Goal: Task Accomplishment & Management: Manage account settings

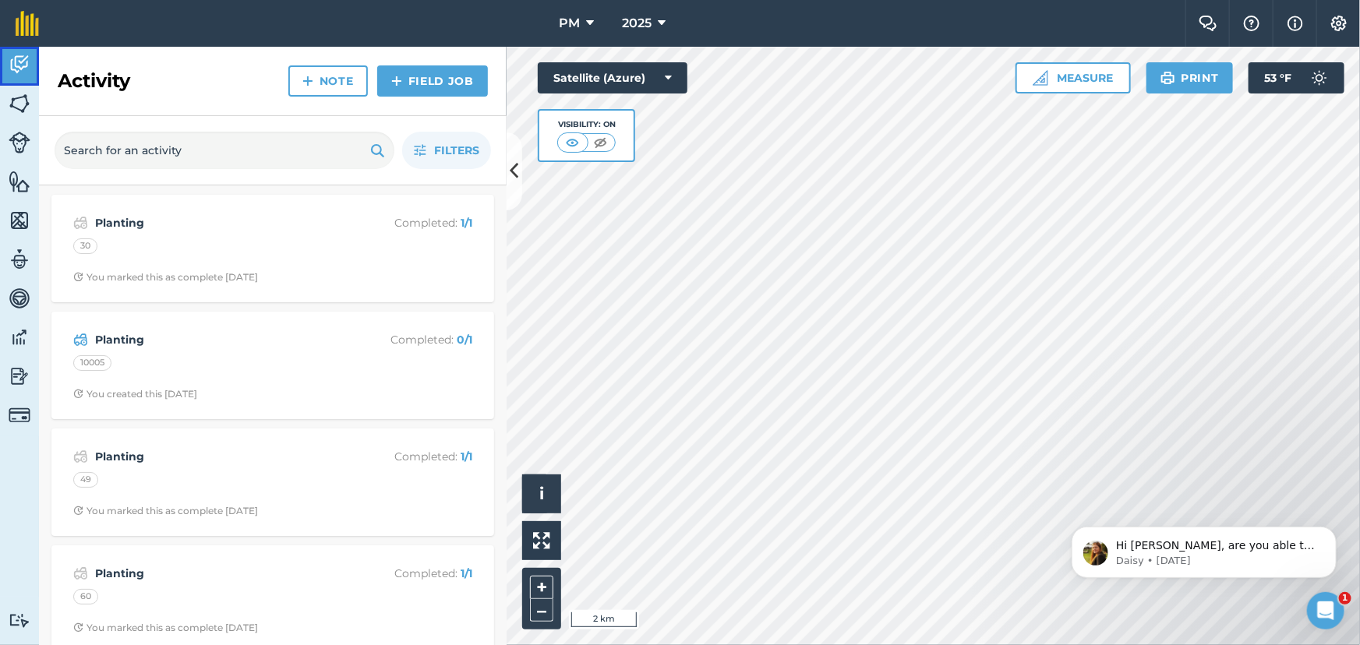
click at [16, 58] on img at bounding box center [20, 64] width 22 height 23
click at [434, 147] on span "Filters" at bounding box center [456, 150] width 45 height 17
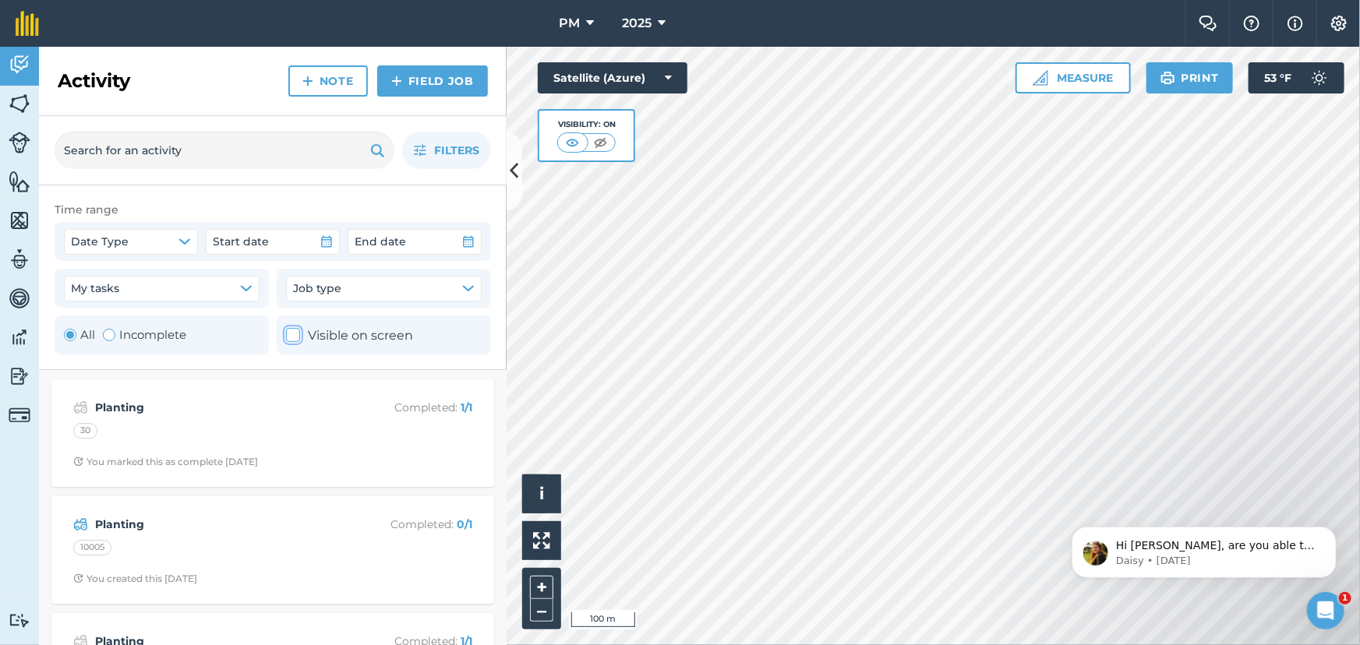
click at [295, 336] on icon at bounding box center [293, 335] width 10 height 10
checkbox input "true"
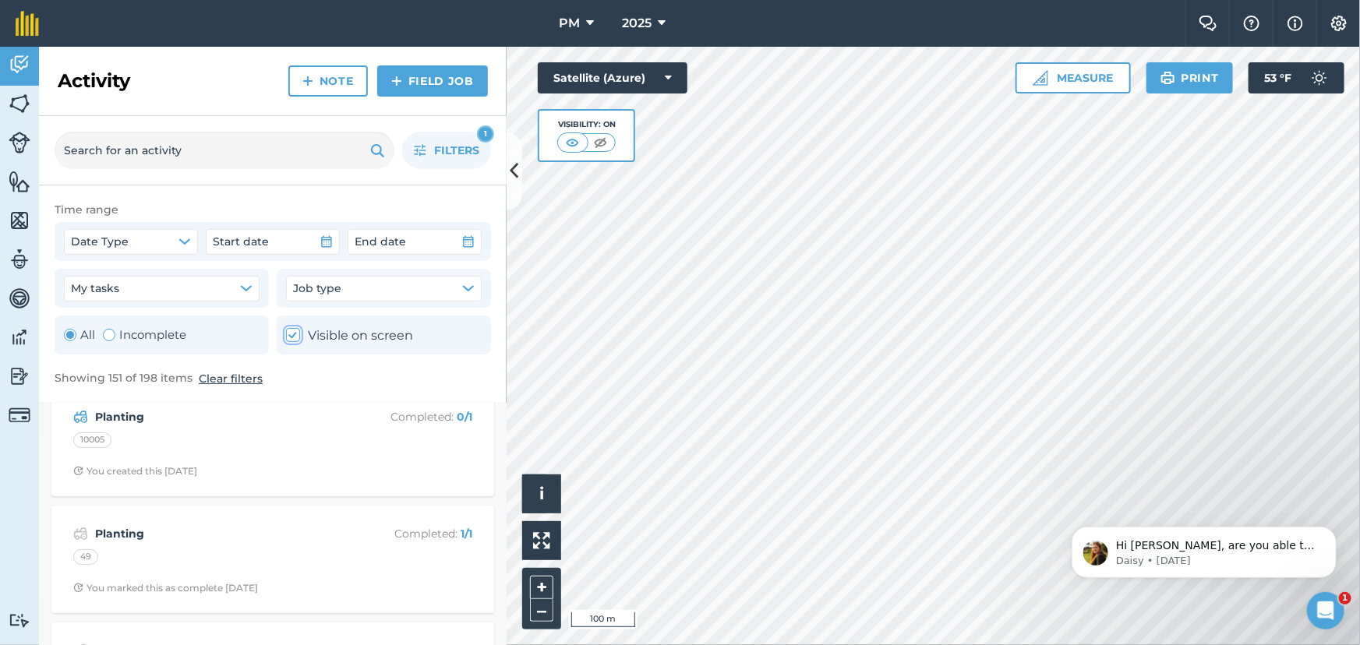
scroll to position [70, 0]
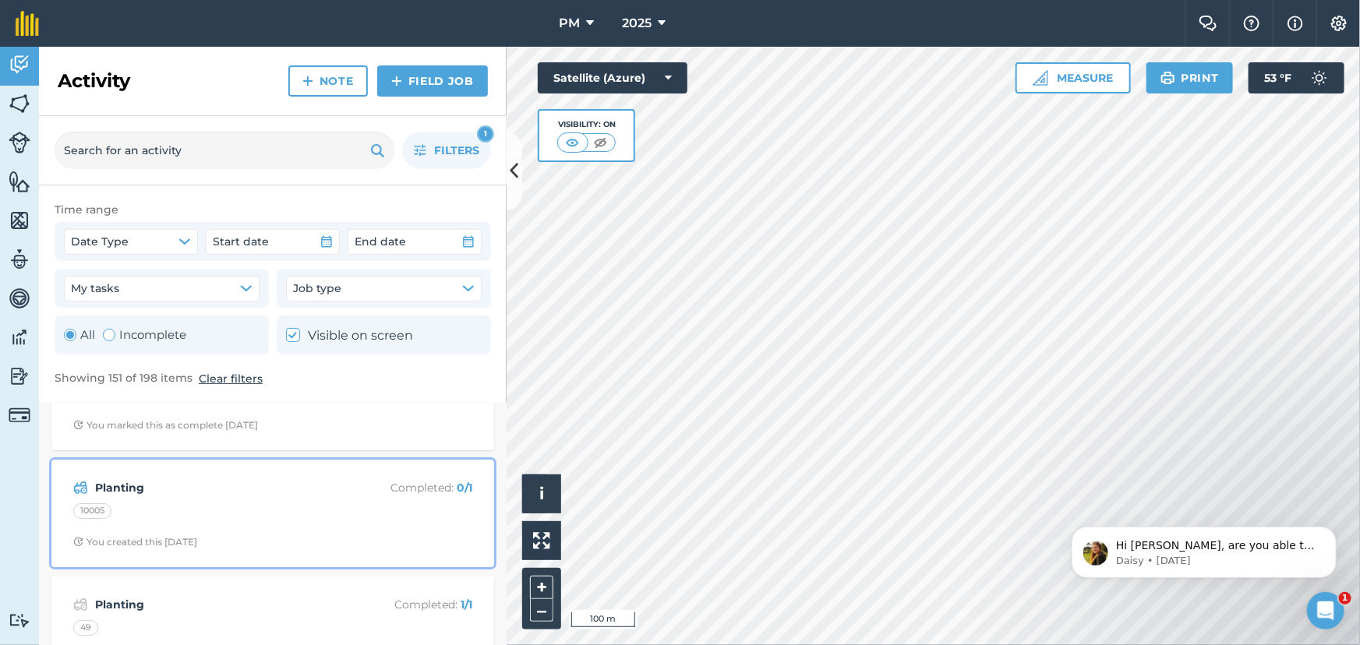
click at [250, 489] on strong "Planting" at bounding box center [218, 487] width 247 height 17
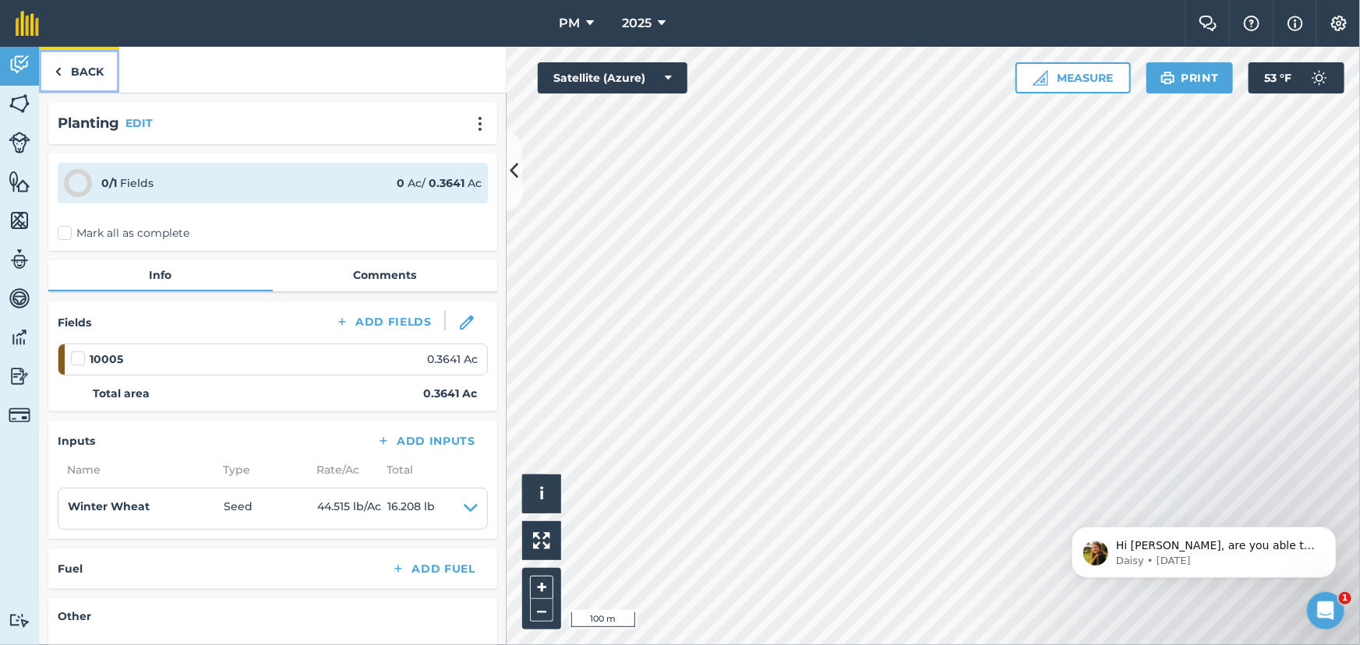
click at [57, 65] on img at bounding box center [58, 71] width 7 height 19
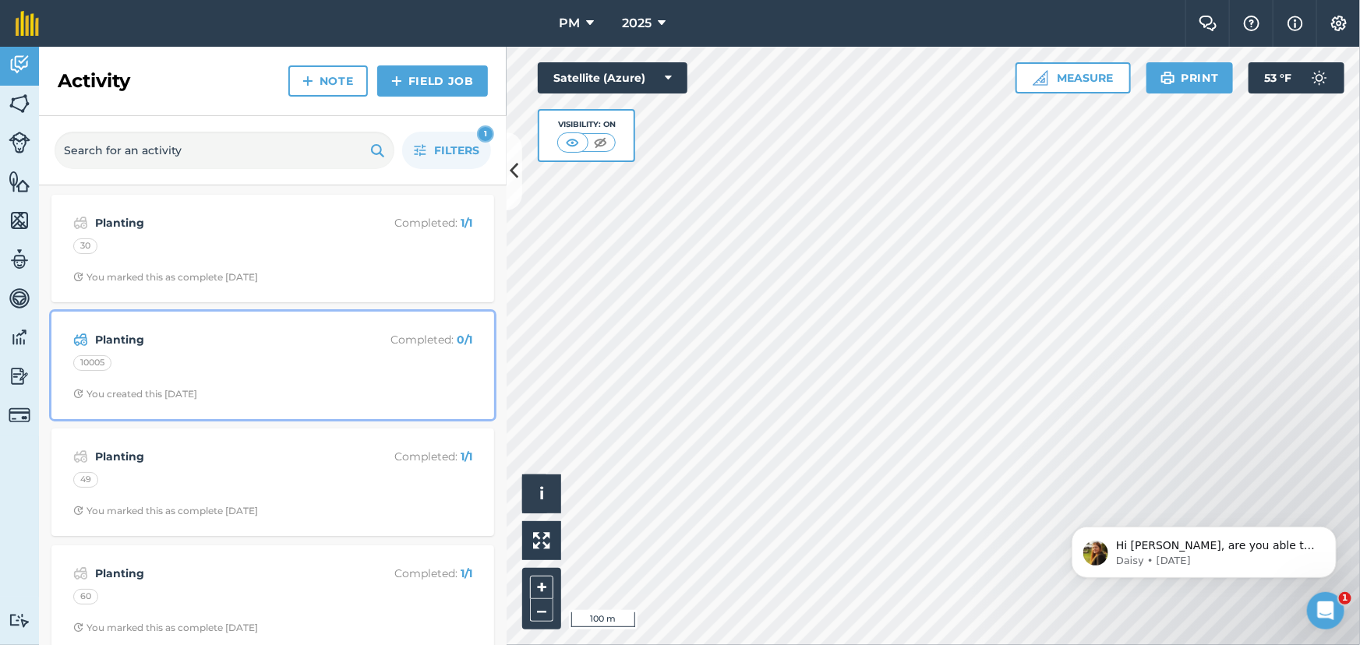
click at [175, 355] on div "10005" at bounding box center [272, 365] width 399 height 20
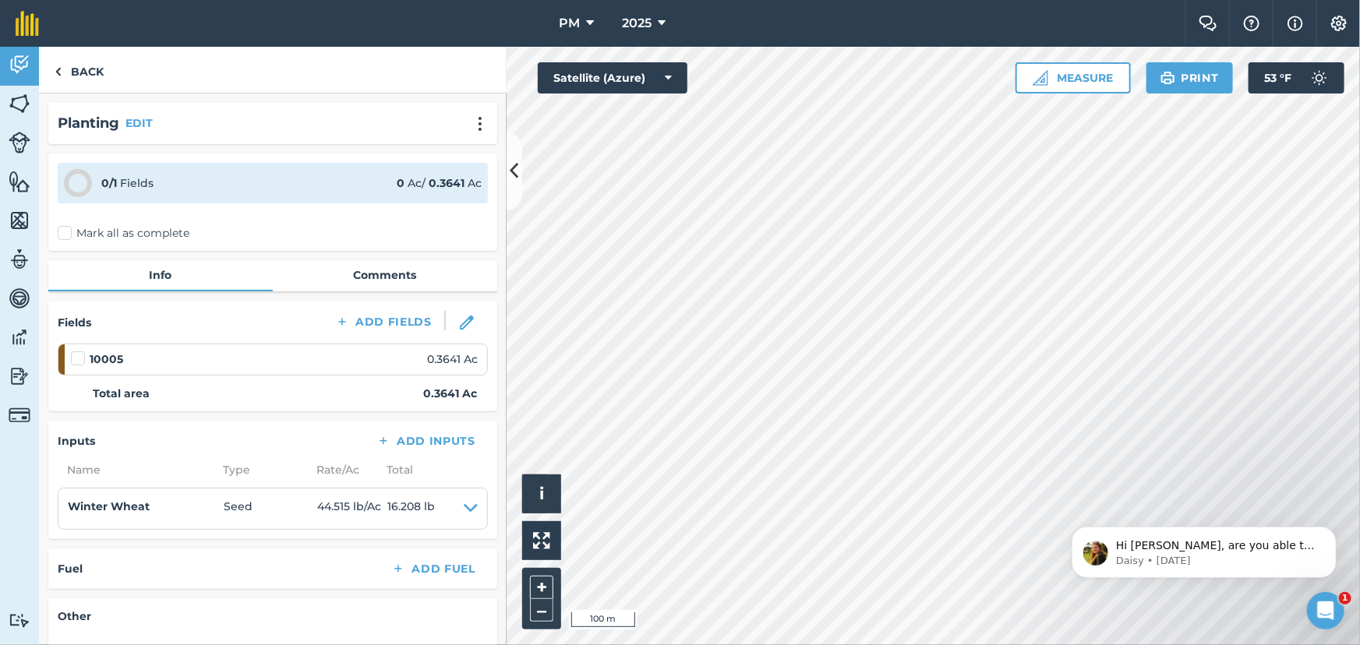
click at [59, 232] on label "Mark all as complete" at bounding box center [124, 233] width 132 height 16
click at [59, 232] on input "Mark all as complete" at bounding box center [63, 230] width 10 height 10
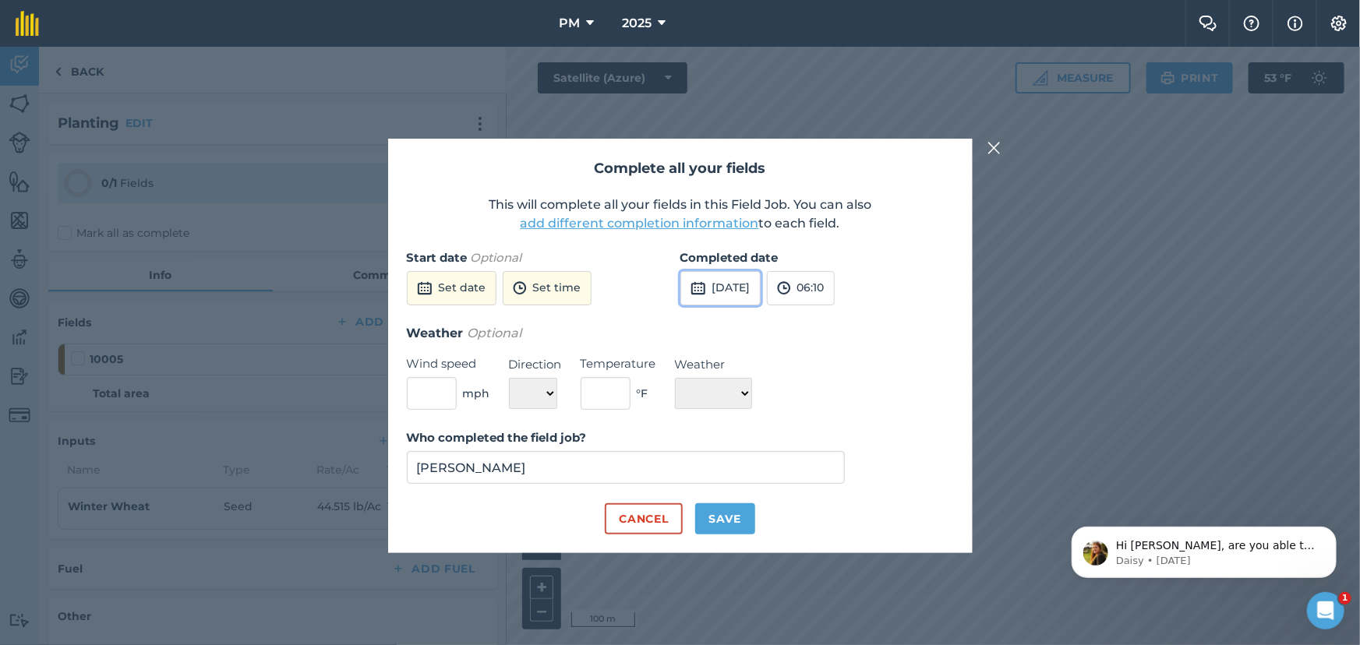
click at [742, 288] on button "[DATE]" at bounding box center [720, 288] width 80 height 34
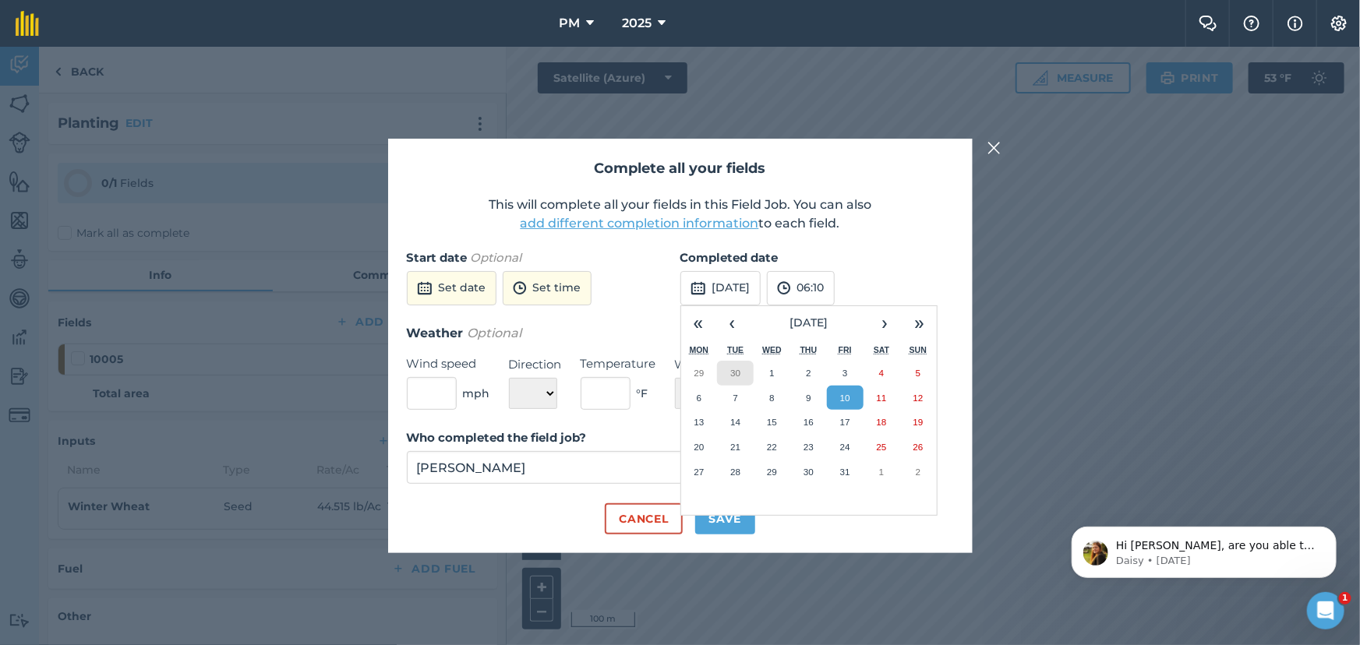
click at [739, 376] on abbr "30" at bounding box center [735, 373] width 10 height 10
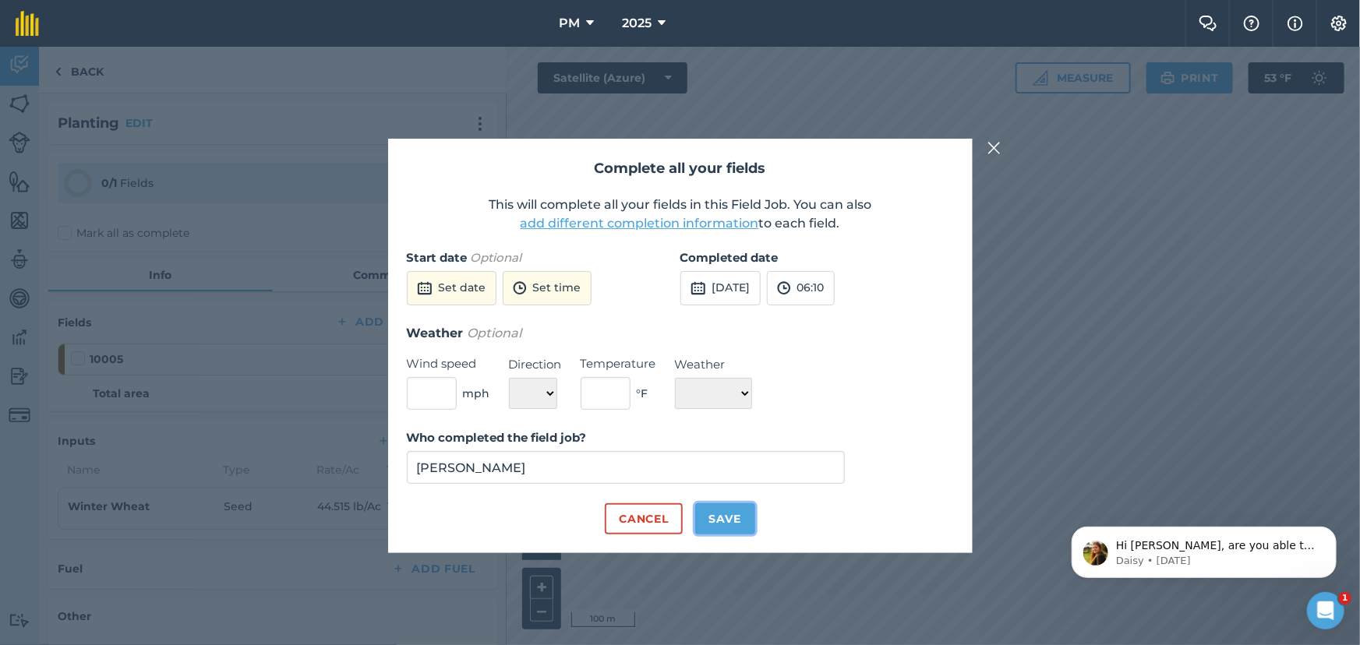
click at [712, 519] on button "Save" at bounding box center [725, 518] width 60 height 31
checkbox input "true"
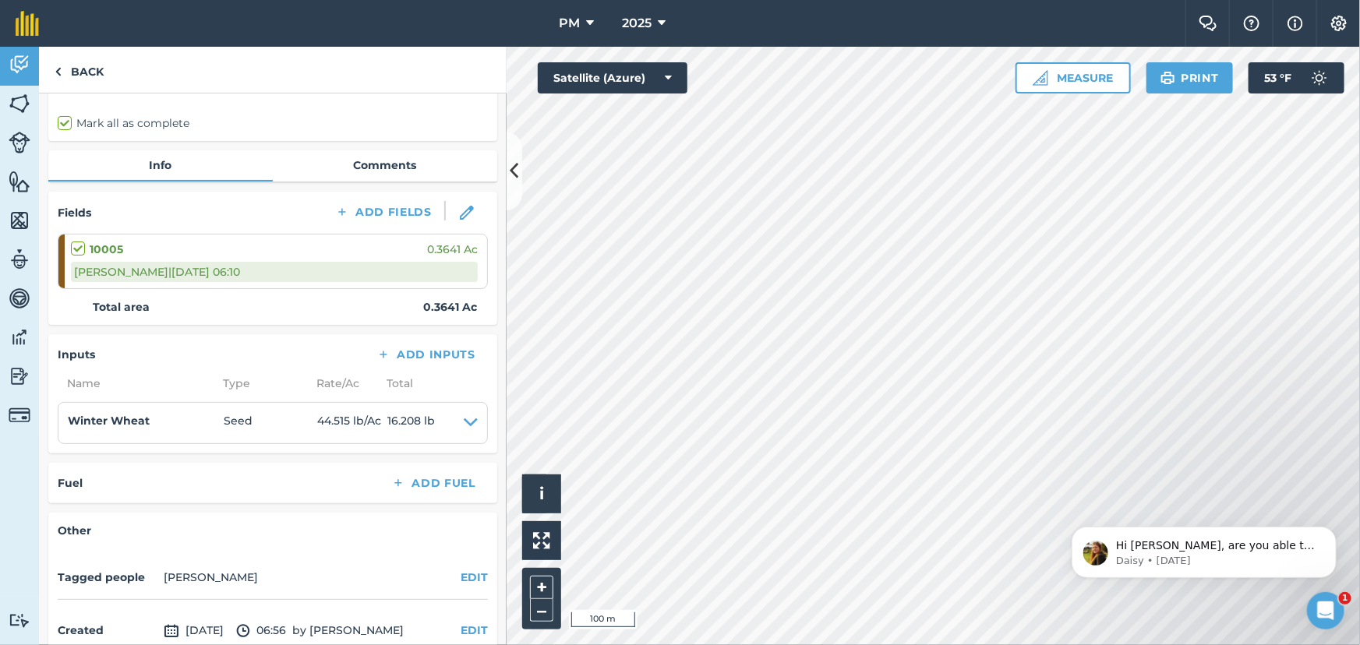
scroll to position [187, 0]
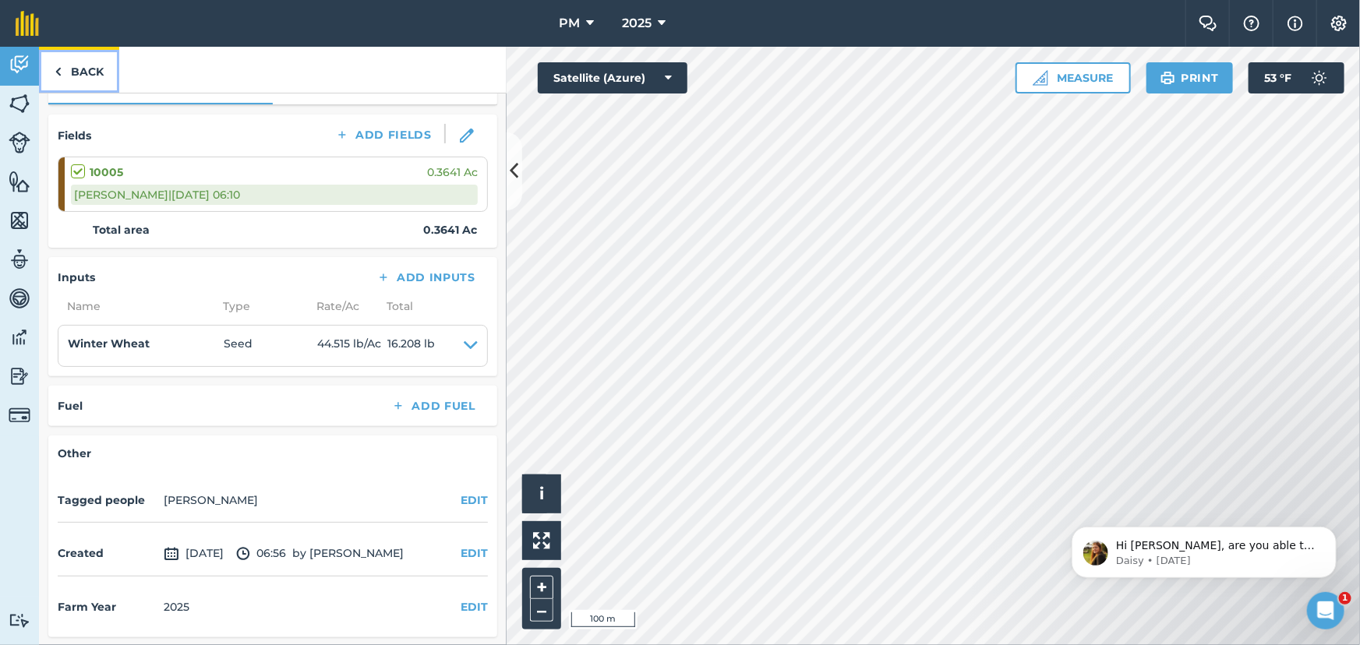
click at [62, 70] on link "Back" at bounding box center [79, 70] width 80 height 46
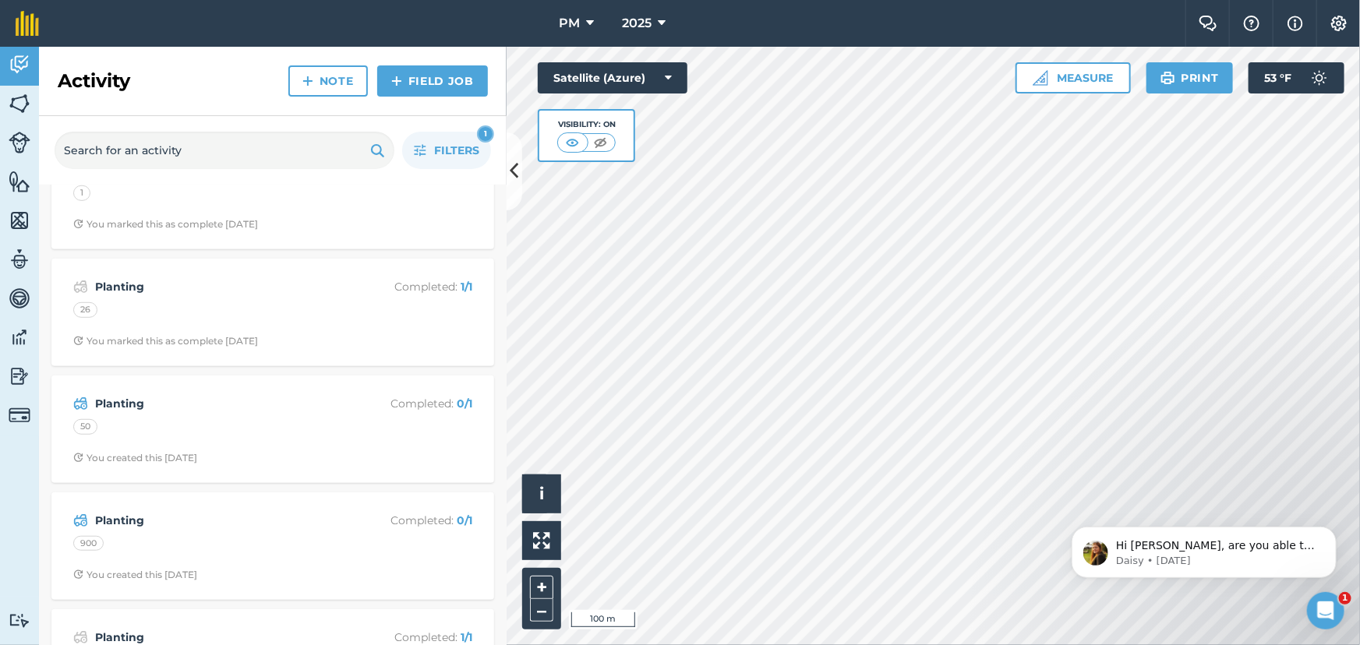
scroll to position [567, 0]
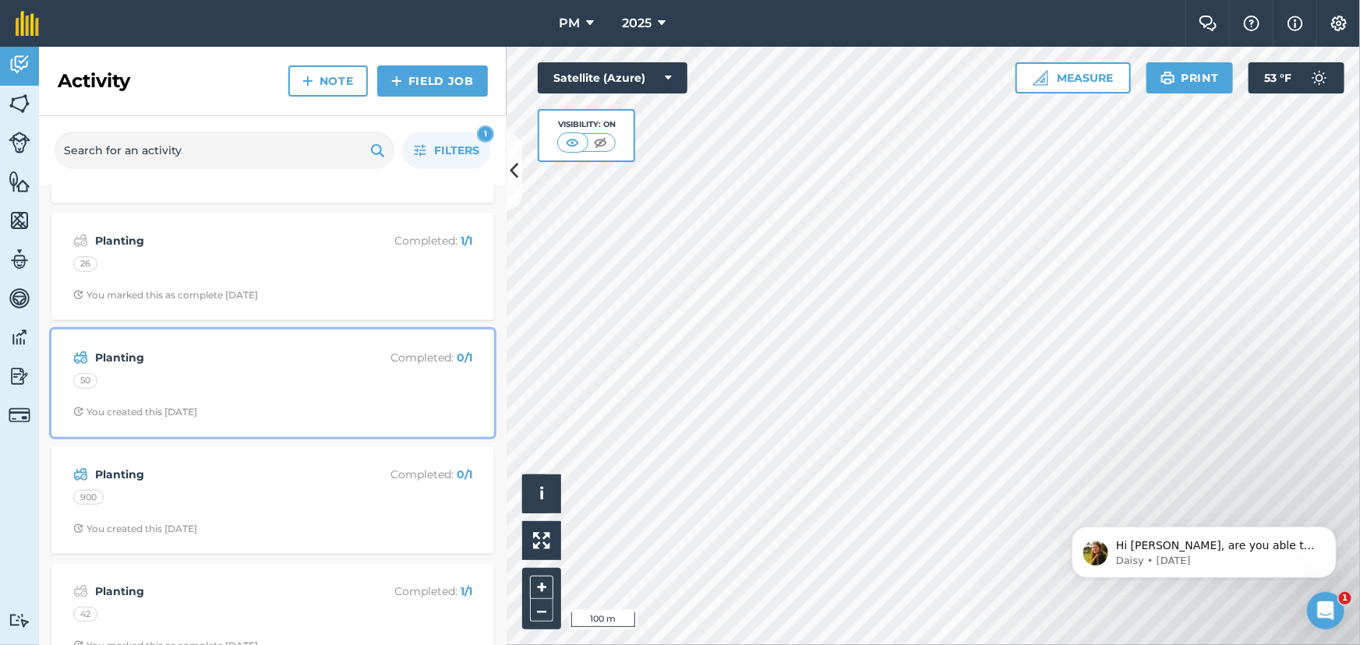
click at [269, 365] on strong "Planting" at bounding box center [218, 357] width 247 height 17
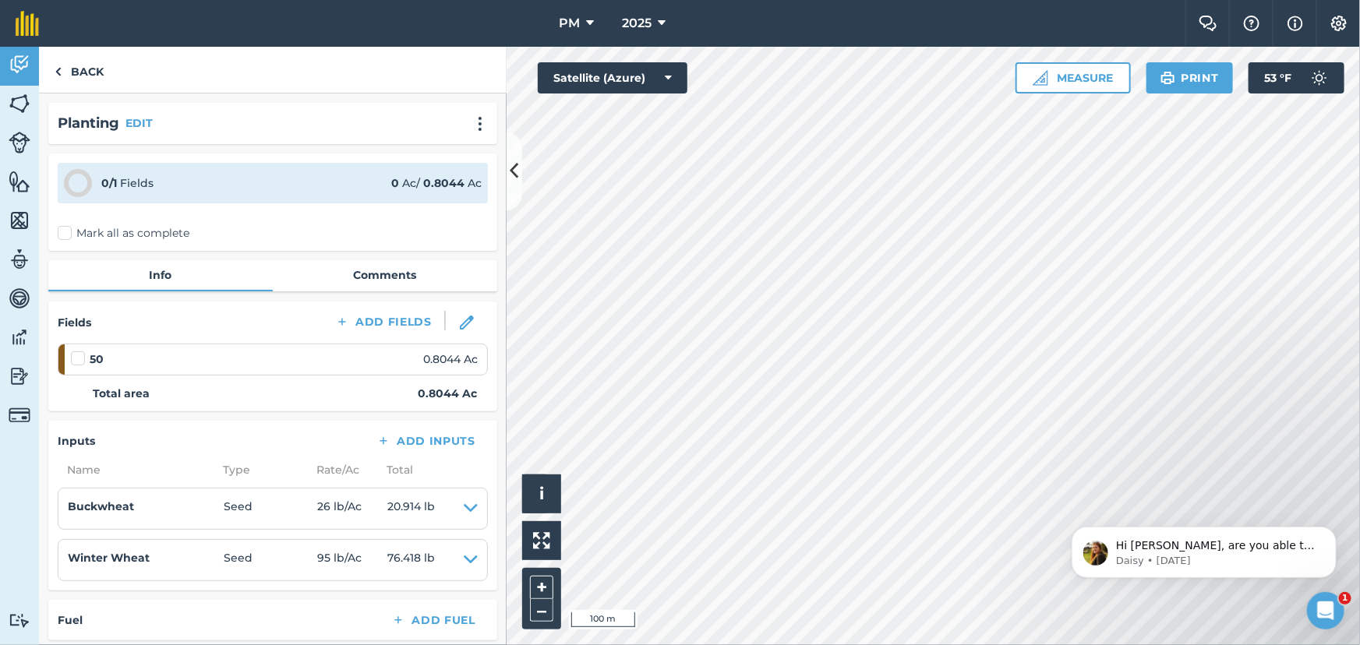
click at [62, 230] on label "Mark all as complete" at bounding box center [124, 233] width 132 height 16
click at [62, 230] on input "Mark all as complete" at bounding box center [63, 230] width 10 height 10
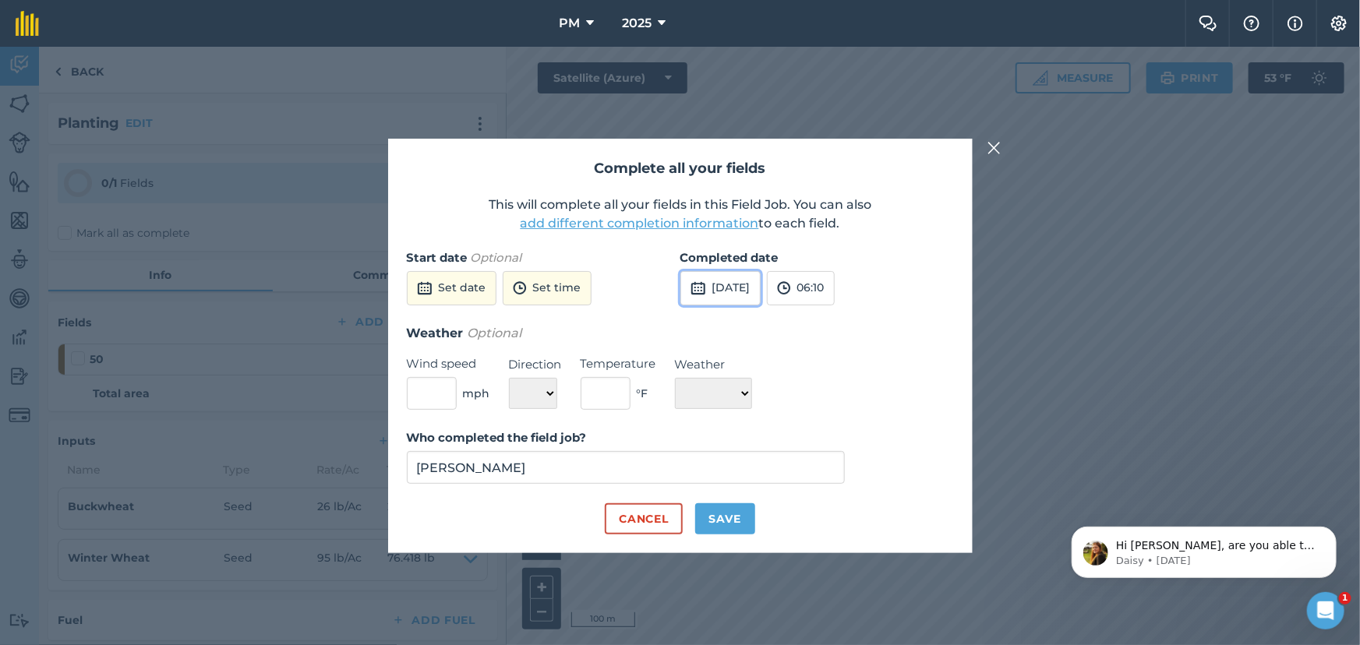
click at [724, 286] on button "[DATE]" at bounding box center [720, 288] width 80 height 34
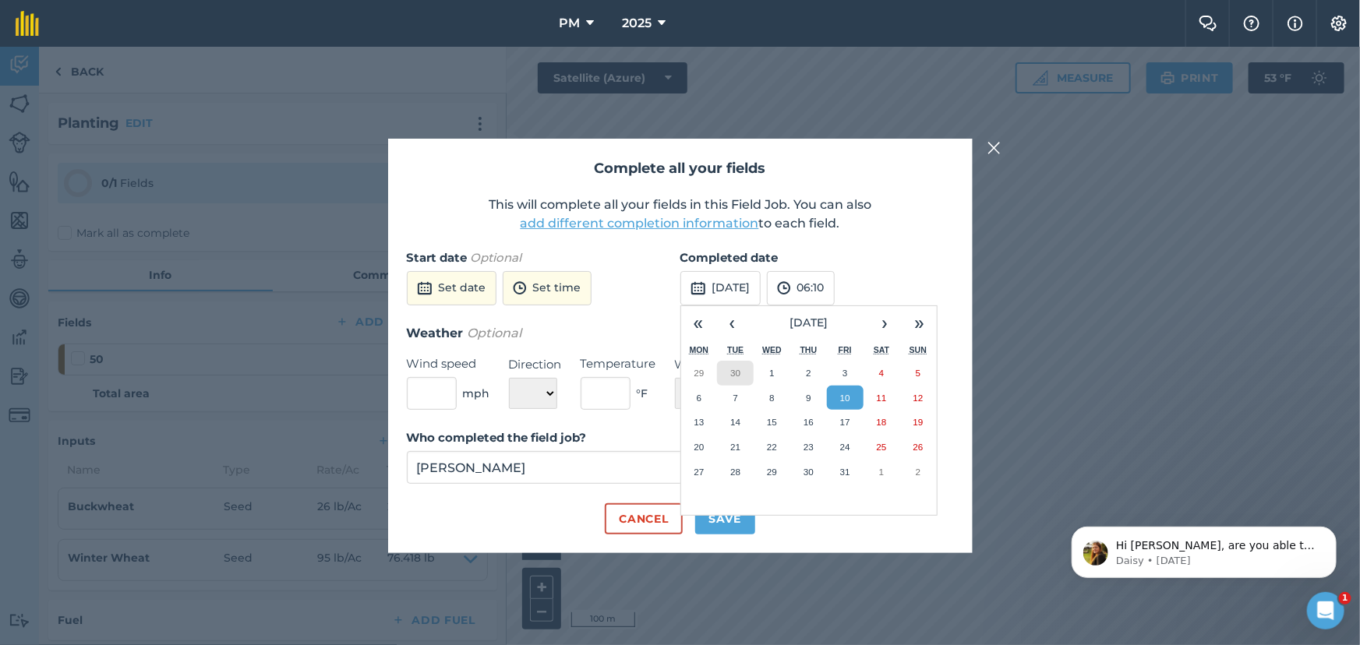
click at [735, 373] on abbr "30" at bounding box center [735, 373] width 10 height 10
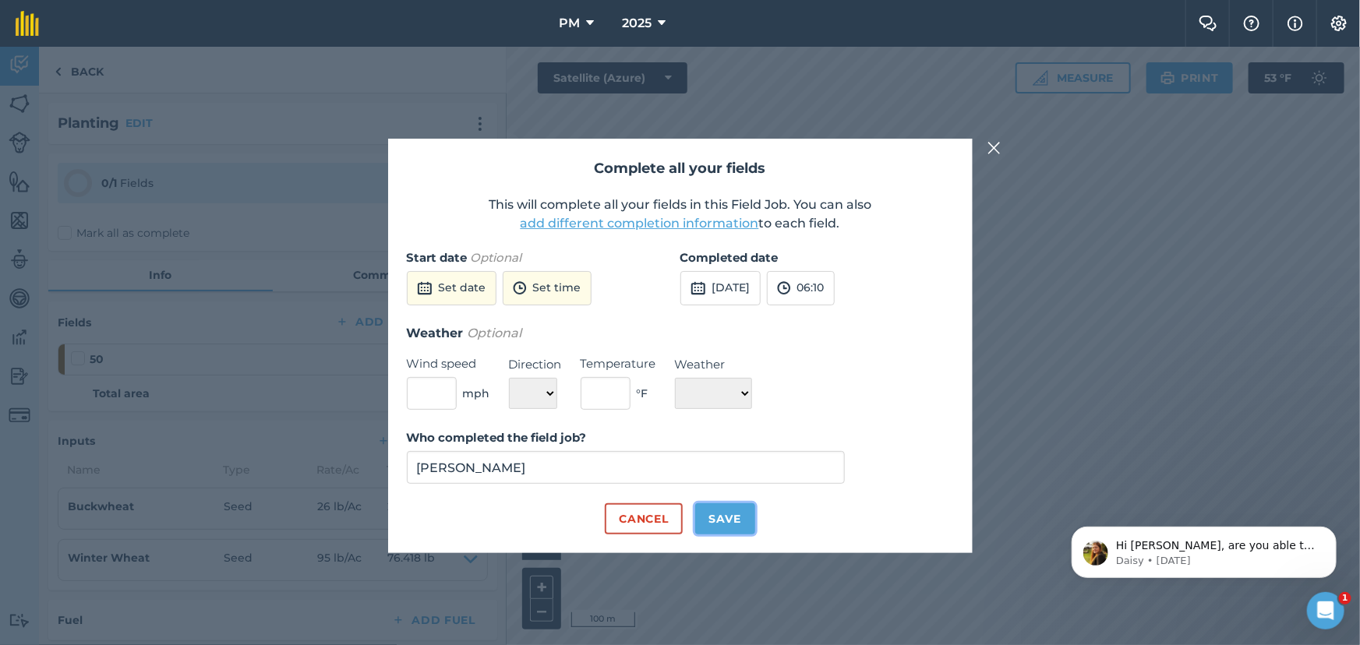
click at [724, 524] on button "Save" at bounding box center [725, 518] width 60 height 31
checkbox input "true"
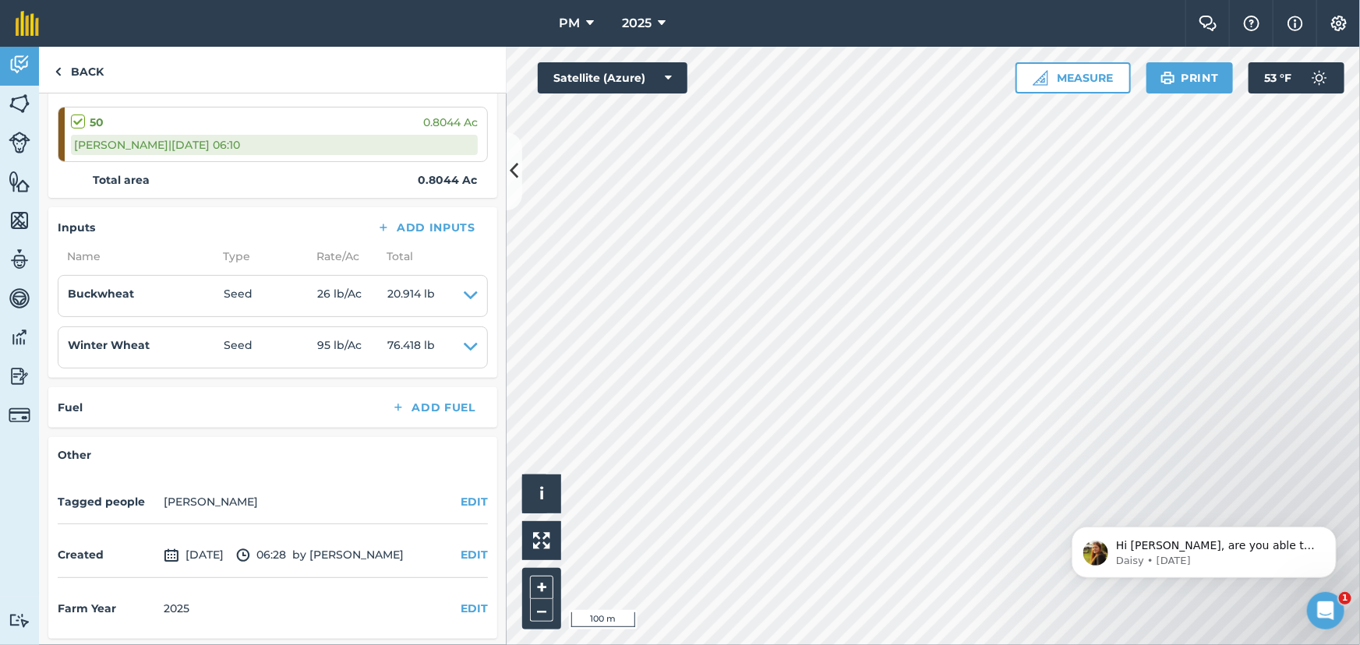
scroll to position [238, 0]
click at [59, 69] on img at bounding box center [58, 71] width 7 height 19
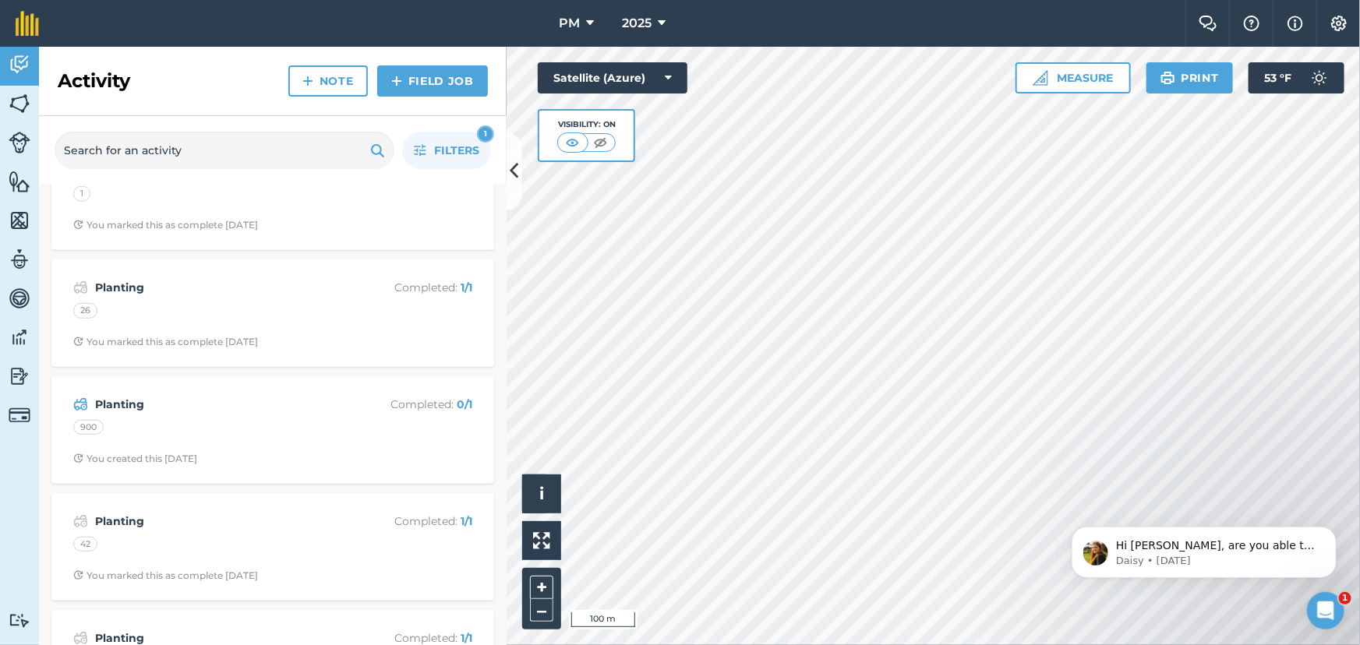
scroll to position [637, 0]
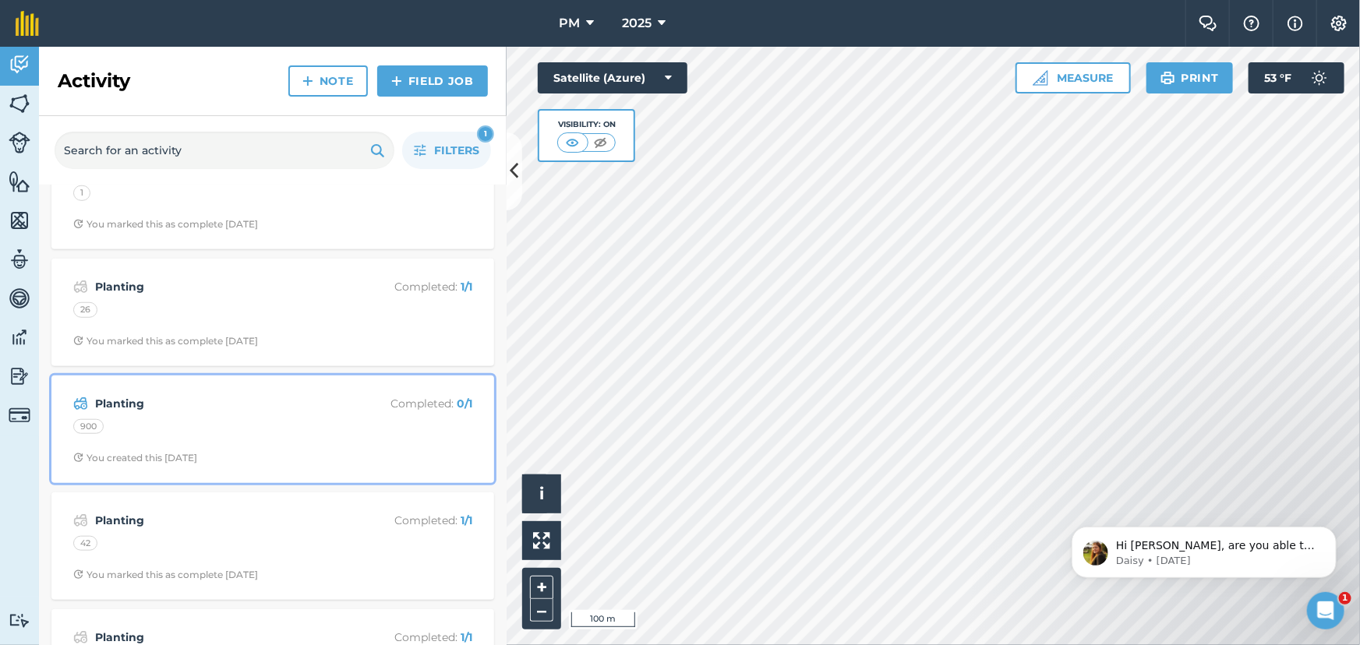
click at [272, 429] on div "900" at bounding box center [272, 429] width 399 height 20
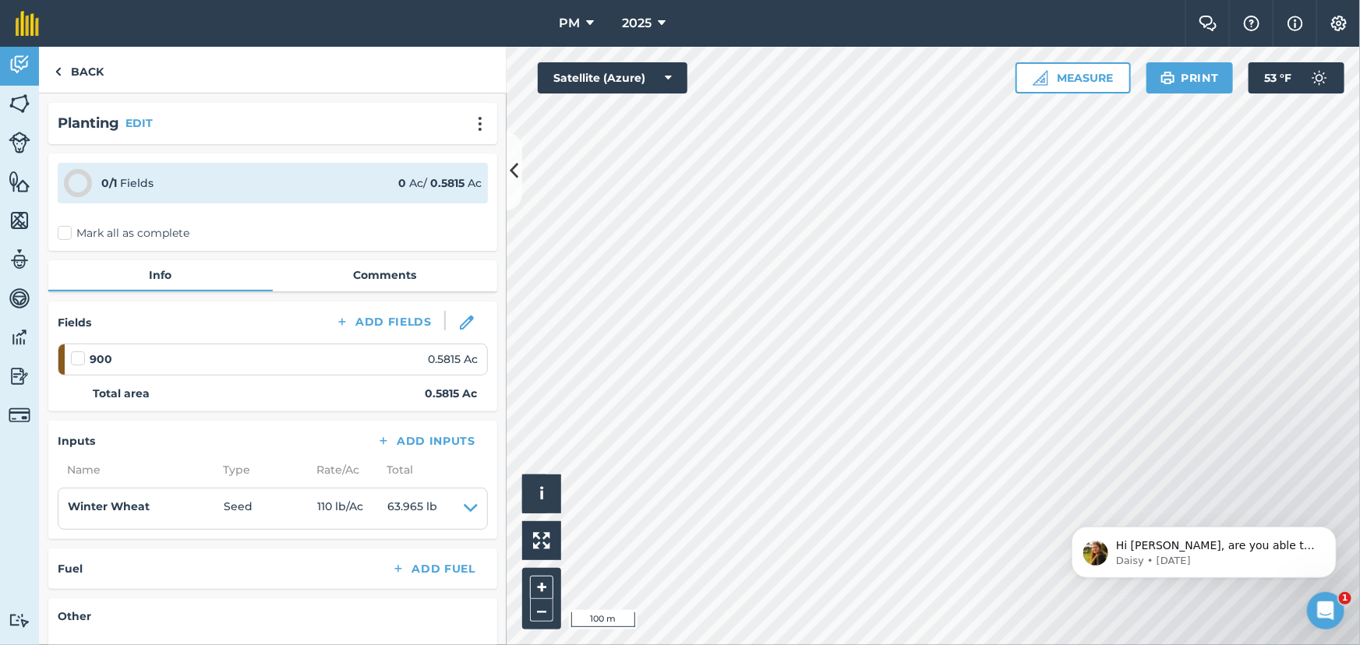
click at [60, 236] on label "Mark all as complete" at bounding box center [124, 233] width 132 height 16
click at [60, 235] on input "Mark all as complete" at bounding box center [63, 230] width 10 height 10
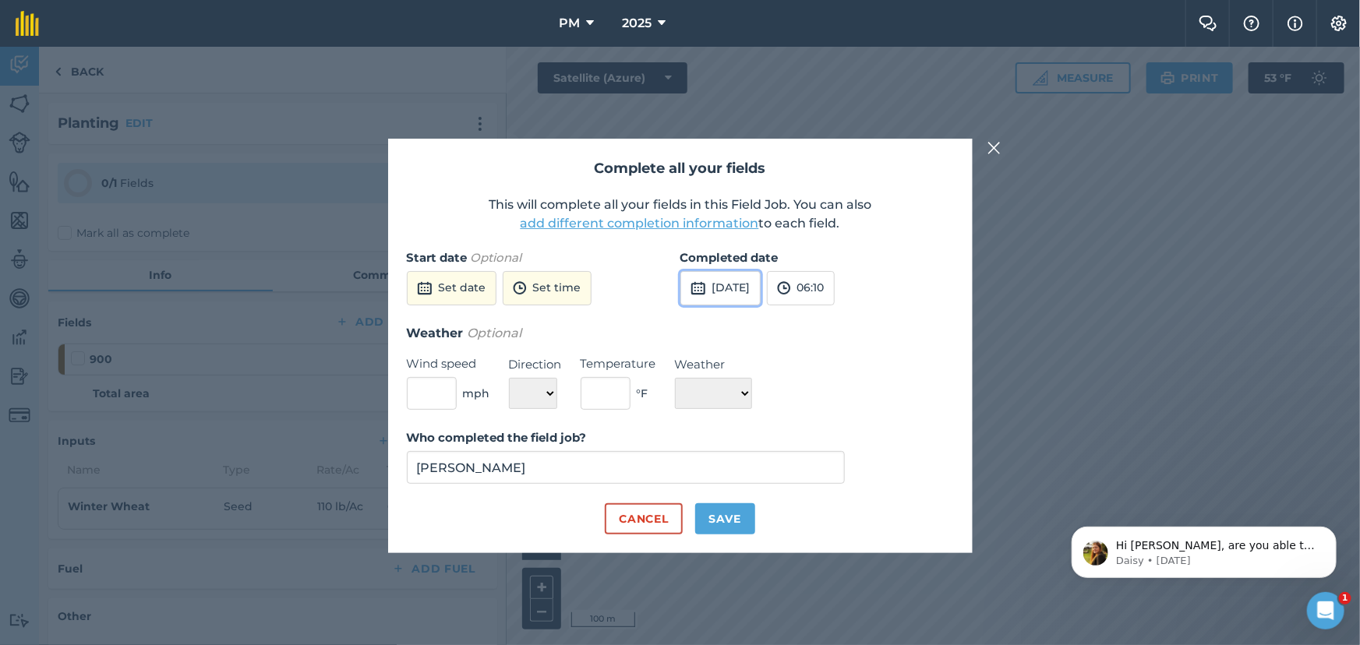
click at [724, 289] on button "[DATE]" at bounding box center [720, 288] width 80 height 34
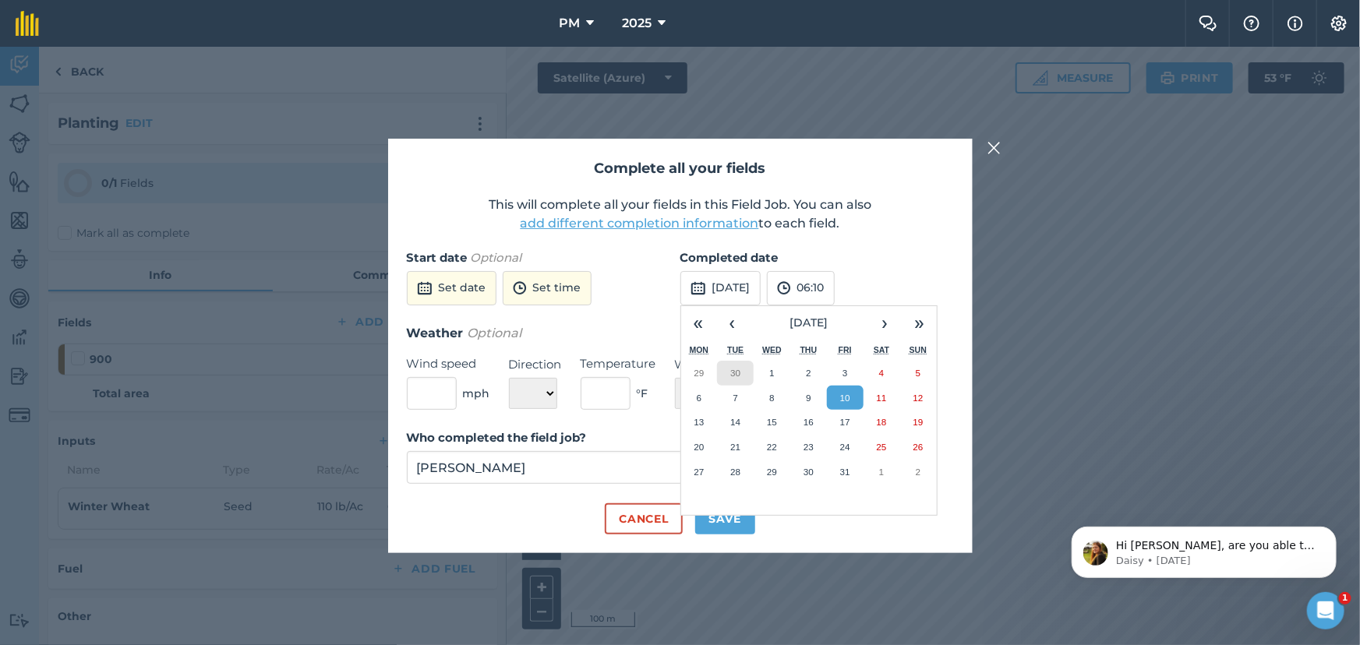
click at [732, 372] on abbr "30" at bounding box center [735, 373] width 10 height 10
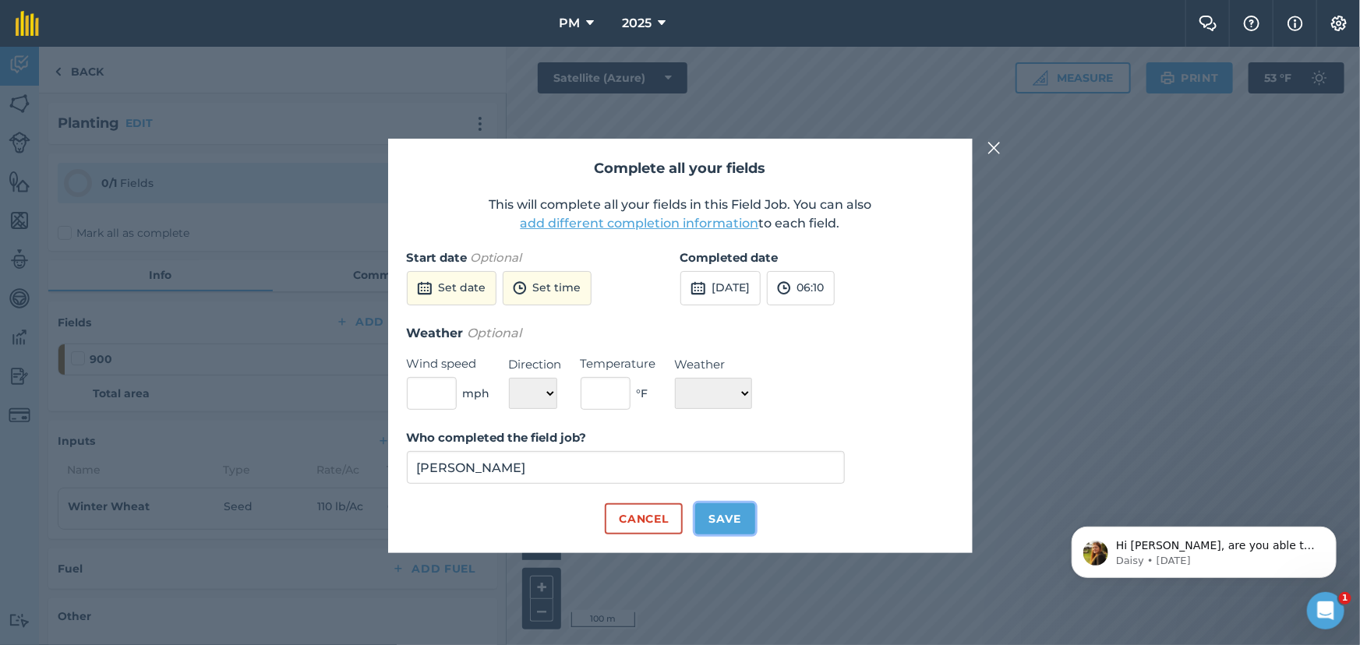
click at [723, 522] on button "Save" at bounding box center [725, 518] width 60 height 31
checkbox input "true"
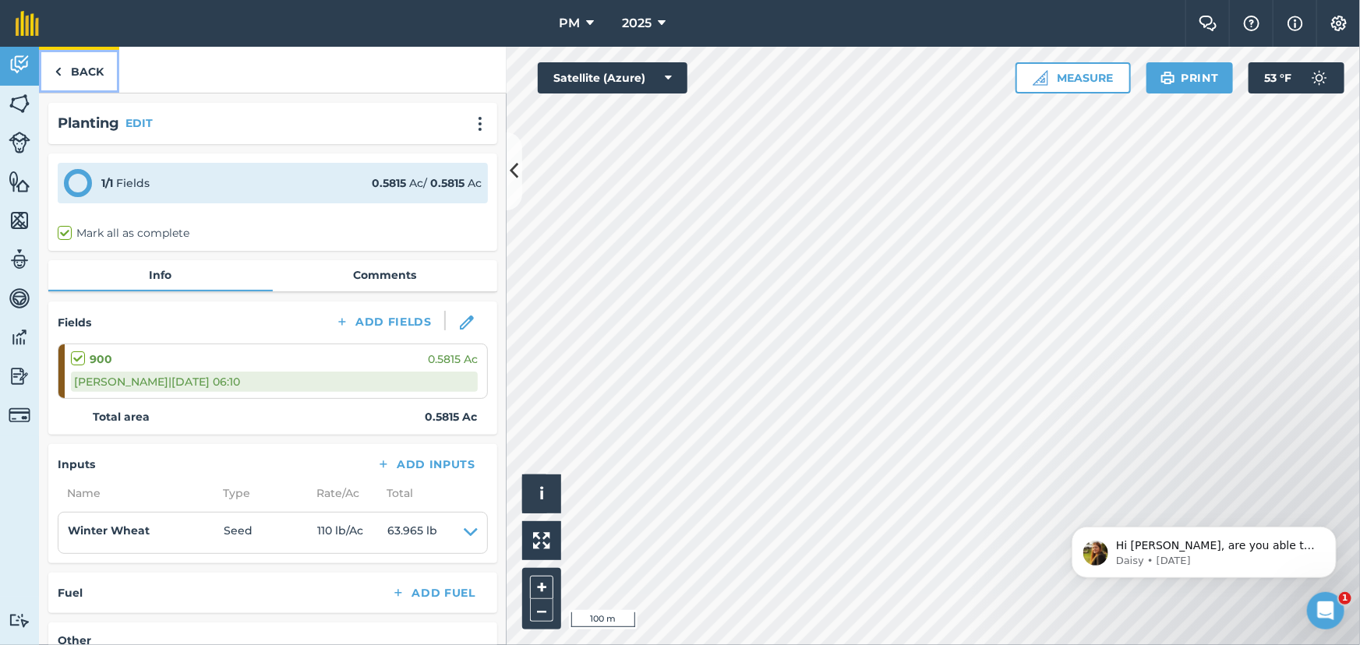
click at [69, 62] on link "Back" at bounding box center [79, 70] width 80 height 46
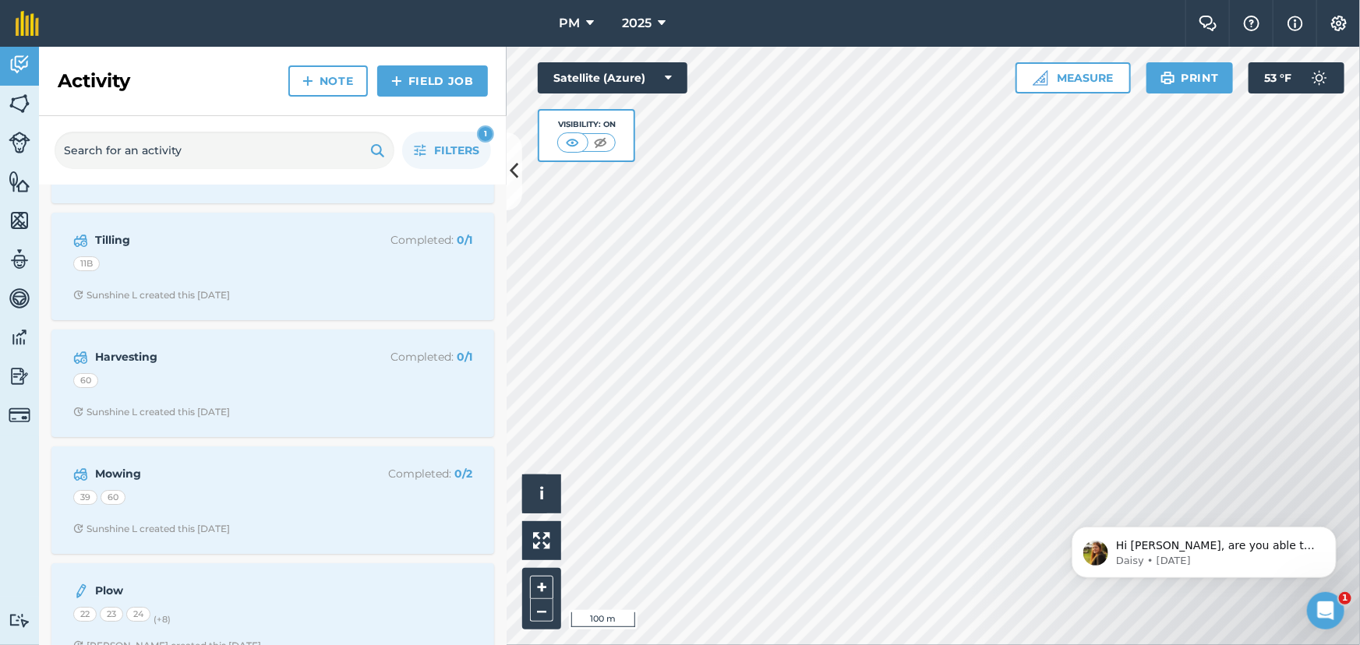
scroll to position [2692, 0]
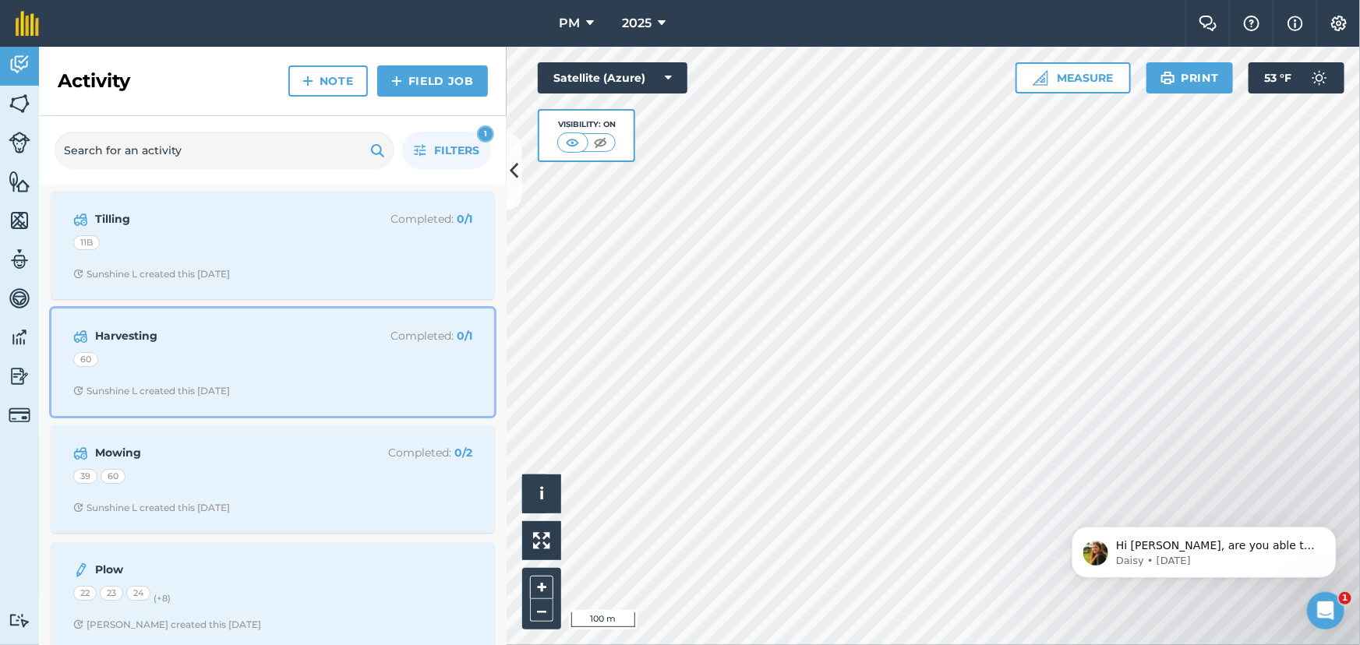
click at [278, 339] on strong "Harvesting" at bounding box center [218, 335] width 247 height 17
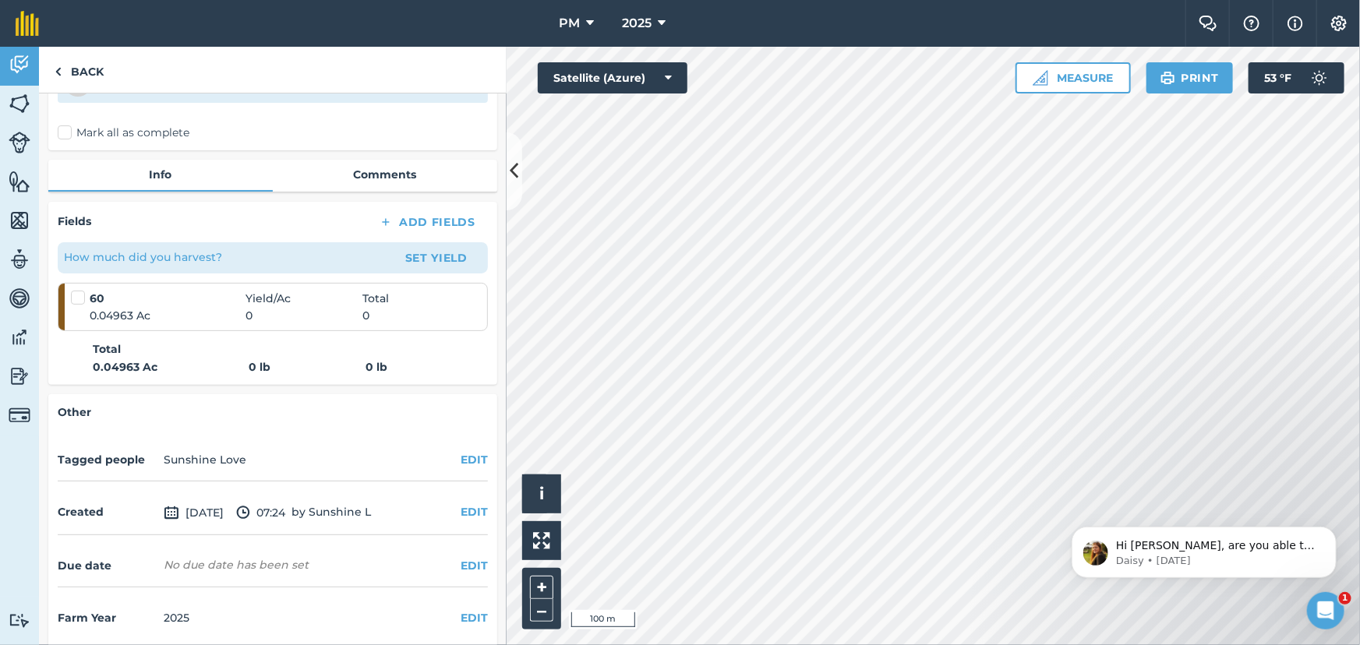
scroll to position [157, 0]
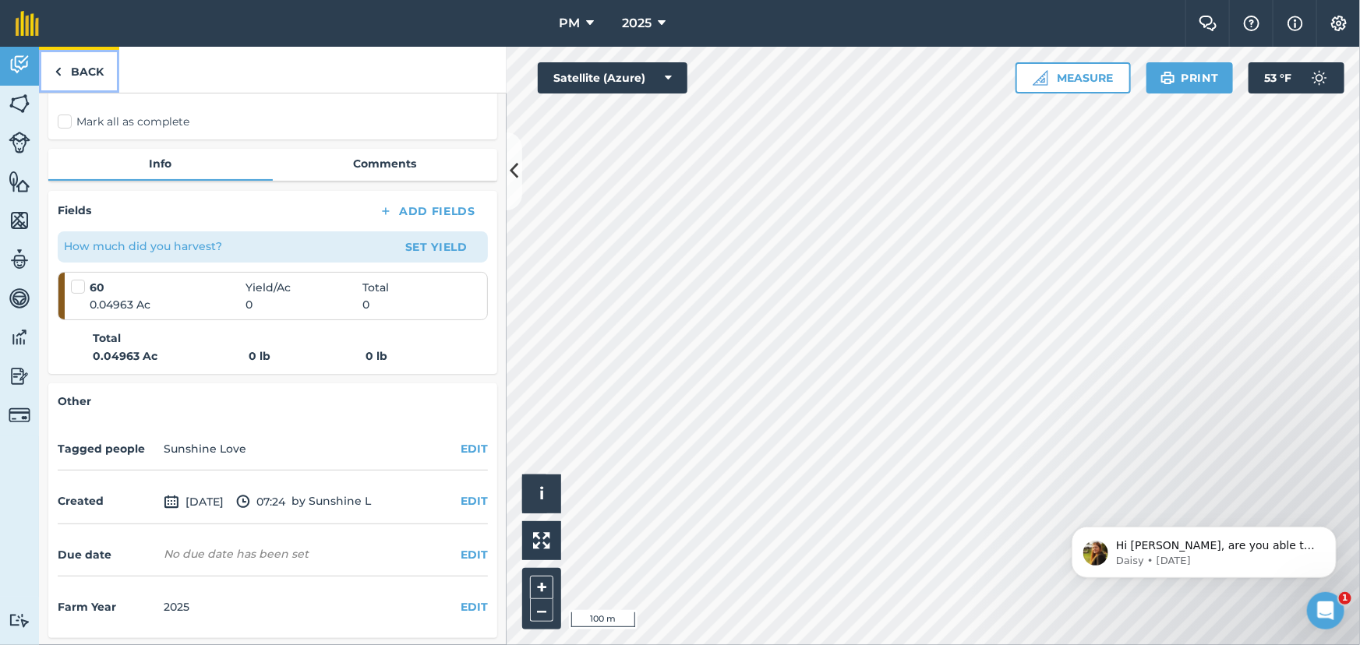
click at [55, 70] on img at bounding box center [58, 71] width 7 height 19
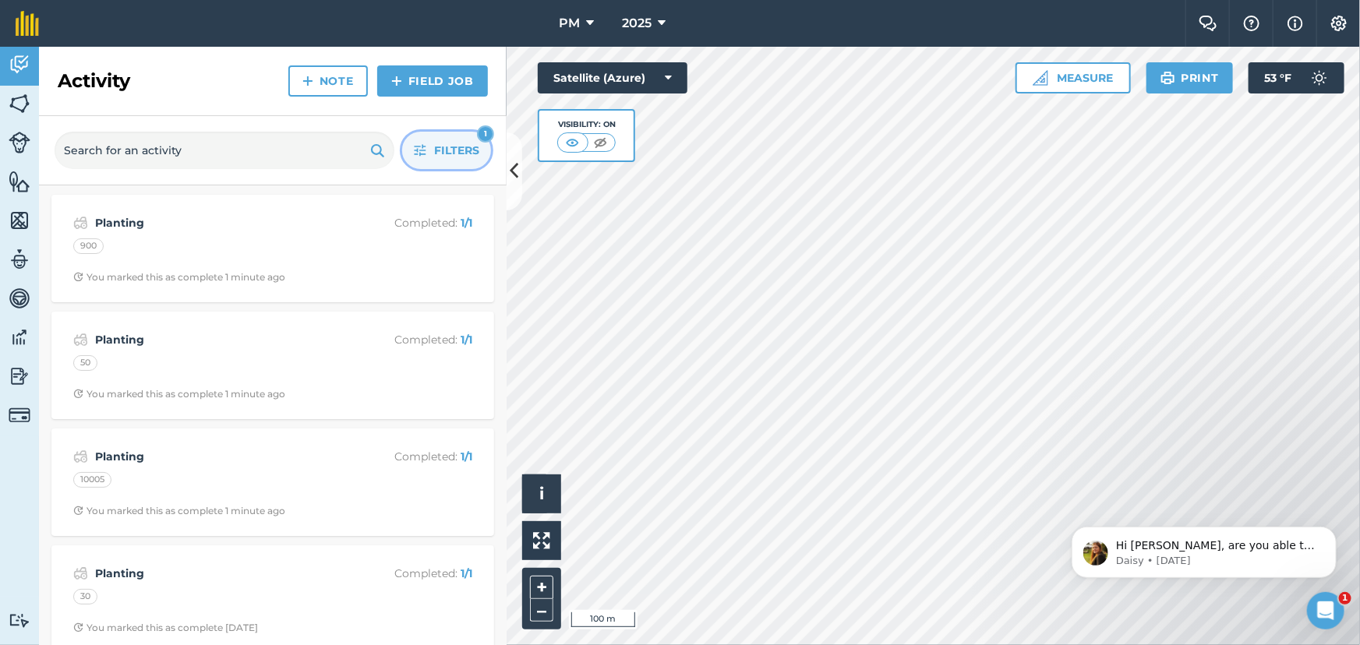
click at [444, 139] on button "Filters 1" at bounding box center [446, 150] width 89 height 37
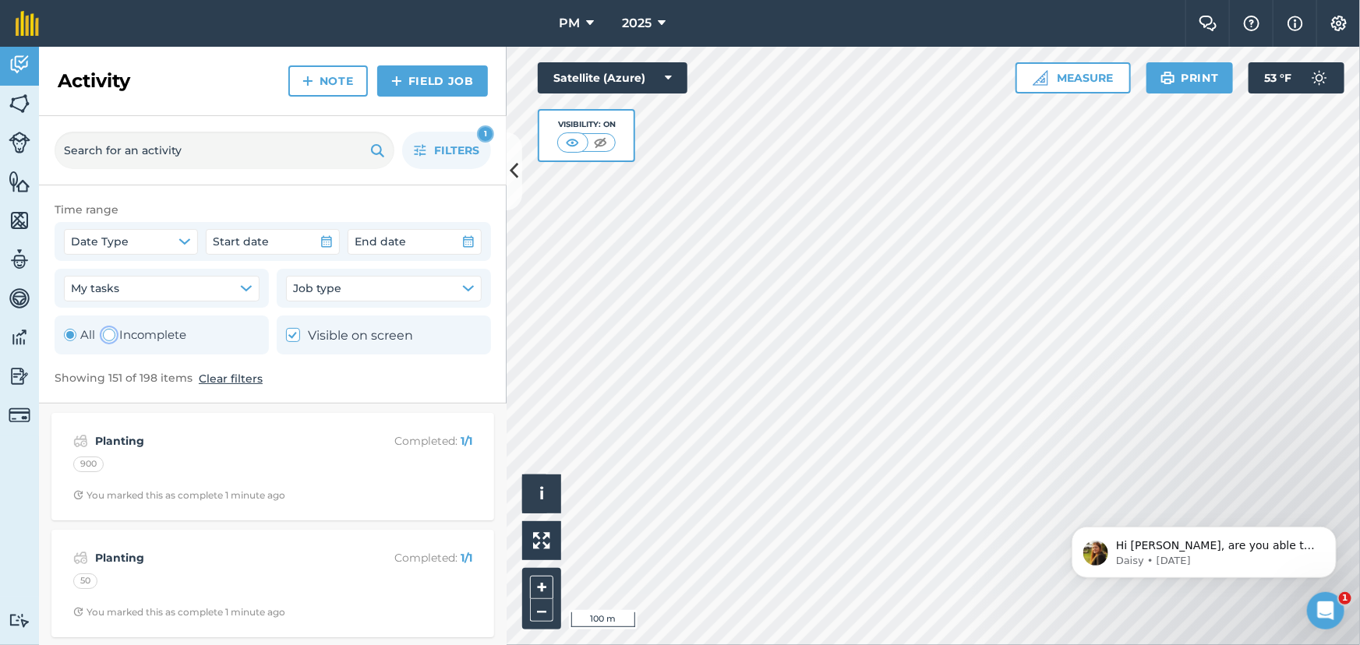
click at [108, 335] on div "Toggle Activity" at bounding box center [109, 335] width 12 height 12
radio input "false"
radio input "true"
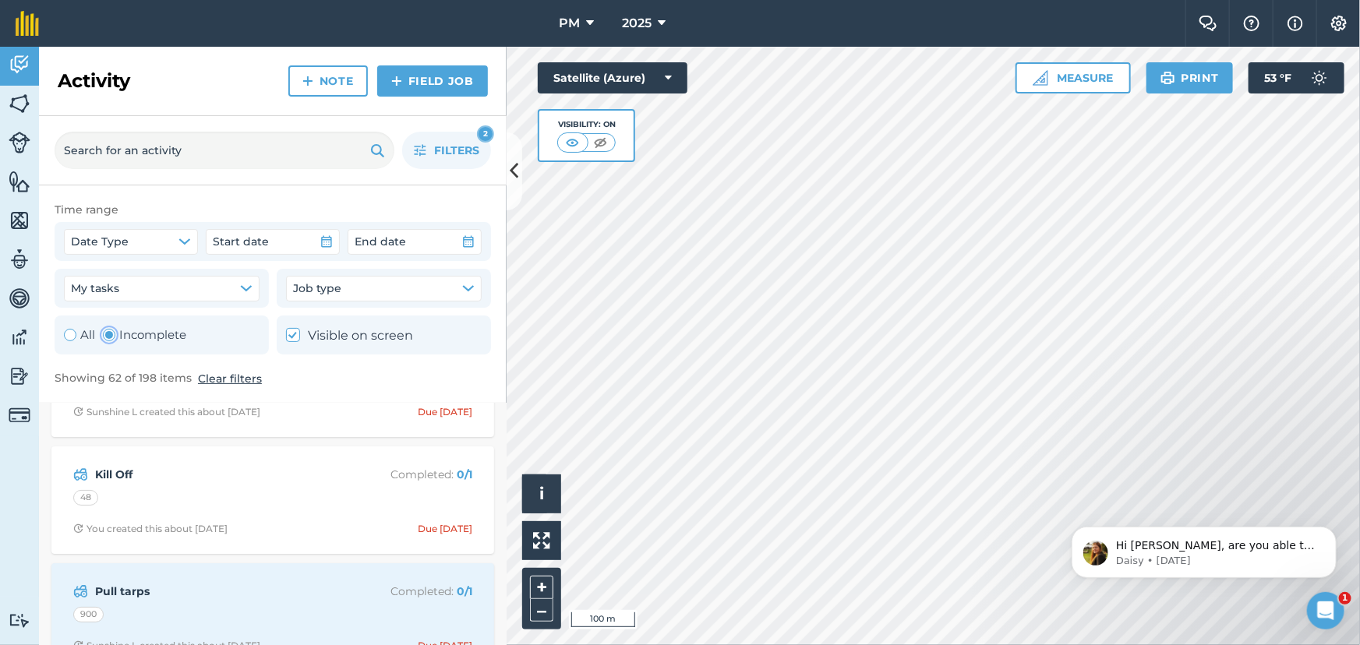
scroll to position [212, 0]
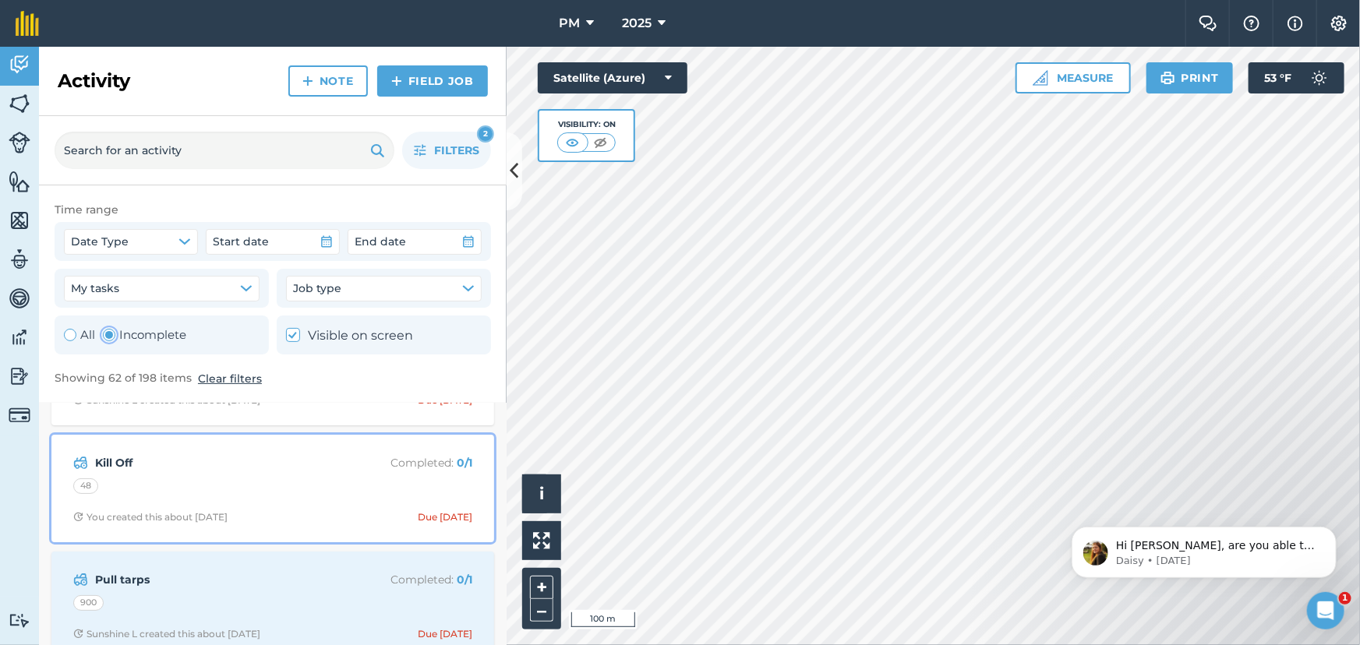
click at [254, 482] on div "48" at bounding box center [272, 488] width 399 height 20
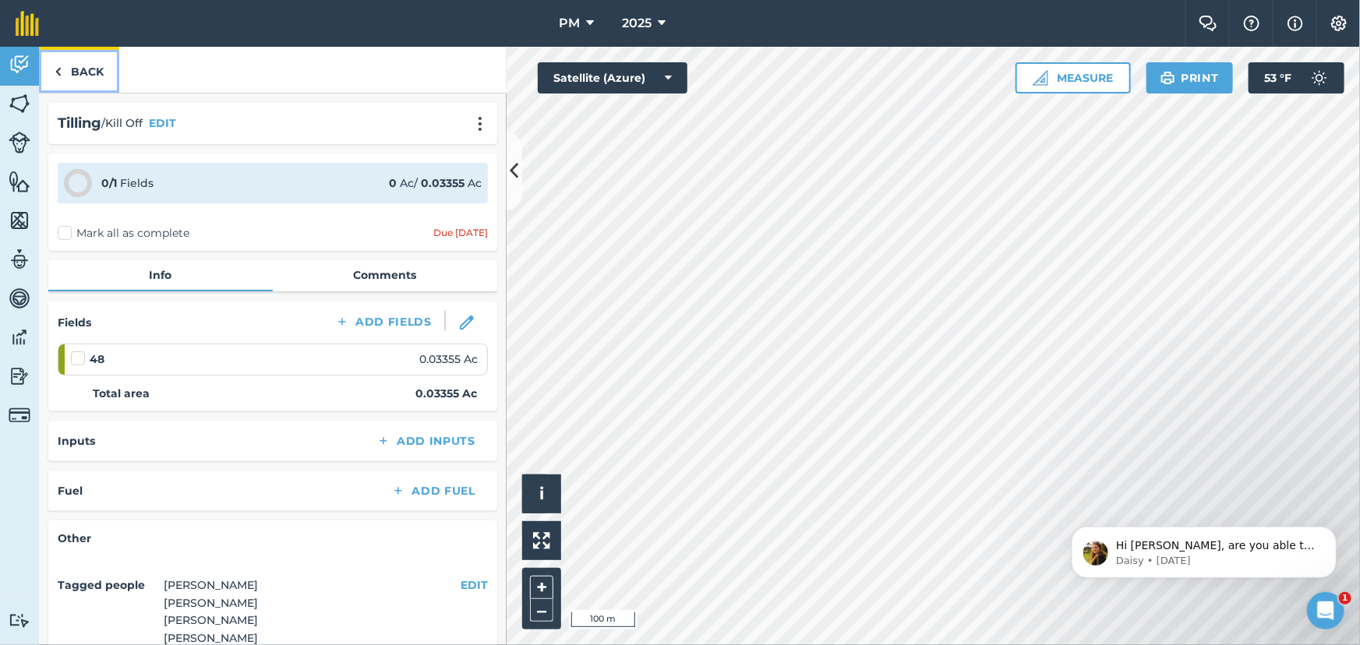
click at [69, 65] on link "Back" at bounding box center [79, 70] width 80 height 46
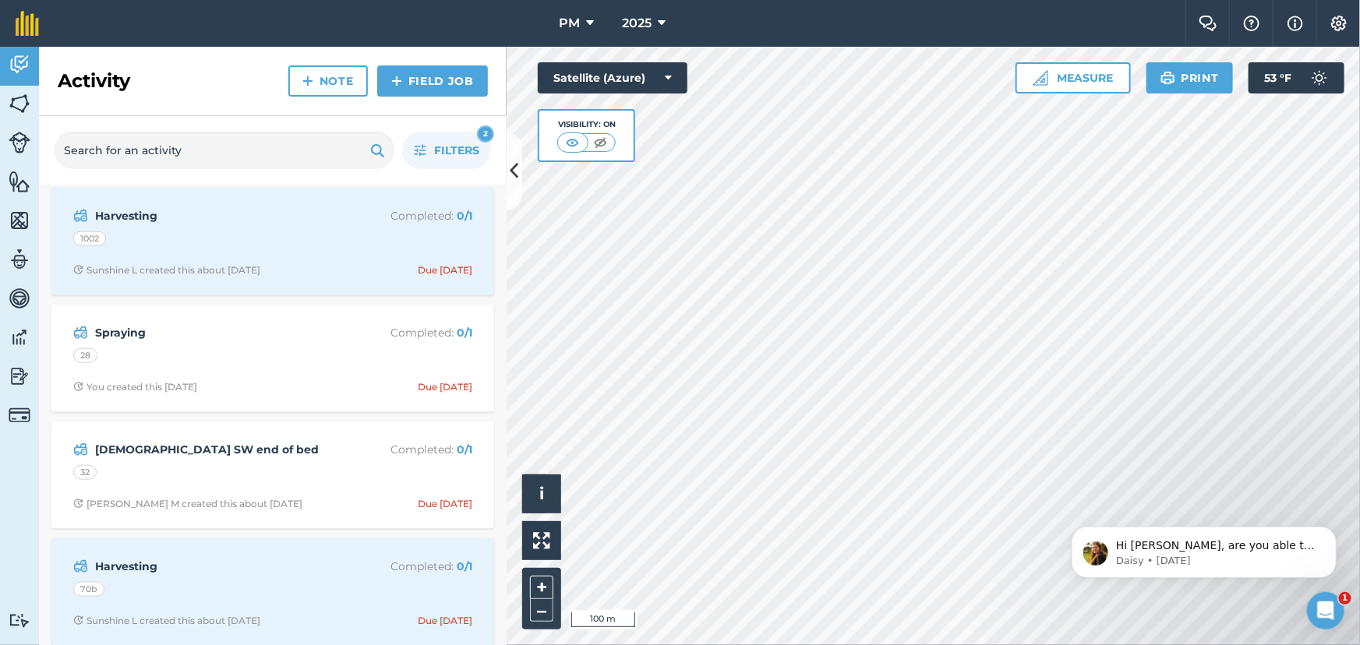
scroll to position [849, 0]
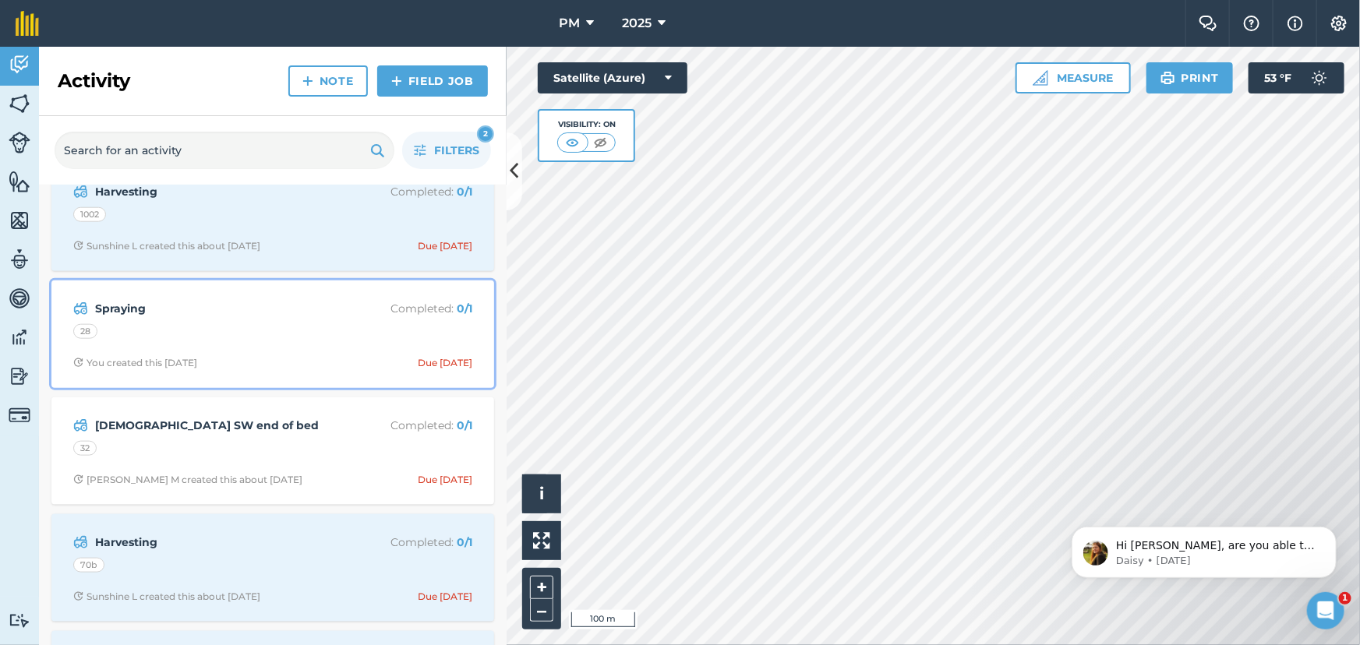
click at [273, 338] on div "28" at bounding box center [272, 334] width 399 height 20
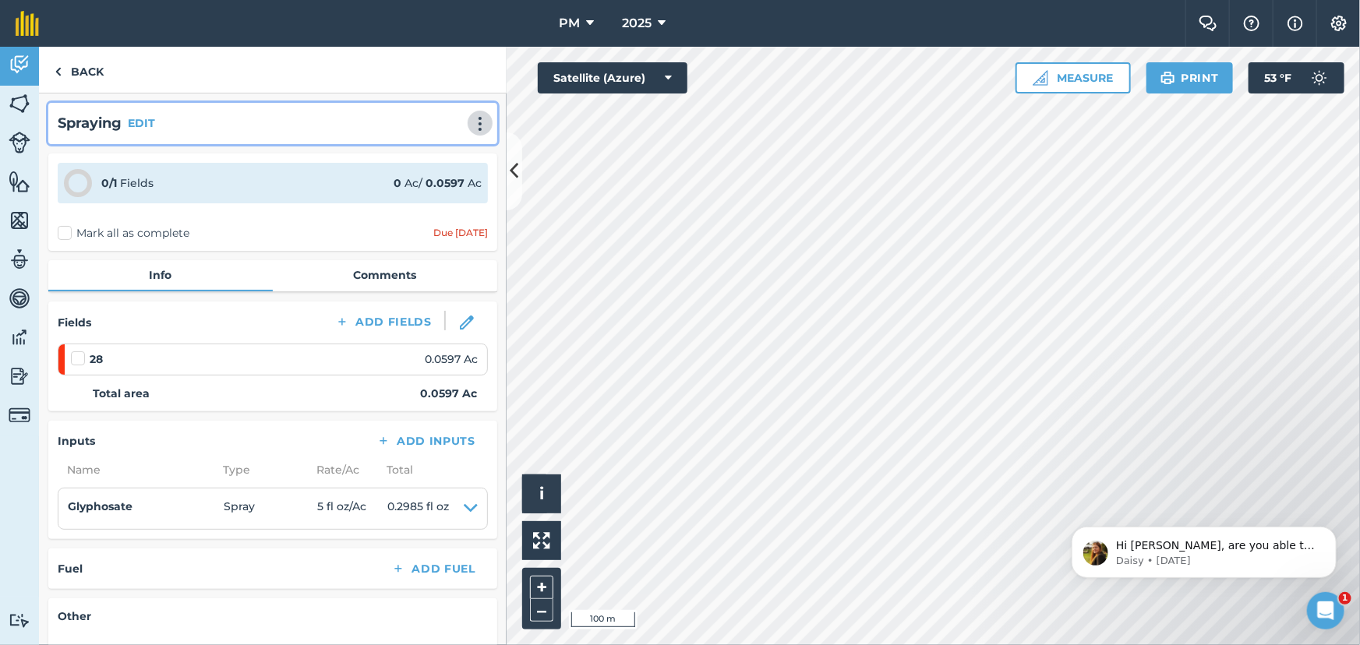
click at [471, 123] on img at bounding box center [480, 124] width 19 height 16
click at [426, 196] on link "Delete" at bounding box center [447, 194] width 100 height 31
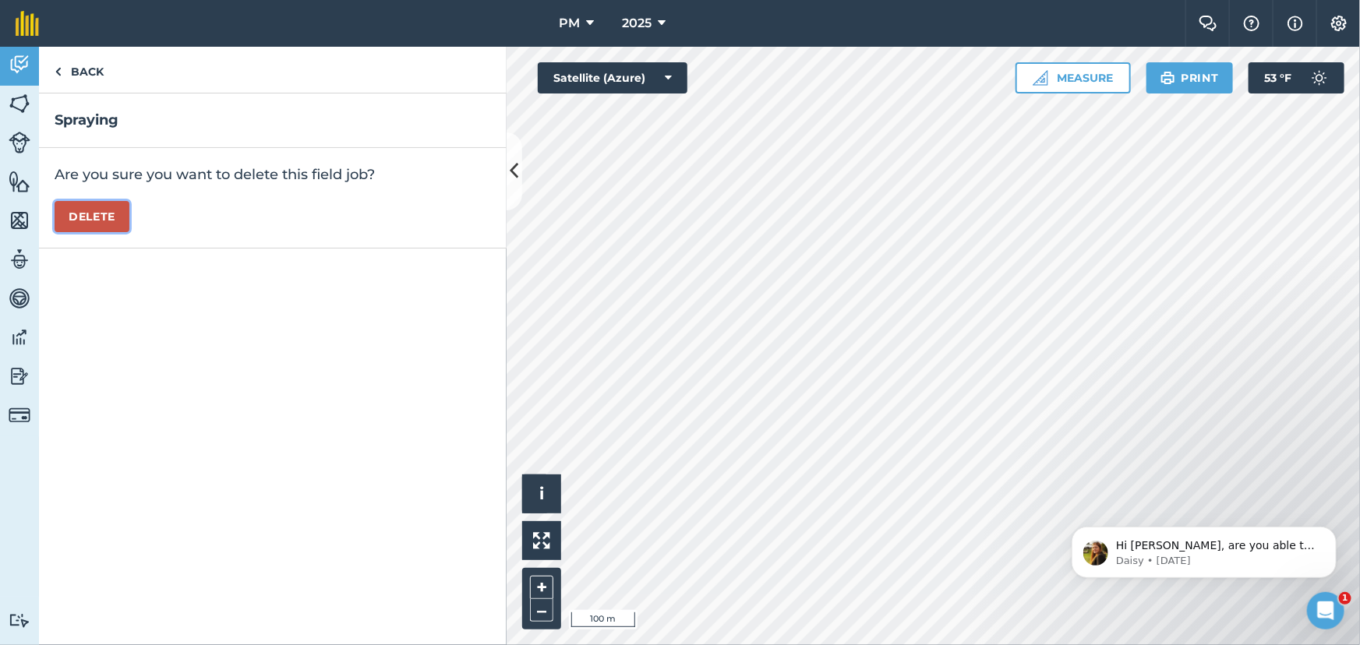
click at [75, 223] on button "Delete" at bounding box center [92, 216] width 75 height 31
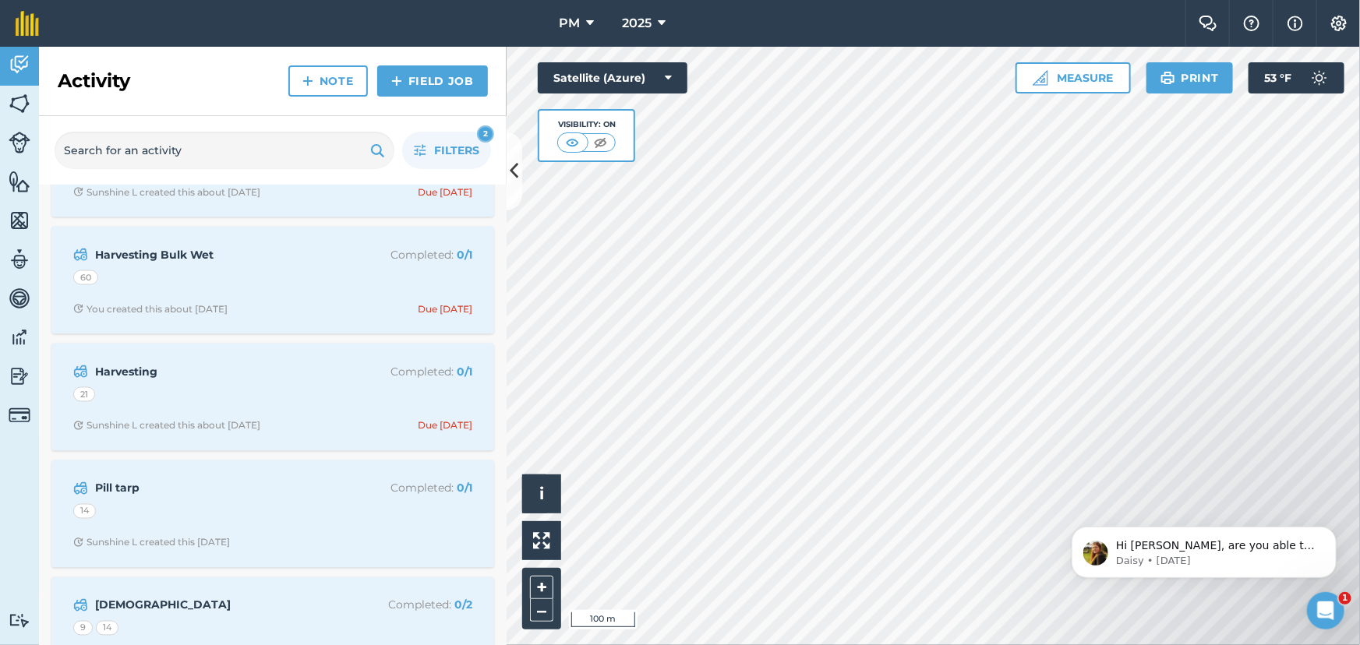
scroll to position [1275, 0]
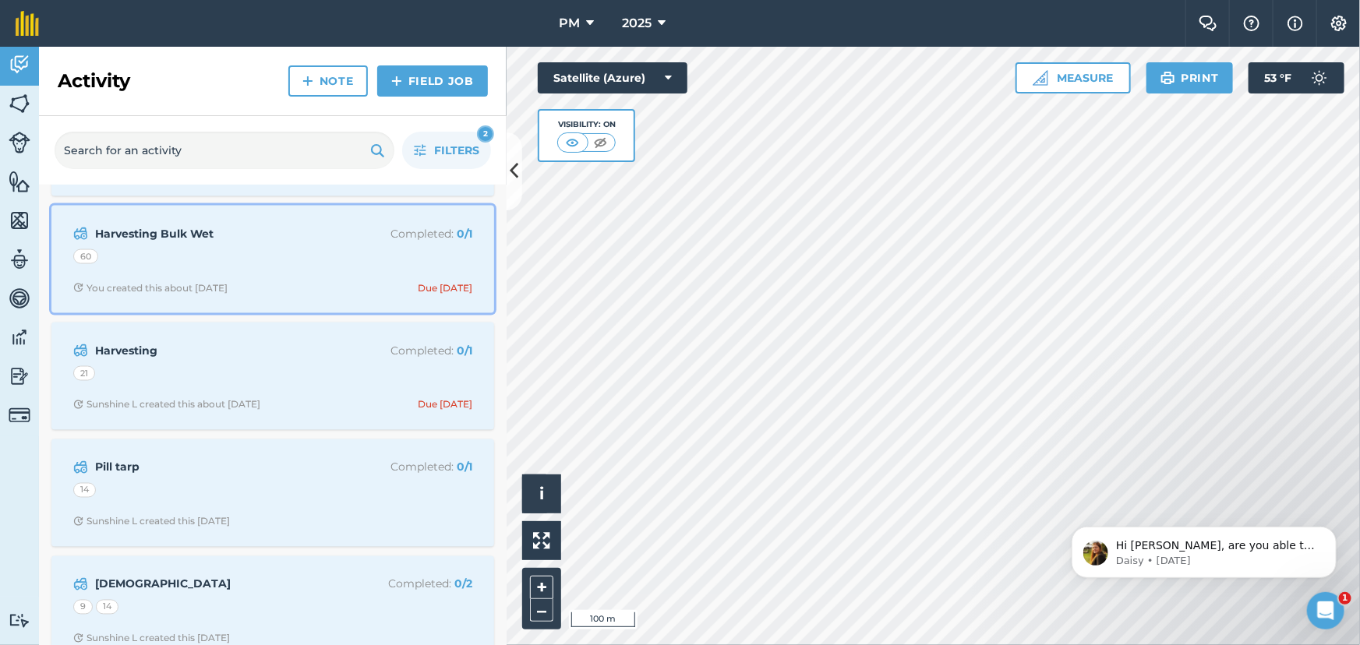
click at [320, 274] on div "Harvesting Bulk Wet Completed : 0 / 1 60 You created this about [DATE] Due [DAT…" at bounding box center [273, 259] width 424 height 89
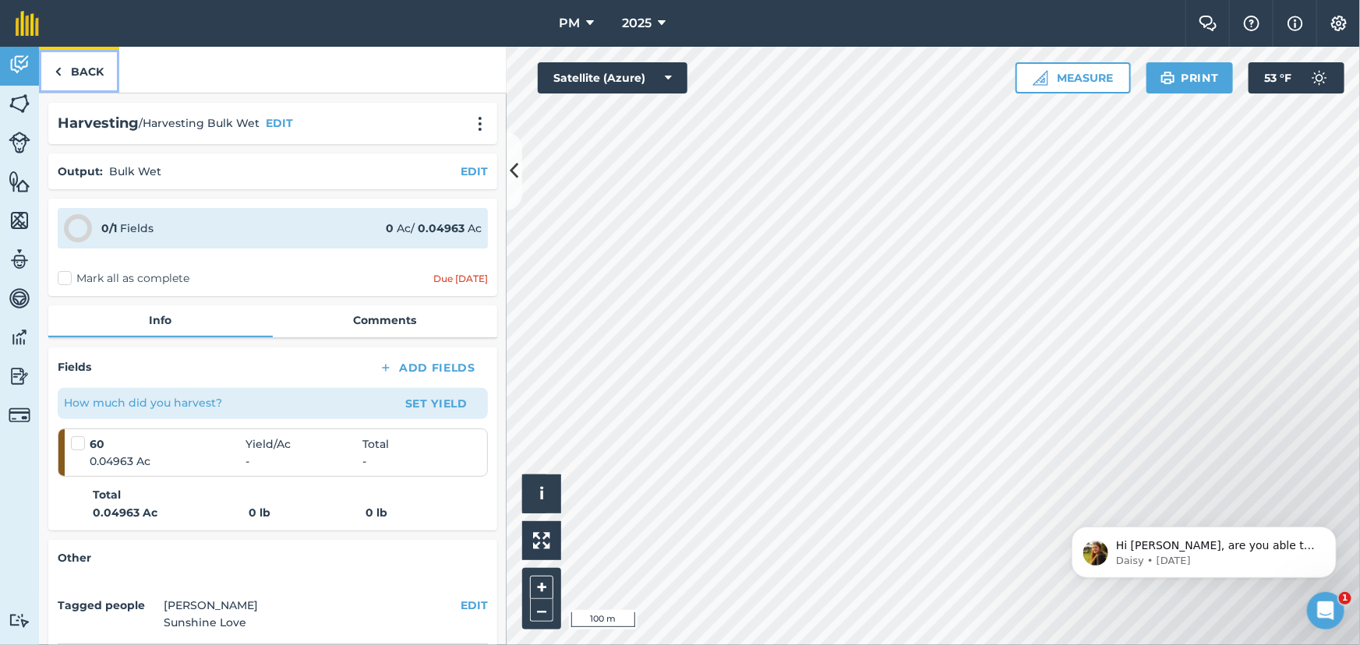
click at [60, 72] on img at bounding box center [58, 71] width 7 height 19
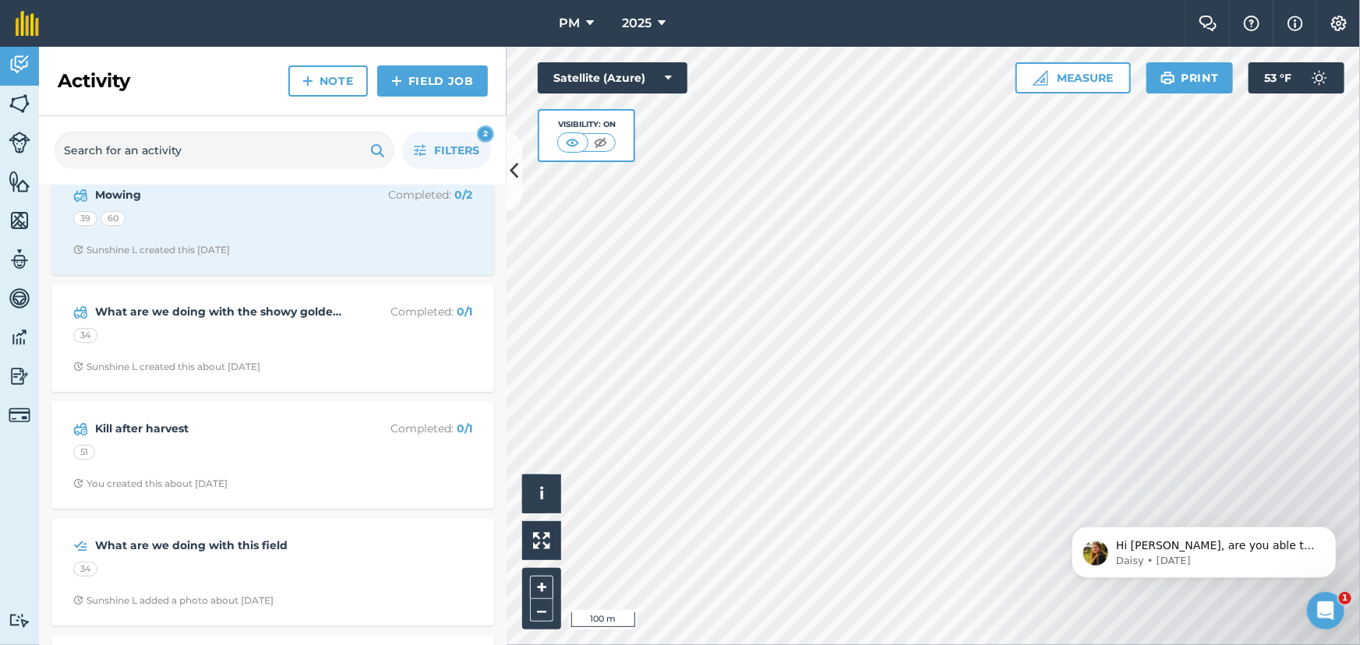
scroll to position [2834, 0]
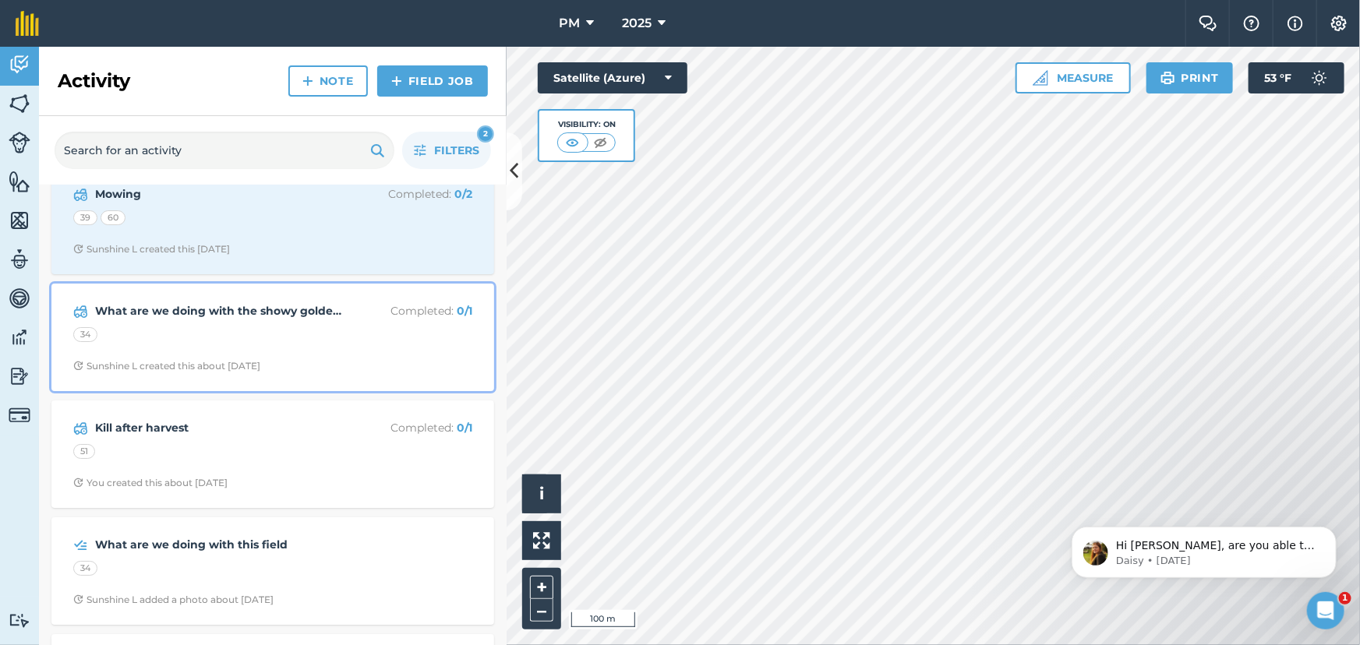
click at [322, 348] on div "34" at bounding box center [272, 337] width 399 height 20
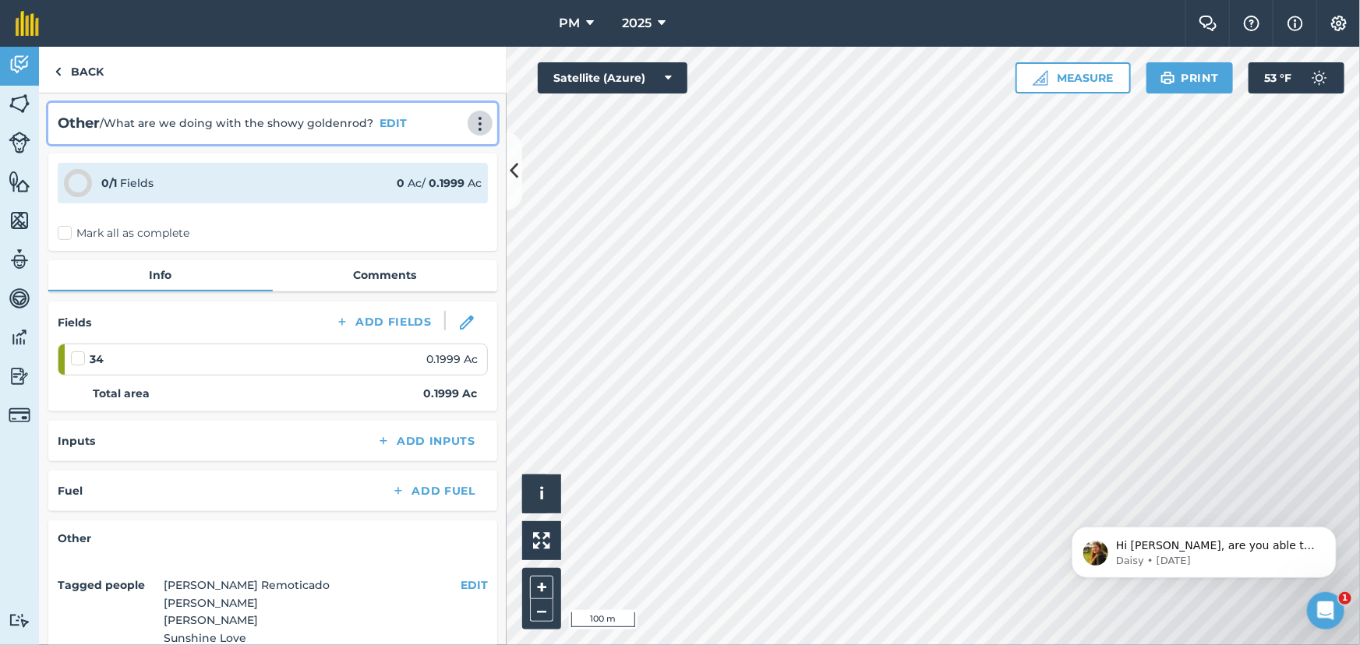
click at [471, 125] on img at bounding box center [480, 124] width 19 height 16
click at [432, 192] on link "Delete" at bounding box center [447, 194] width 100 height 31
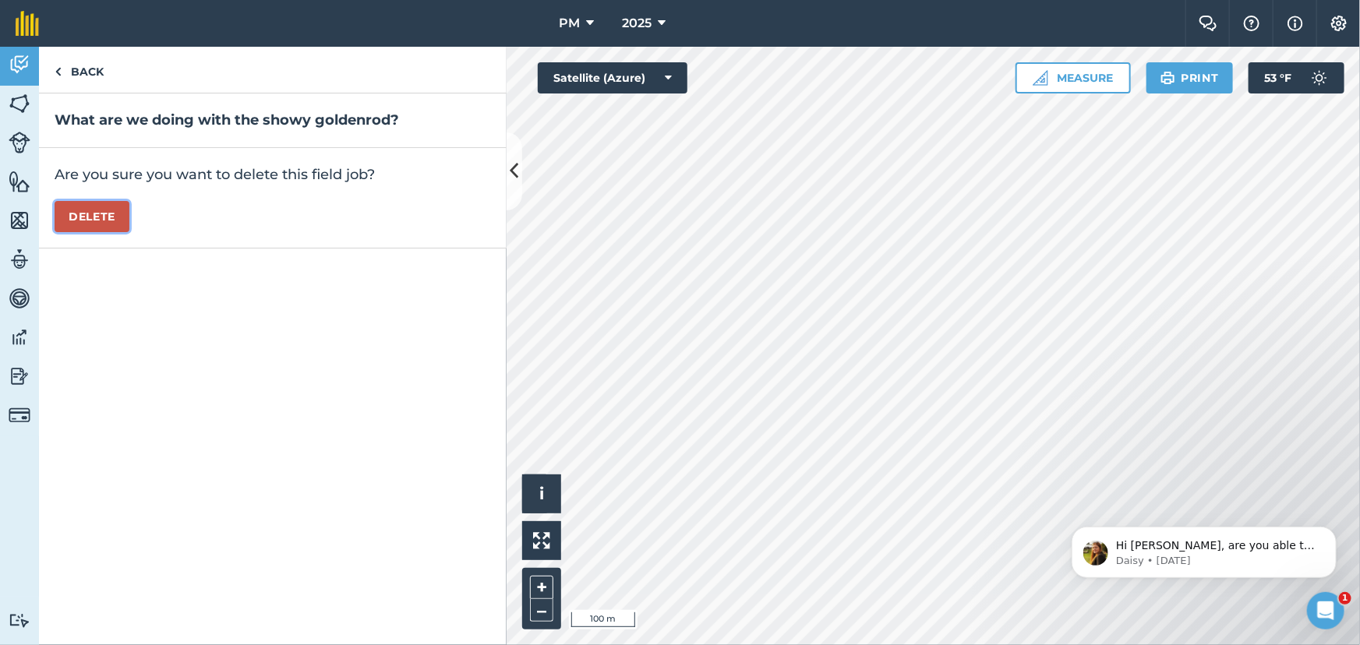
click at [97, 210] on button "Delete" at bounding box center [92, 216] width 75 height 31
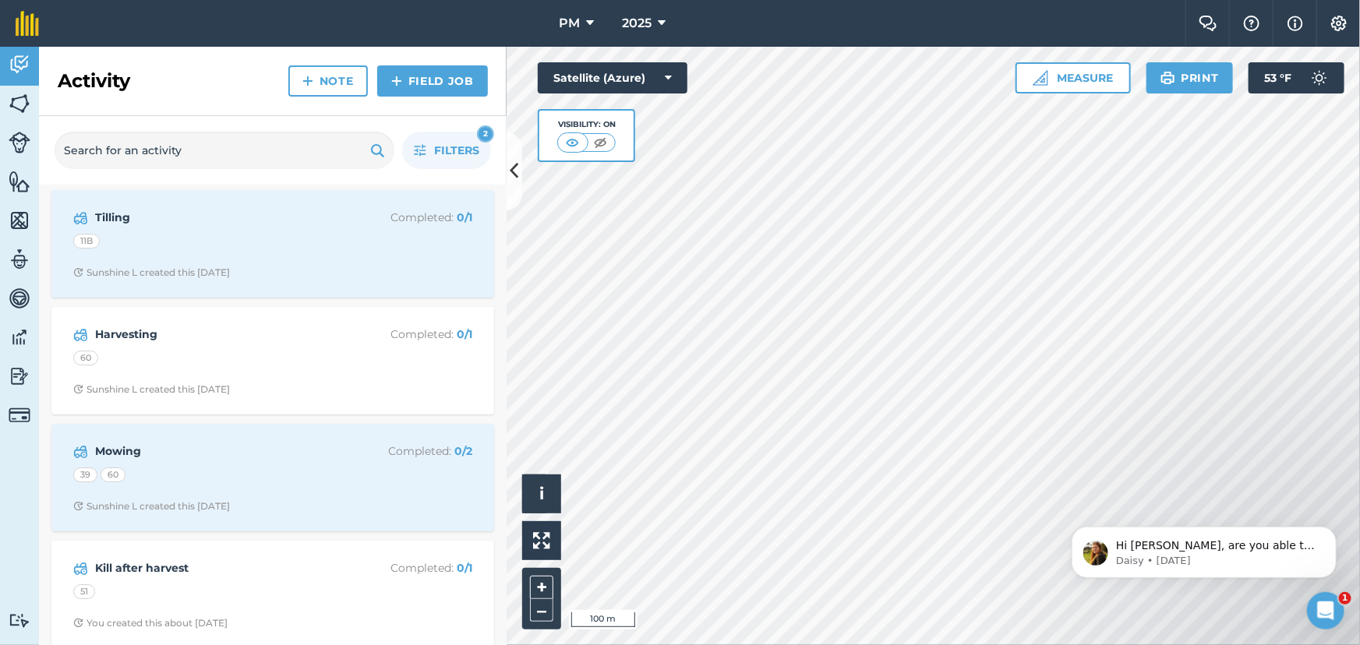
scroll to position [2834, 0]
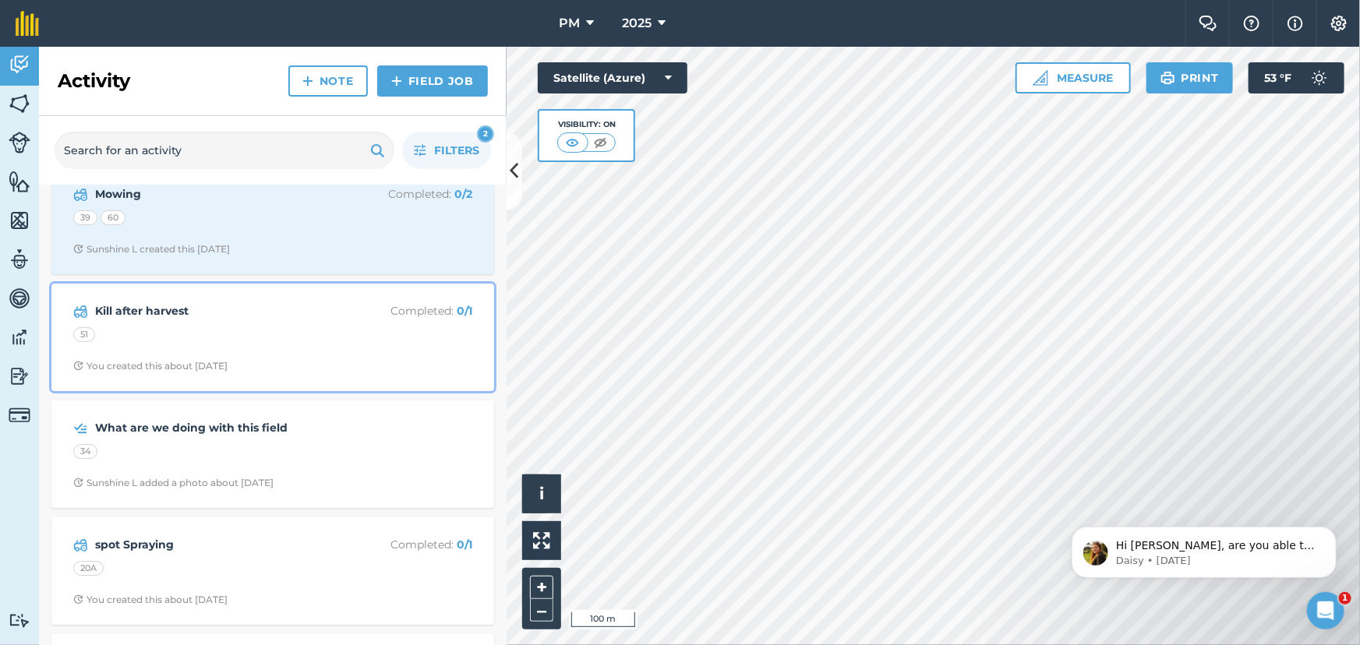
click at [298, 337] on div "51" at bounding box center [272, 337] width 399 height 20
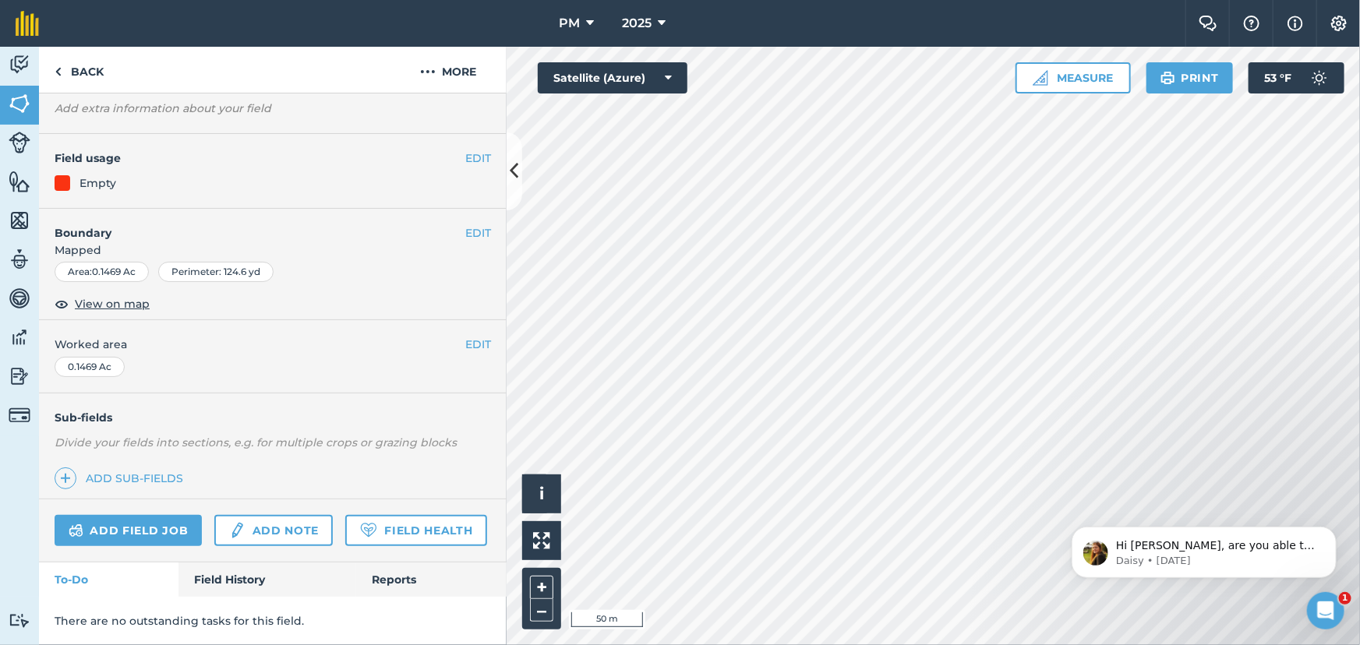
scroll to position [130, 0]
click at [226, 587] on link "Field History" at bounding box center [266, 580] width 177 height 34
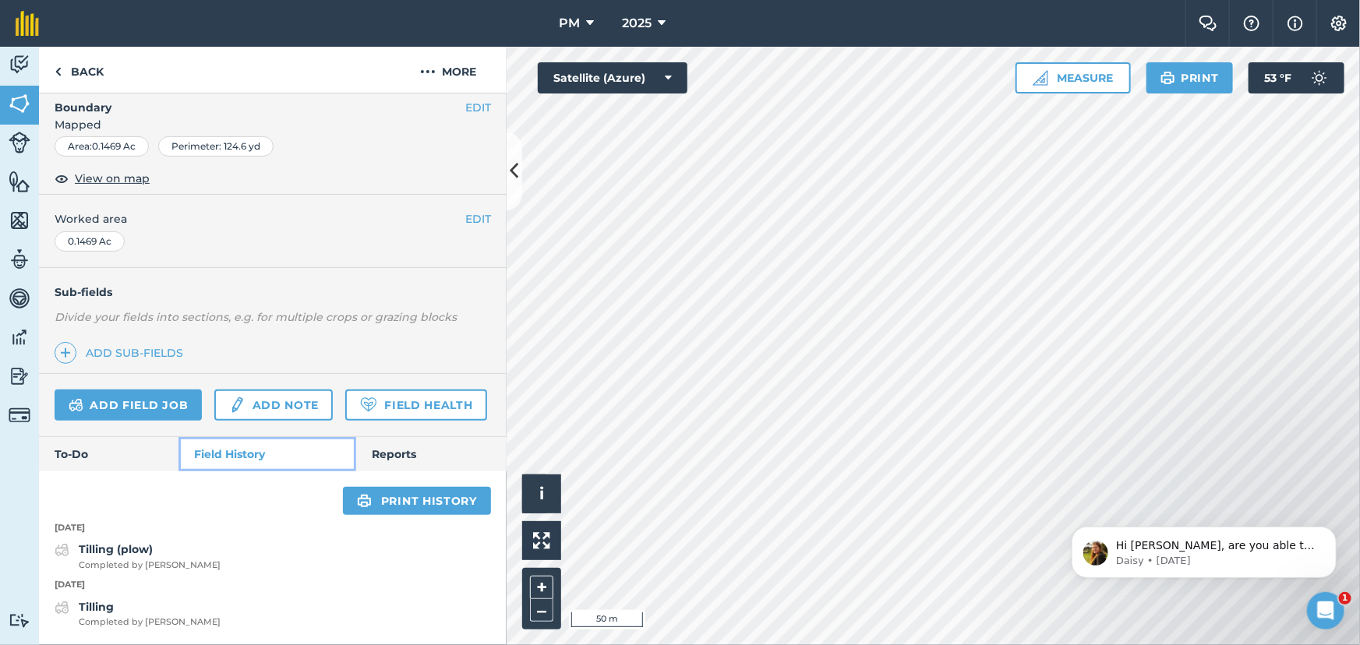
scroll to position [256, 0]
click at [23, 62] on img at bounding box center [20, 64] width 22 height 23
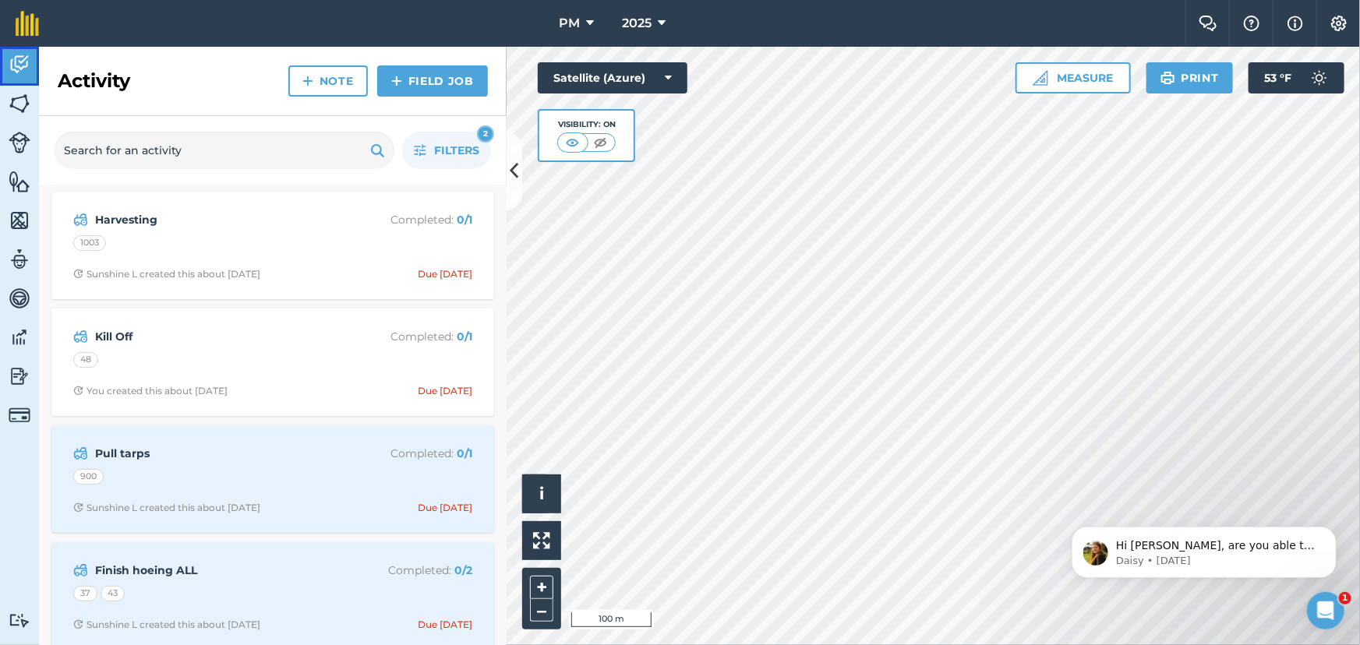
scroll to position [141, 0]
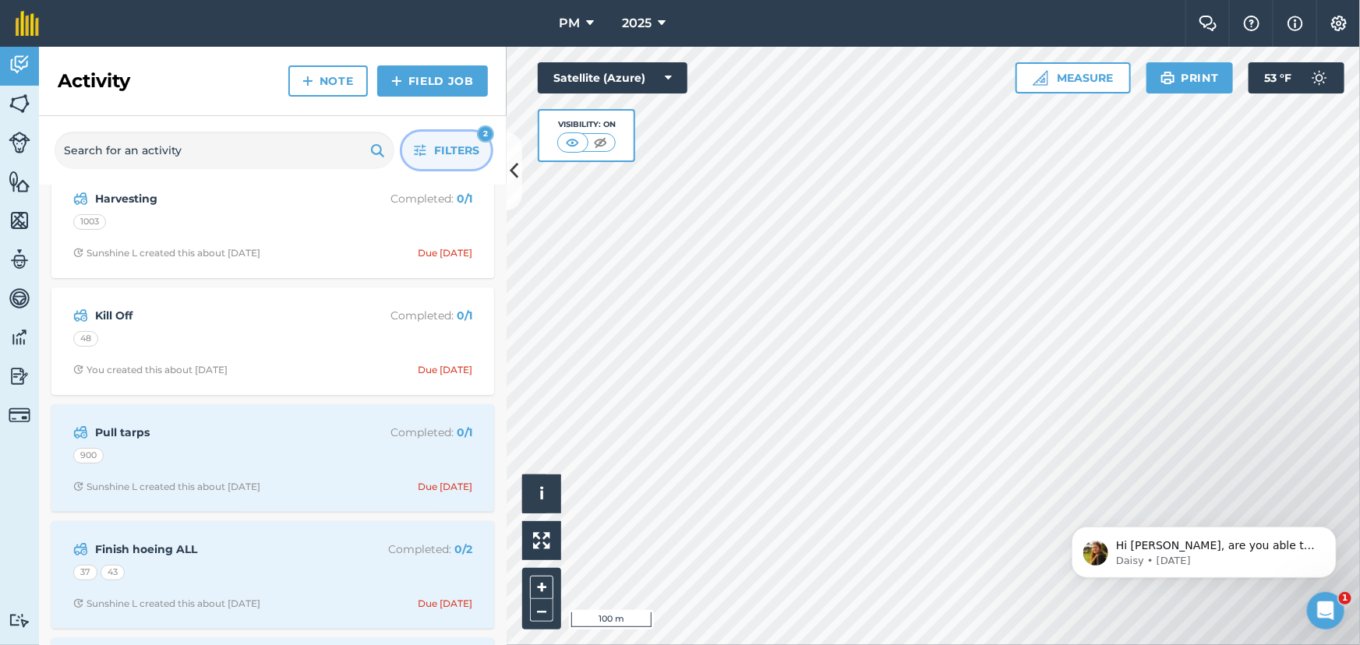
click at [448, 158] on span "Filters" at bounding box center [456, 150] width 45 height 17
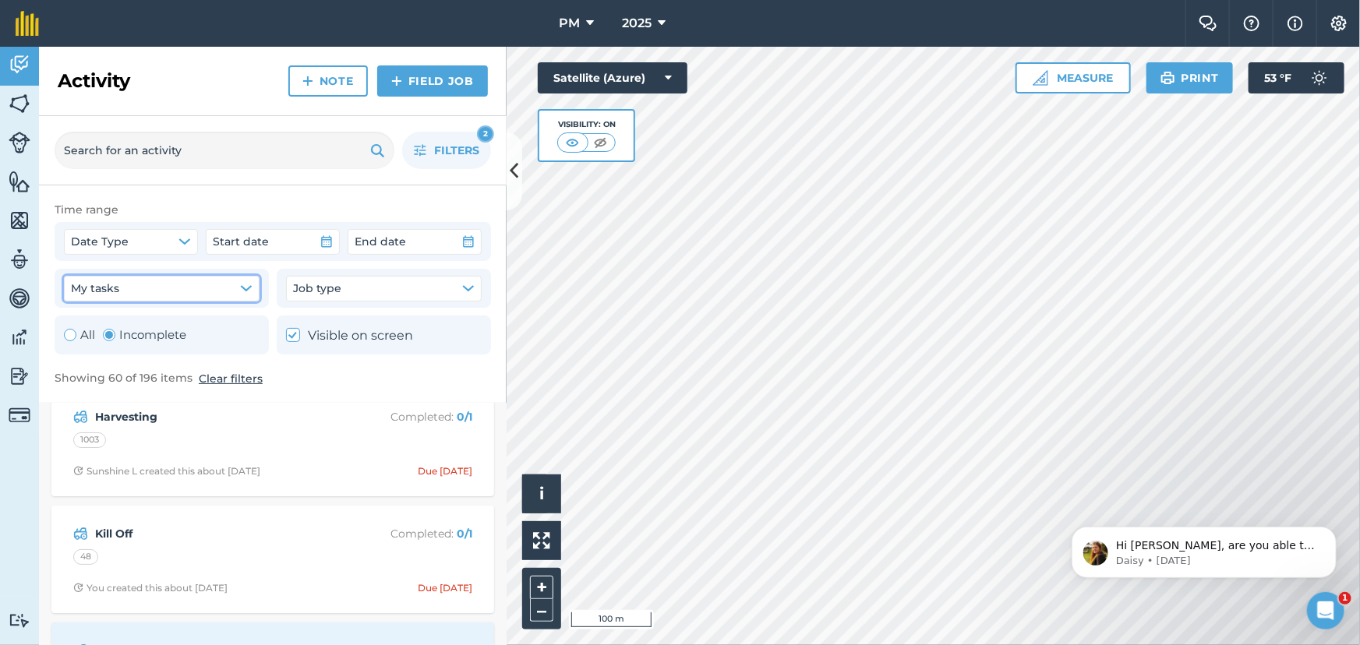
click at [249, 285] on icon "button" at bounding box center [246, 288] width 12 height 12
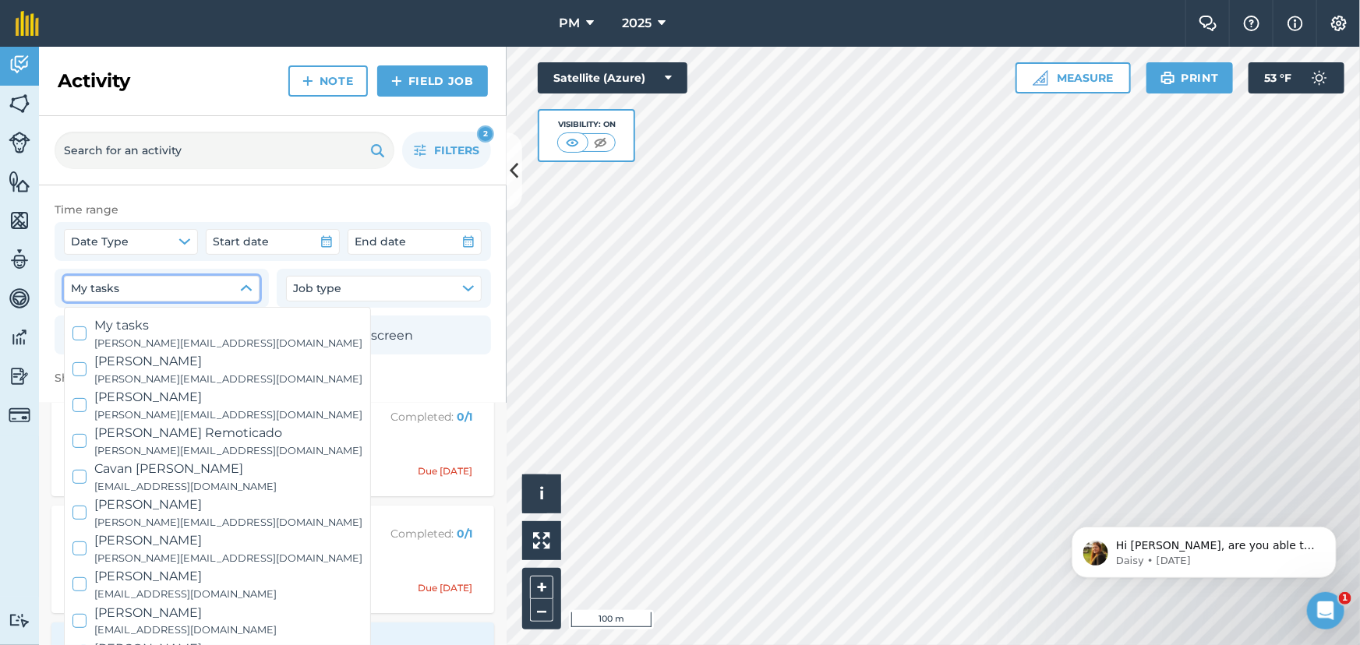
click at [79, 334] on icon at bounding box center [80, 334] width 10 height 10
checkbox input "true"
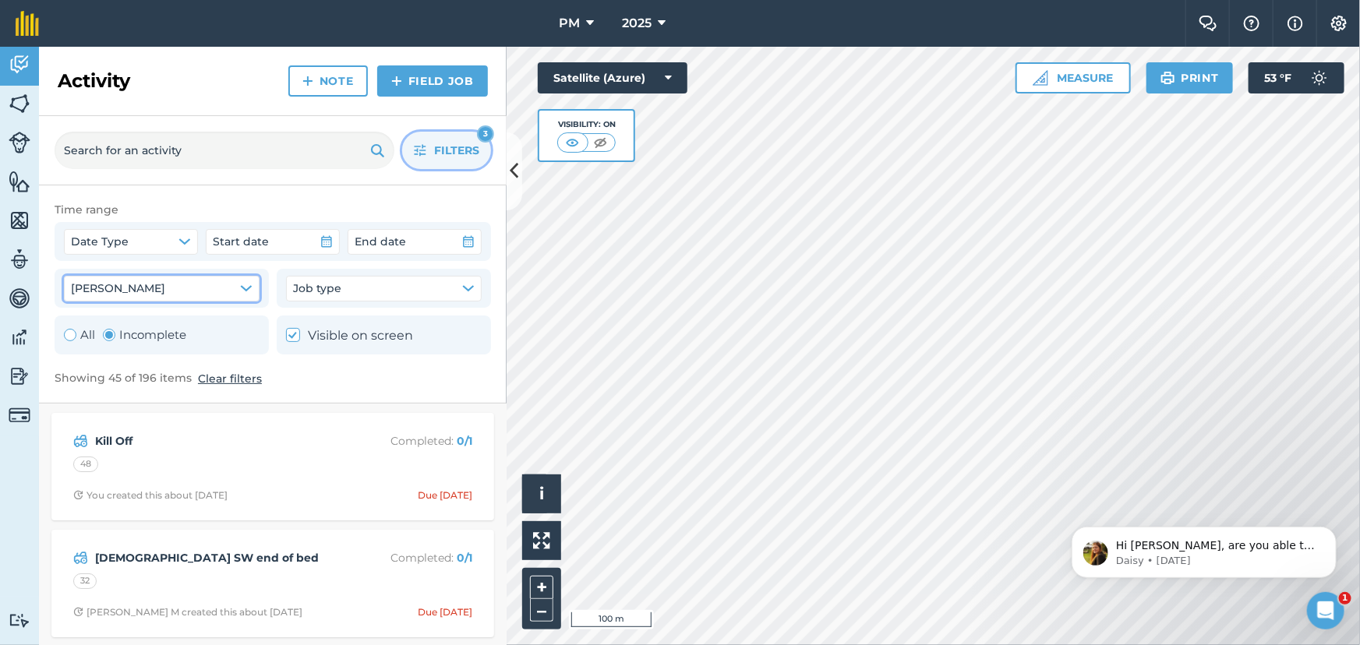
click at [436, 152] on span "Filters" at bounding box center [456, 150] width 45 height 17
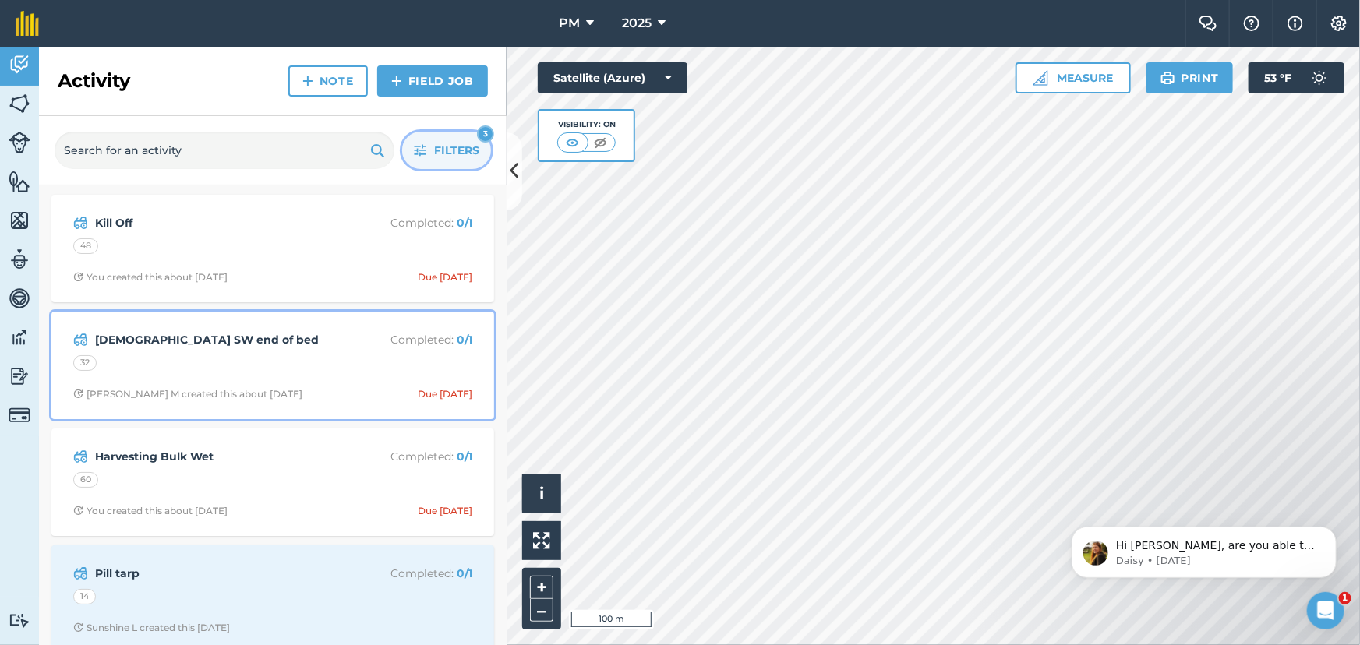
click at [323, 351] on div "Mow SW end of bed Completed : 0 / 1 32 [PERSON_NAME] M created this about [DATE…" at bounding box center [273, 365] width 424 height 89
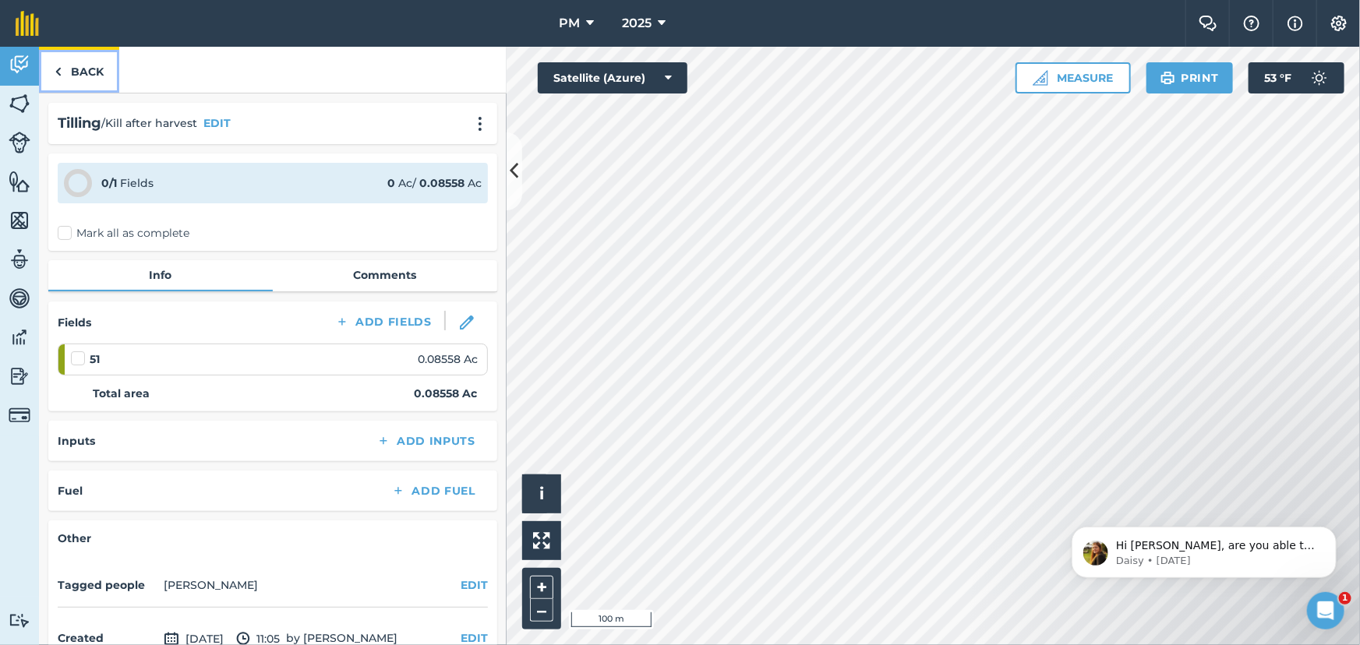
click at [61, 71] on img at bounding box center [58, 71] width 7 height 19
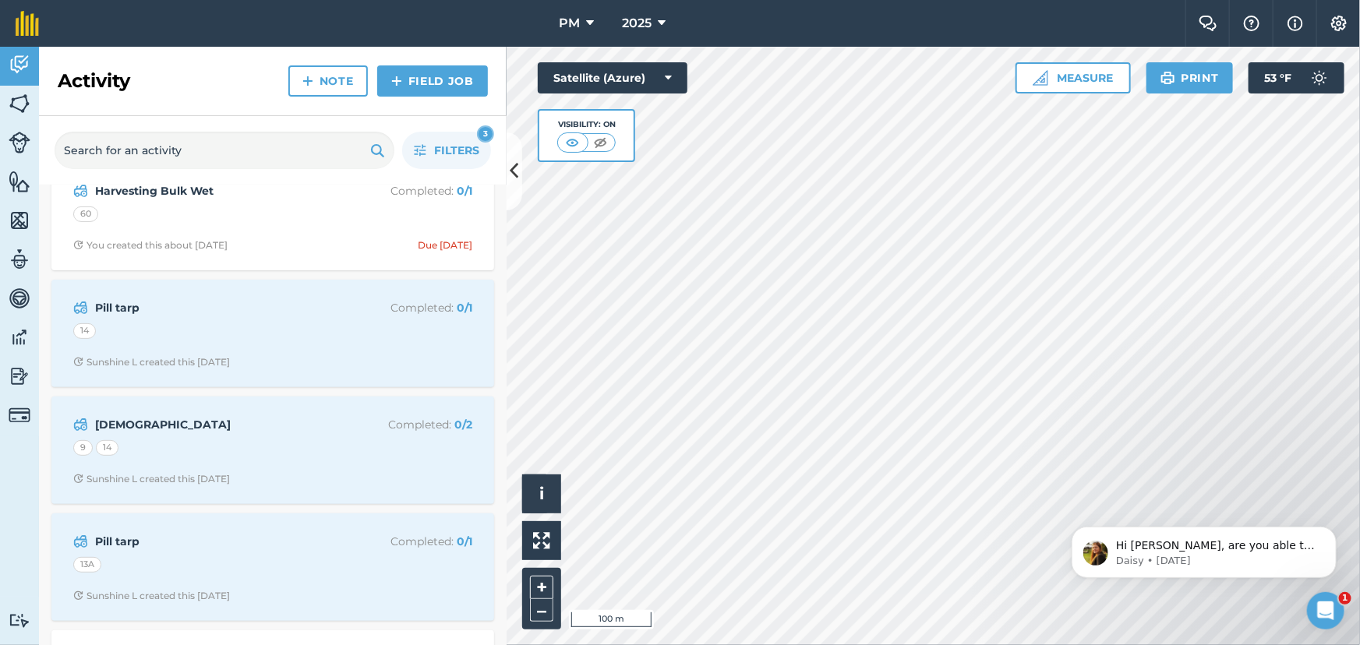
scroll to position [283, 0]
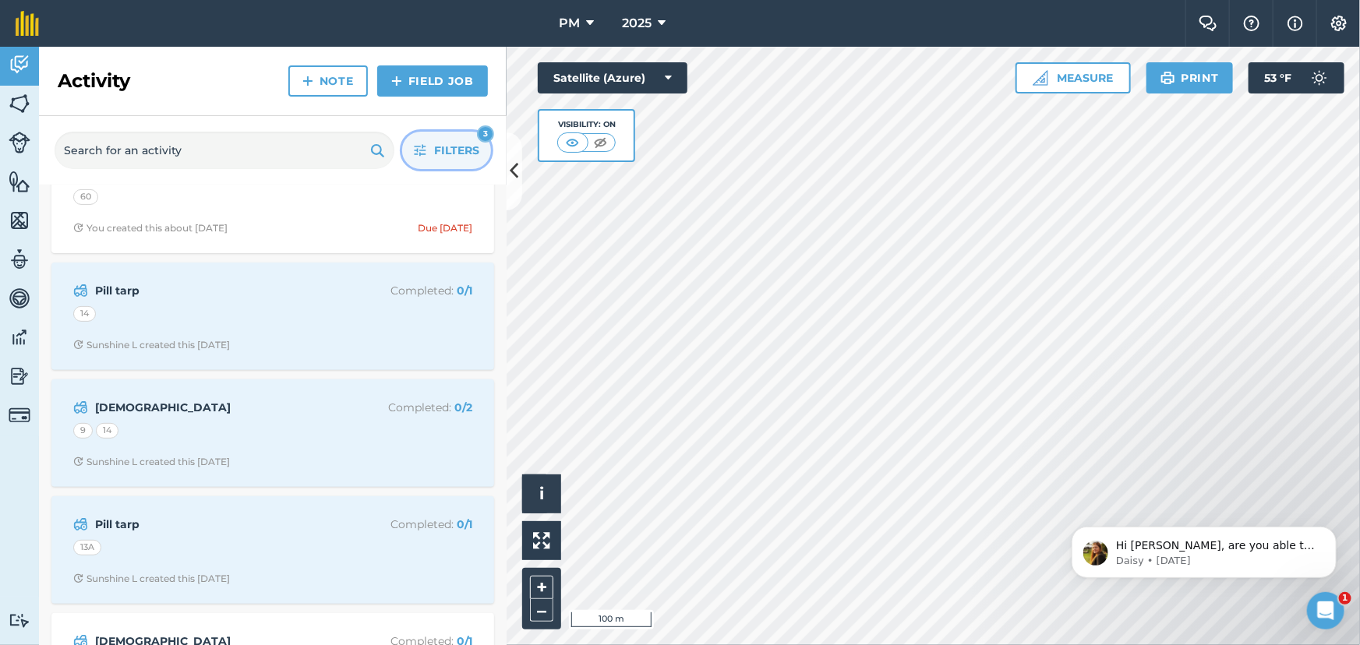
click at [429, 150] on button "Filters 3" at bounding box center [446, 150] width 89 height 37
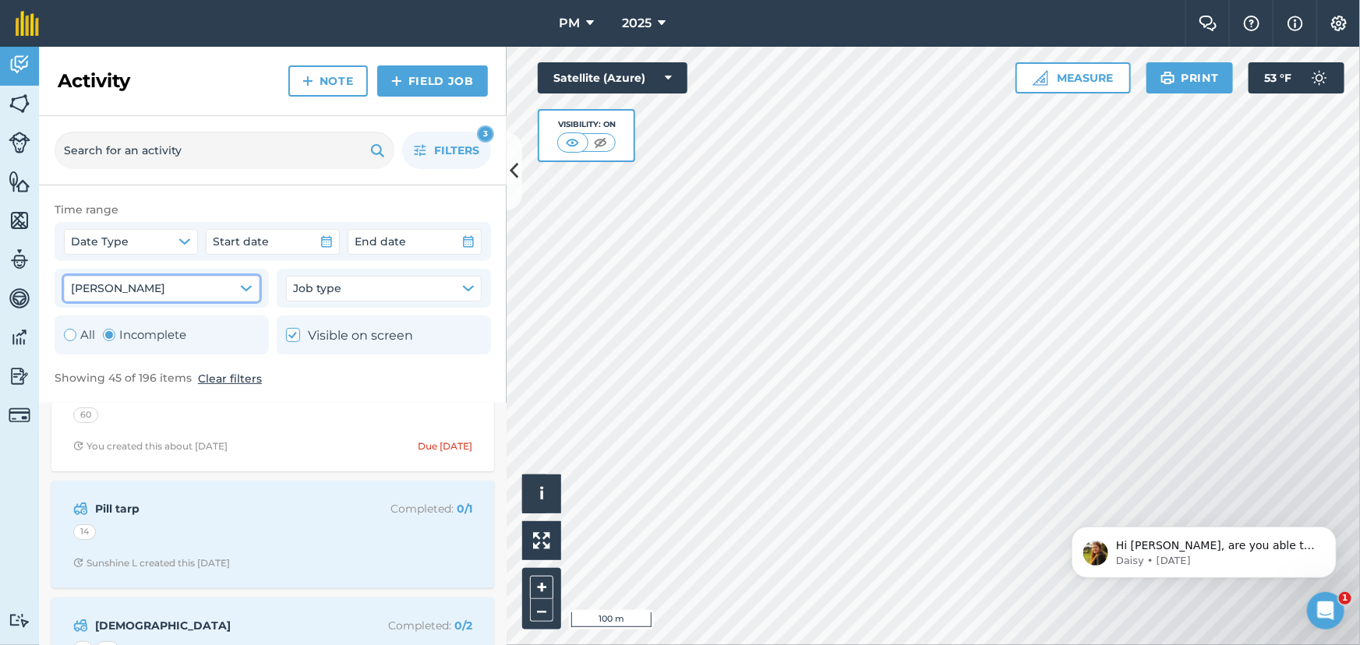
click at [249, 287] on icon "button" at bounding box center [246, 288] width 10 height 5
click at [436, 154] on span "Filters" at bounding box center [456, 150] width 45 height 17
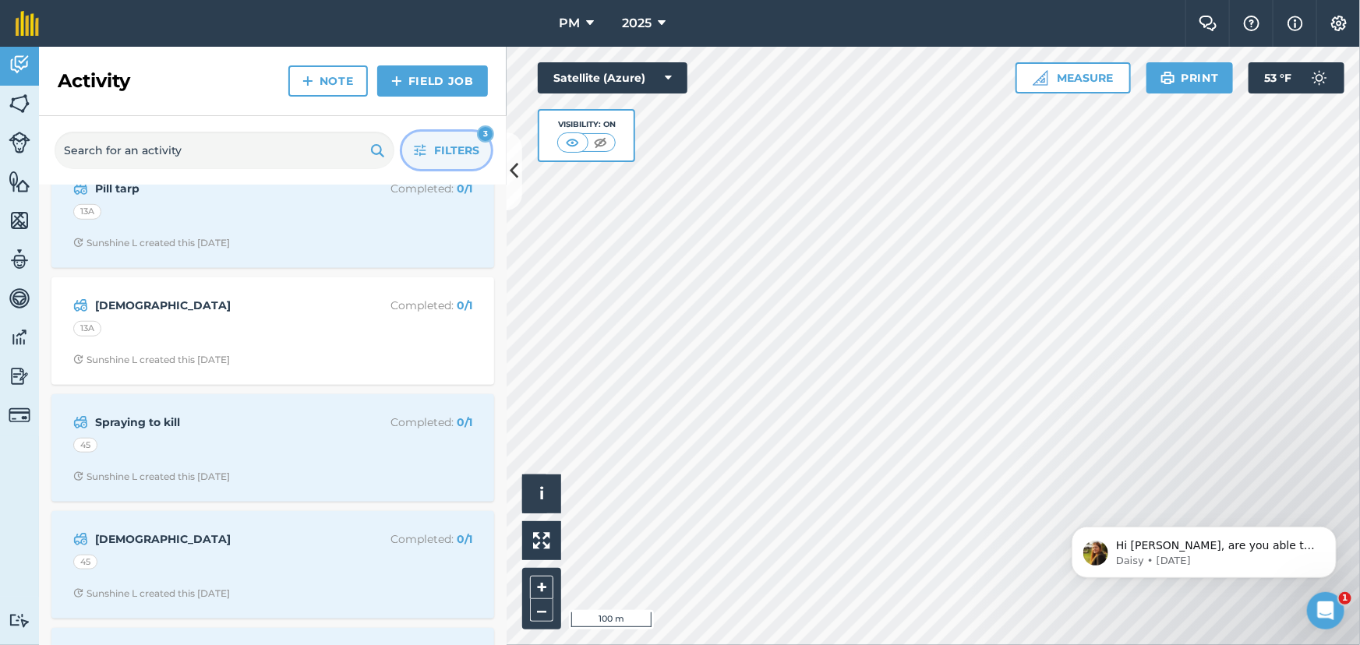
scroll to position [637, 0]
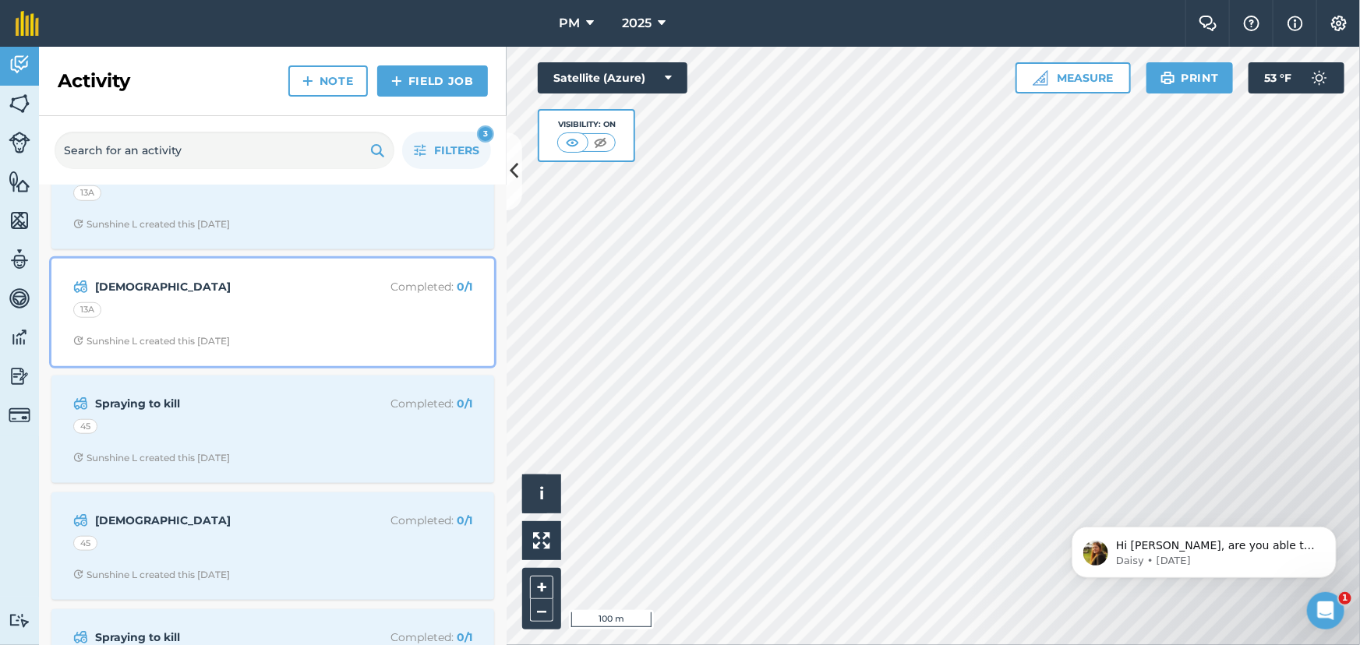
click at [302, 311] on div "13A" at bounding box center [272, 312] width 399 height 20
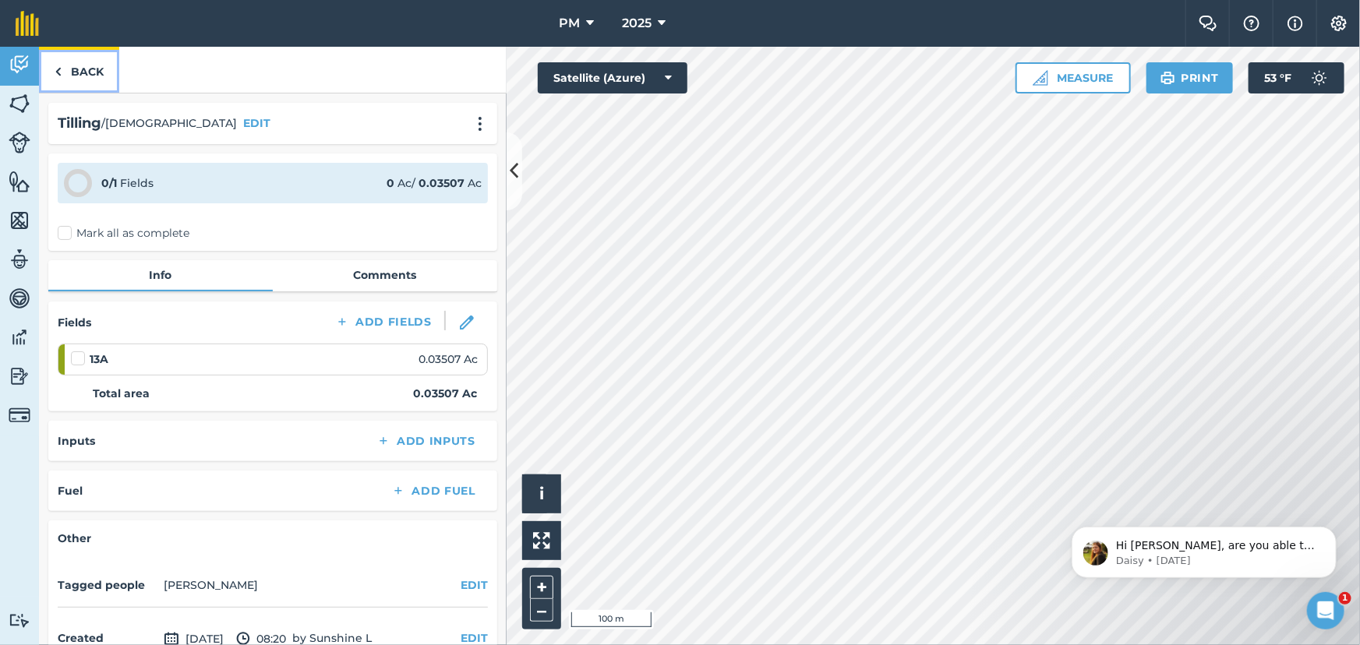
click at [61, 72] on img at bounding box center [58, 71] width 7 height 19
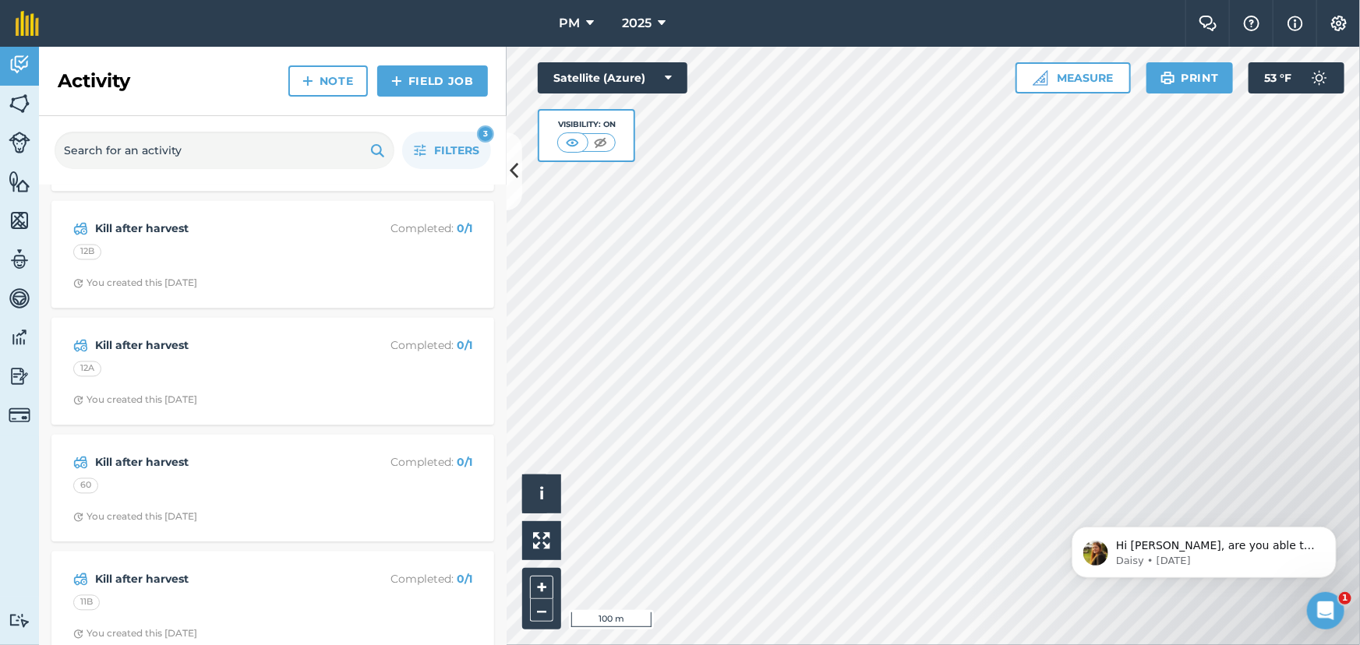
scroll to position [4819, 0]
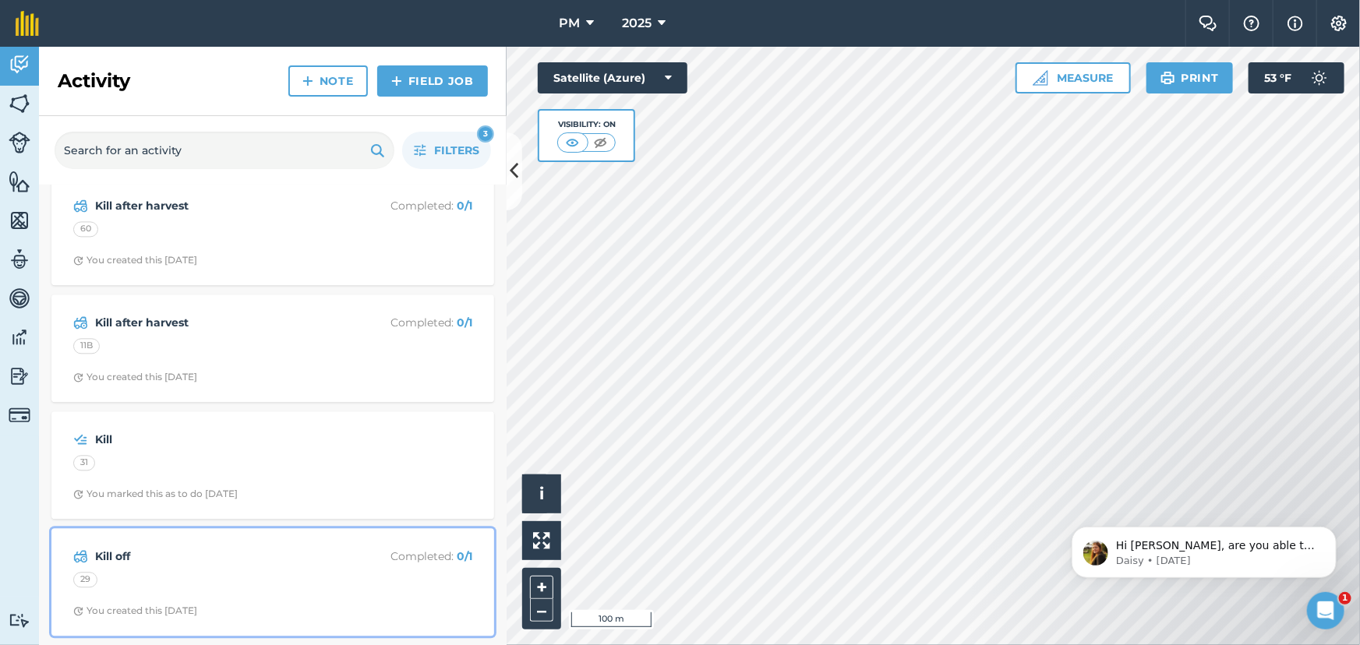
click at [283, 554] on strong "Kill off" at bounding box center [218, 556] width 247 height 17
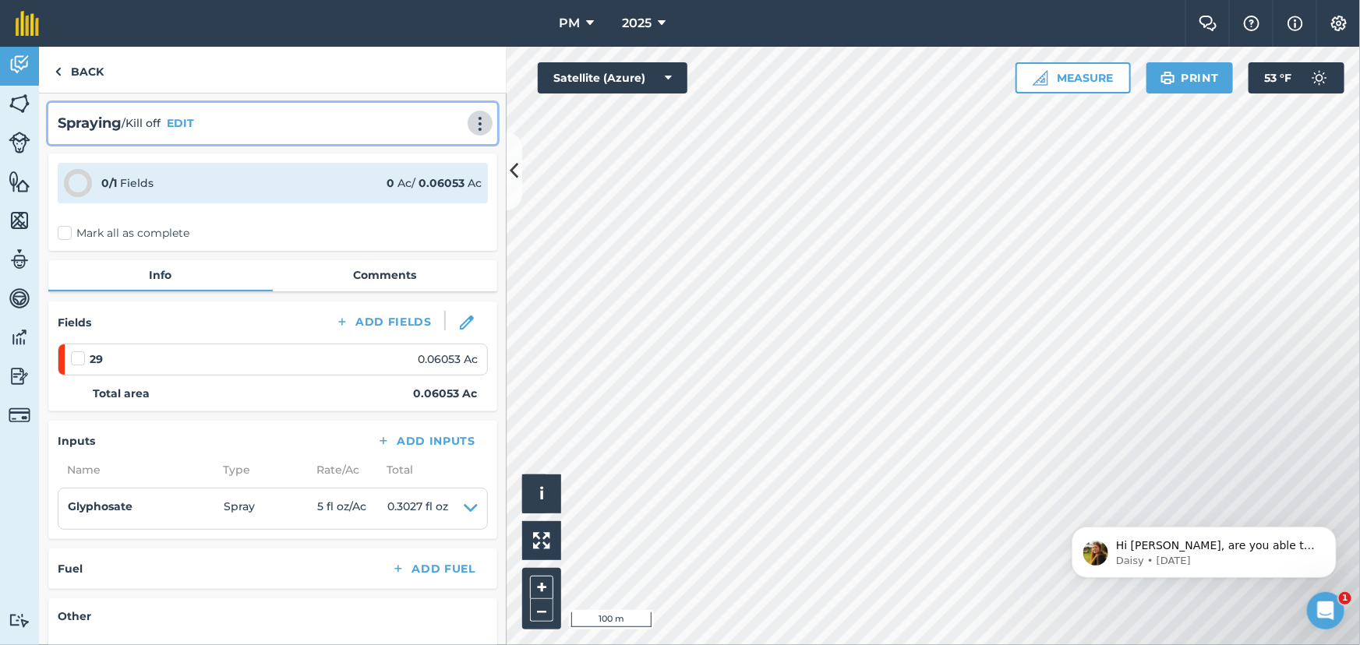
click at [471, 120] on img at bounding box center [480, 124] width 19 height 16
click at [440, 189] on link "Delete" at bounding box center [447, 194] width 100 height 31
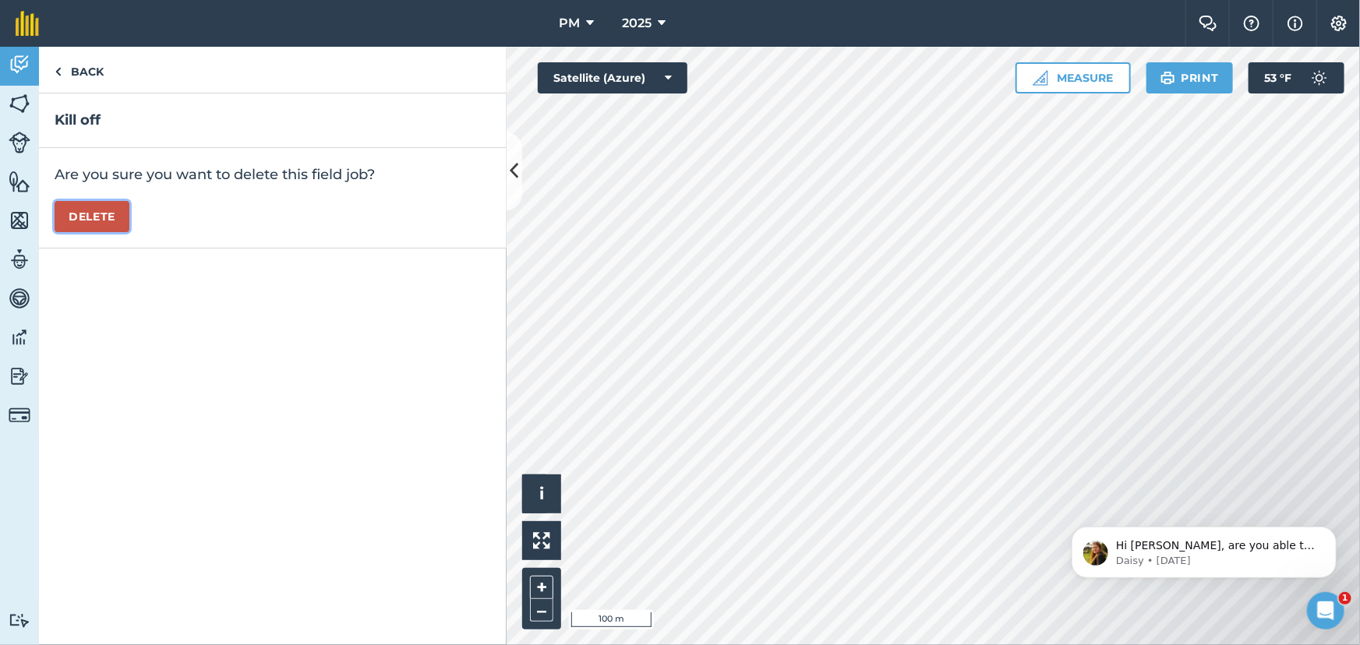
click at [101, 221] on button "Delete" at bounding box center [92, 216] width 75 height 31
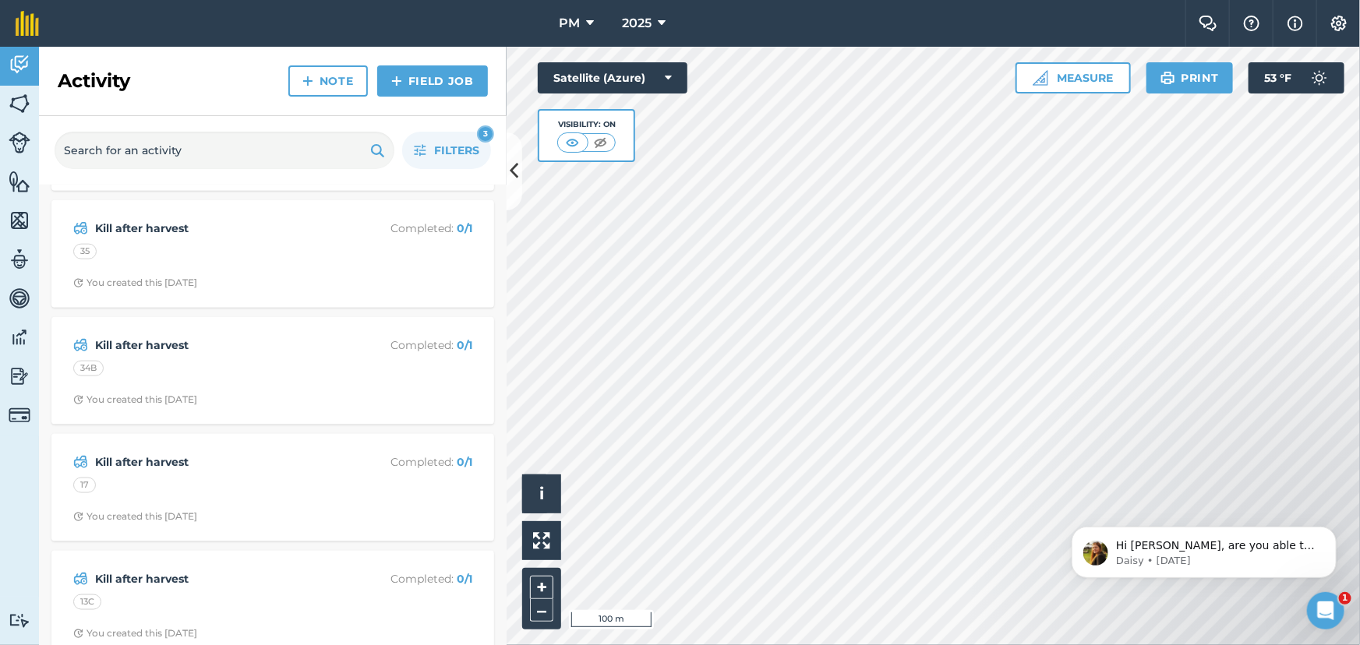
scroll to position [4702, 0]
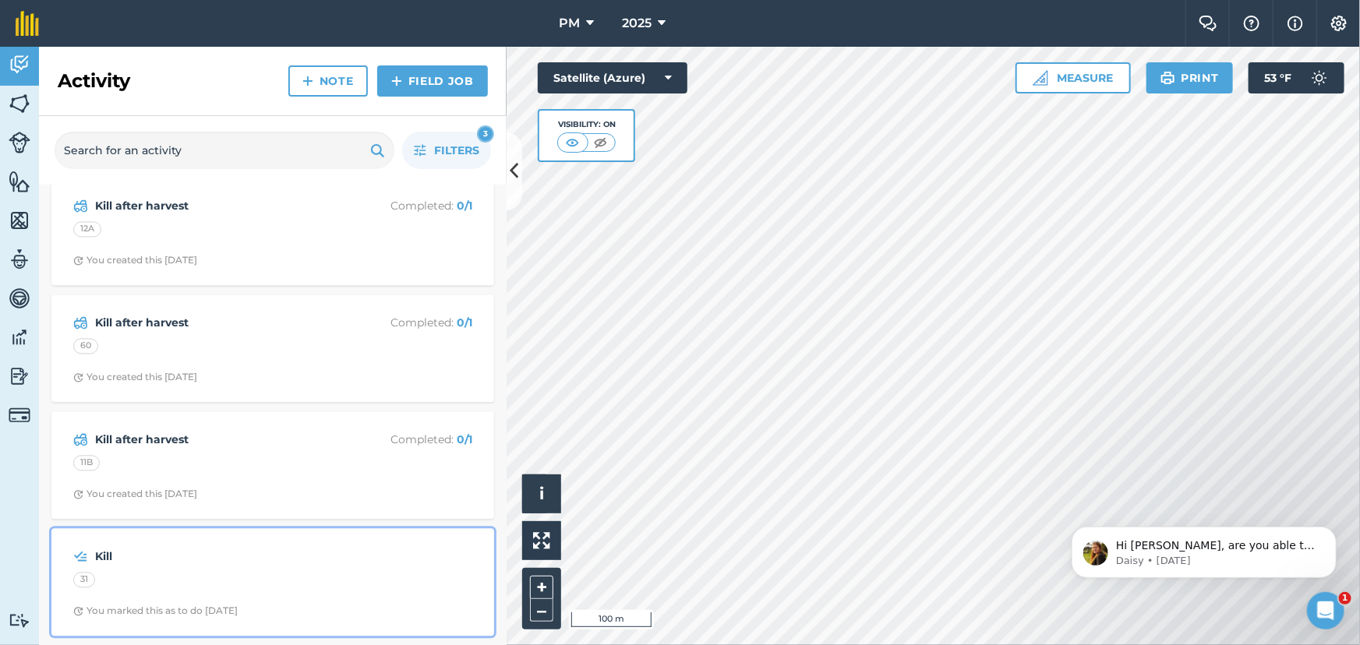
click at [320, 548] on strong "Kill" at bounding box center [218, 556] width 247 height 17
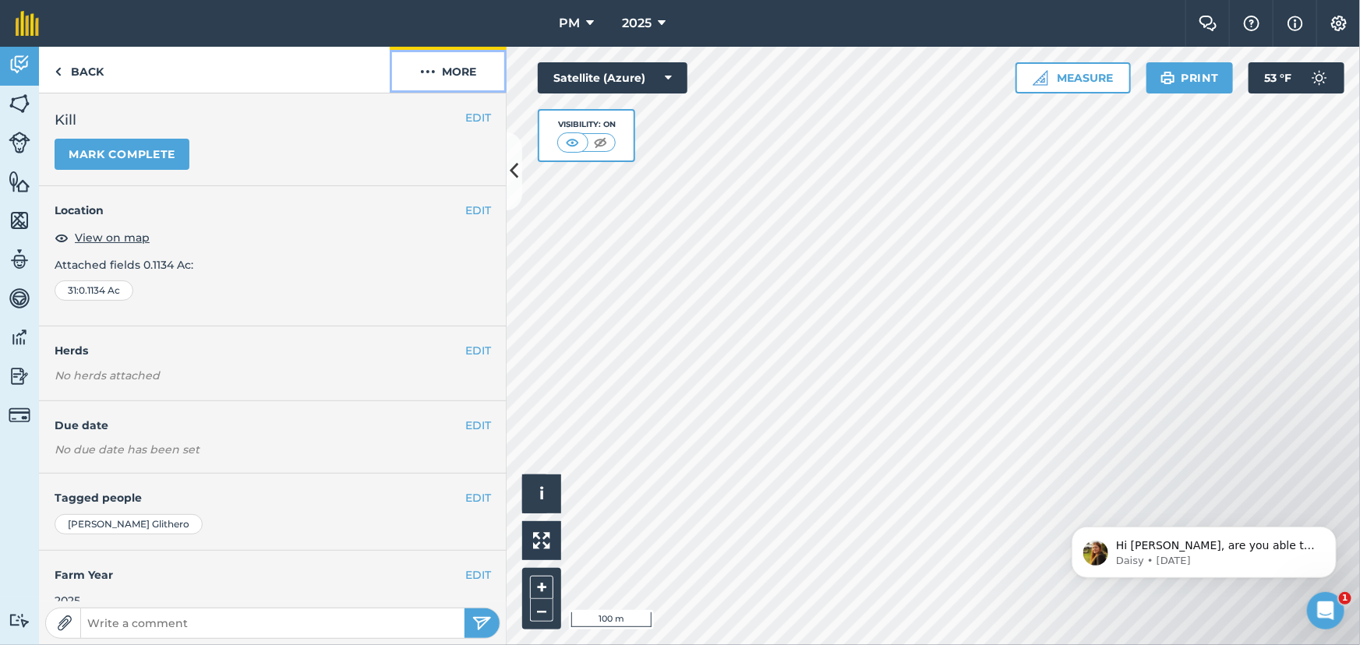
click at [428, 75] on img at bounding box center [428, 71] width 16 height 19
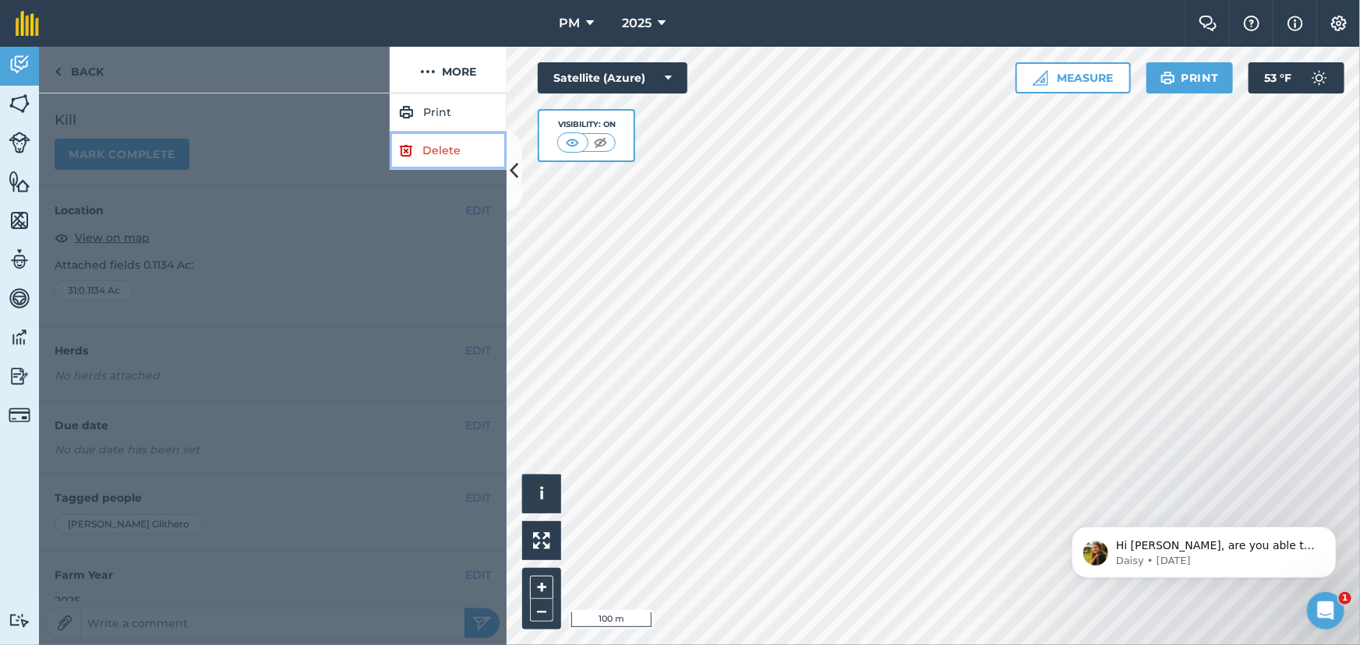
click at [432, 147] on link "Delete" at bounding box center [448, 151] width 117 height 38
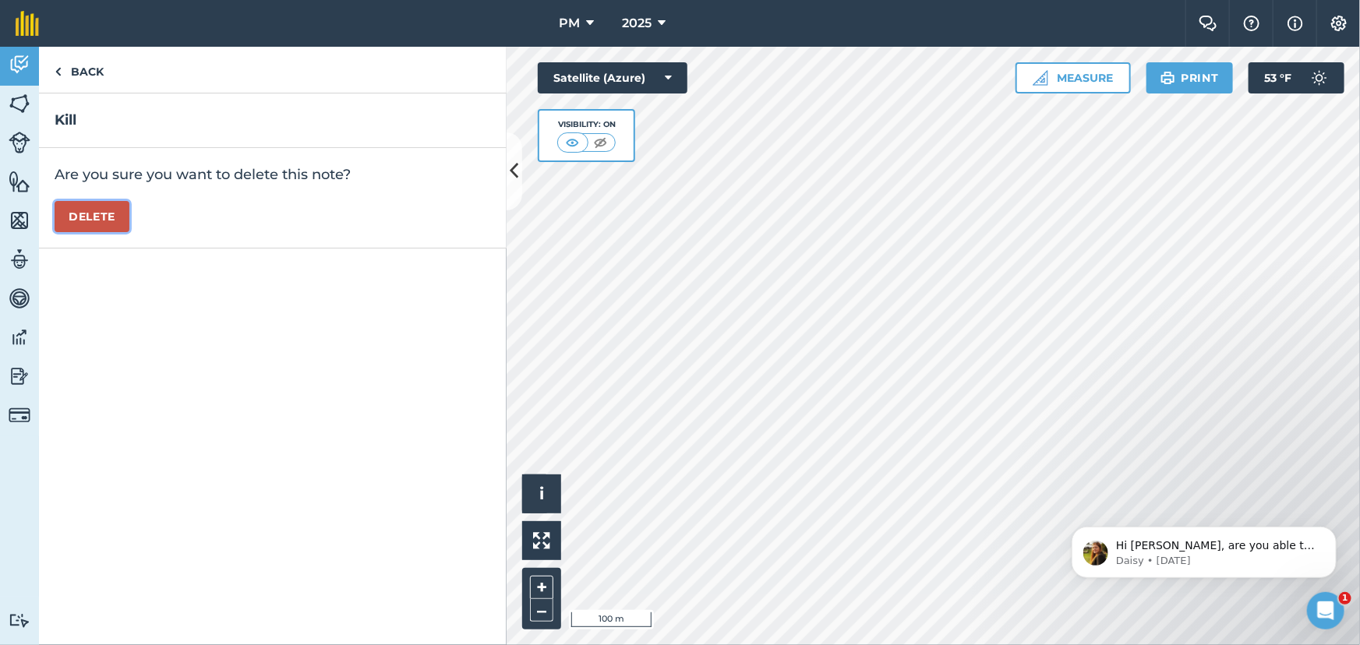
click at [97, 218] on button "Delete" at bounding box center [92, 216] width 75 height 31
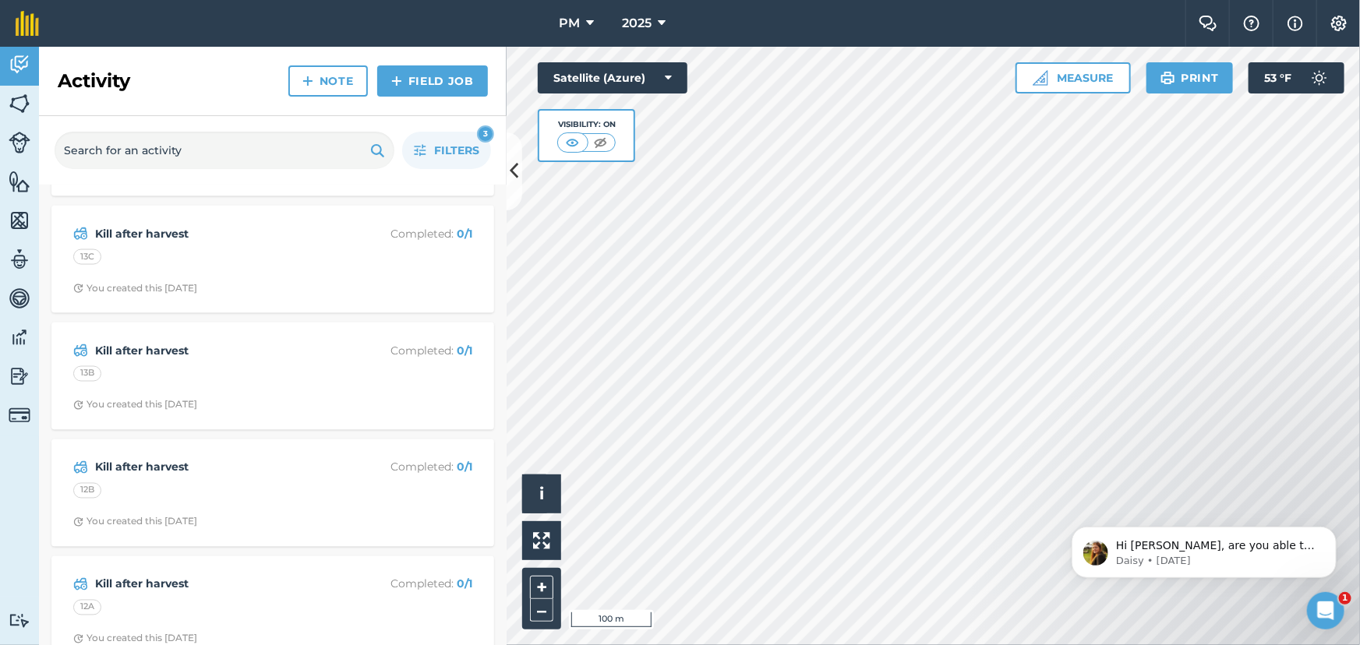
scroll to position [4585, 0]
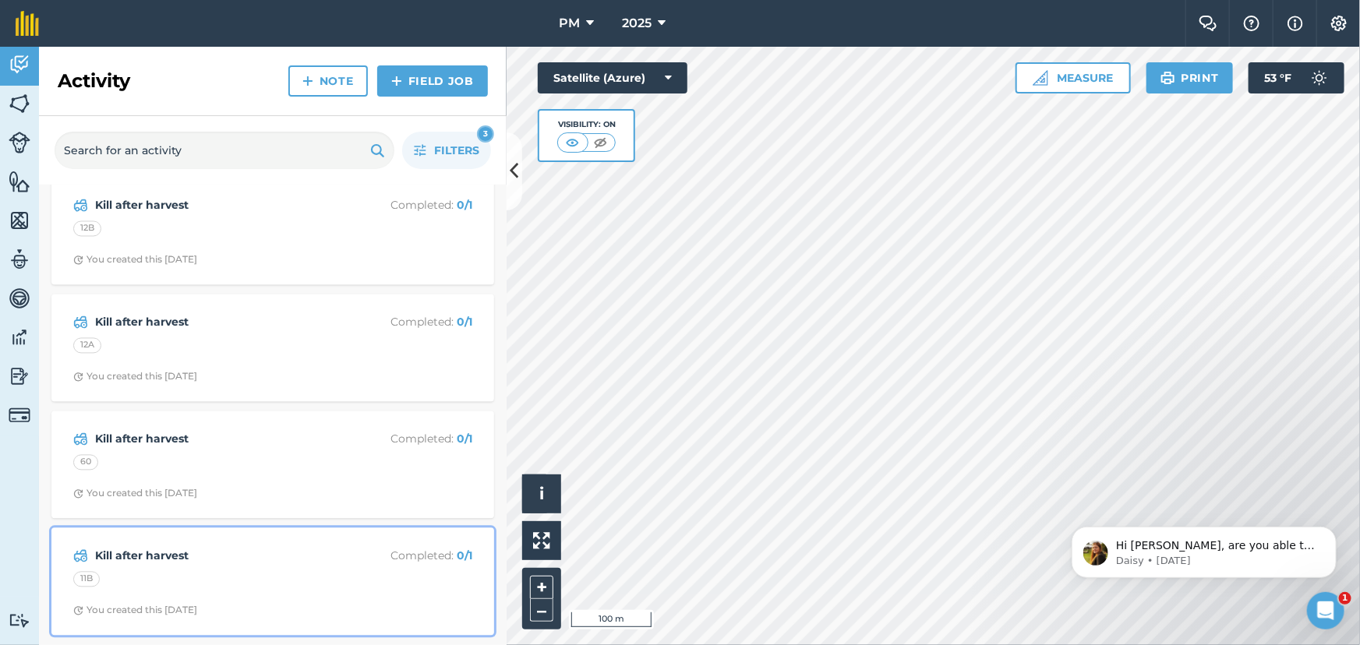
click at [271, 580] on div "11B" at bounding box center [272, 582] width 399 height 20
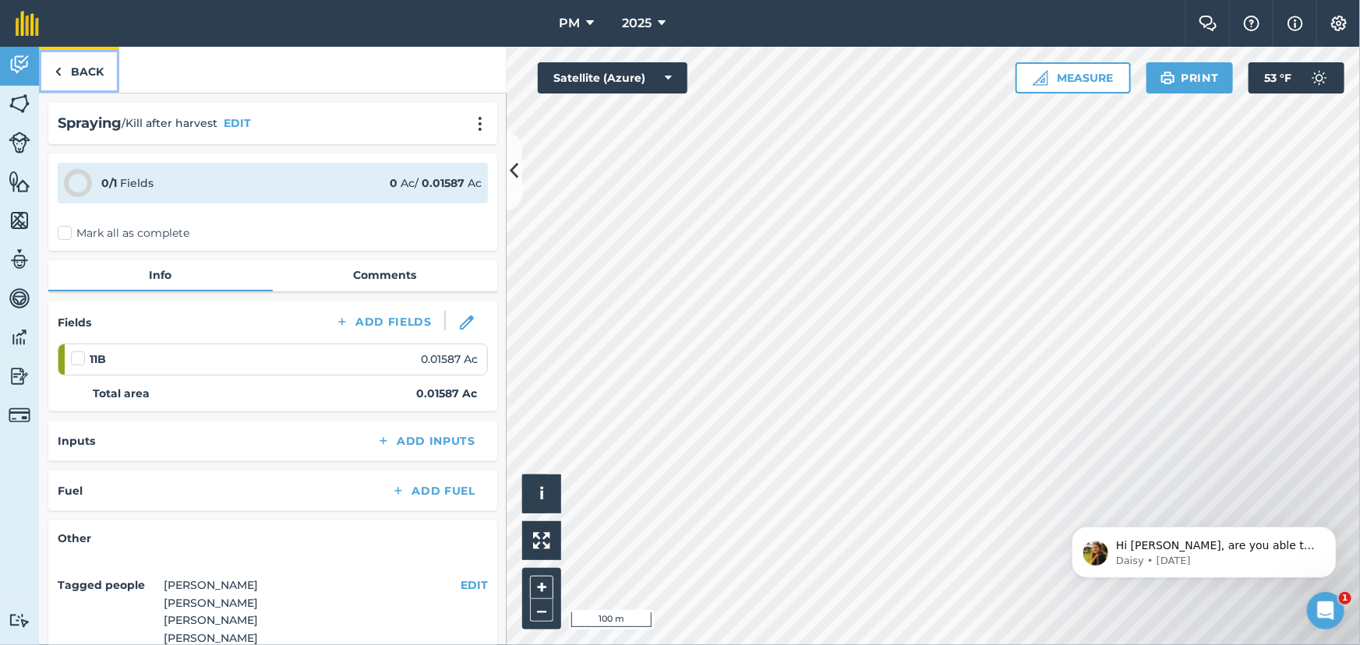
click at [62, 69] on link "Back" at bounding box center [79, 70] width 80 height 46
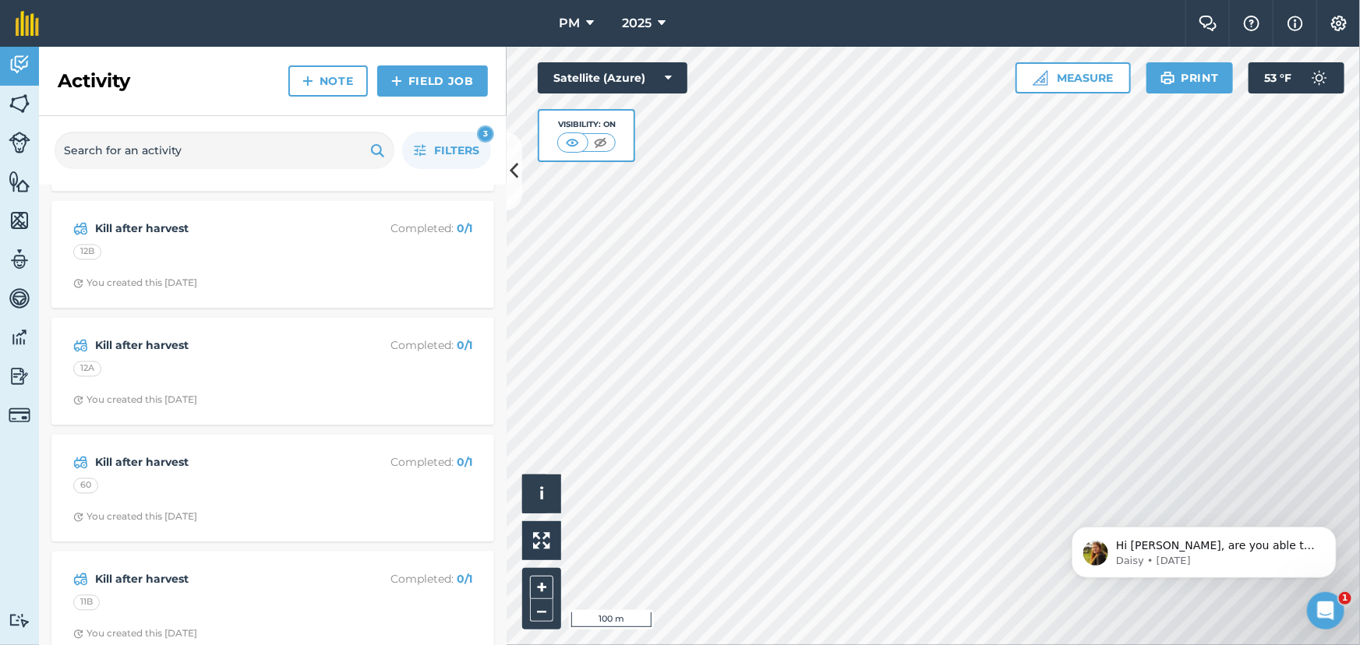
scroll to position [4585, 0]
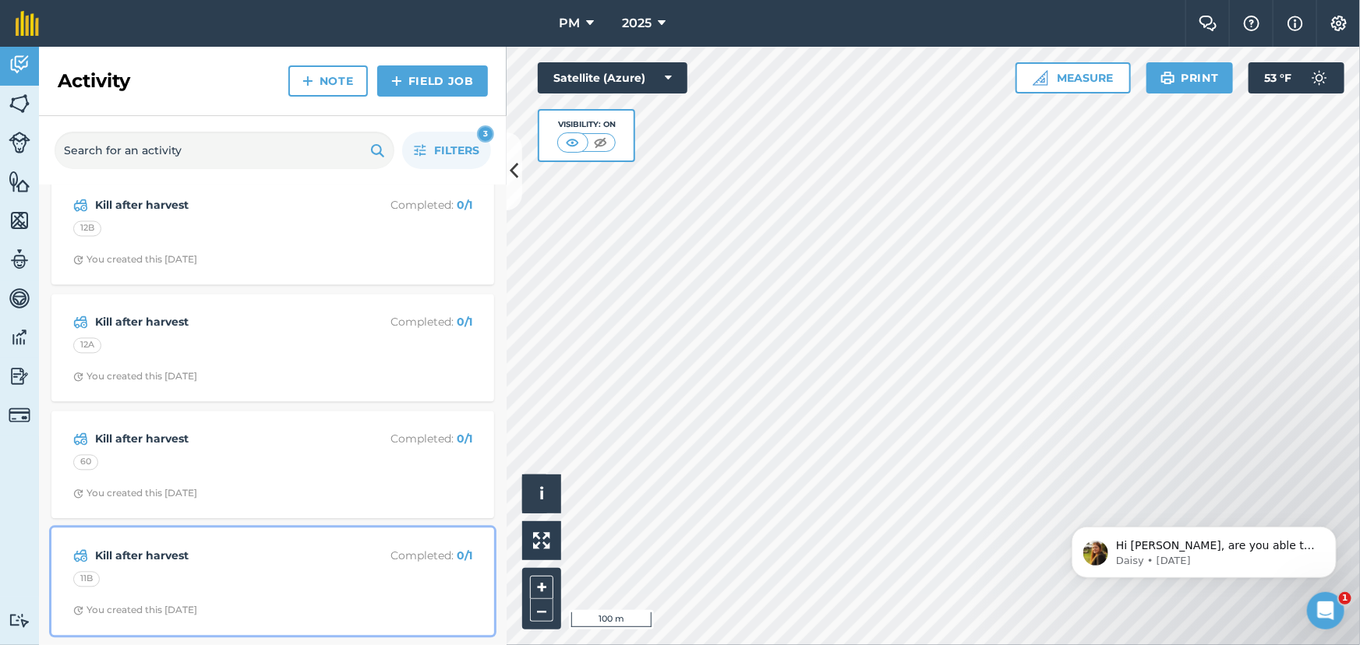
click at [227, 585] on div "11B" at bounding box center [272, 582] width 399 height 20
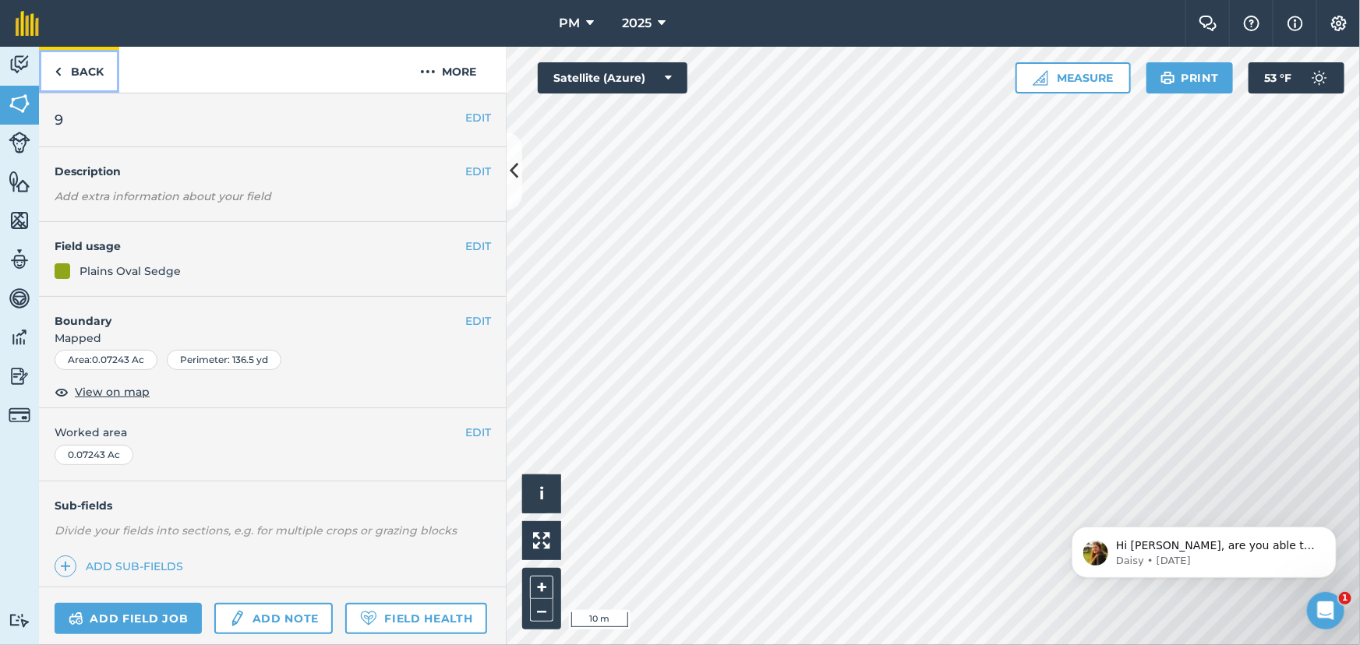
click at [55, 70] on img at bounding box center [58, 71] width 7 height 19
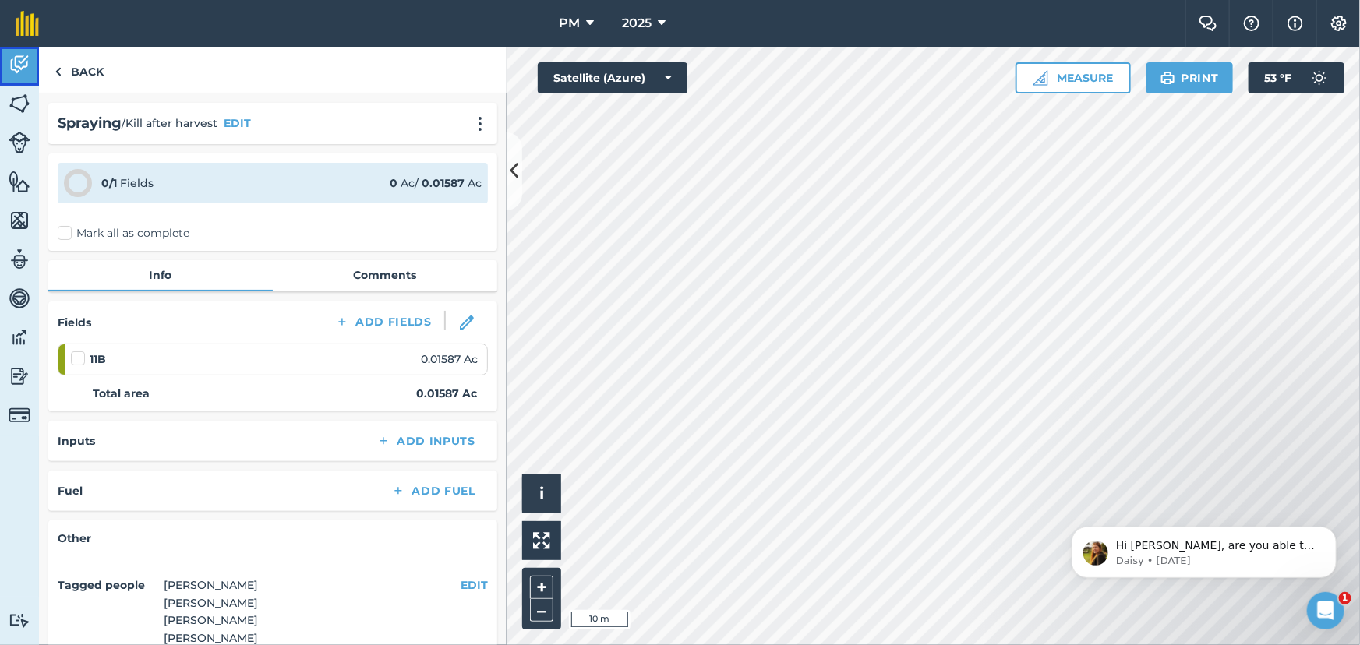
click at [19, 64] on img at bounding box center [20, 64] width 22 height 23
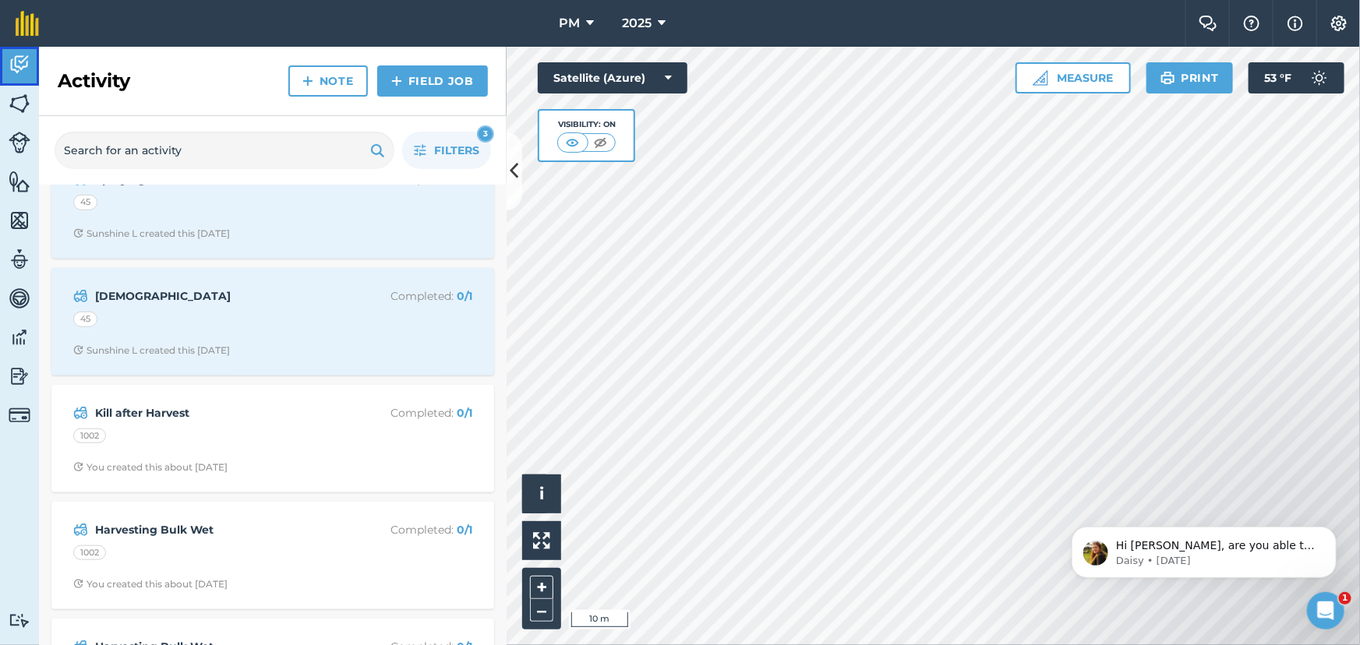
scroll to position [594, 0]
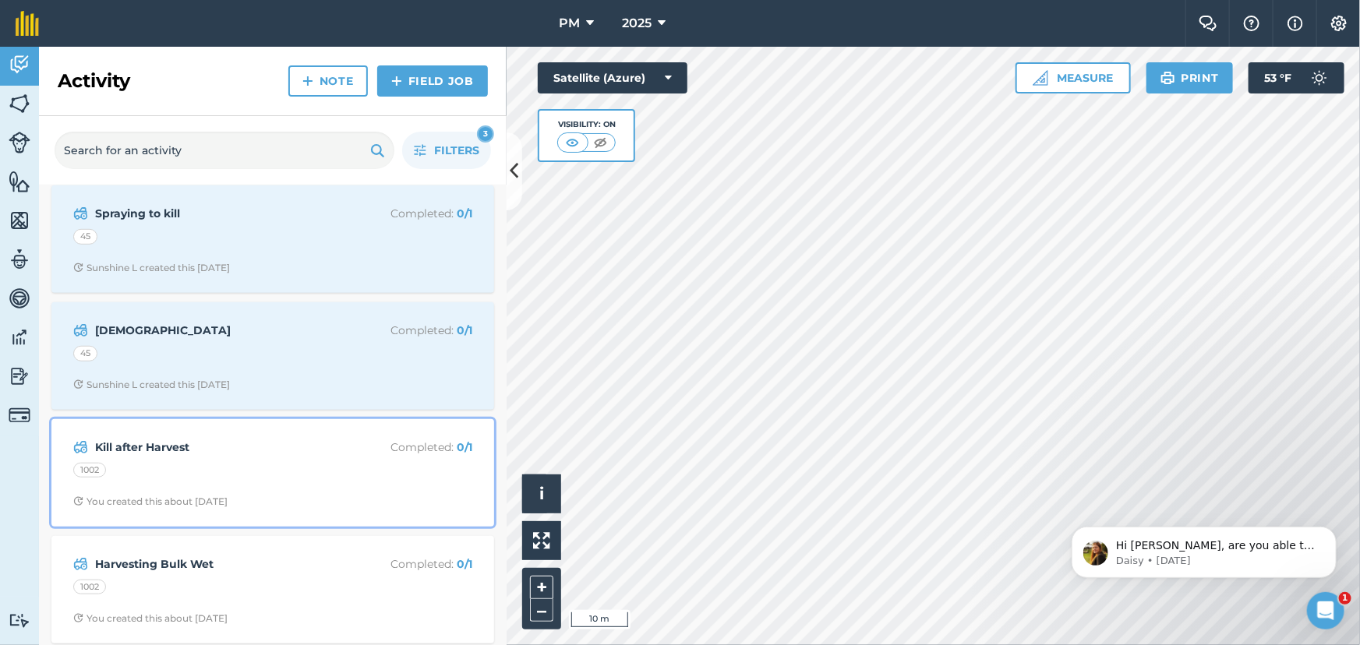
click at [270, 470] on div "1002" at bounding box center [272, 473] width 399 height 20
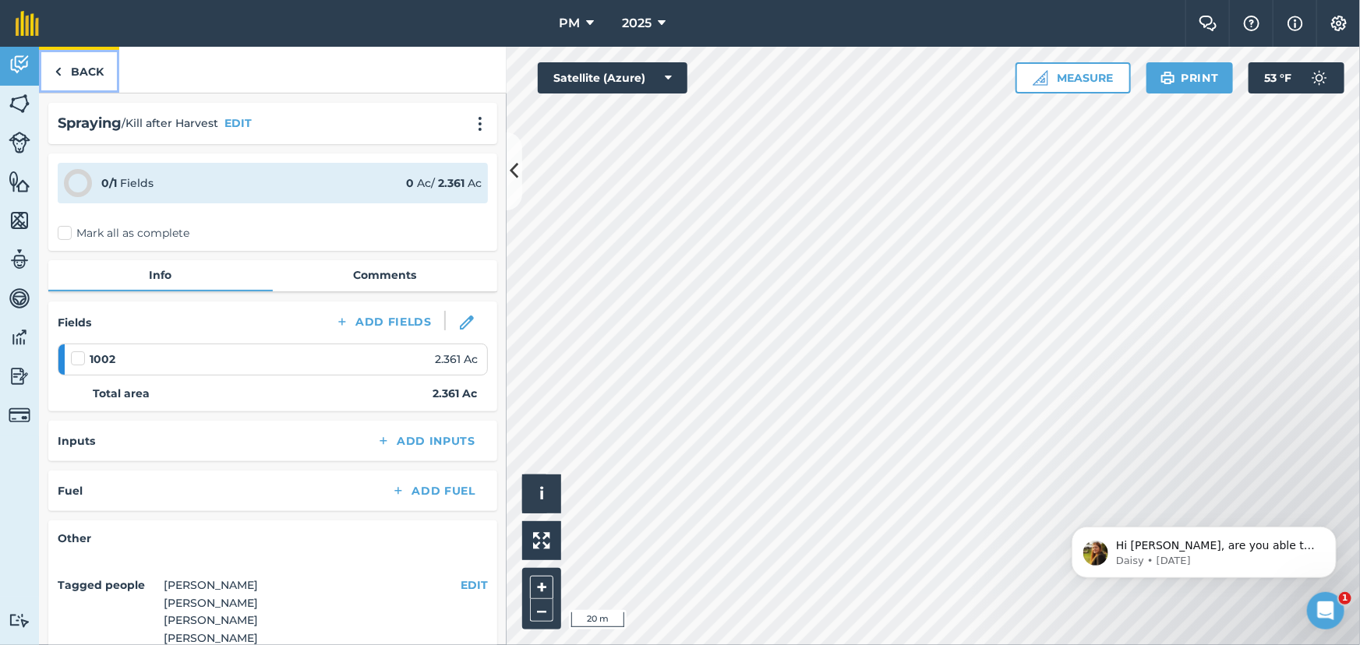
click at [55, 71] on img at bounding box center [58, 71] width 7 height 19
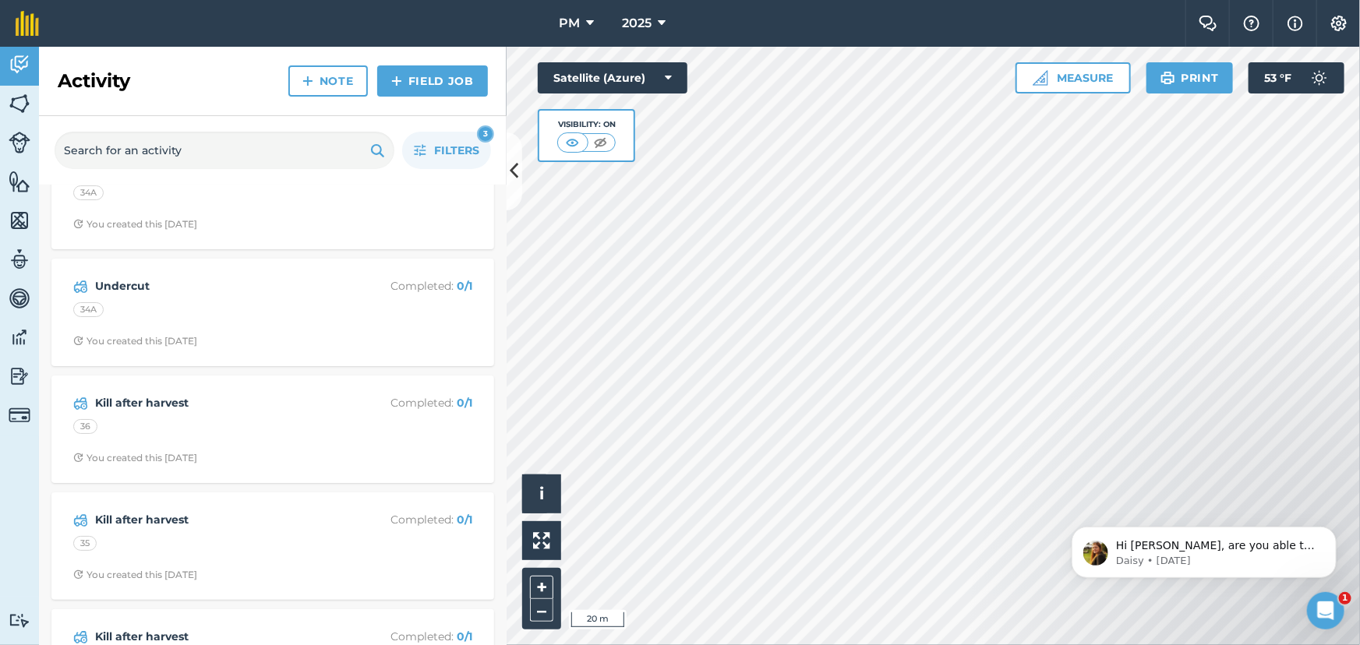
scroll to position [3882, 0]
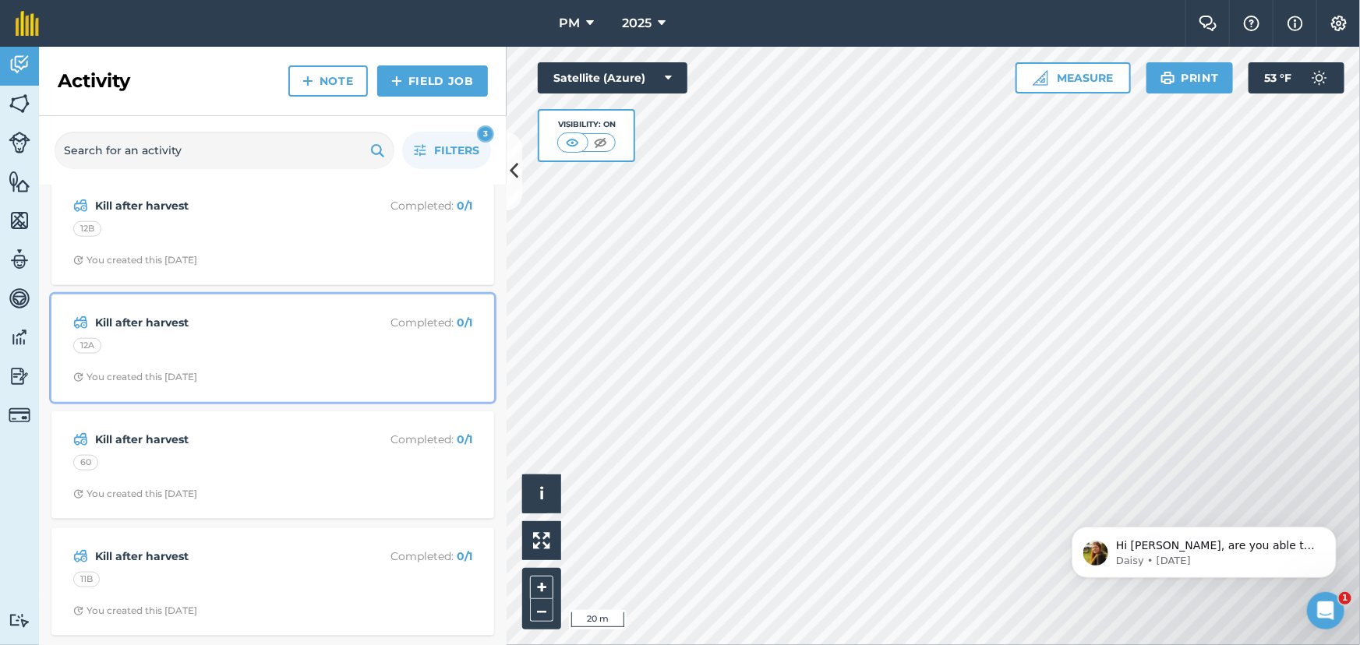
click at [223, 348] on div "12A" at bounding box center [272, 348] width 399 height 20
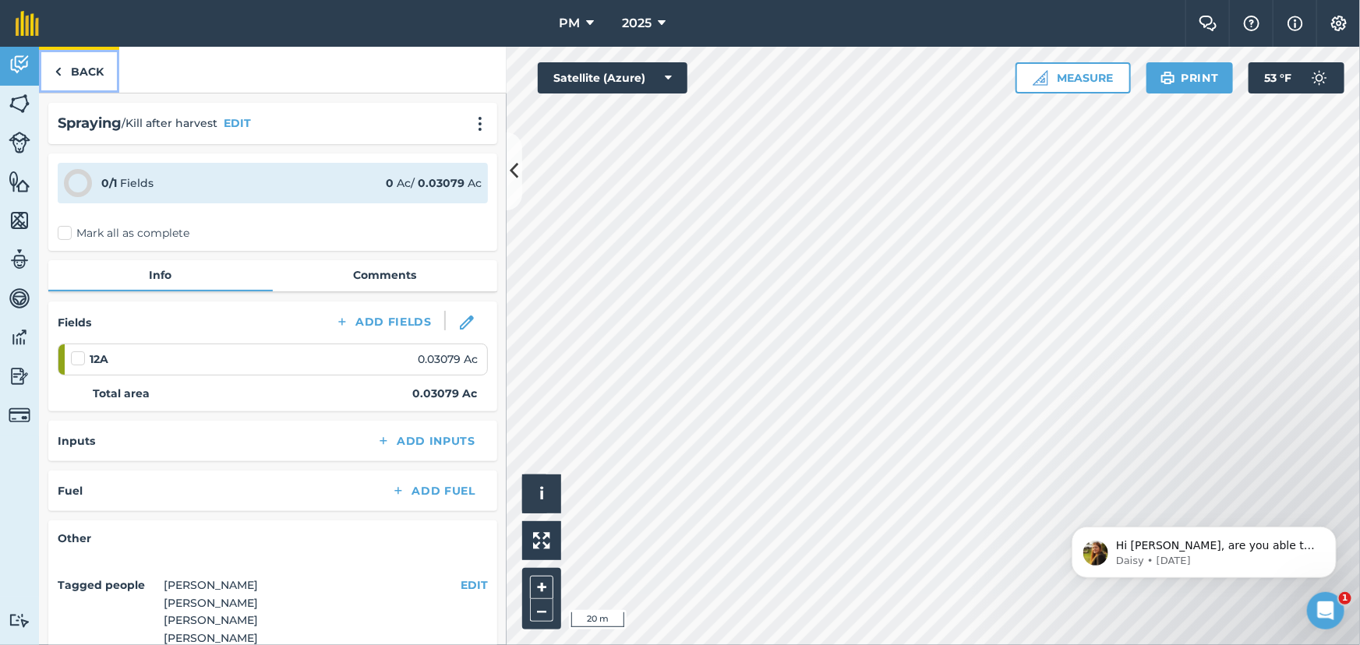
click at [53, 69] on link "Back" at bounding box center [79, 70] width 80 height 46
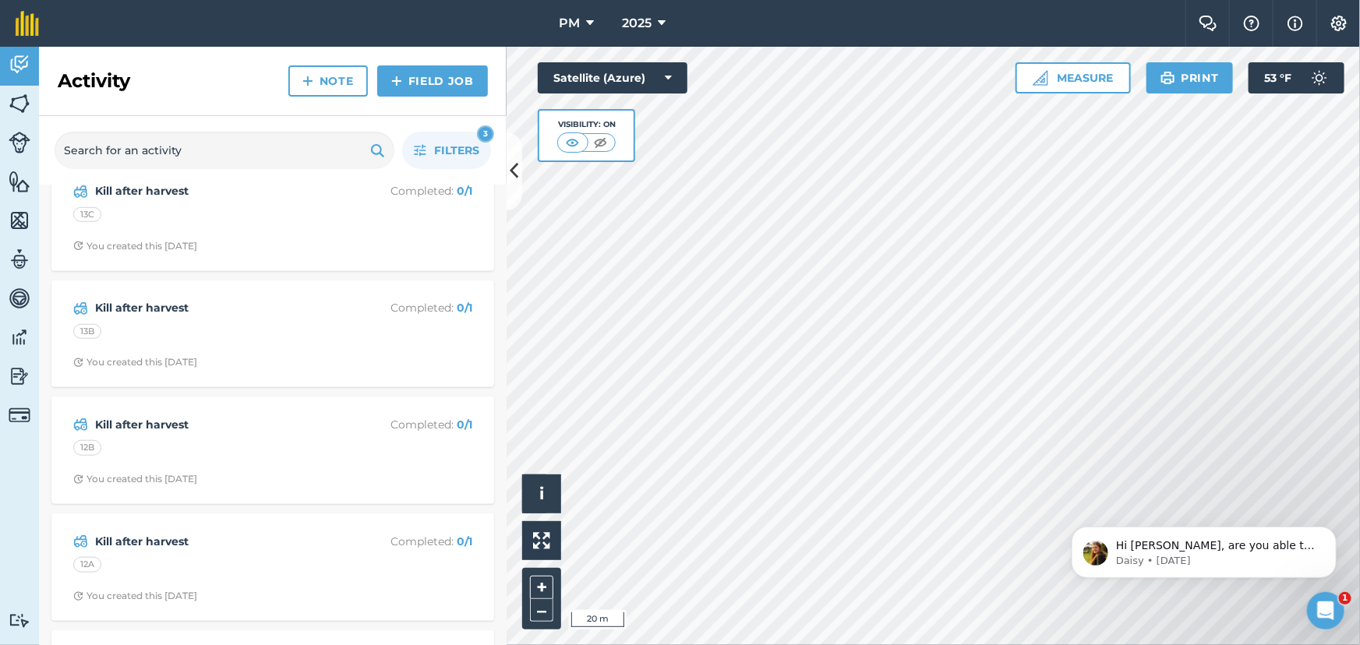
scroll to position [3882, 0]
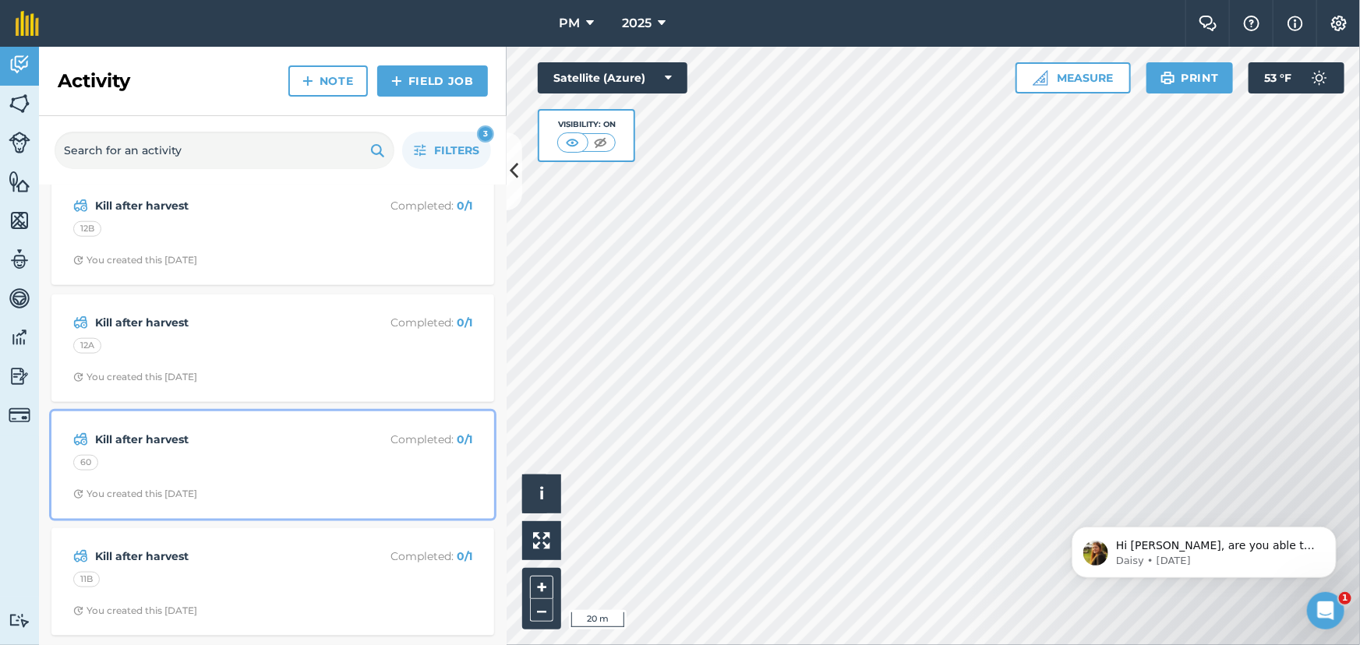
click at [252, 457] on div "60" at bounding box center [272, 465] width 399 height 20
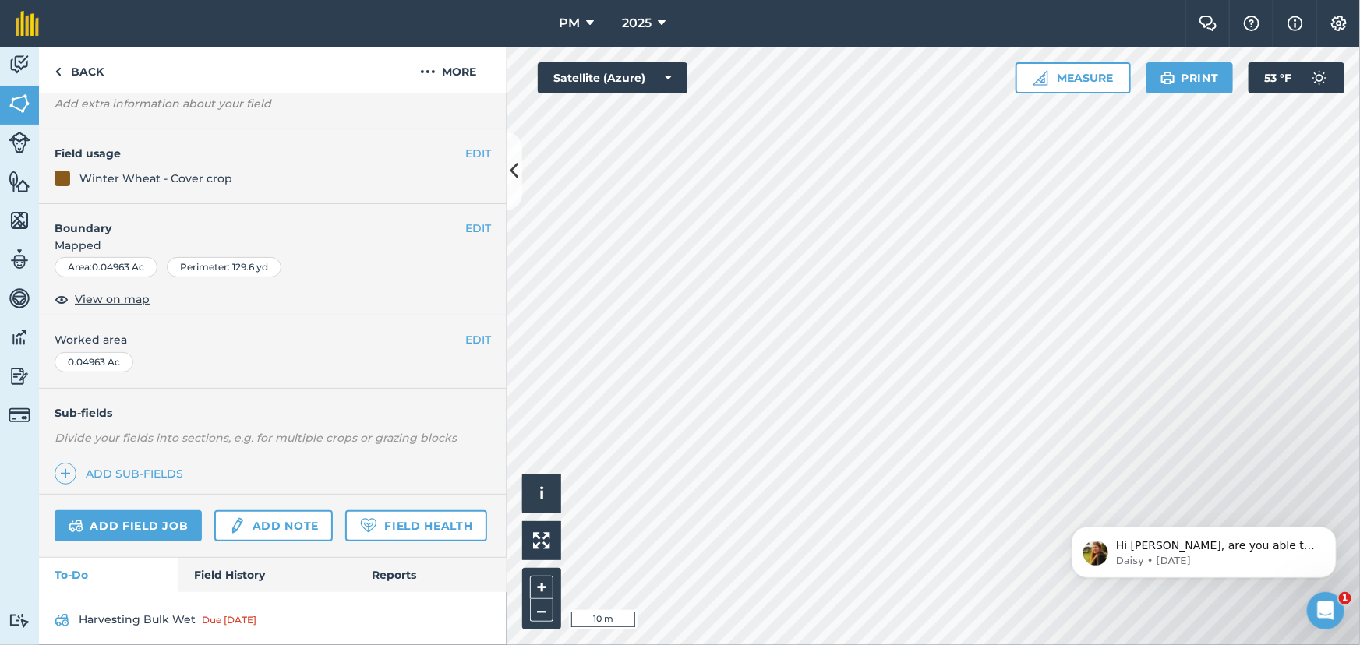
scroll to position [237, 0]
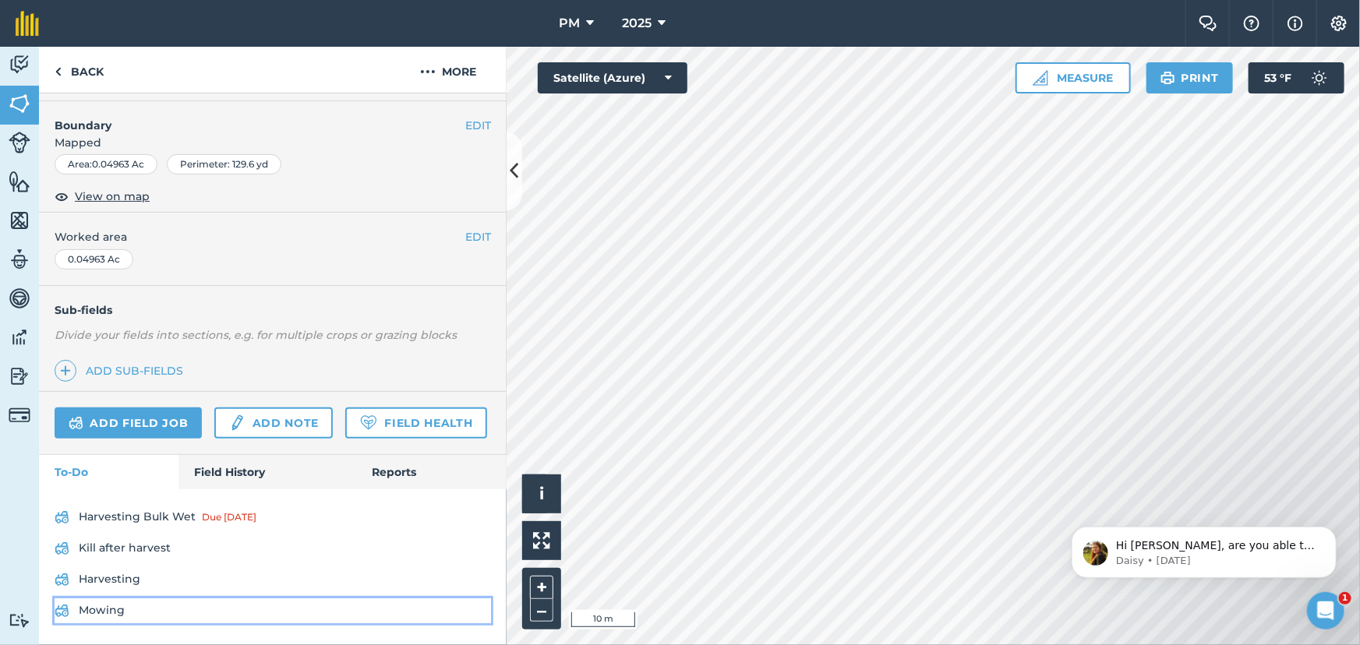
click at [94, 613] on link "Mowing" at bounding box center [273, 611] width 436 height 25
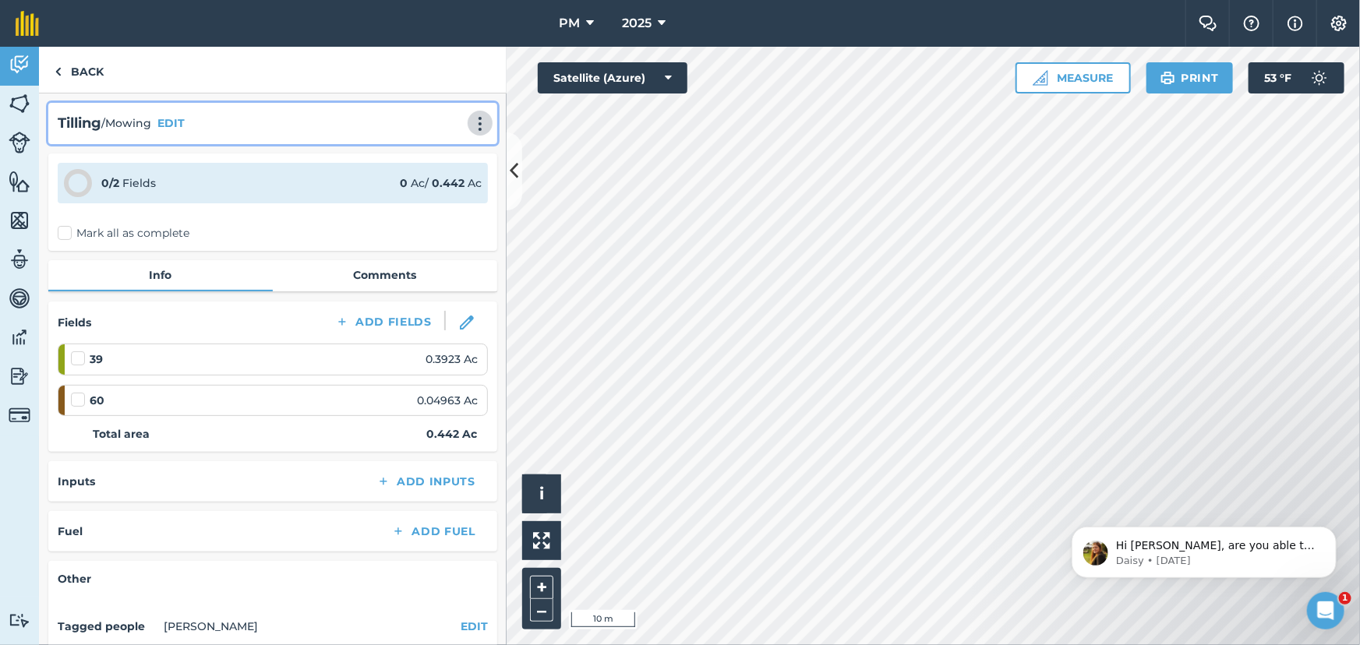
click at [471, 122] on img at bounding box center [480, 124] width 19 height 16
click at [429, 197] on link "Delete" at bounding box center [447, 194] width 100 height 31
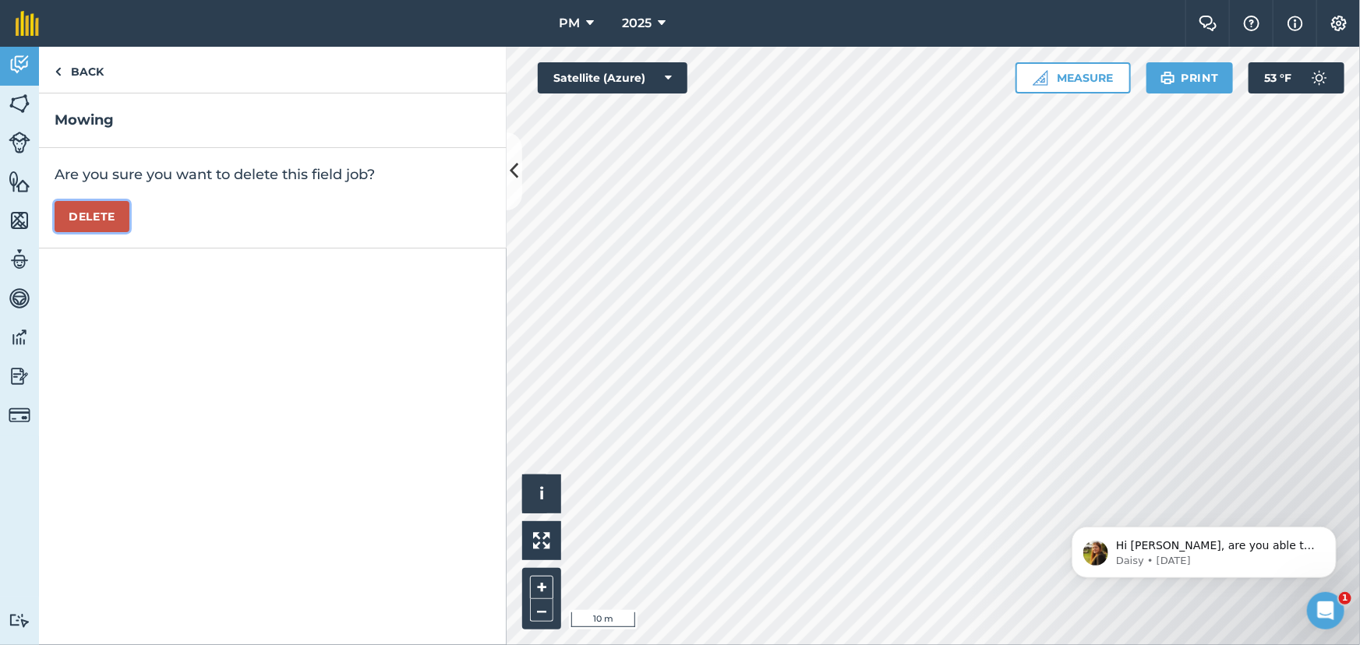
click at [117, 215] on button "Delete" at bounding box center [92, 216] width 75 height 31
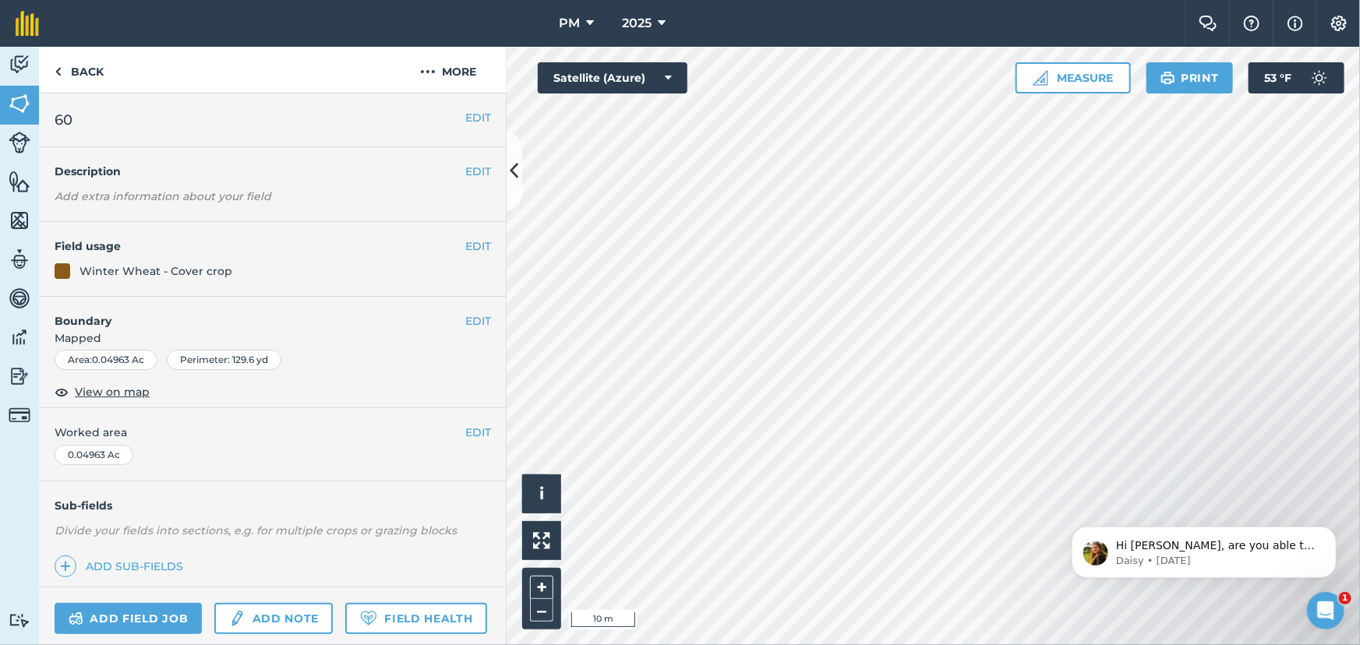
scroll to position [207, 0]
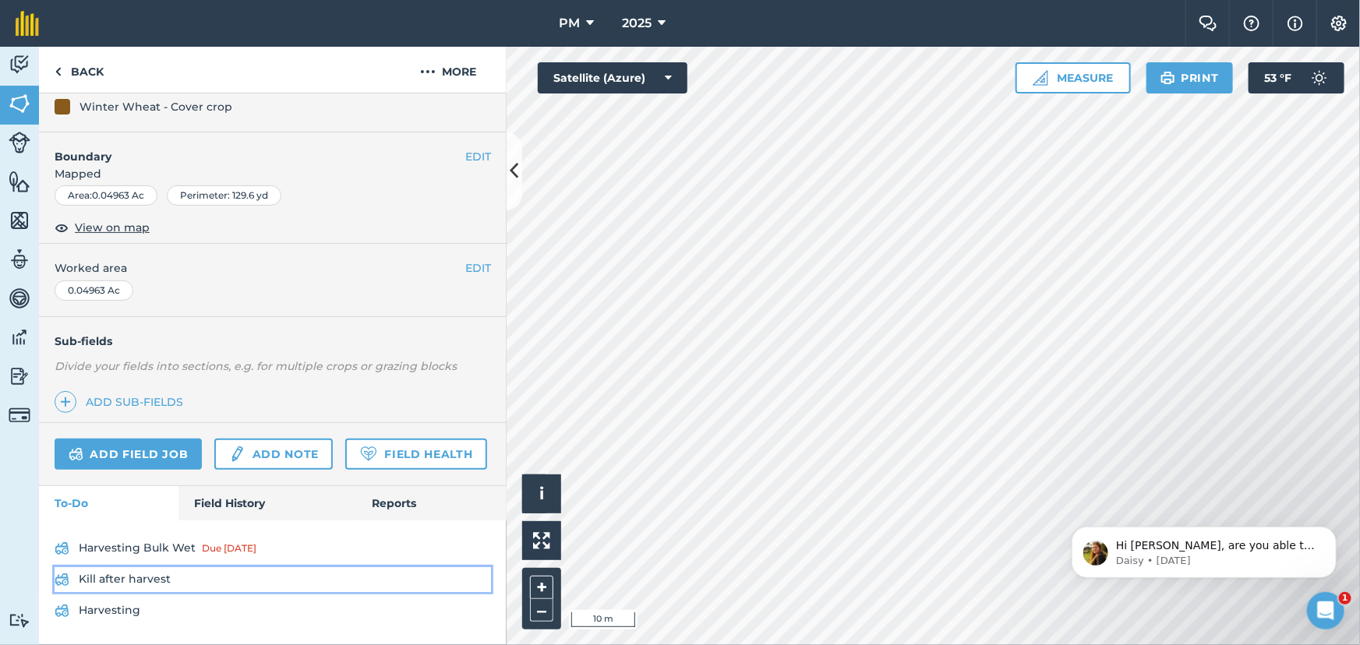
click at [117, 580] on link "Kill after harvest" at bounding box center [273, 579] width 436 height 25
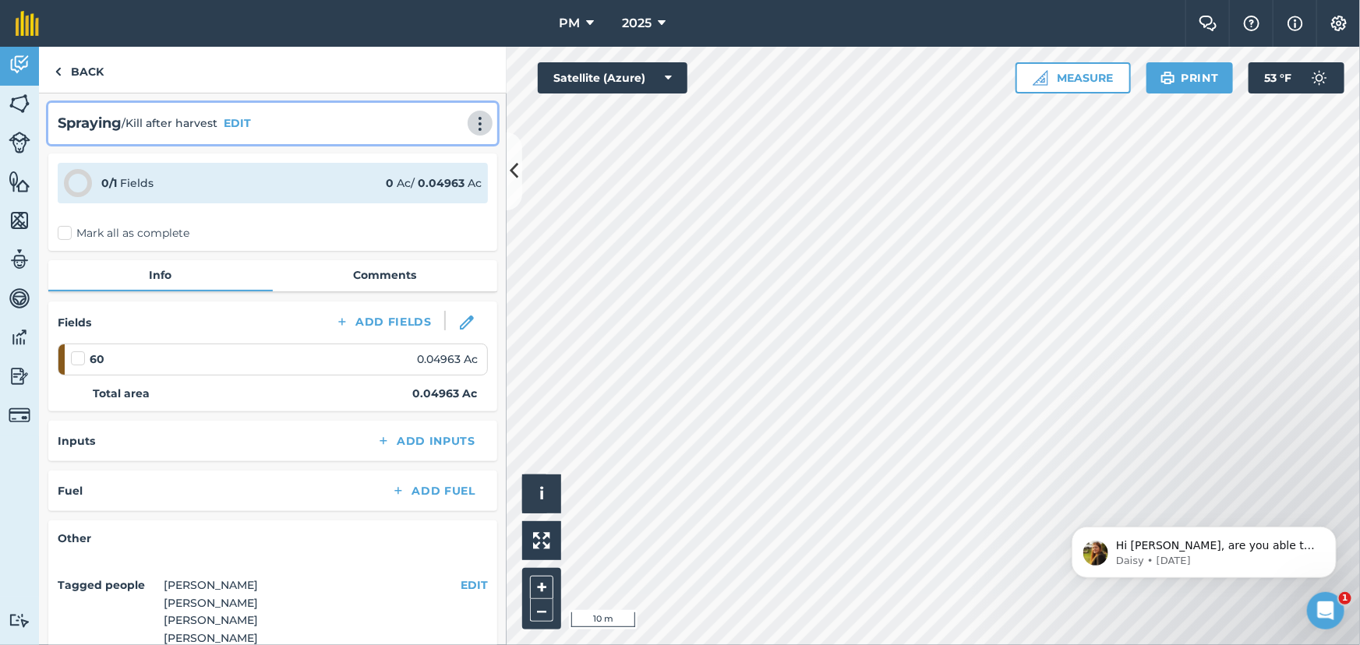
click at [471, 127] on img at bounding box center [480, 124] width 19 height 16
click at [436, 190] on link "Delete" at bounding box center [447, 194] width 100 height 31
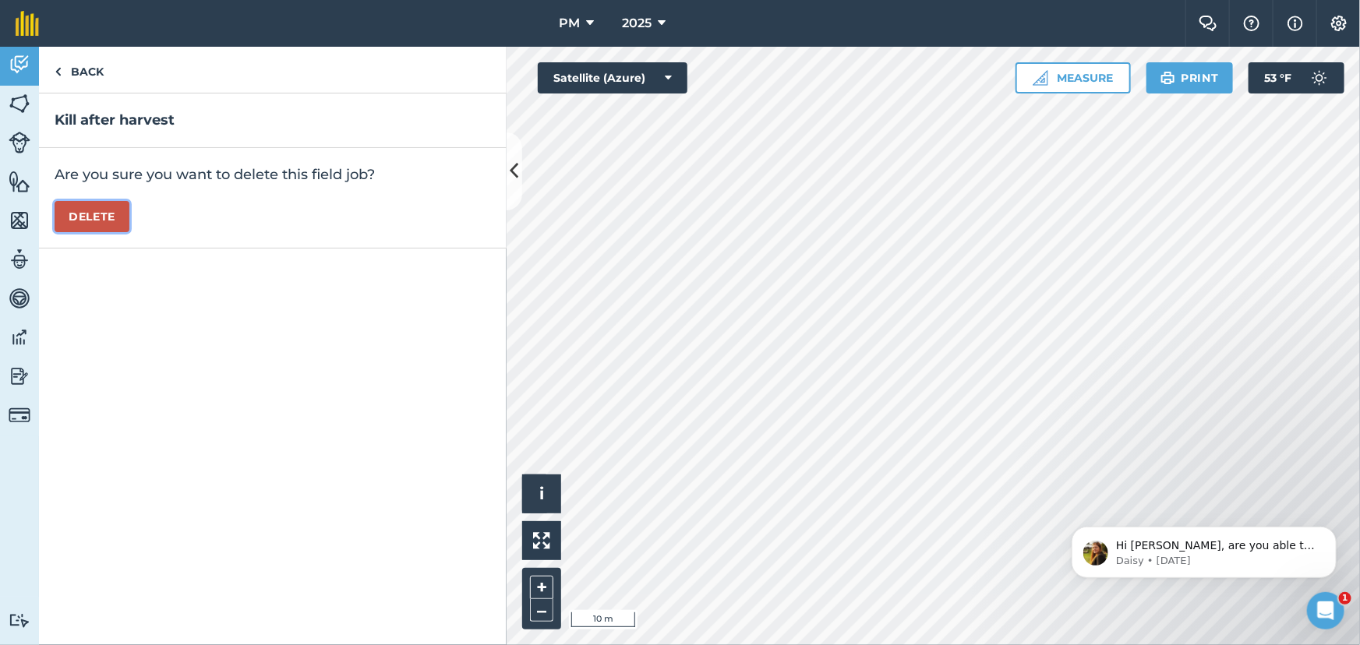
click at [88, 217] on button "Delete" at bounding box center [92, 216] width 75 height 31
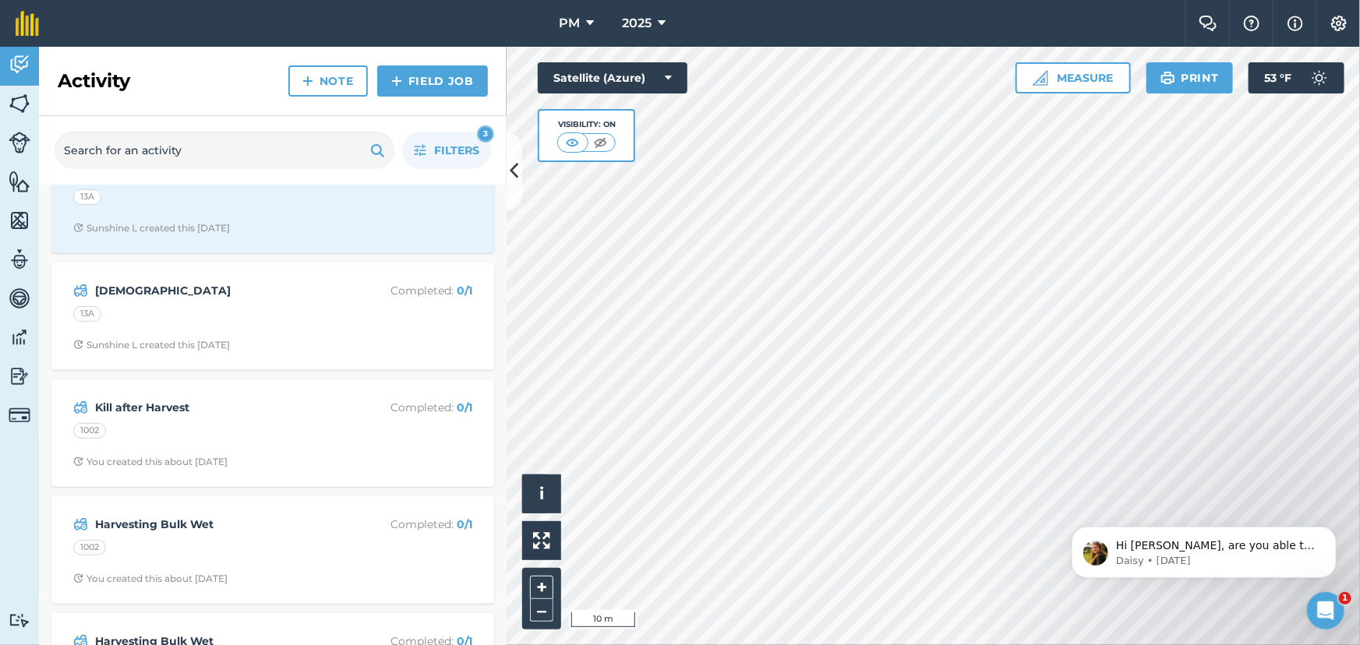
scroll to position [425, 0]
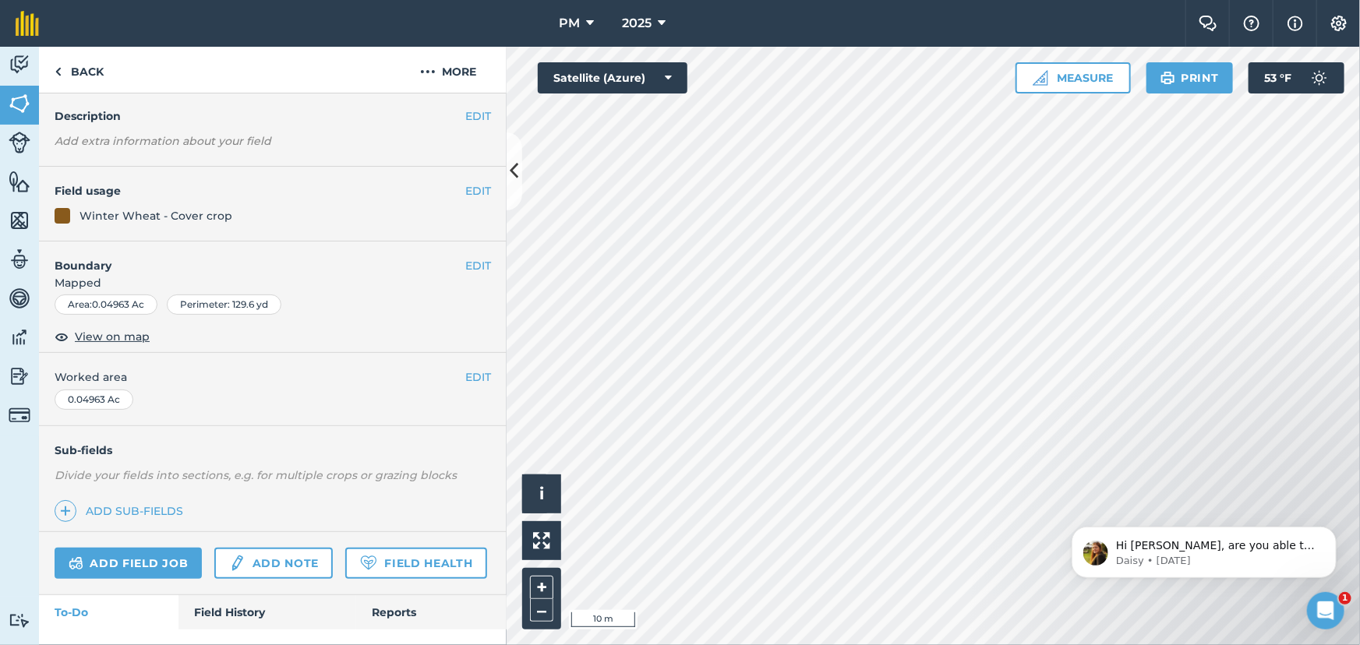
scroll to position [175, 0]
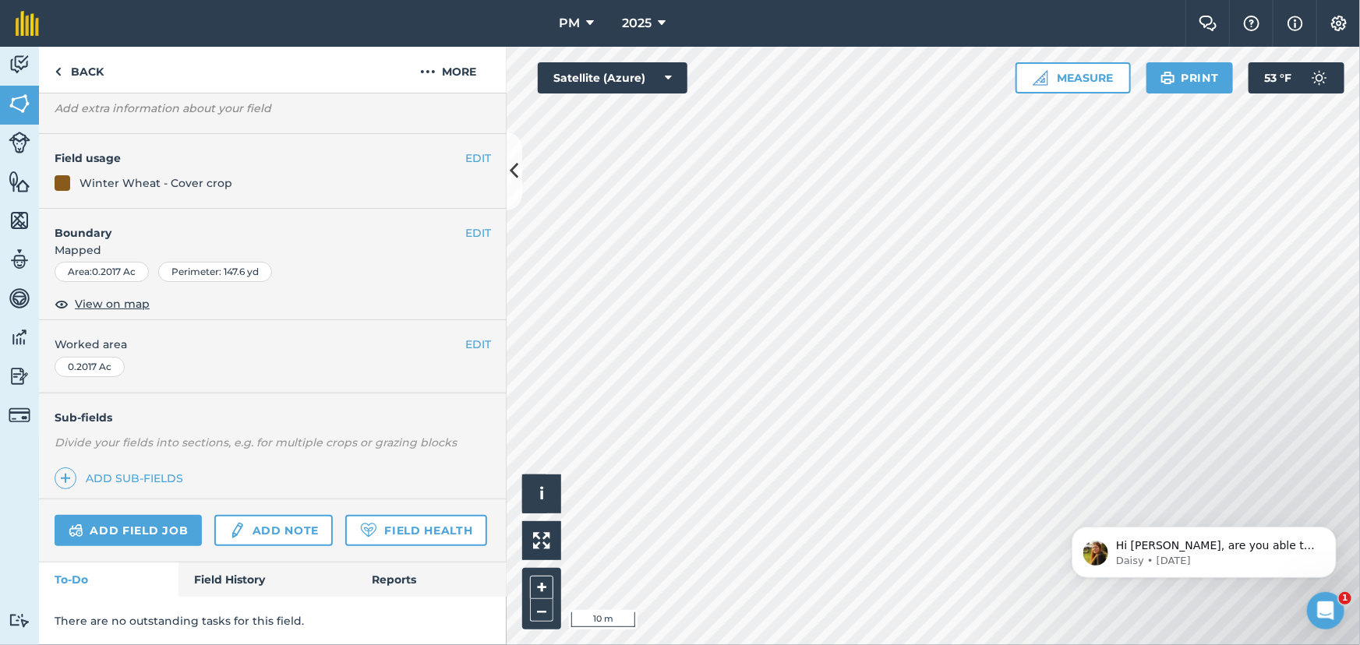
scroll to position [130, 0]
drag, startPoint x: 340, startPoint y: 429, endPoint x: 346, endPoint y: 389, distance: 40.2
click at [346, 389] on div "EDIT 10005 EDIT Description Add extra information about your field EDIT Field u…" at bounding box center [273, 370] width 468 height 552
click at [425, 334] on div "EDIT Worked area 0.3641 Ac" at bounding box center [273, 356] width 468 height 72
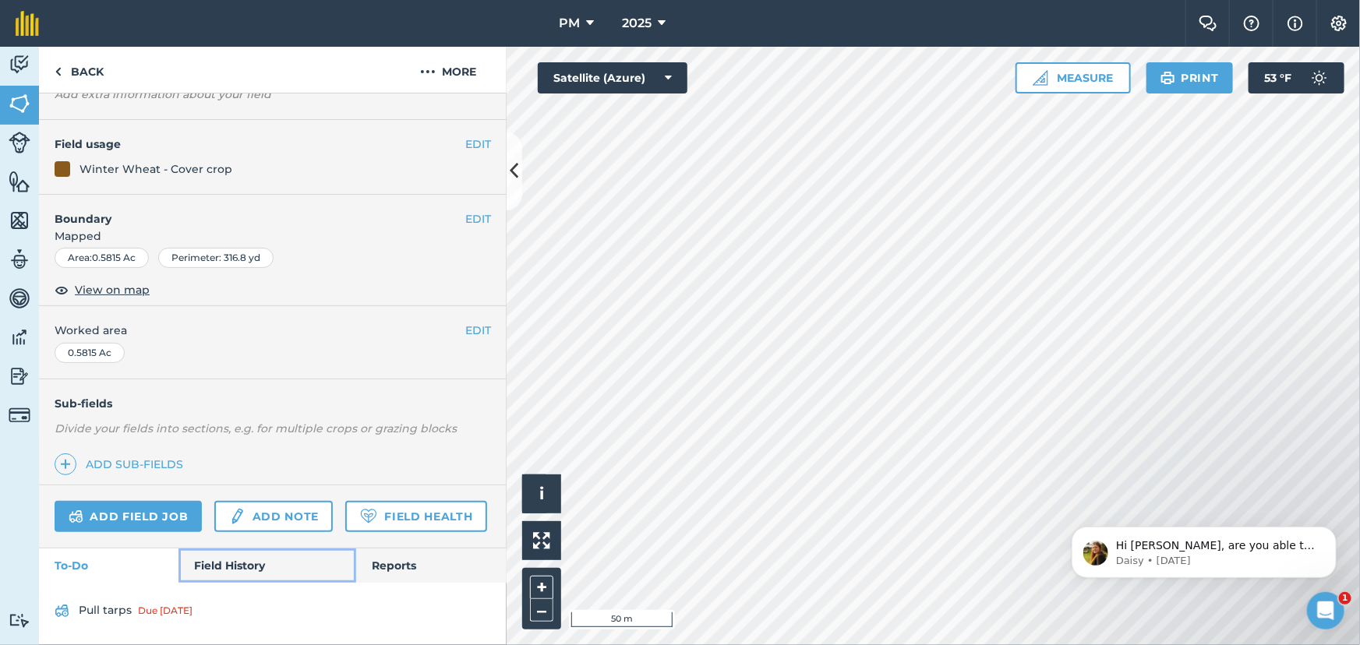
click at [210, 572] on link "Field History" at bounding box center [266, 566] width 177 height 34
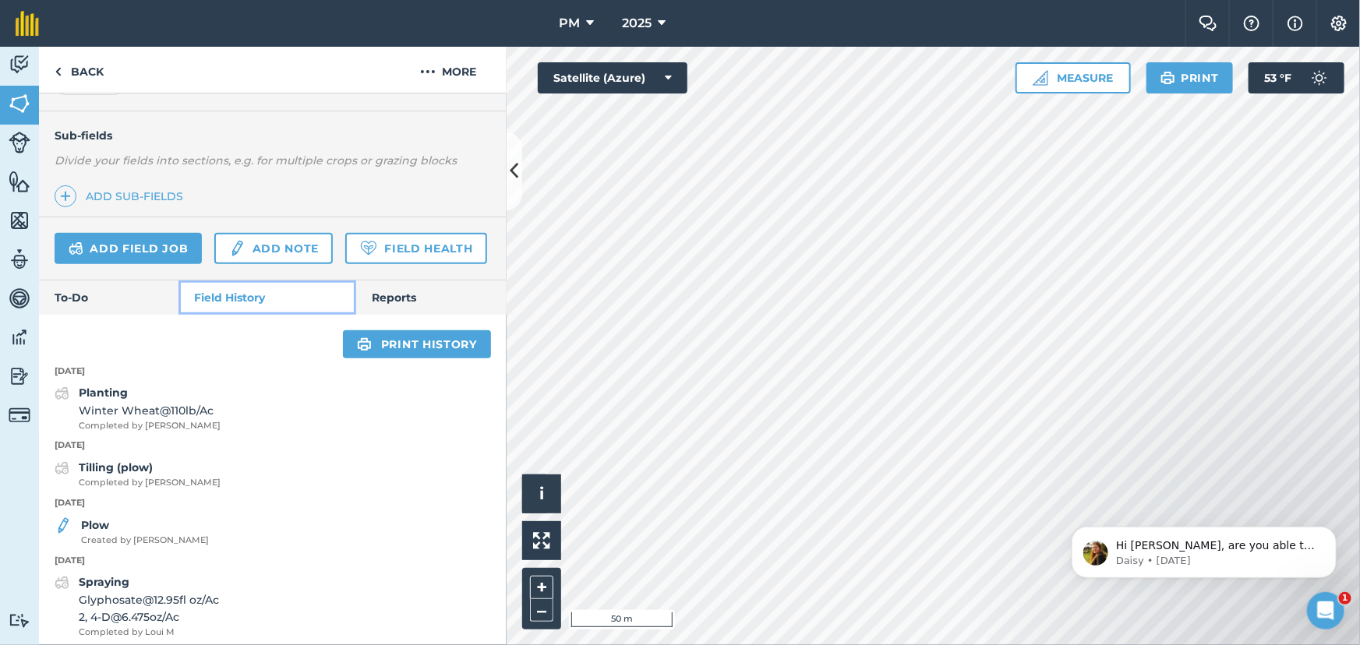
scroll to position [479, 0]
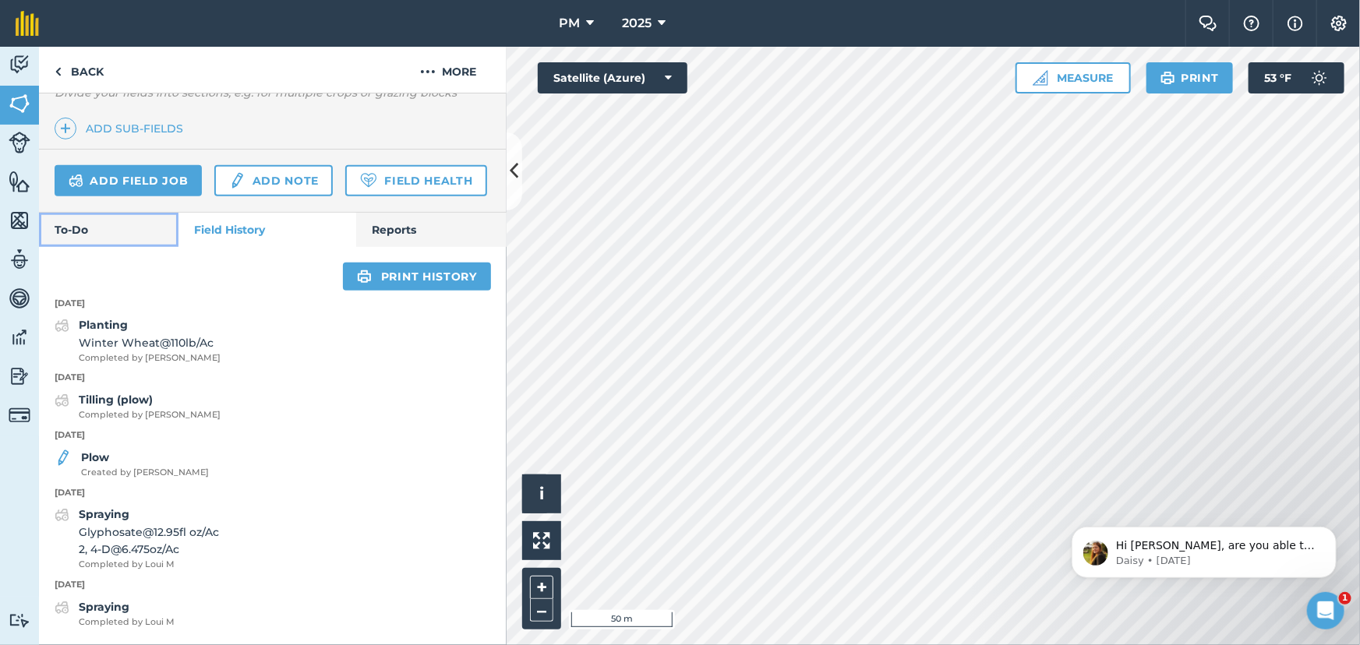
click at [62, 229] on link "To-Do" at bounding box center [108, 230] width 139 height 34
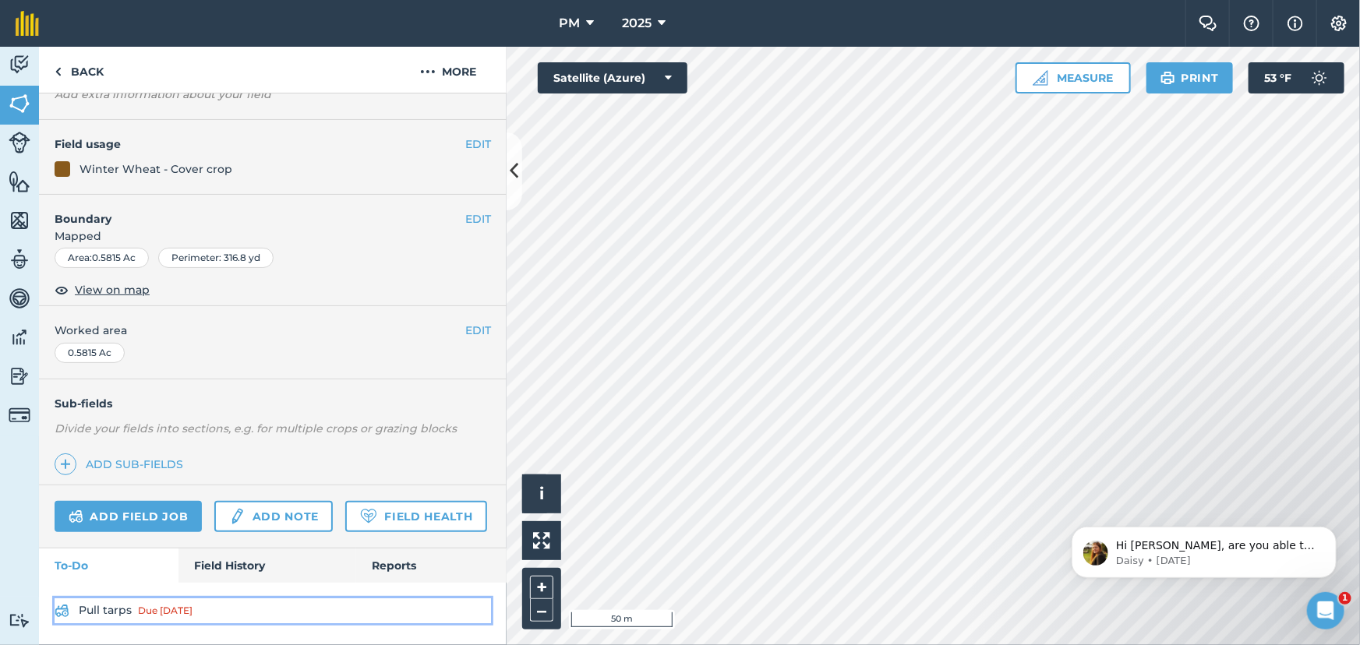
click at [106, 611] on link "Pull tarps Due [DATE]" at bounding box center [273, 611] width 436 height 25
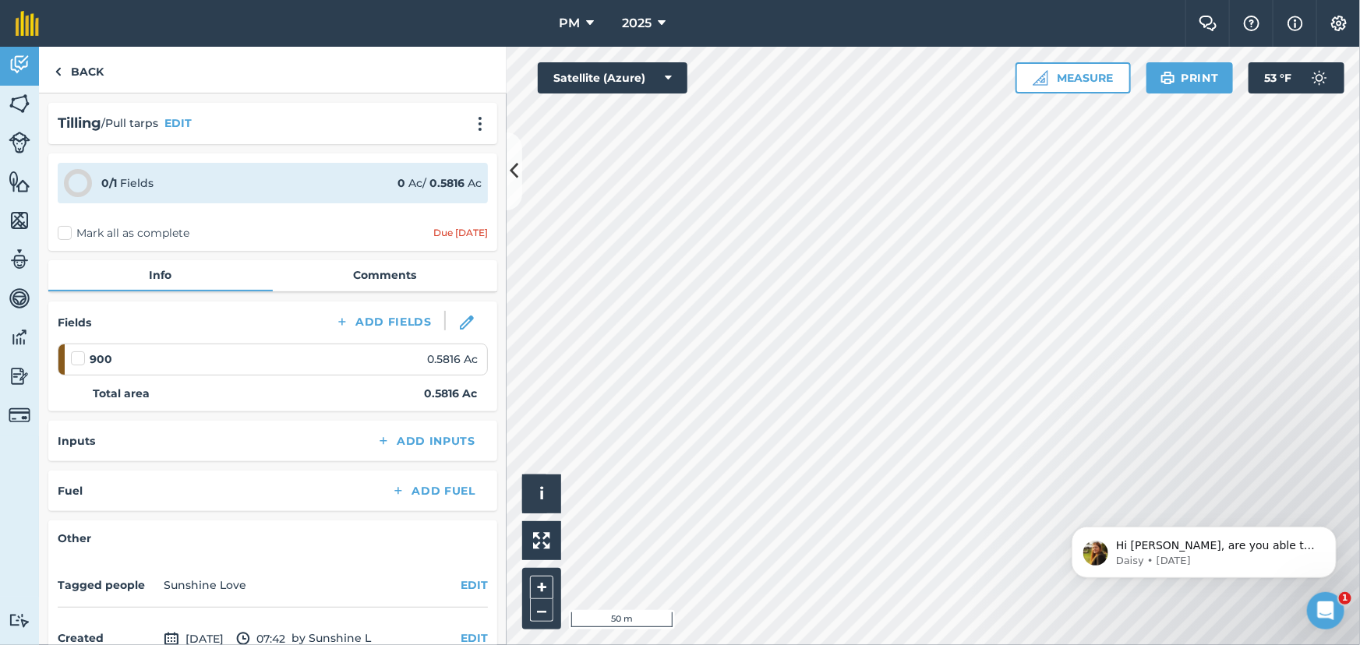
click at [69, 234] on label "Mark all as complete" at bounding box center [124, 233] width 132 height 16
click at [68, 234] on input "Mark all as complete" at bounding box center [63, 230] width 10 height 10
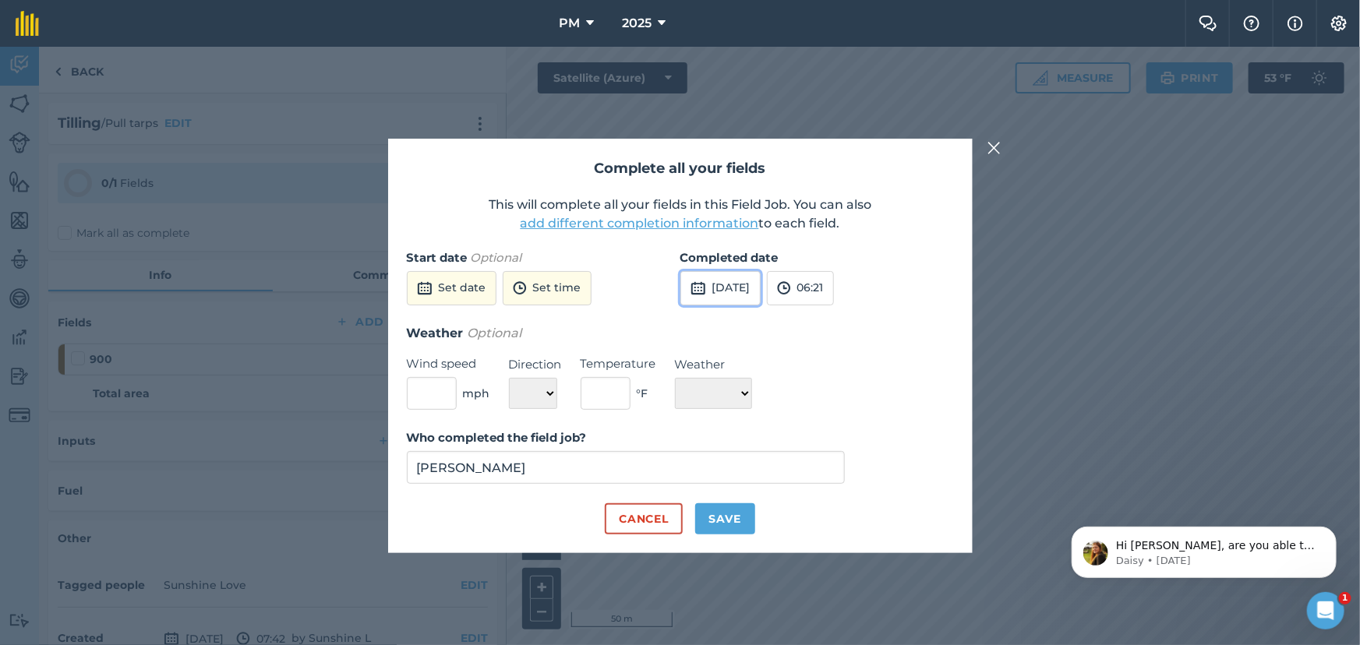
click at [761, 288] on button "[DATE]" at bounding box center [720, 288] width 80 height 34
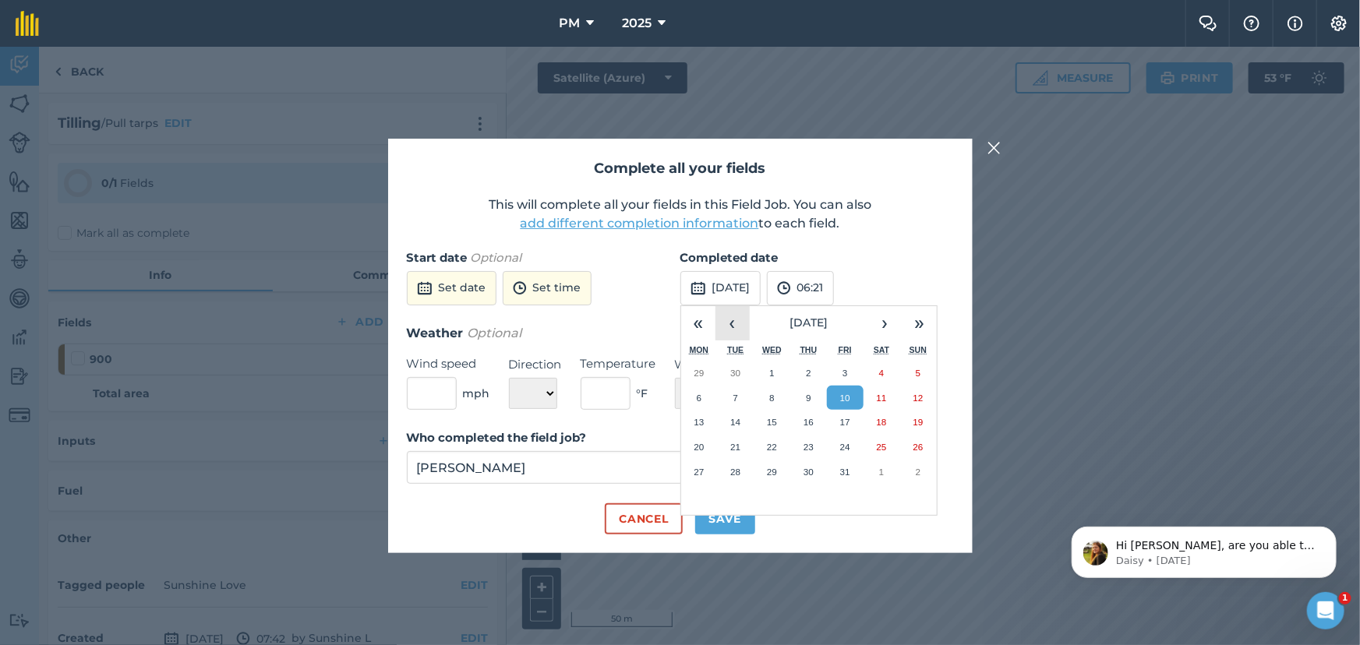
click at [724, 329] on button "‹" at bounding box center [732, 323] width 34 height 34
click at [810, 396] on abbr "11" at bounding box center [808, 398] width 10 height 10
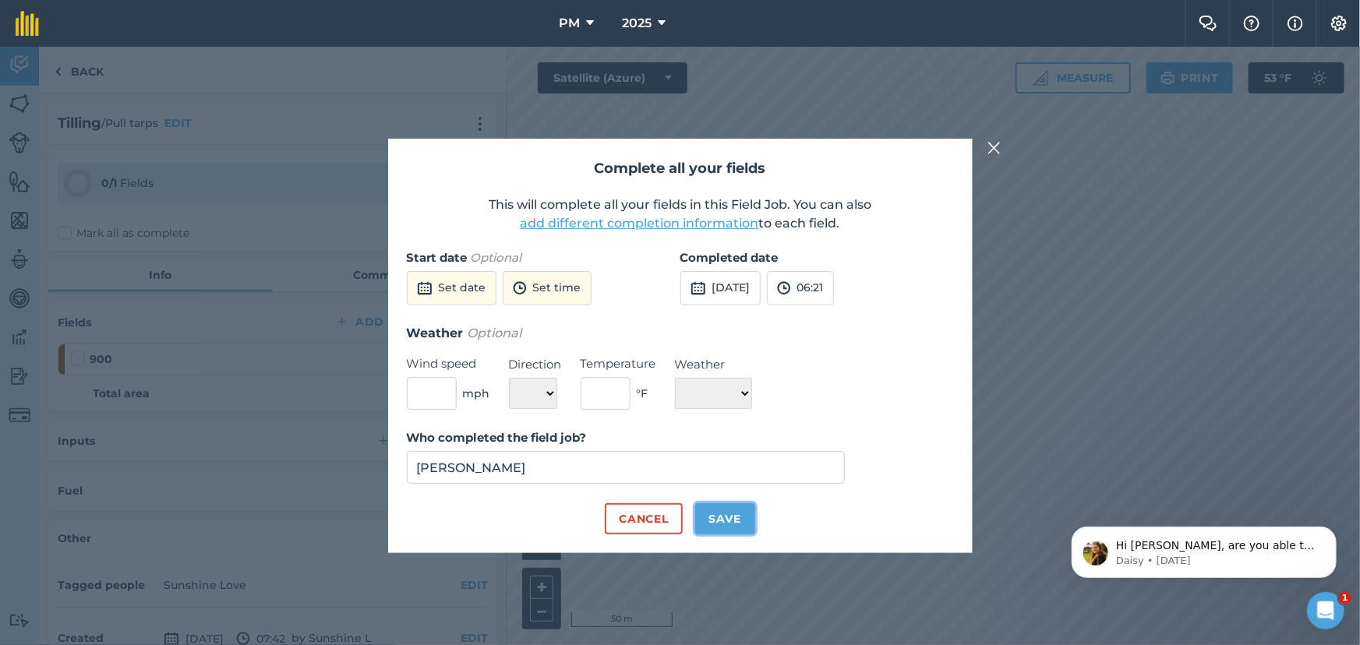
click at [723, 517] on button "Save" at bounding box center [725, 518] width 60 height 31
checkbox input "true"
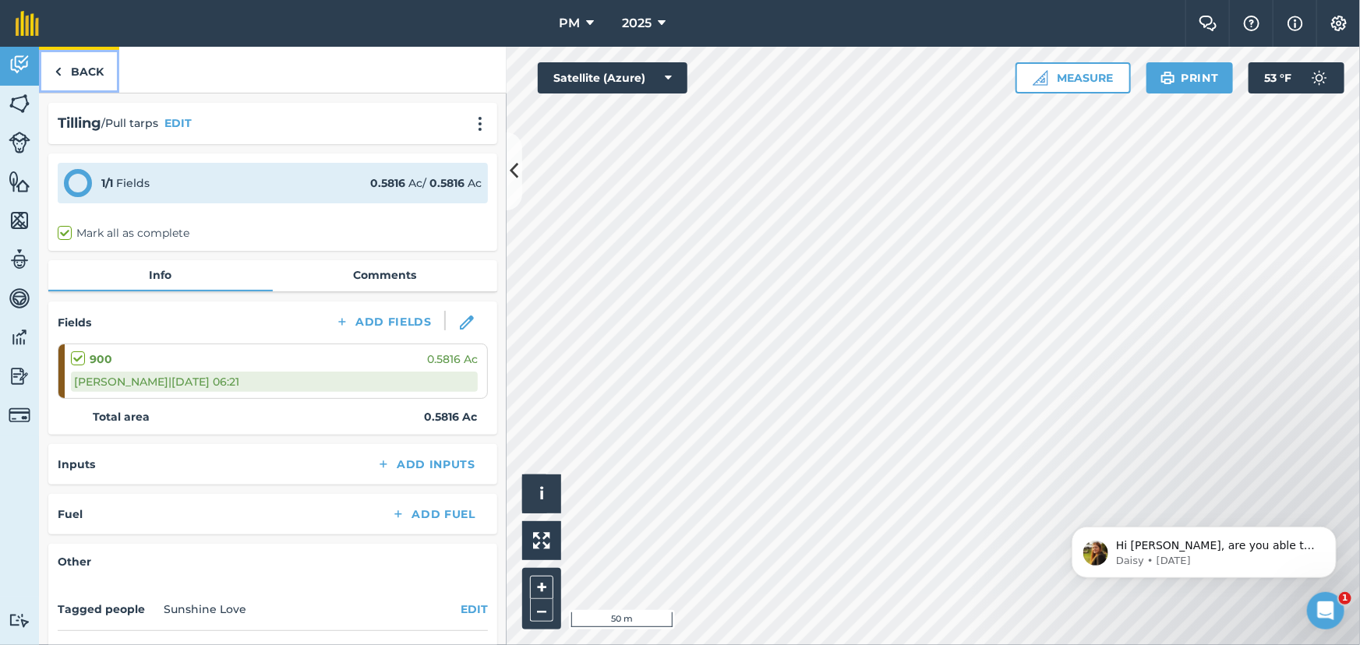
click at [57, 70] on img at bounding box center [58, 71] width 7 height 19
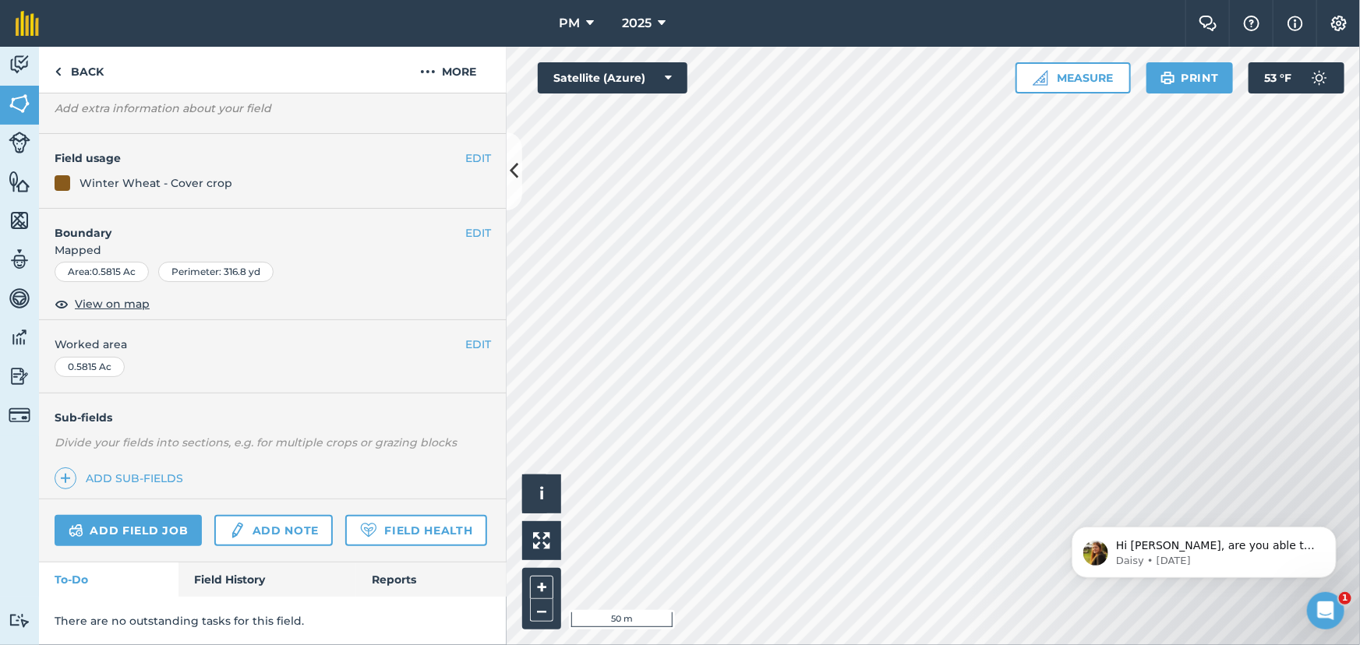
scroll to position [130, 0]
click at [221, 584] on link "Field History" at bounding box center [266, 580] width 177 height 34
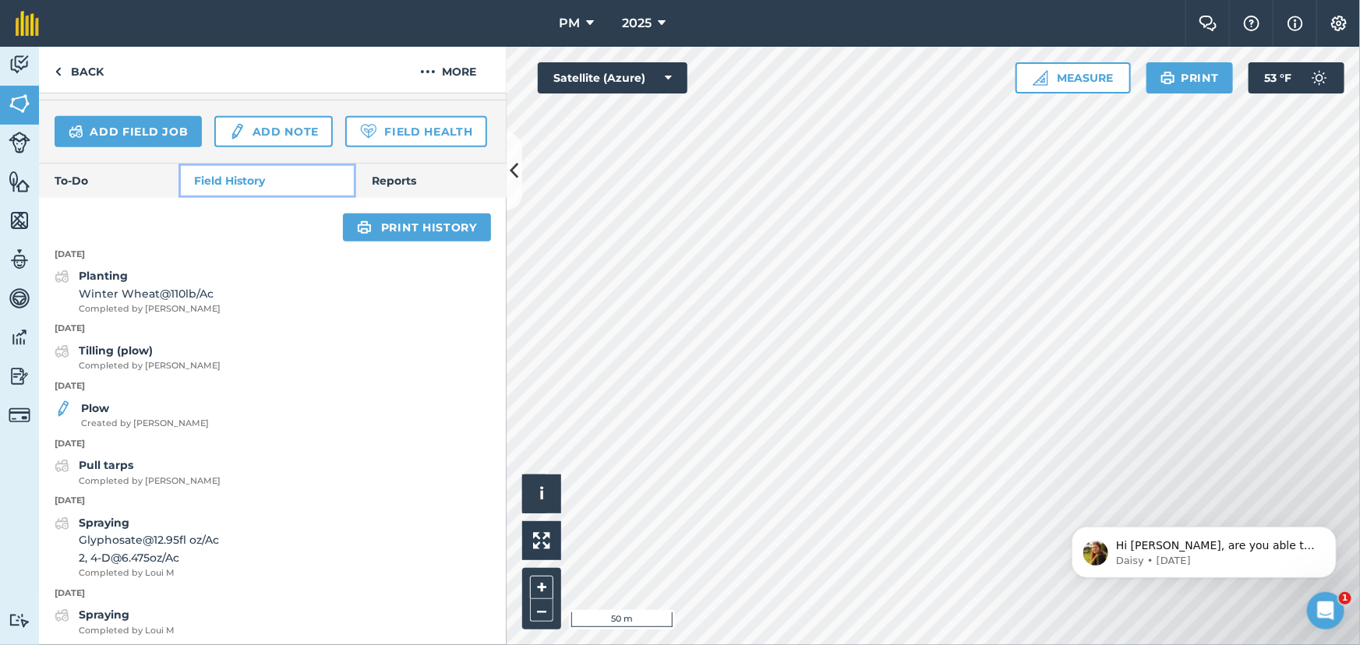
scroll to position [537, 0]
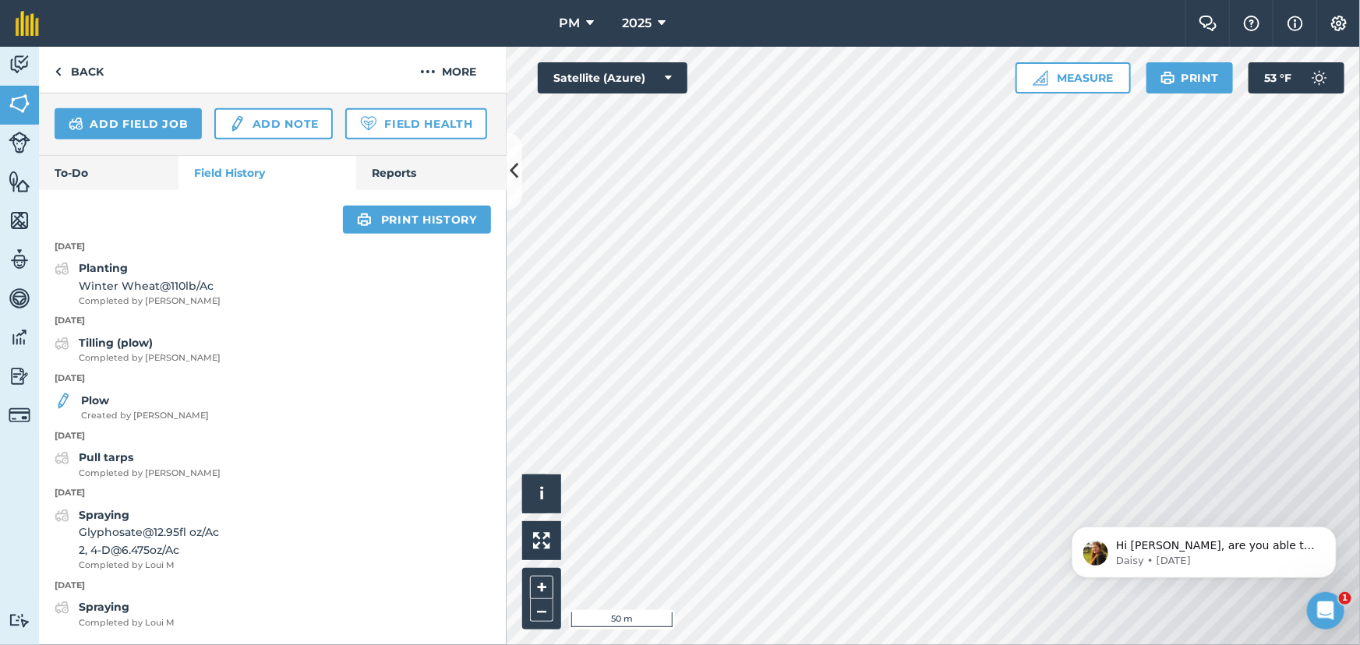
scroll to position [130, 0]
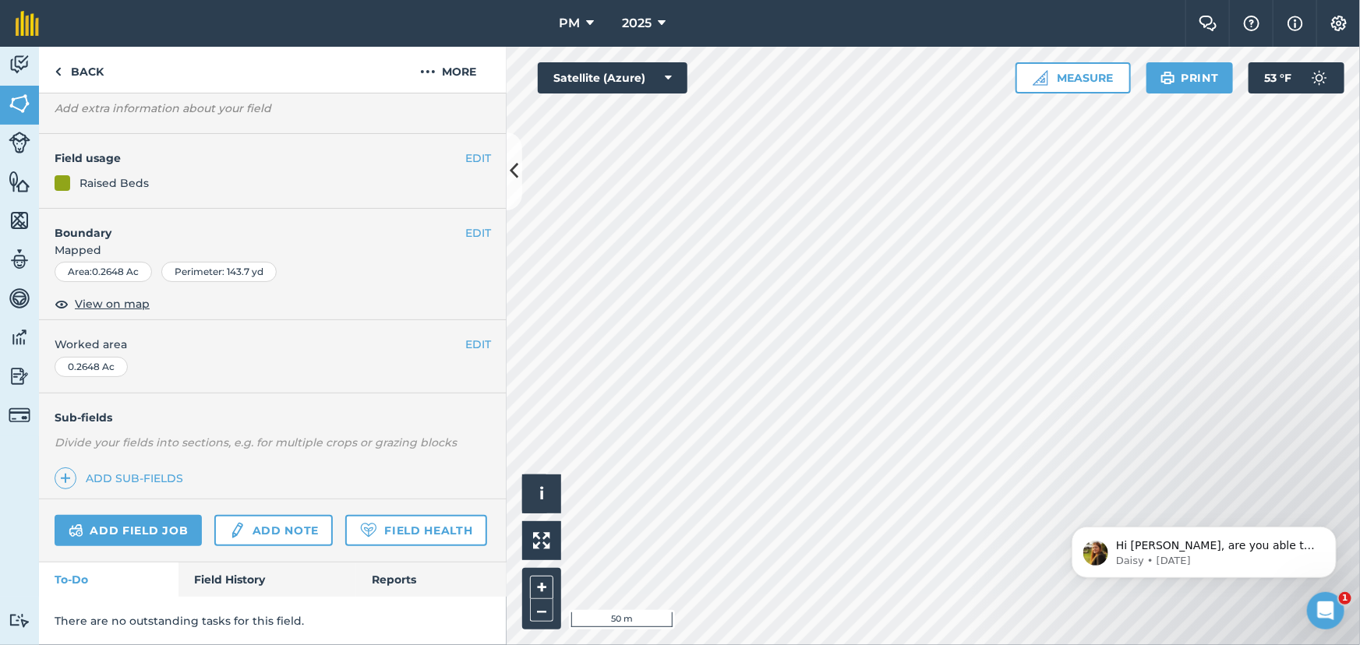
scroll to position [144, 0]
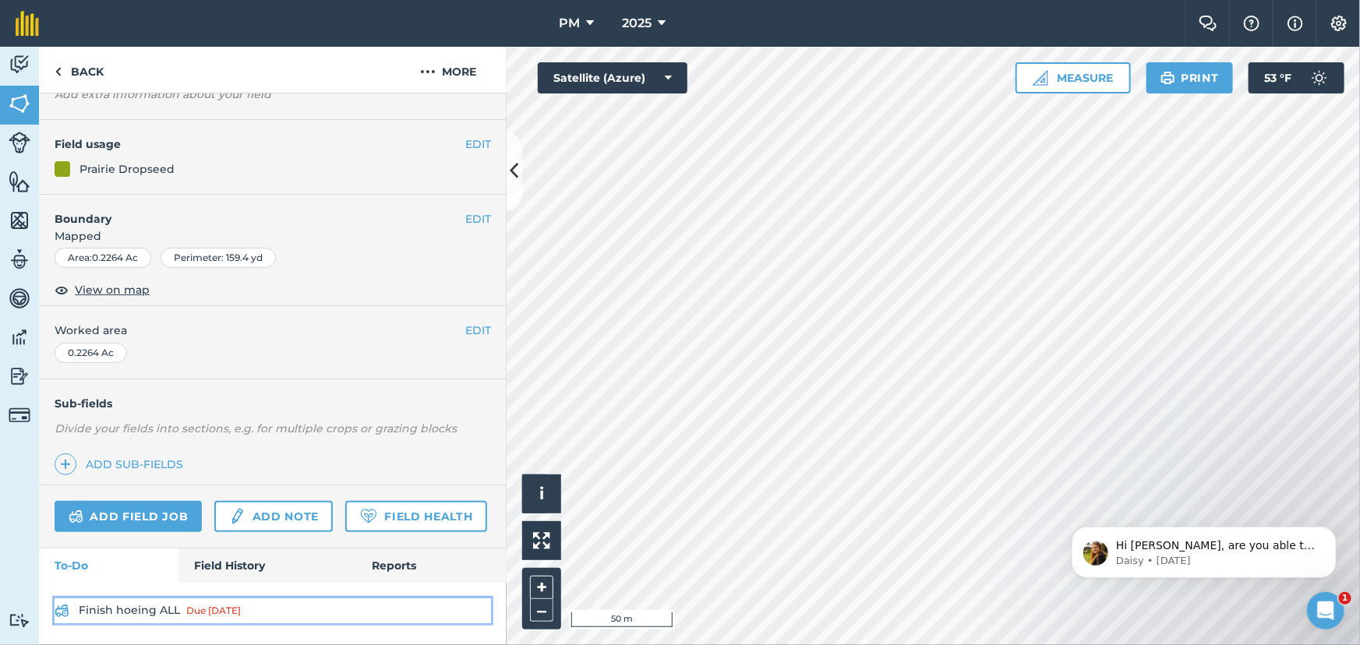
click at [140, 609] on link "Finish hoeing ALL Due [DATE]" at bounding box center [273, 611] width 436 height 25
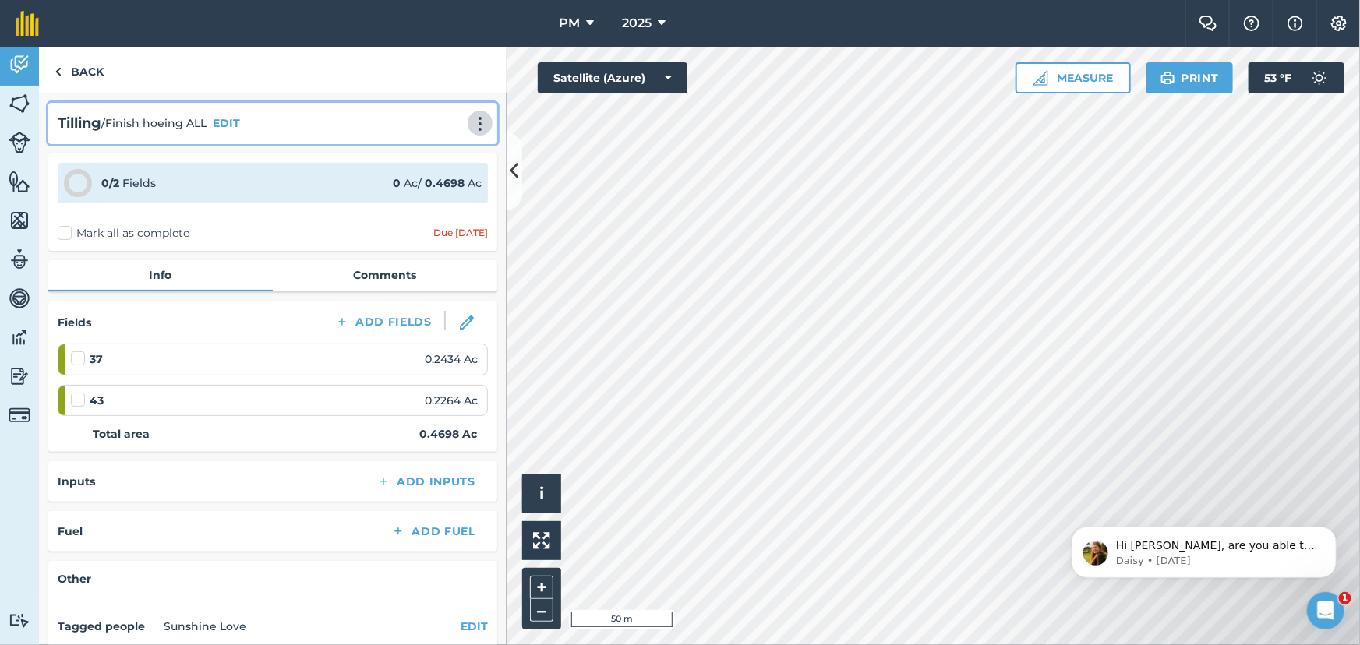
click at [471, 125] on img at bounding box center [480, 124] width 19 height 16
click at [429, 188] on link "Delete" at bounding box center [447, 194] width 100 height 31
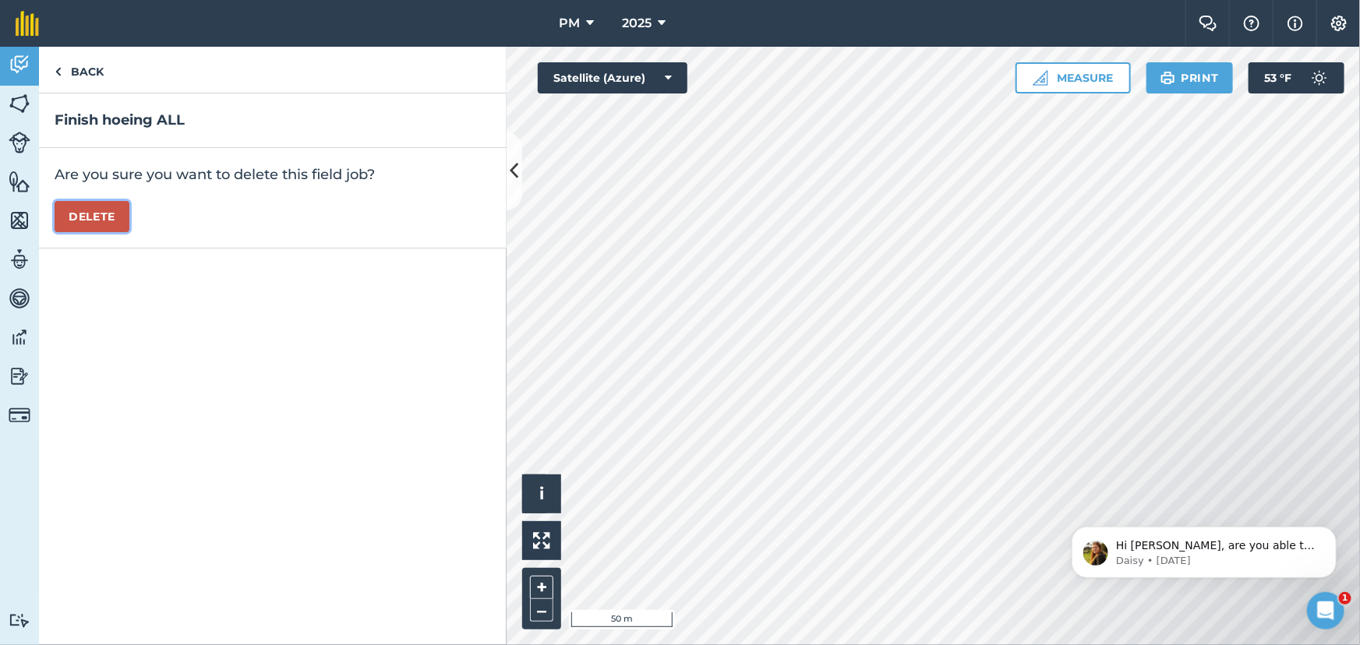
click at [87, 213] on button "Delete" at bounding box center [92, 216] width 75 height 31
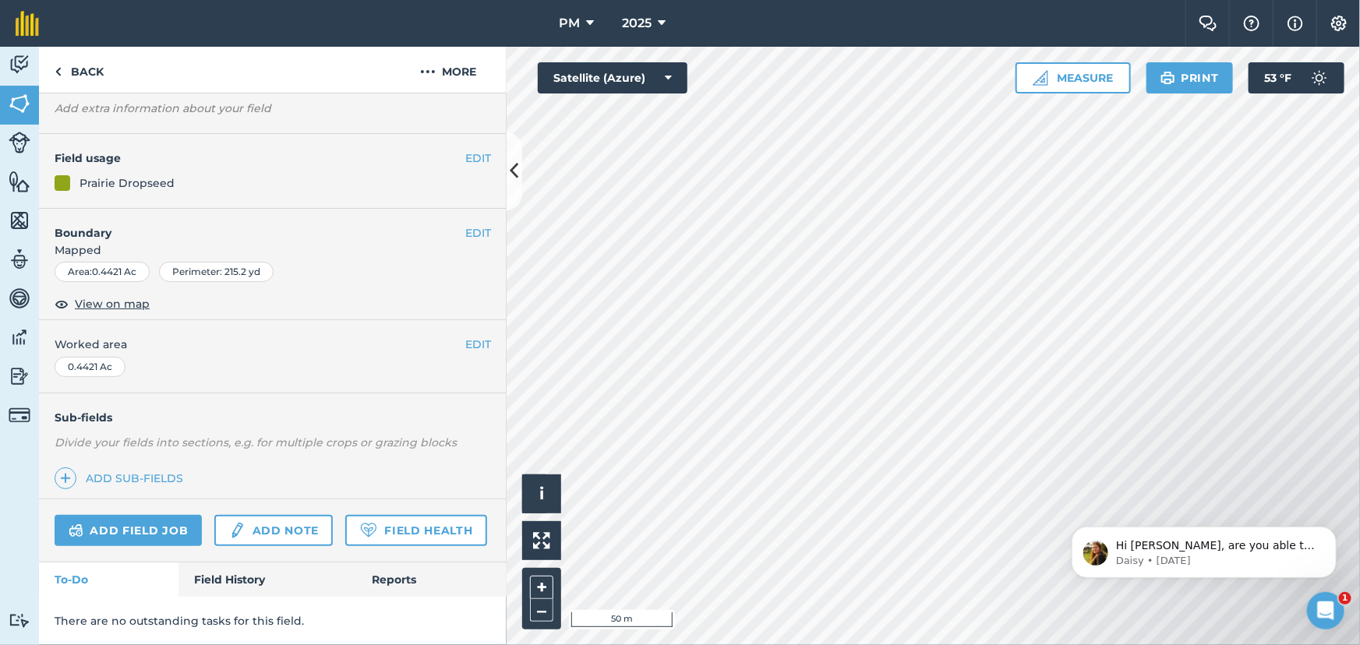
scroll to position [130, 0]
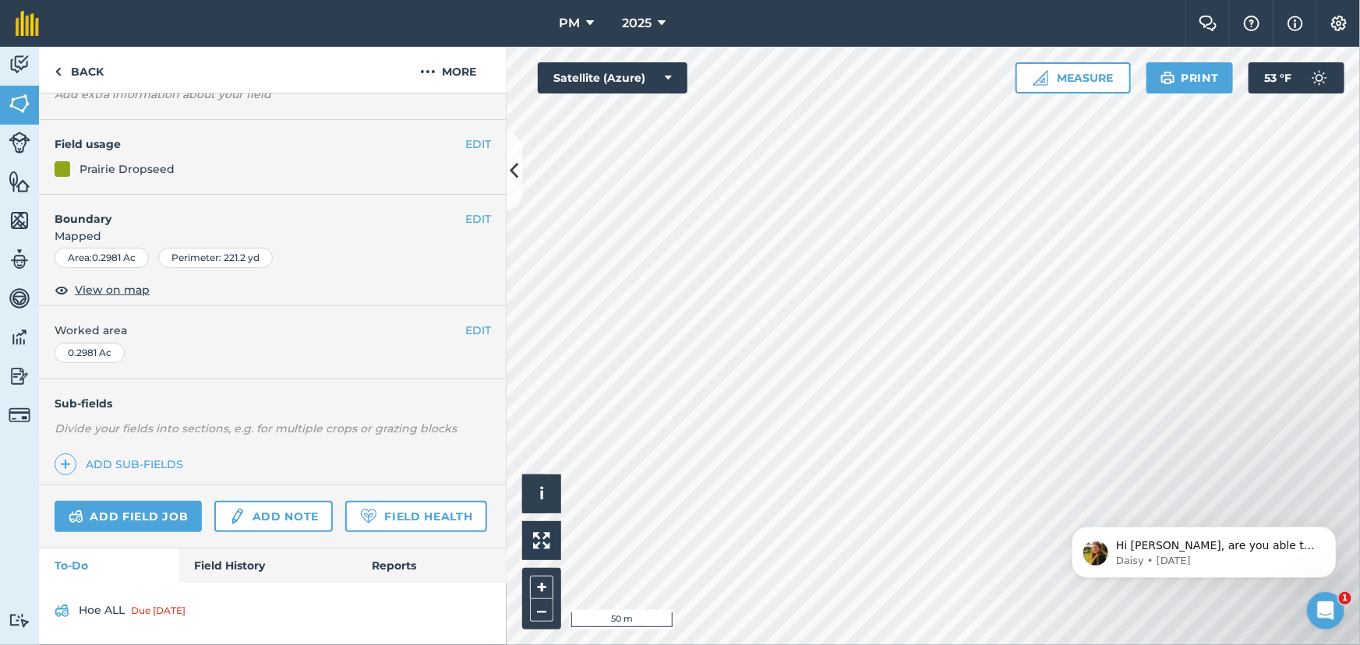
scroll to position [144, 0]
click at [111, 603] on link "Hoe ALL Due [DATE]" at bounding box center [273, 611] width 436 height 25
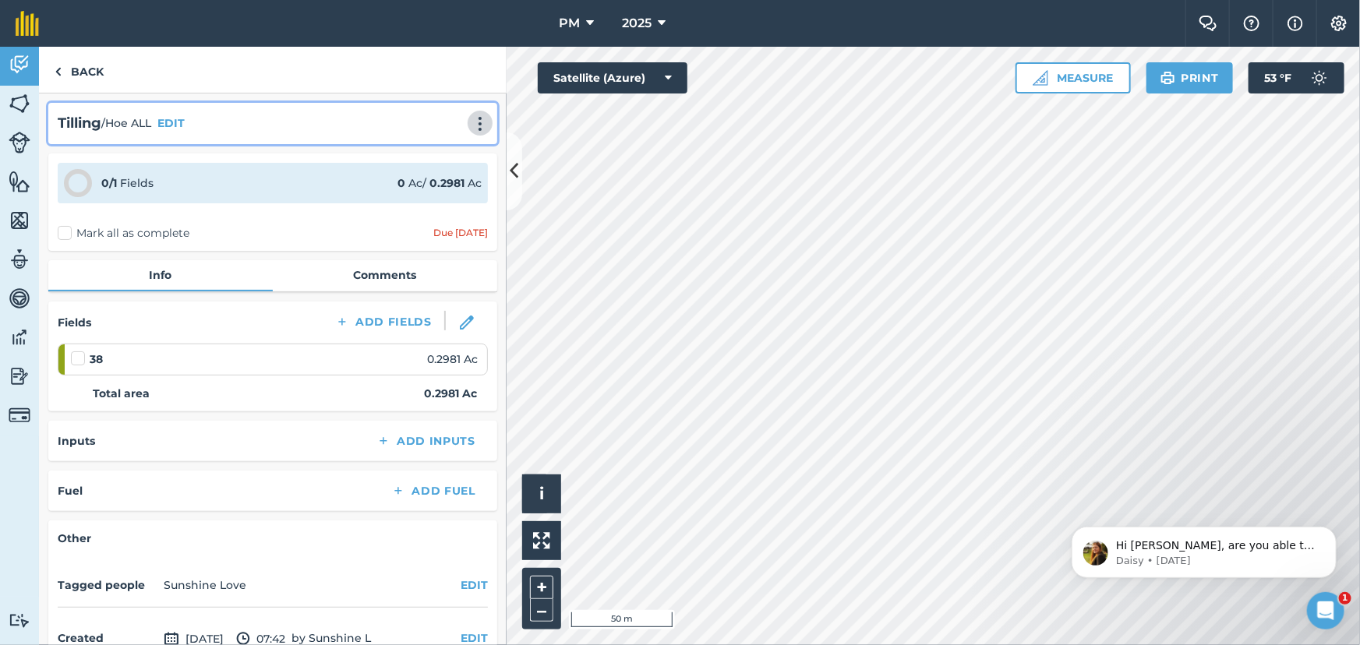
click at [471, 119] on img at bounding box center [480, 124] width 19 height 16
click at [415, 190] on link "Delete" at bounding box center [447, 194] width 100 height 31
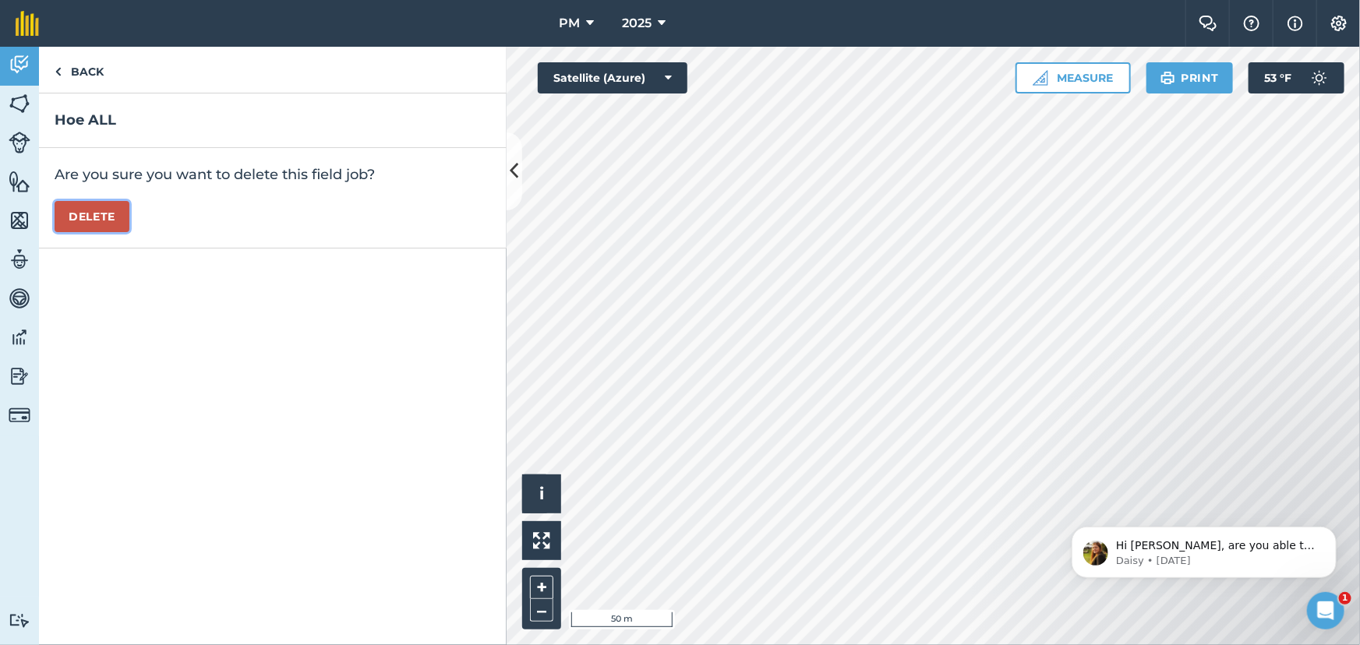
click at [109, 217] on button "Delete" at bounding box center [92, 216] width 75 height 31
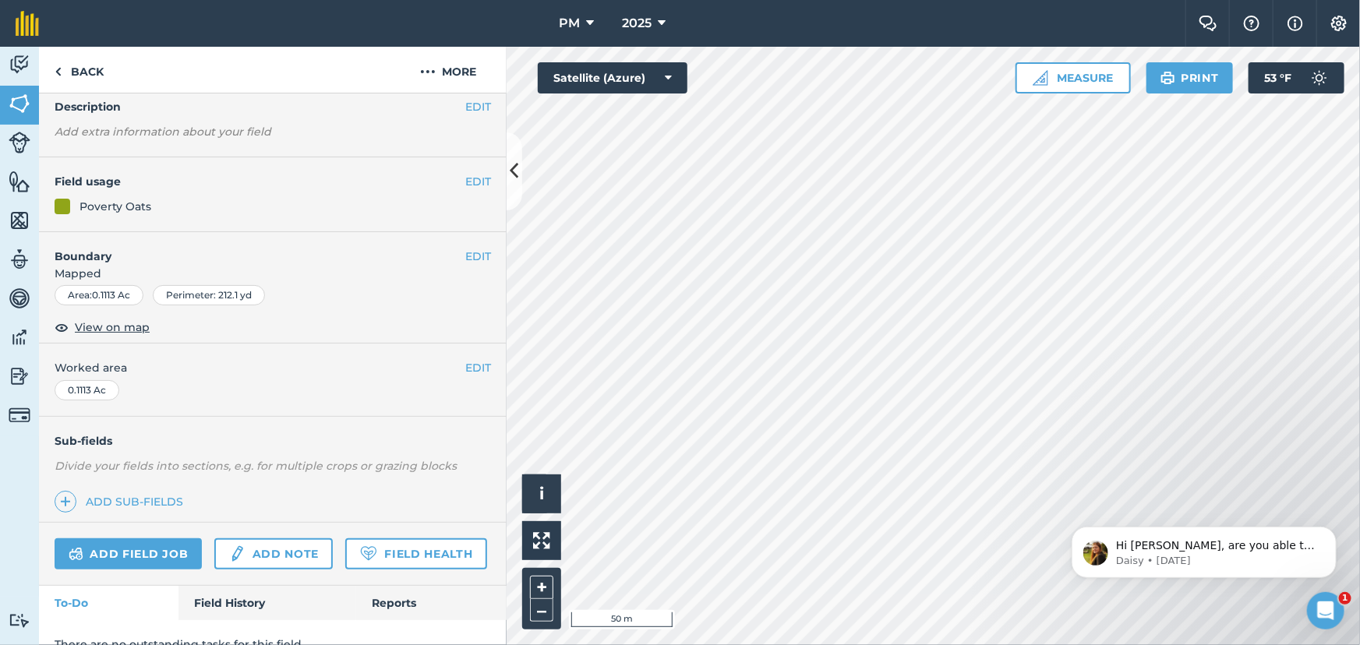
scroll to position [130, 0]
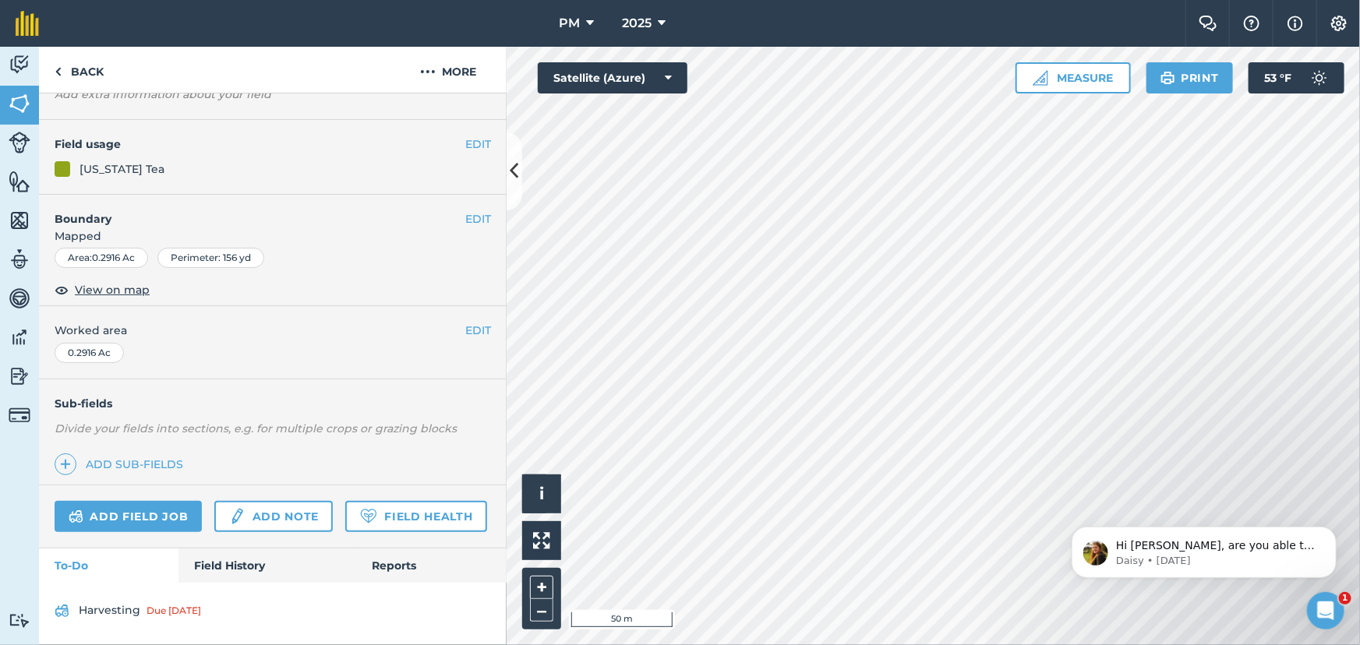
scroll to position [144, 0]
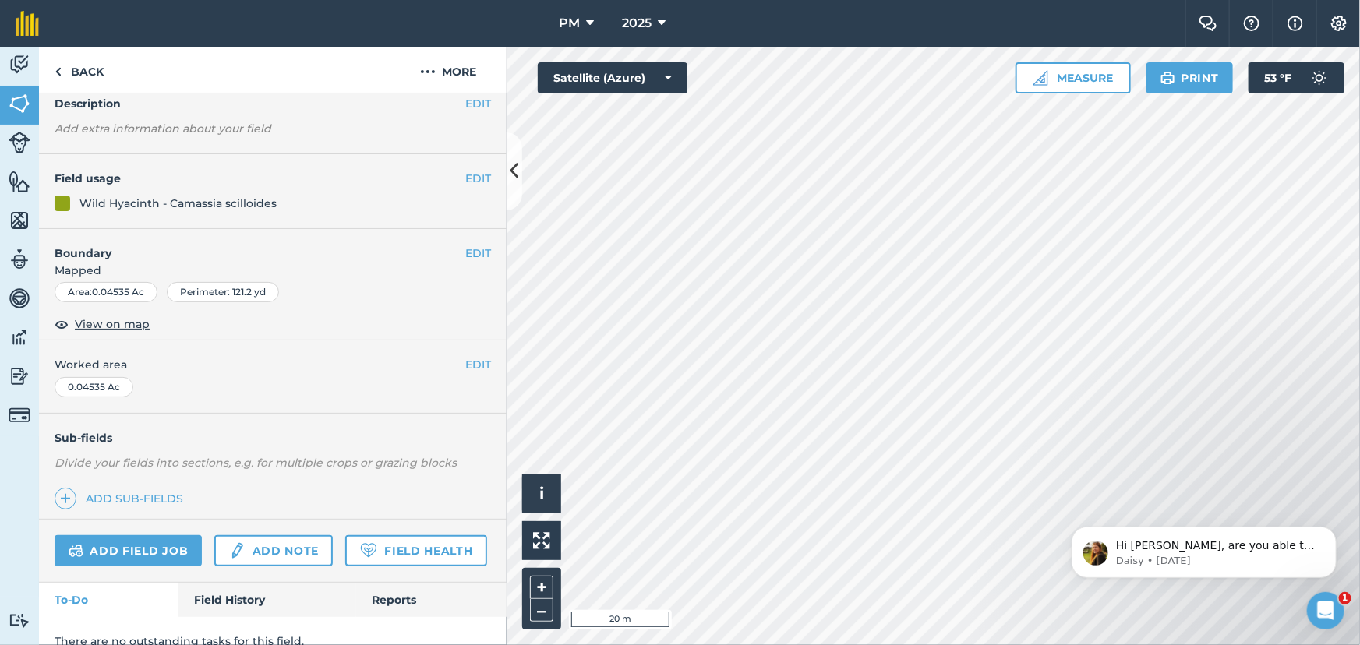
scroll to position [130, 0]
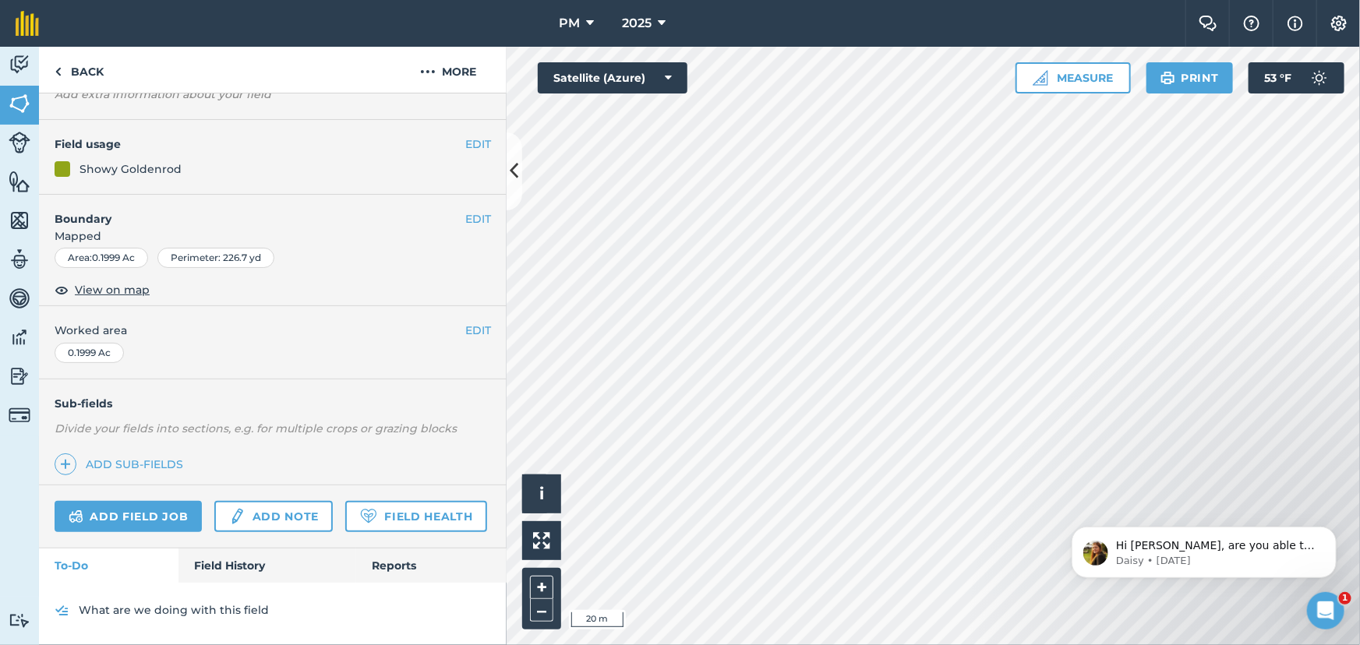
scroll to position [144, 0]
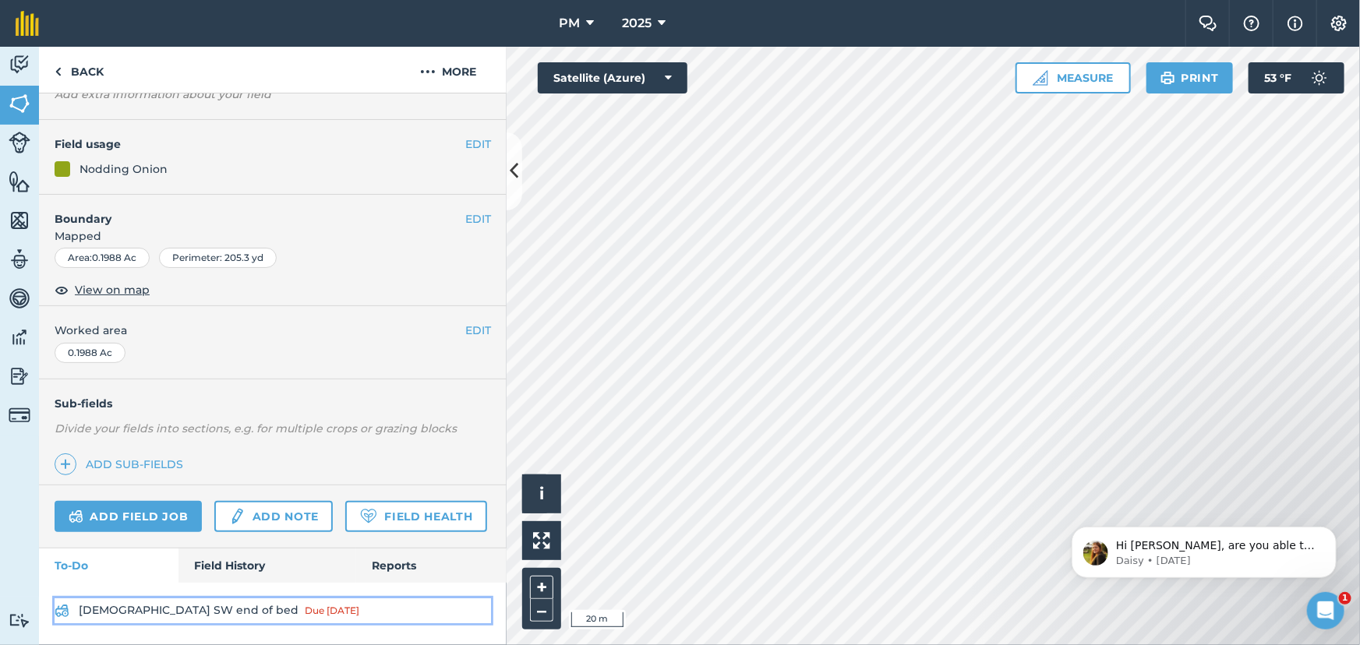
click at [116, 611] on link "[DEMOGRAPHIC_DATA] SW end of bed Due [DATE]" at bounding box center [273, 611] width 436 height 25
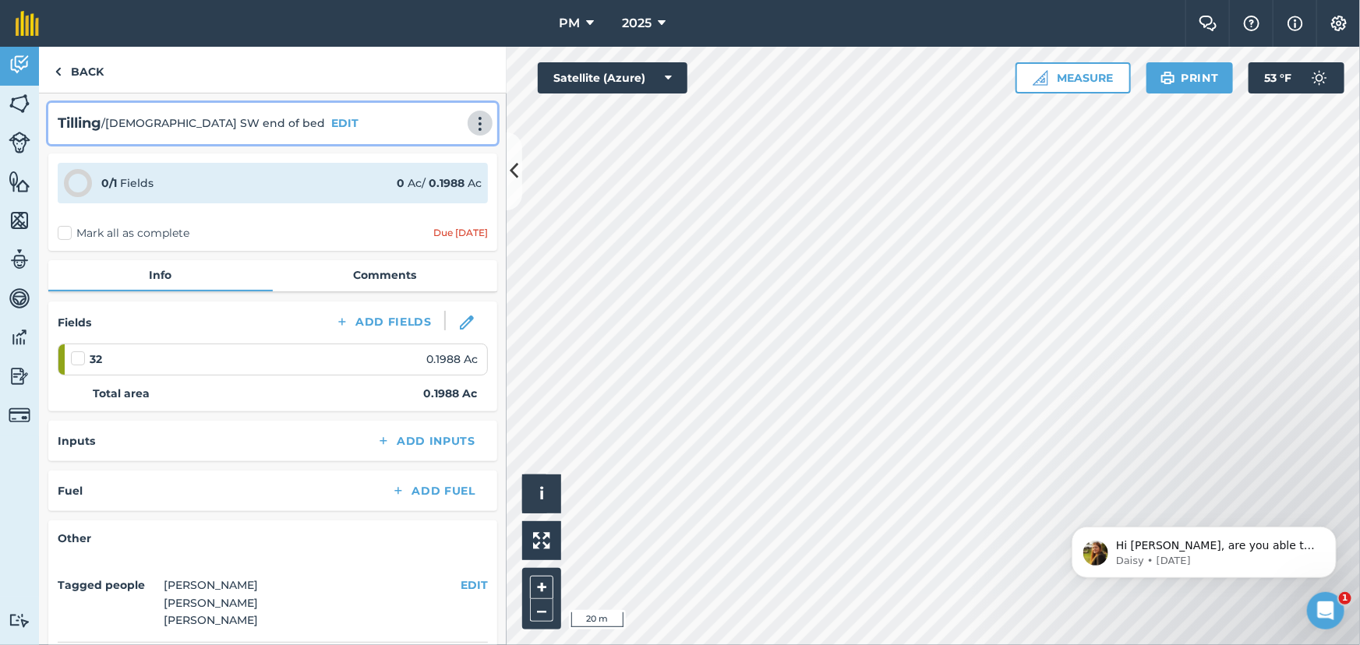
click at [471, 117] on img at bounding box center [480, 124] width 19 height 16
click at [424, 189] on link "Delete" at bounding box center [447, 194] width 100 height 31
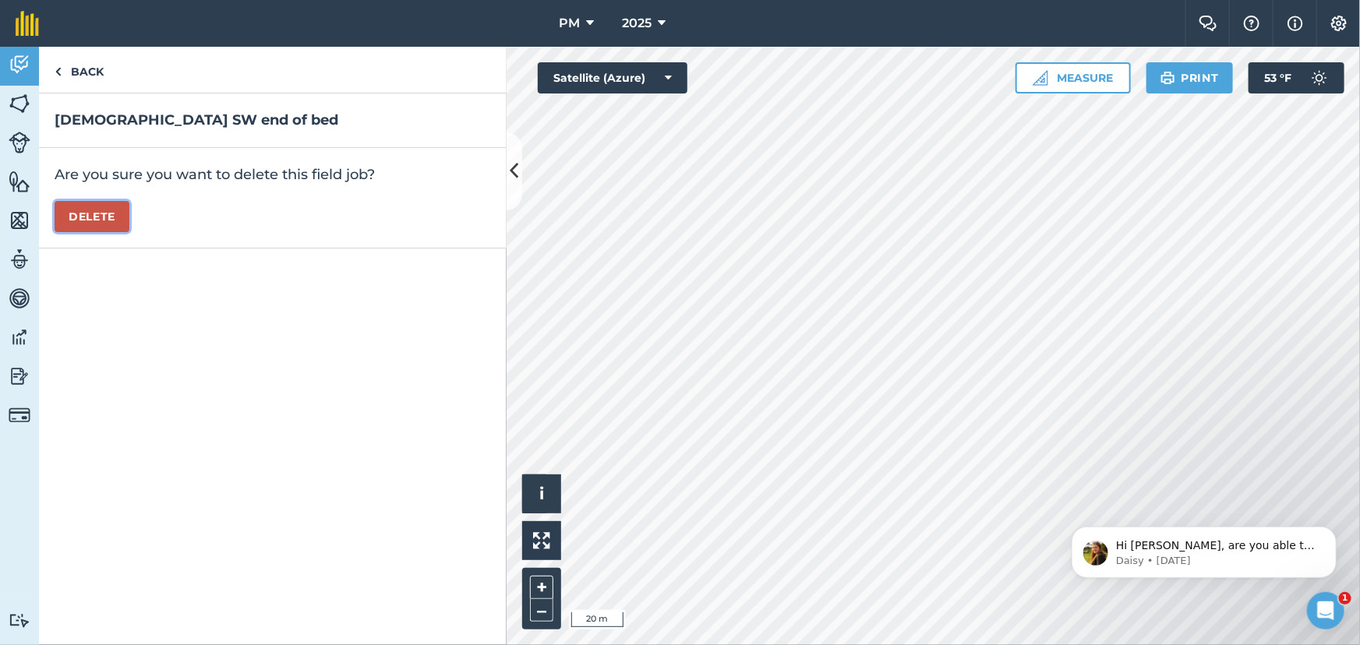
click at [86, 201] on button "Delete" at bounding box center [92, 216] width 75 height 31
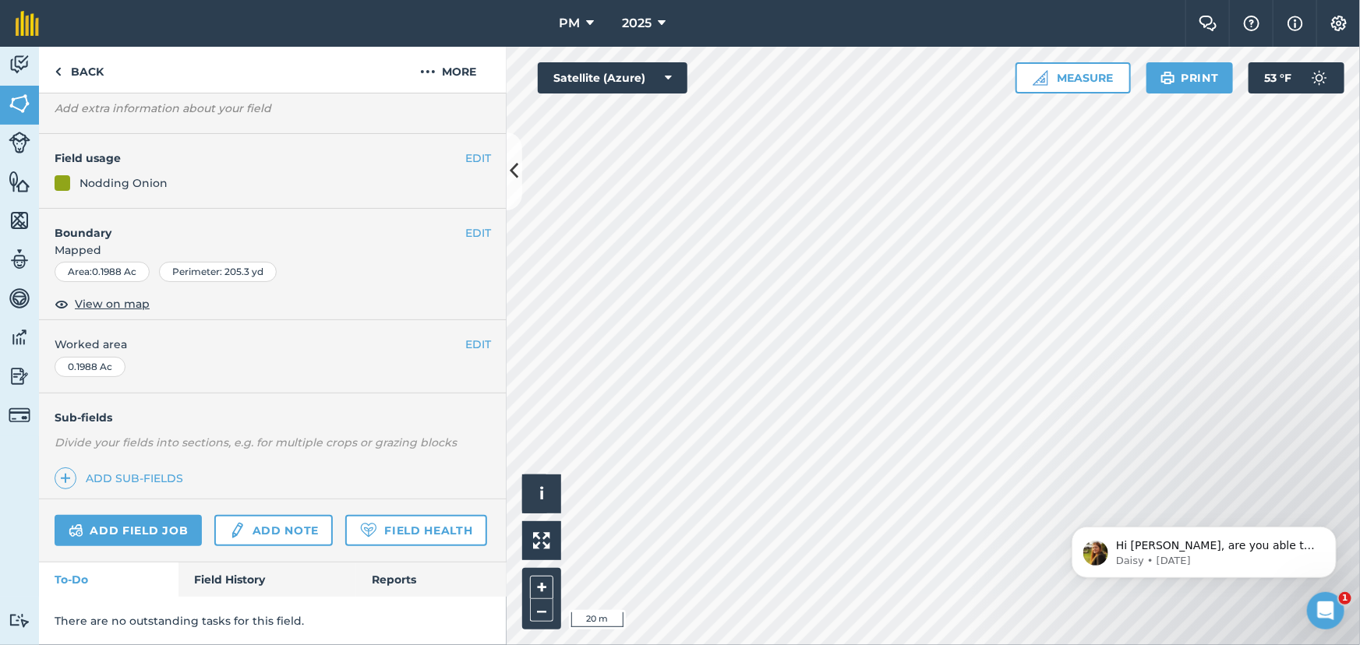
scroll to position [130, 0]
click at [414, 436] on div "Activity Fields Livestock Features Maps Team Vehicles Data Reporting Billing Tu…" at bounding box center [680, 346] width 1360 height 599
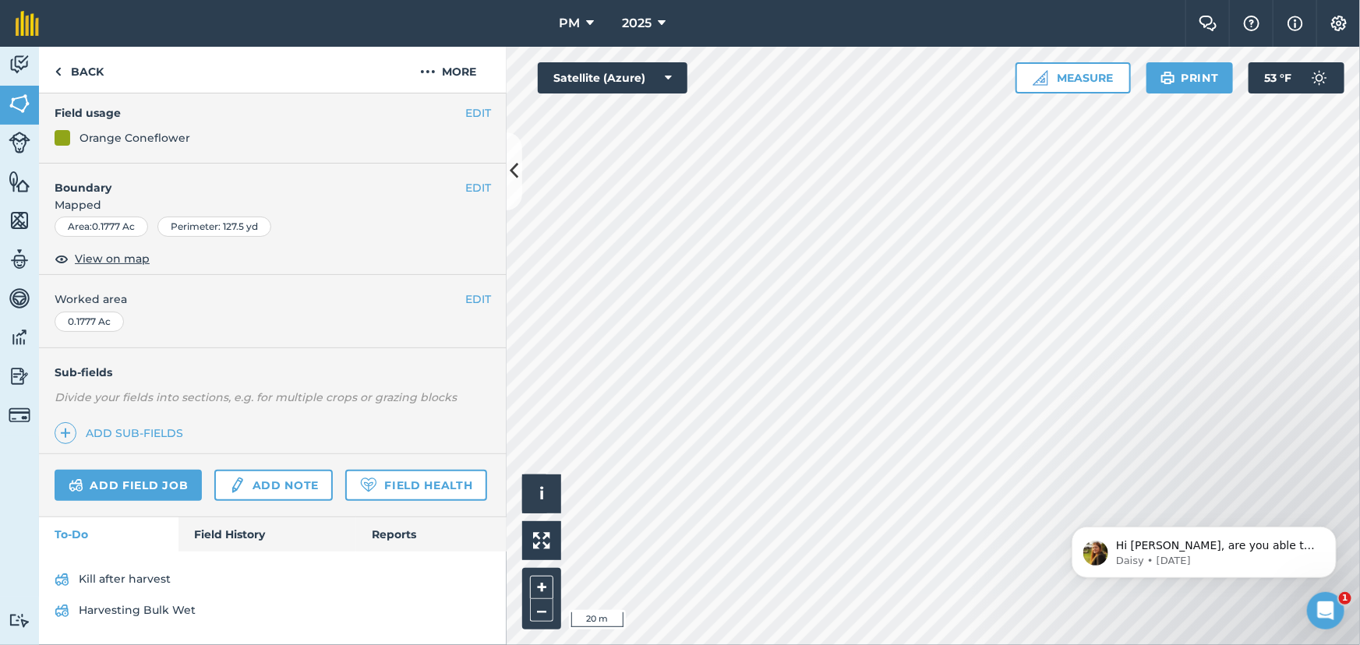
scroll to position [175, 0]
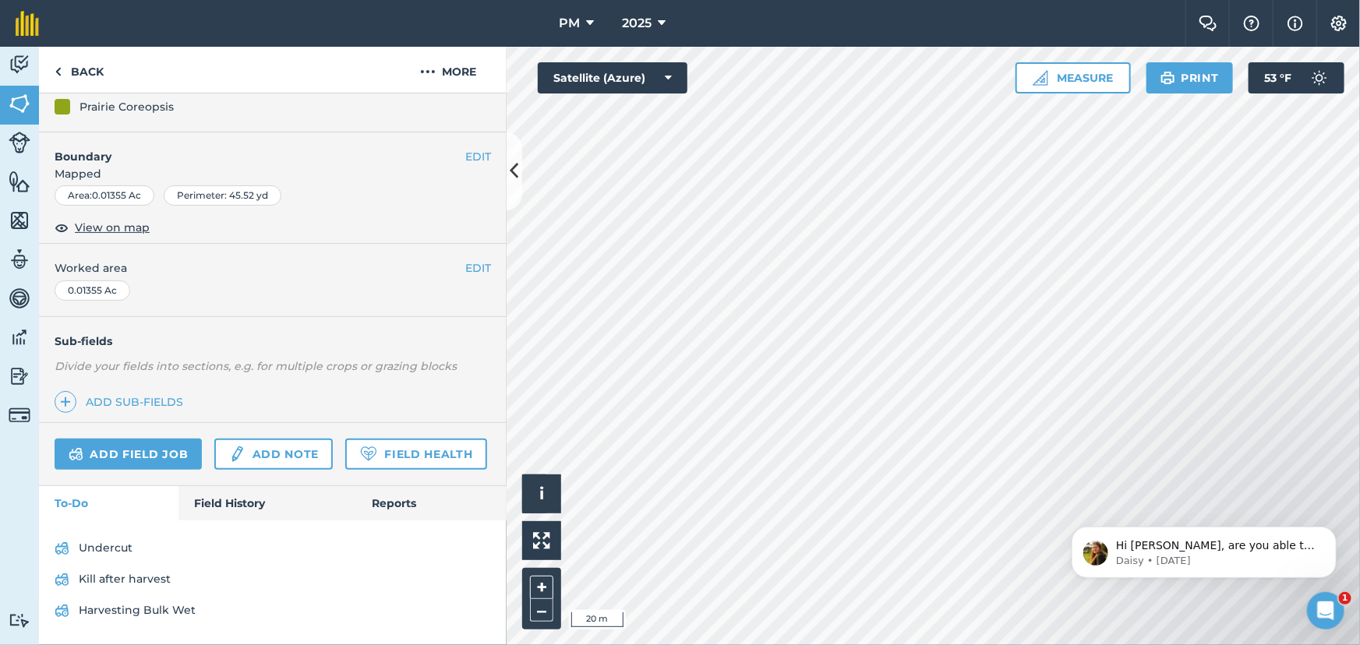
scroll to position [207, 0]
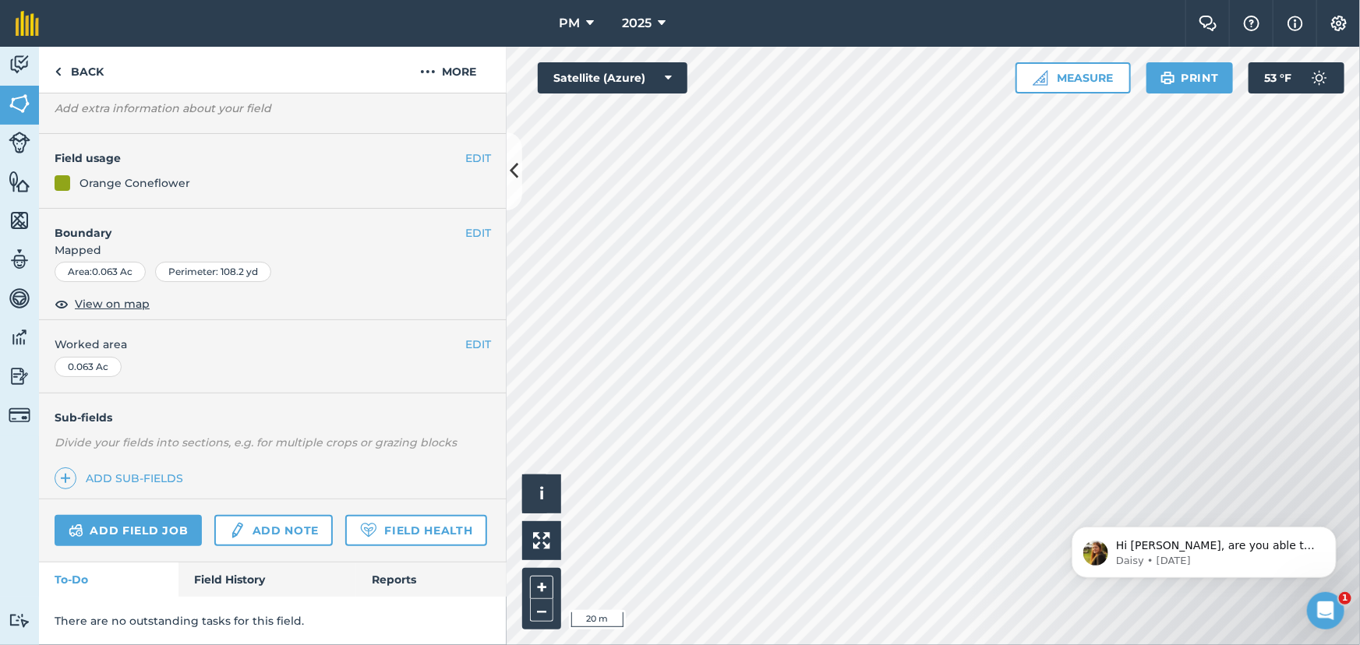
scroll to position [130, 0]
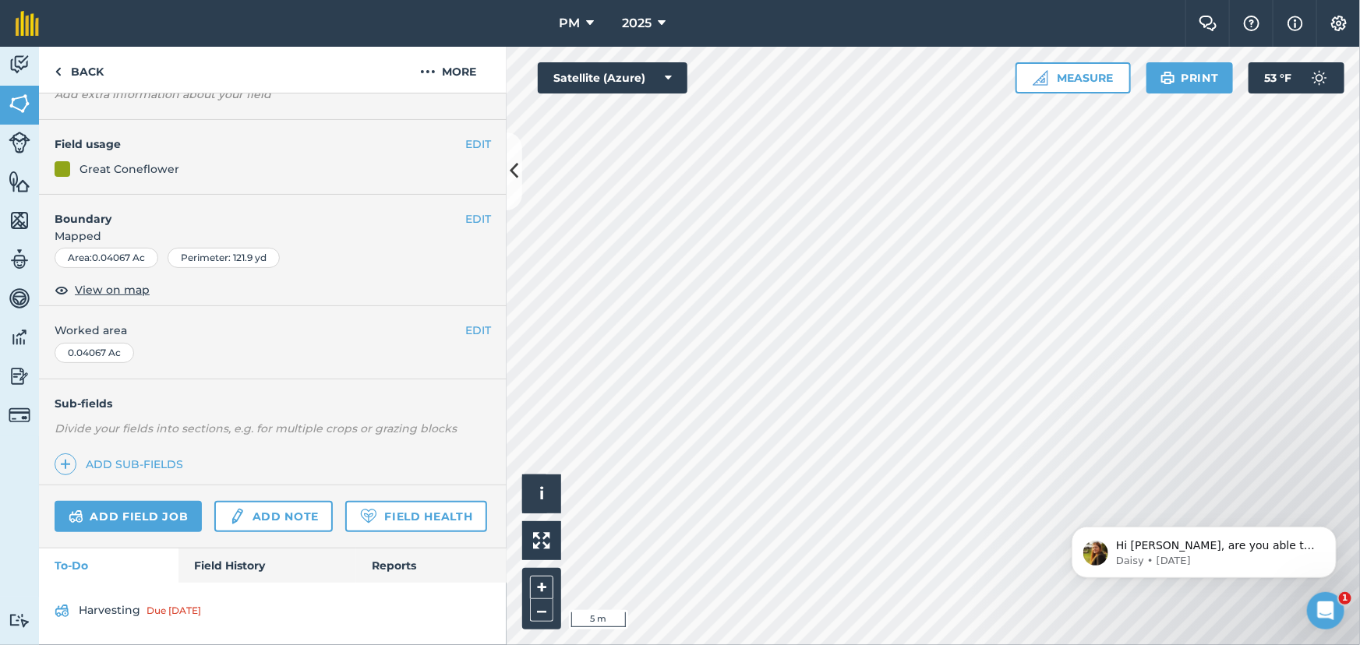
scroll to position [144, 0]
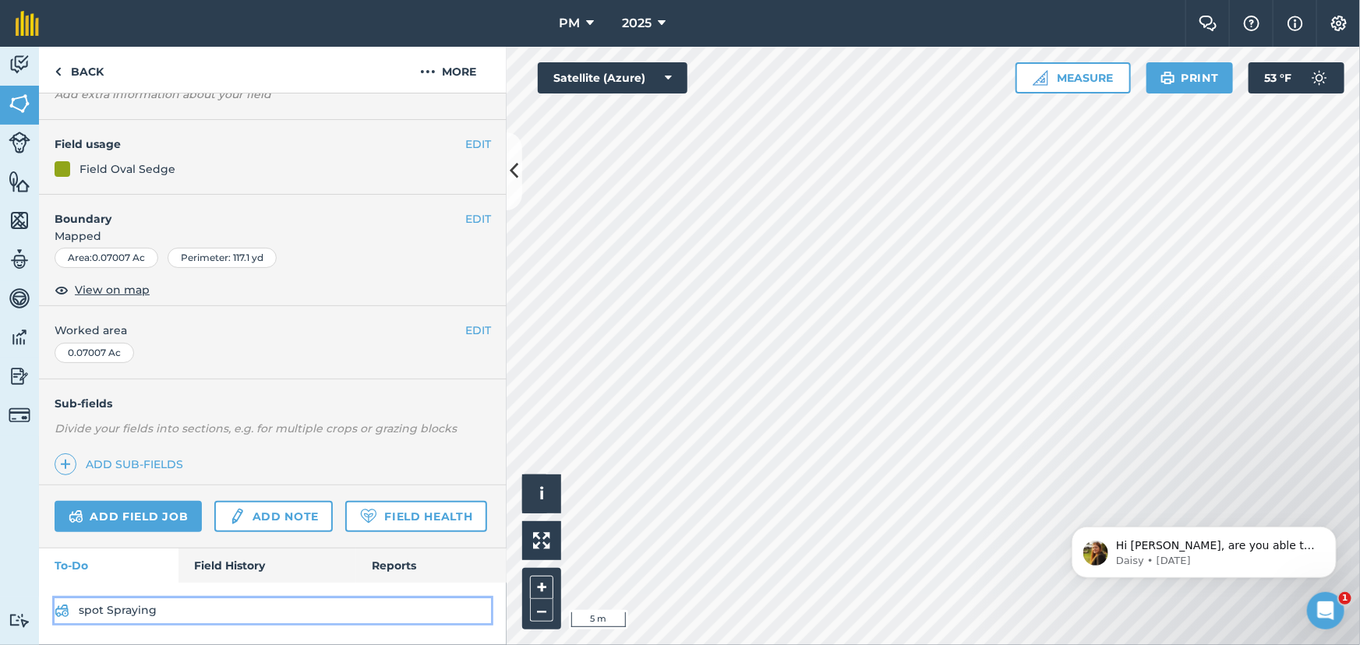
click at [93, 610] on link "spot Spraying" at bounding box center [273, 611] width 436 height 25
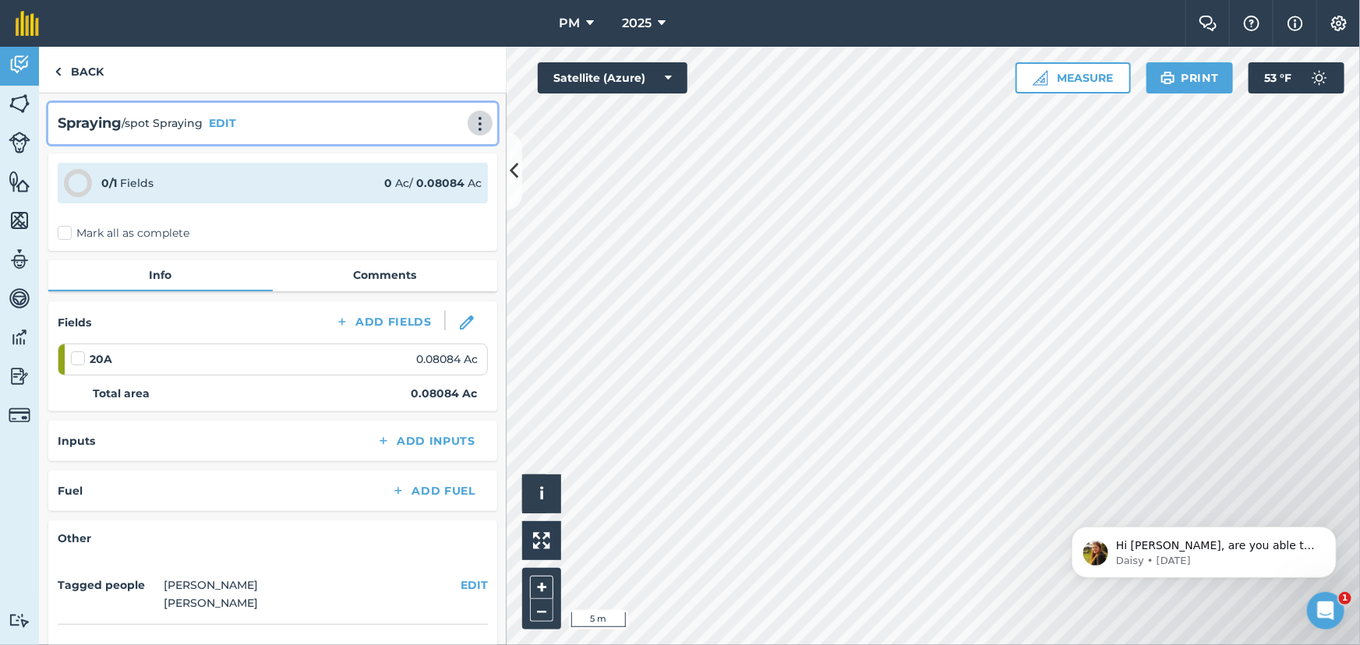
click at [471, 125] on img at bounding box center [480, 124] width 19 height 16
click at [419, 197] on link "Delete" at bounding box center [447, 194] width 100 height 31
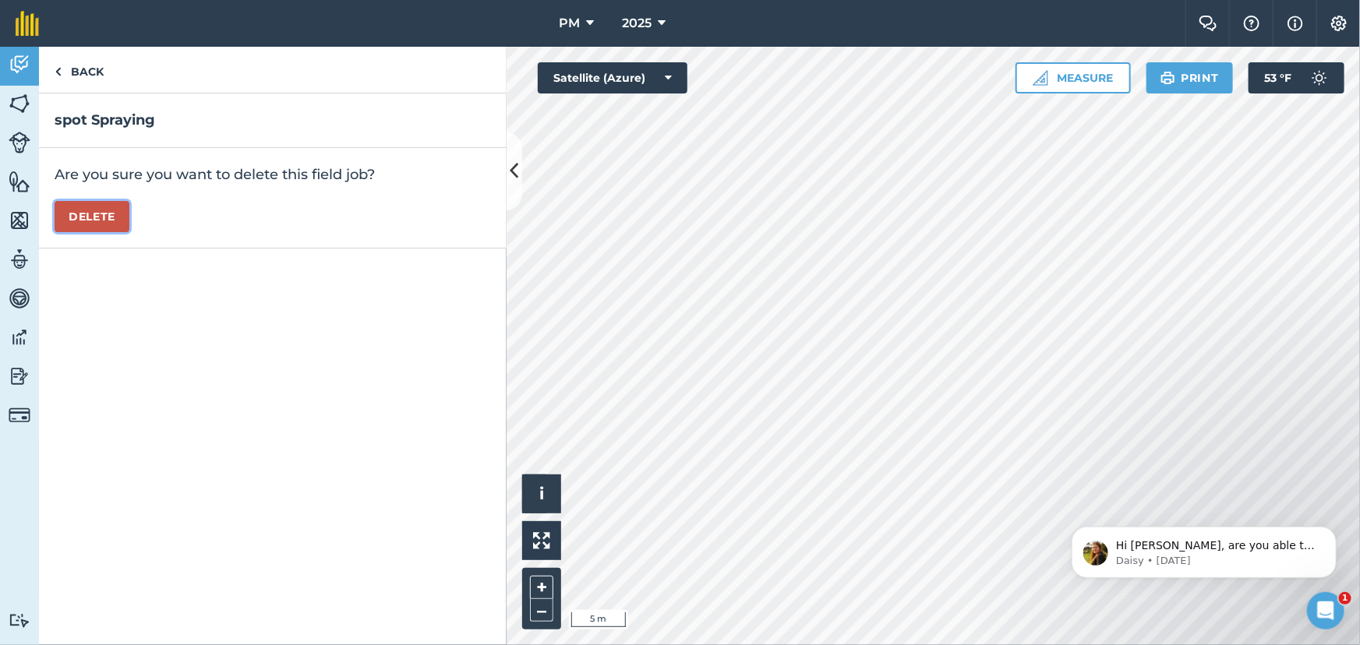
click at [90, 219] on button "Delete" at bounding box center [92, 216] width 75 height 31
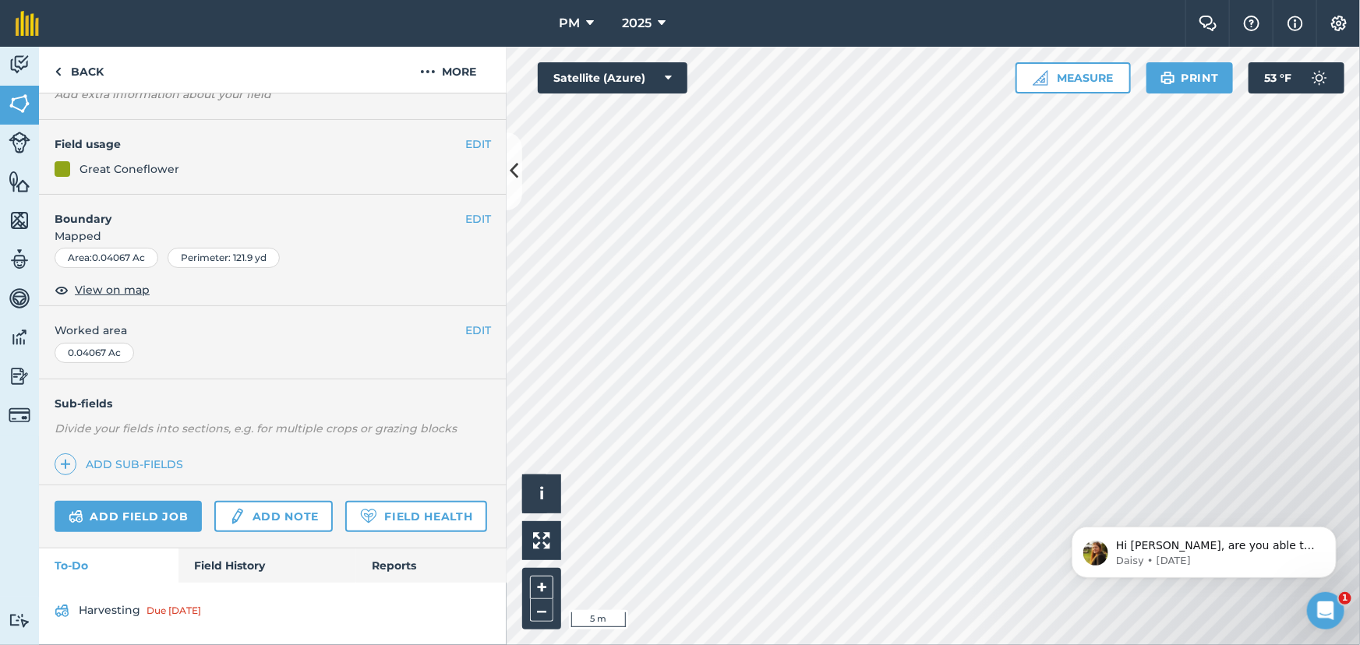
scroll to position [144, 0]
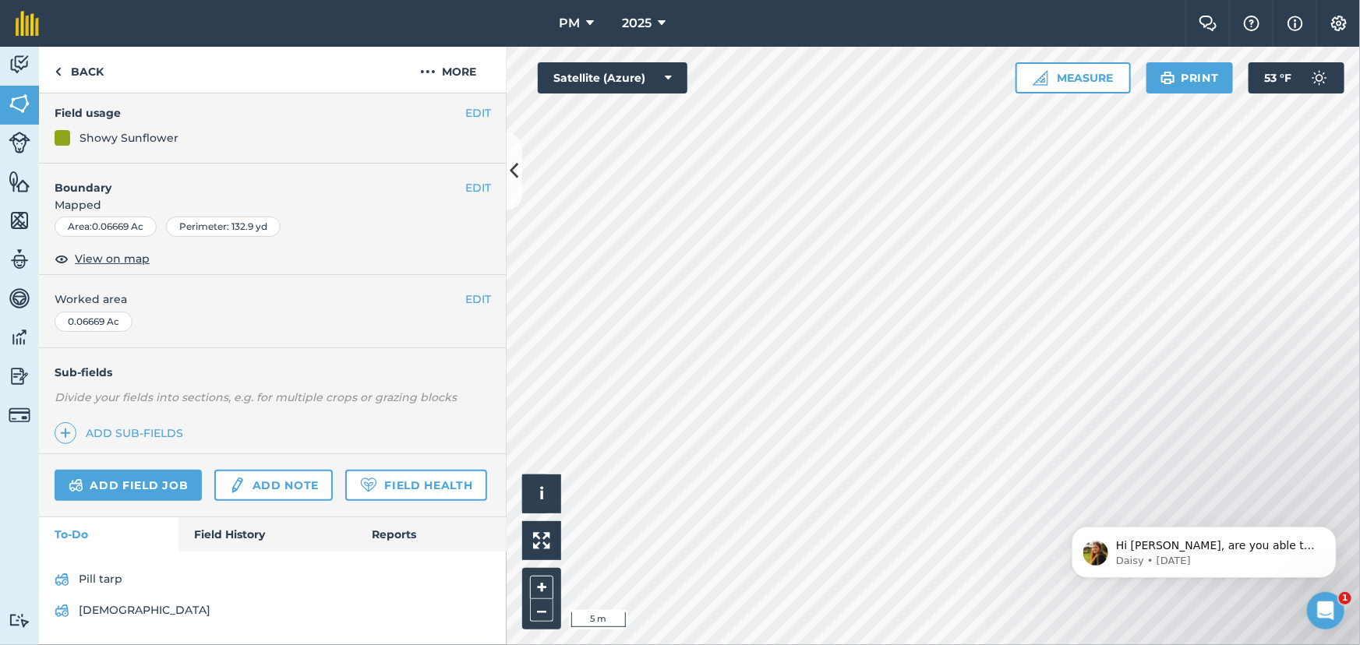
scroll to position [175, 0]
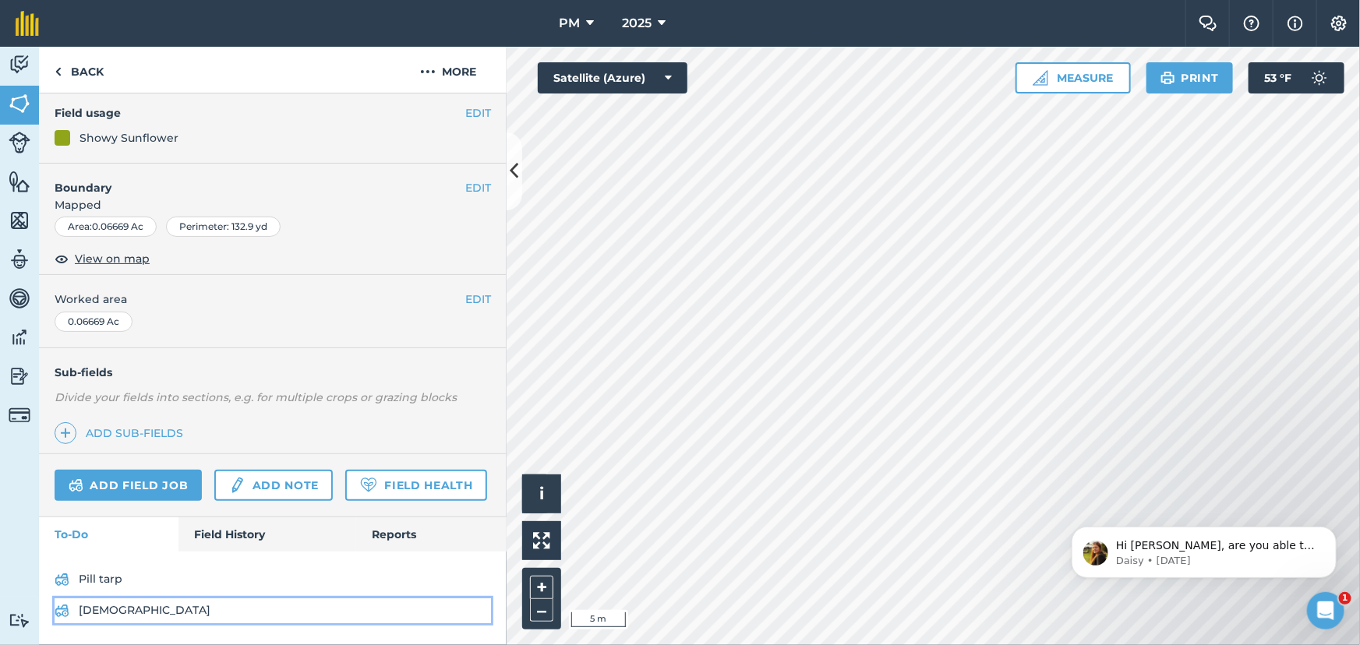
click at [82, 606] on link "[DEMOGRAPHIC_DATA]" at bounding box center [273, 611] width 436 height 25
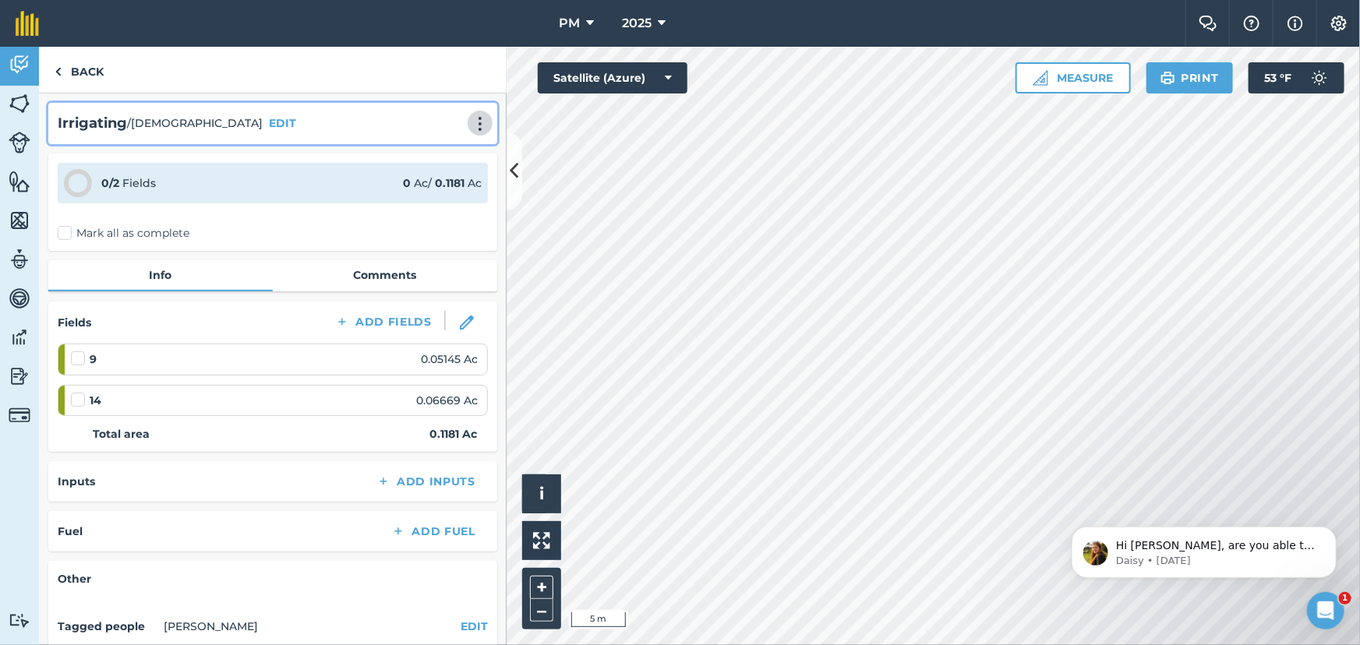
click at [475, 116] on img at bounding box center [480, 124] width 19 height 16
click at [413, 194] on link "Delete" at bounding box center [447, 194] width 100 height 31
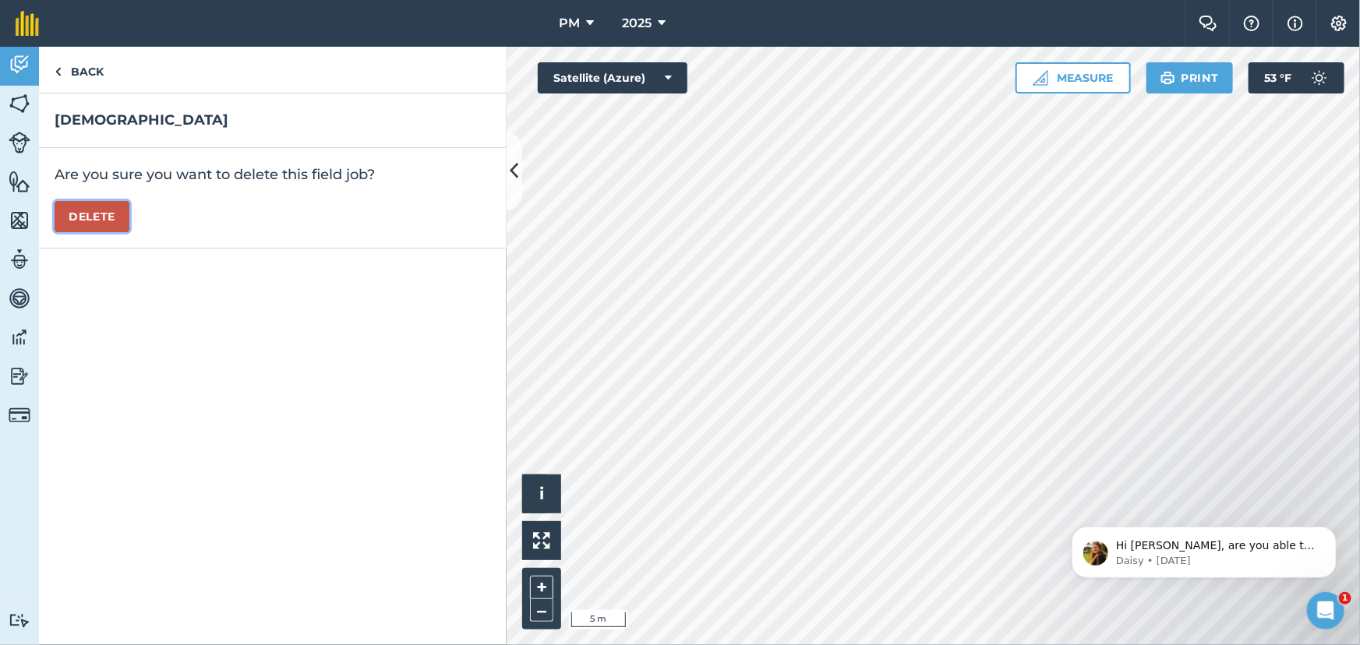
click at [100, 218] on button "Delete" at bounding box center [92, 216] width 75 height 31
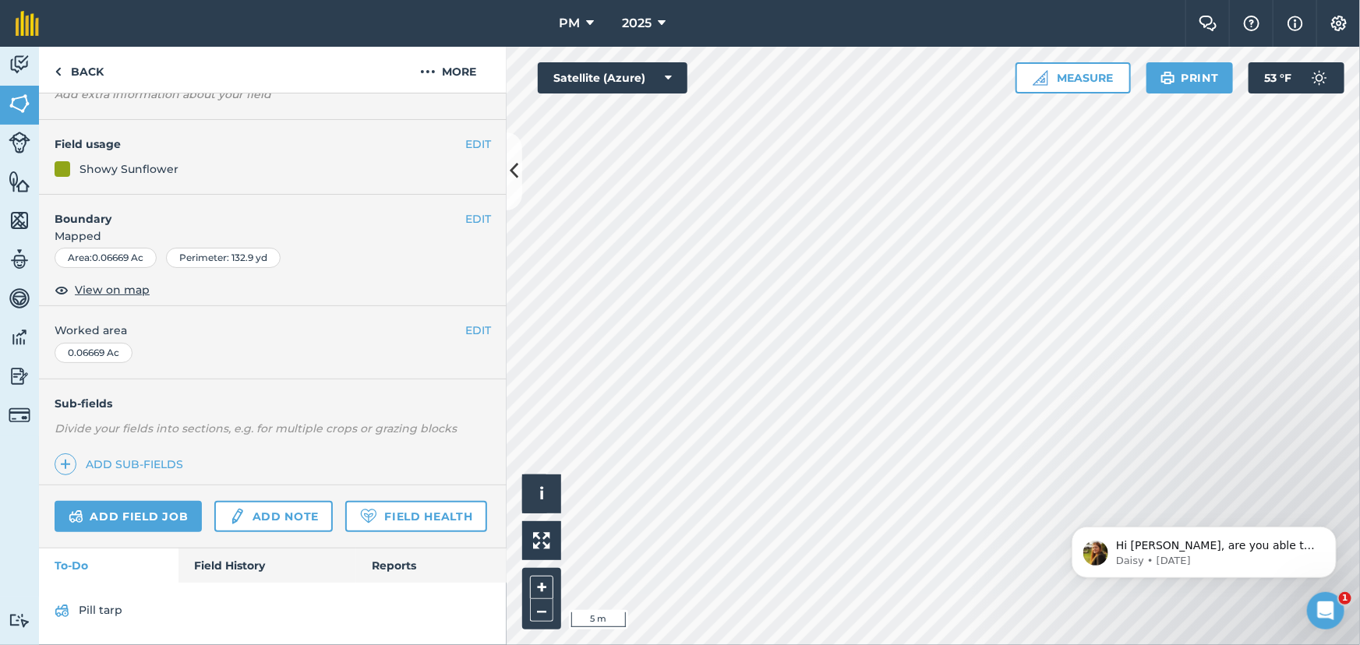
scroll to position [144, 0]
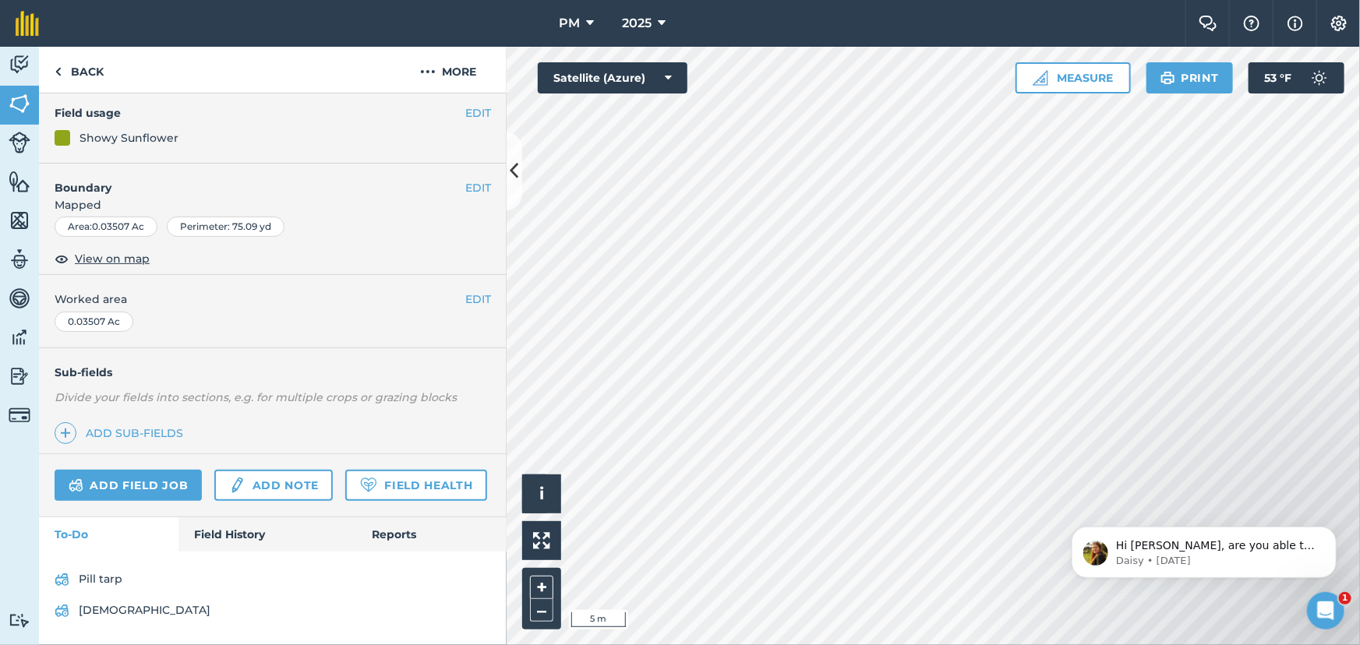
scroll to position [175, 0]
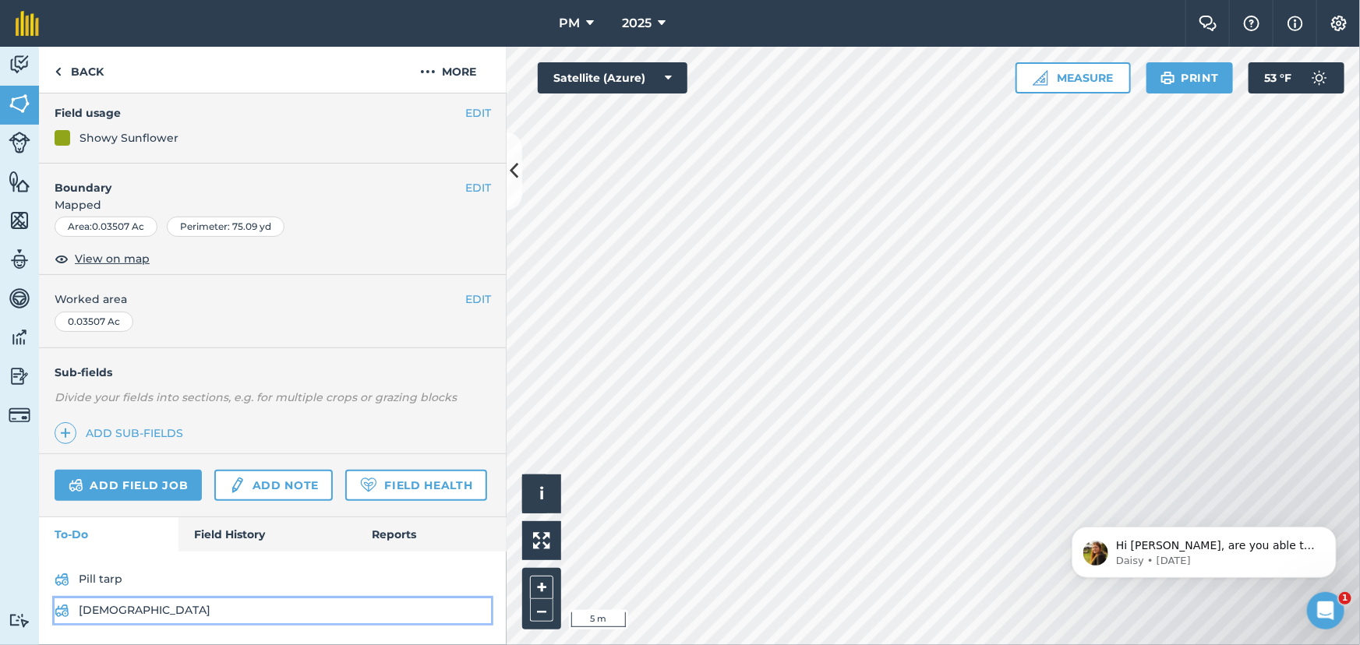
click at [78, 612] on link "[DEMOGRAPHIC_DATA]" at bounding box center [273, 611] width 436 height 25
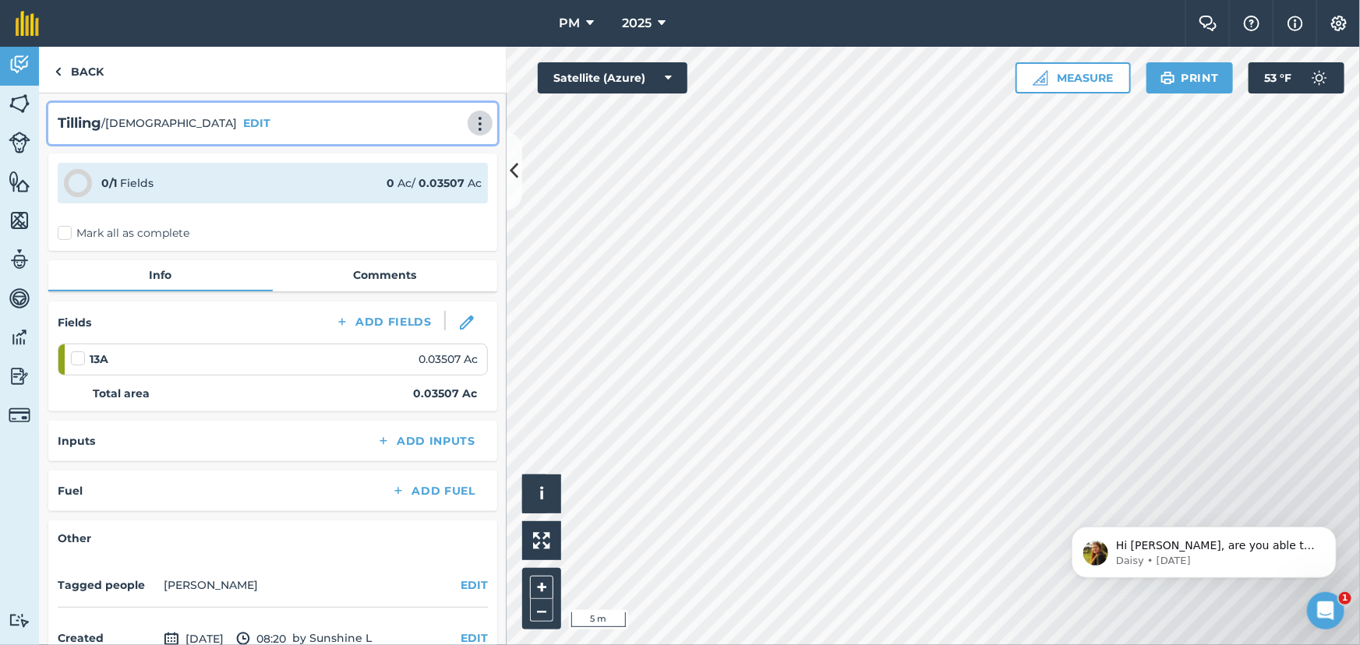
click at [471, 124] on img at bounding box center [480, 124] width 19 height 16
click at [424, 192] on link "Delete" at bounding box center [447, 194] width 100 height 31
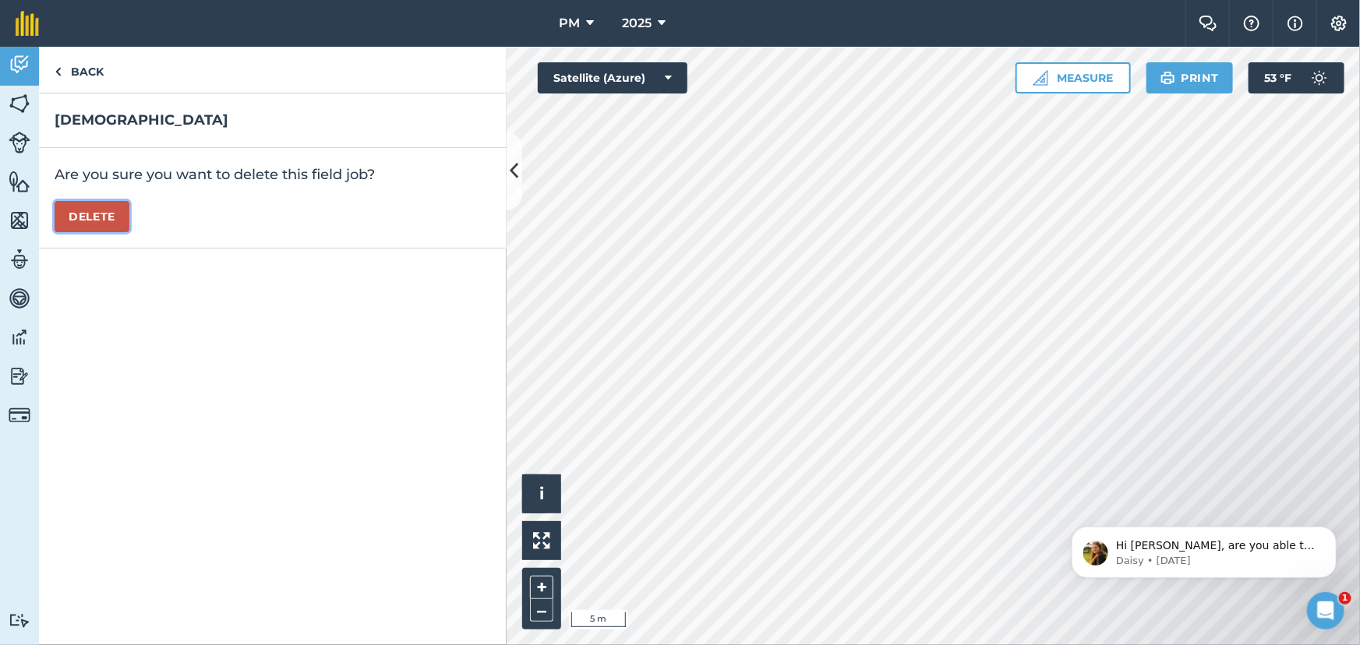
click at [95, 217] on button "Delete" at bounding box center [92, 216] width 75 height 31
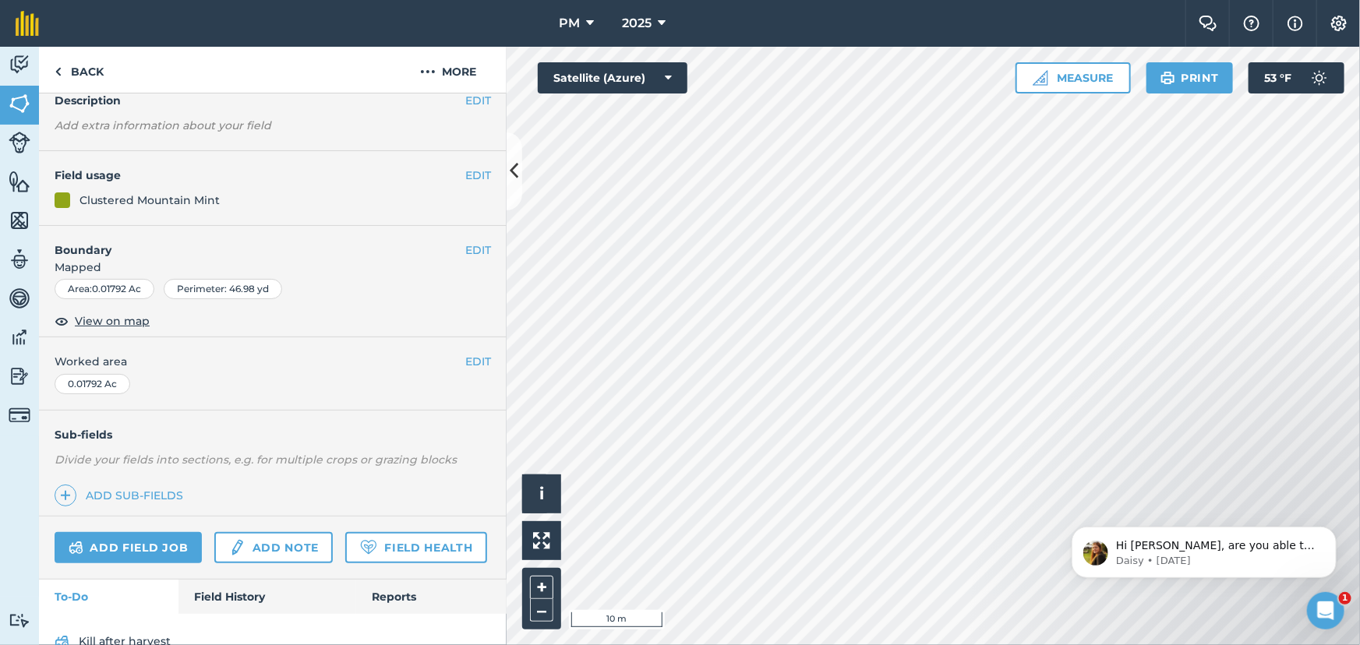
scroll to position [175, 0]
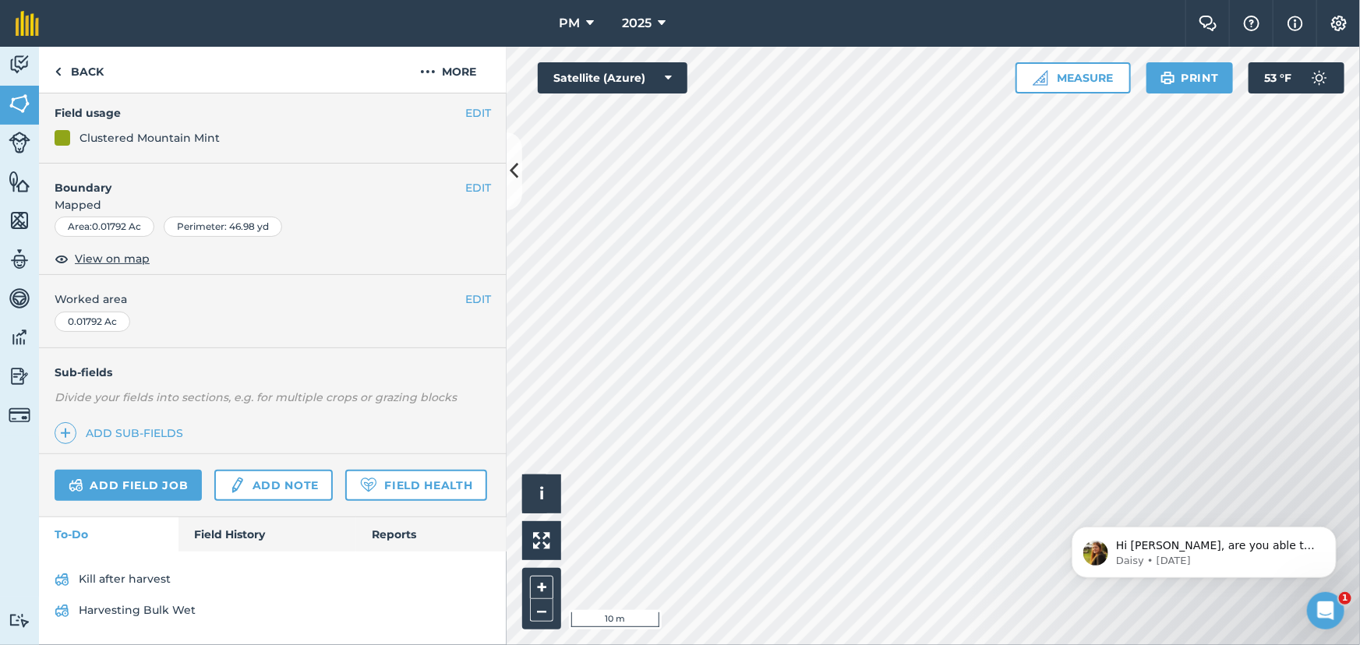
scroll to position [144, 0]
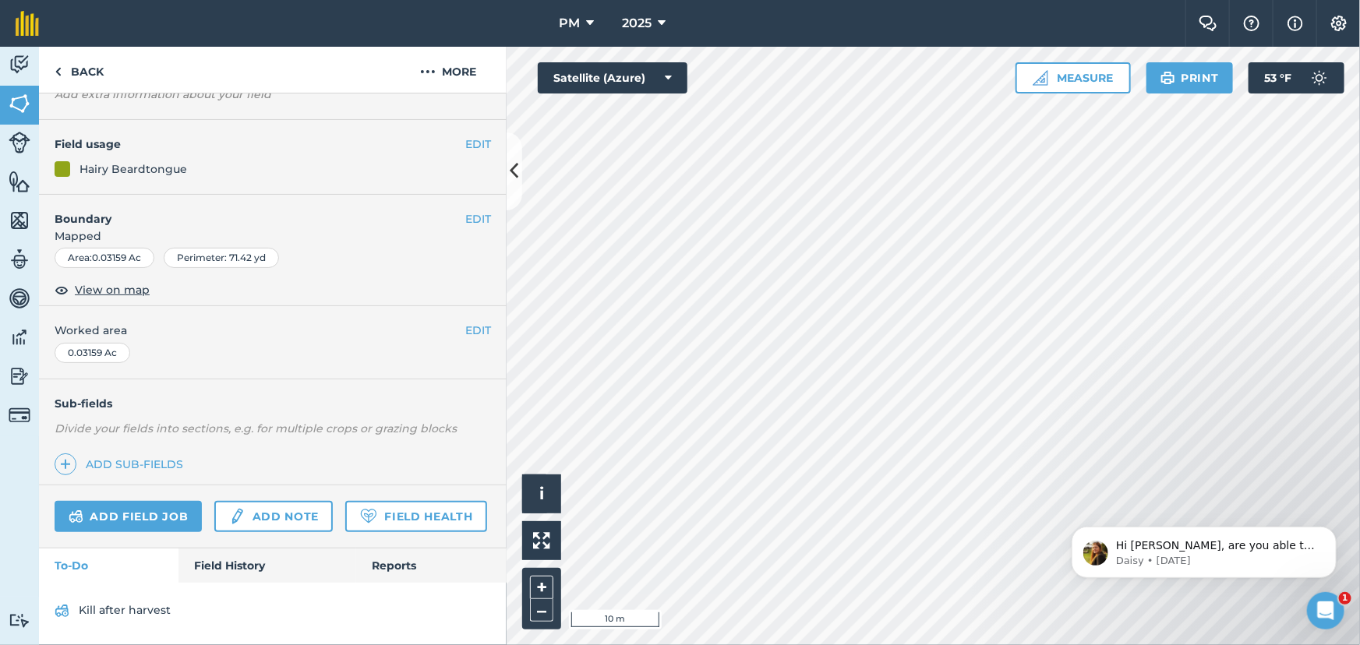
scroll to position [175, 0]
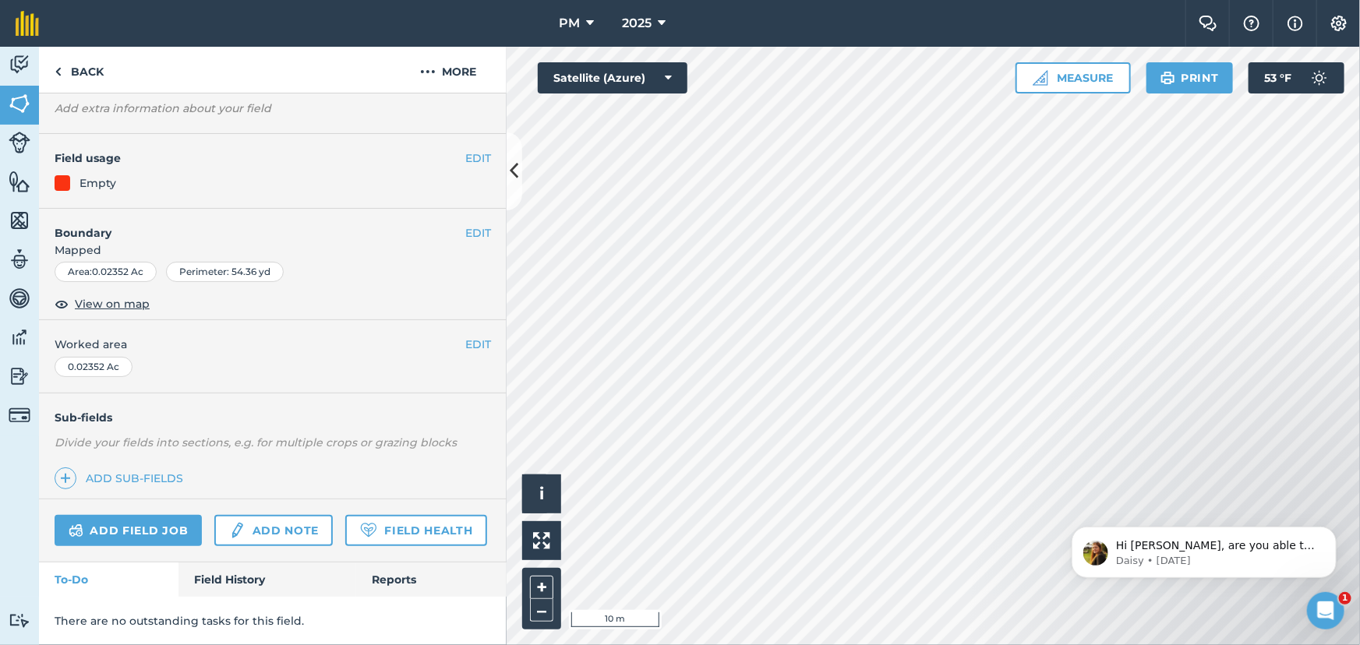
scroll to position [130, 0]
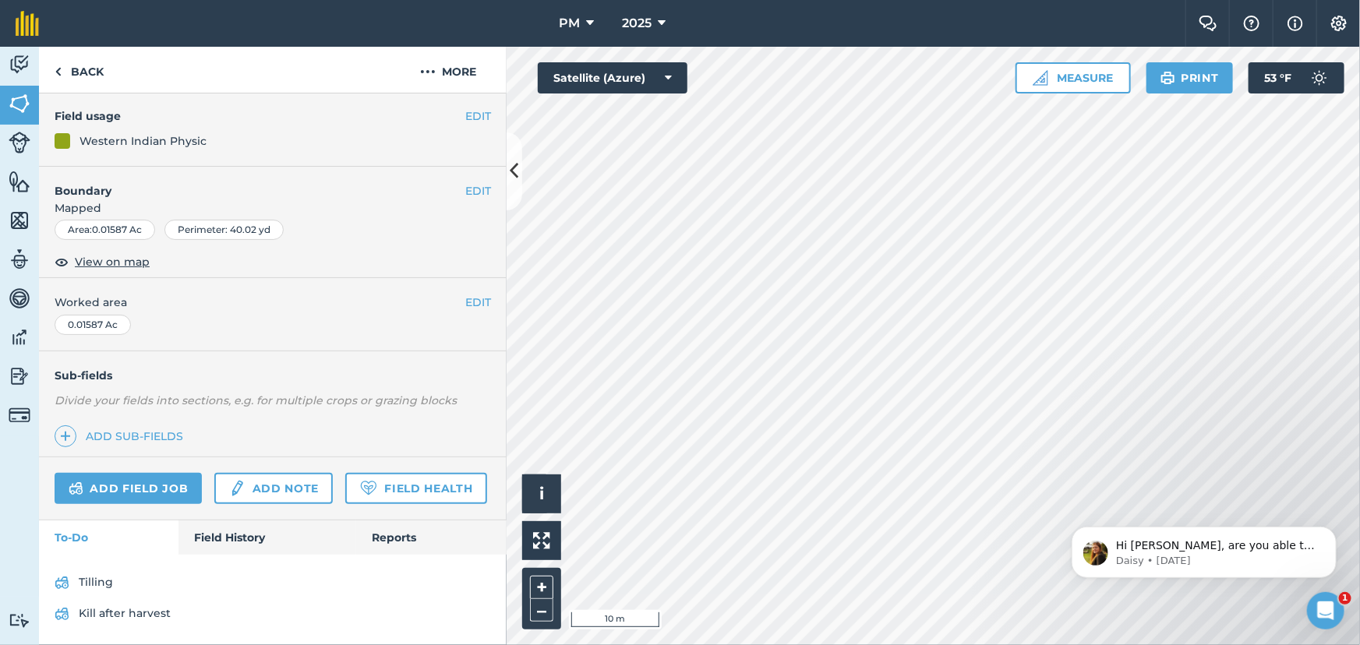
scroll to position [175, 0]
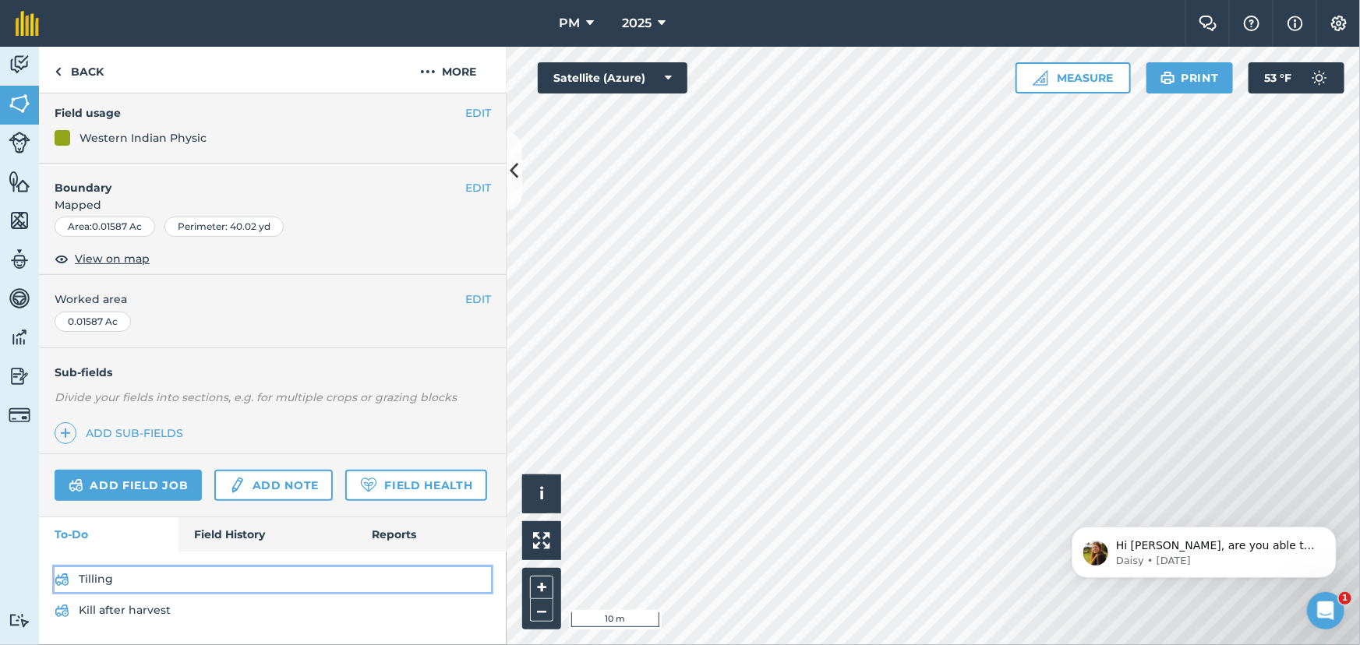
click at [85, 579] on link "Tilling" at bounding box center [273, 579] width 436 height 25
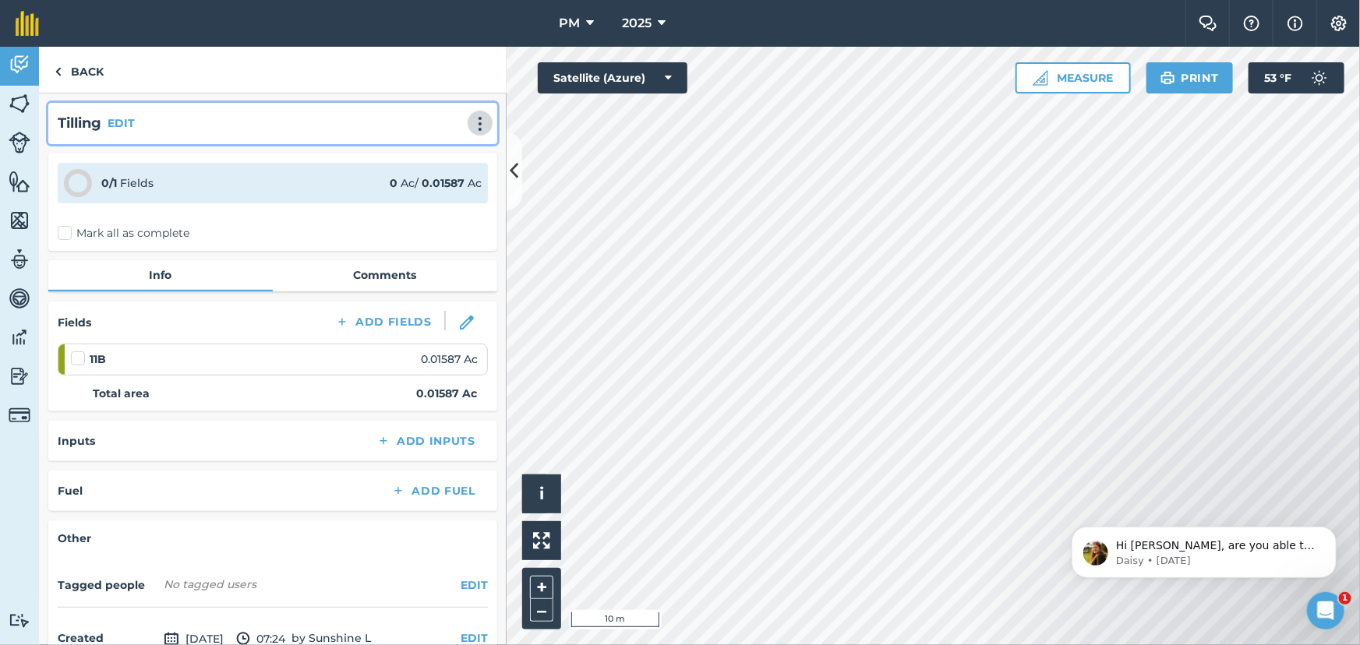
click at [471, 119] on img at bounding box center [480, 124] width 19 height 16
click at [410, 192] on link "Delete" at bounding box center [447, 194] width 100 height 31
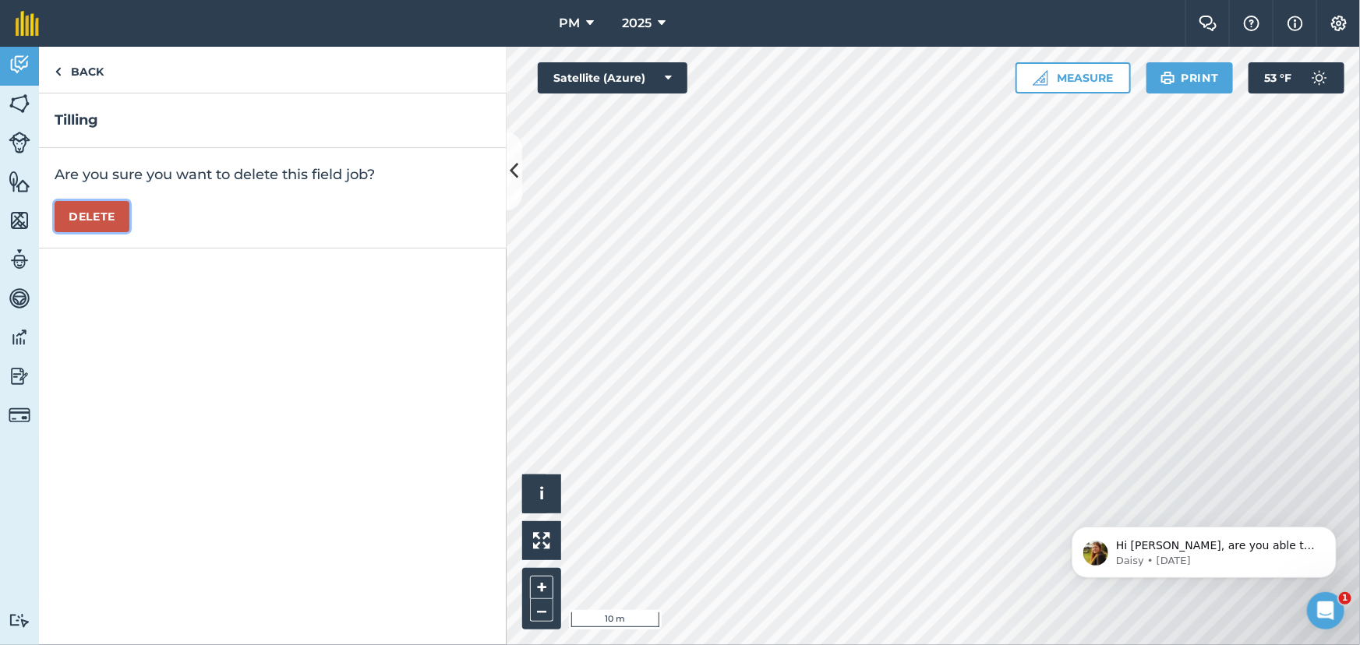
click at [89, 217] on button "Delete" at bounding box center [92, 216] width 75 height 31
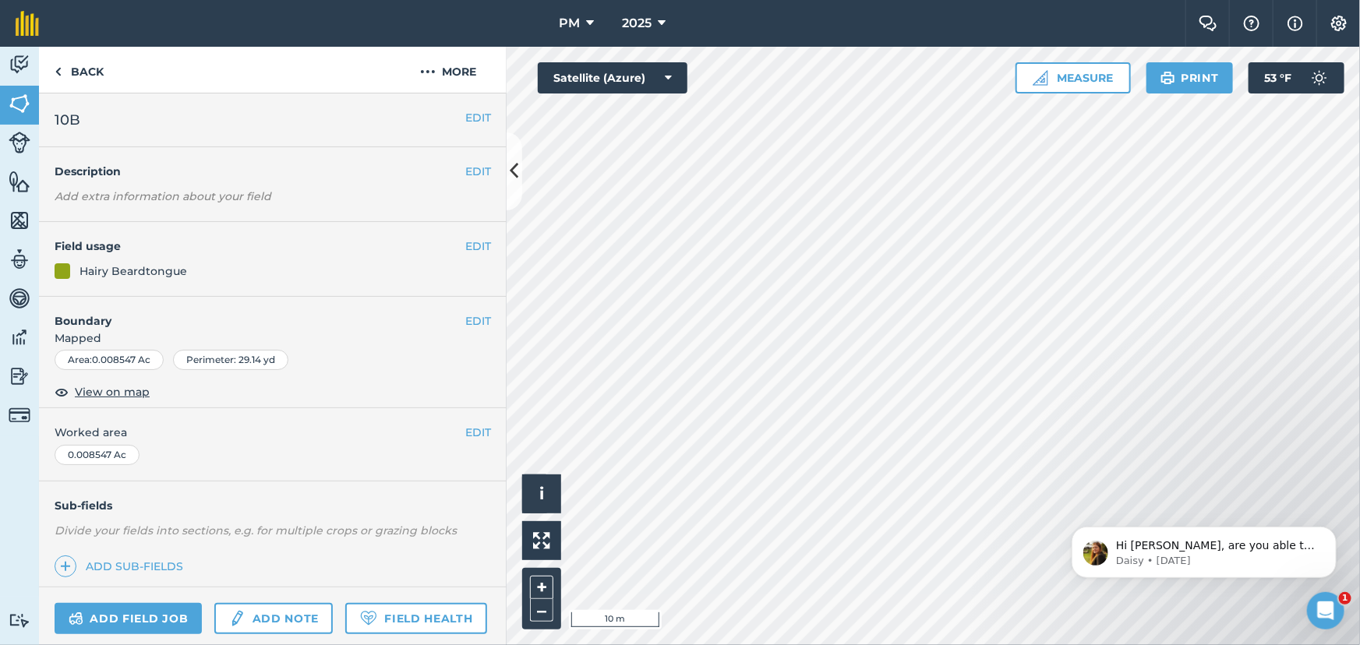
scroll to position [130, 0]
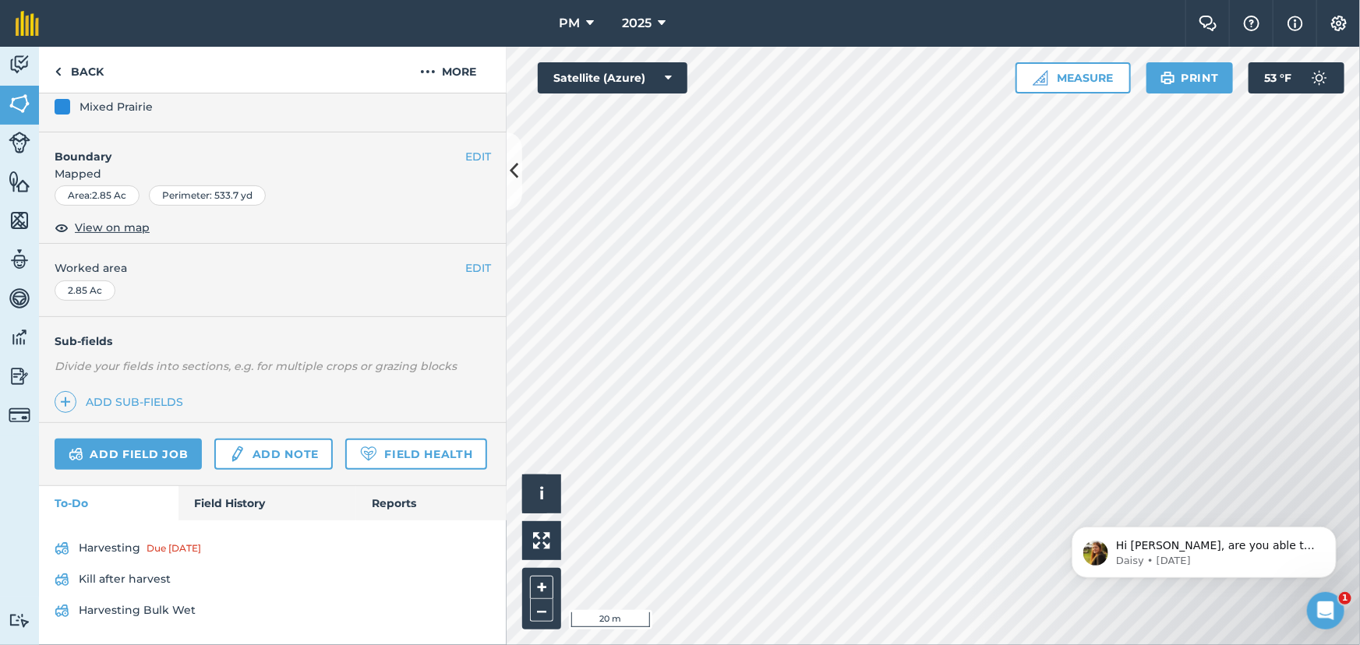
scroll to position [207, 0]
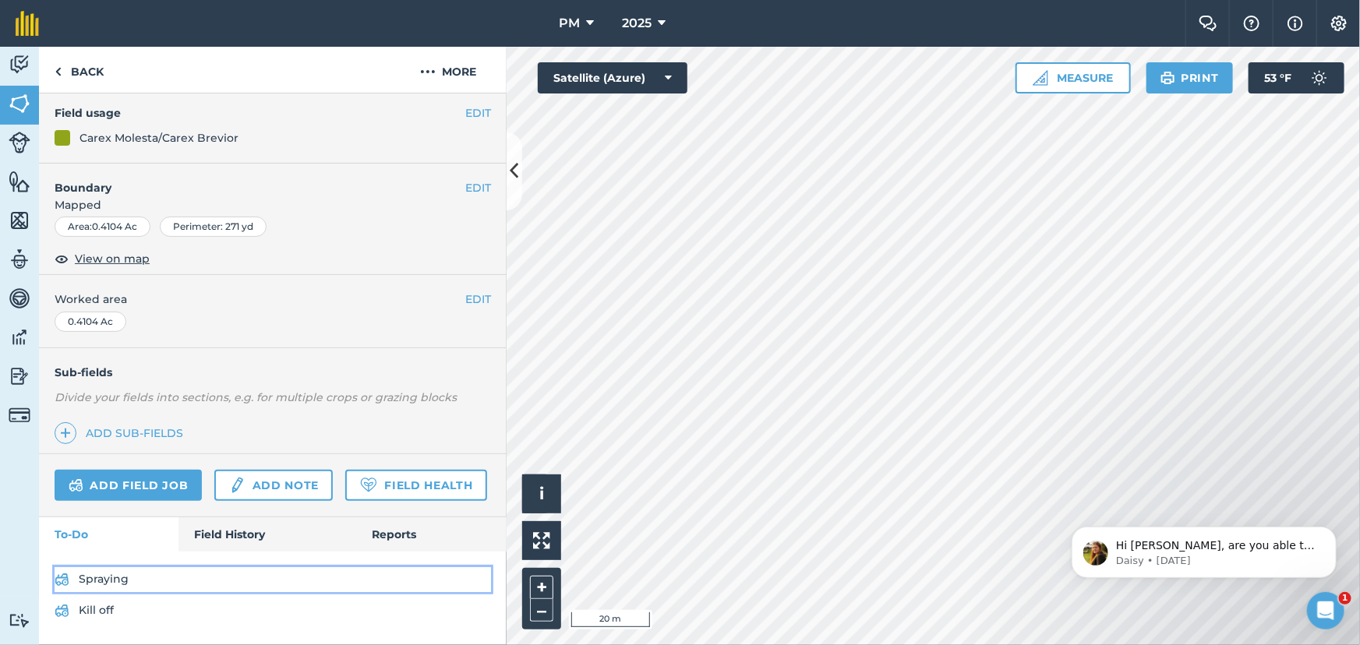
click at [101, 577] on link "Spraying" at bounding box center [273, 579] width 436 height 25
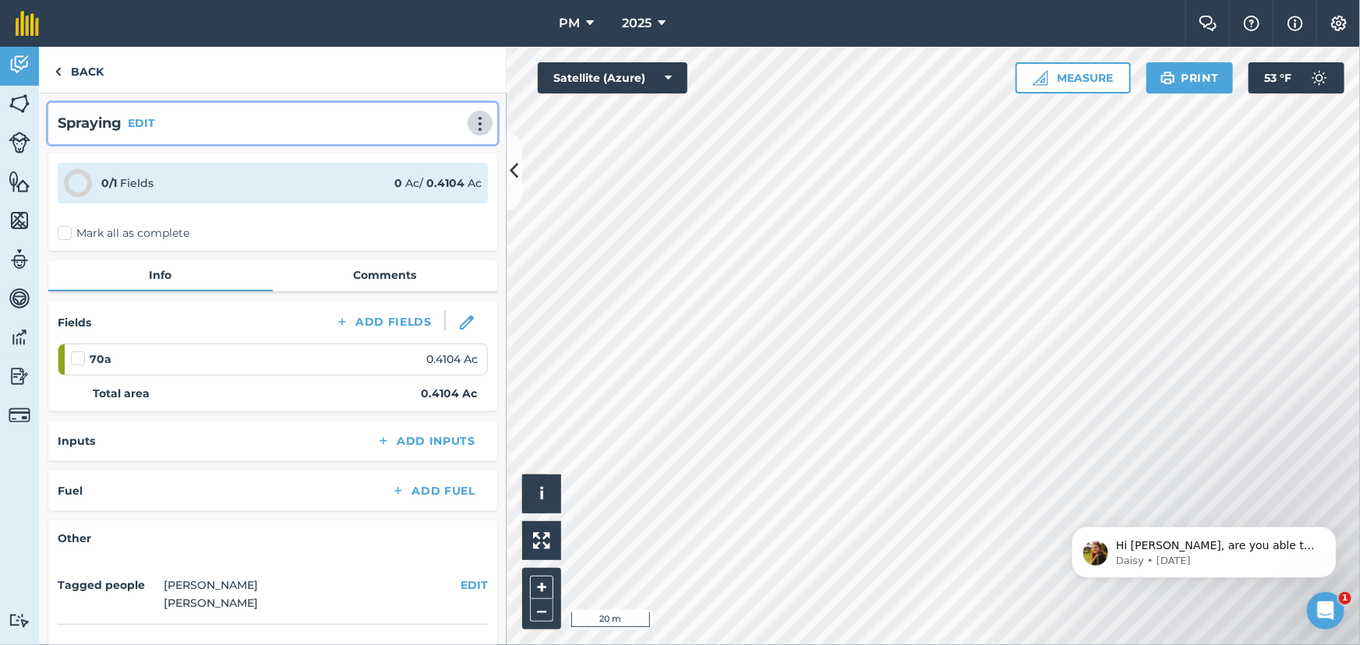
click at [471, 124] on img at bounding box center [480, 124] width 19 height 16
click at [422, 194] on link "Delete" at bounding box center [447, 194] width 100 height 31
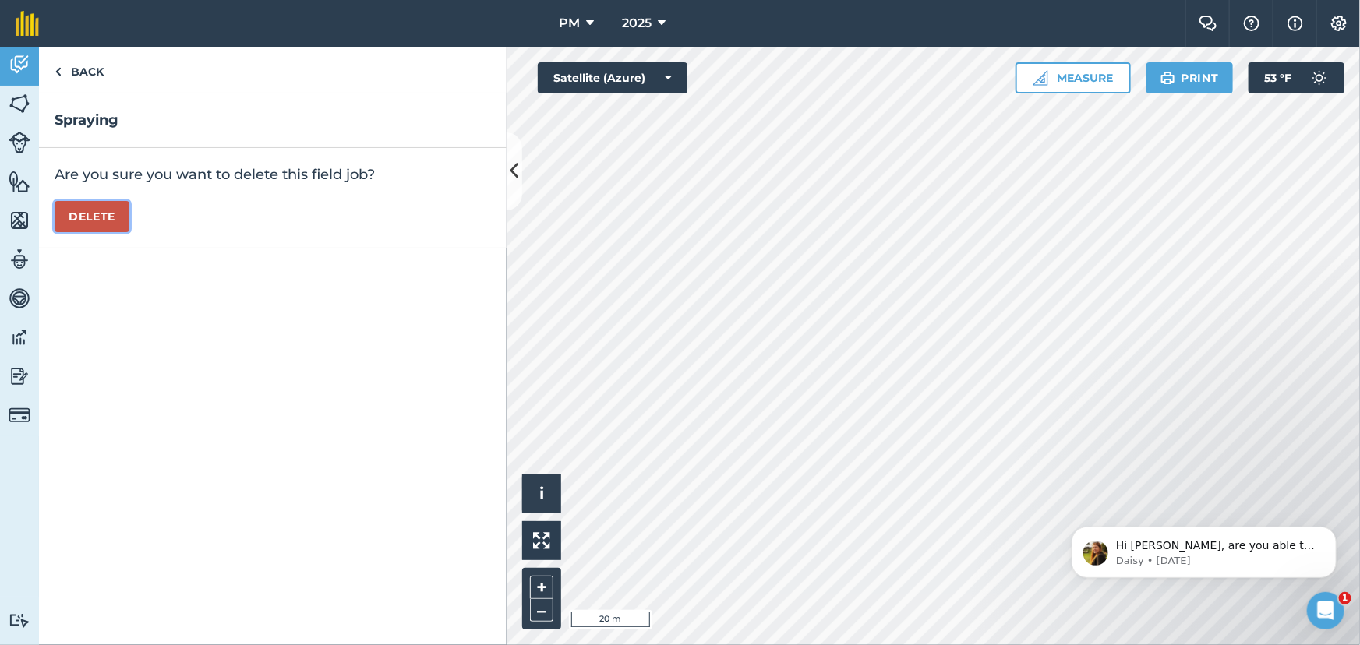
click at [99, 210] on button "Delete" at bounding box center [92, 216] width 75 height 31
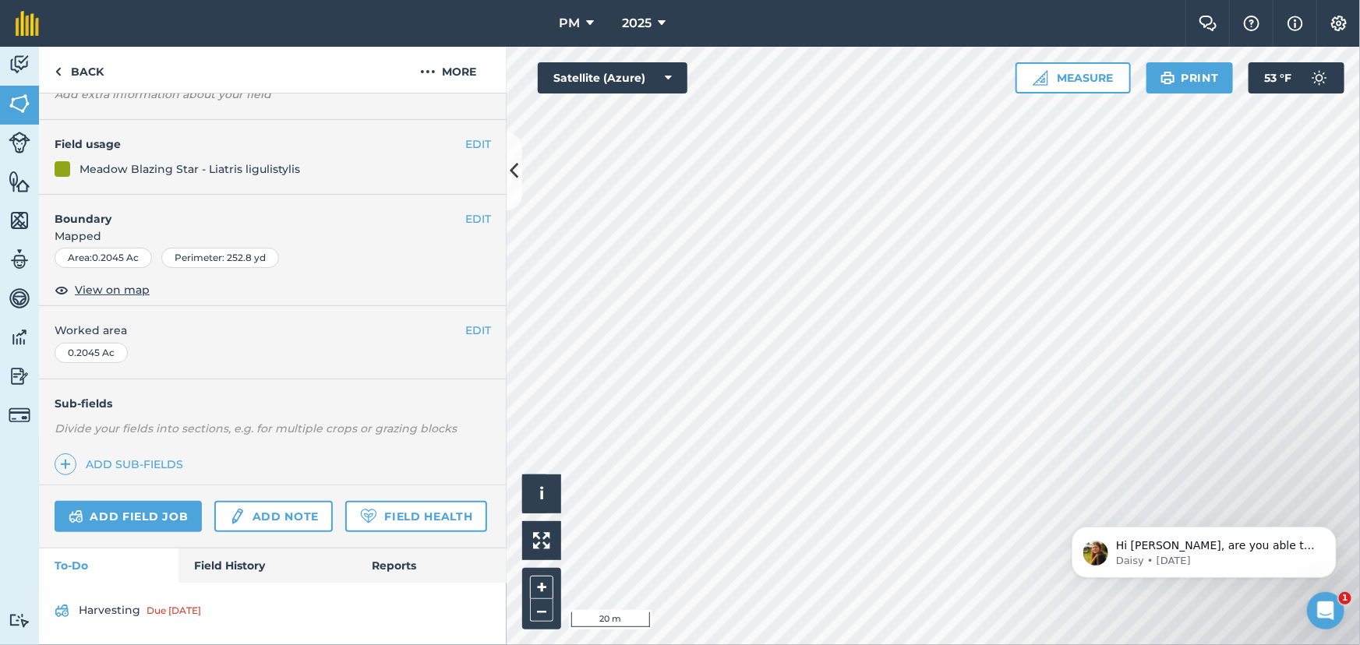
scroll to position [144, 0]
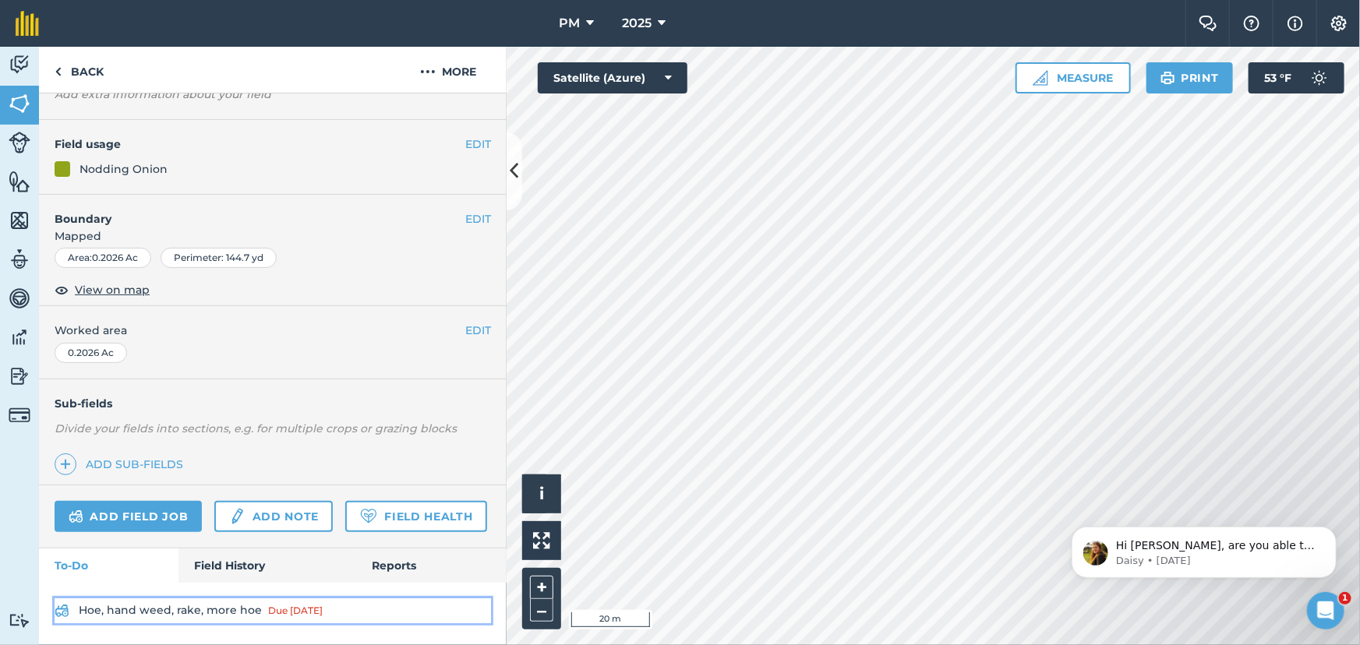
click at [217, 612] on link "Hoe, hand weed, rake, more hoe Due [DATE]" at bounding box center [273, 611] width 436 height 25
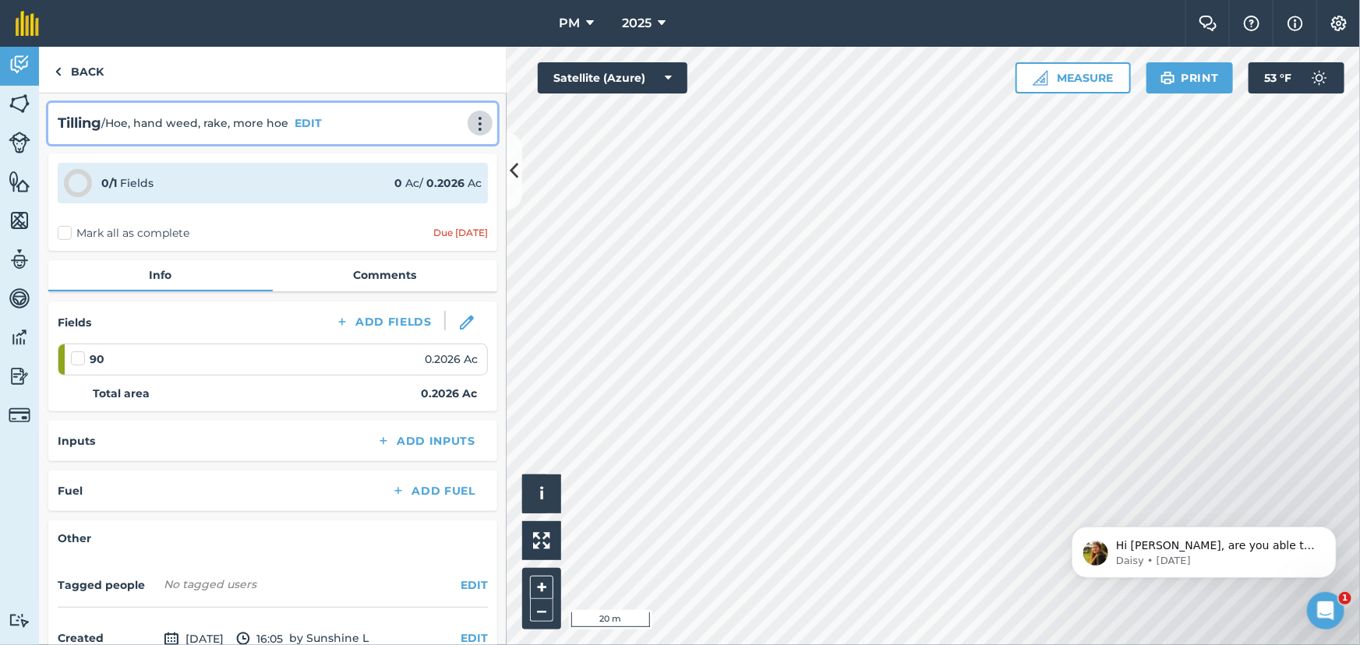
click at [471, 125] on img at bounding box center [480, 124] width 19 height 16
click at [427, 196] on link "Delete" at bounding box center [447, 194] width 100 height 31
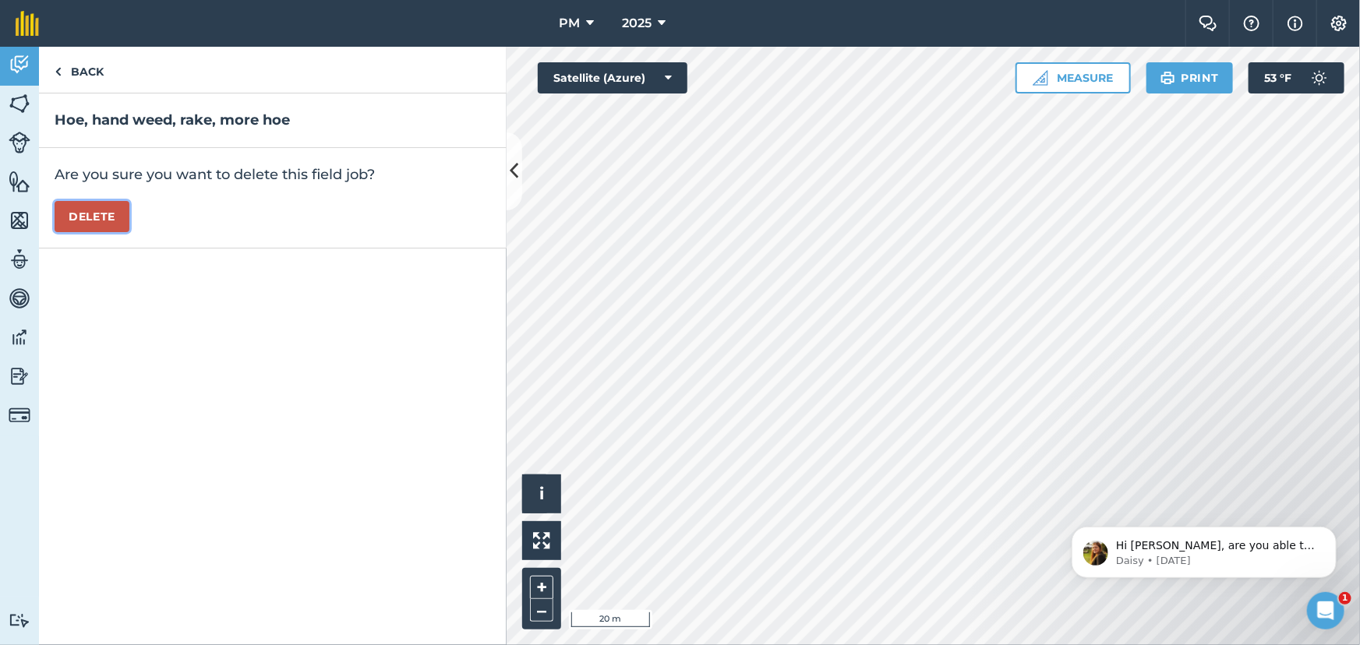
click at [87, 213] on button "Delete" at bounding box center [92, 216] width 75 height 31
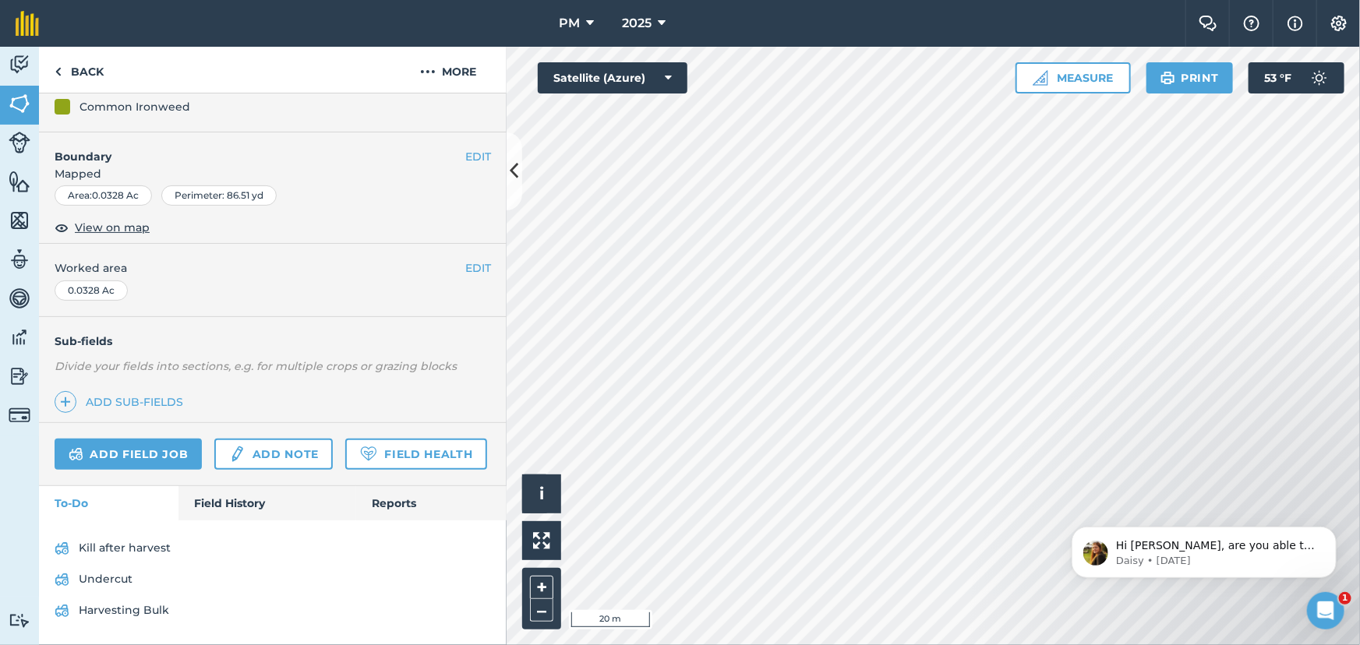
scroll to position [207, 0]
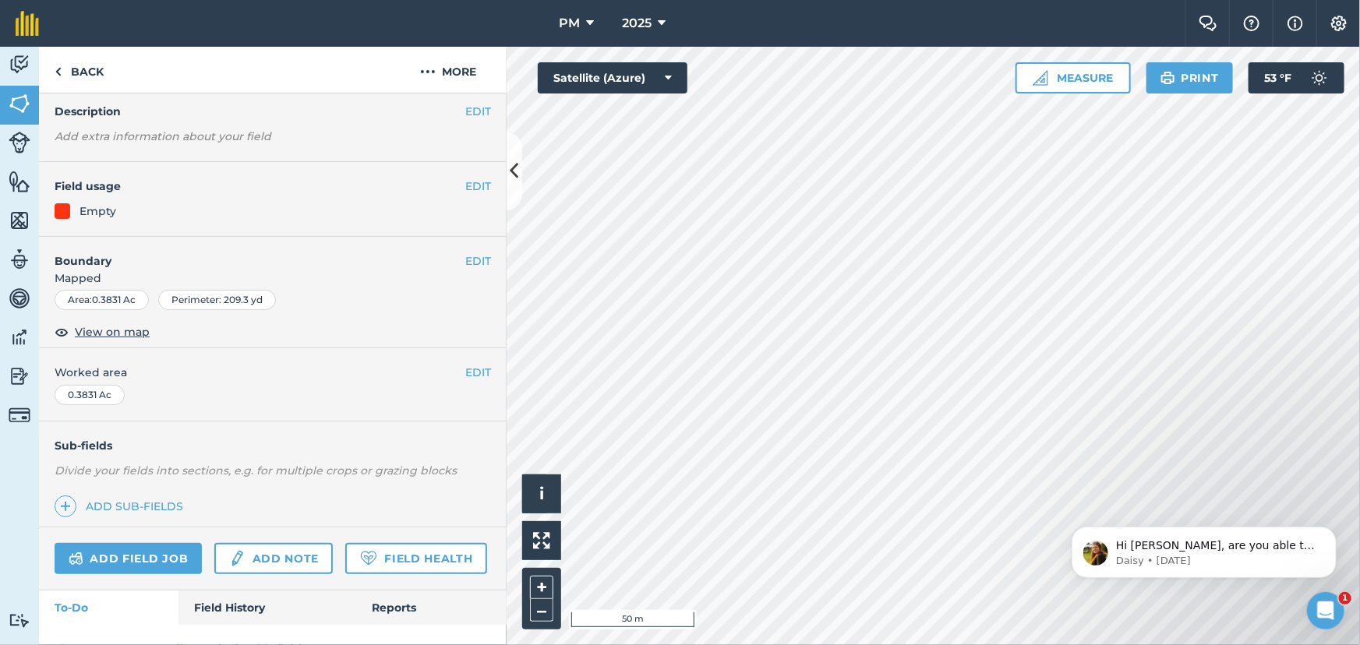
scroll to position [130, 0]
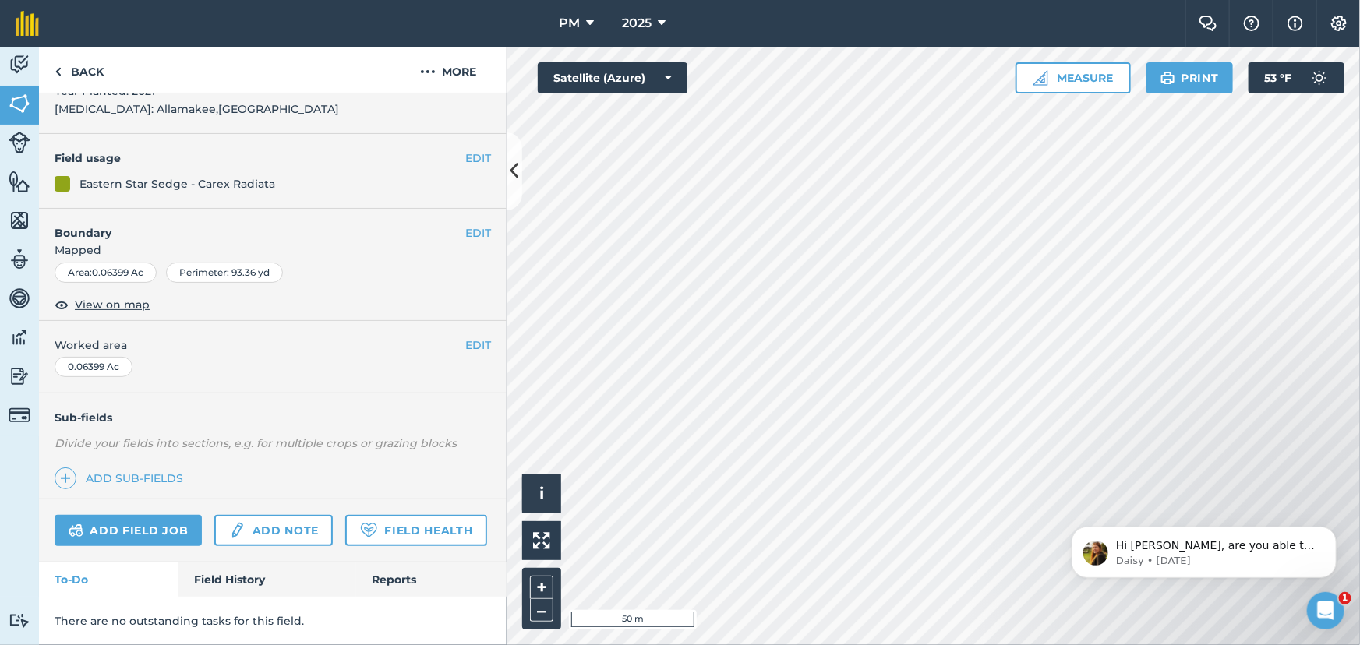
scroll to position [148, 0]
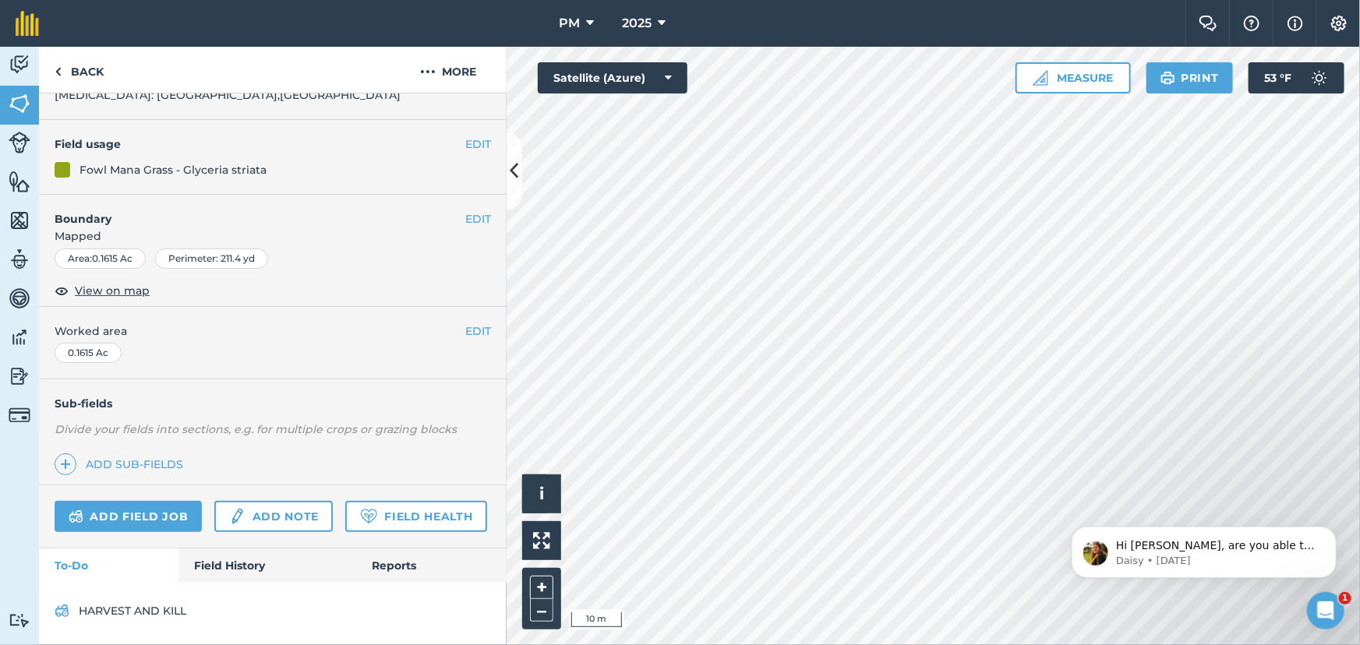
scroll to position [161, 0]
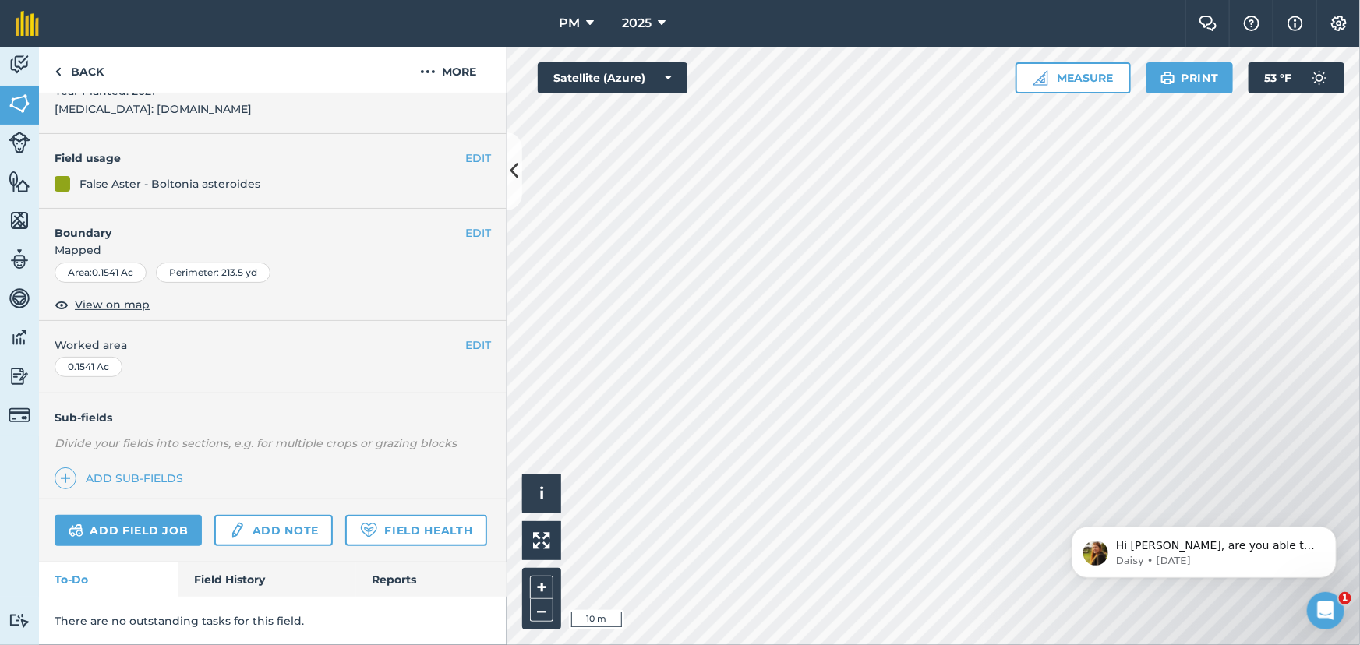
scroll to position [148, 0]
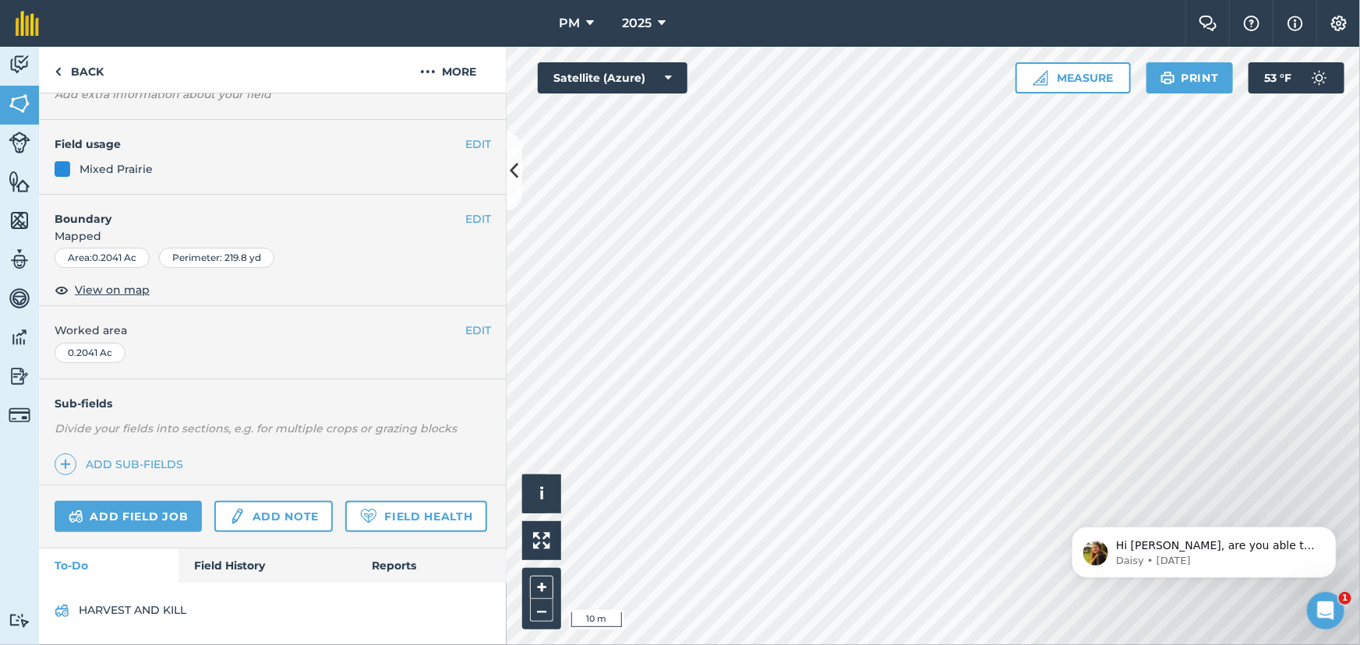
scroll to position [143, 0]
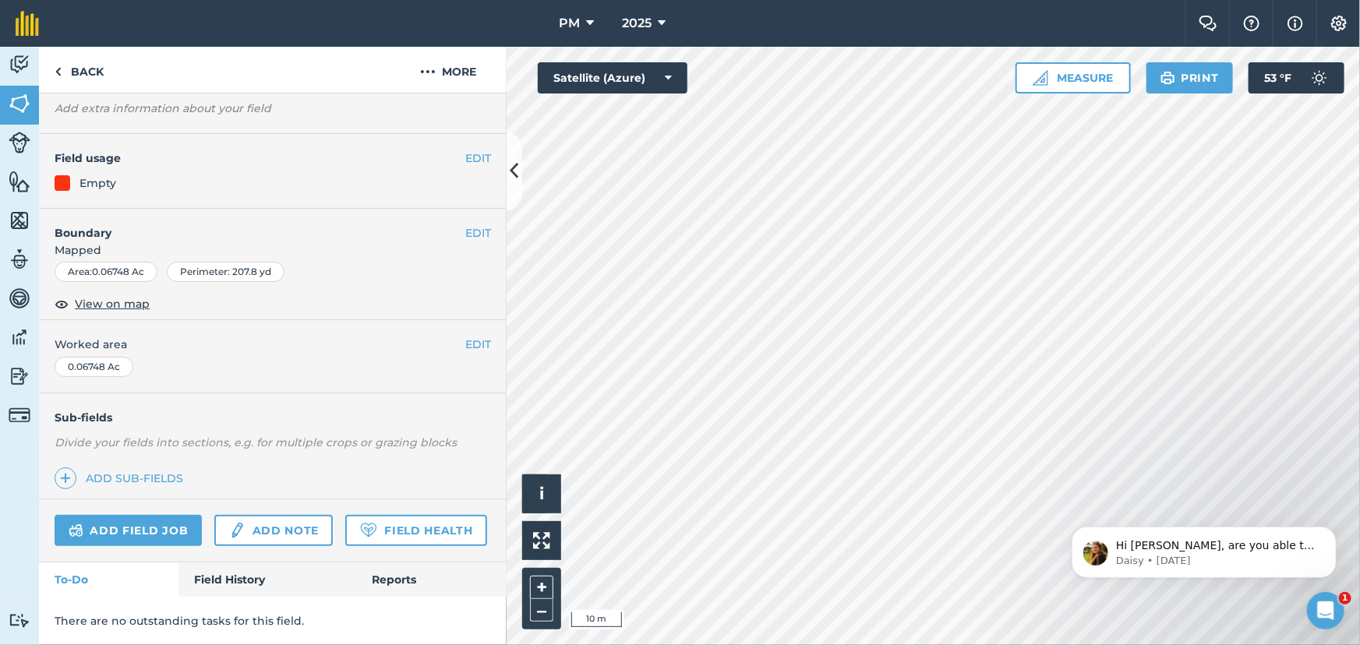
scroll to position [130, 0]
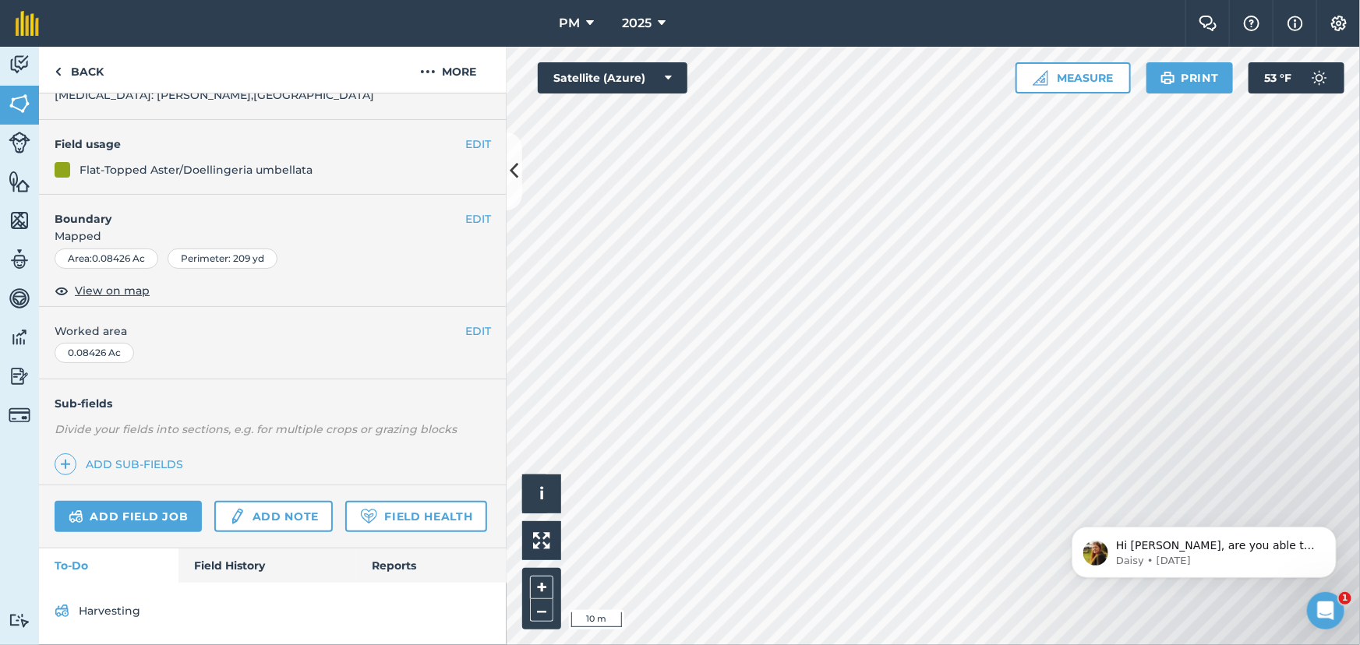
scroll to position [161, 0]
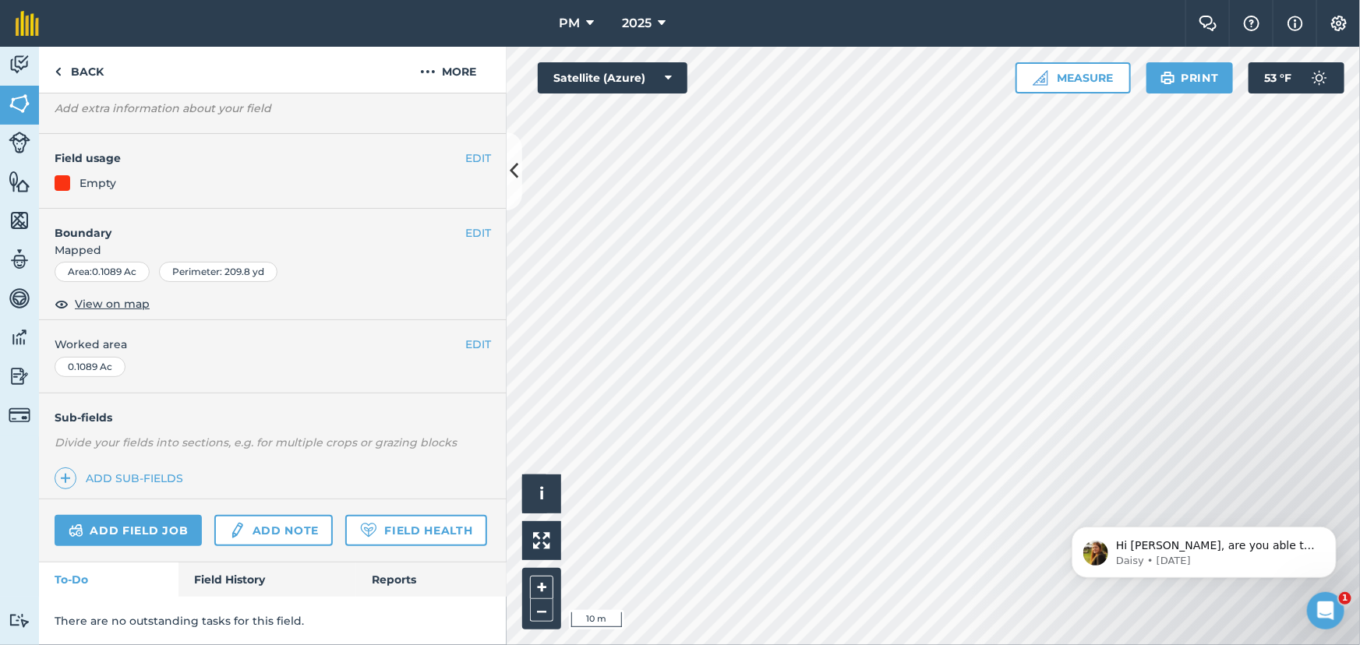
scroll to position [130, 0]
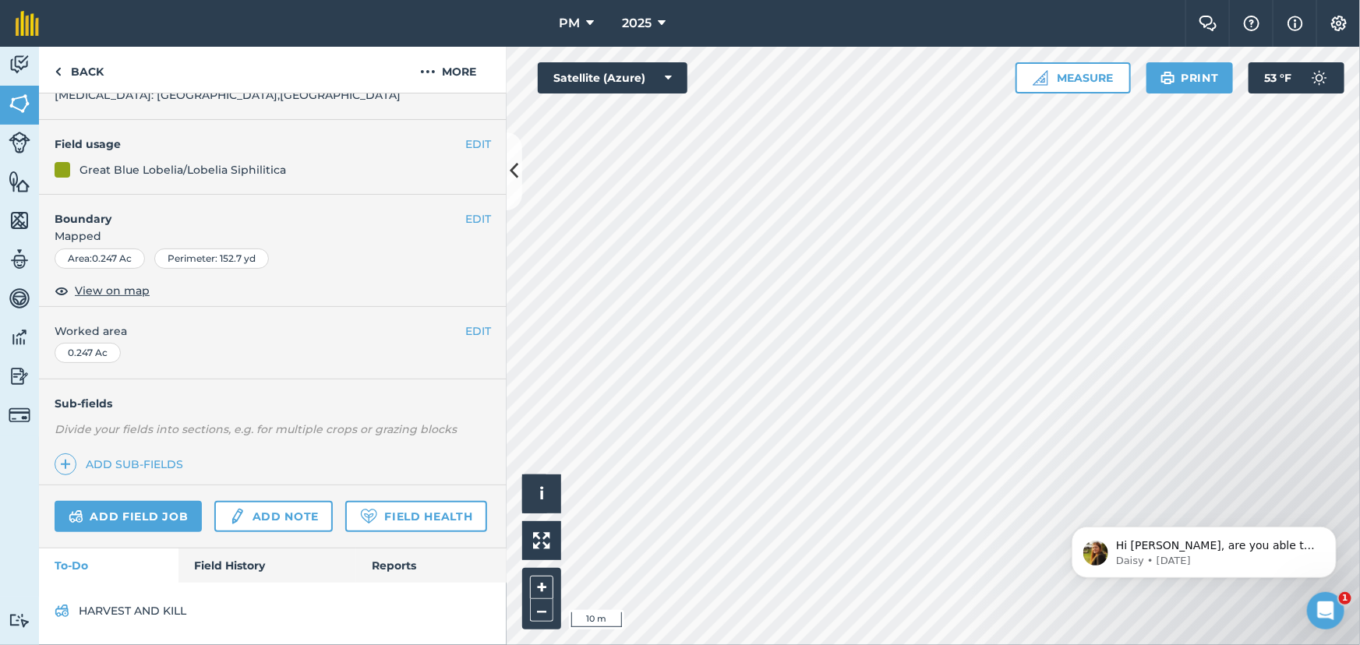
scroll to position [161, 0]
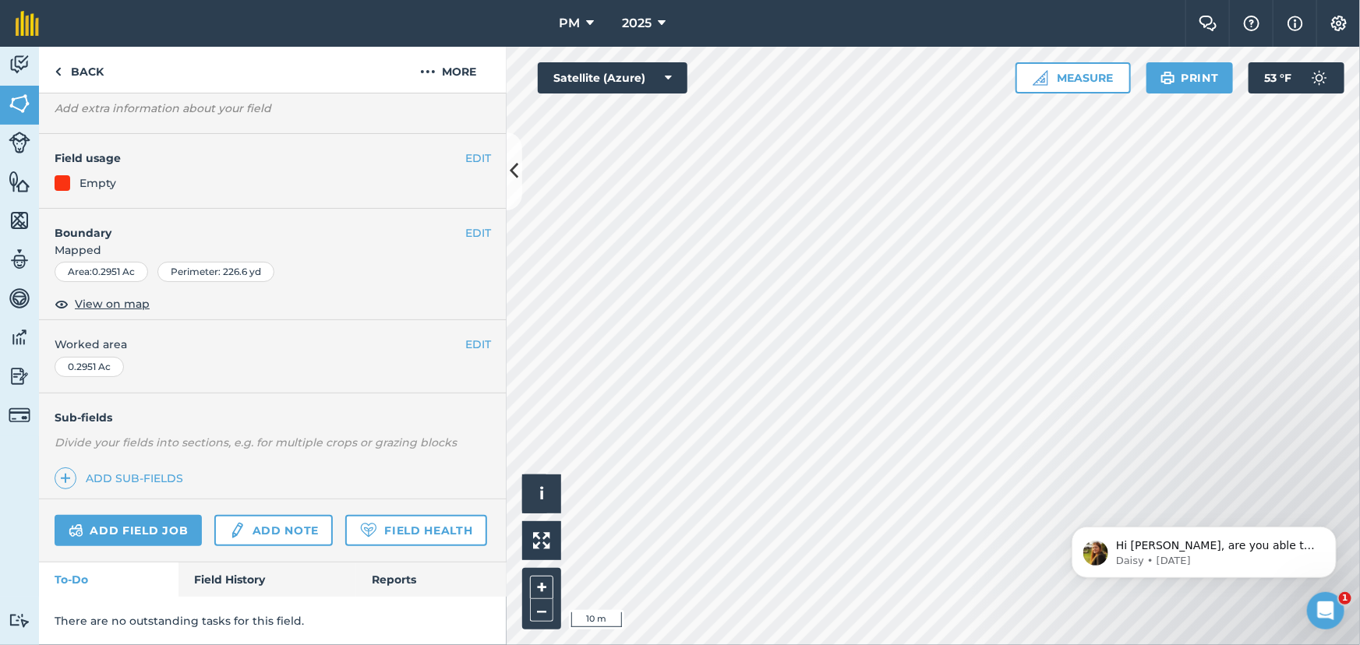
scroll to position [130, 0]
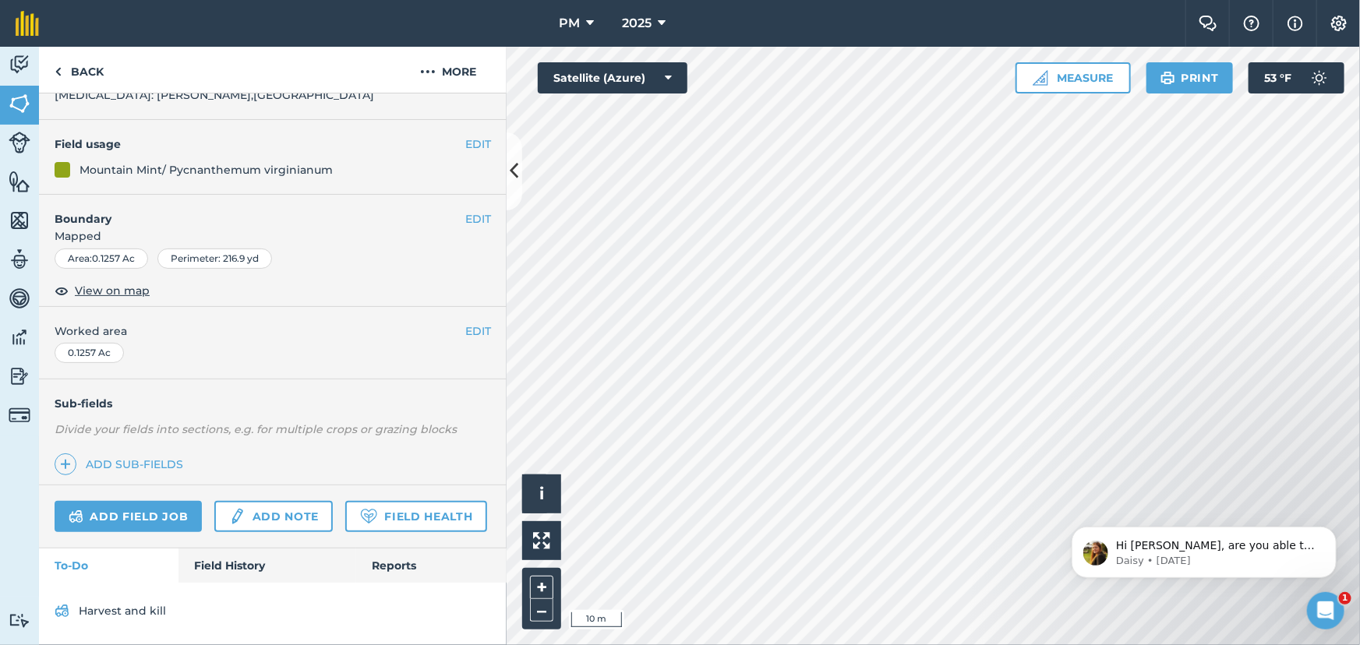
scroll to position [161, 0]
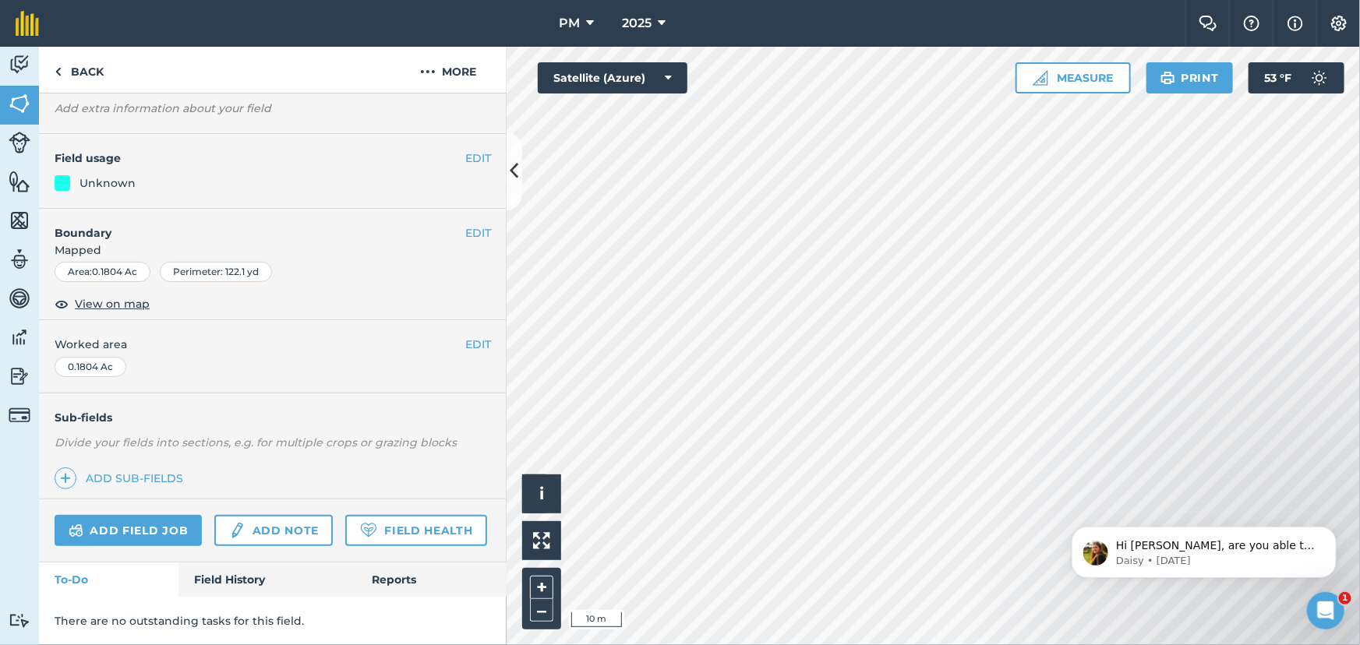
scroll to position [130, 0]
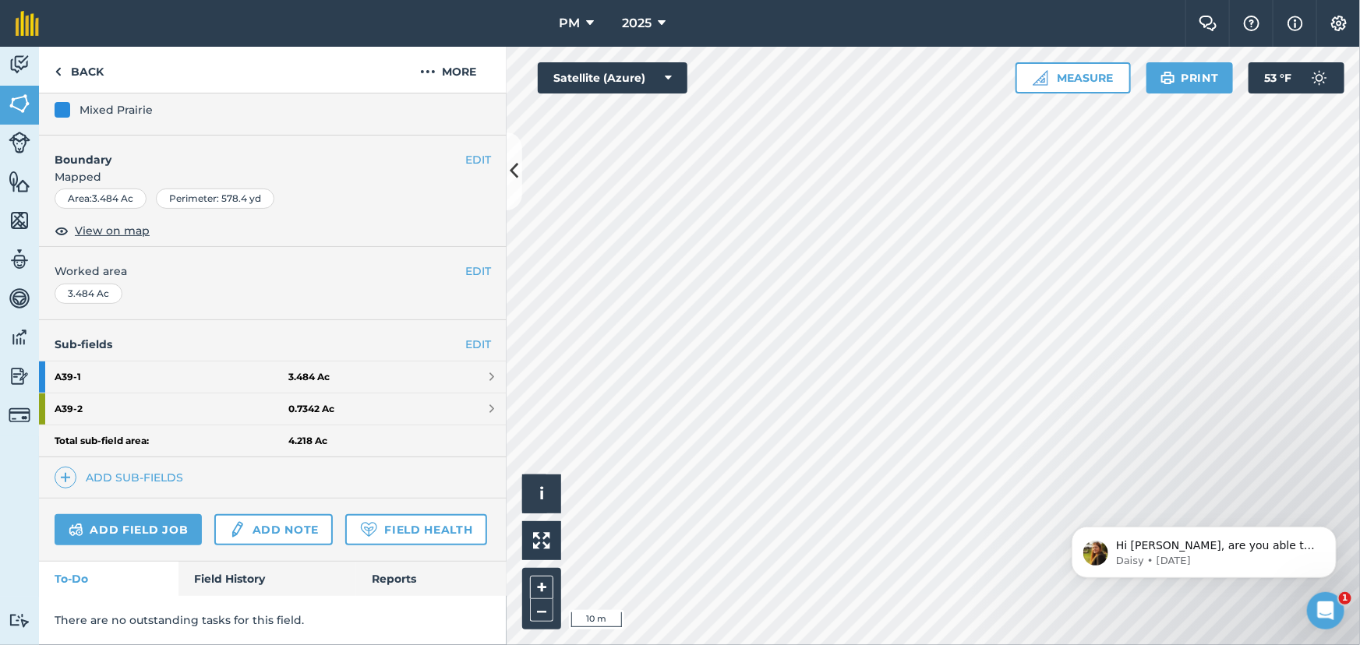
scroll to position [203, 0]
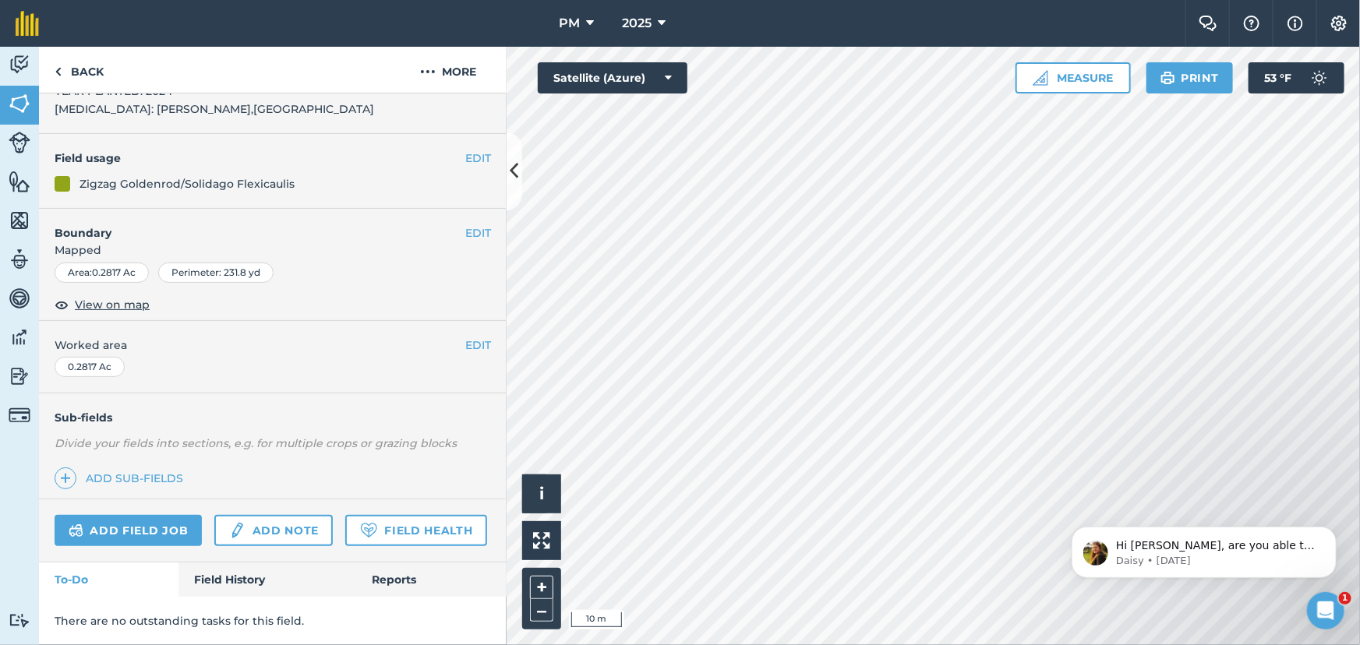
scroll to position [148, 0]
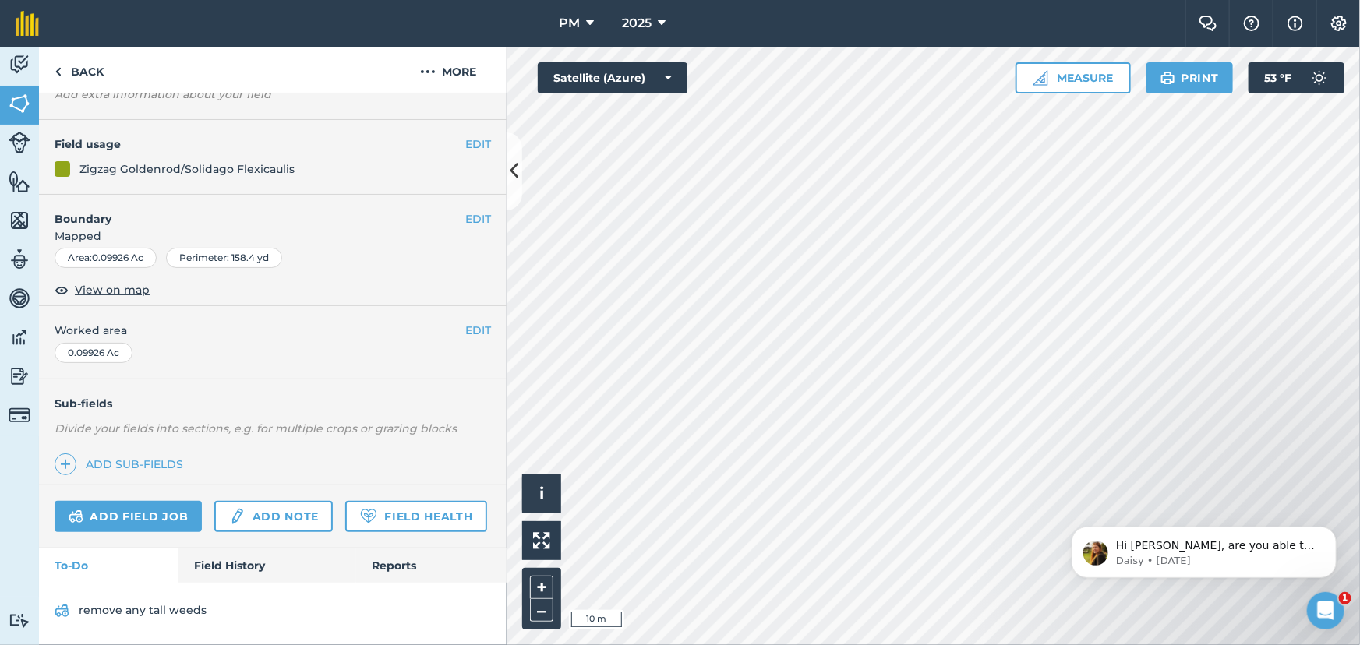
scroll to position [144, 0]
click at [146, 606] on link "remove any tall weeds" at bounding box center [273, 611] width 436 height 25
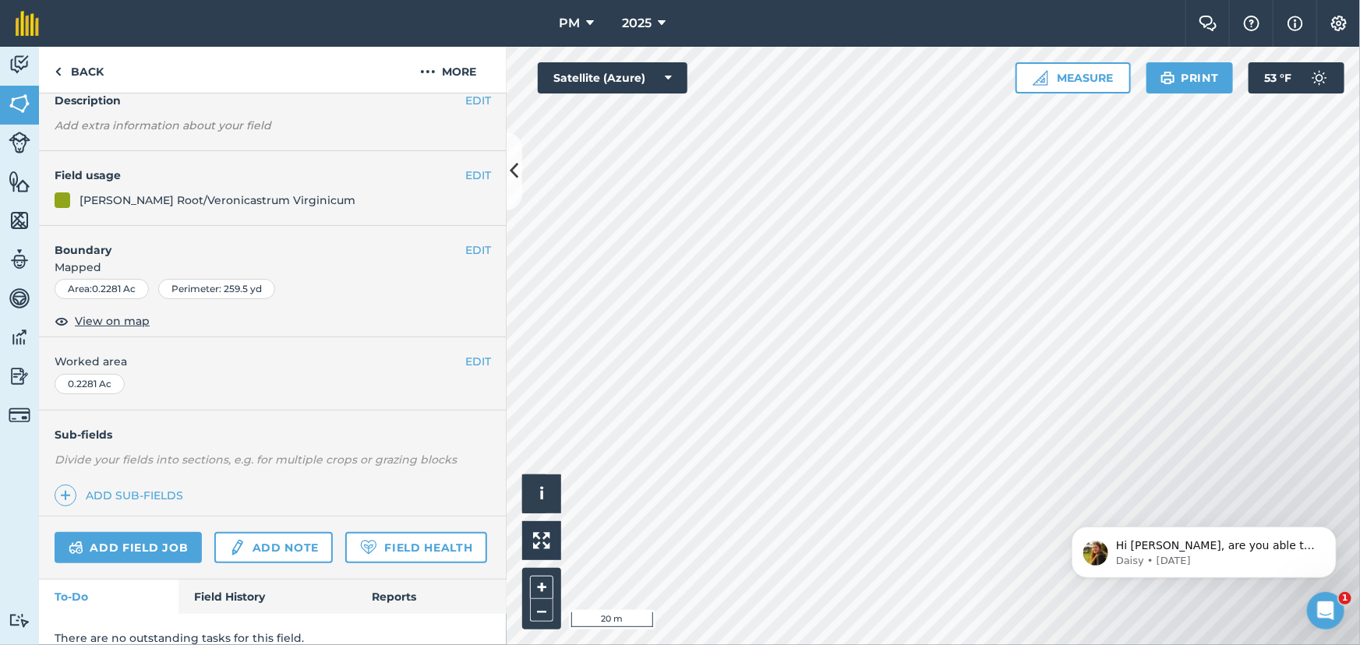
scroll to position [130, 0]
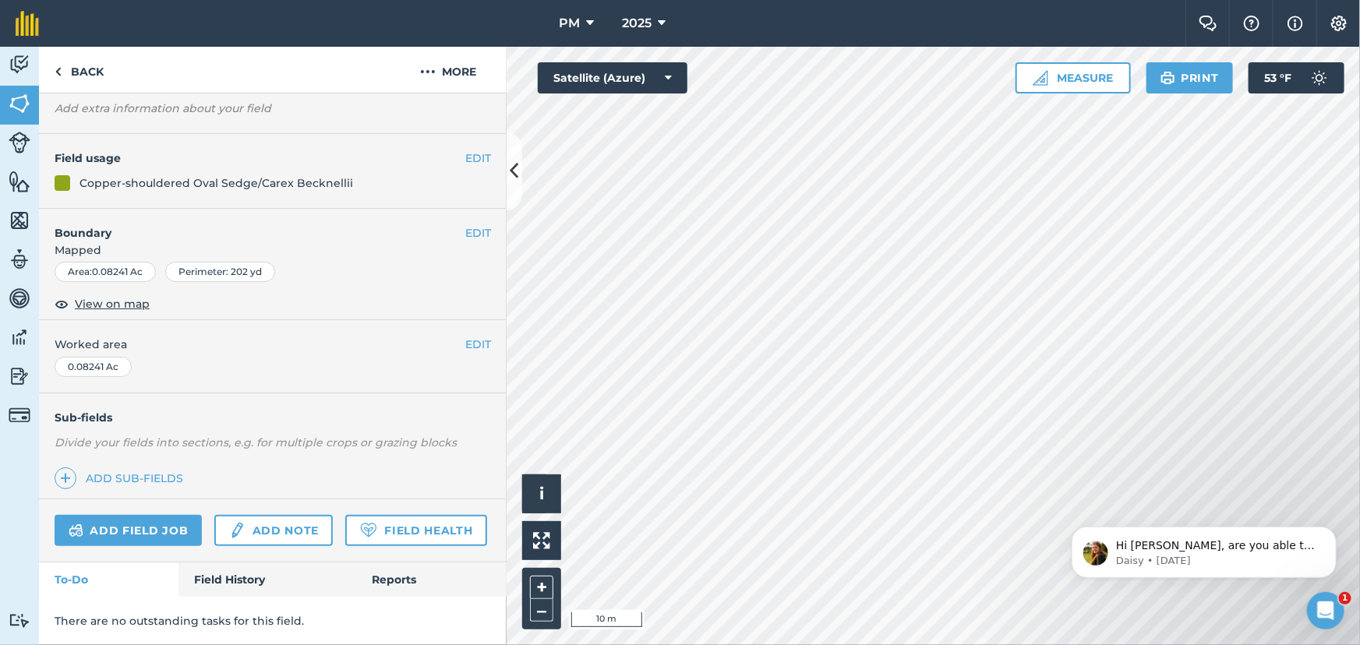
scroll to position [148, 0]
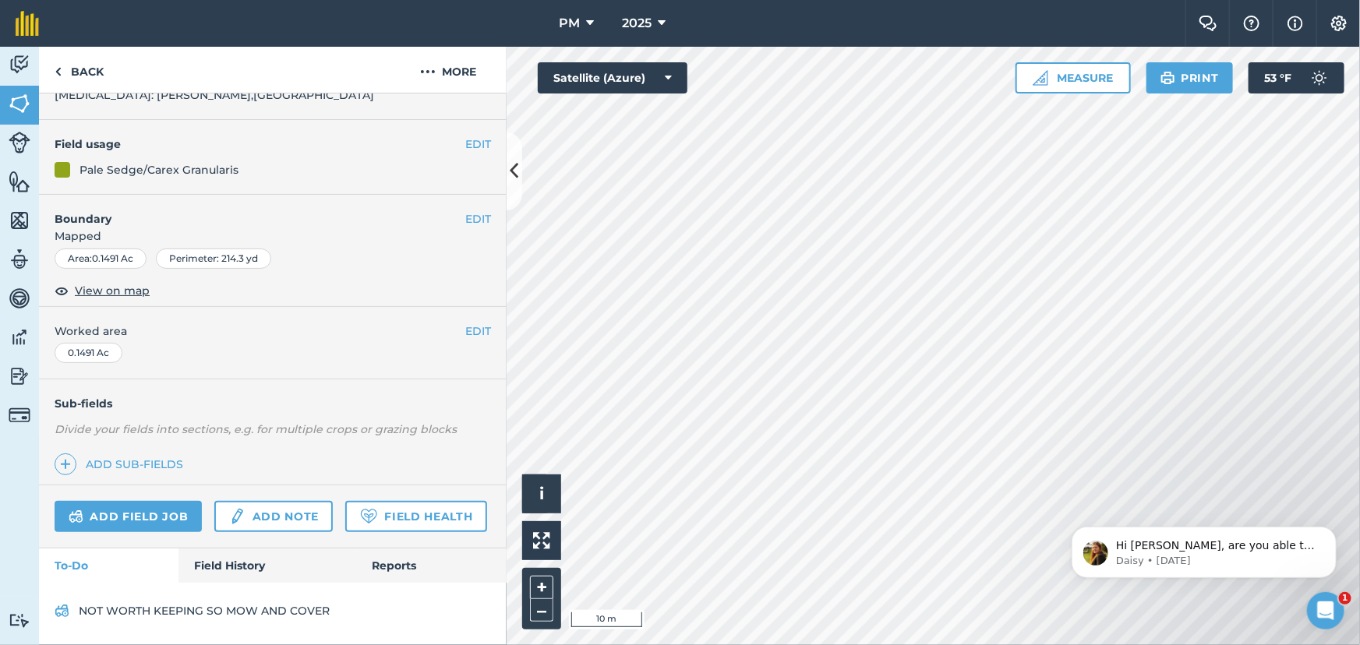
scroll to position [130, 0]
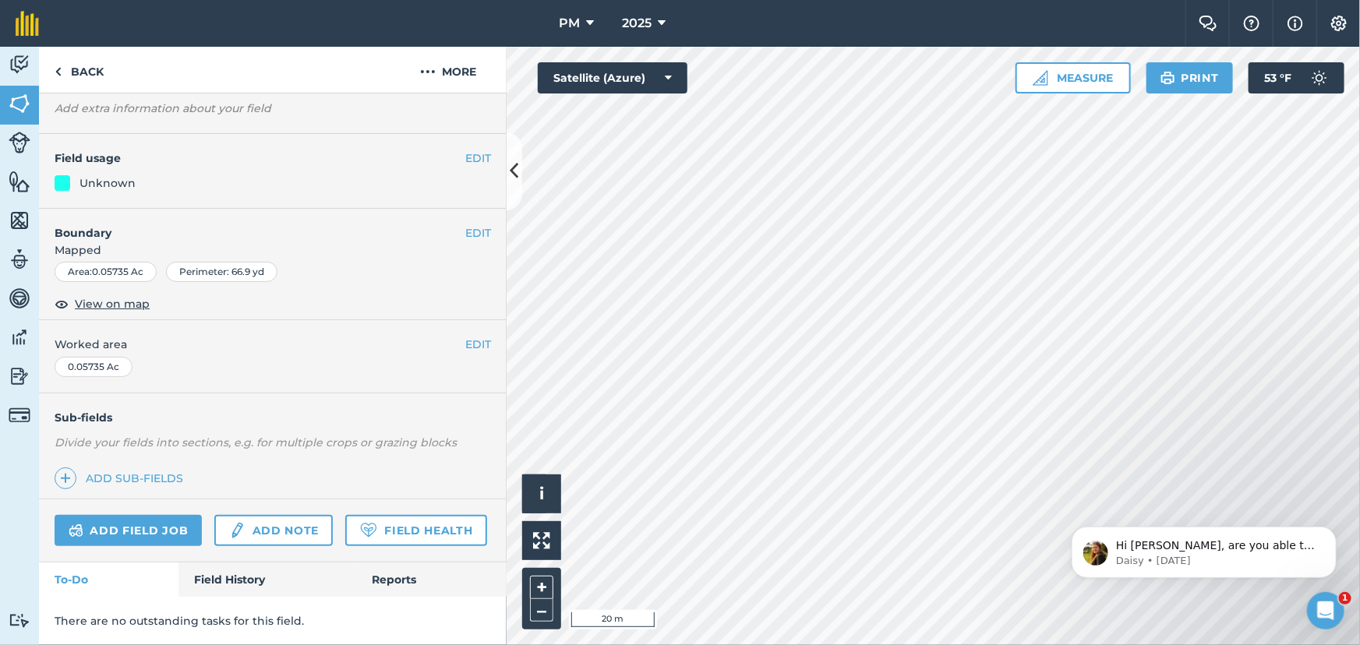
scroll to position [148, 0]
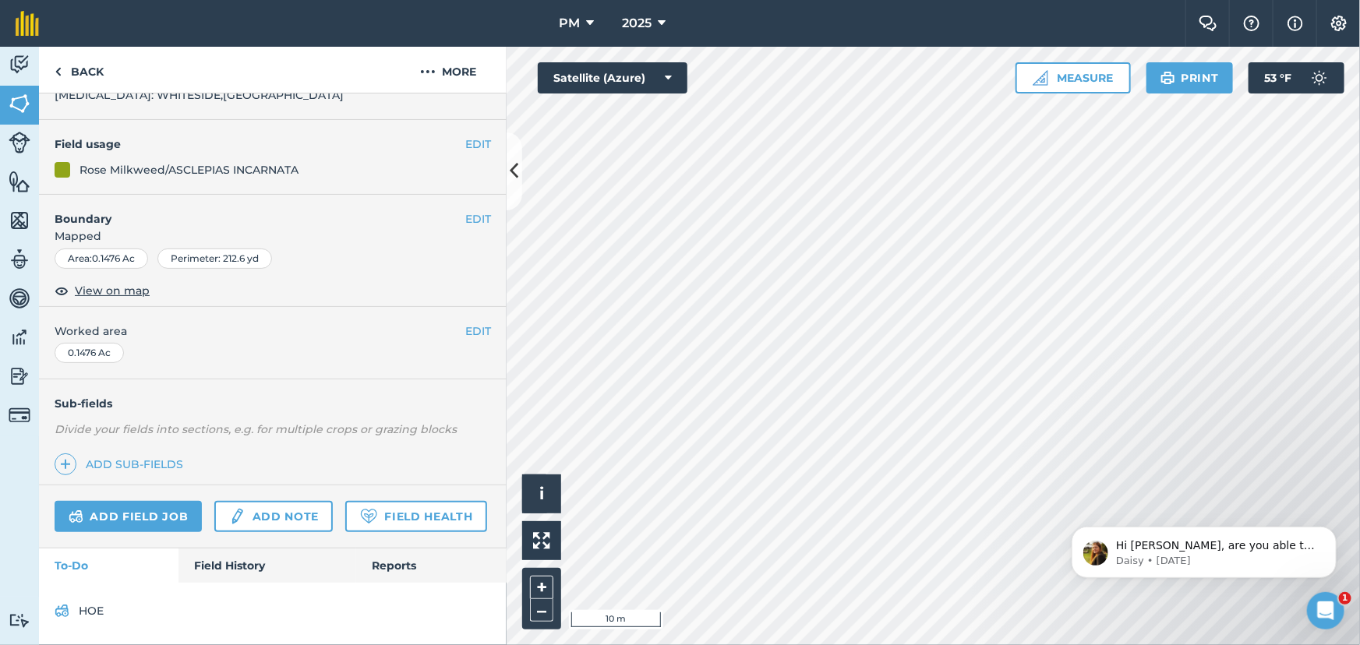
scroll to position [130, 0]
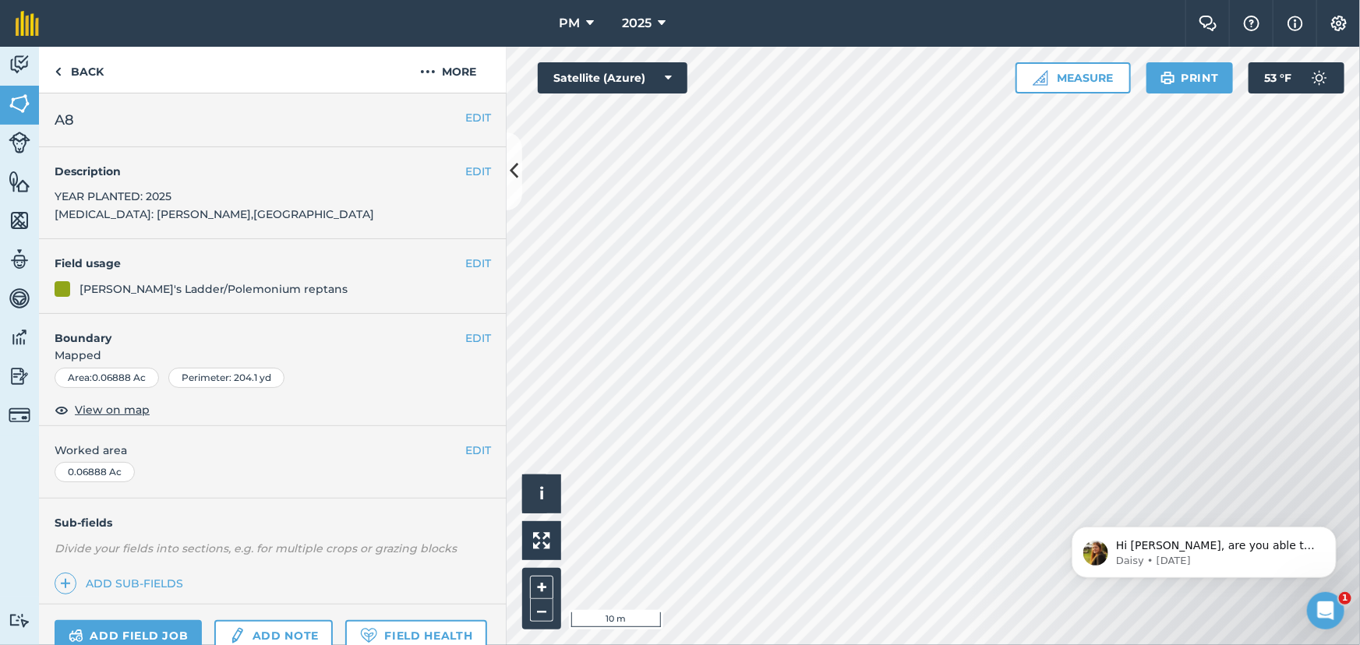
scroll to position [161, 0]
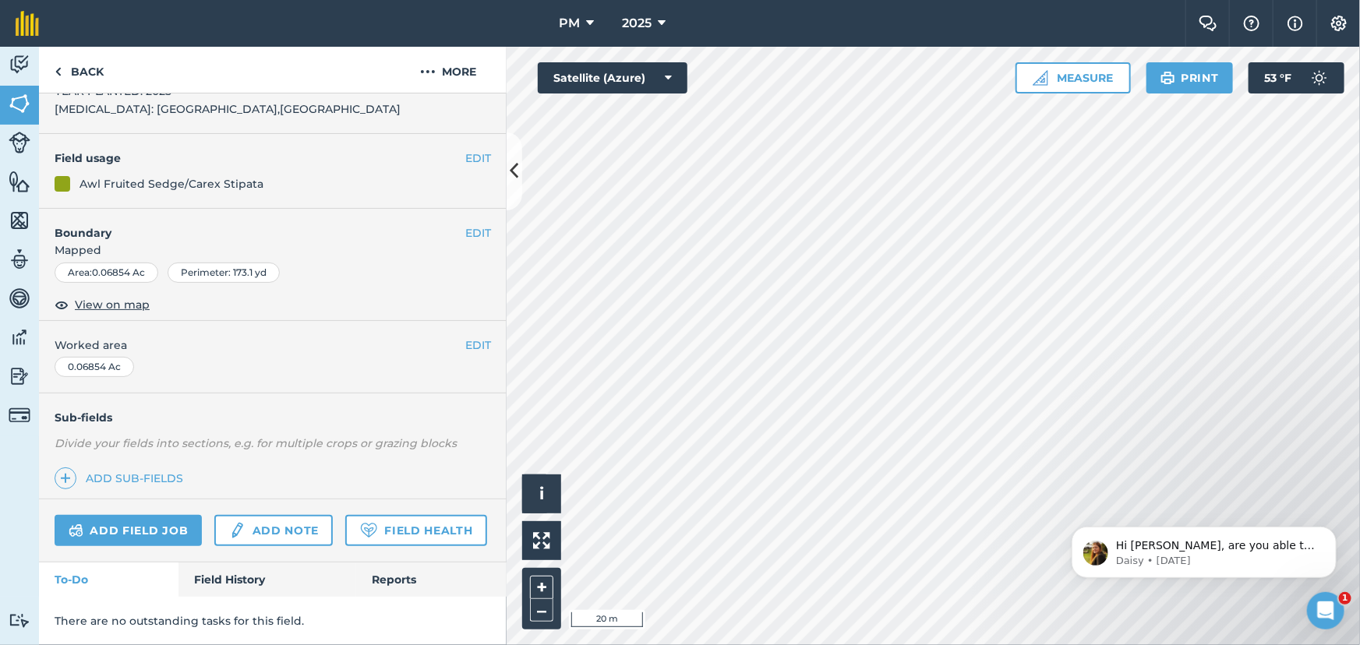
scroll to position [148, 0]
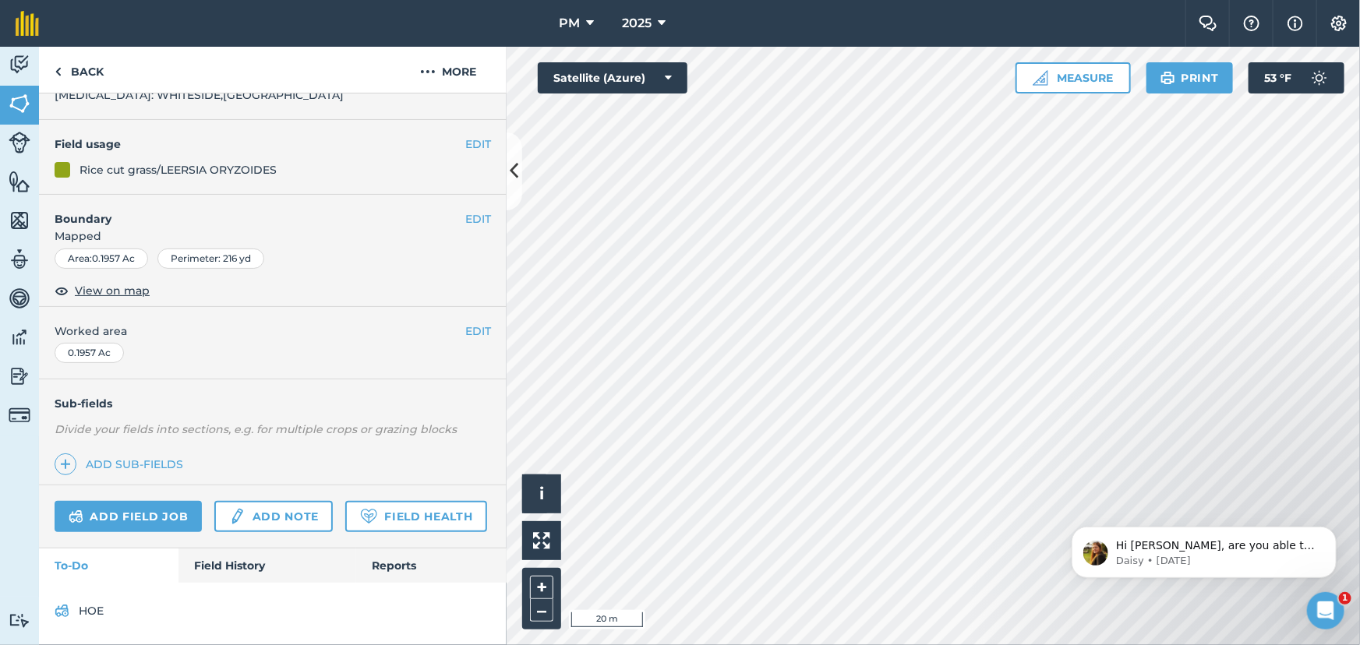
scroll to position [161, 0]
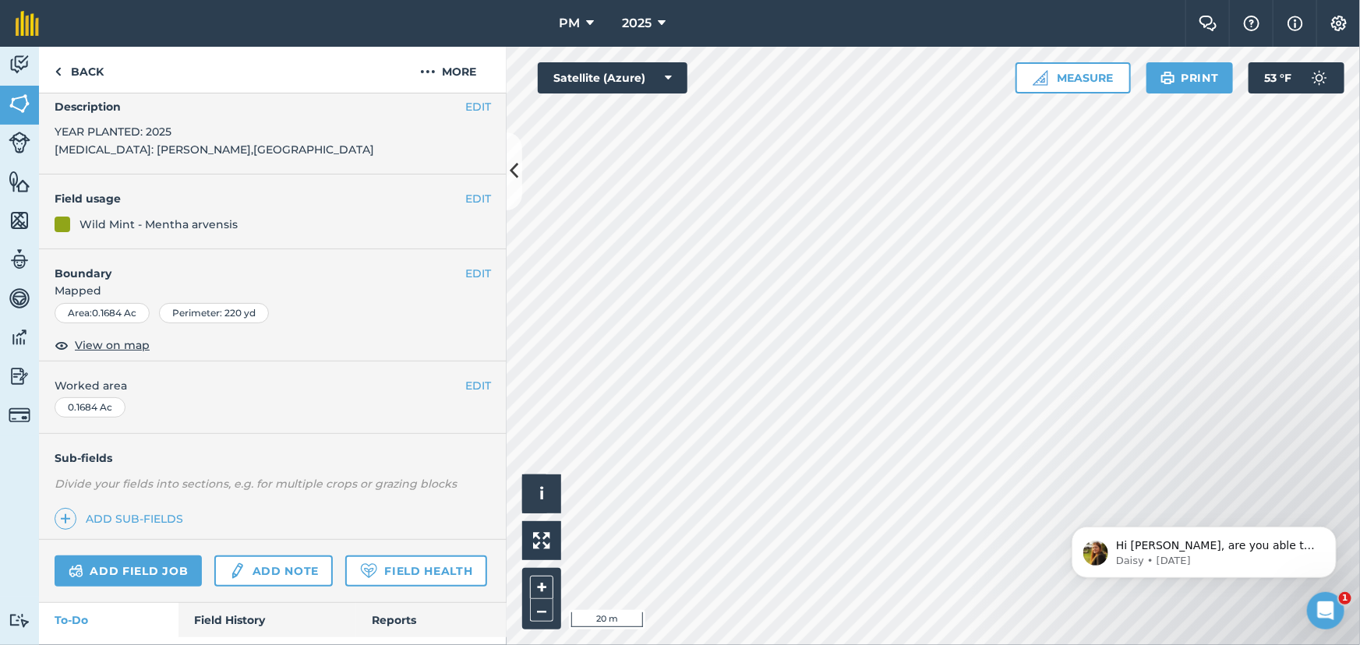
scroll to position [148, 0]
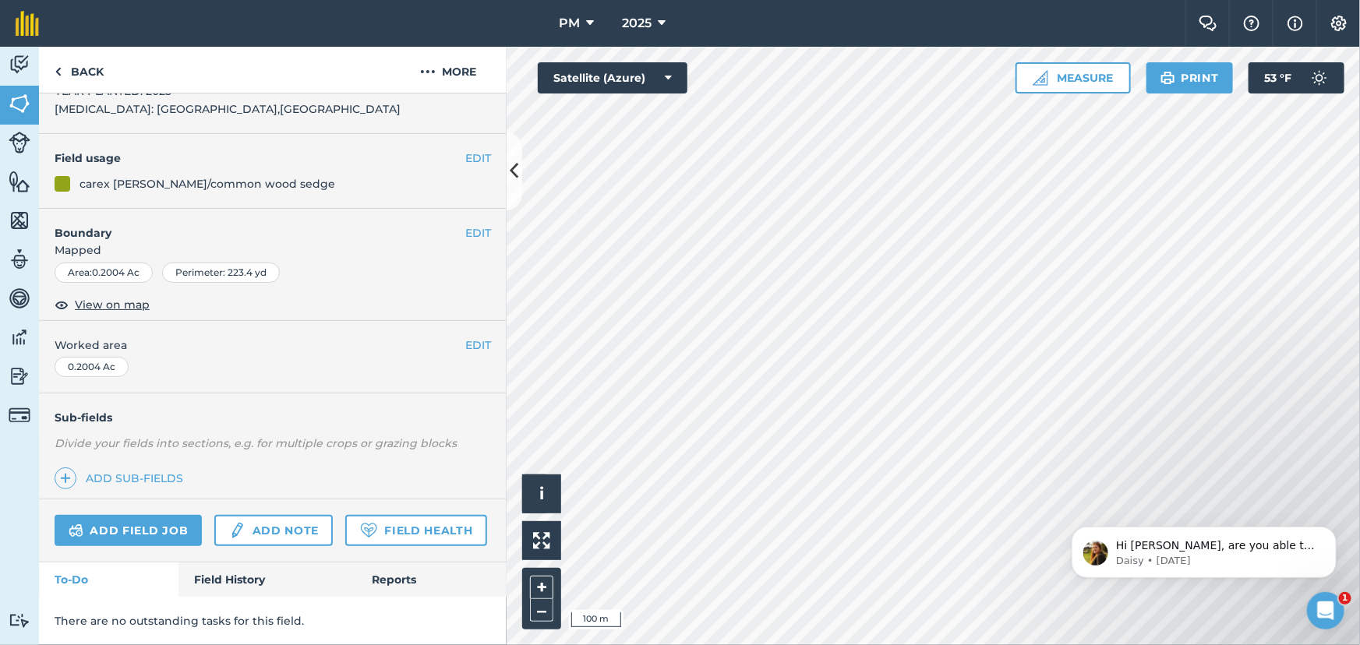
click at [845, 46] on div "PM 2025 Farm Chat Help Info Settings PM - 2025 Reproduced with the permission o…" at bounding box center [680, 322] width 1360 height 645
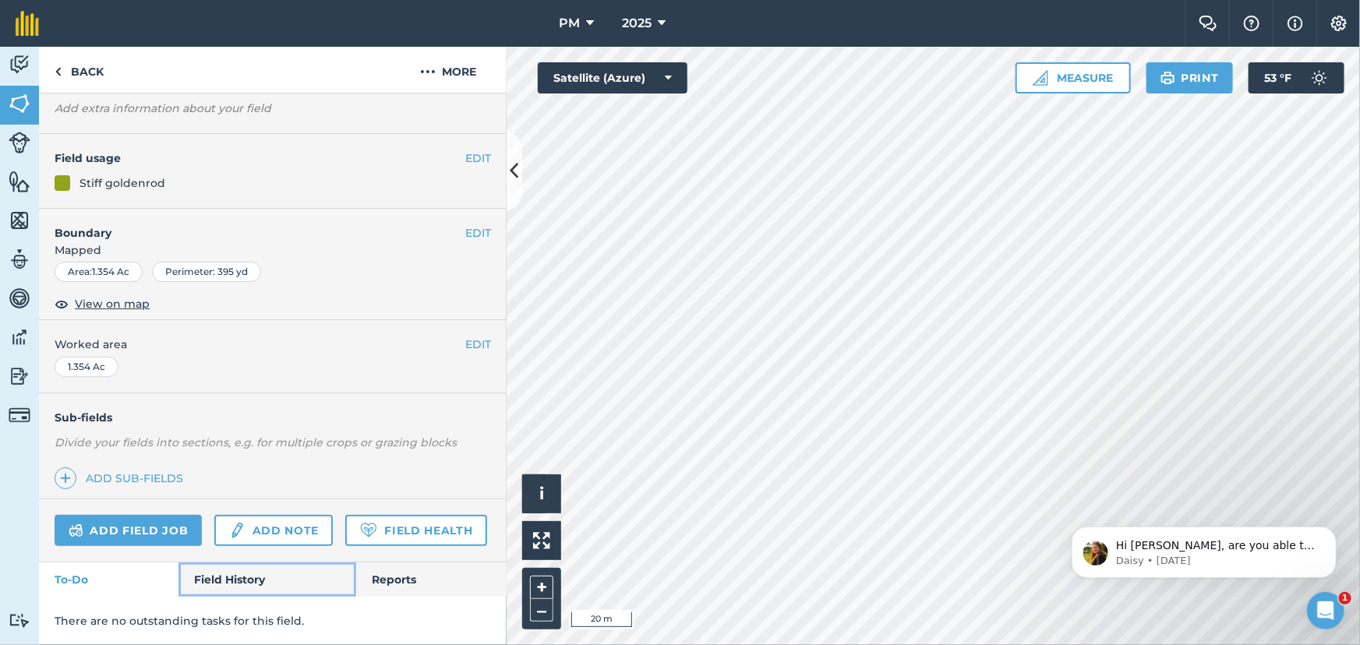
click at [238, 574] on link "Field History" at bounding box center [266, 580] width 177 height 34
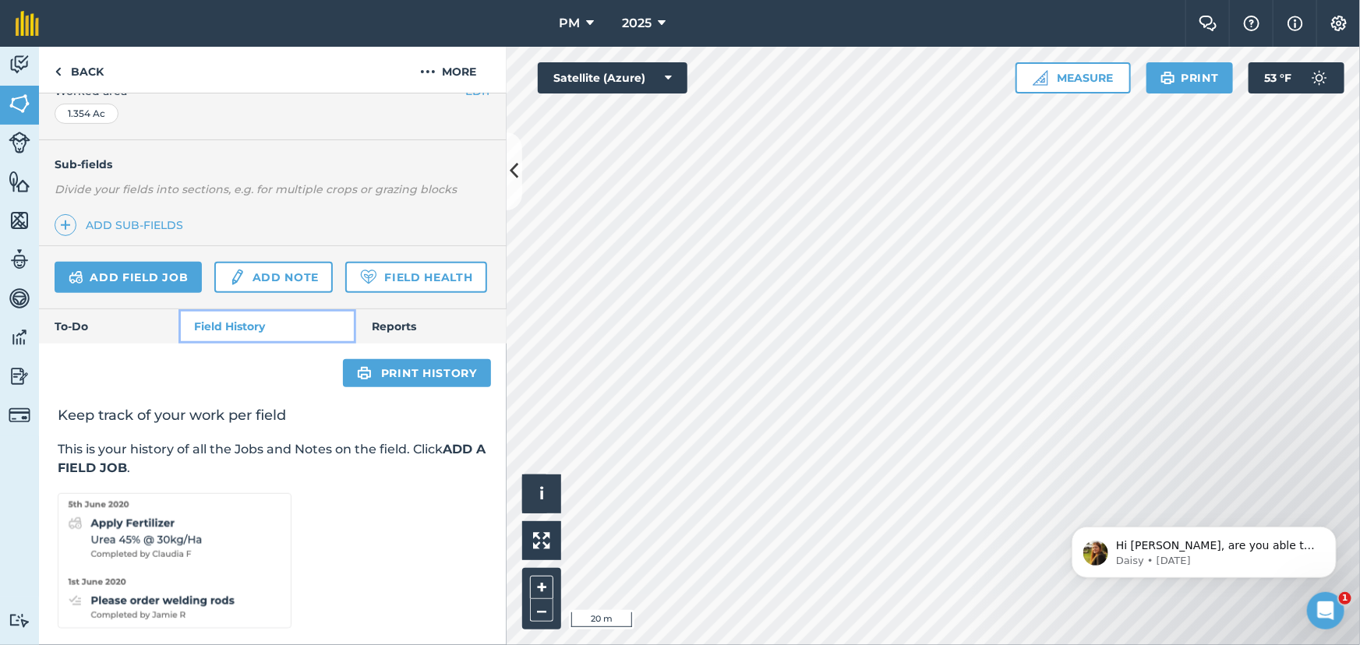
scroll to position [343, 0]
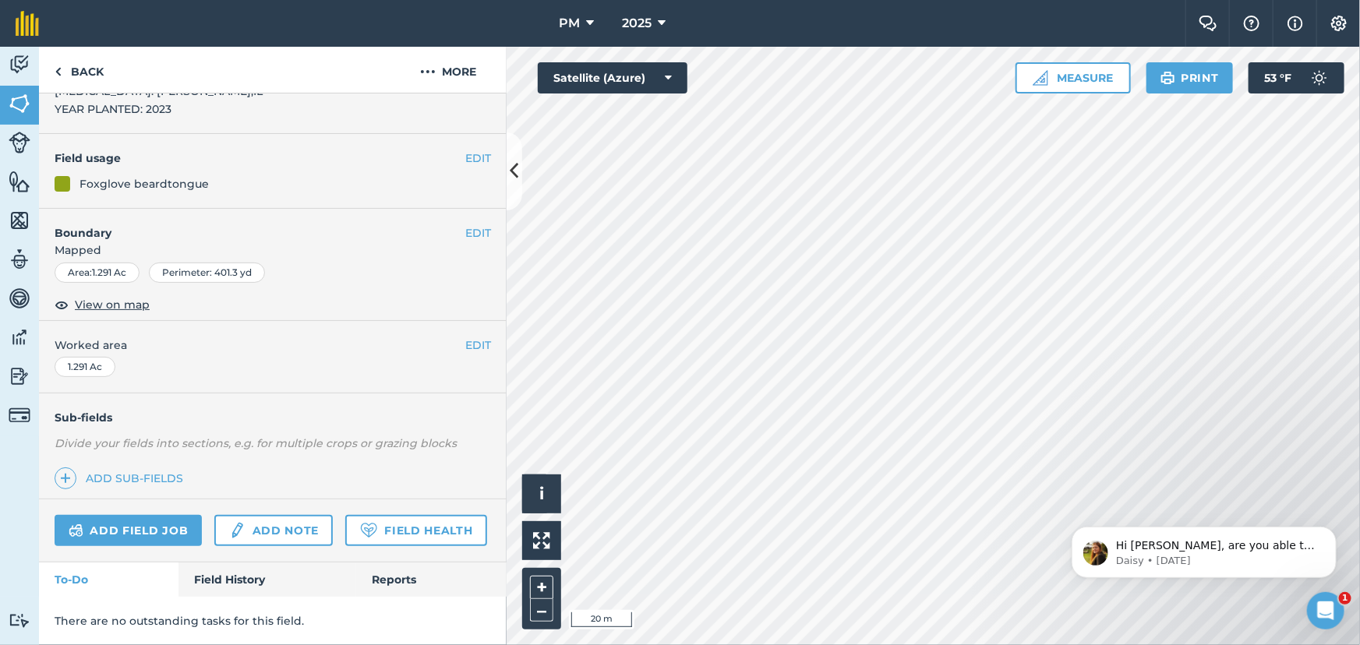
scroll to position [148, 0]
click at [210, 585] on link "Field History" at bounding box center [266, 580] width 177 height 34
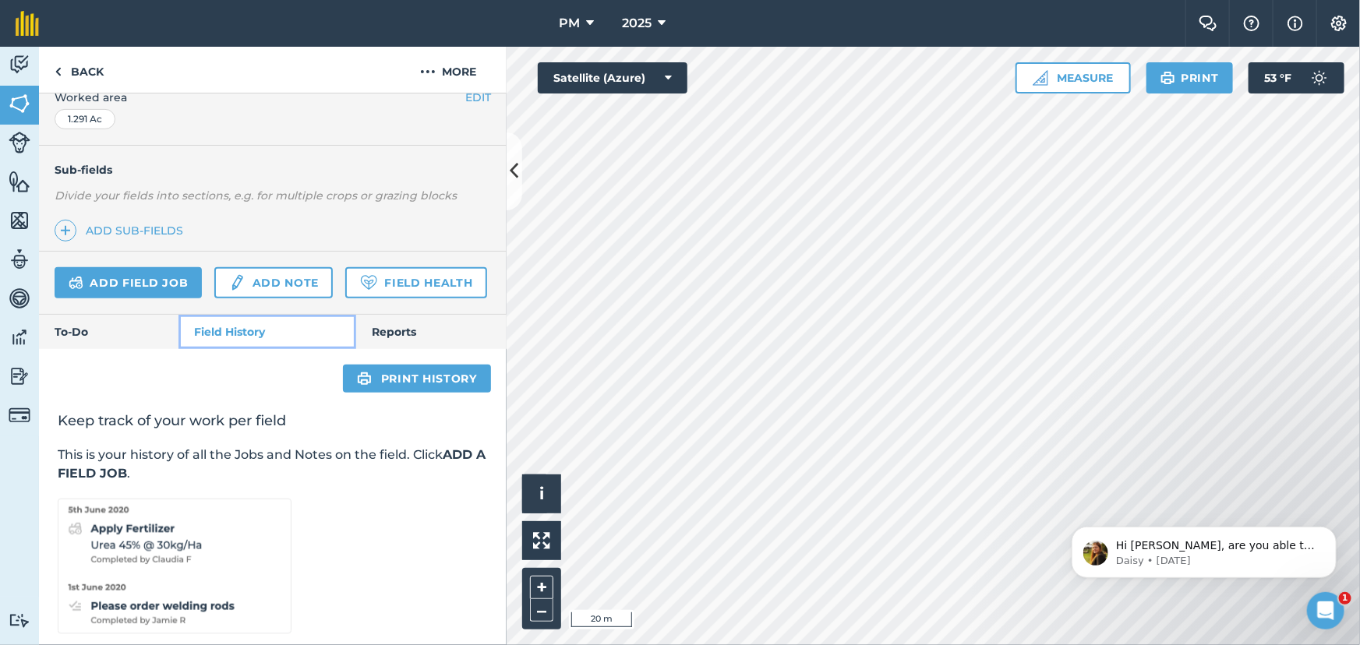
scroll to position [360, 0]
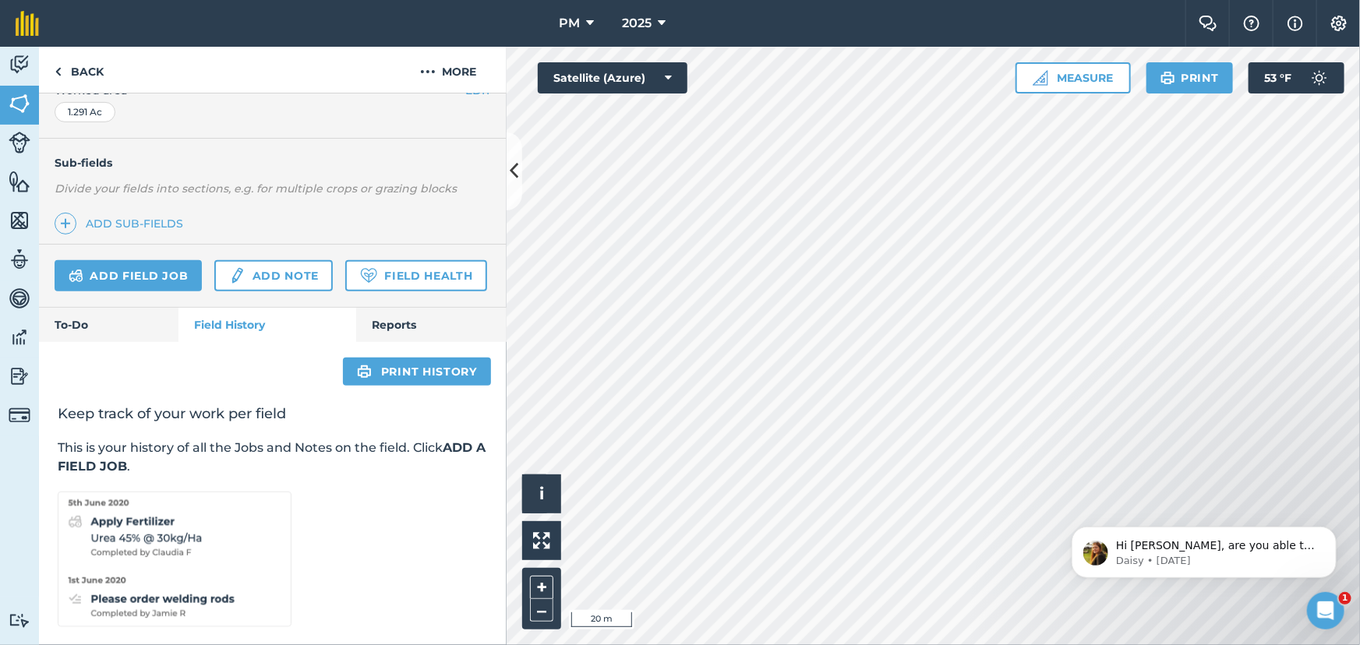
click at [877, 644] on html "PM 2025 Farm Chat Help Info Settings PM - 2025 Reproduced with the permission o…" at bounding box center [680, 322] width 1360 height 645
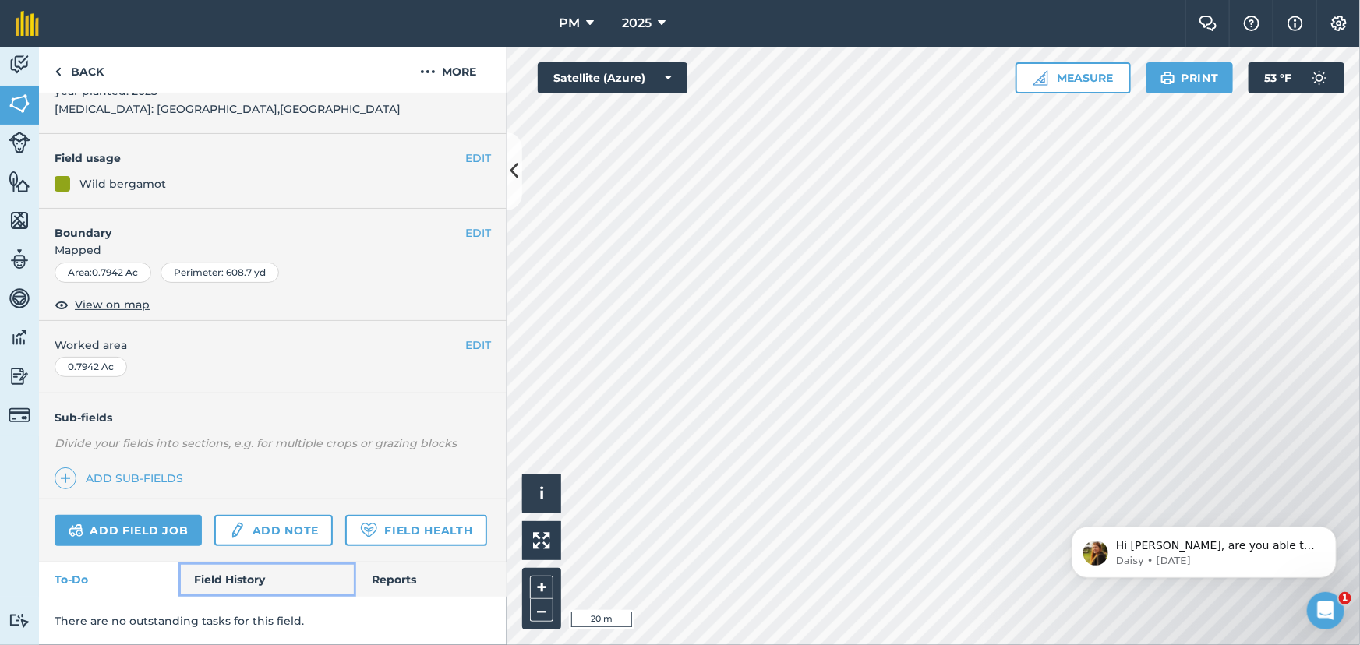
click at [227, 577] on link "Field History" at bounding box center [266, 580] width 177 height 34
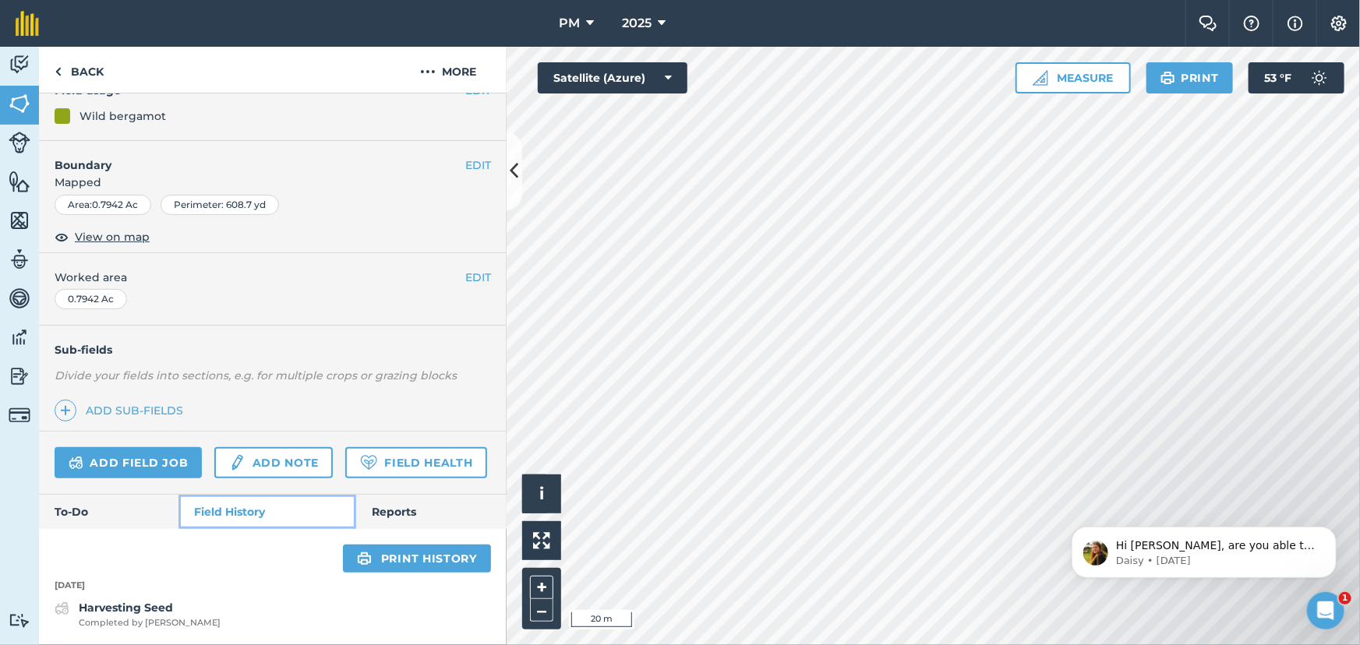
scroll to position [215, 0]
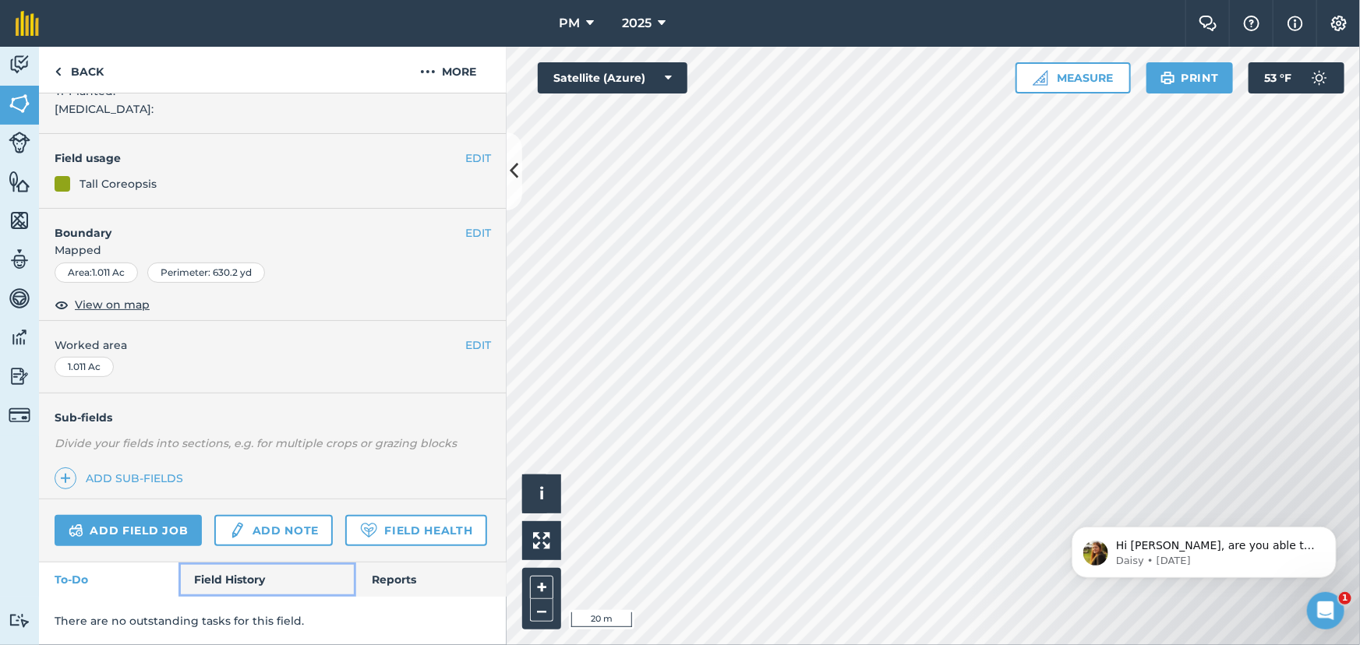
click at [256, 581] on link "Field History" at bounding box center [266, 580] width 177 height 34
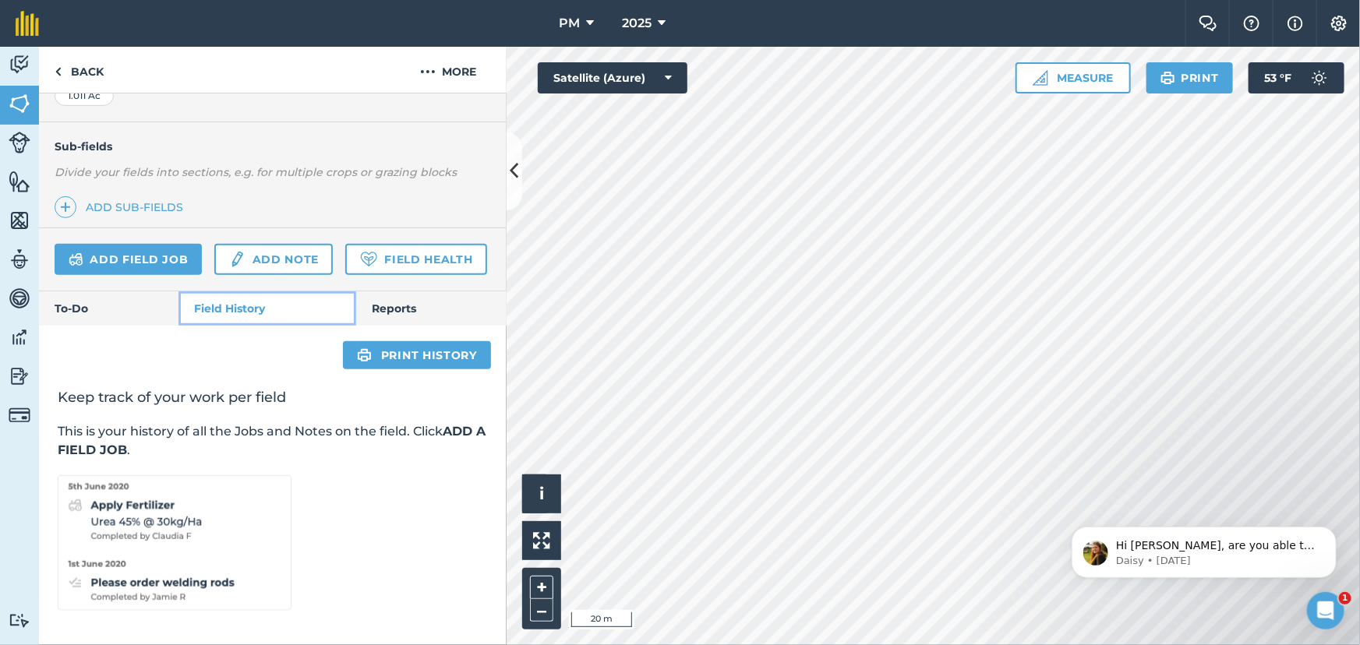
scroll to position [418, 0]
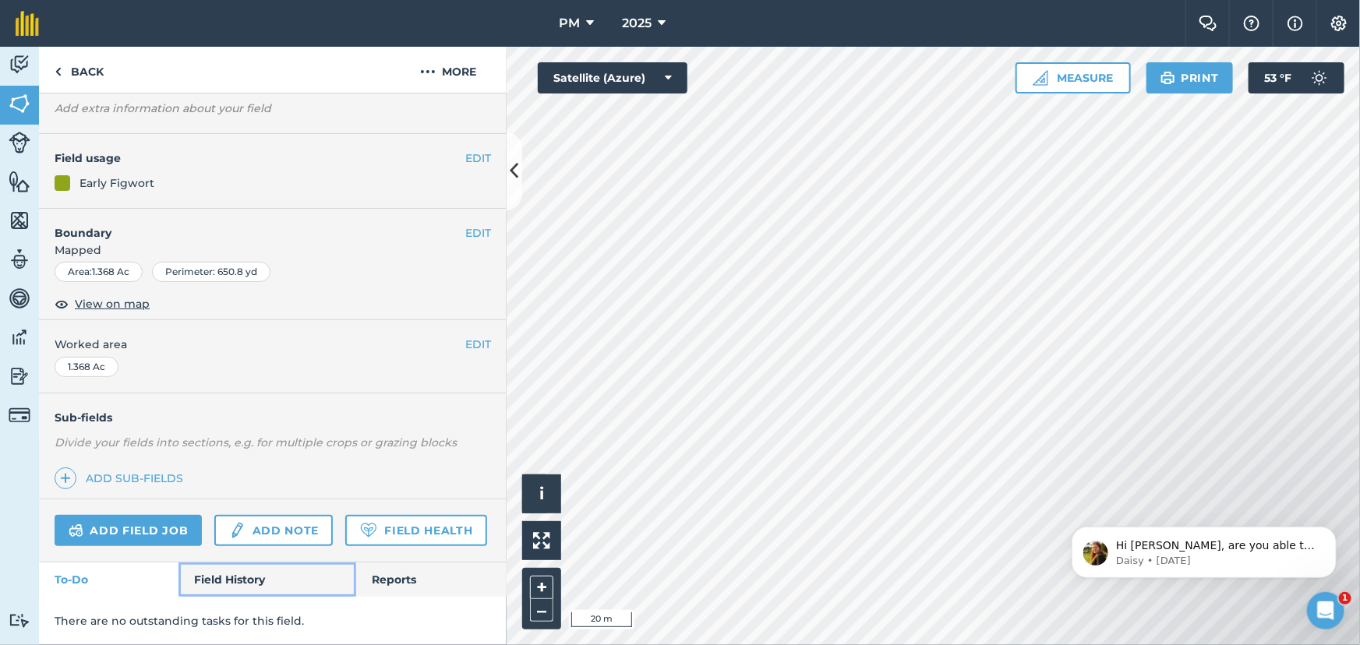
click at [218, 584] on link "Field History" at bounding box center [266, 580] width 177 height 34
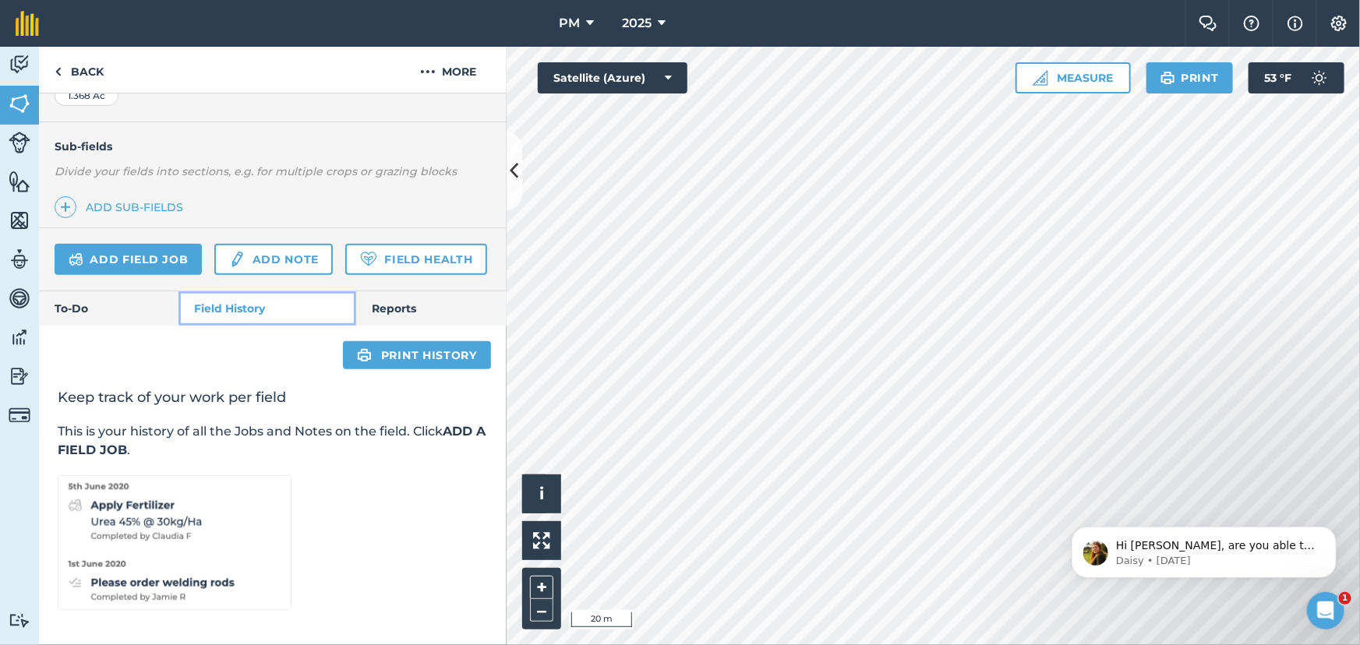
scroll to position [401, 0]
click at [1338, 16] on img at bounding box center [1339, 24] width 19 height 16
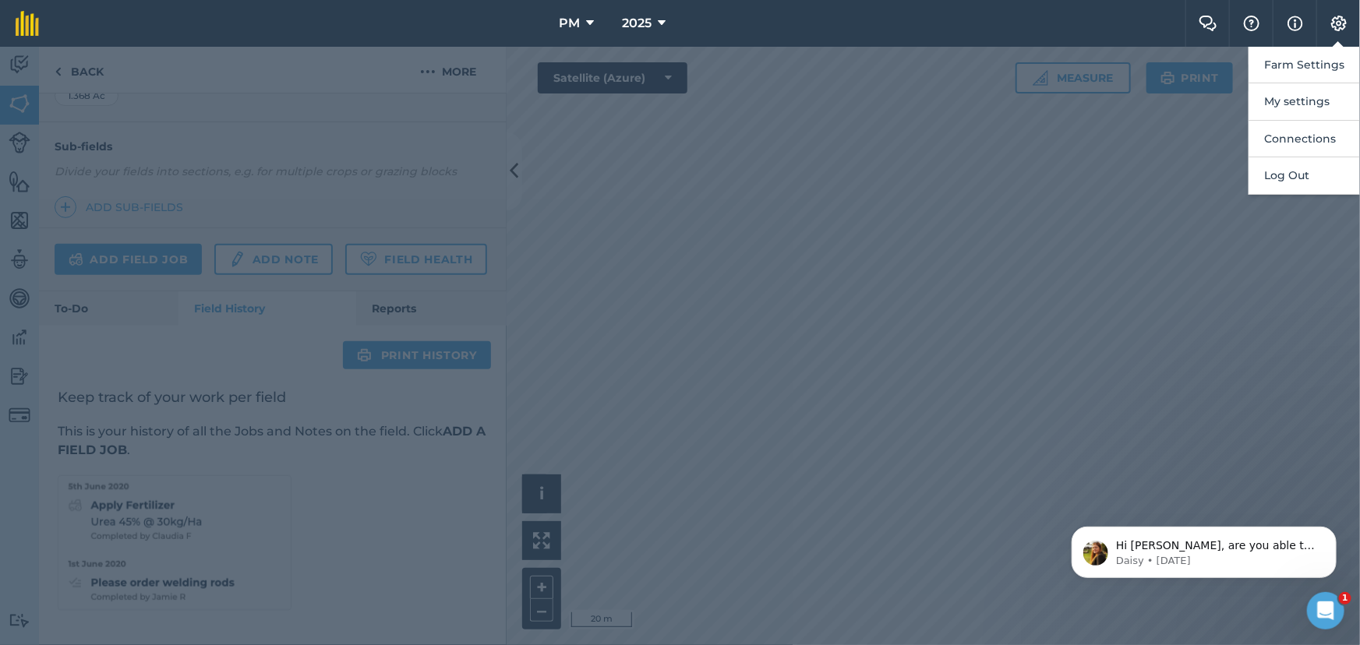
click at [588, 263] on div at bounding box center [680, 346] width 1360 height 599
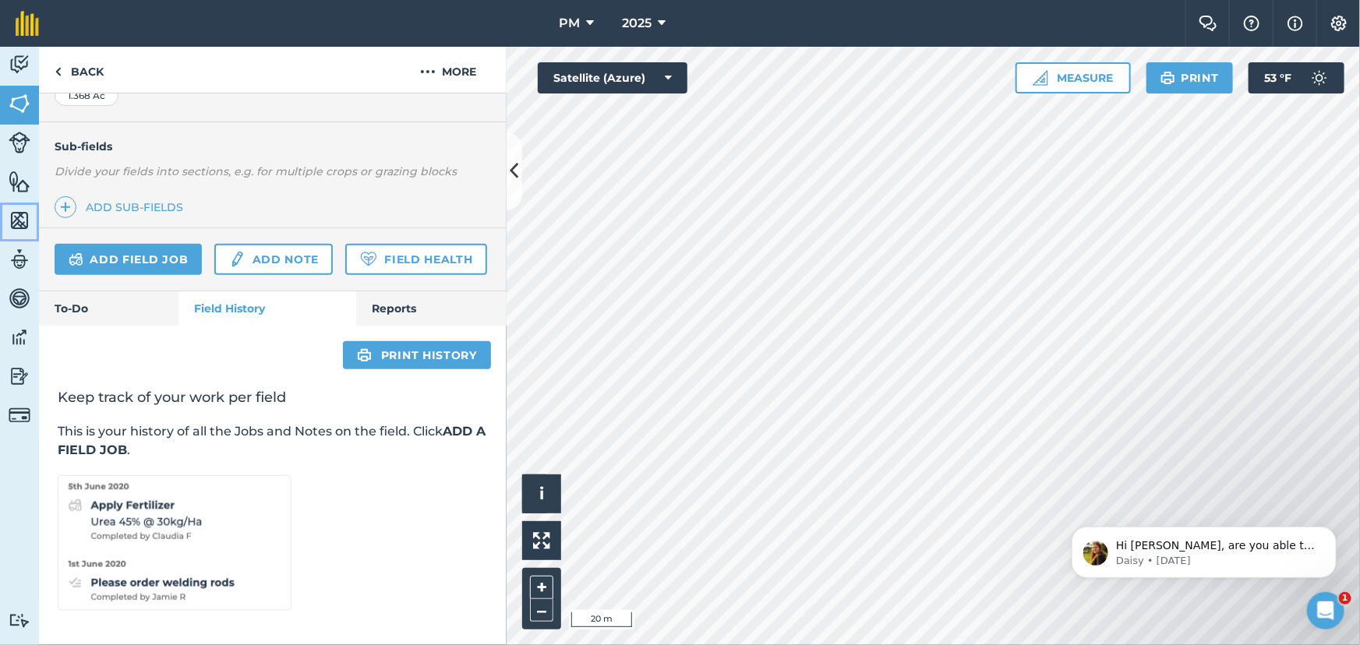
click at [17, 218] on img at bounding box center [20, 220] width 22 height 23
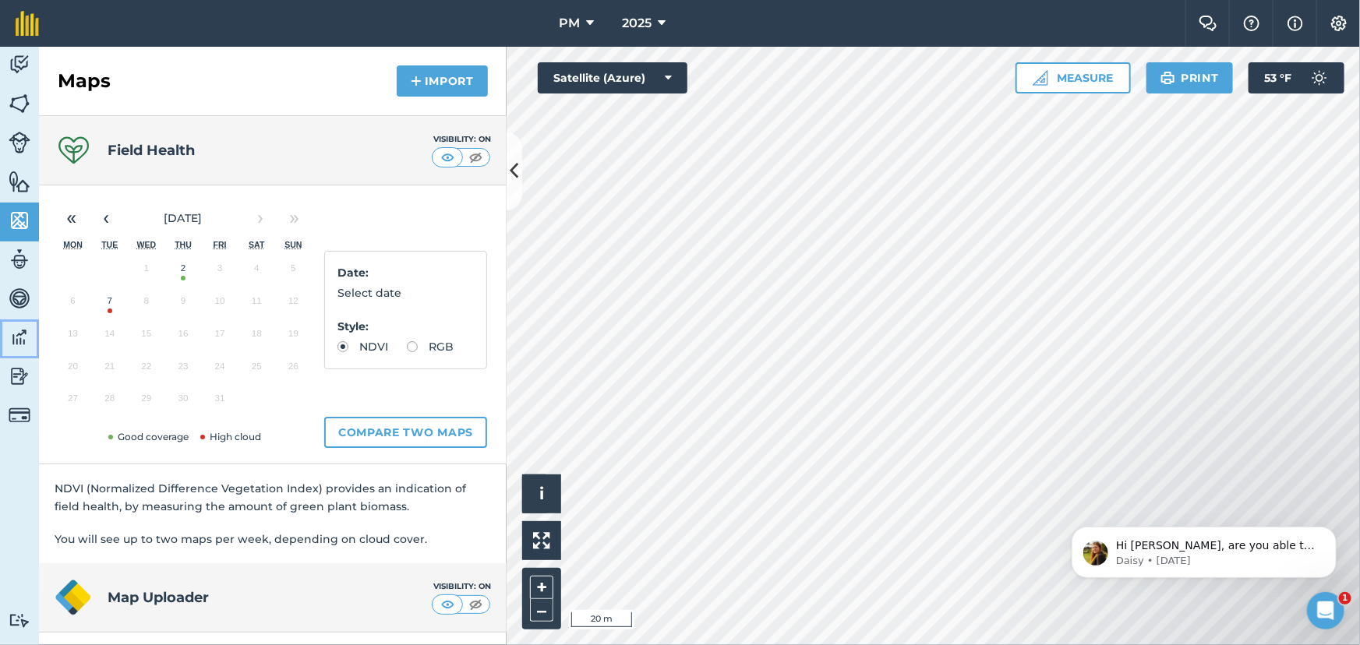
click at [16, 332] on img at bounding box center [20, 337] width 22 height 23
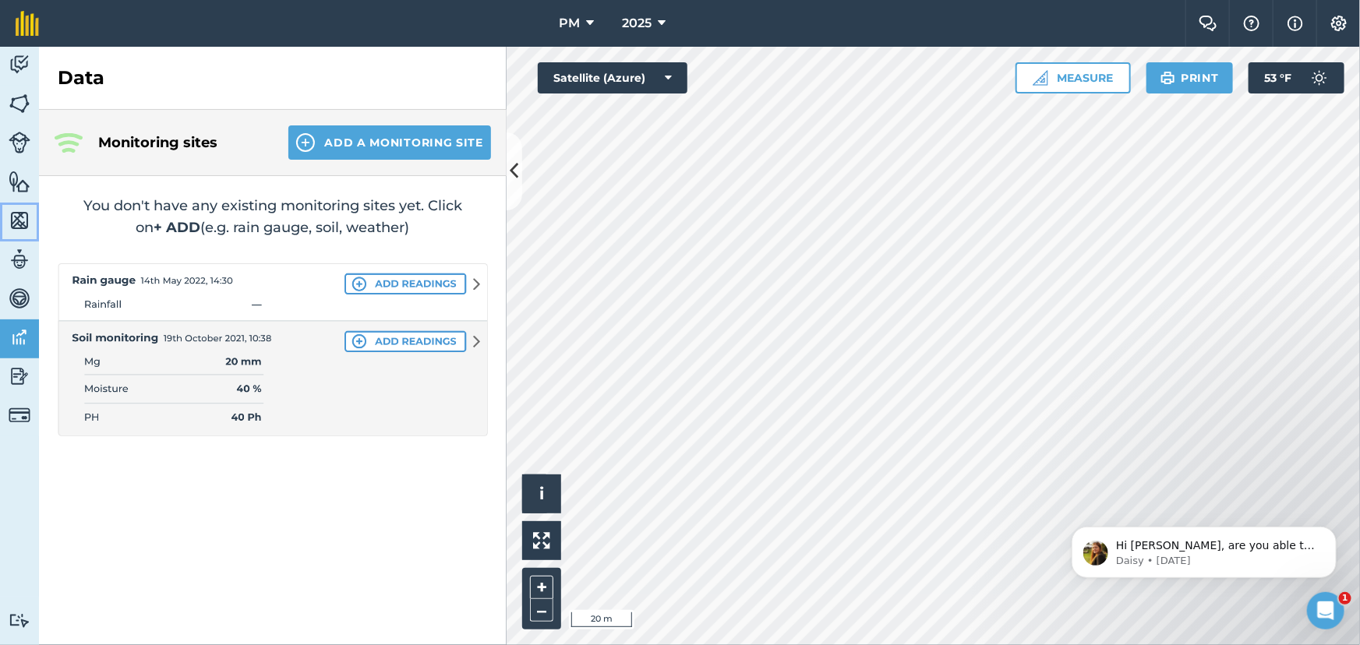
click at [22, 221] on img at bounding box center [20, 220] width 22 height 23
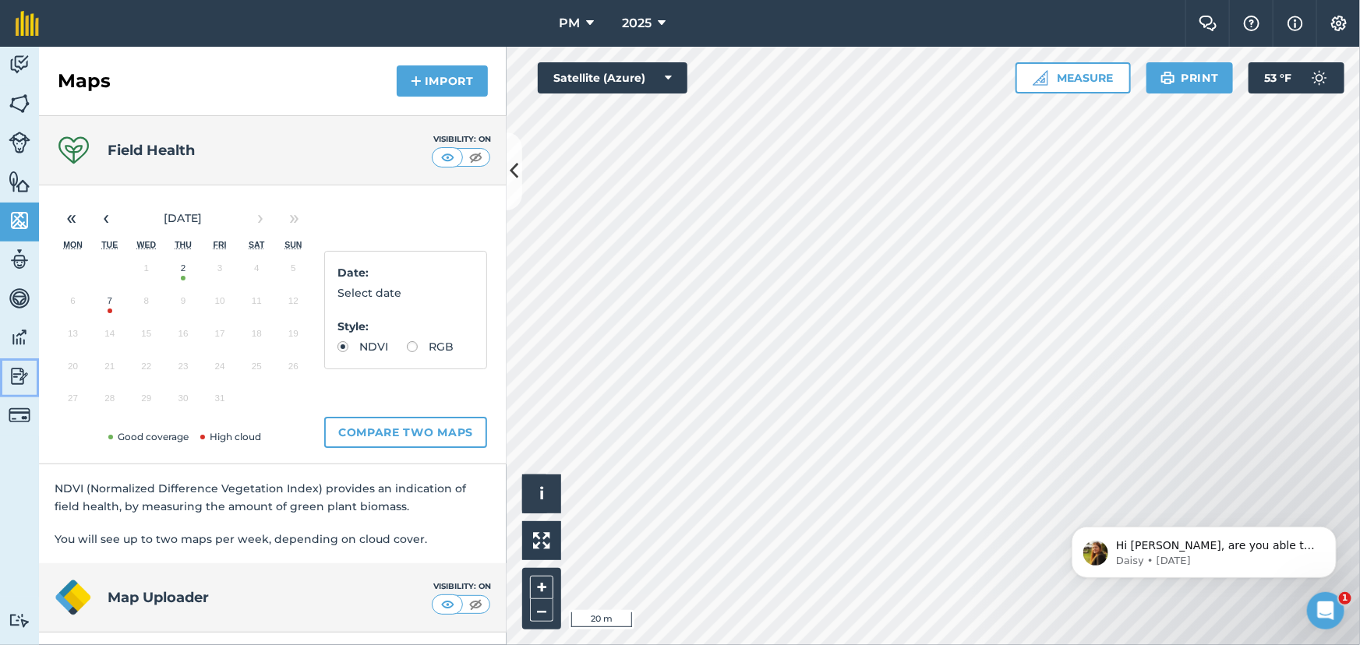
click at [17, 368] on img at bounding box center [20, 376] width 22 height 23
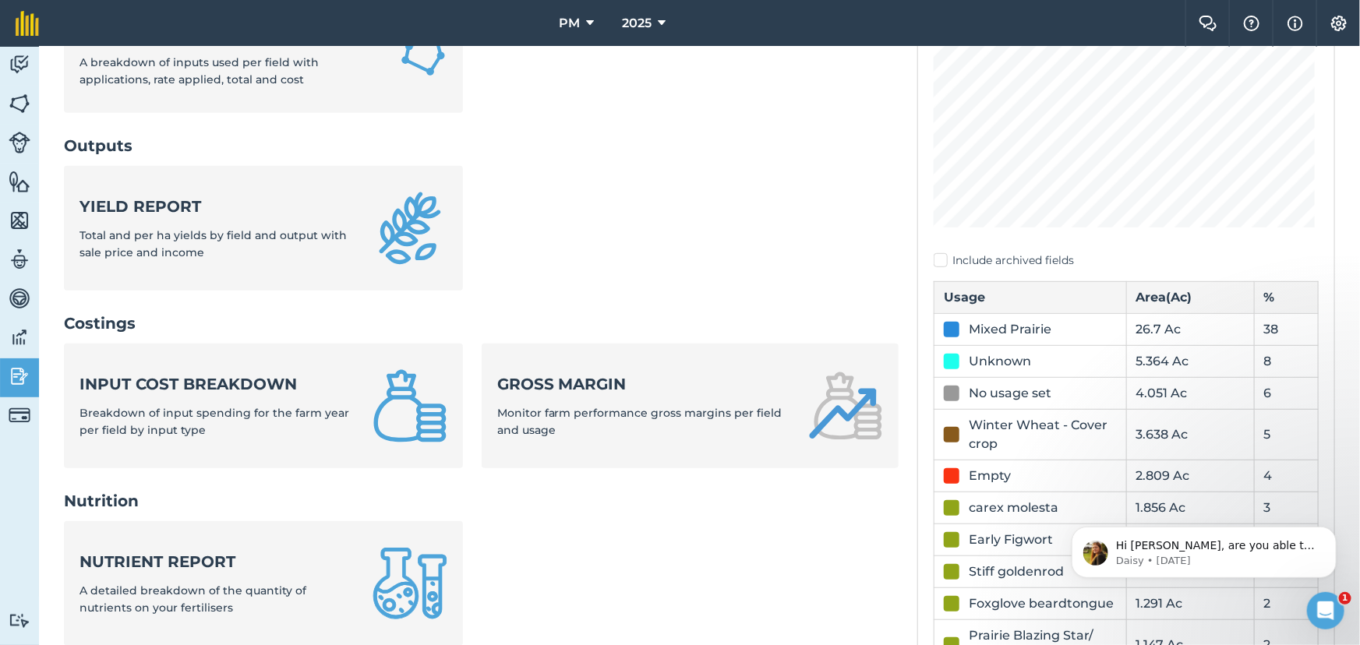
scroll to position [354, 0]
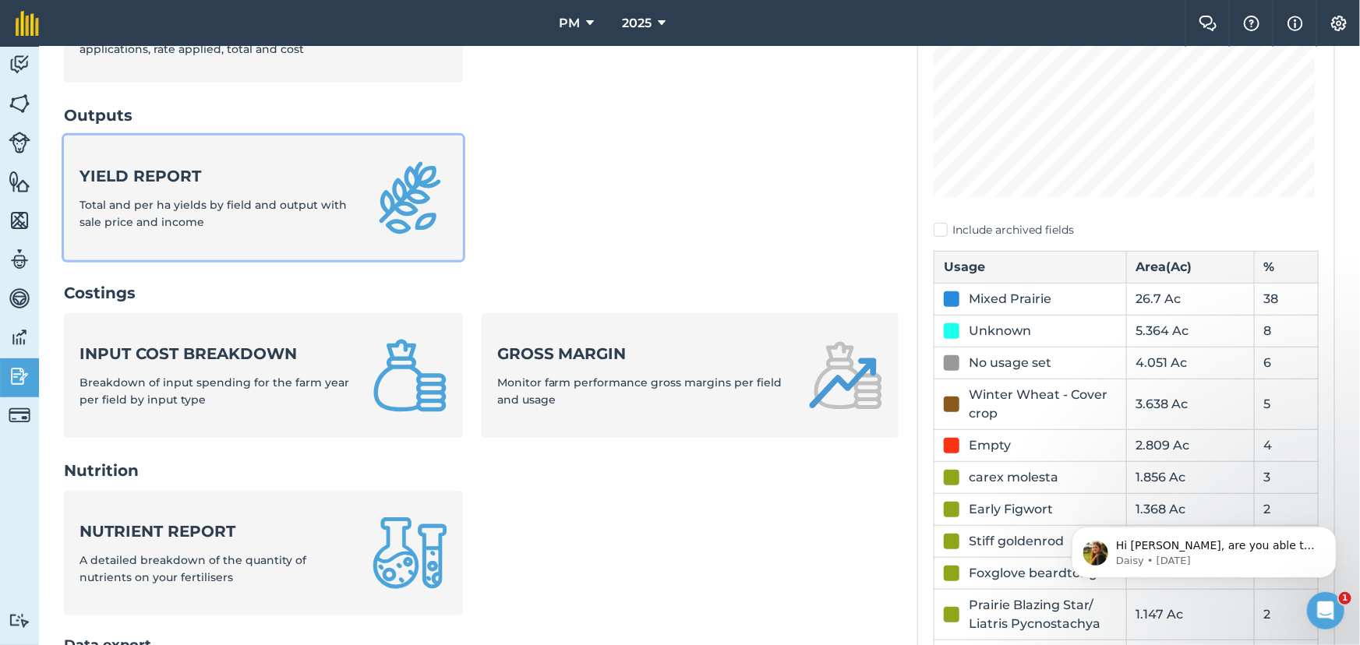
click at [217, 214] on div "Yield report Total and per ha yields by field and output with sale price and in…" at bounding box center [216, 198] width 274 height 66
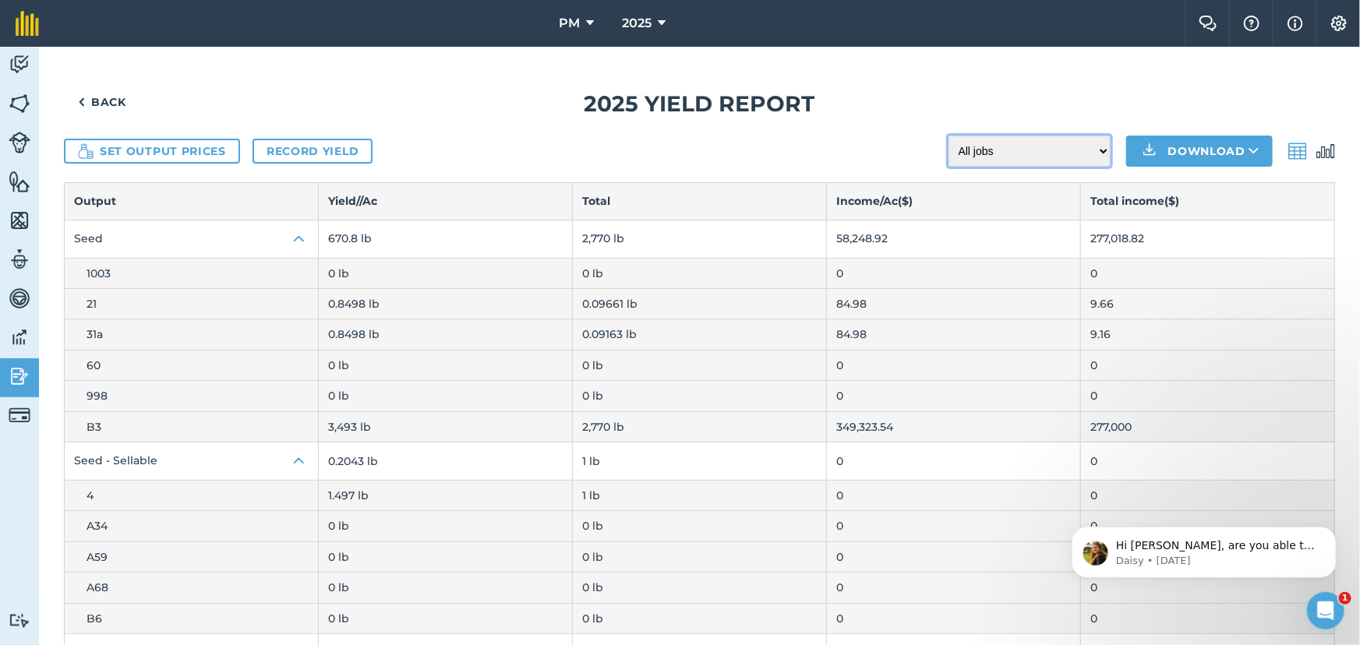
click at [1096, 152] on select "All jobs Incomplete jobs Complete jobs" at bounding box center [1029, 151] width 162 height 31
click at [948, 136] on select "All jobs Incomplete jobs Complete jobs" at bounding box center [1029, 151] width 162 height 31
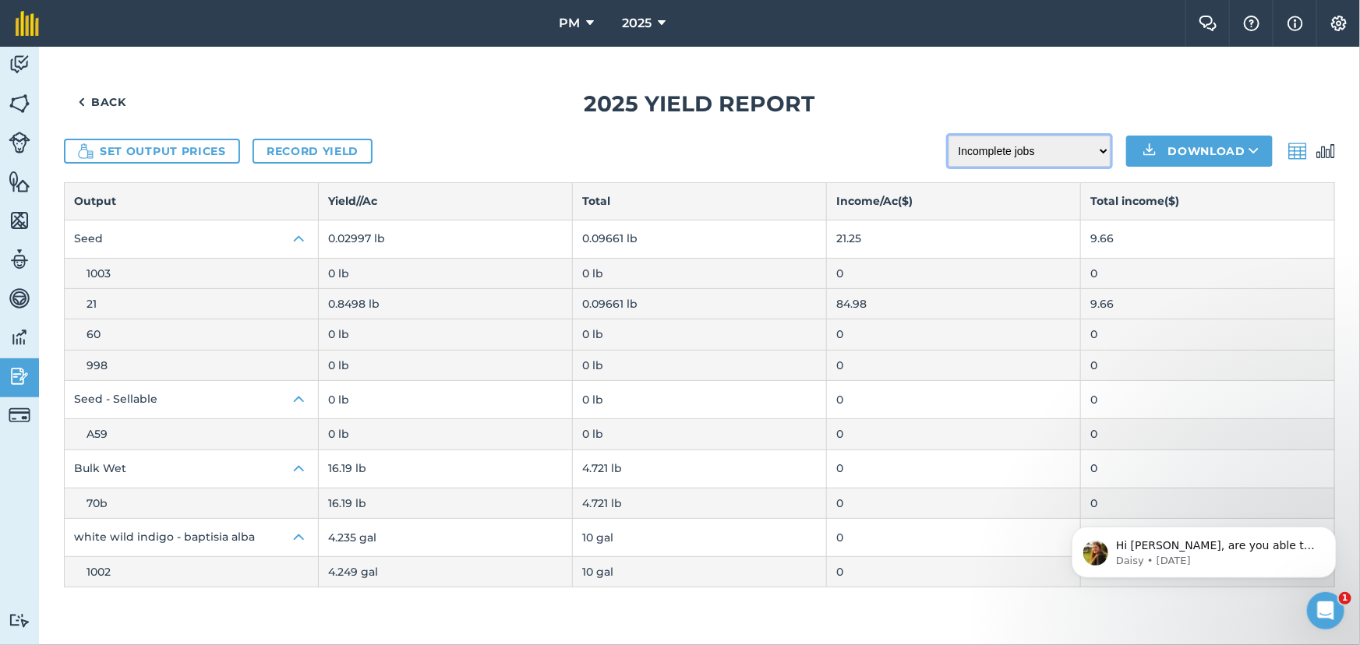
click at [1107, 142] on select "All jobs Incomplete jobs Complete jobs" at bounding box center [1029, 151] width 162 height 31
select select "done"
click at [949, 136] on select "All jobs Incomplete jobs Complete jobs" at bounding box center [1029, 151] width 162 height 31
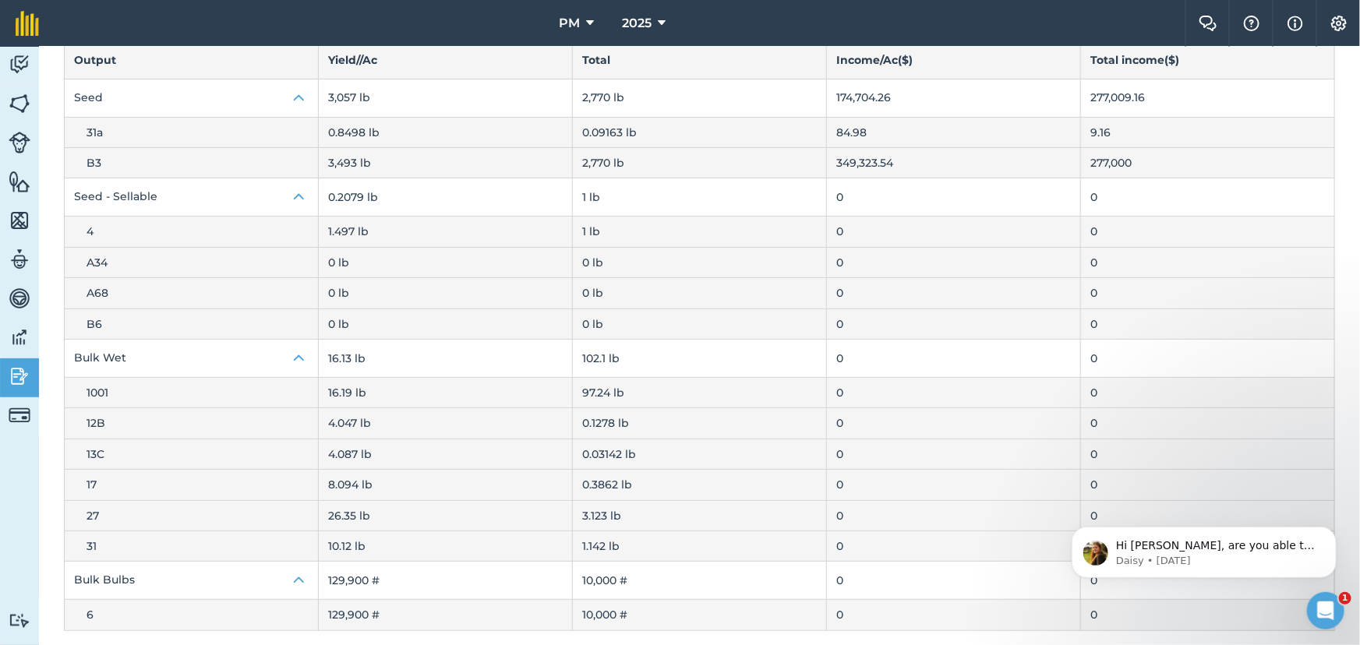
scroll to position [150, 0]
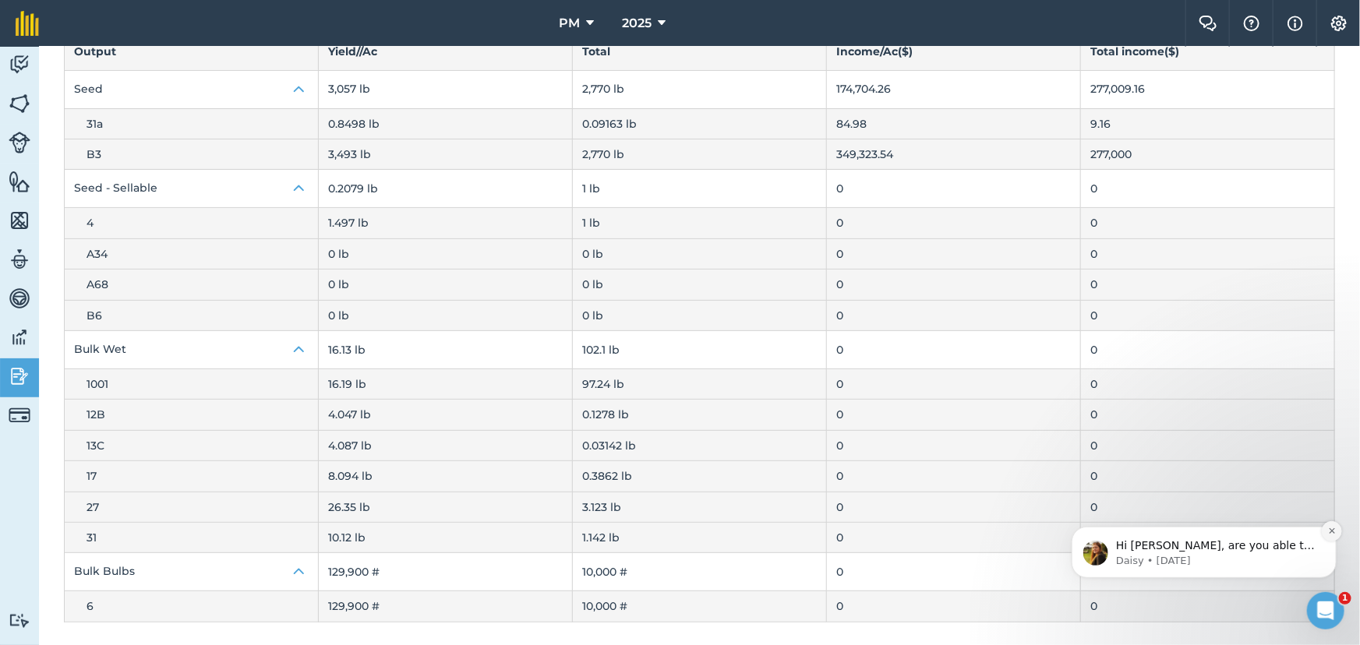
click at [1328, 532] on icon "Dismiss notification" at bounding box center [1331, 530] width 9 height 9
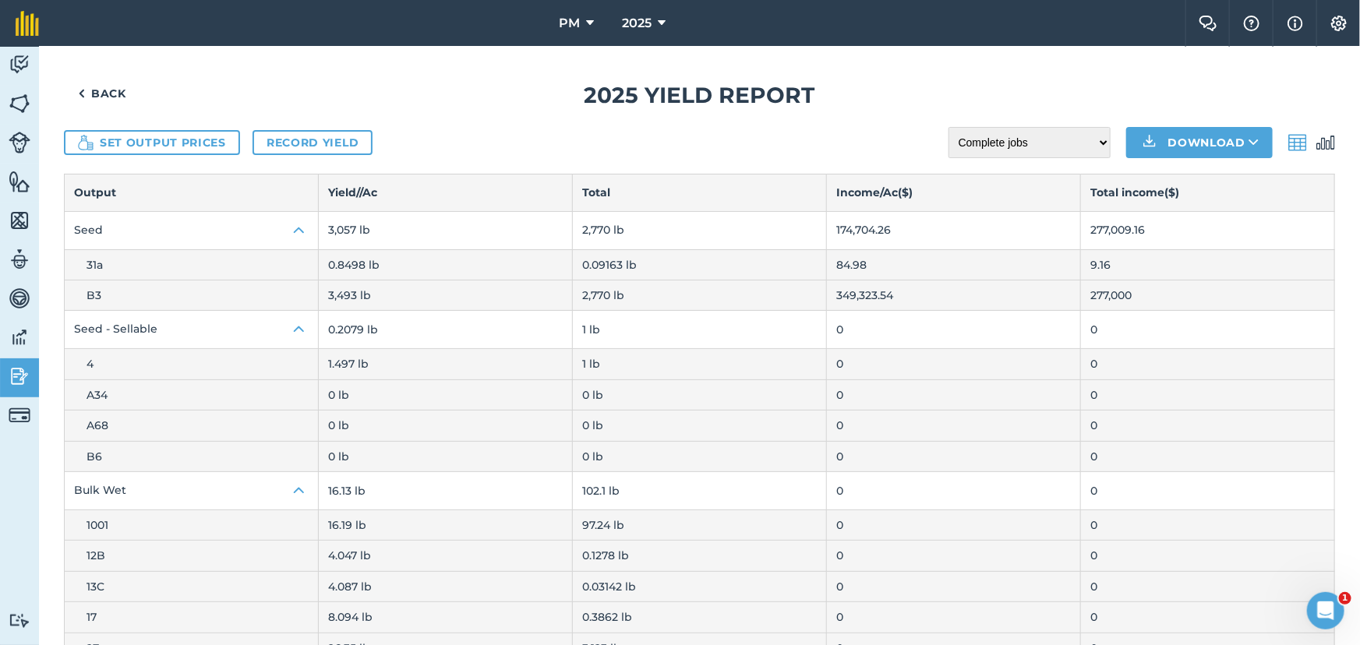
scroll to position [8, 0]
click at [15, 61] on img at bounding box center [20, 64] width 22 height 23
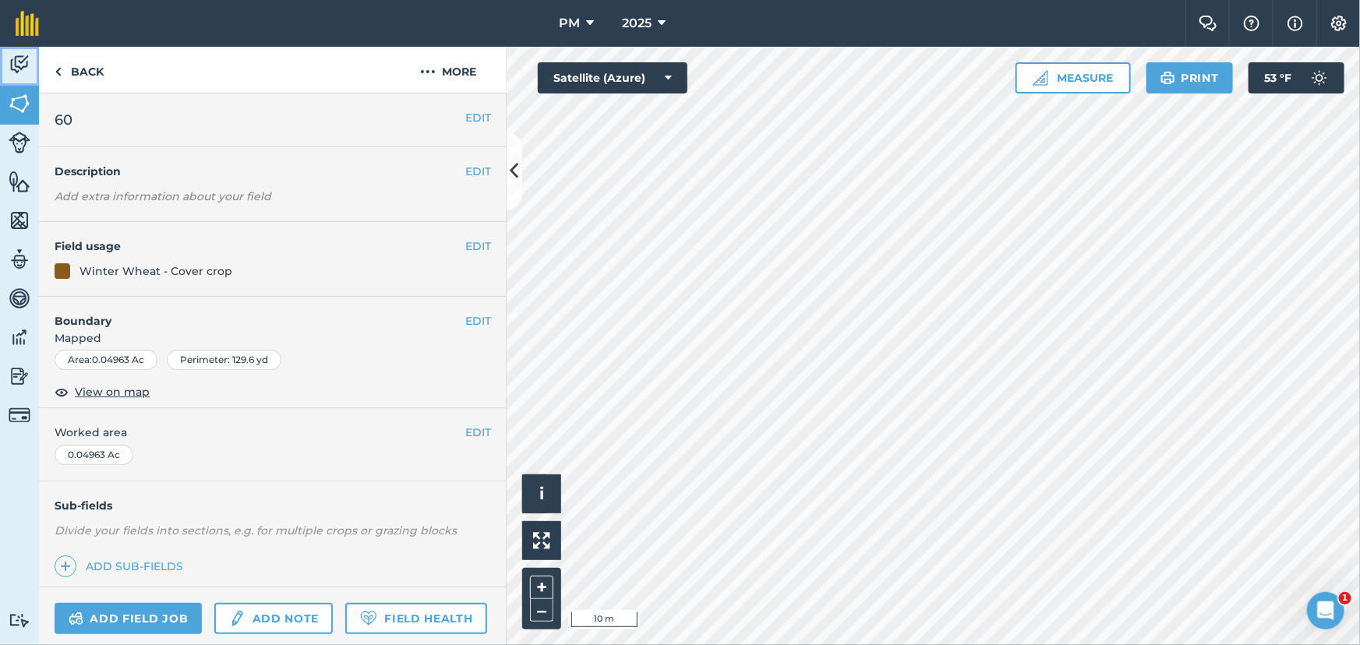
click at [15, 75] on img at bounding box center [20, 64] width 22 height 23
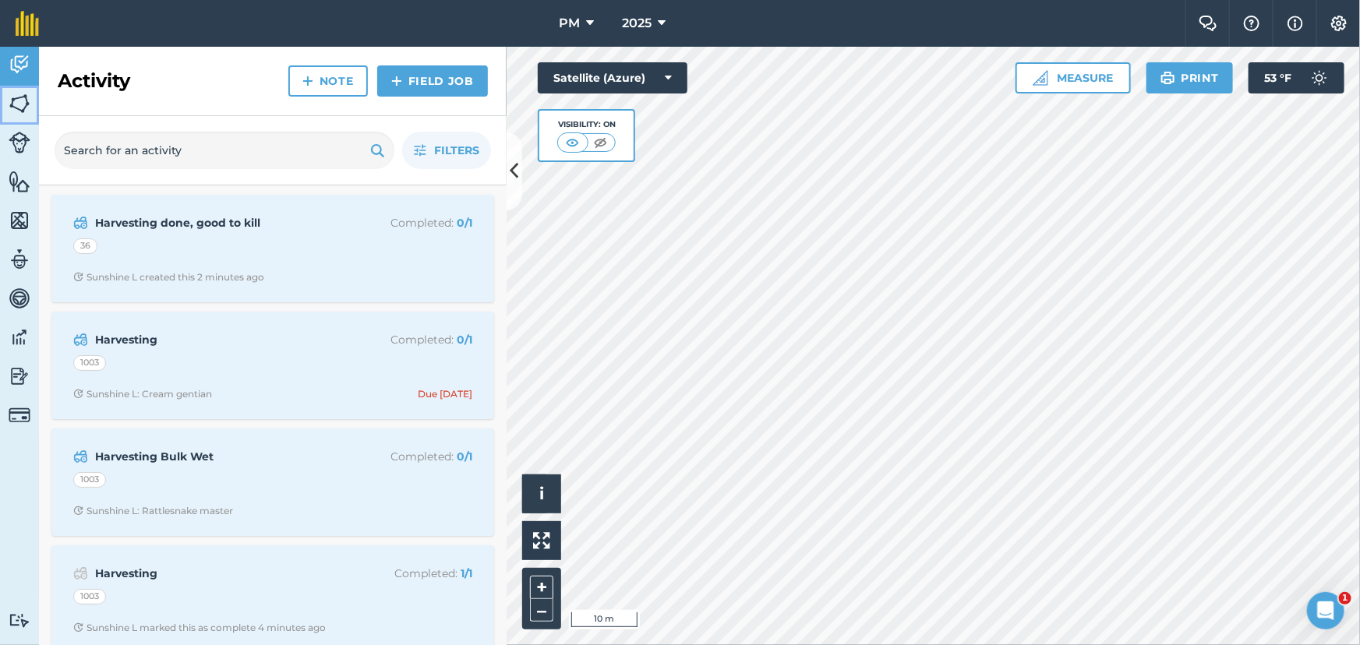
click at [22, 97] on img at bounding box center [20, 103] width 22 height 23
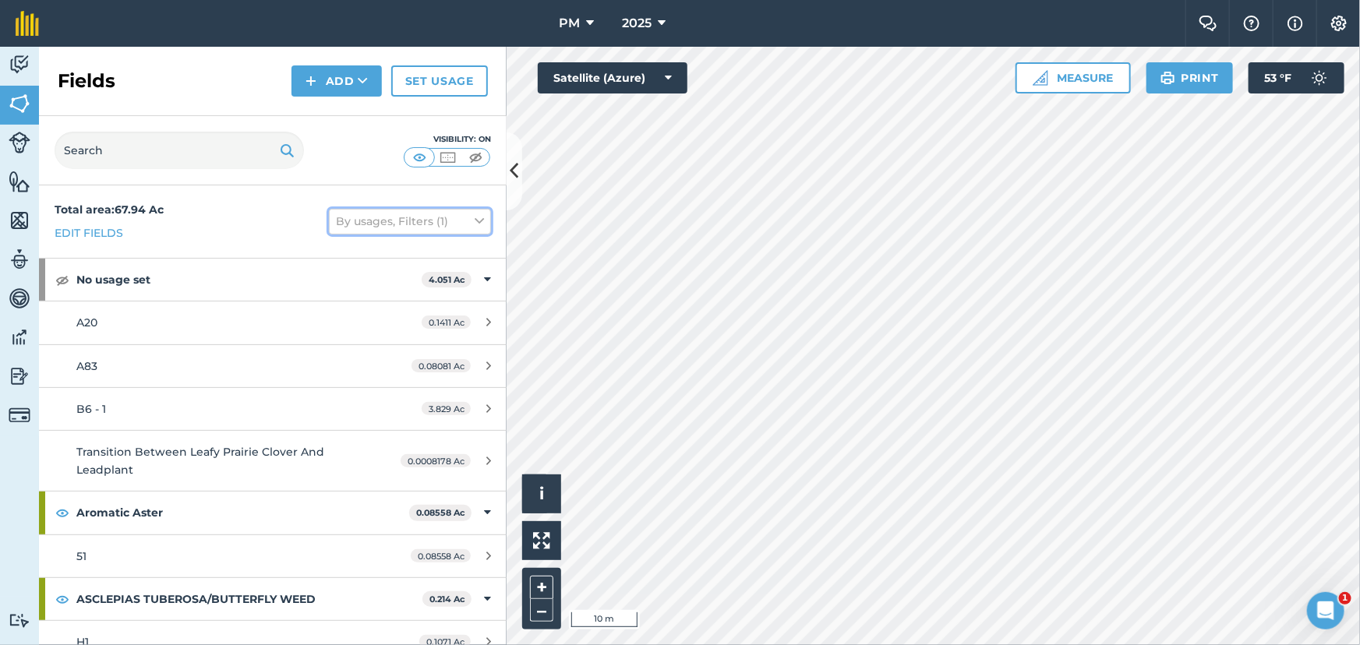
click at [475, 218] on icon at bounding box center [479, 221] width 9 height 17
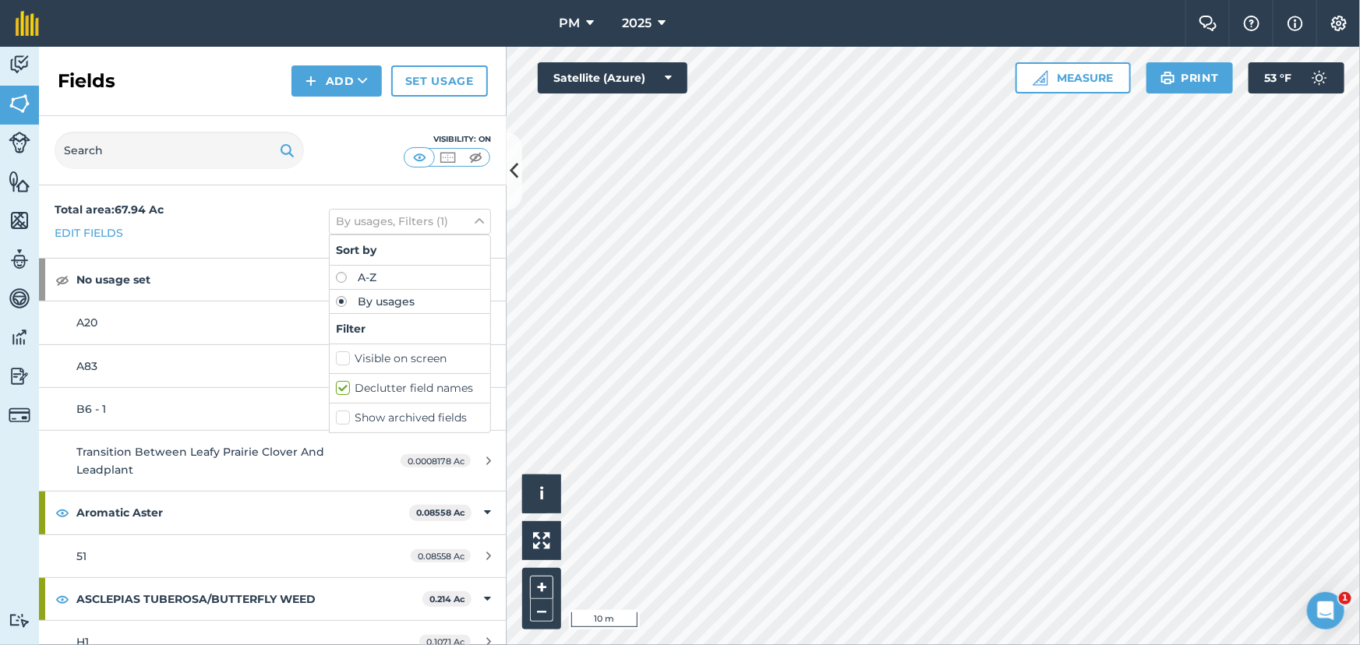
click at [336, 274] on label "A-Z" at bounding box center [410, 277] width 148 height 11
radio input "true"
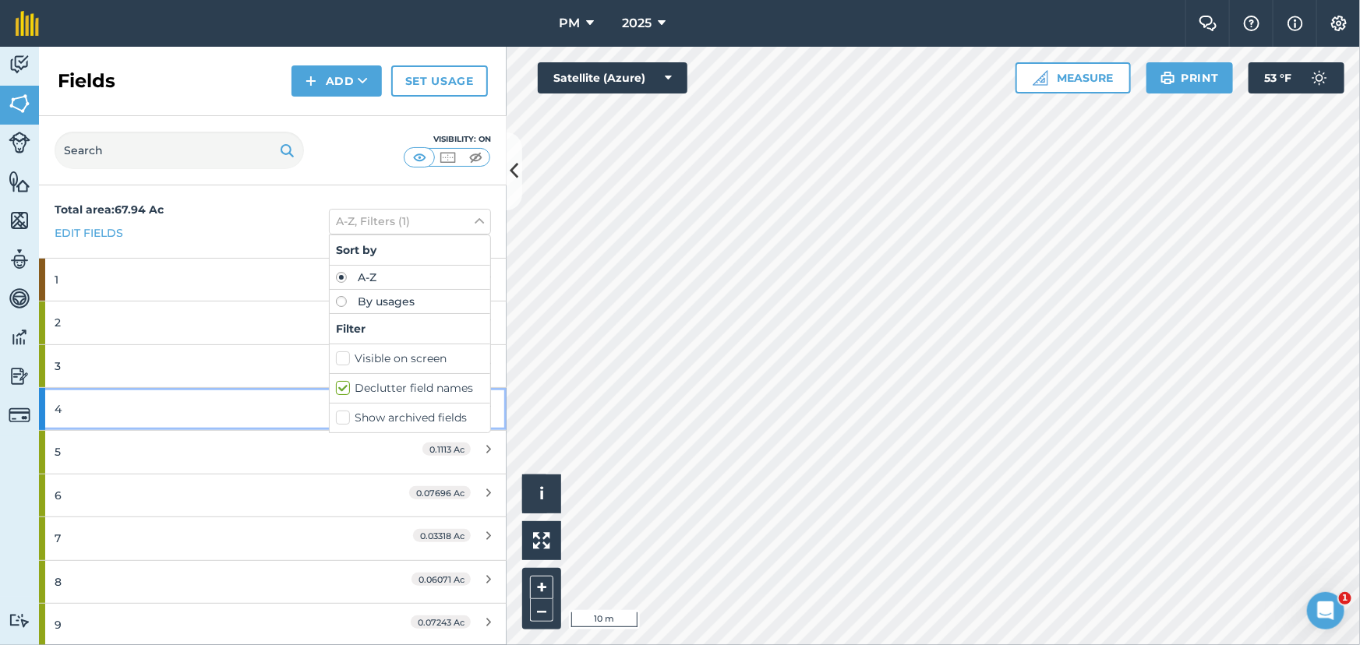
click at [154, 414] on div "4" at bounding box center [206, 409] width 302 height 42
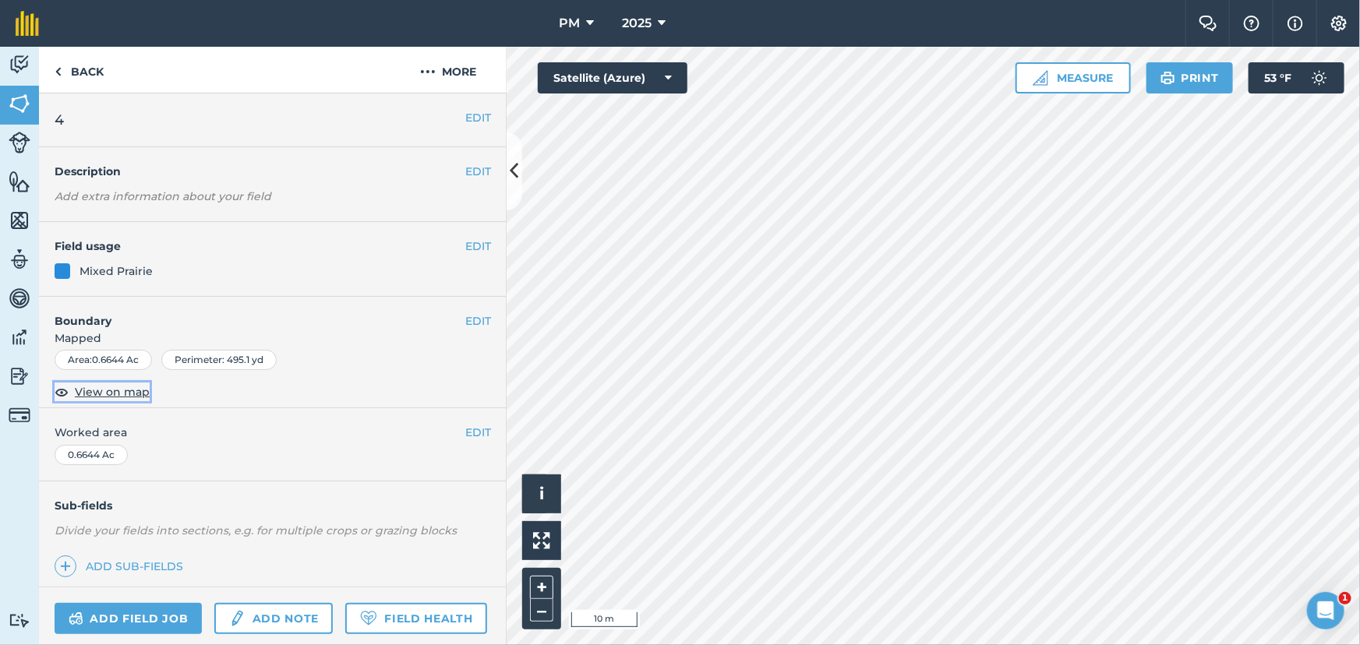
click at [114, 392] on span "View on map" at bounding box center [112, 391] width 75 height 17
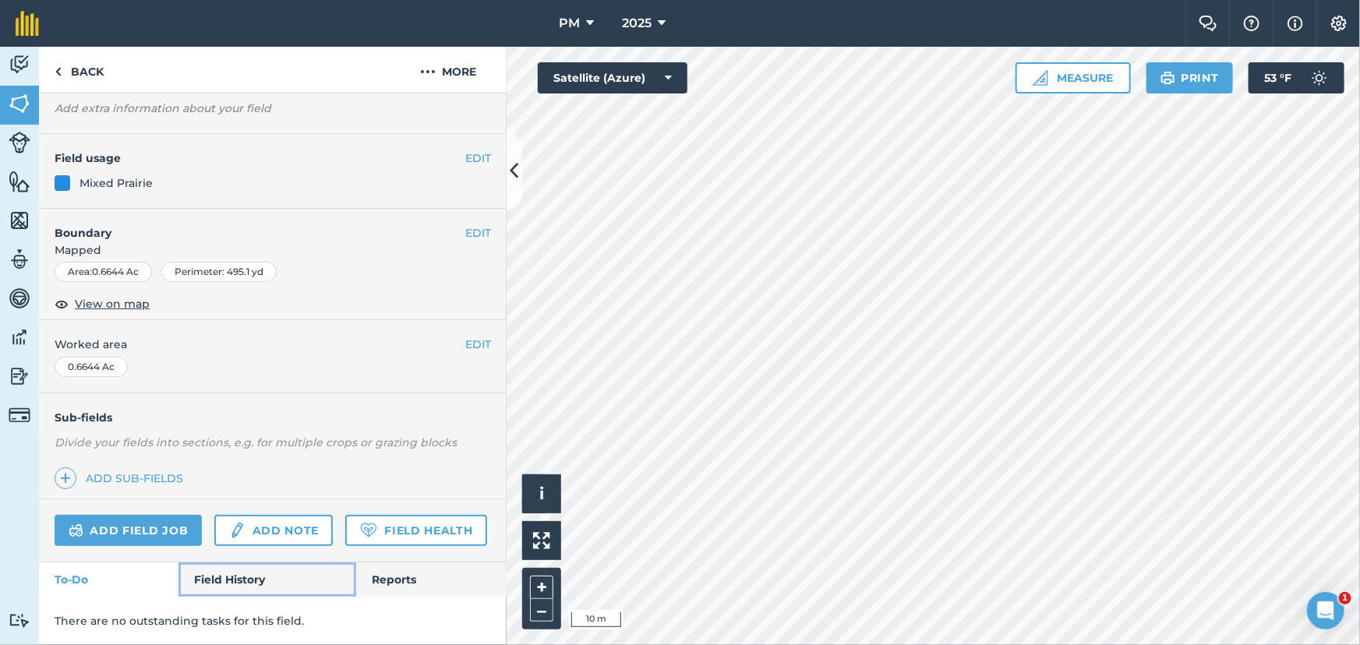
click at [240, 579] on link "Field History" at bounding box center [266, 580] width 177 height 34
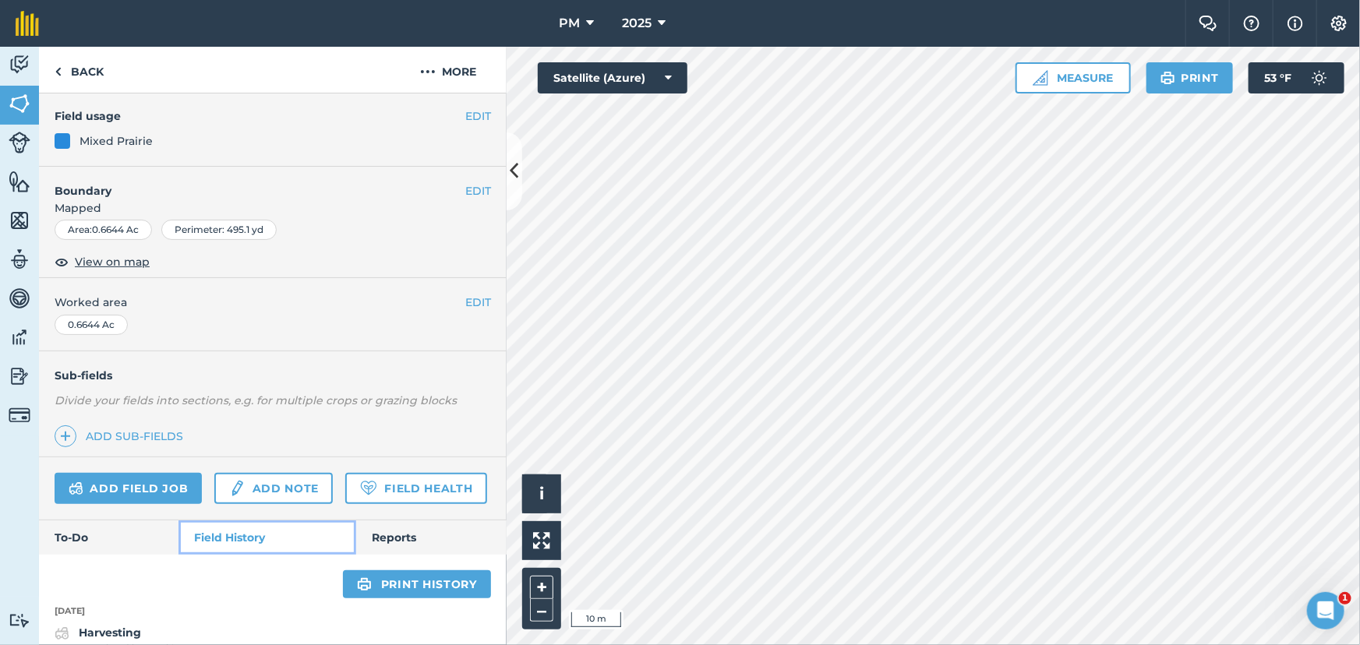
scroll to position [256, 0]
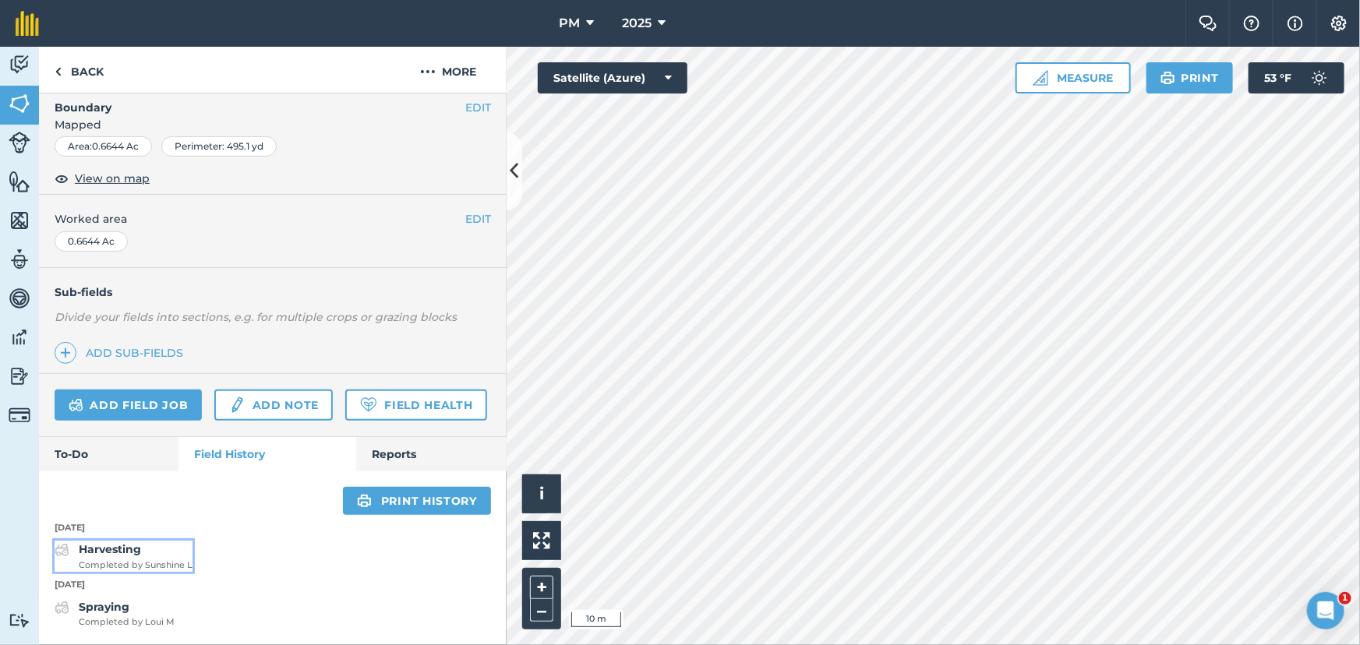
click at [119, 555] on strong "Harvesting" at bounding box center [110, 549] width 62 height 14
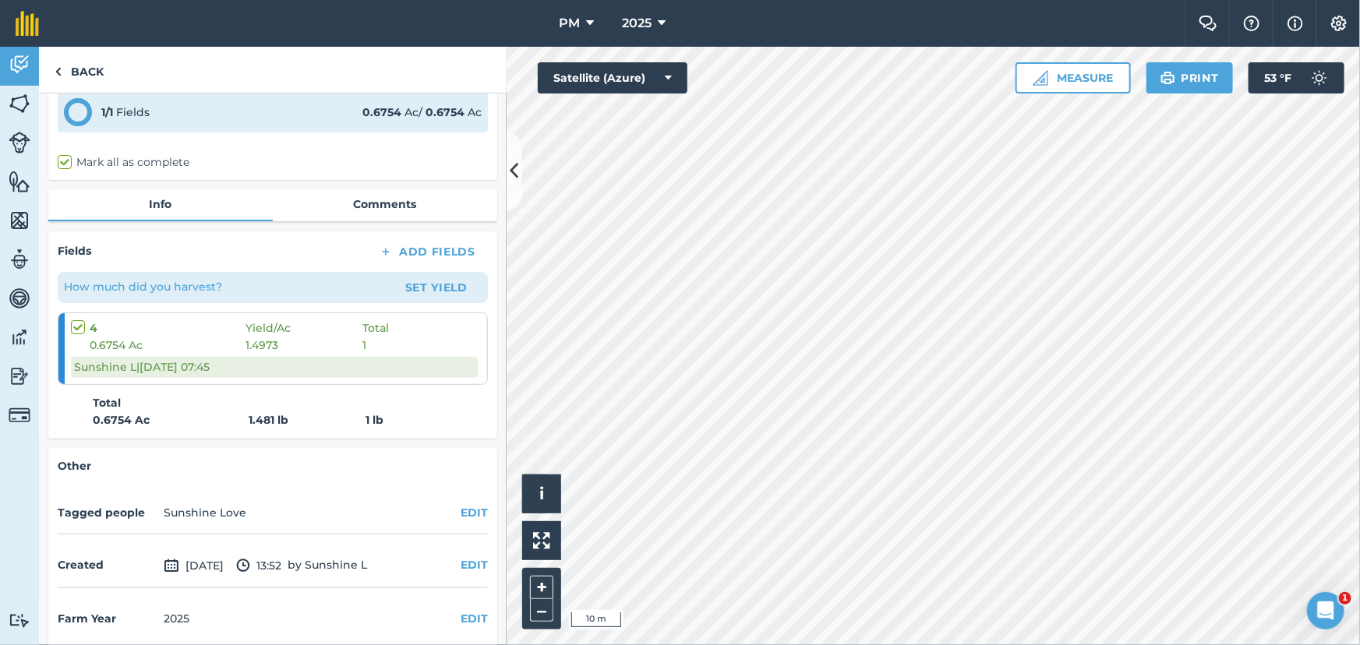
scroll to position [129, 0]
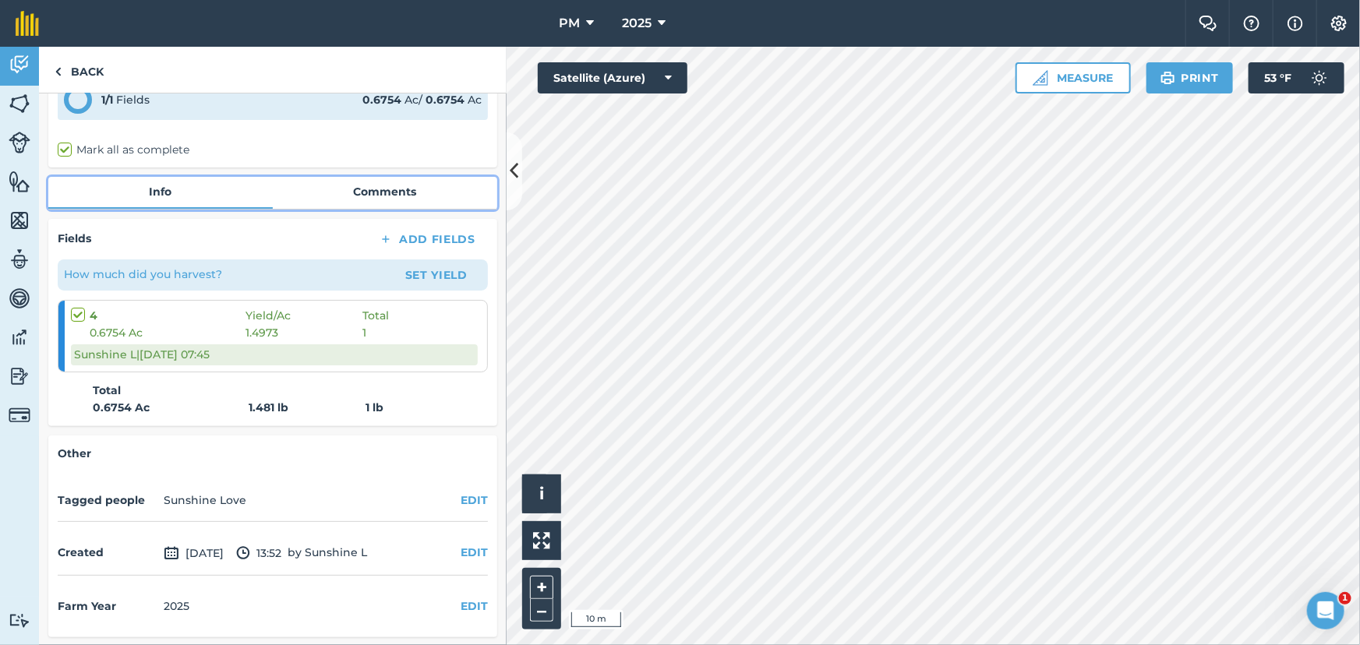
click at [376, 189] on link "Comments" at bounding box center [385, 192] width 224 height 30
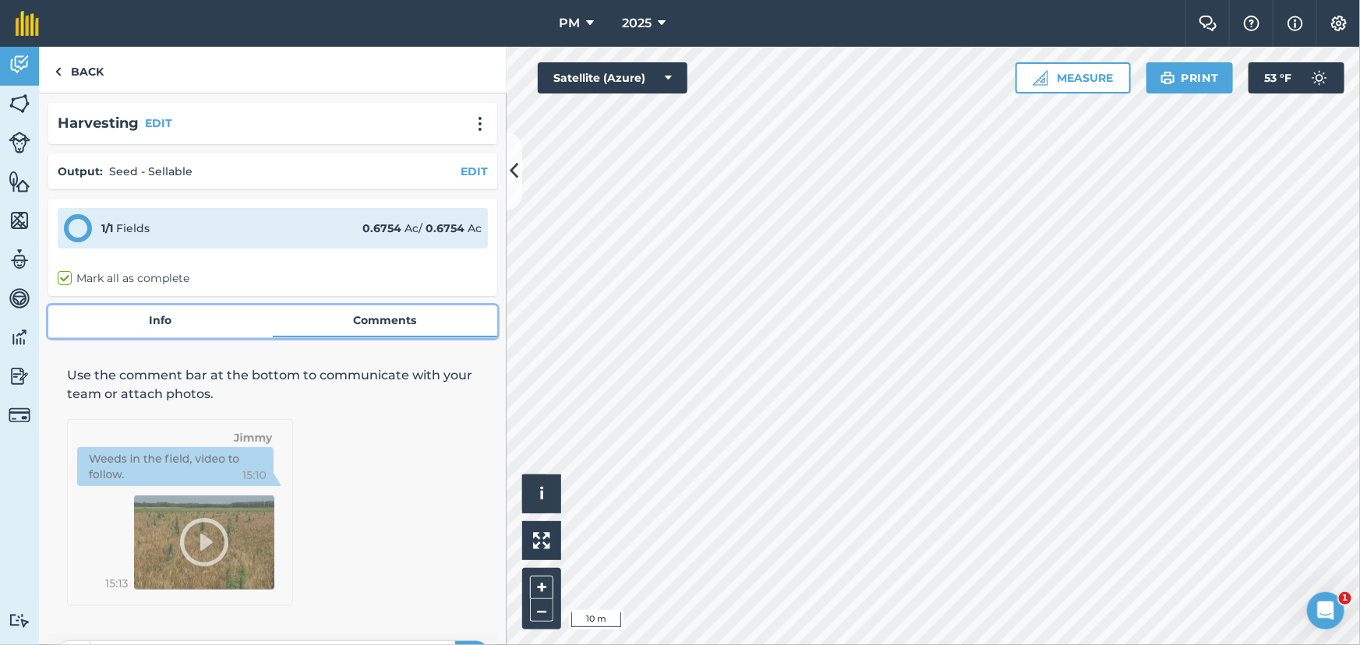
click at [147, 313] on link "Info" at bounding box center [160, 320] width 224 height 30
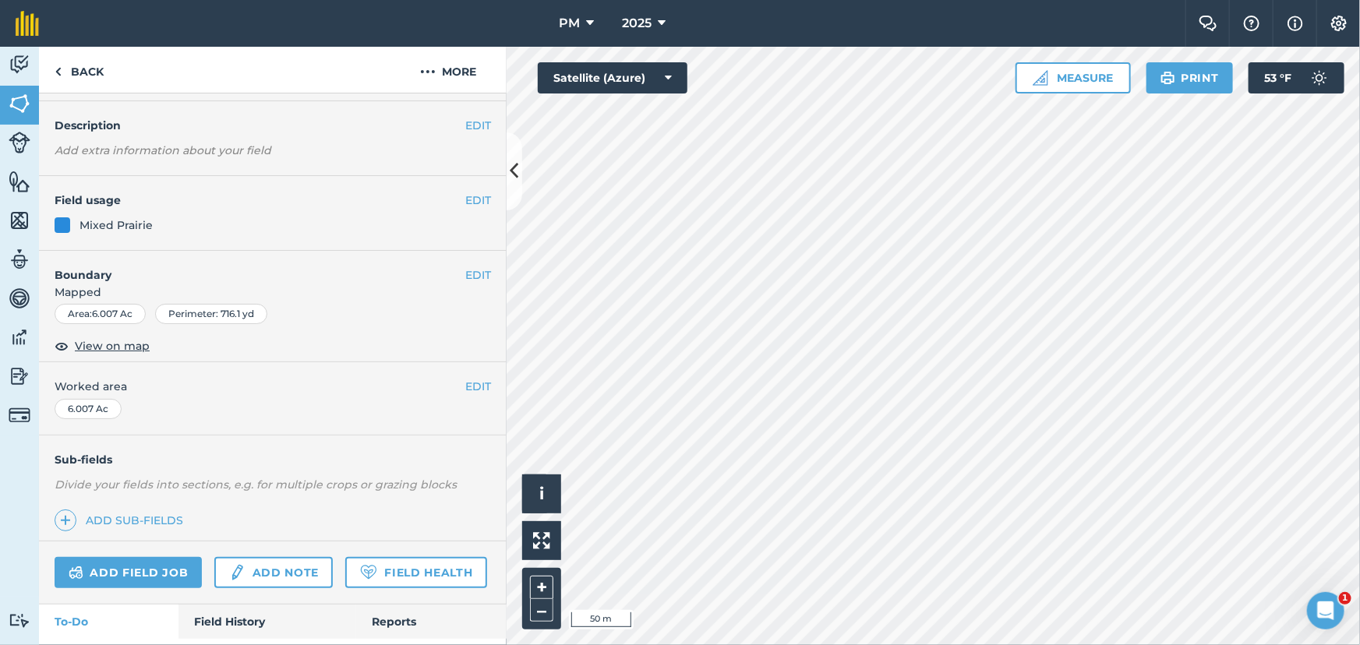
scroll to position [70, 0]
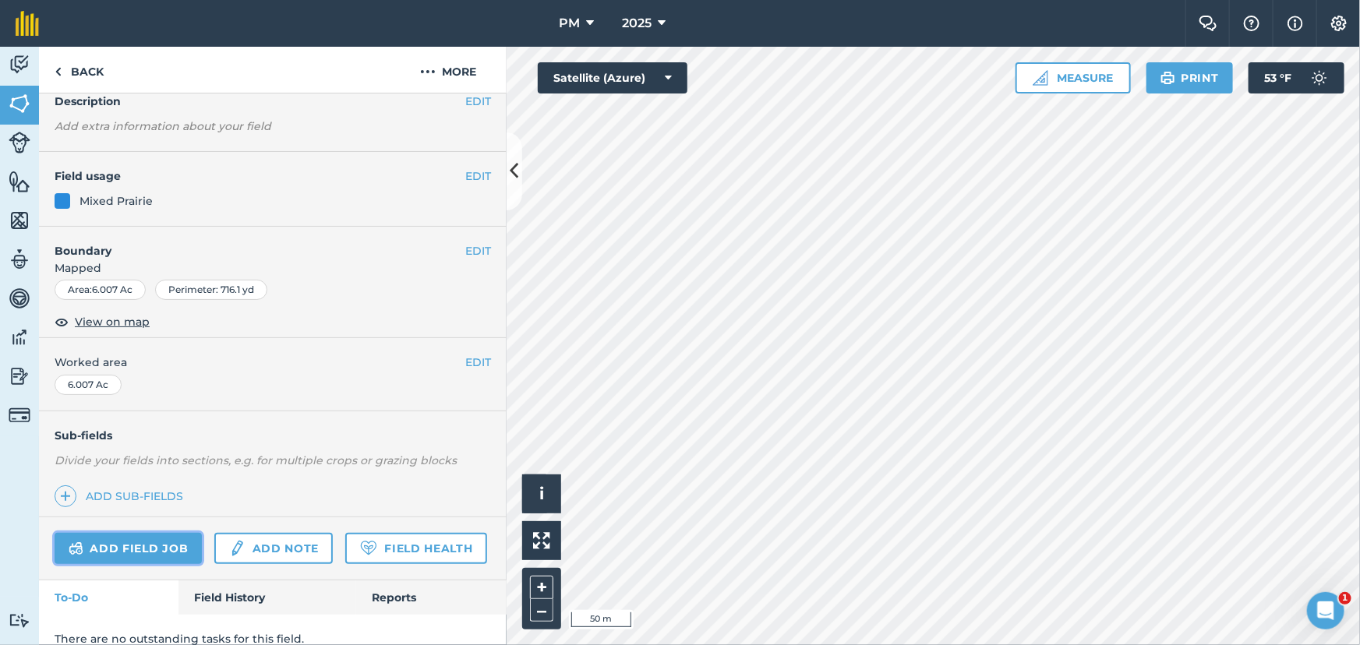
click at [130, 550] on link "Add field job" at bounding box center [128, 548] width 147 height 31
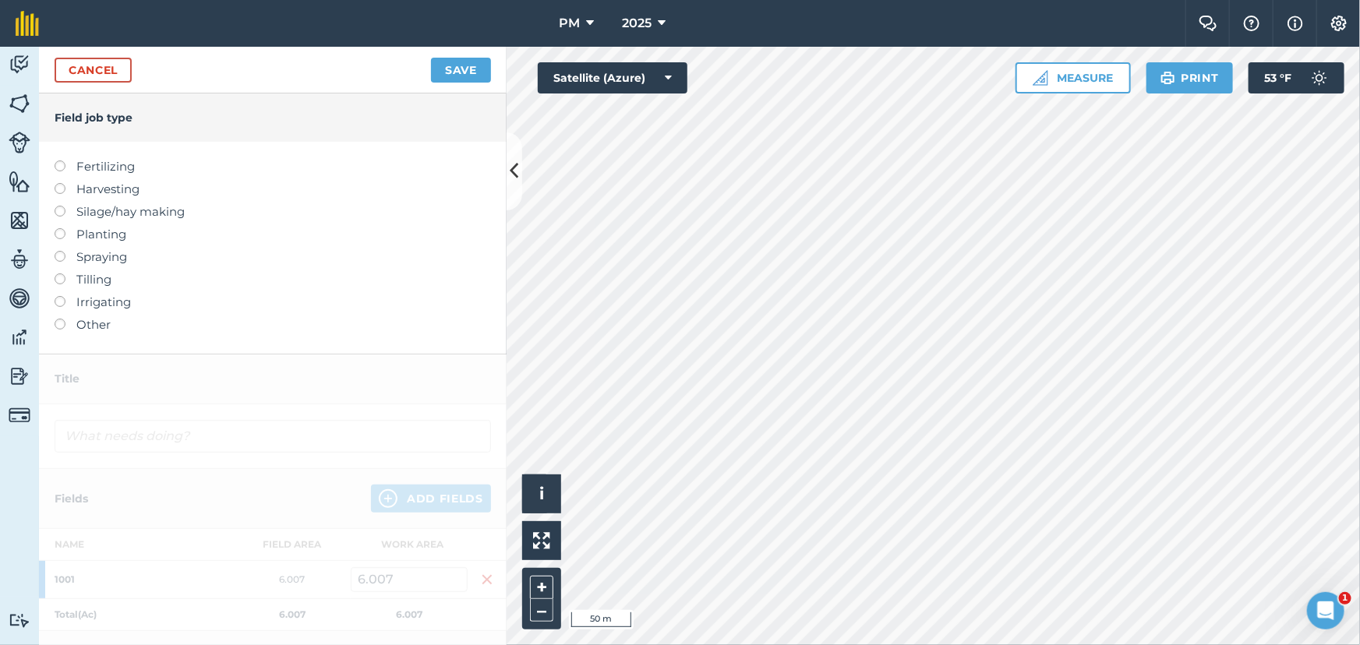
click at [61, 183] on label at bounding box center [66, 183] width 22 height 0
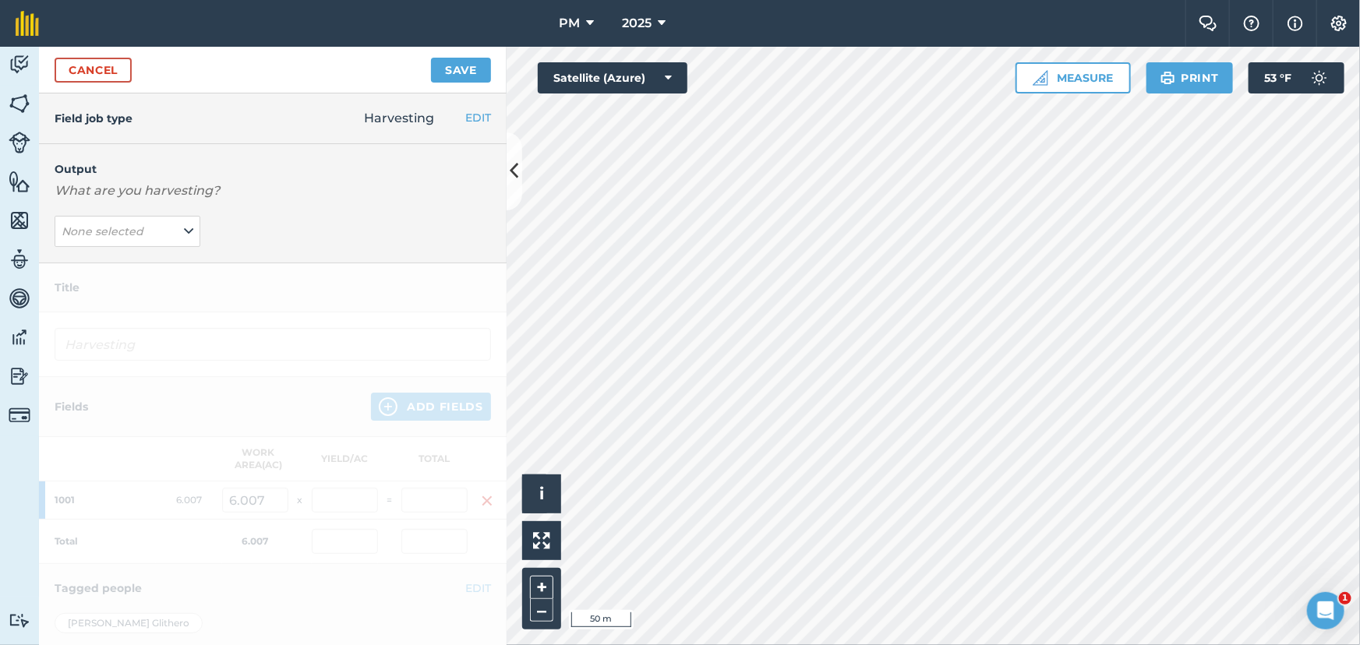
click at [170, 210] on div "Output What are you harvesting? None selected" at bounding box center [273, 203] width 468 height 119
click at [177, 226] on button "None selected" at bounding box center [128, 231] width 146 height 31
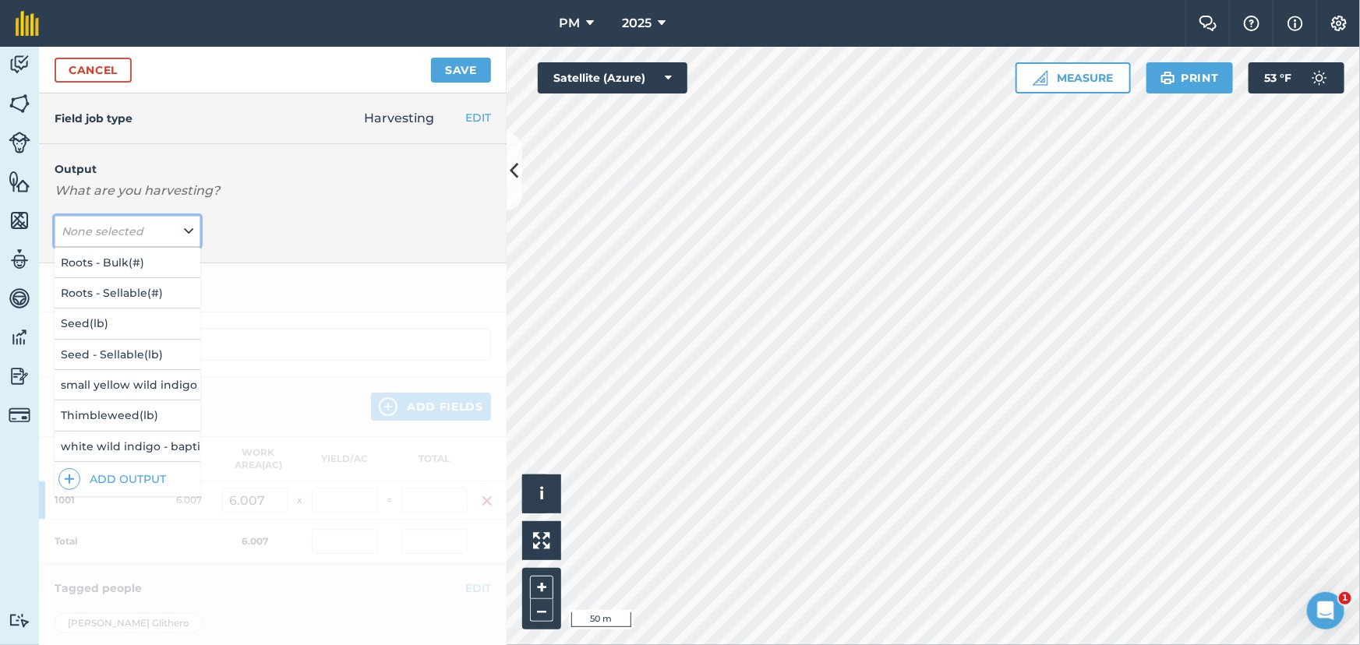
scroll to position [286, 0]
click at [95, 313] on button "Seed ( lb )" at bounding box center [128, 324] width 146 height 30
type input "Harvesting Seed"
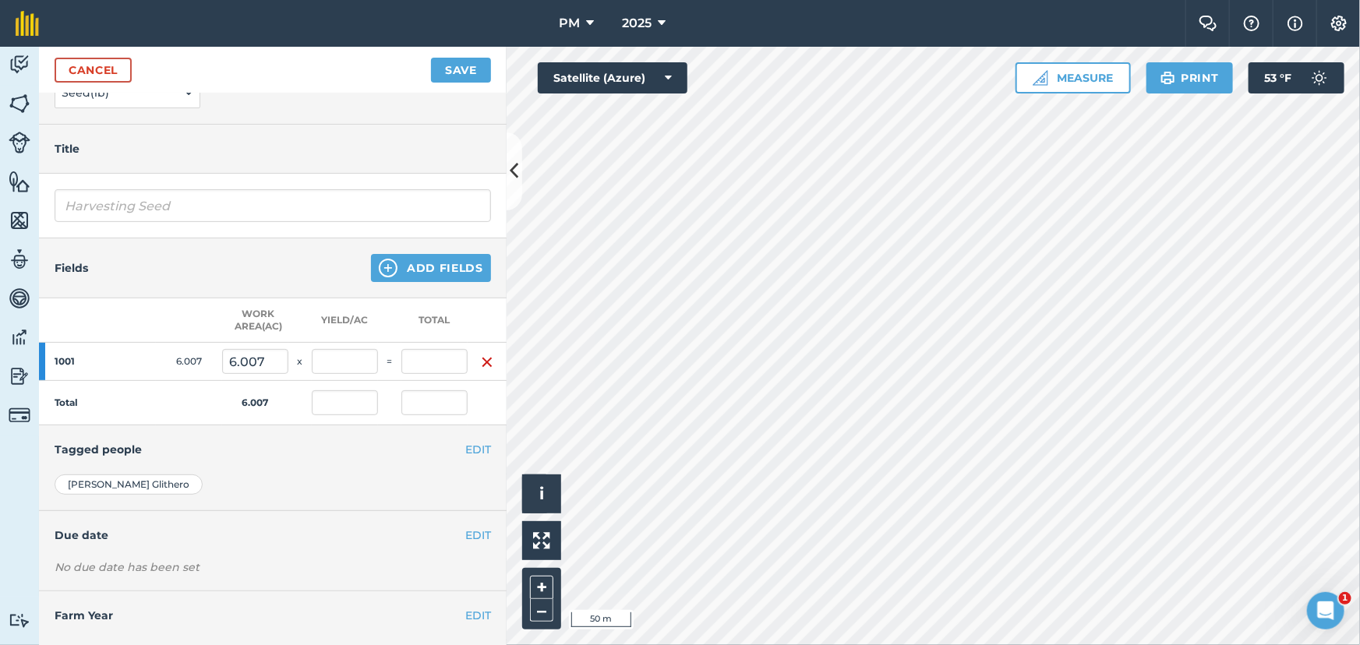
scroll to position [141, 0]
click at [16, 377] on img at bounding box center [20, 376] width 22 height 23
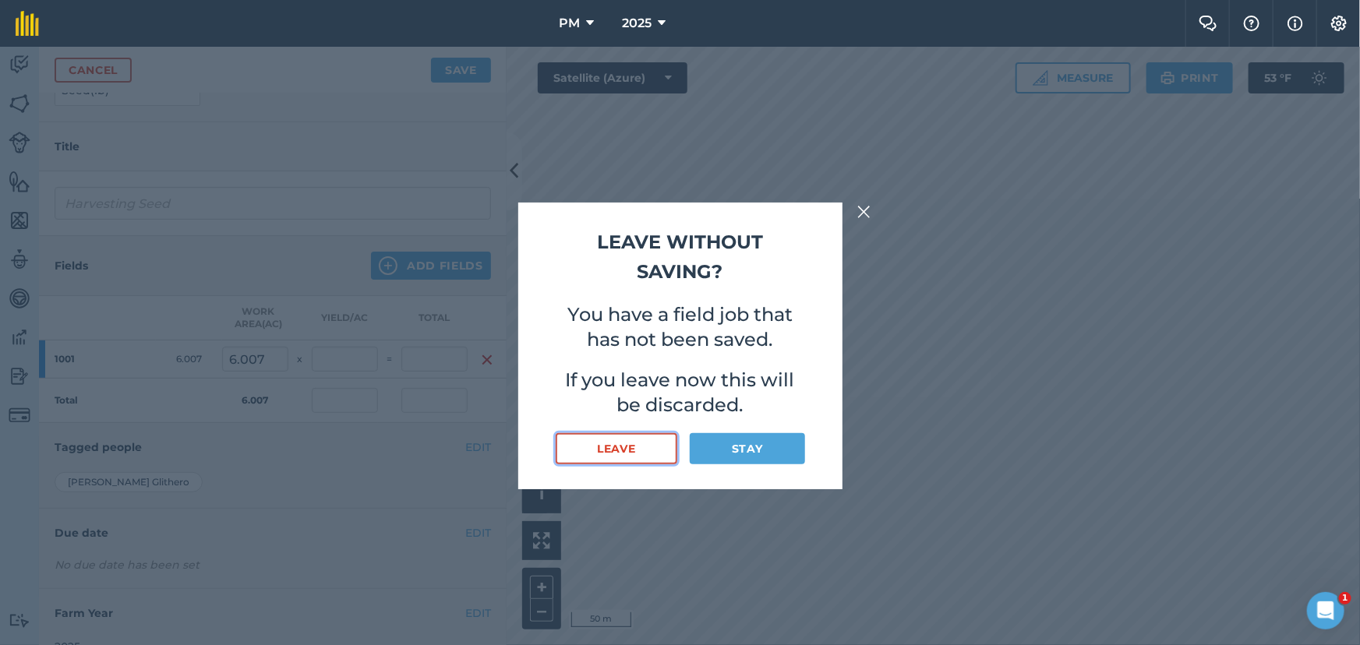
click at [616, 448] on button "Leave" at bounding box center [617, 448] width 122 height 31
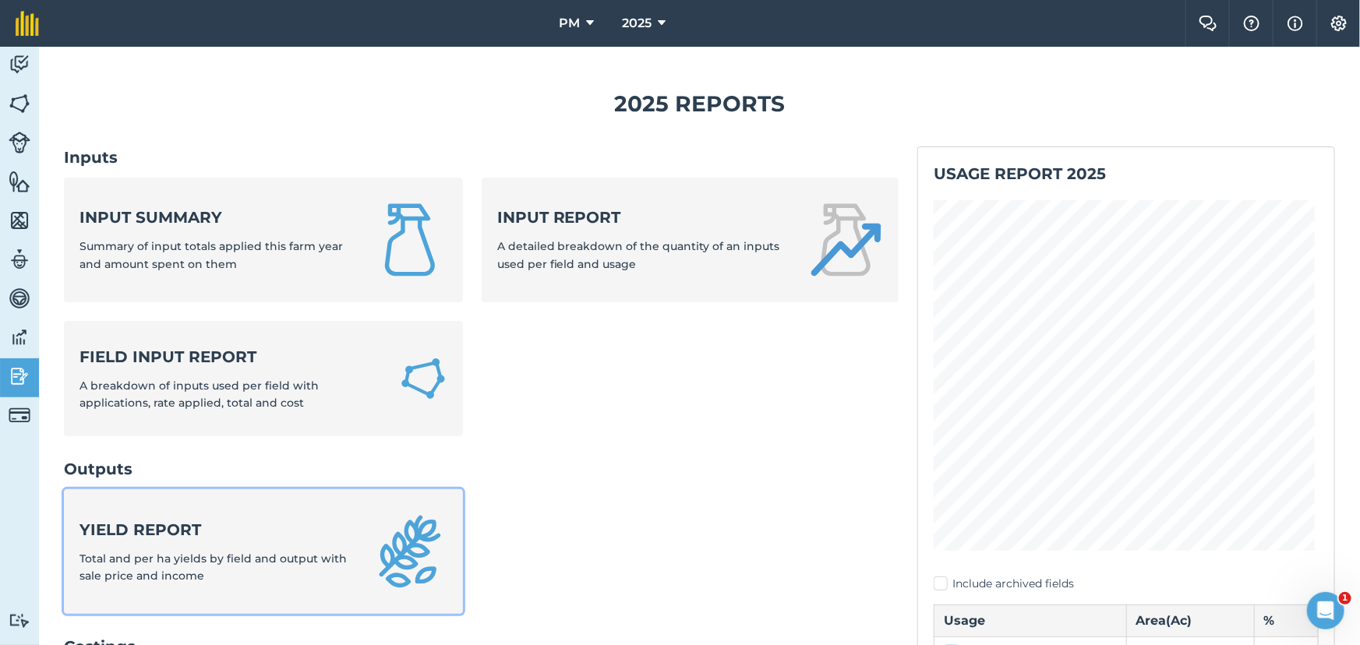
click at [259, 529] on strong "Yield report" at bounding box center [216, 530] width 274 height 22
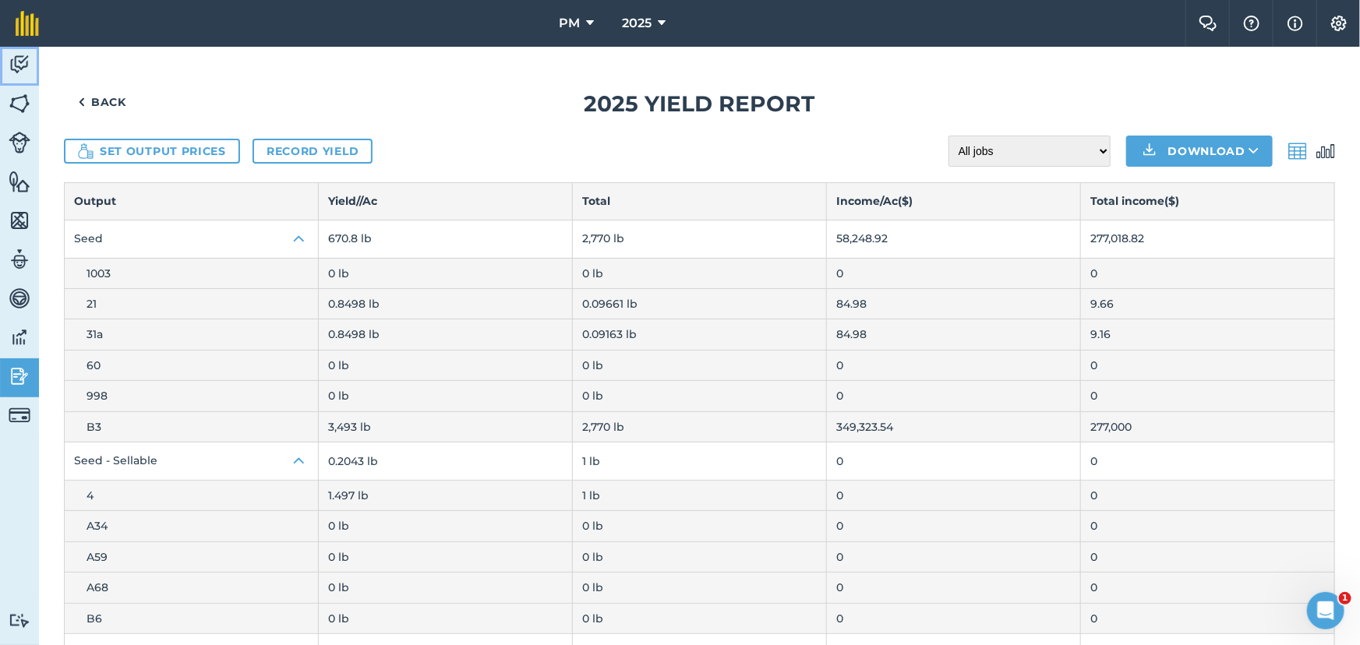
click at [23, 60] on img at bounding box center [20, 64] width 22 height 23
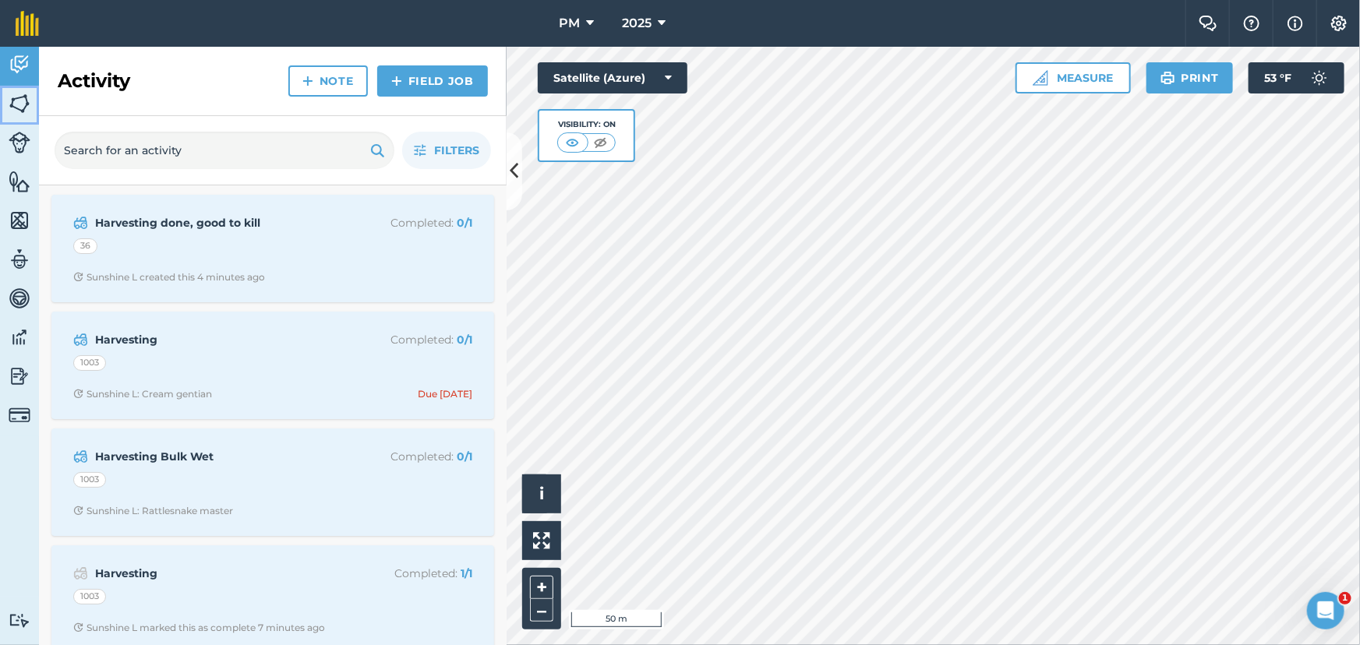
click at [17, 107] on img at bounding box center [20, 103] width 22 height 23
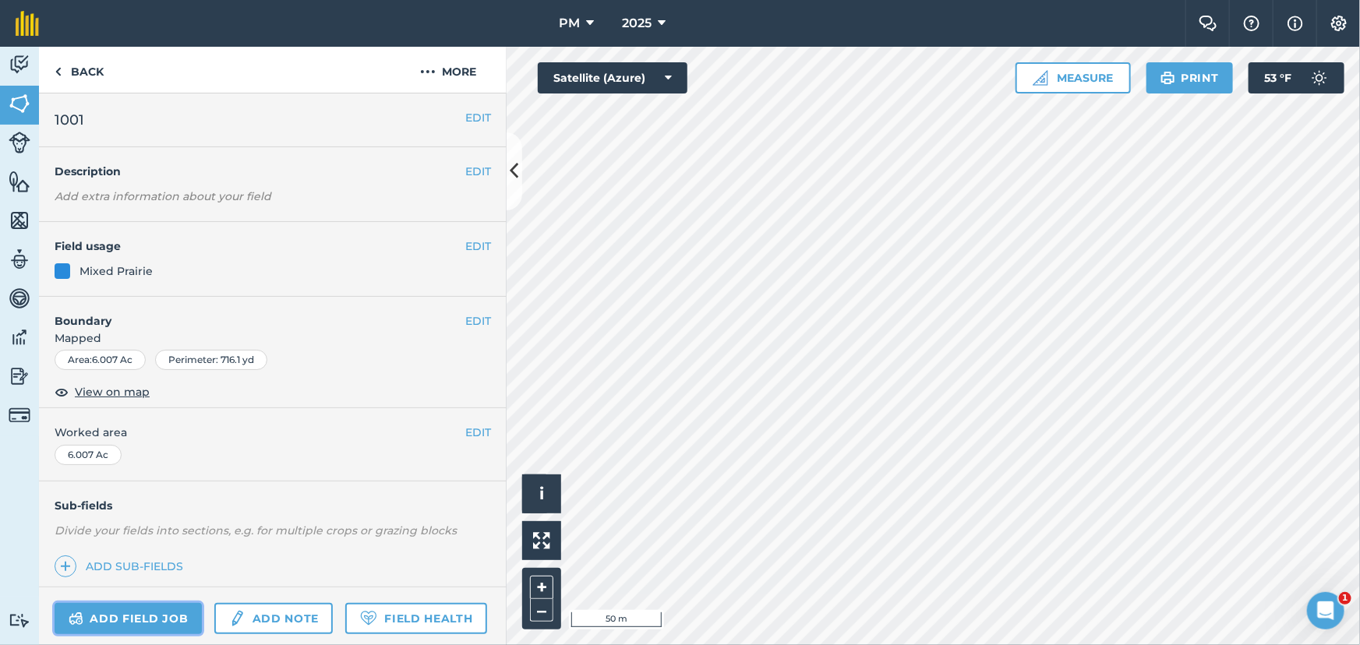
click at [118, 620] on link "Add field job" at bounding box center [128, 618] width 147 height 31
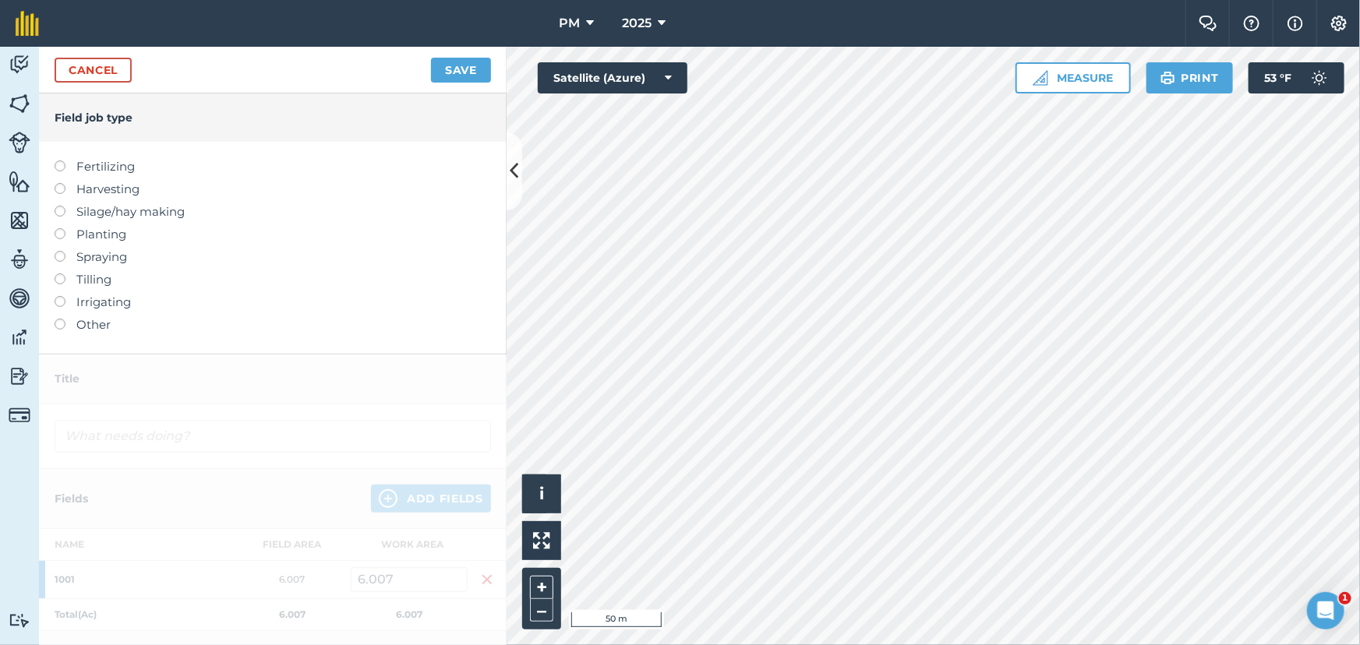
click at [55, 183] on label at bounding box center [66, 183] width 22 height 0
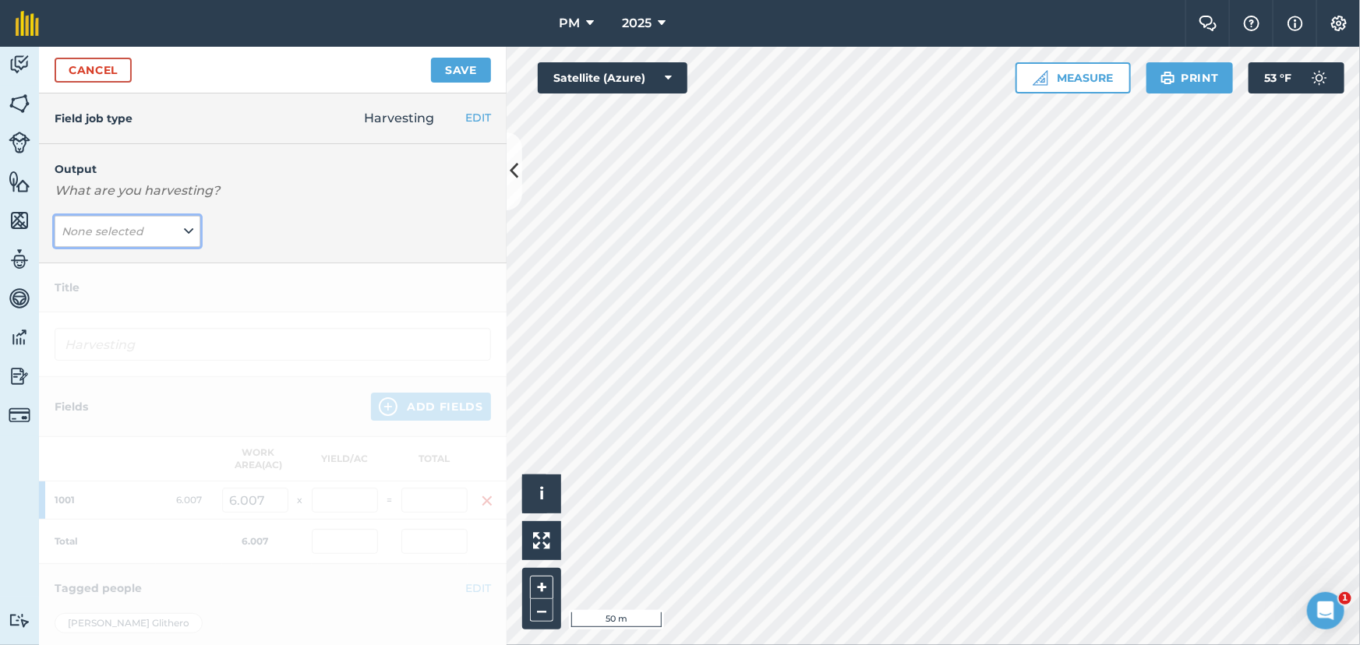
click at [184, 226] on icon at bounding box center [188, 231] width 9 height 17
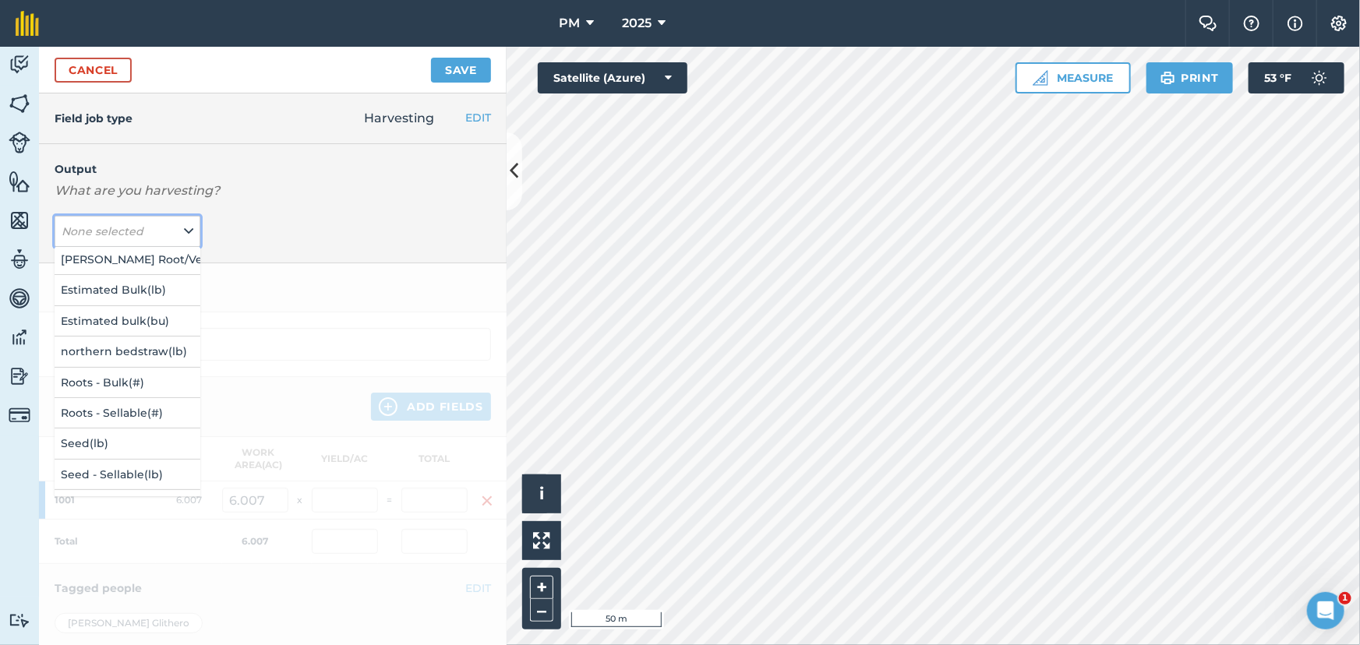
scroll to position [212, 0]
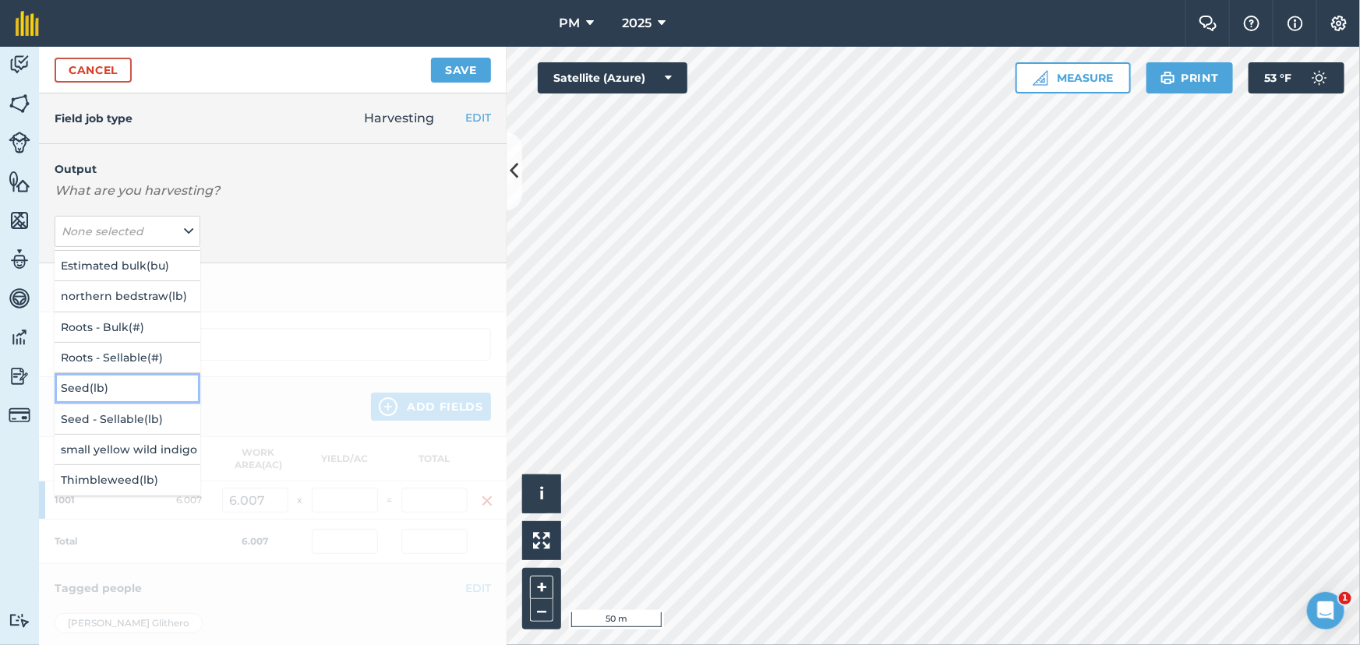
click at [117, 385] on button "Seed ( lb )" at bounding box center [128, 388] width 146 height 30
type input "Harvesting Seed"
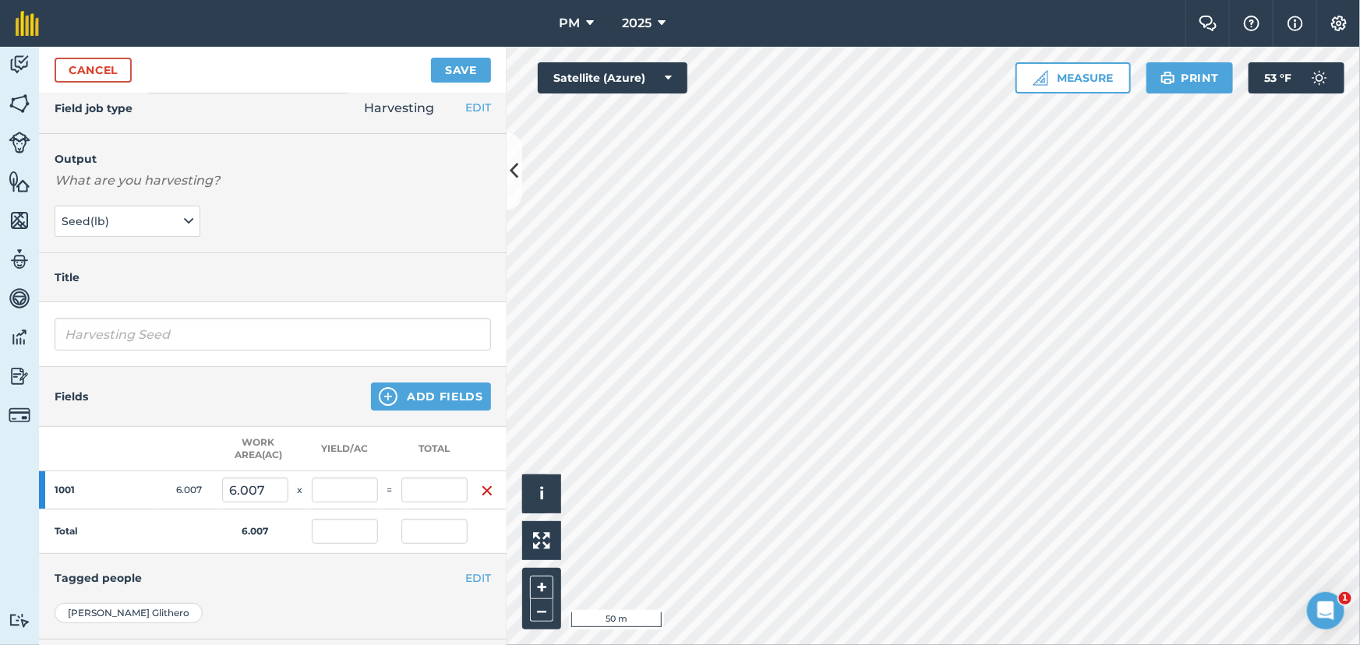
scroll to position [0, 0]
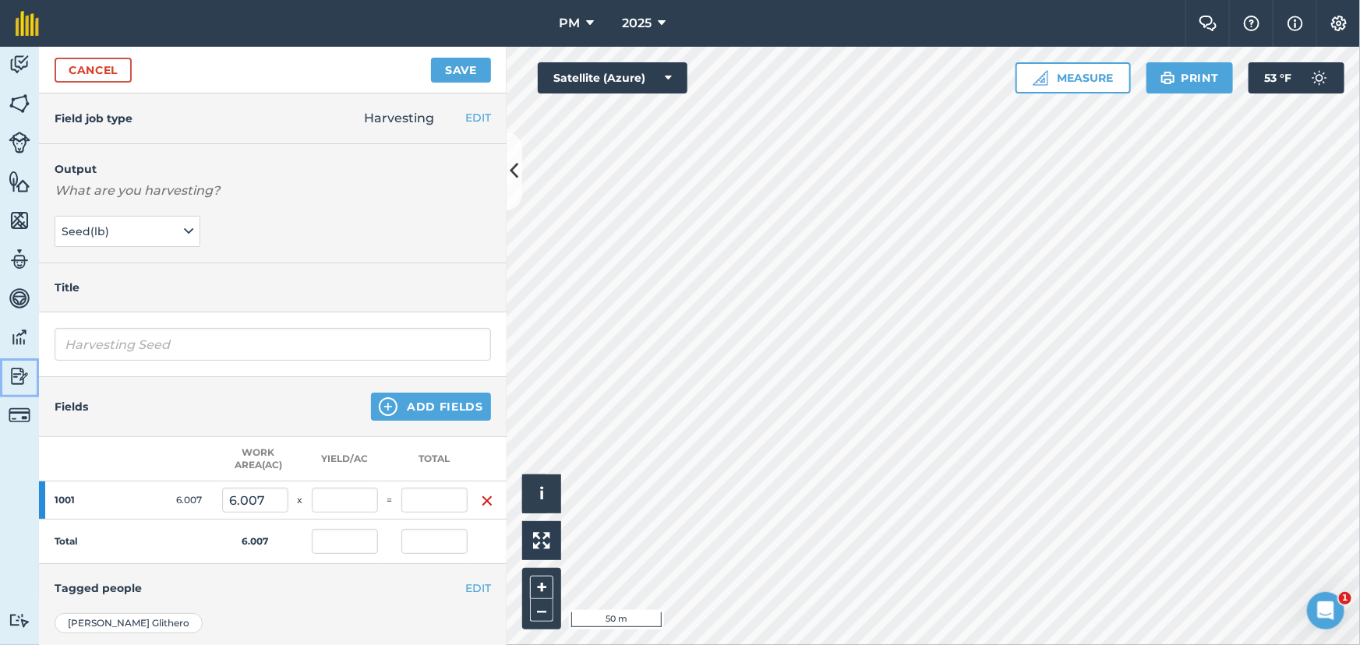
click at [18, 378] on img at bounding box center [20, 376] width 22 height 23
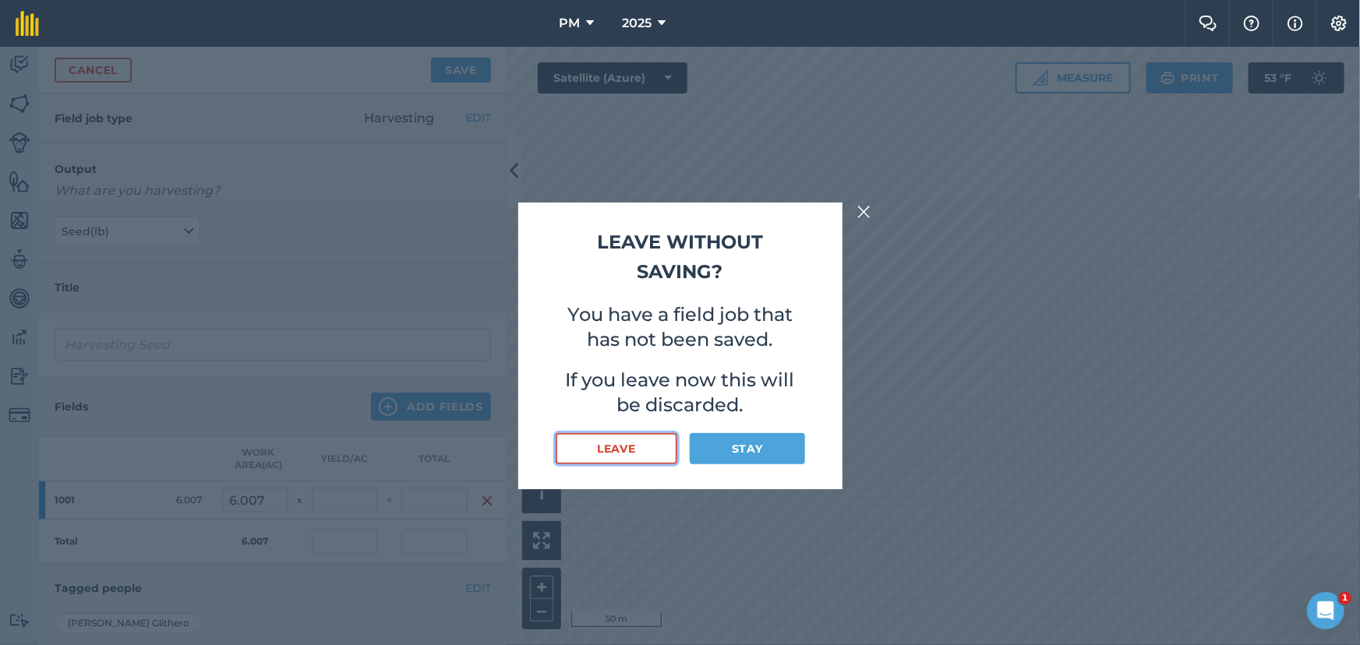
click at [601, 447] on button "Leave" at bounding box center [617, 448] width 122 height 31
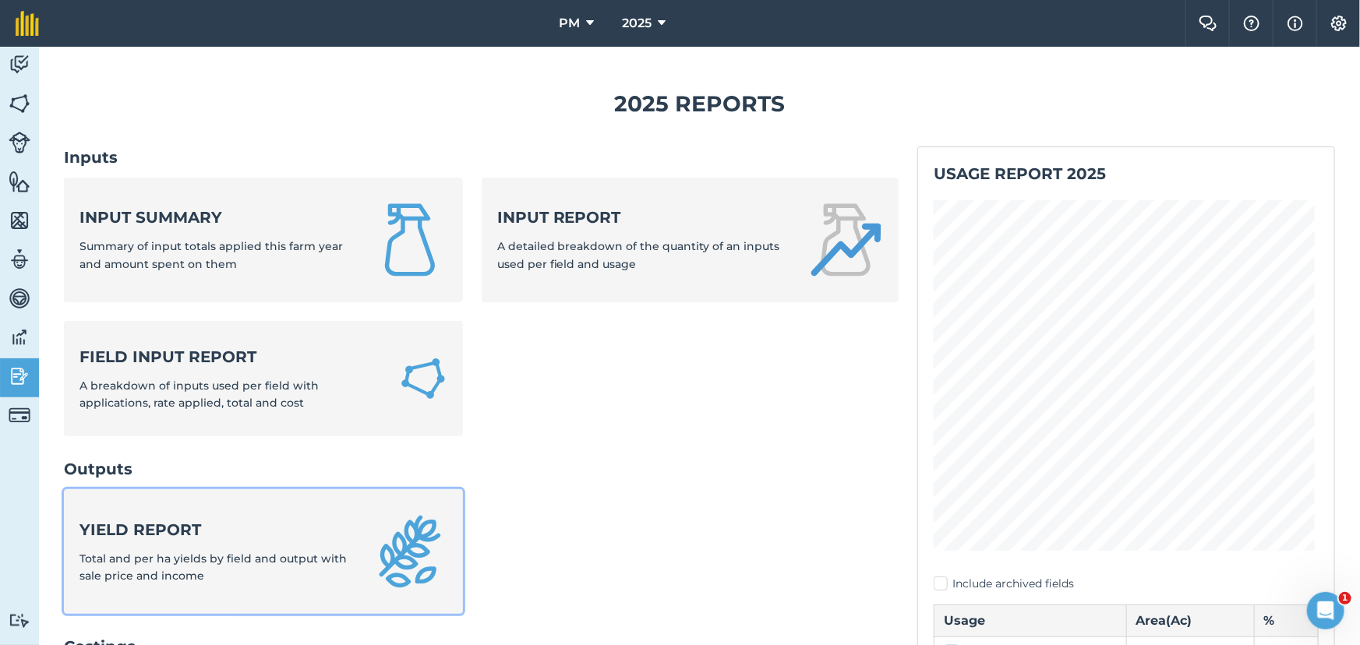
click at [344, 521] on strong "Yield report" at bounding box center [216, 530] width 274 height 22
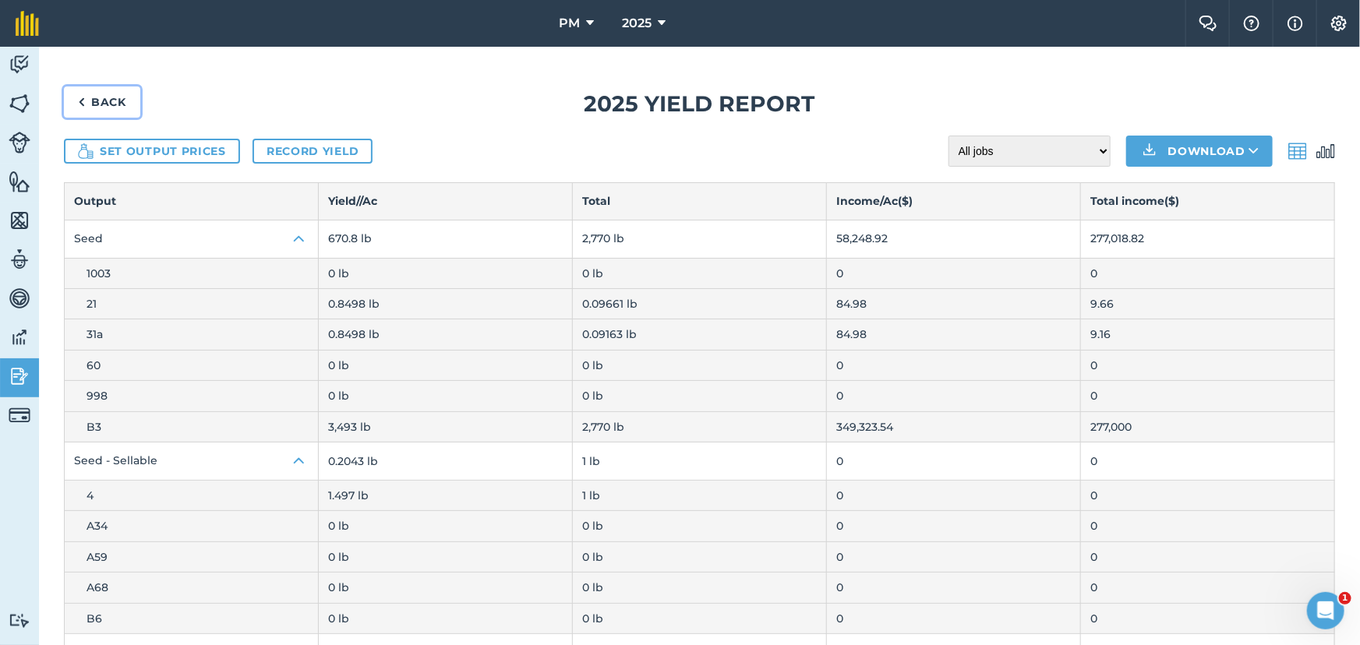
click at [79, 101] on img at bounding box center [81, 102] width 7 height 19
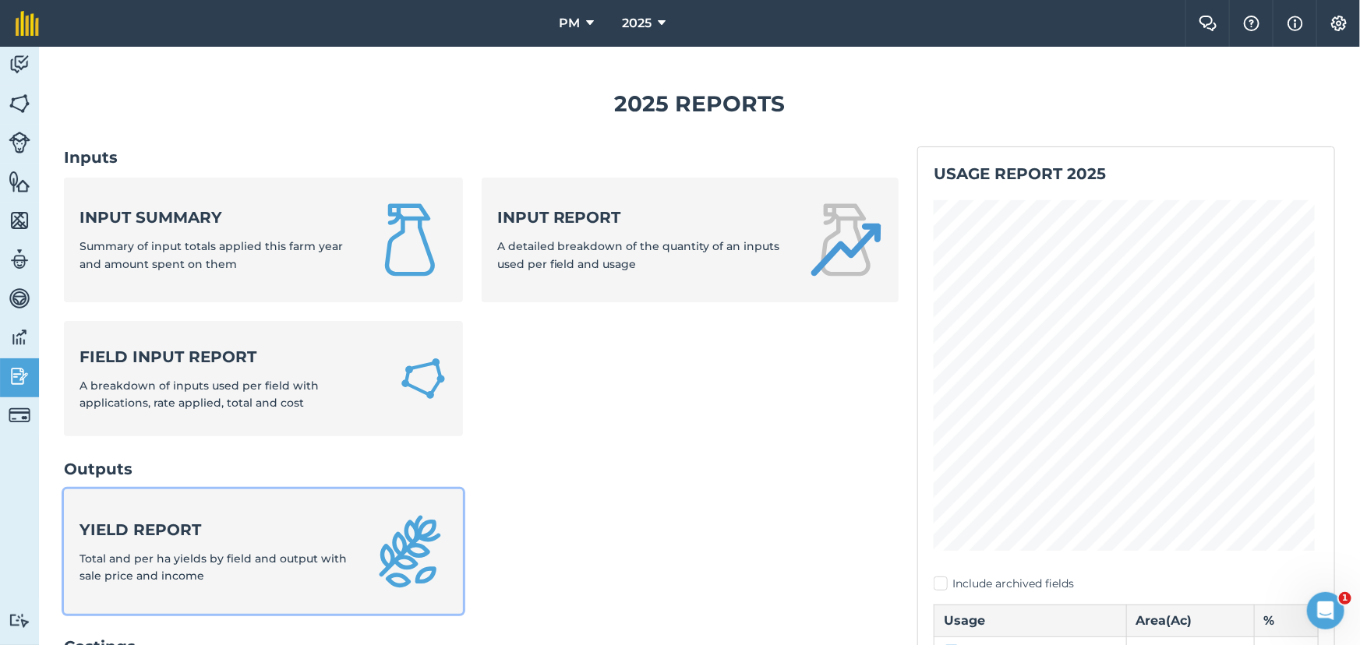
click at [168, 510] on link "Yield report Total and per ha yields by field and output with sale price and in…" at bounding box center [263, 551] width 399 height 125
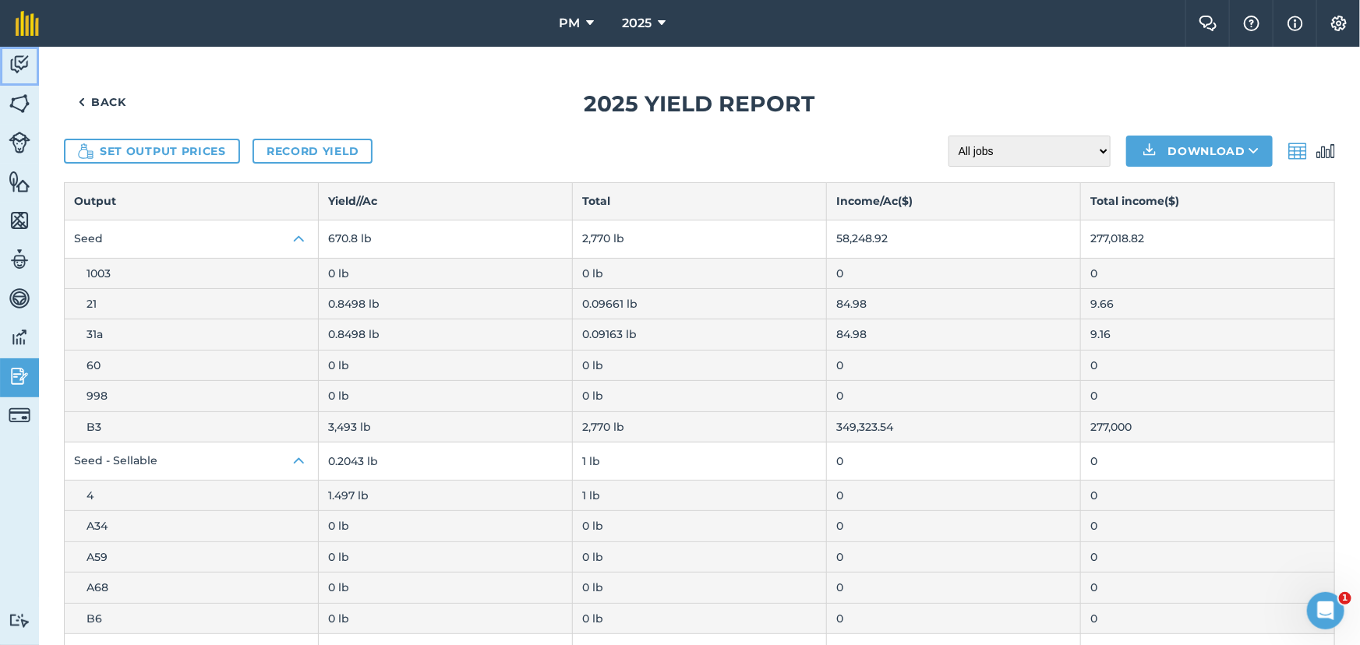
click at [16, 64] on img at bounding box center [20, 64] width 22 height 23
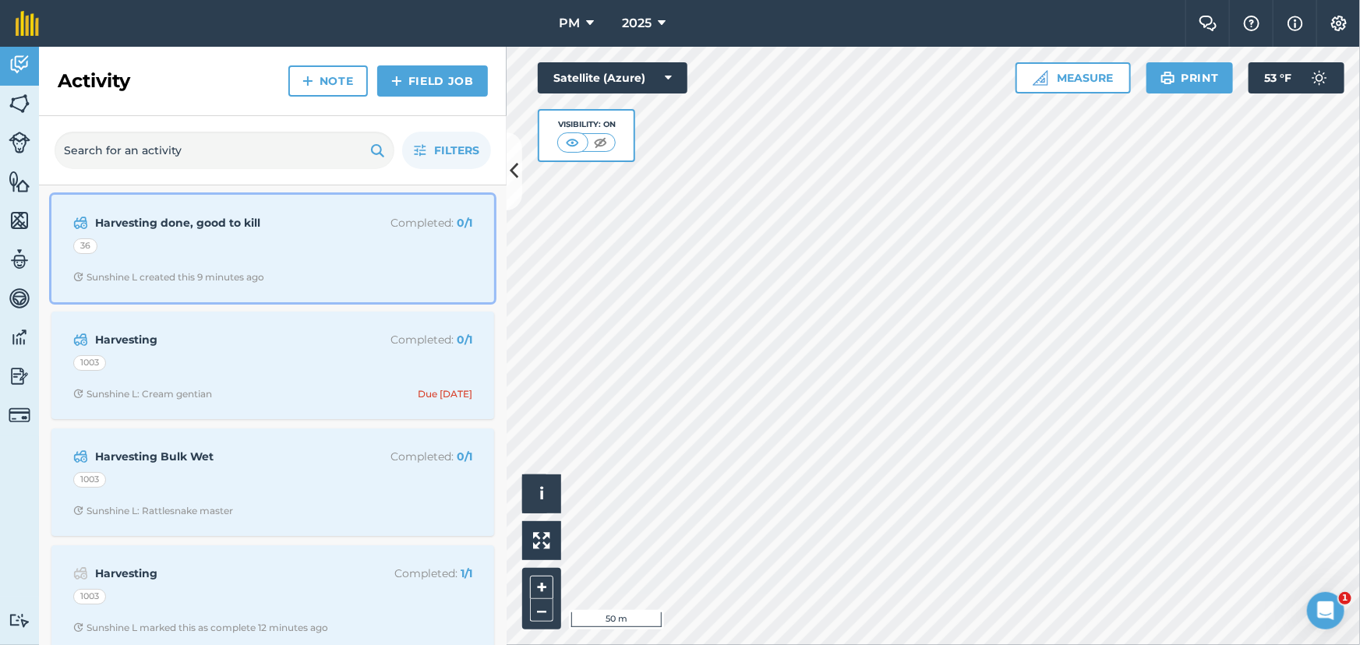
click at [297, 254] on div "36" at bounding box center [272, 248] width 399 height 20
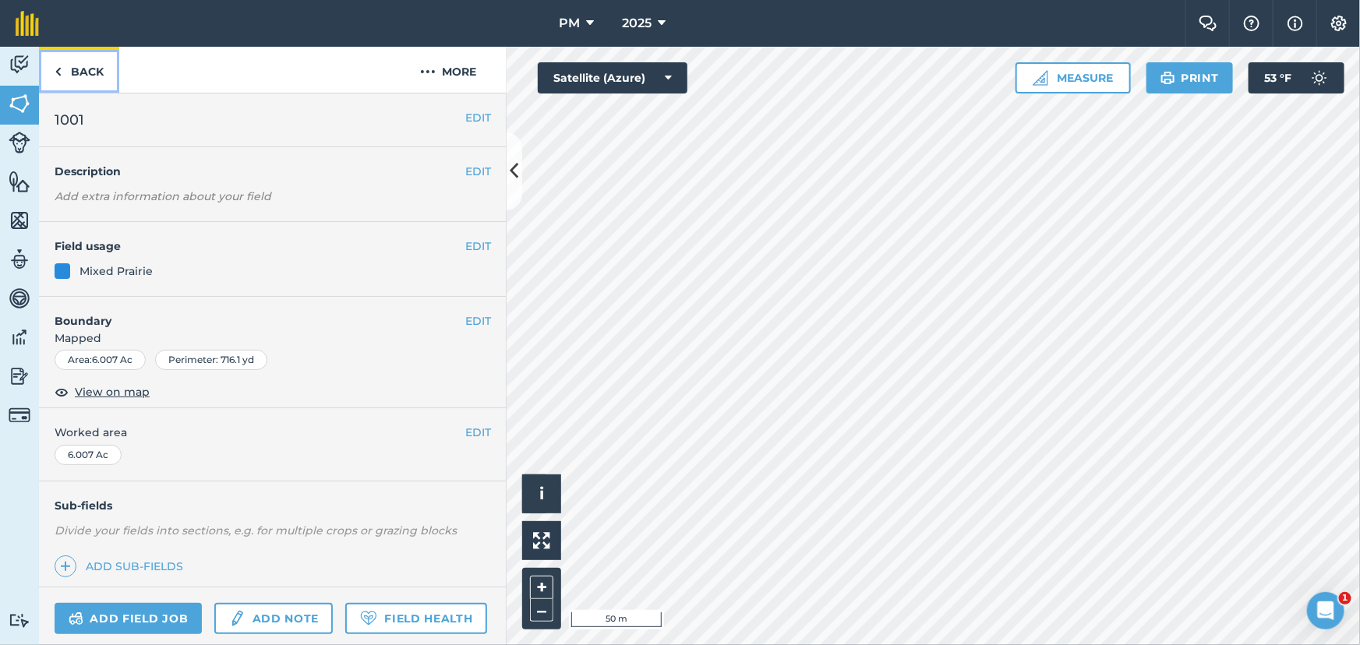
click at [55, 70] on img at bounding box center [58, 71] width 7 height 19
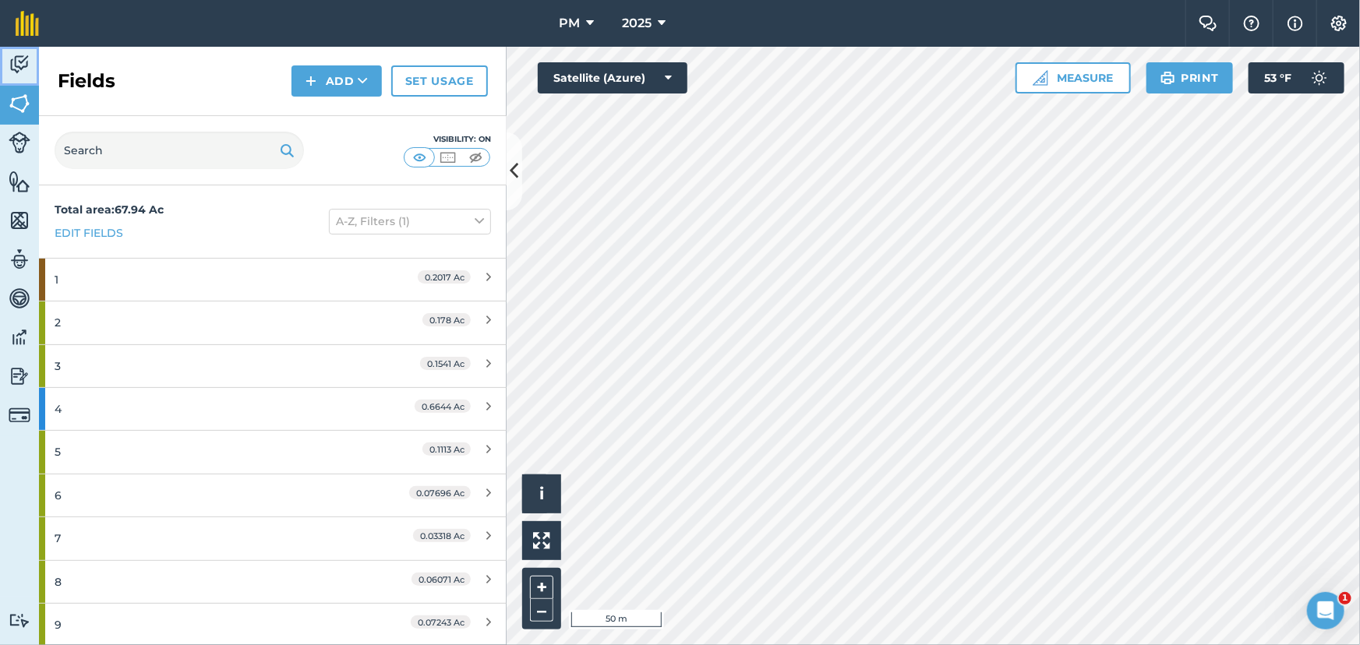
click at [10, 55] on img at bounding box center [20, 64] width 22 height 23
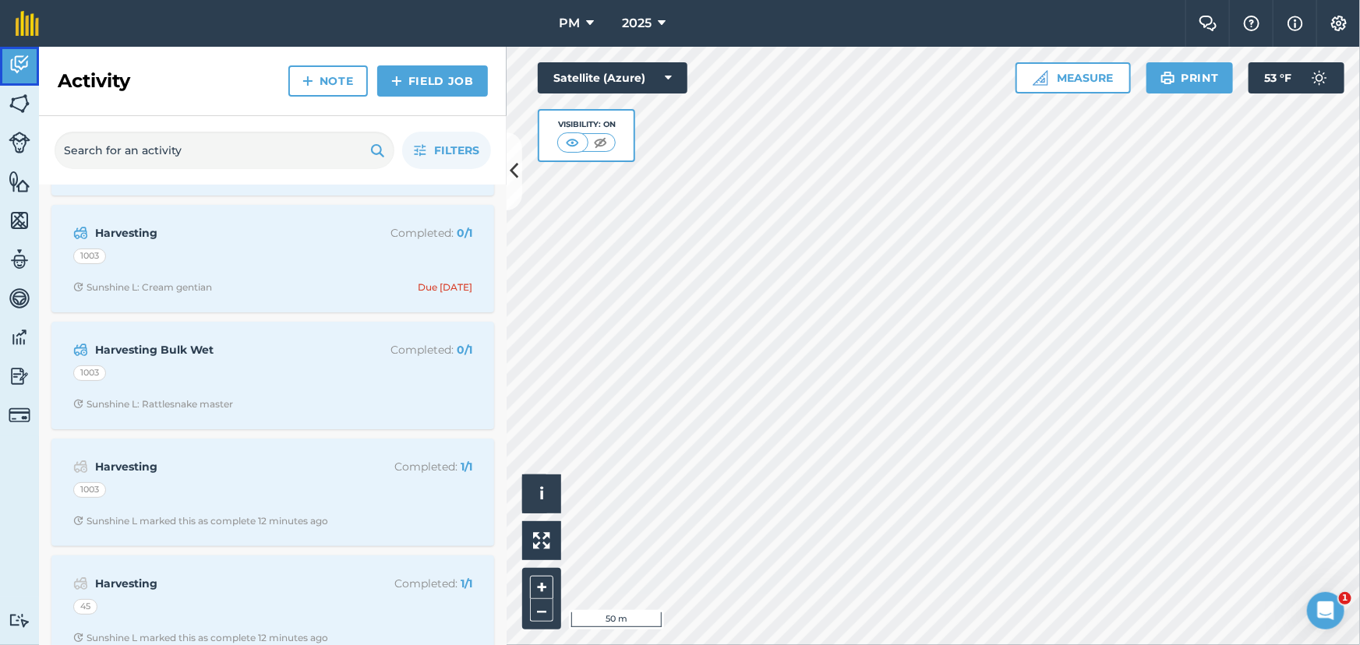
scroll to position [212, 0]
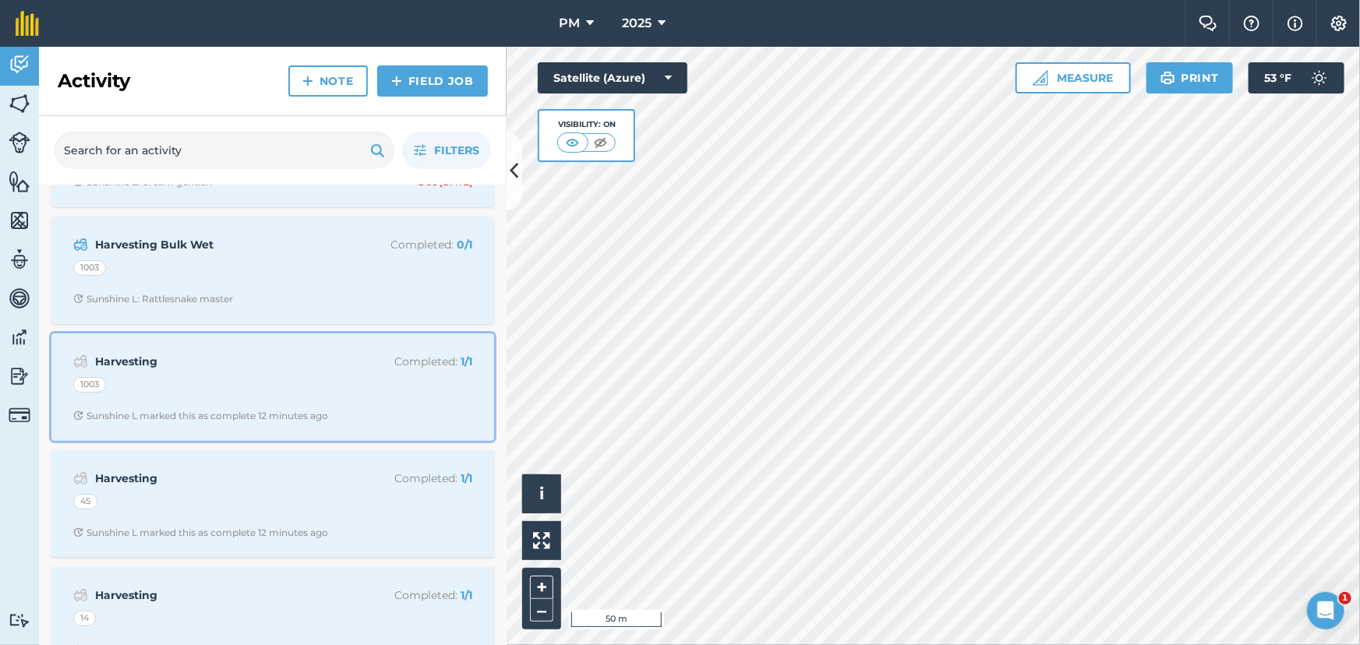
click at [282, 374] on div "Harvesting Completed : 1 / 1 1003 Sunshine L marked this as complete 12 minutes…" at bounding box center [273, 387] width 424 height 89
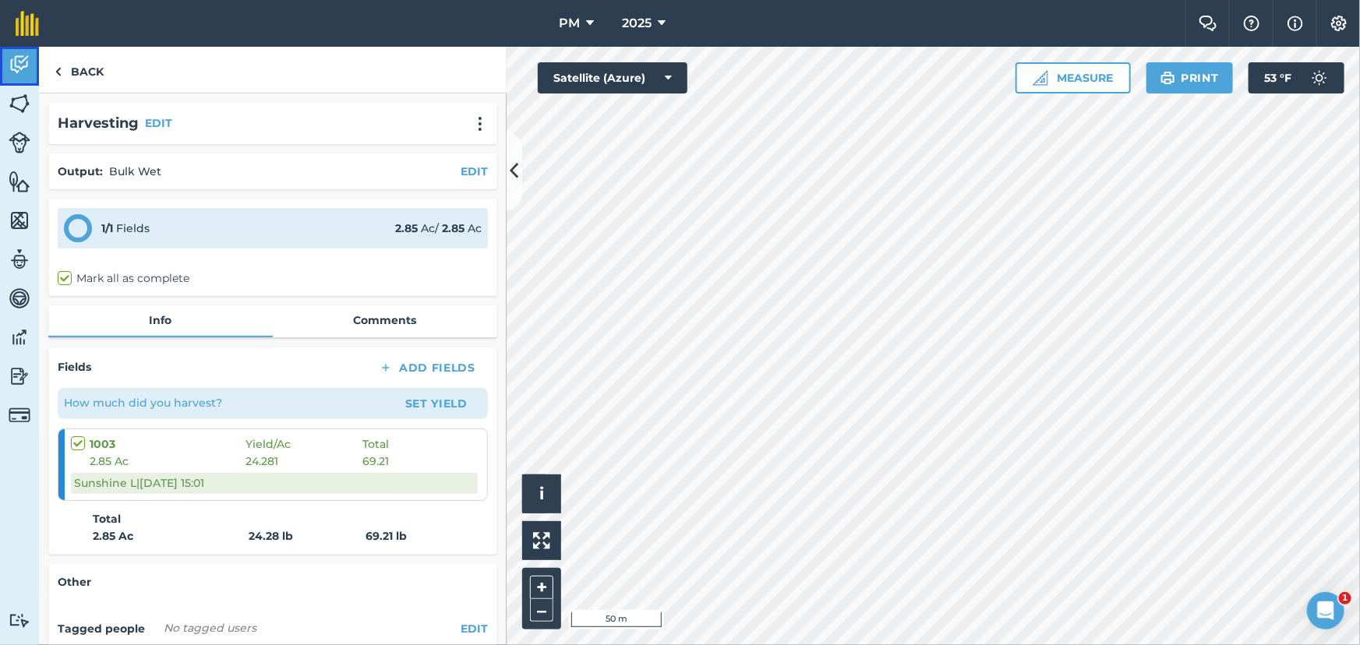
click at [25, 61] on img at bounding box center [20, 64] width 22 height 23
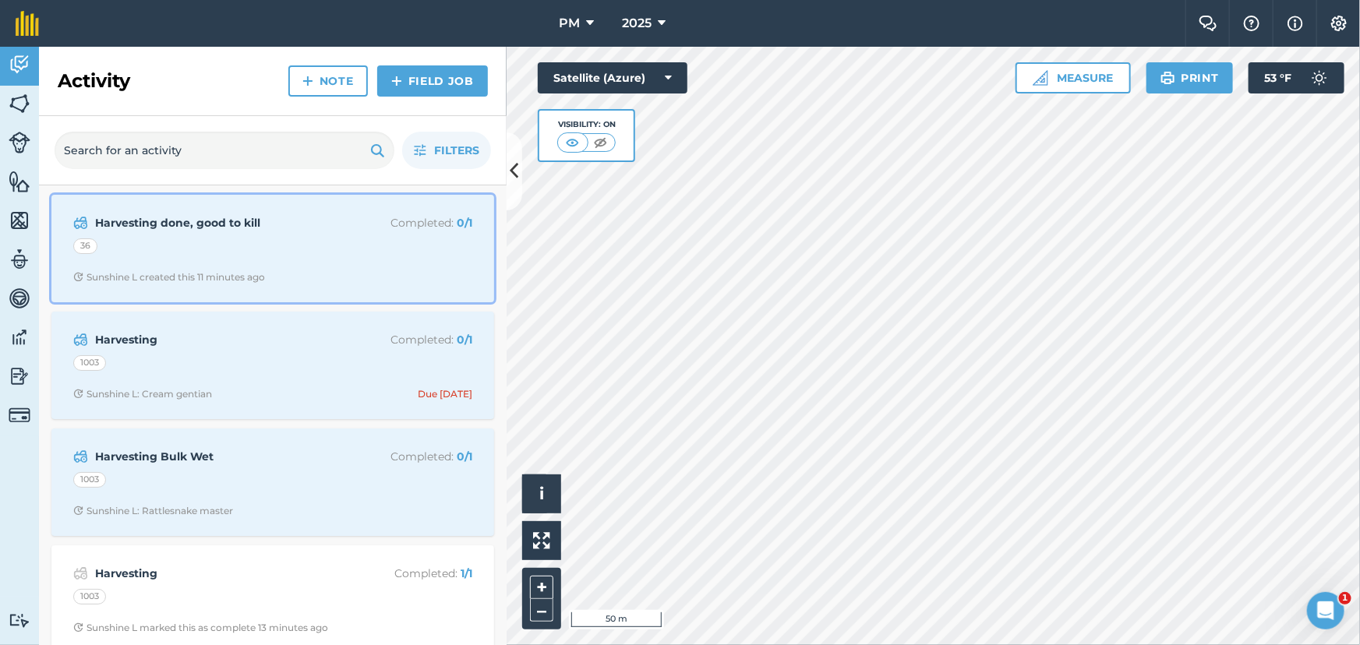
click at [306, 257] on div "36" at bounding box center [272, 248] width 399 height 20
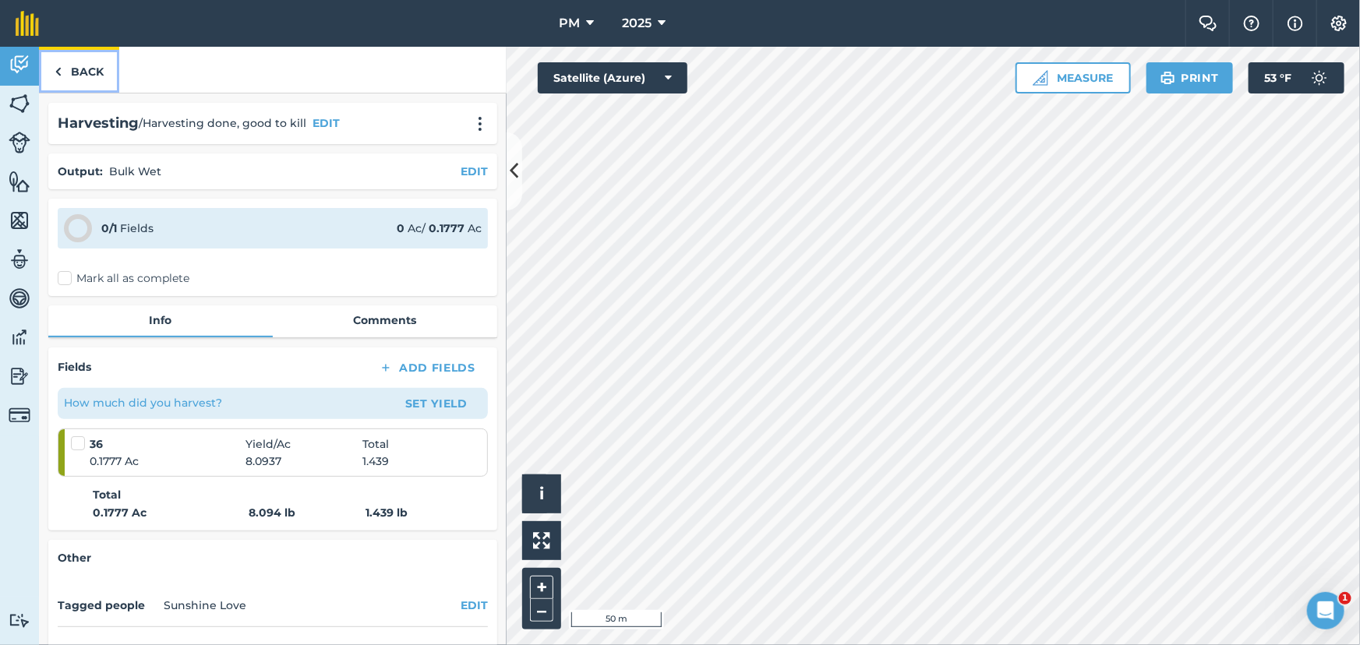
click at [61, 70] on img at bounding box center [58, 71] width 7 height 19
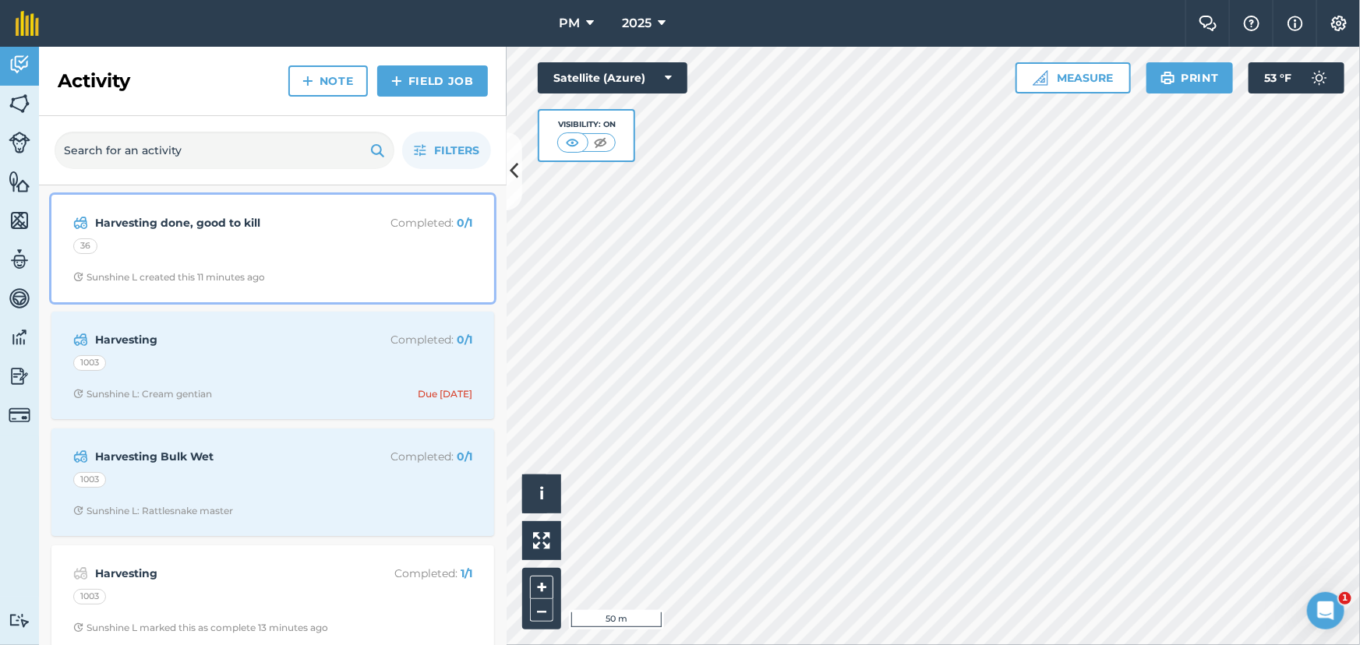
click at [324, 256] on div "36" at bounding box center [272, 248] width 399 height 20
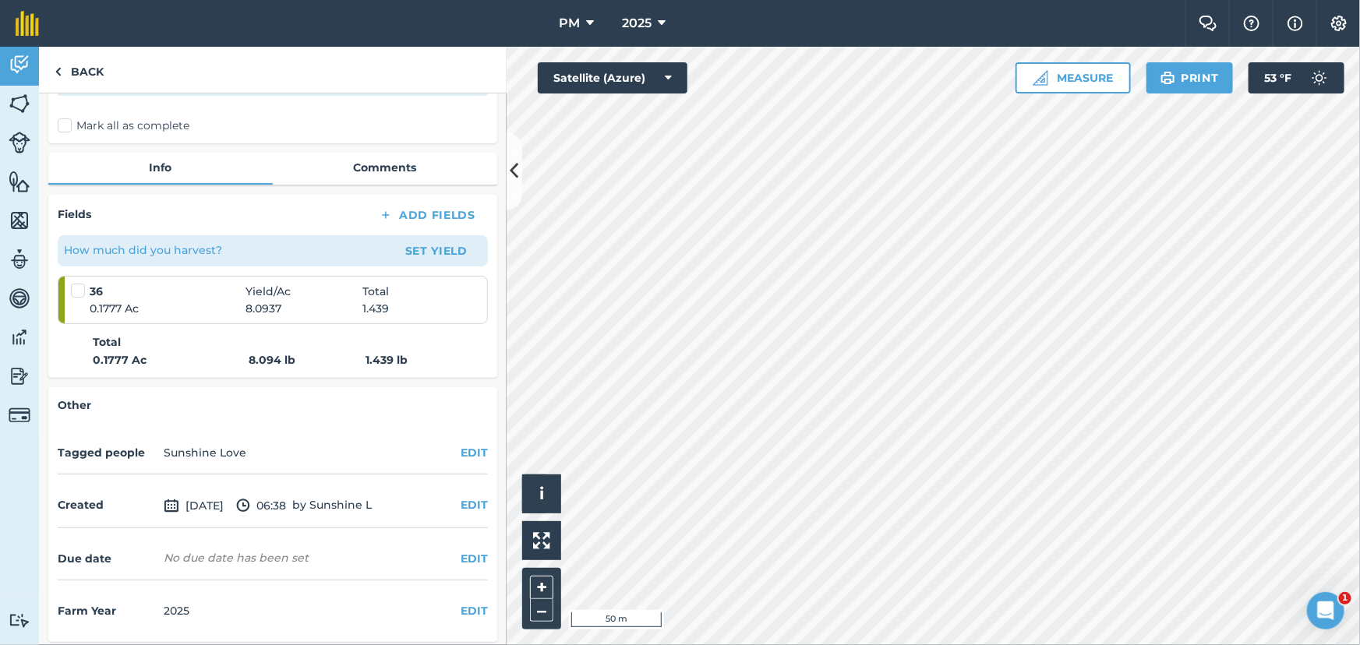
scroll to position [157, 0]
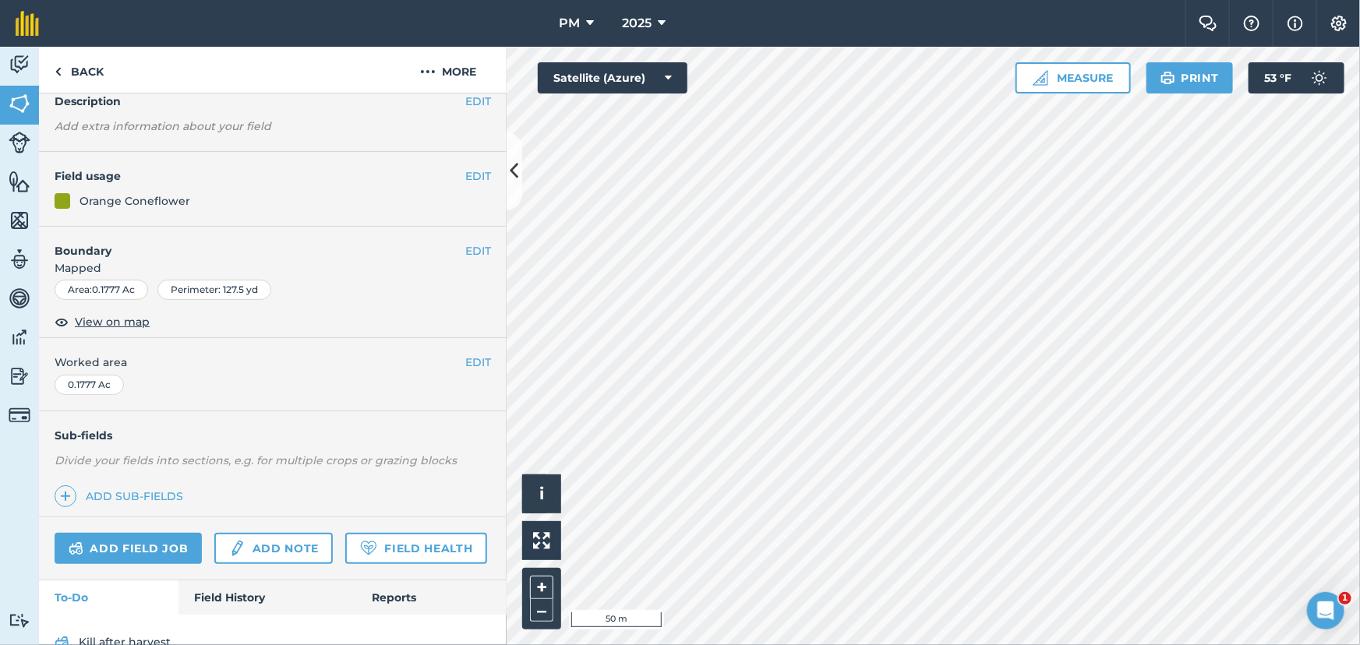
scroll to position [207, 0]
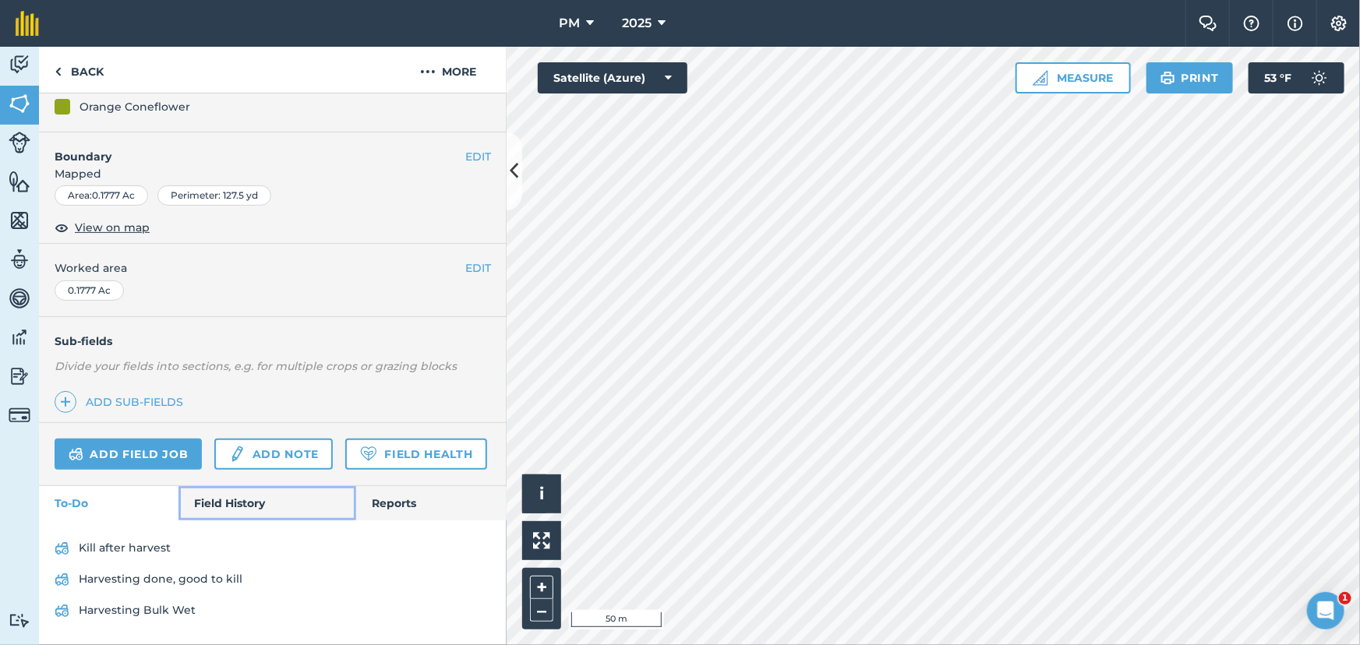
click at [223, 500] on link "Field History" at bounding box center [266, 503] width 177 height 34
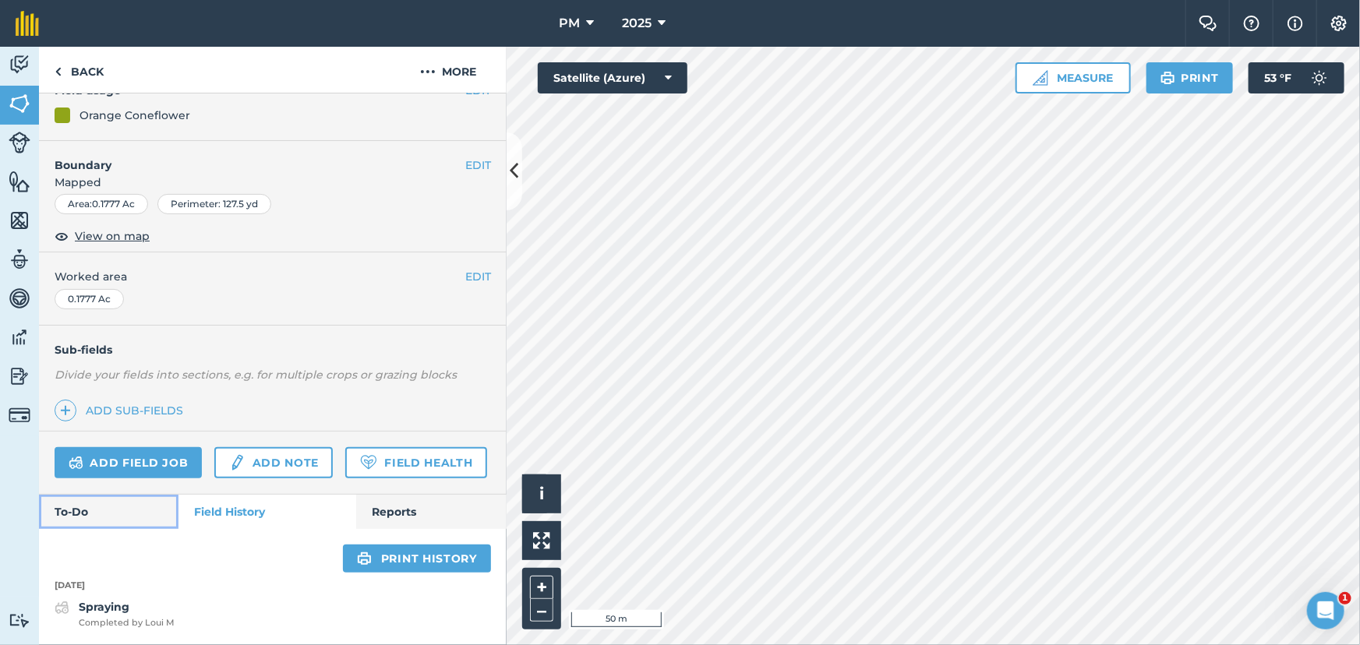
click at [134, 510] on link "To-Do" at bounding box center [108, 512] width 139 height 34
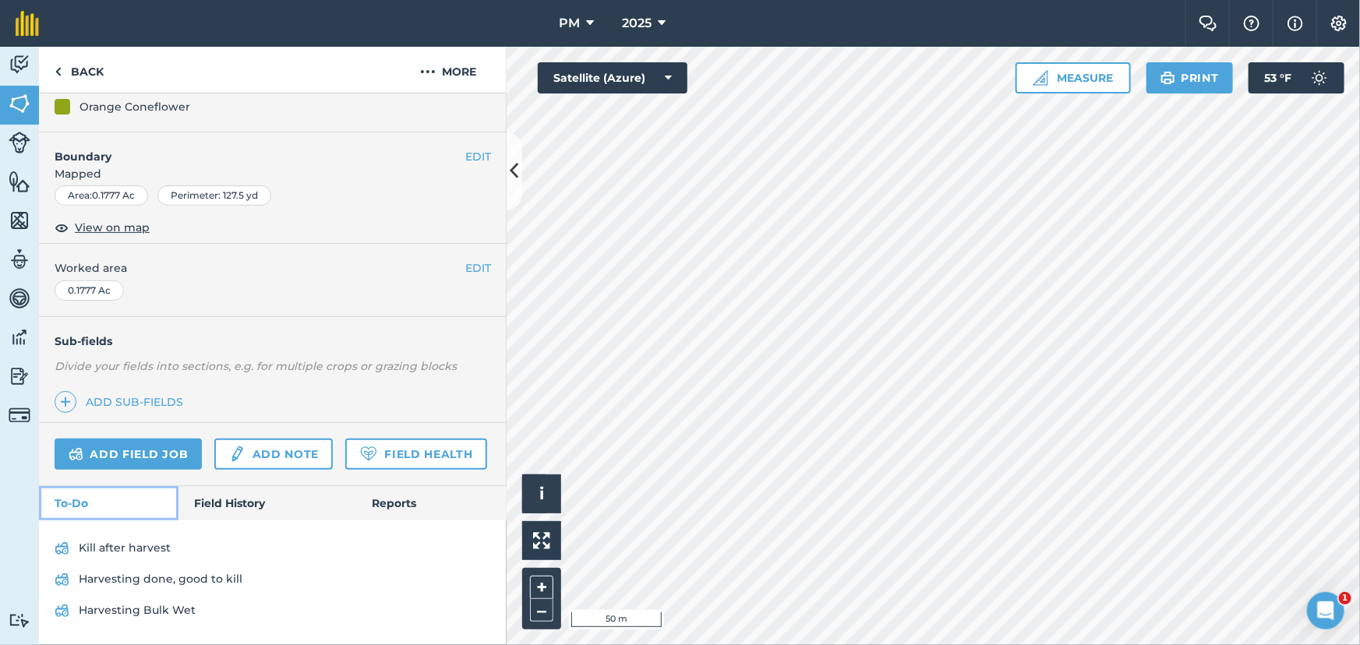
scroll to position [207, 0]
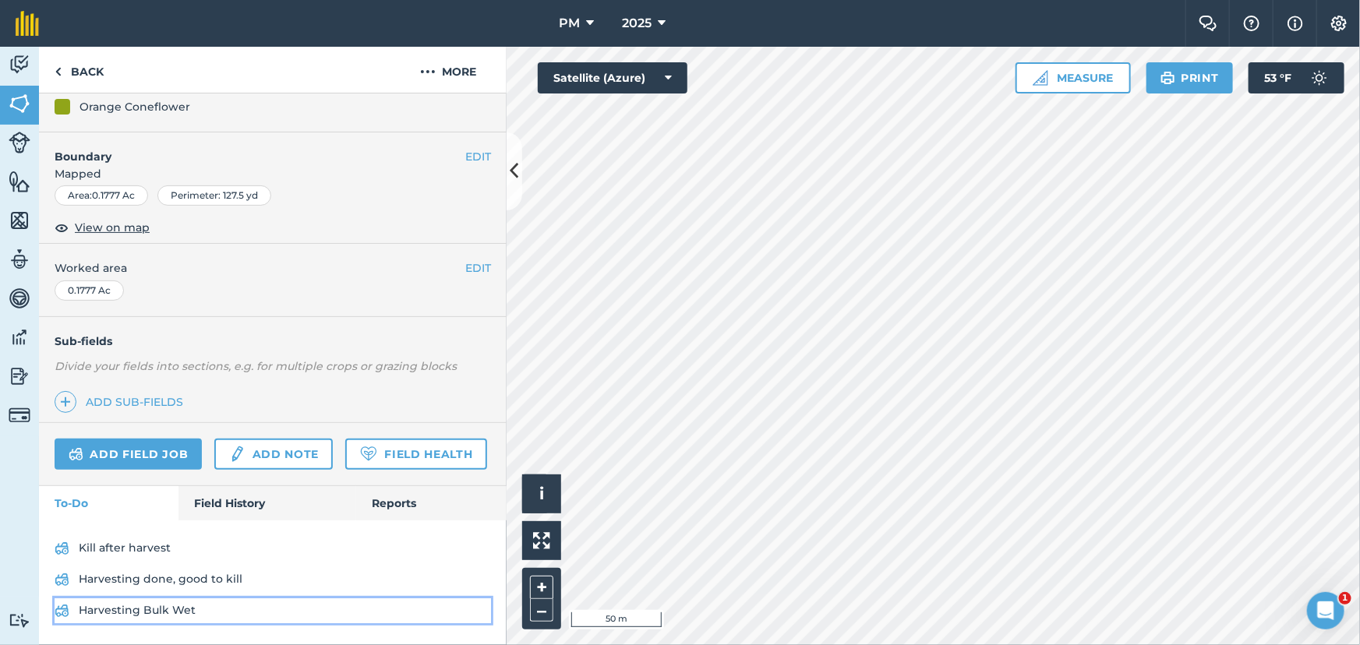
click at [141, 603] on link "Harvesting Bulk Wet" at bounding box center [273, 611] width 436 height 25
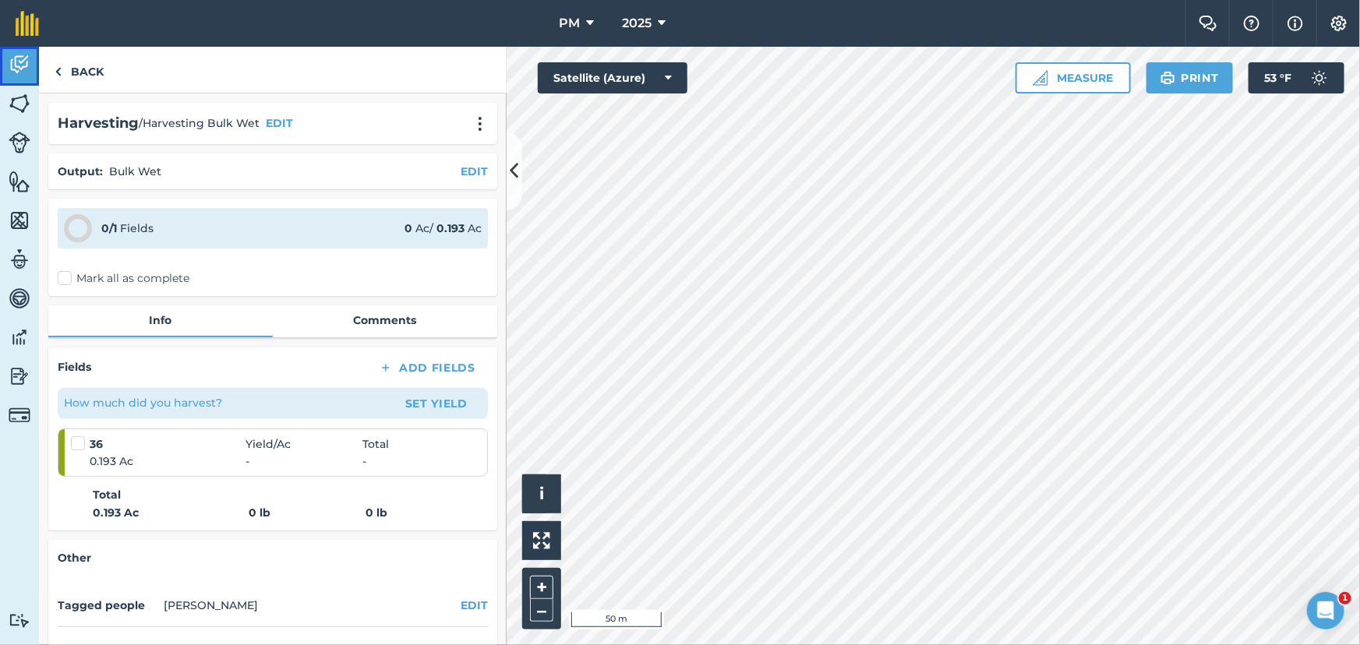
click at [23, 62] on img at bounding box center [20, 64] width 22 height 23
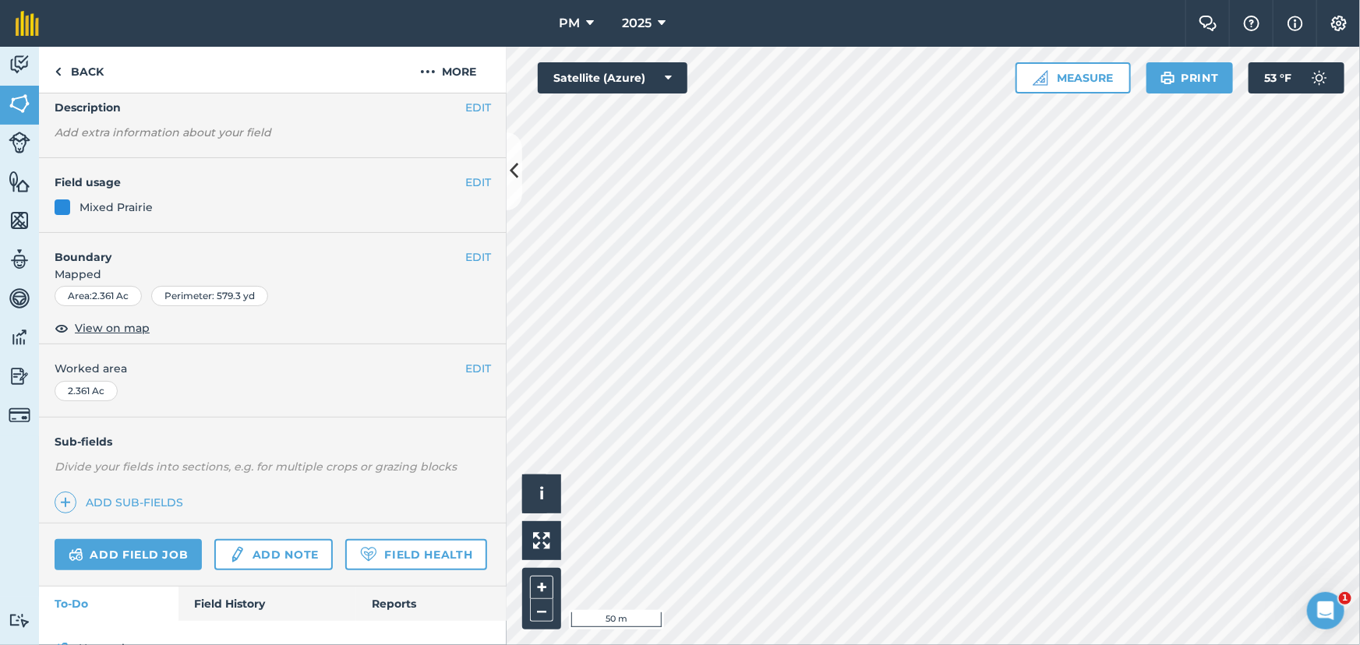
scroll to position [207, 0]
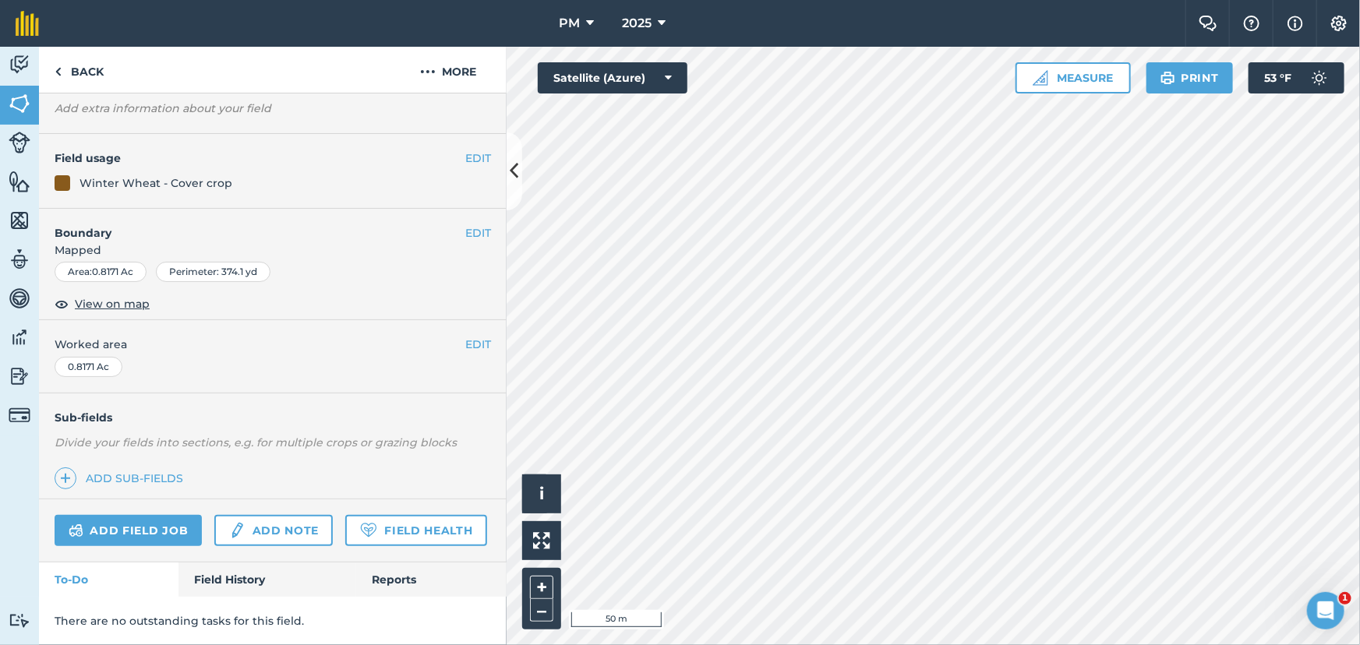
scroll to position [130, 0]
click at [31, 58] on link "Activity" at bounding box center [19, 66] width 39 height 39
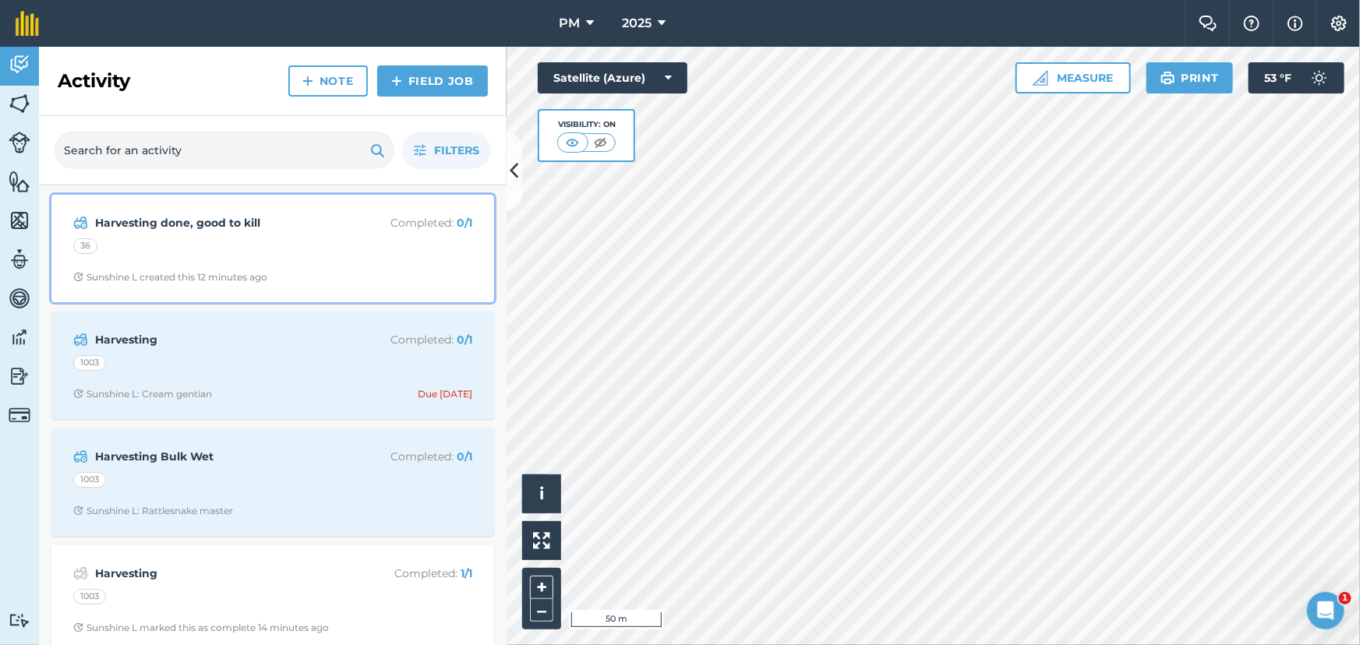
click at [298, 252] on div "36" at bounding box center [272, 248] width 399 height 20
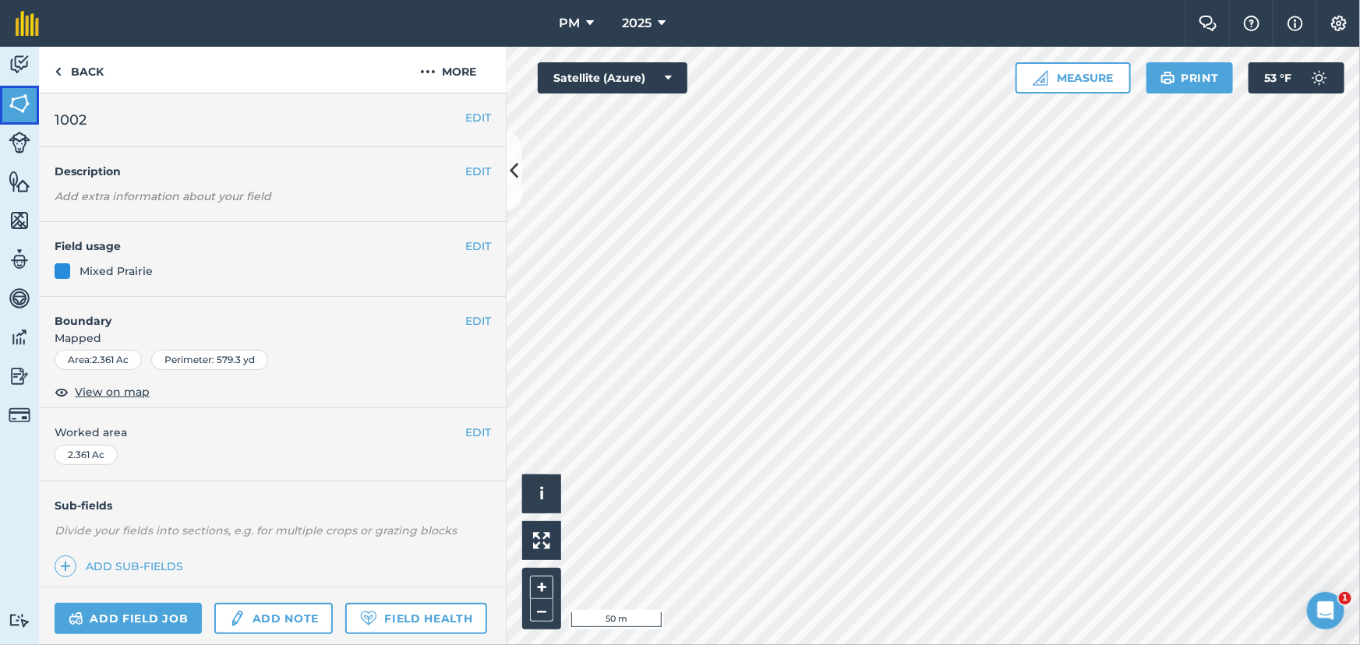
click at [16, 104] on img at bounding box center [20, 103] width 22 height 23
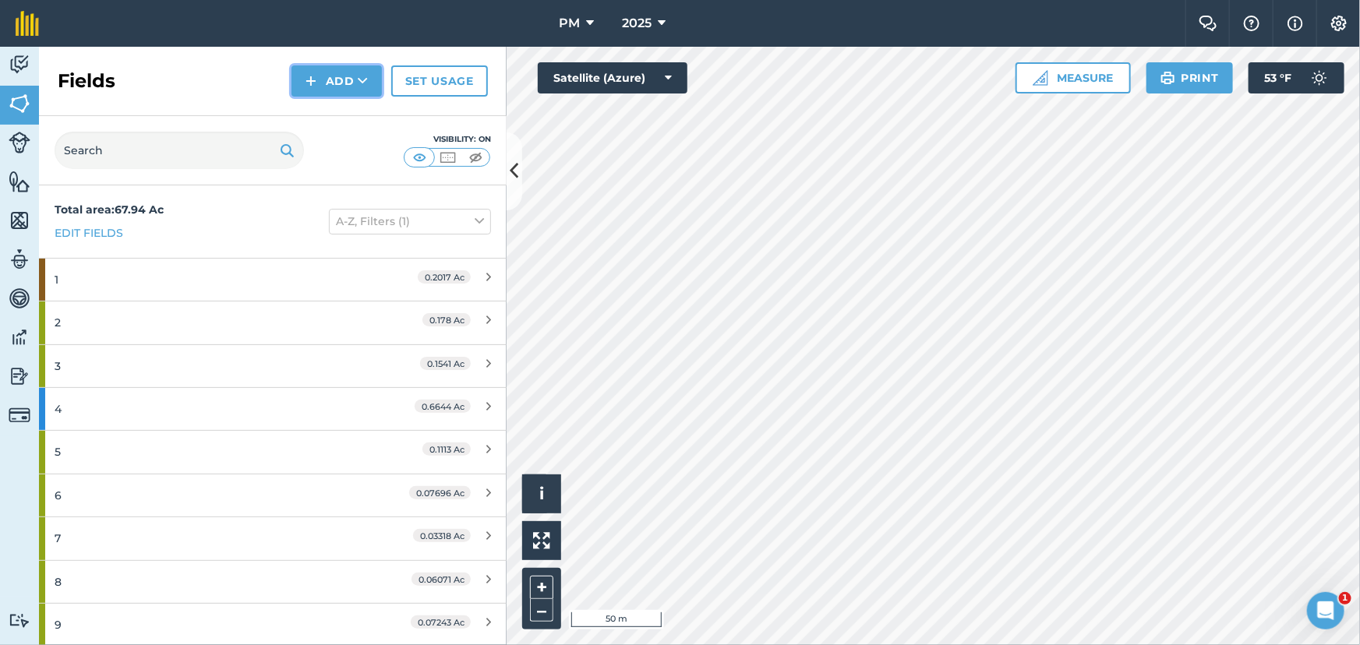
click at [313, 79] on img at bounding box center [310, 81] width 11 height 19
click at [323, 115] on link "Draw" at bounding box center [337, 116] width 86 height 34
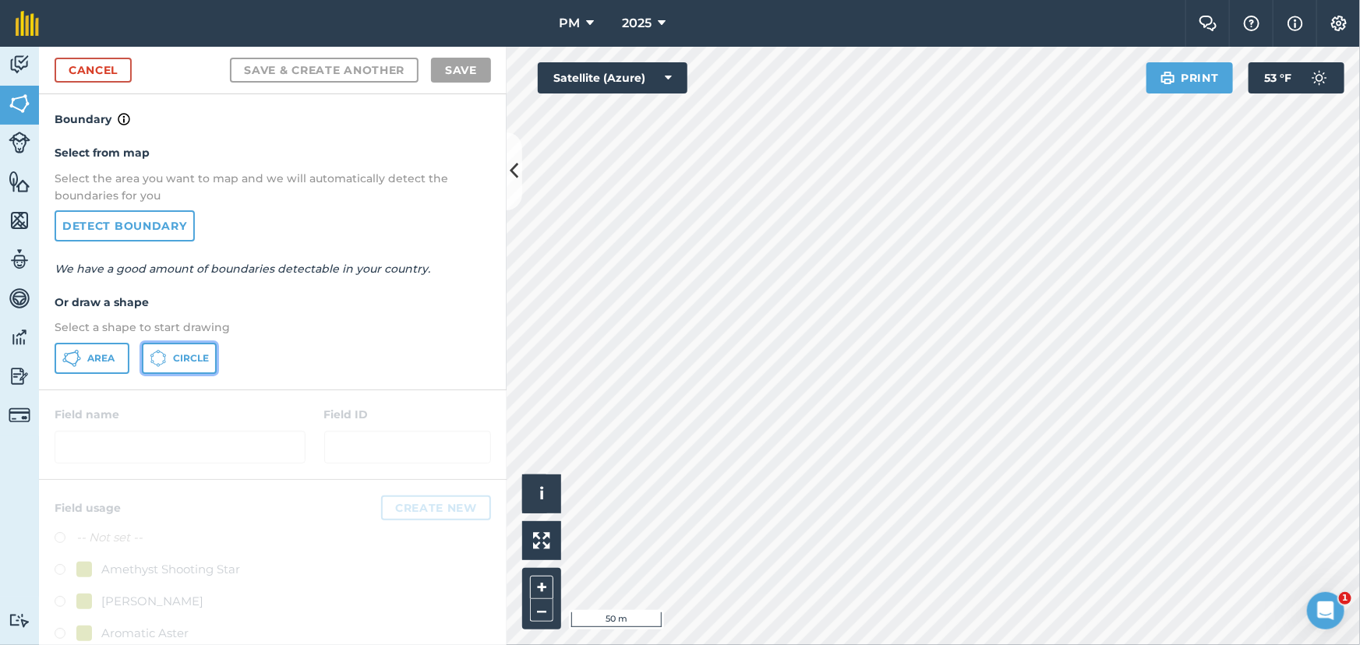
click at [168, 356] on button "Circle" at bounding box center [179, 358] width 75 height 31
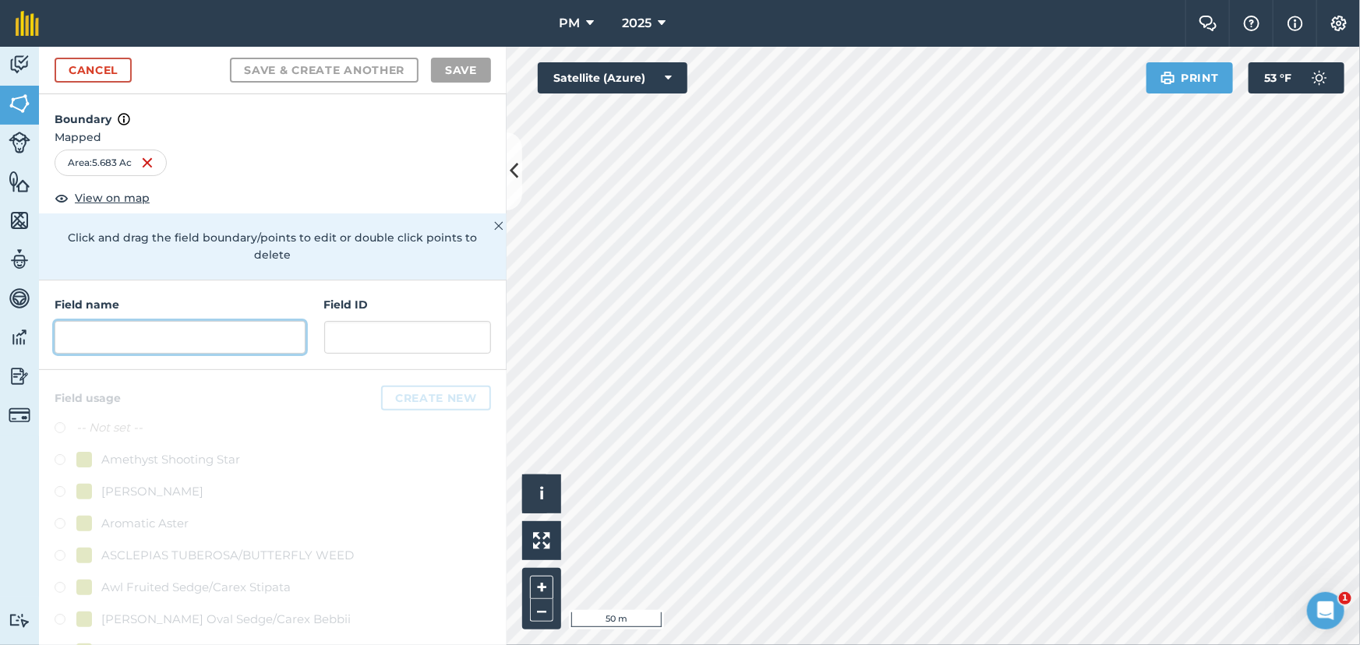
click at [175, 342] on input "text" at bounding box center [180, 337] width 251 height 33
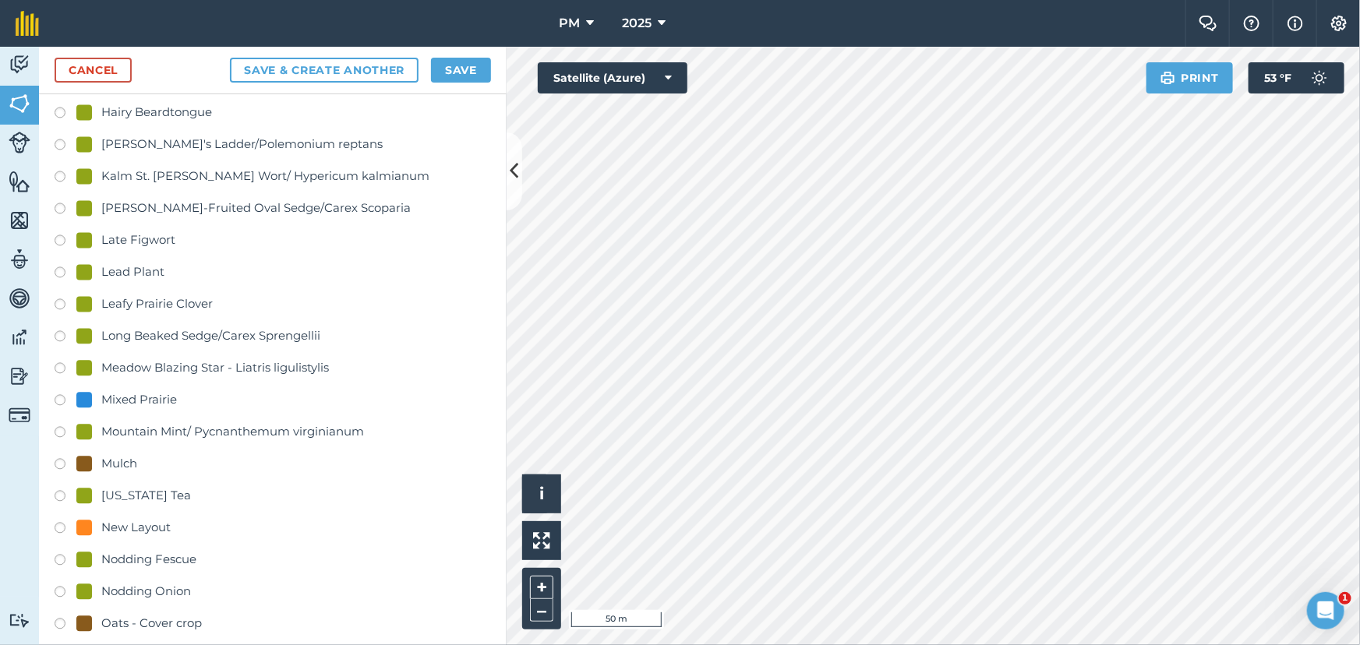
scroll to position [1771, 0]
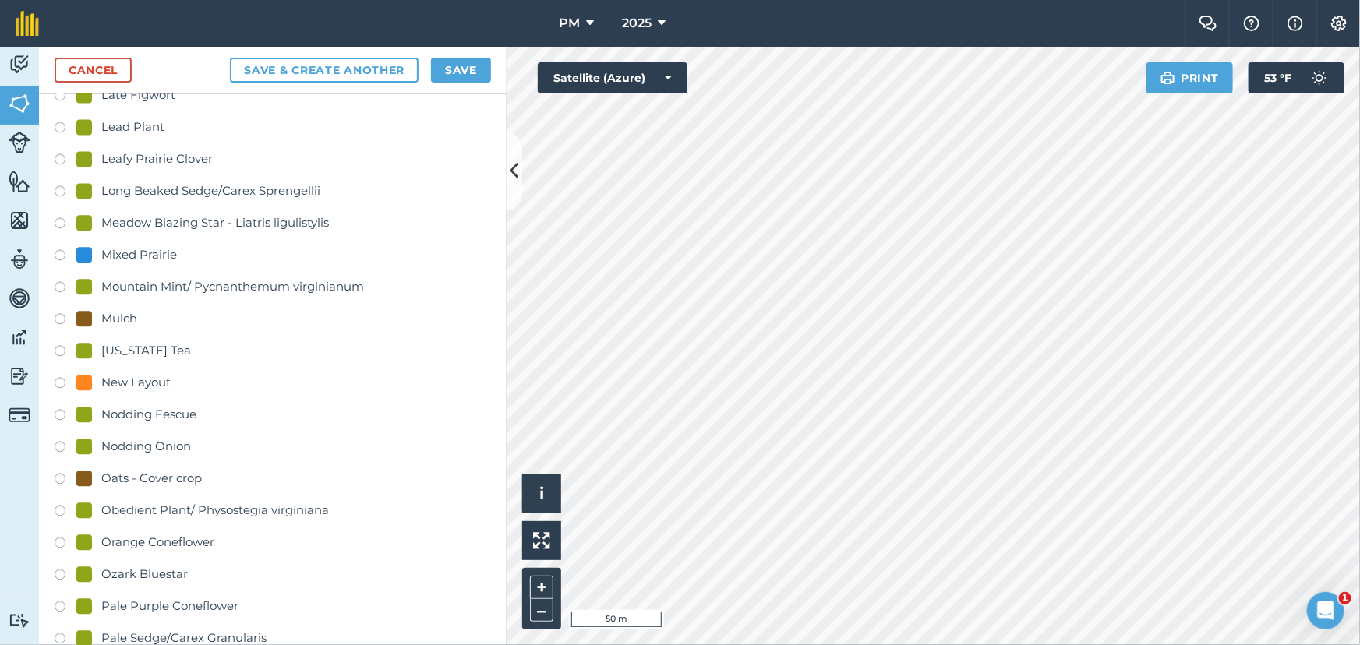
type input "Test"
click at [125, 249] on div "Mixed Prairie" at bounding box center [139, 254] width 76 height 19
radio input "true"
click at [452, 65] on button "Save" at bounding box center [461, 70] width 60 height 25
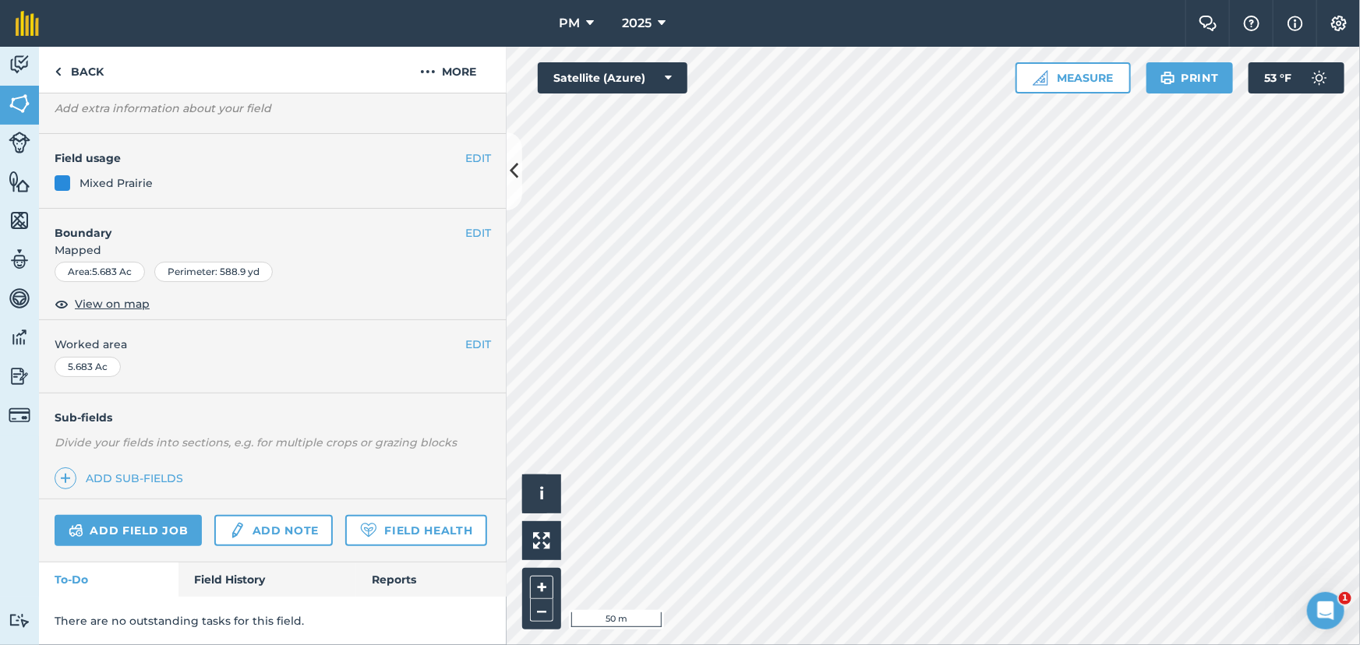
scroll to position [130, 0]
click at [63, 469] on img at bounding box center [65, 478] width 11 height 19
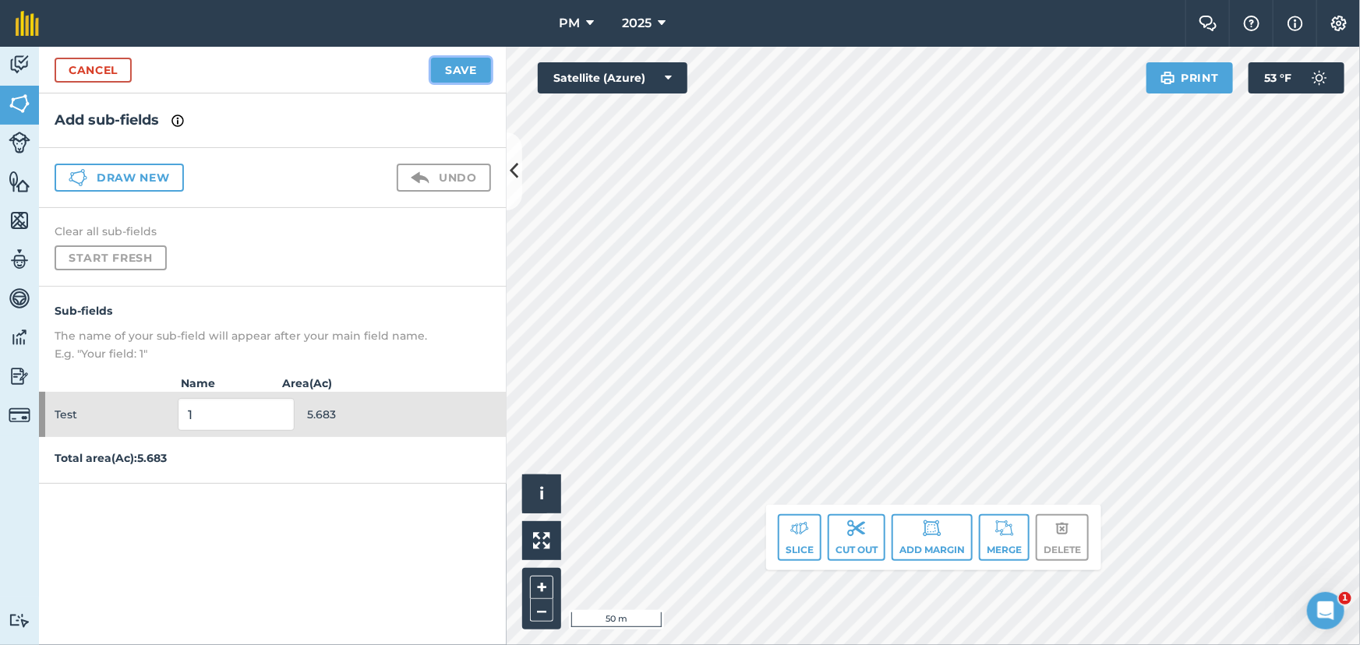
click at [459, 68] on button "Save" at bounding box center [461, 70] width 60 height 25
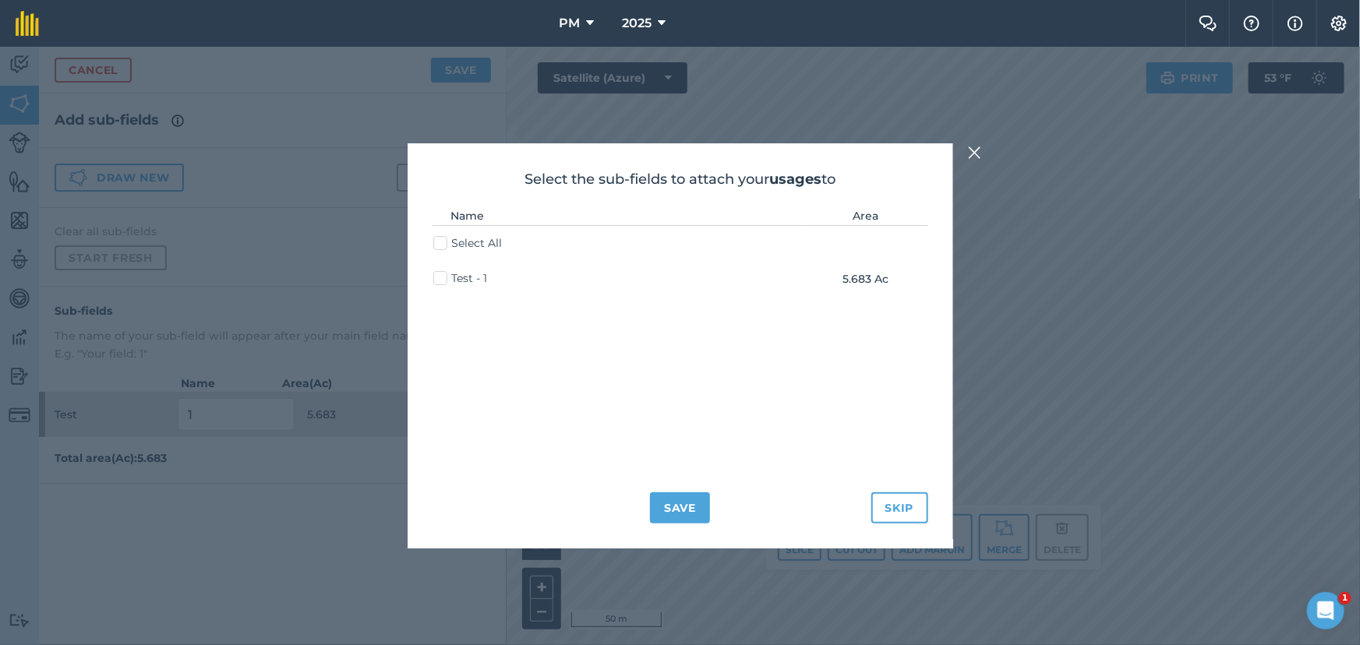
click at [443, 279] on label "Test - 1" at bounding box center [460, 278] width 55 height 16
click at [443, 279] on input "Test - 1" at bounding box center [438, 275] width 10 height 10
checkbox input "true"
click at [974, 150] on img at bounding box center [975, 152] width 14 height 19
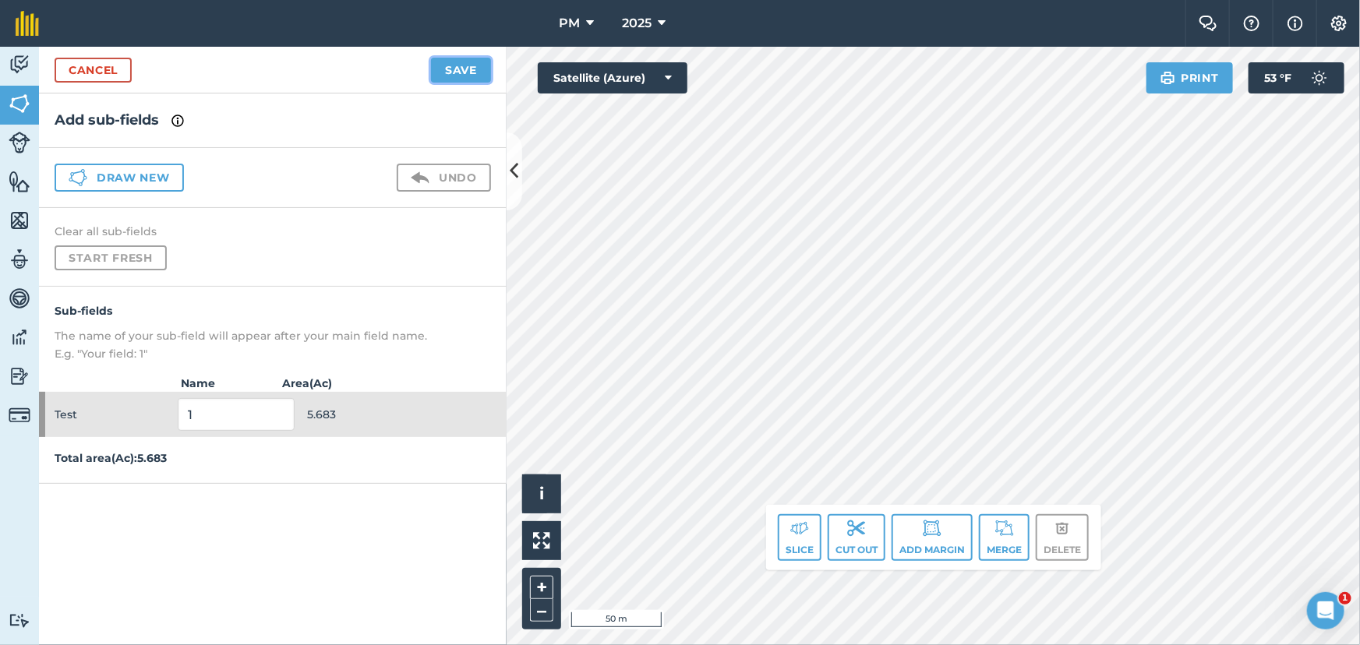
click at [452, 77] on button "Save" at bounding box center [461, 70] width 60 height 25
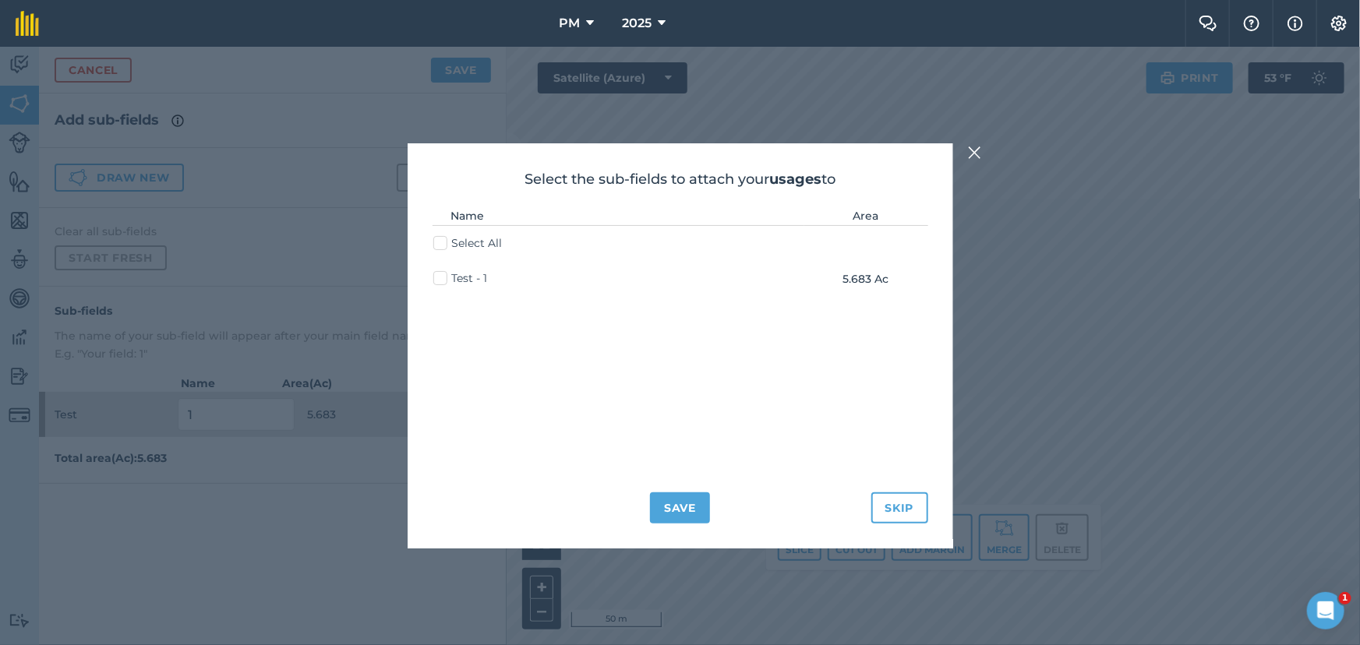
click at [443, 281] on label "Test - 1" at bounding box center [460, 278] width 55 height 16
click at [443, 281] on input "Test - 1" at bounding box center [438, 275] width 10 height 10
checkbox input "true"
click at [676, 505] on button "Save" at bounding box center [680, 508] width 60 height 31
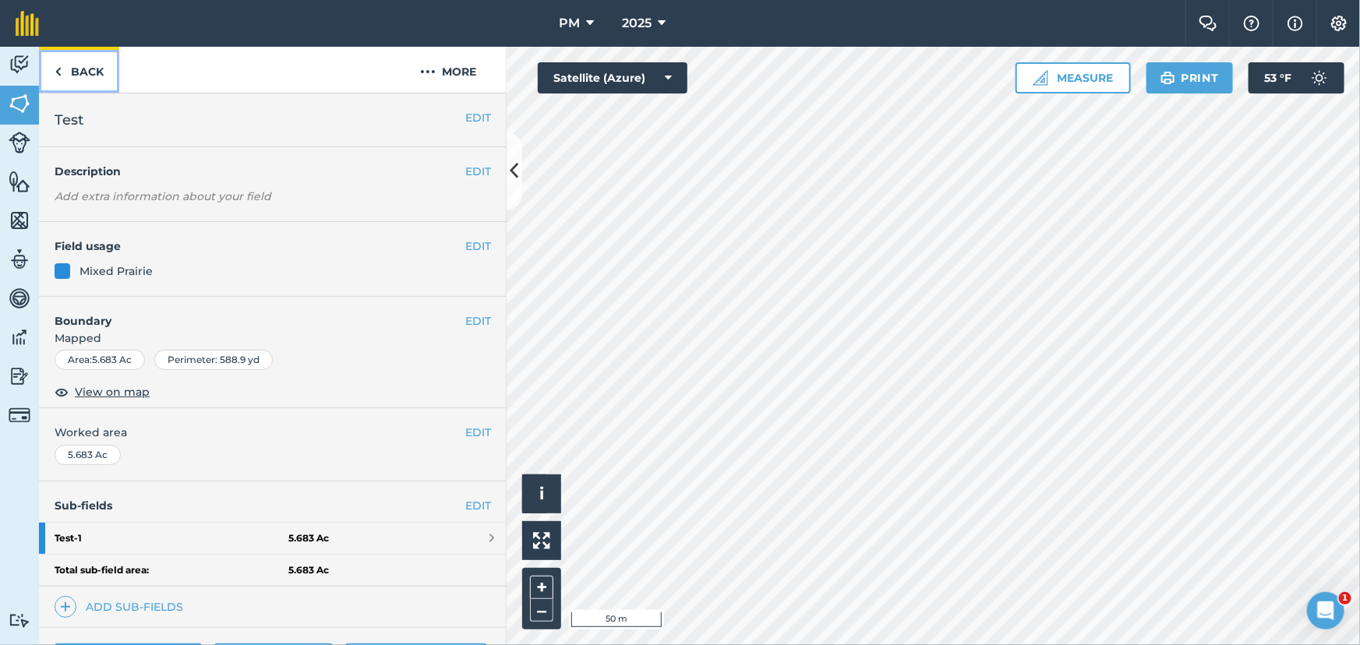
click at [58, 69] on img at bounding box center [58, 71] width 7 height 19
click at [9, 104] on img at bounding box center [20, 103] width 22 height 23
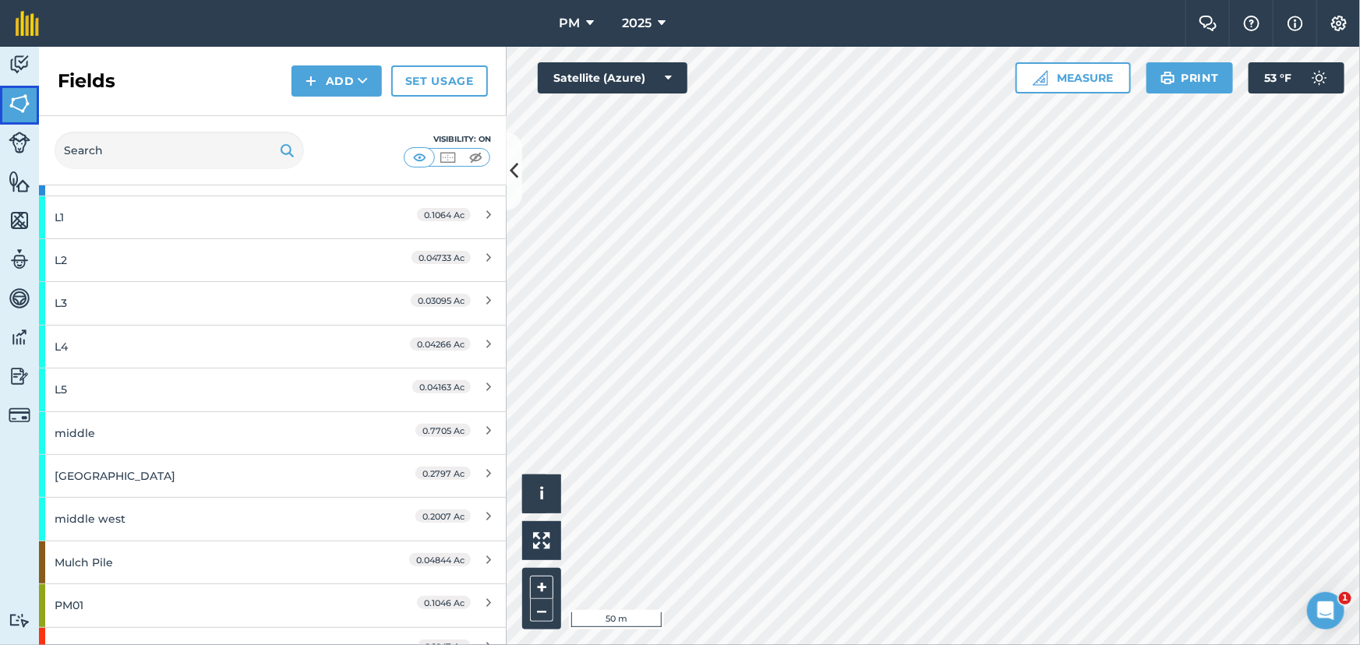
scroll to position [8289, 0]
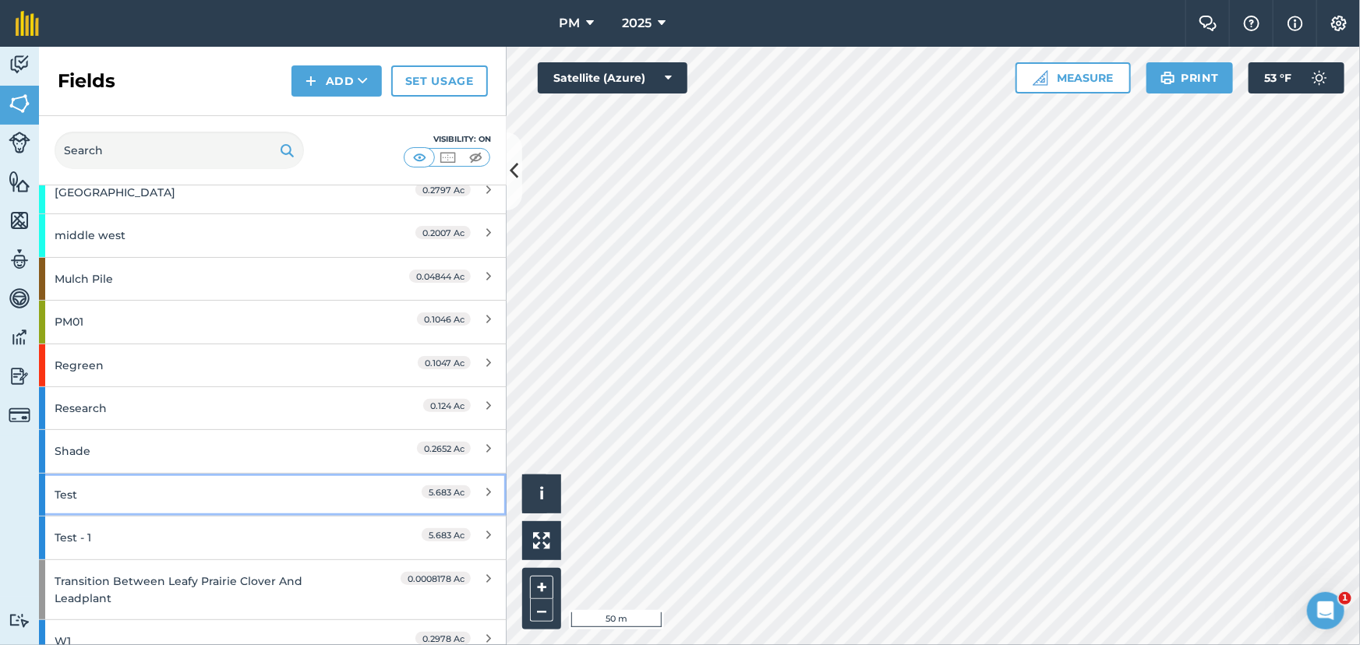
click at [176, 479] on div "Test" at bounding box center [206, 495] width 302 height 42
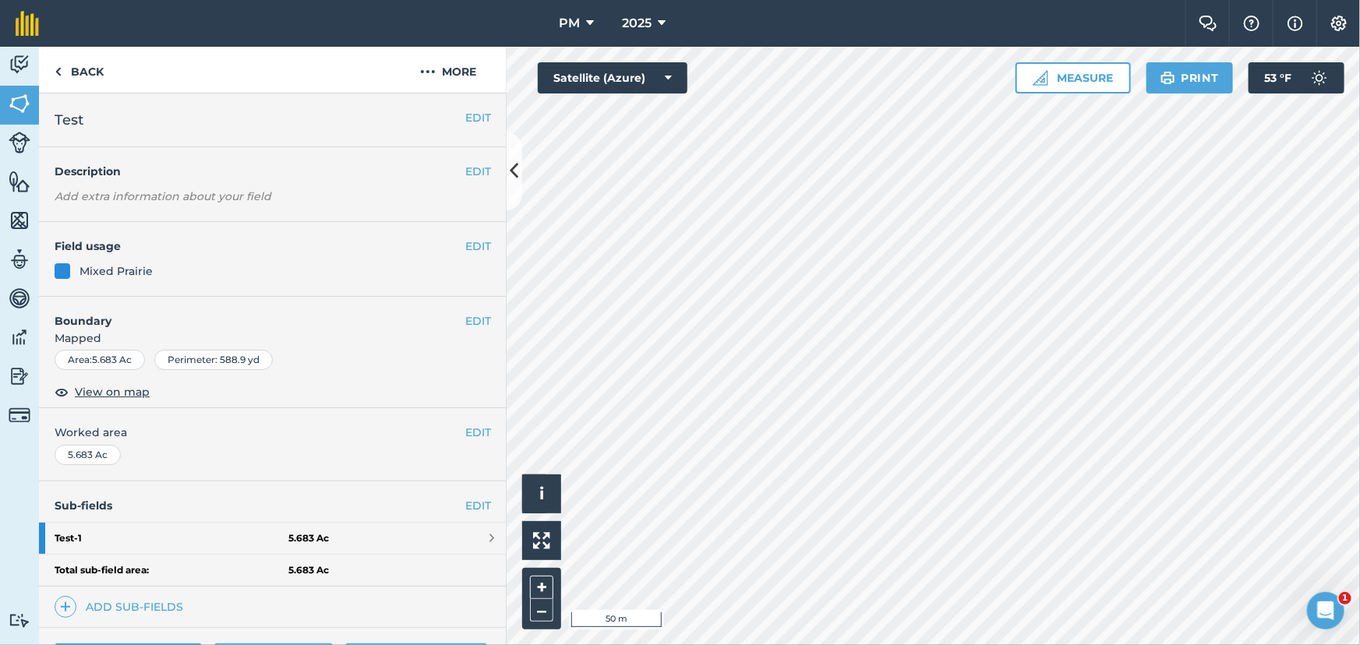
scroll to position [70, 0]
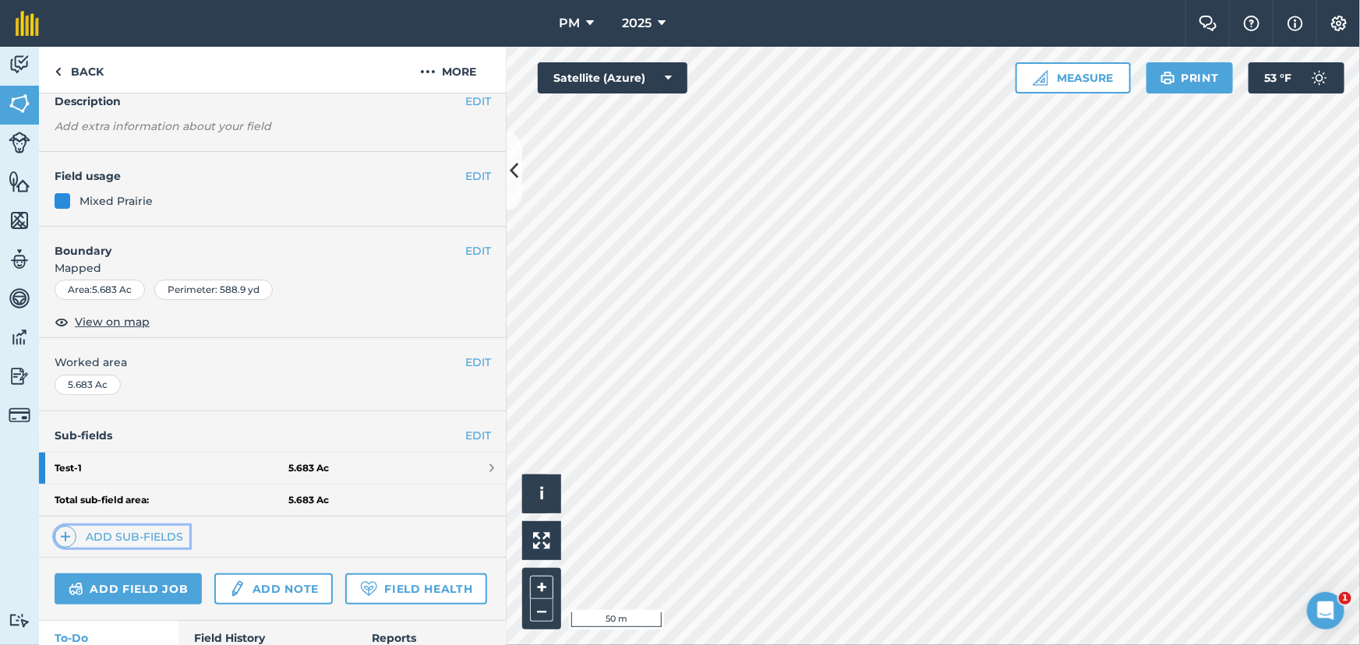
click at [65, 538] on img at bounding box center [65, 537] width 11 height 19
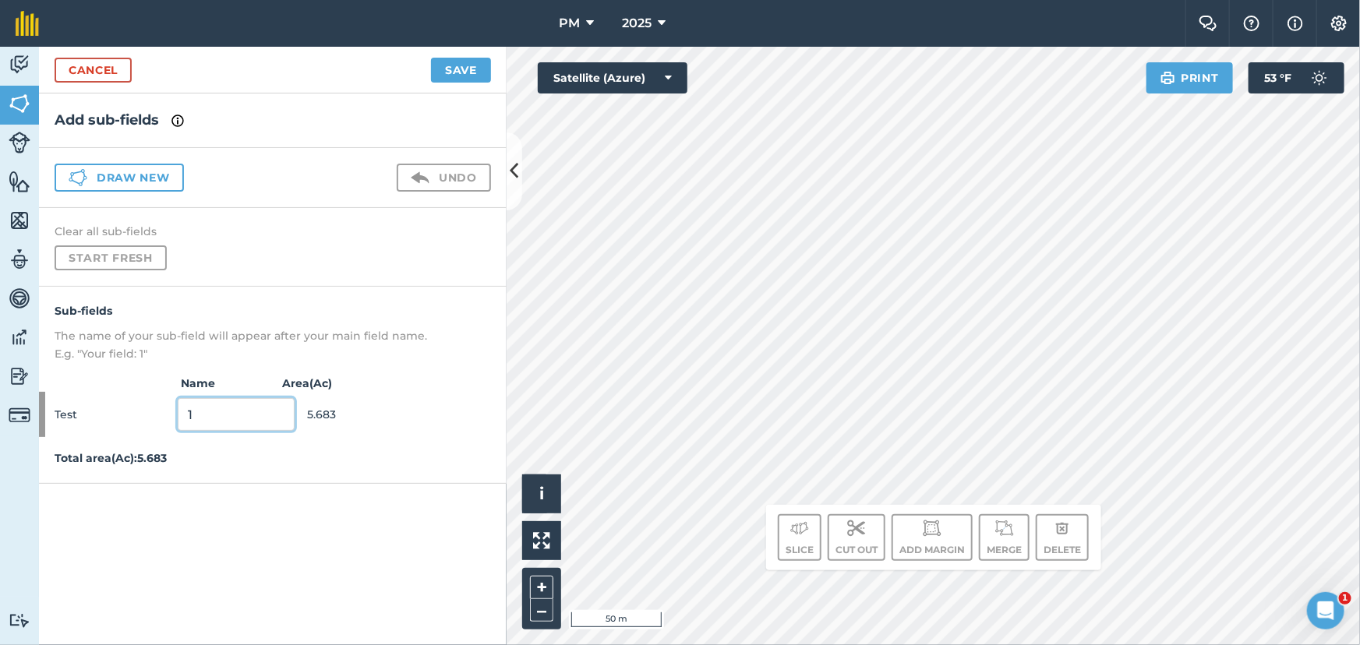
click at [210, 420] on input "1" at bounding box center [236, 414] width 117 height 33
type input "2"
click at [444, 64] on button "Save" at bounding box center [461, 70] width 60 height 25
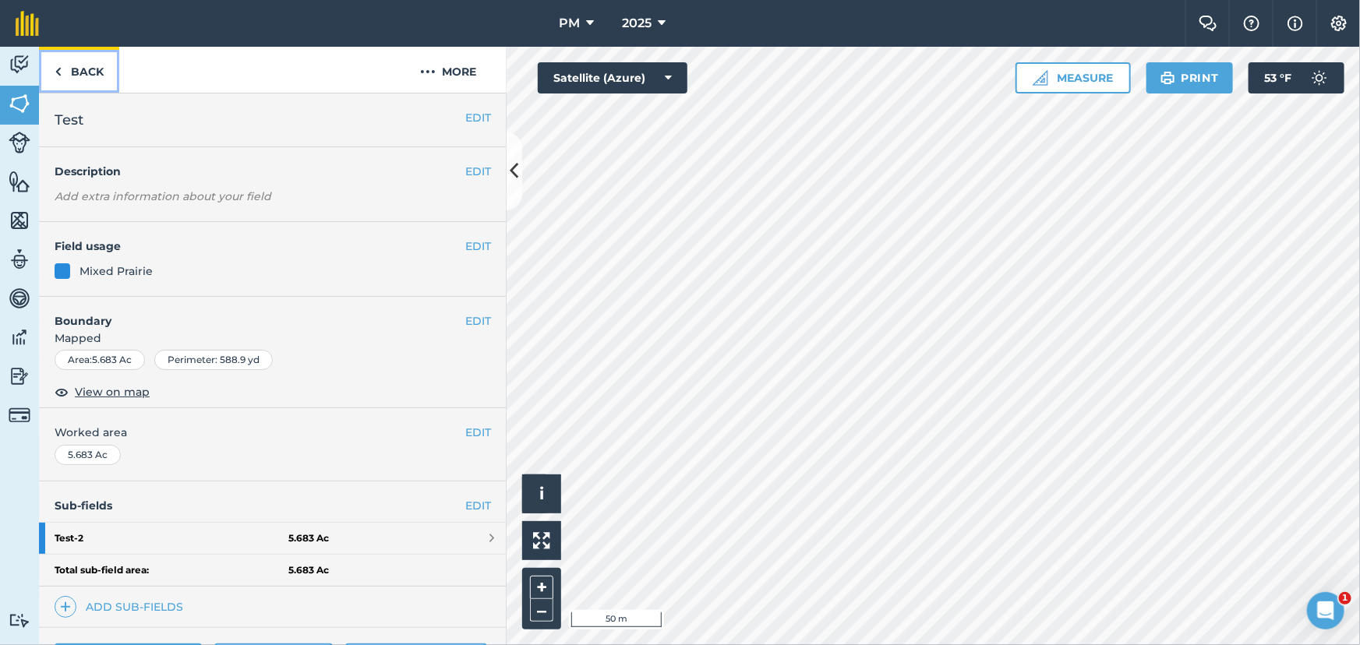
click at [58, 70] on img at bounding box center [58, 71] width 7 height 19
click at [4, 108] on link "Fields" at bounding box center [19, 105] width 39 height 39
click at [60, 69] on img at bounding box center [58, 71] width 7 height 19
click at [19, 106] on img at bounding box center [20, 103] width 22 height 23
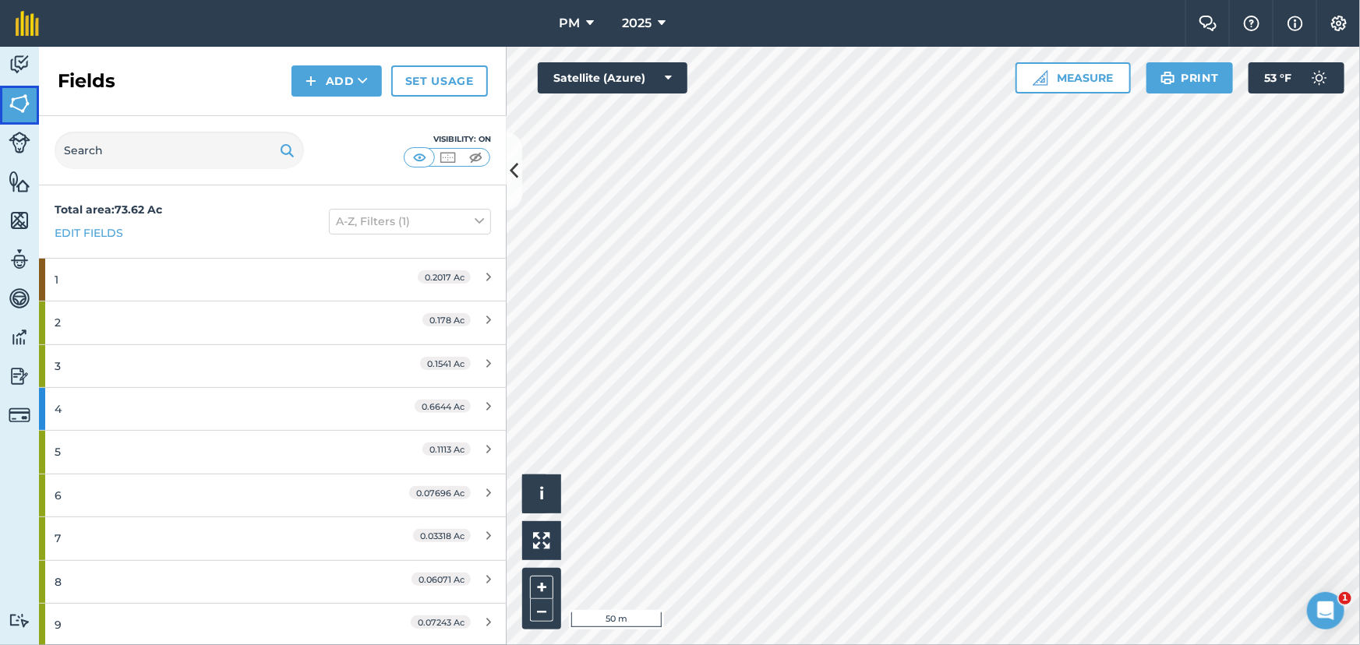
click at [19, 106] on img at bounding box center [20, 103] width 22 height 23
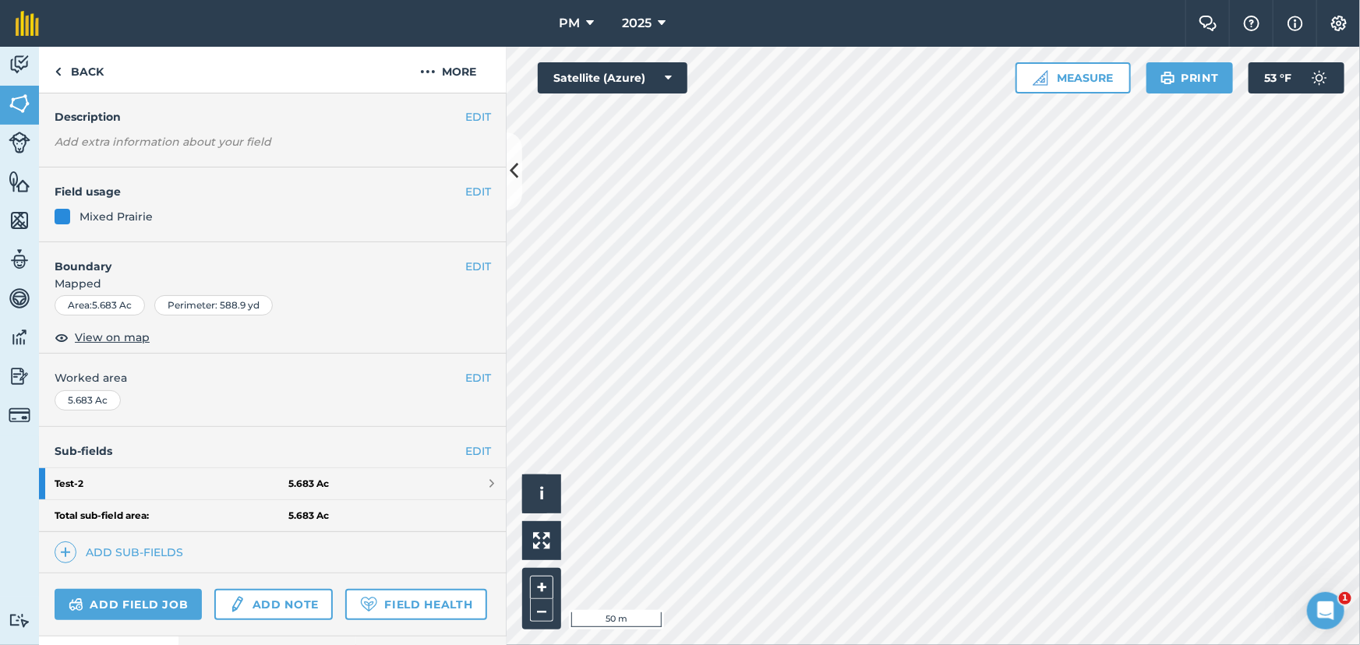
scroll to position [171, 0]
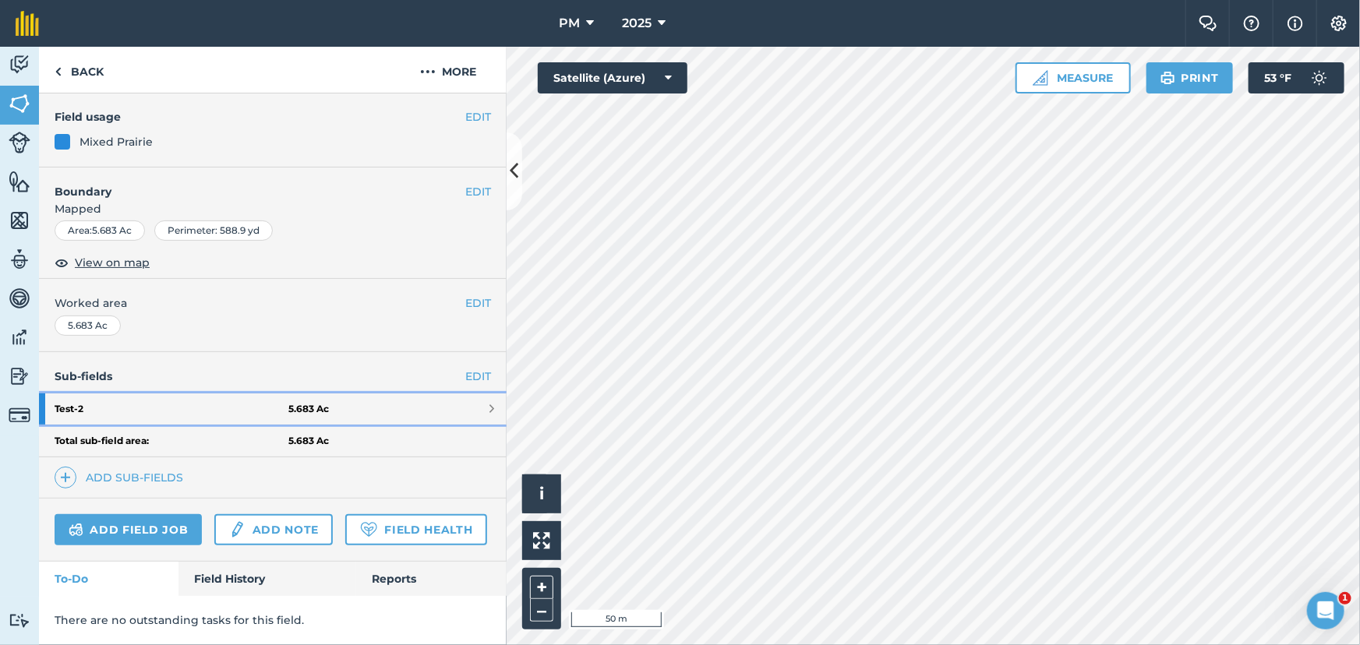
click at [489, 403] on span at bounding box center [491, 409] width 5 height 12
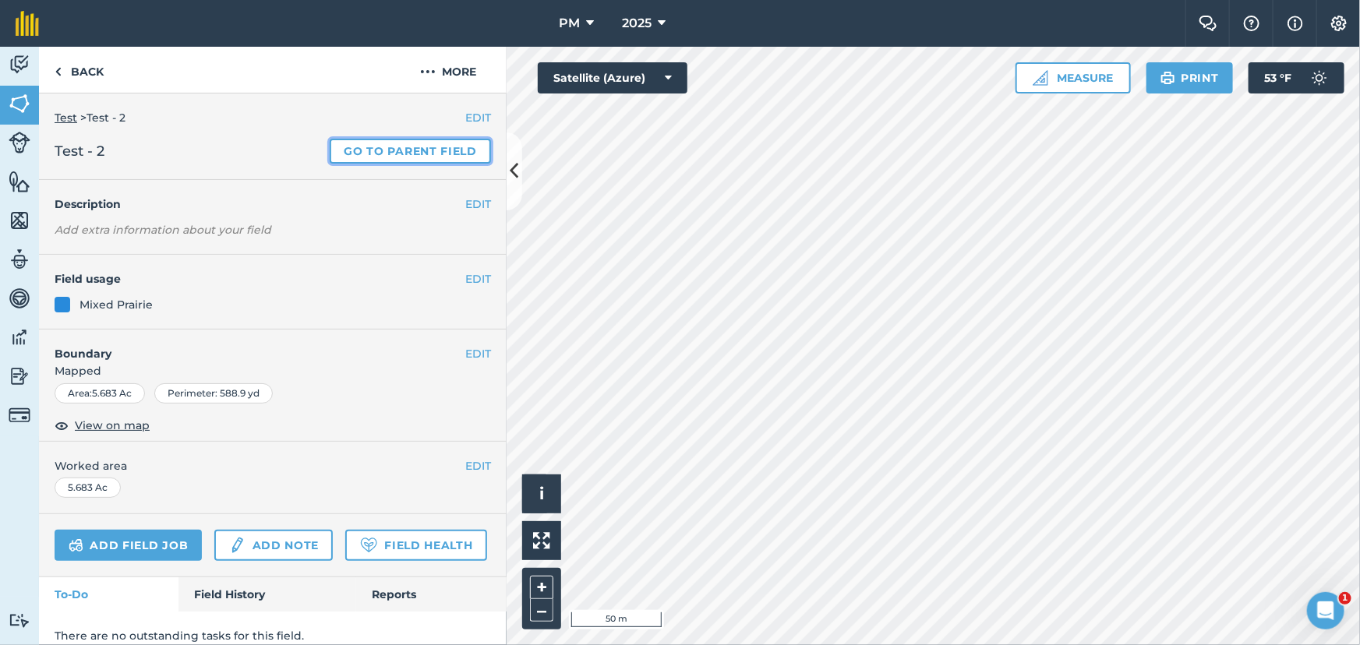
click at [408, 150] on link "Go to parent field" at bounding box center [410, 151] width 161 height 25
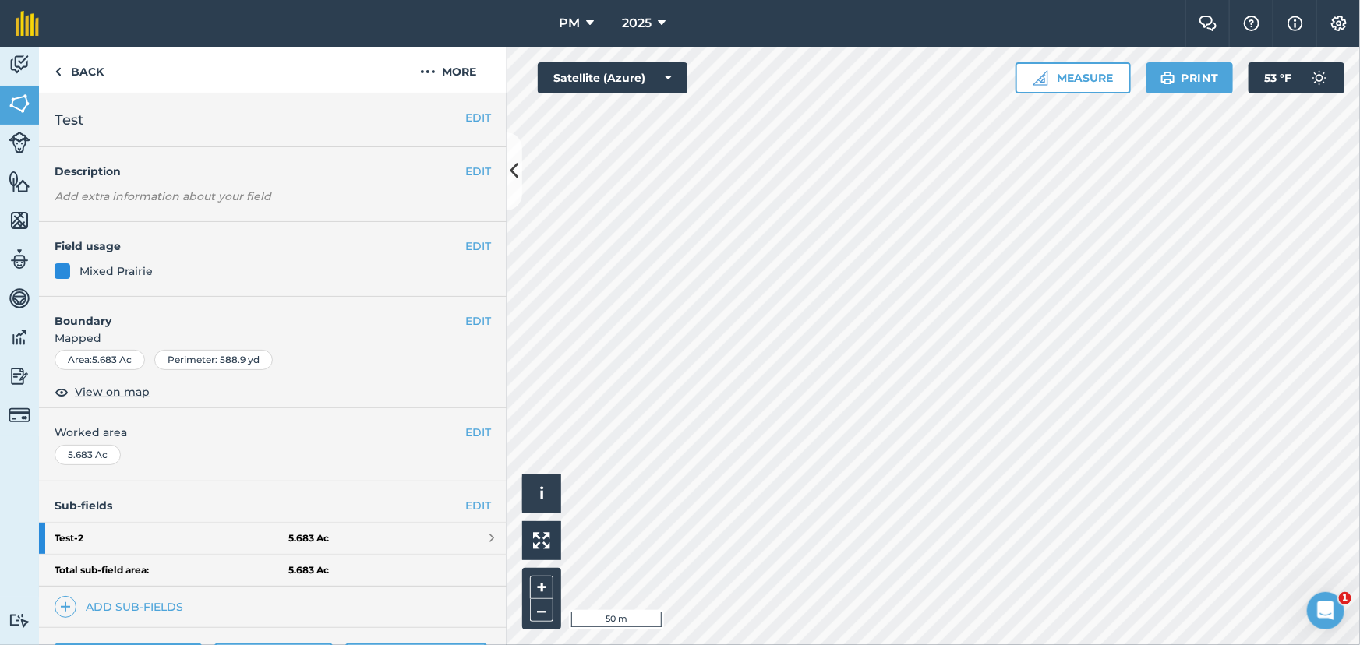
scroll to position [141, 0]
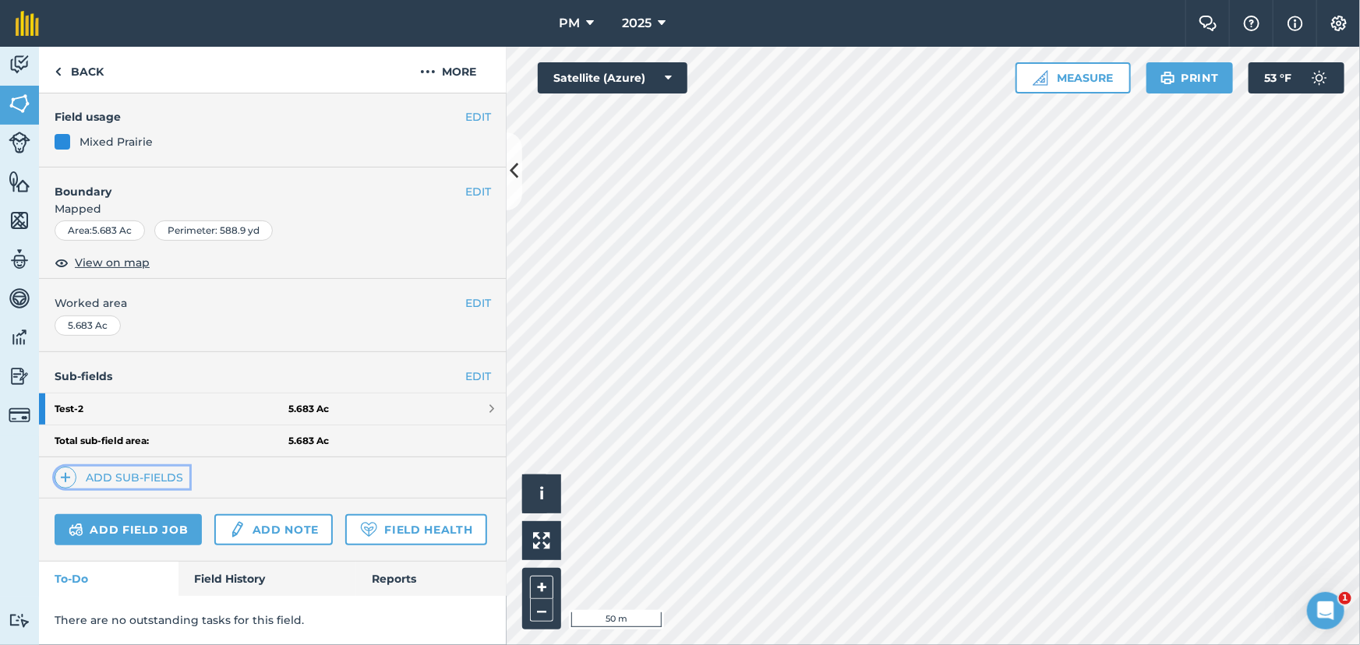
click at [66, 468] on img at bounding box center [65, 477] width 11 height 19
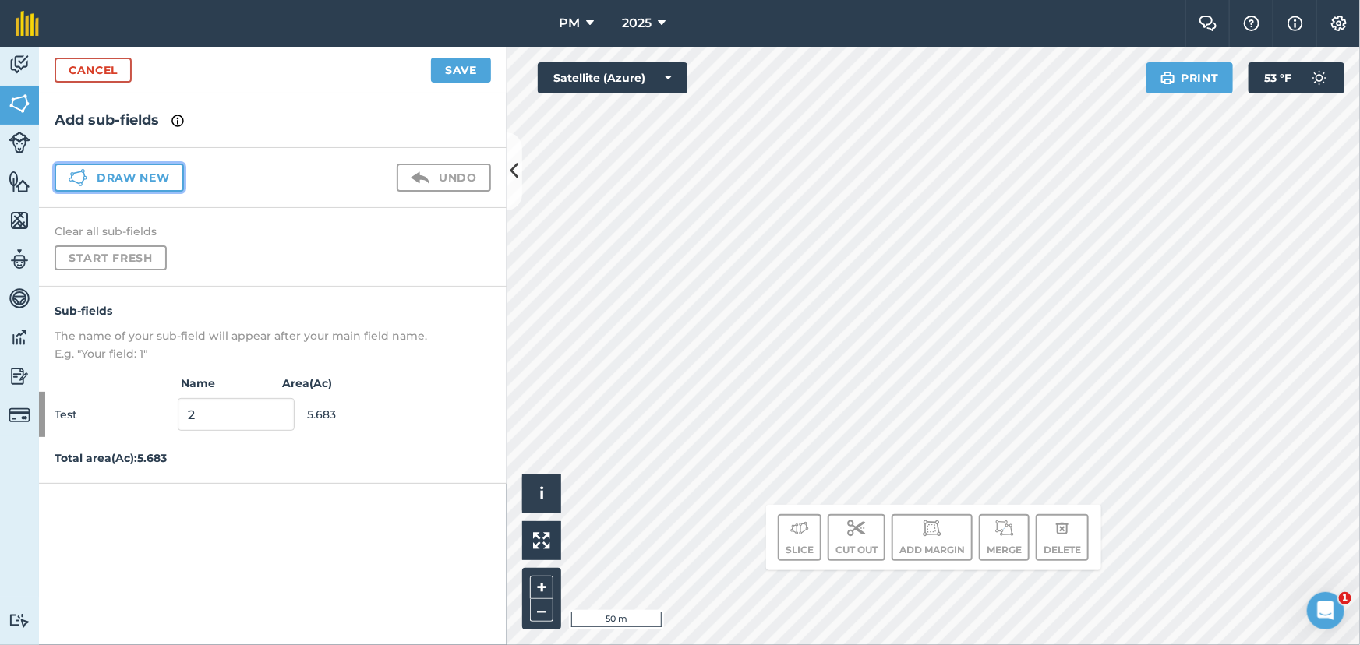
click at [130, 182] on button "Draw new" at bounding box center [119, 178] width 129 height 28
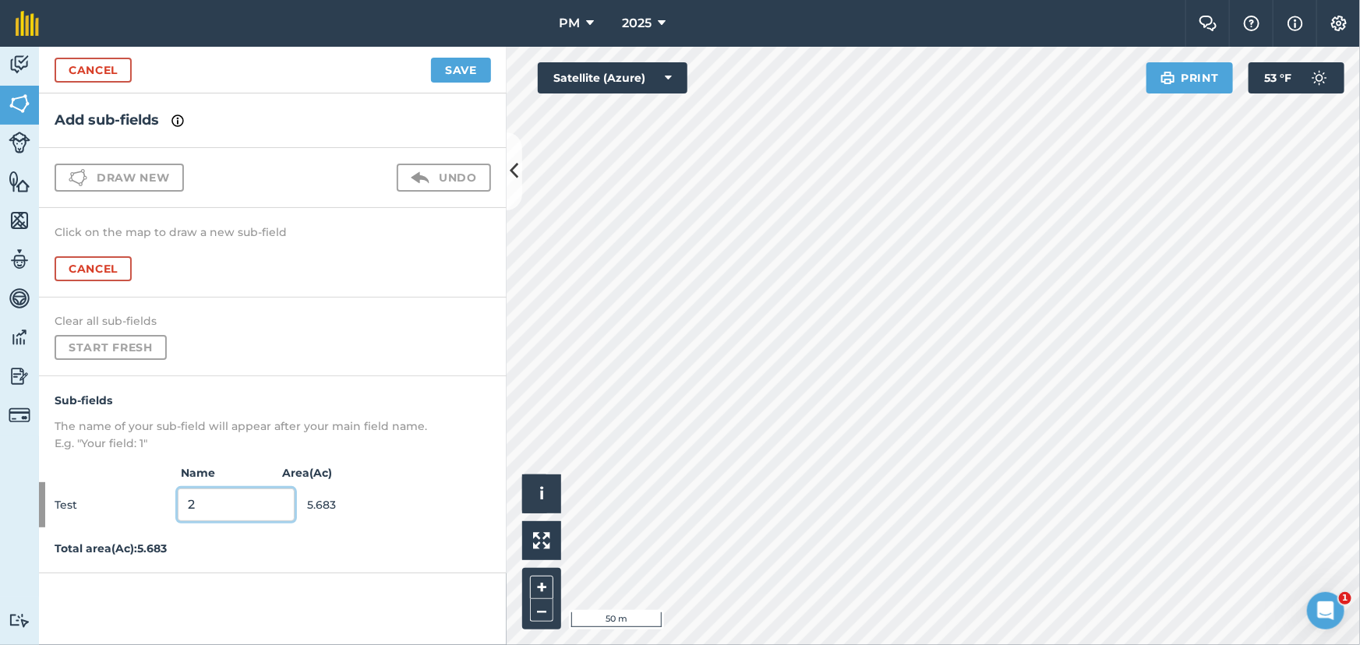
click at [214, 492] on input "2" at bounding box center [236, 505] width 117 height 33
type input "1"
click at [465, 62] on button "Save" at bounding box center [461, 70] width 60 height 25
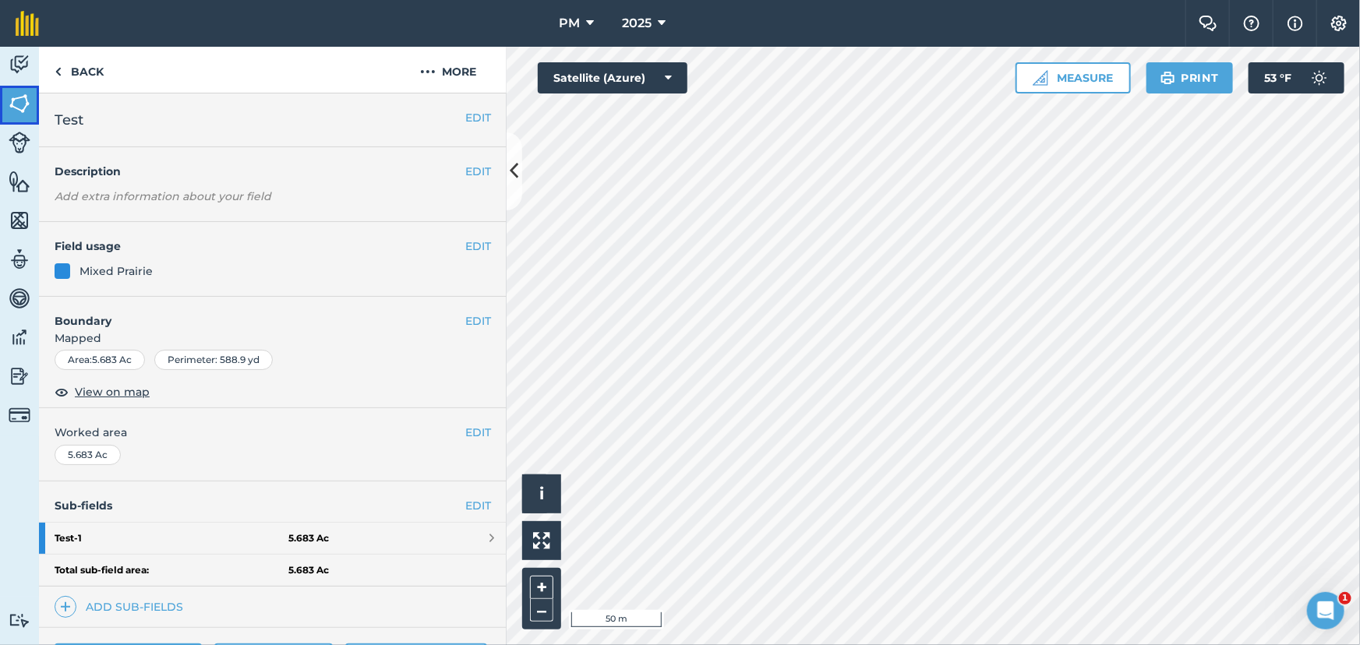
click at [19, 109] on img at bounding box center [20, 103] width 22 height 23
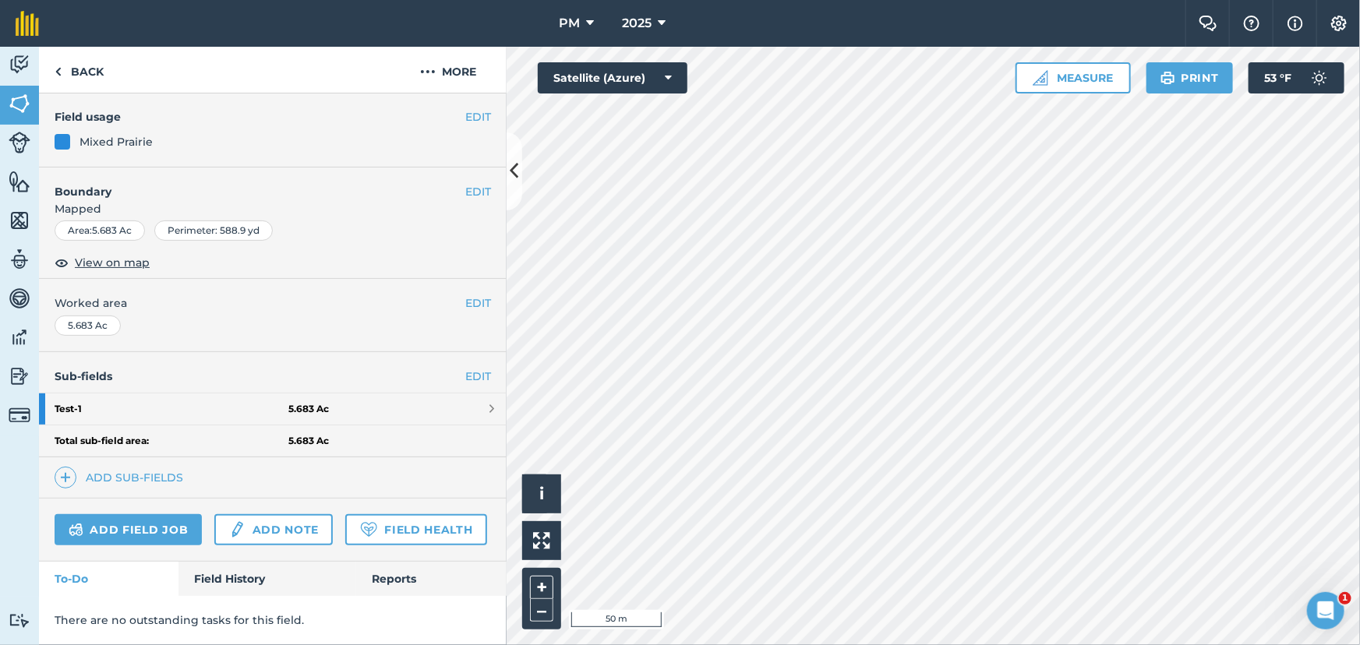
scroll to position [171, 0]
click at [64, 468] on img at bounding box center [65, 477] width 11 height 19
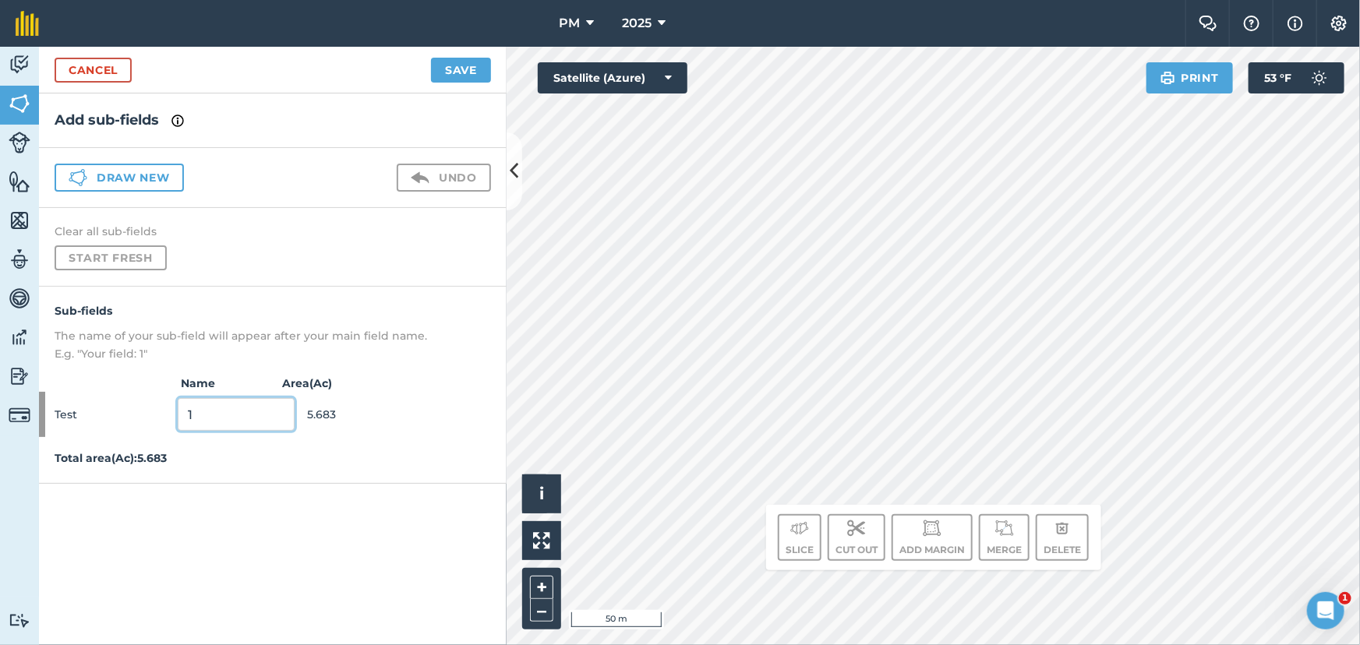
click at [207, 420] on input "1" at bounding box center [236, 414] width 117 height 33
type input "3"
click at [404, 385] on strong "Area ( Ac )" at bounding box center [390, 383] width 234 height 17
click at [150, 177] on button "Draw new" at bounding box center [119, 178] width 129 height 28
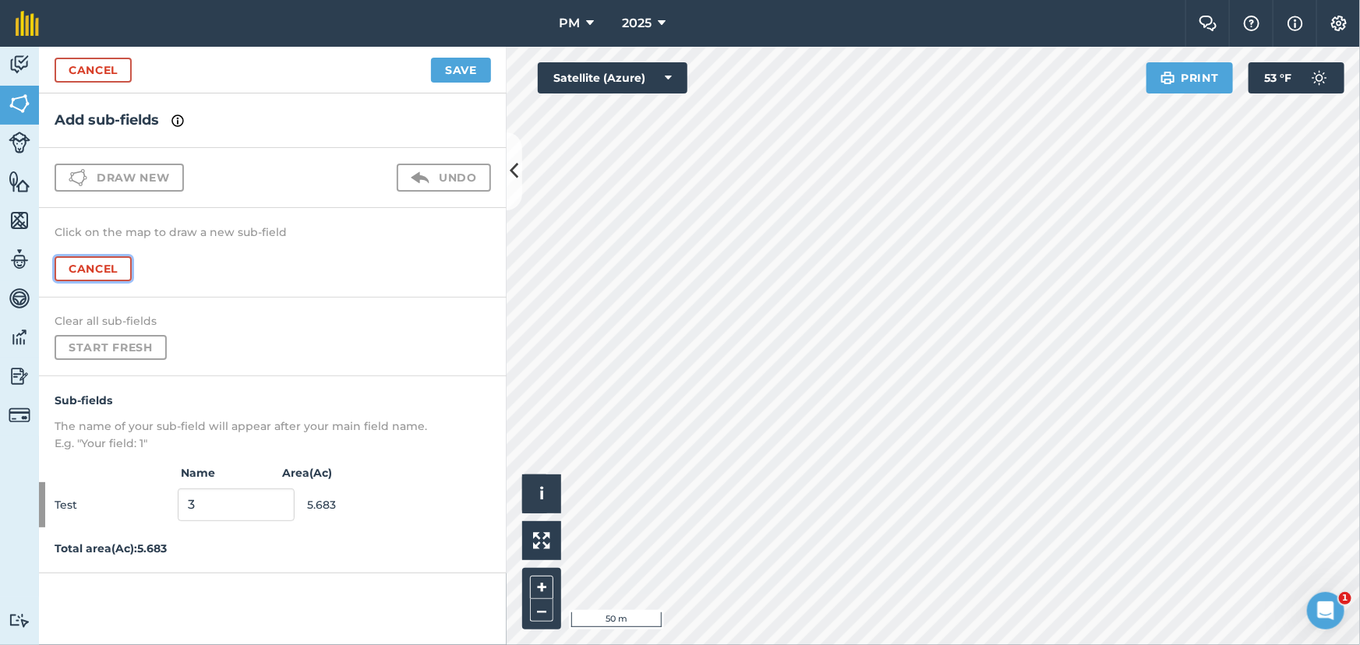
click at [98, 267] on button "Cancel" at bounding box center [93, 268] width 77 height 25
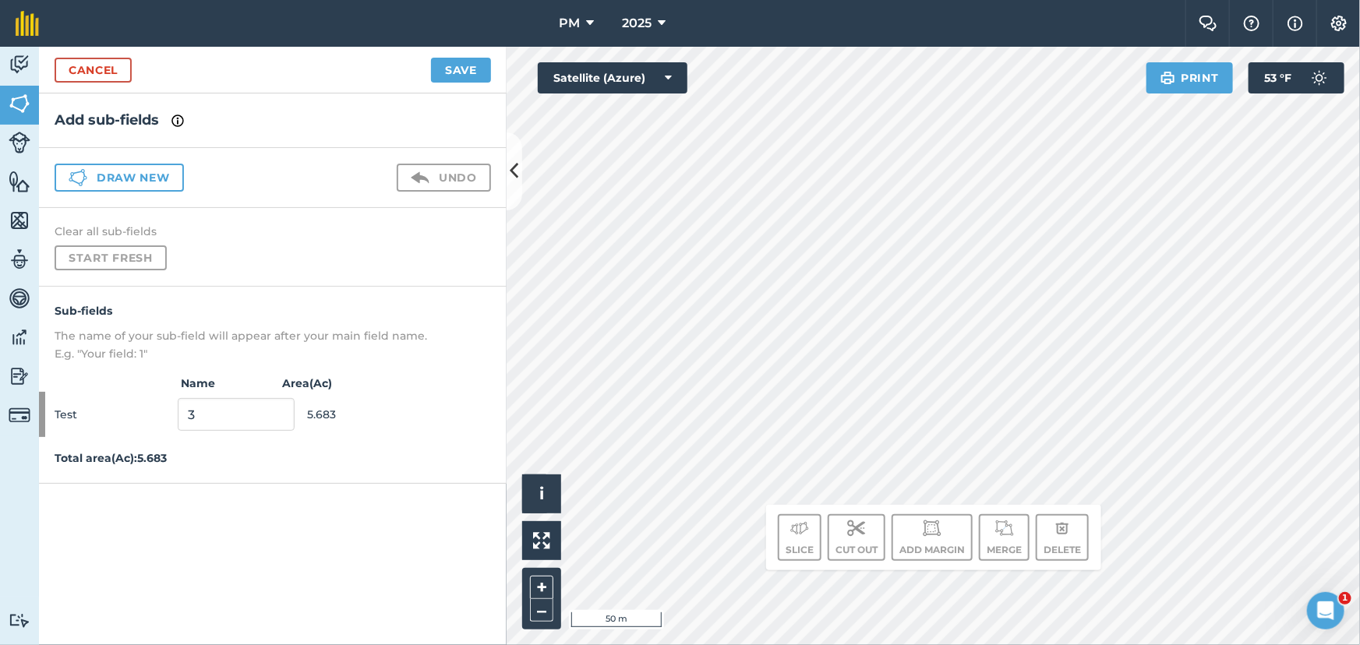
click at [177, 122] on img at bounding box center [177, 120] width 12 height 19
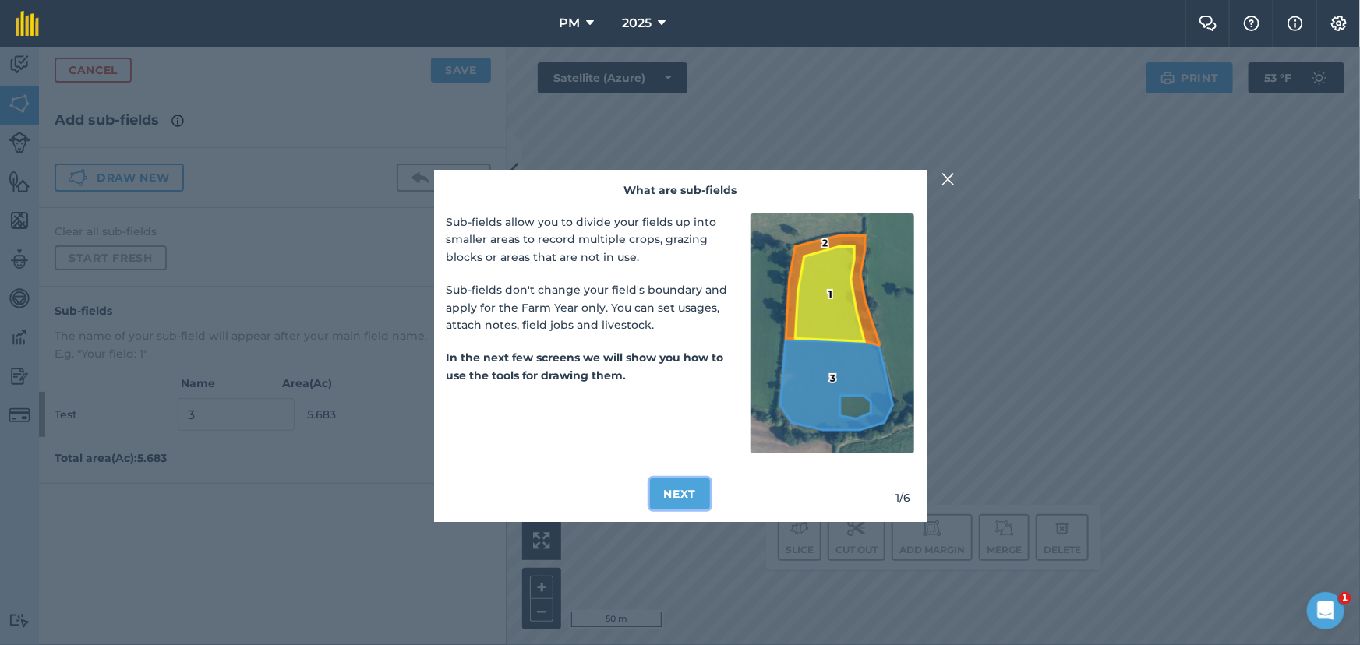
click at [683, 491] on button "Next" at bounding box center [680, 493] width 61 height 31
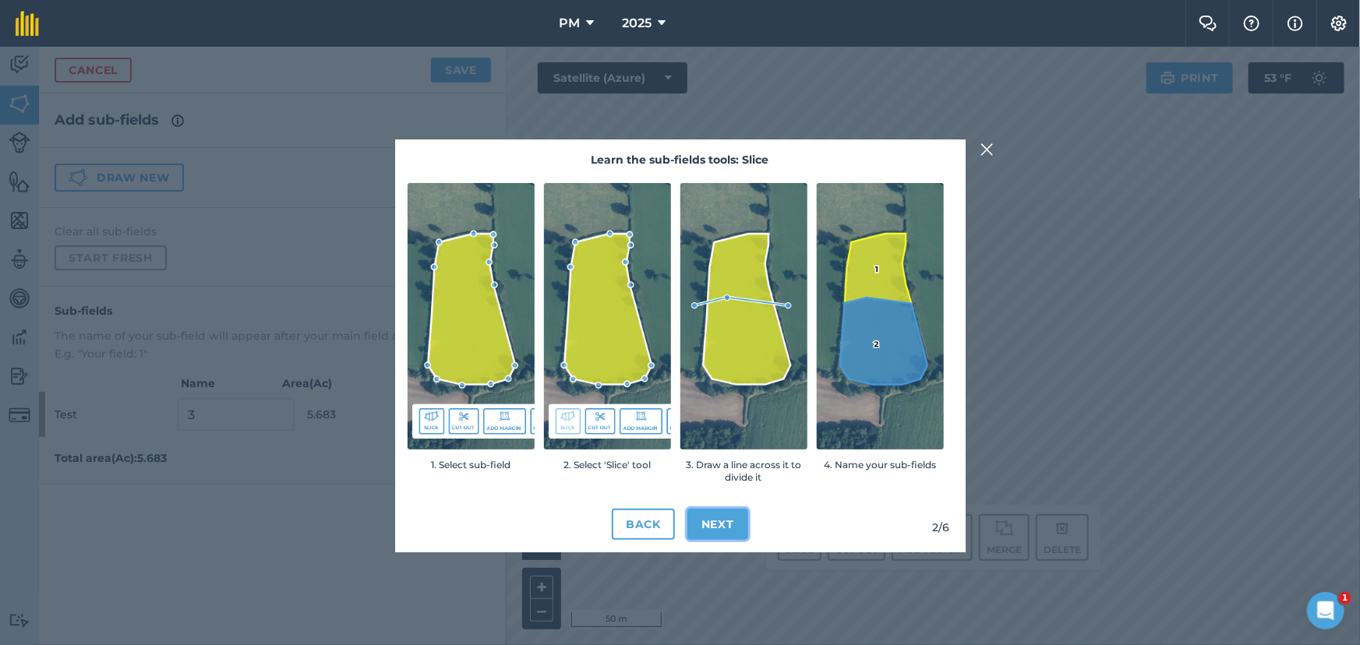
click at [712, 518] on button "Next" at bounding box center [717, 524] width 61 height 31
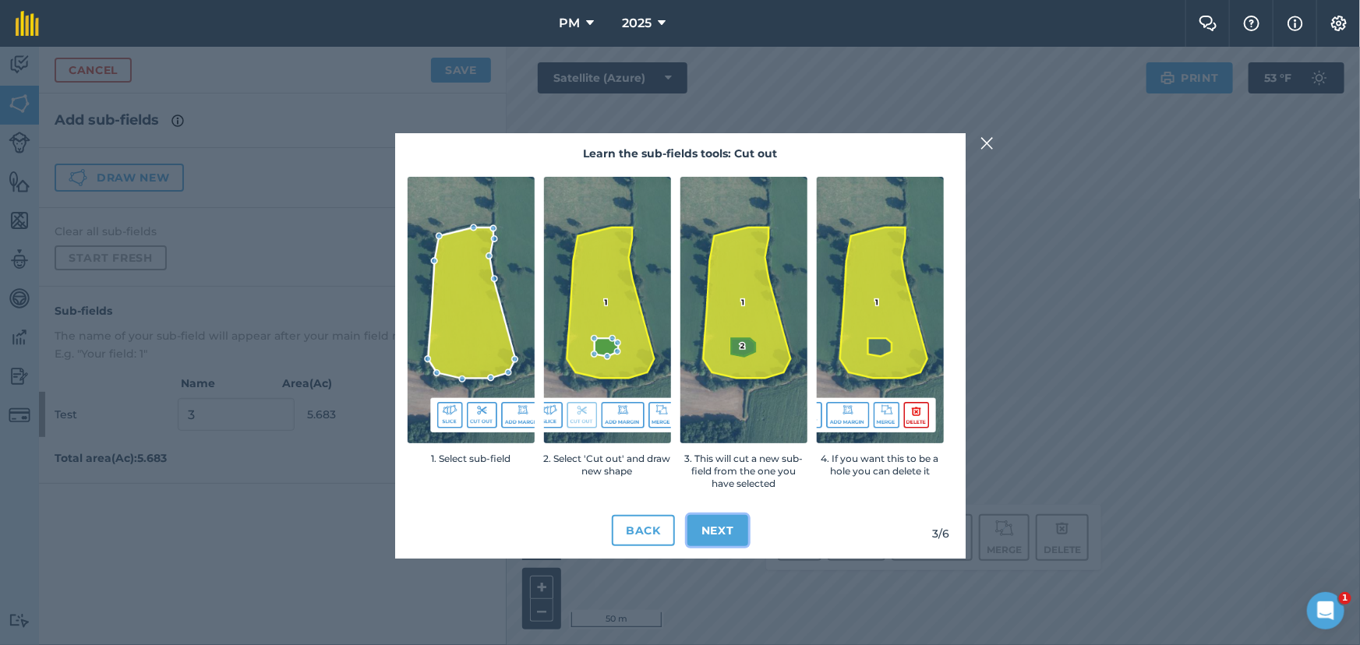
click at [717, 526] on button "Next" at bounding box center [717, 530] width 61 height 31
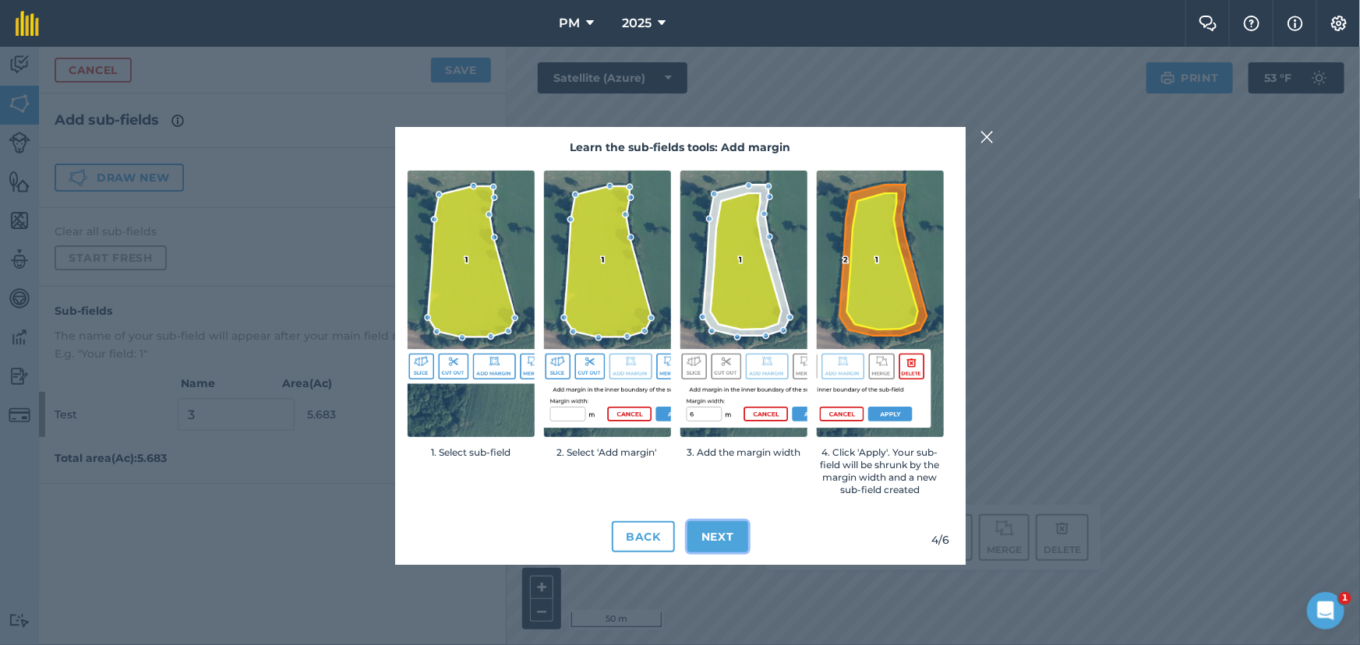
click at [716, 530] on button "Next" at bounding box center [717, 536] width 61 height 31
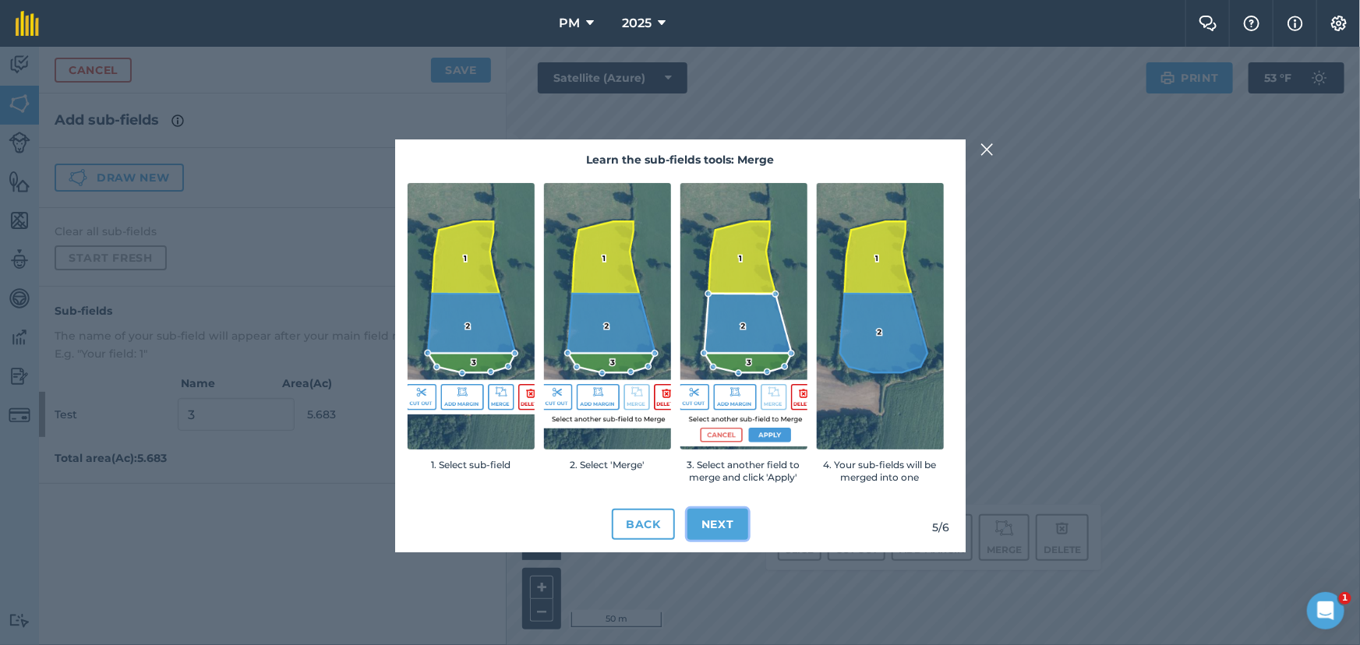
click at [716, 530] on button "Next" at bounding box center [717, 524] width 61 height 31
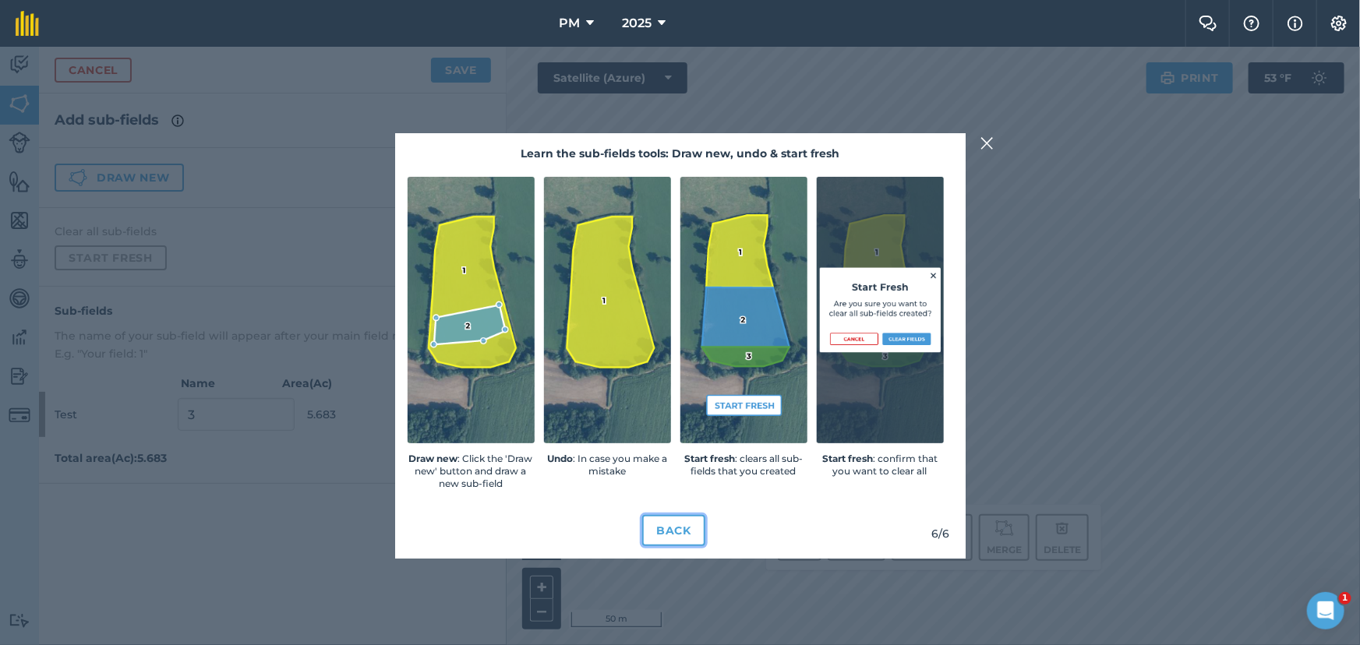
click at [678, 529] on button "Back" at bounding box center [673, 530] width 63 height 31
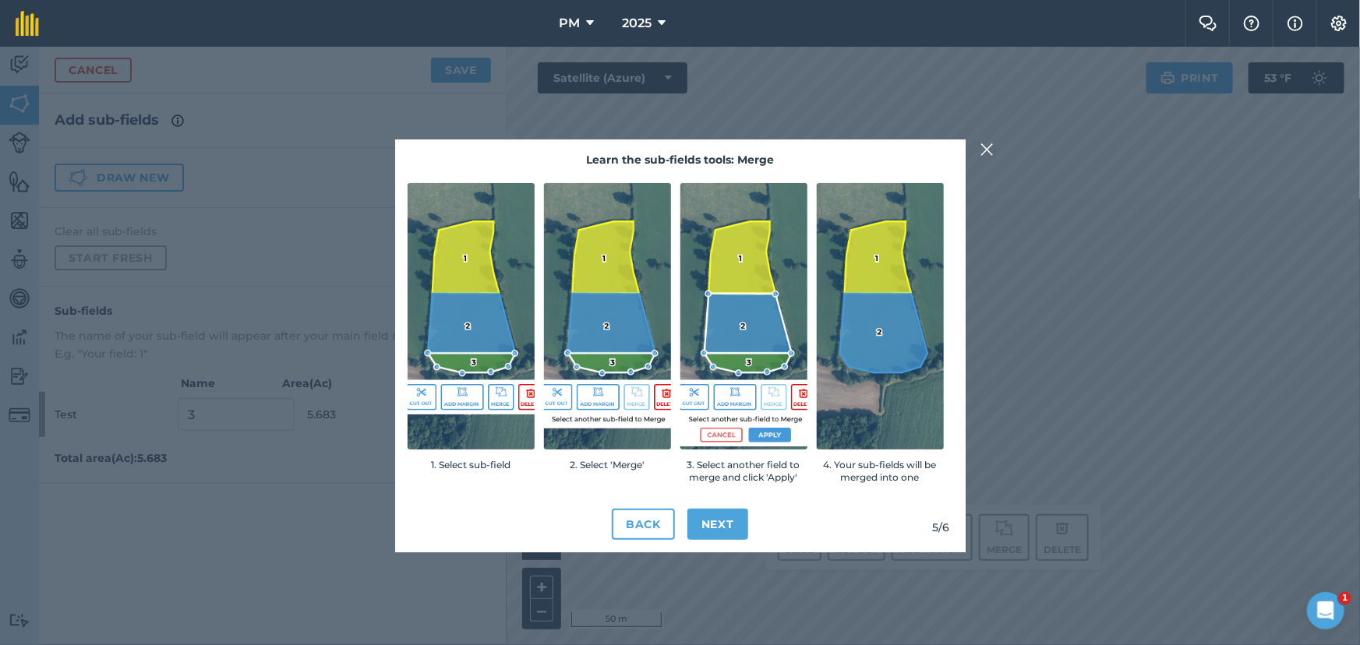
click at [992, 147] on img at bounding box center [987, 149] width 14 height 19
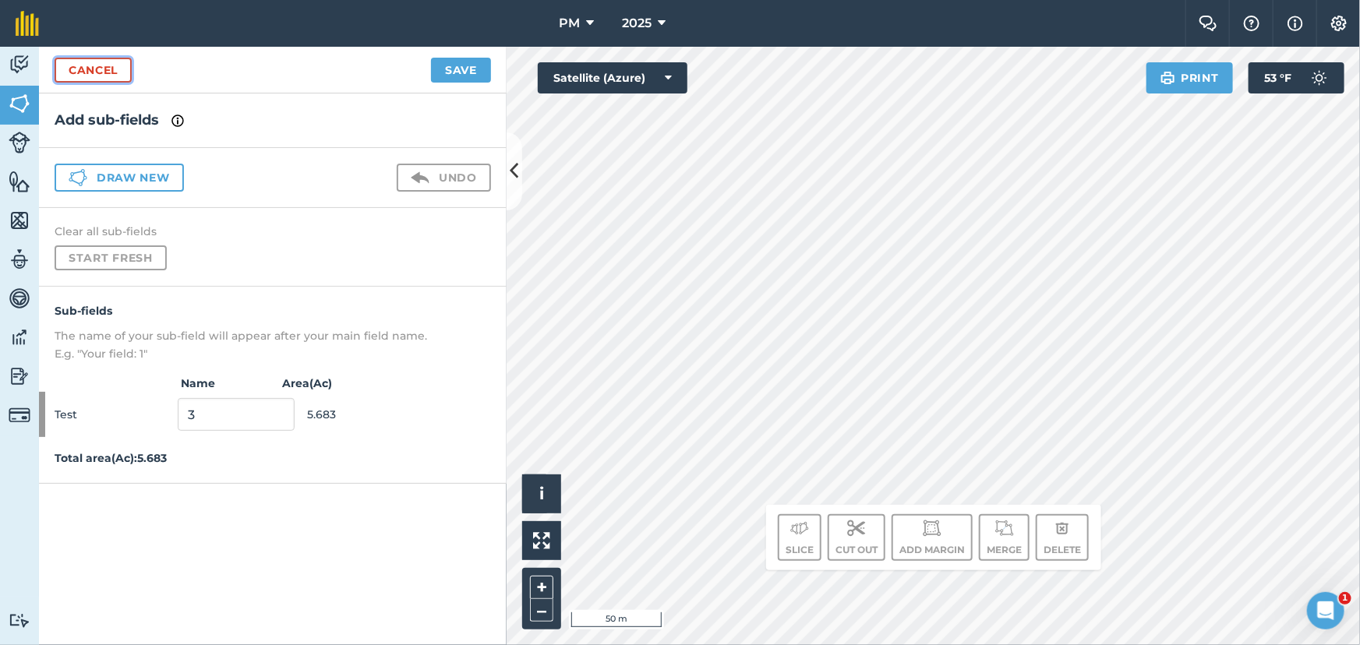
click at [97, 69] on link "Cancel" at bounding box center [93, 70] width 77 height 25
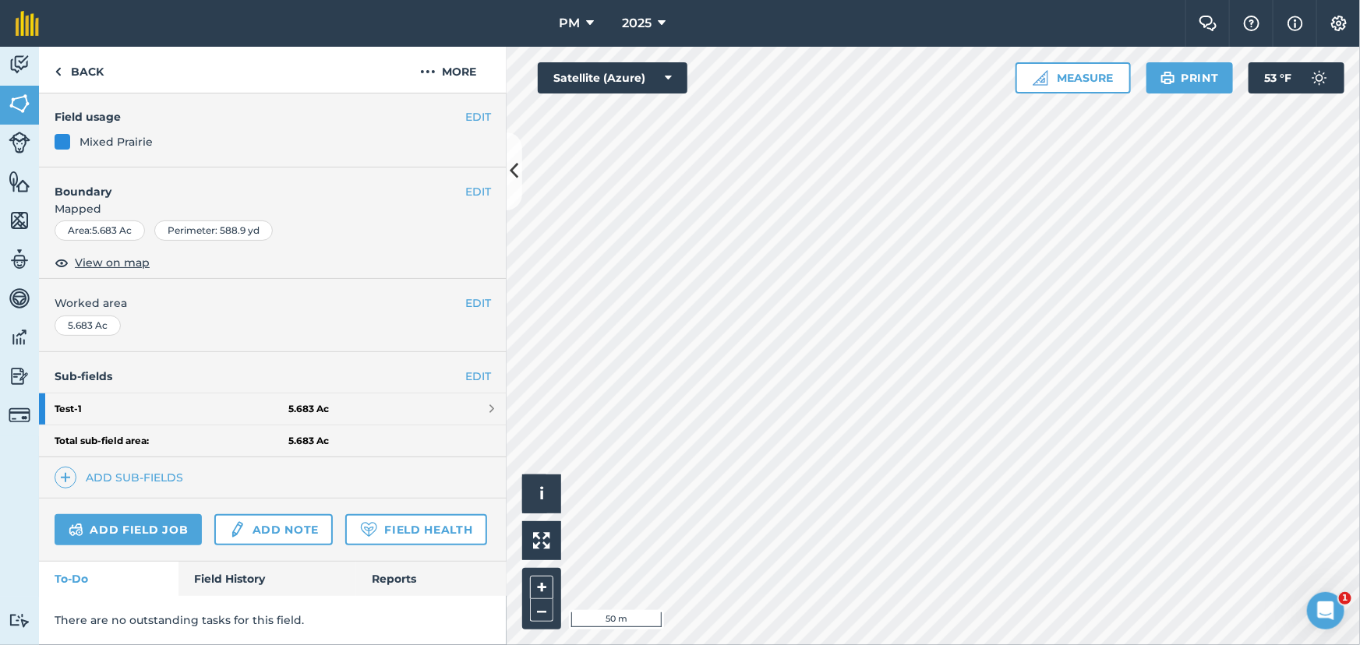
scroll to position [171, 0]
click at [69, 468] on img at bounding box center [65, 477] width 11 height 19
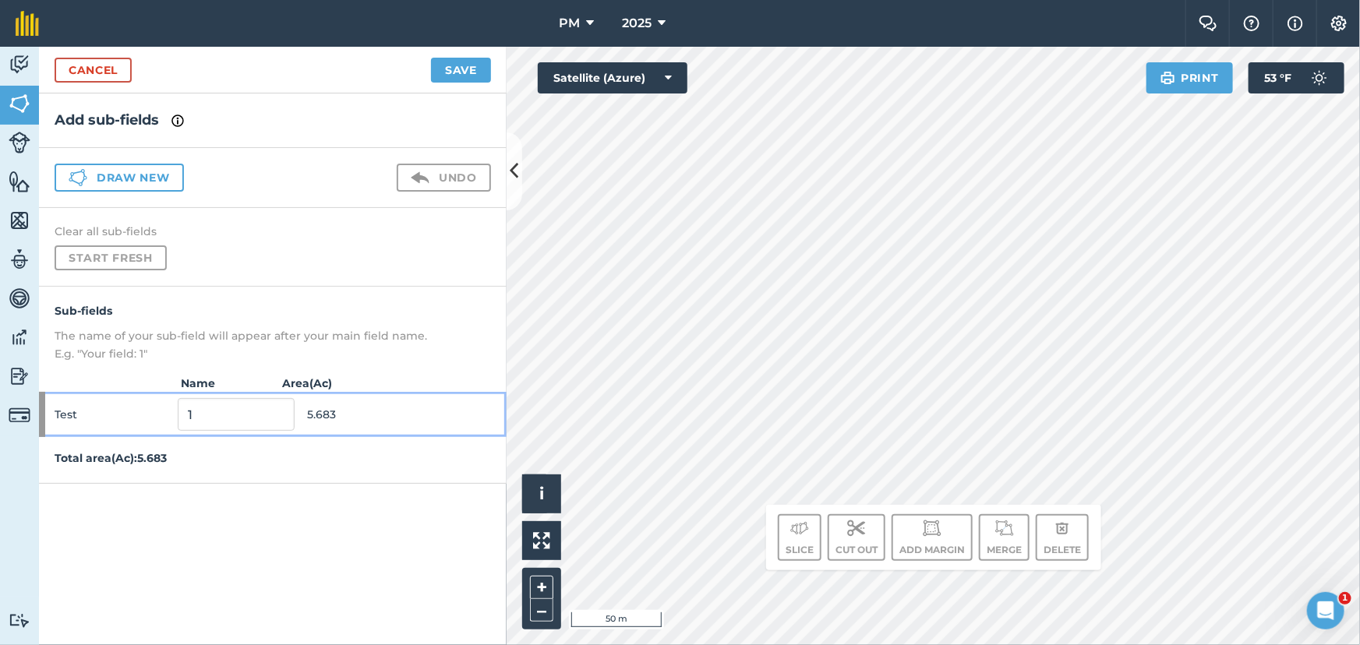
click at [55, 413] on span "Test" at bounding box center [113, 415] width 117 height 30
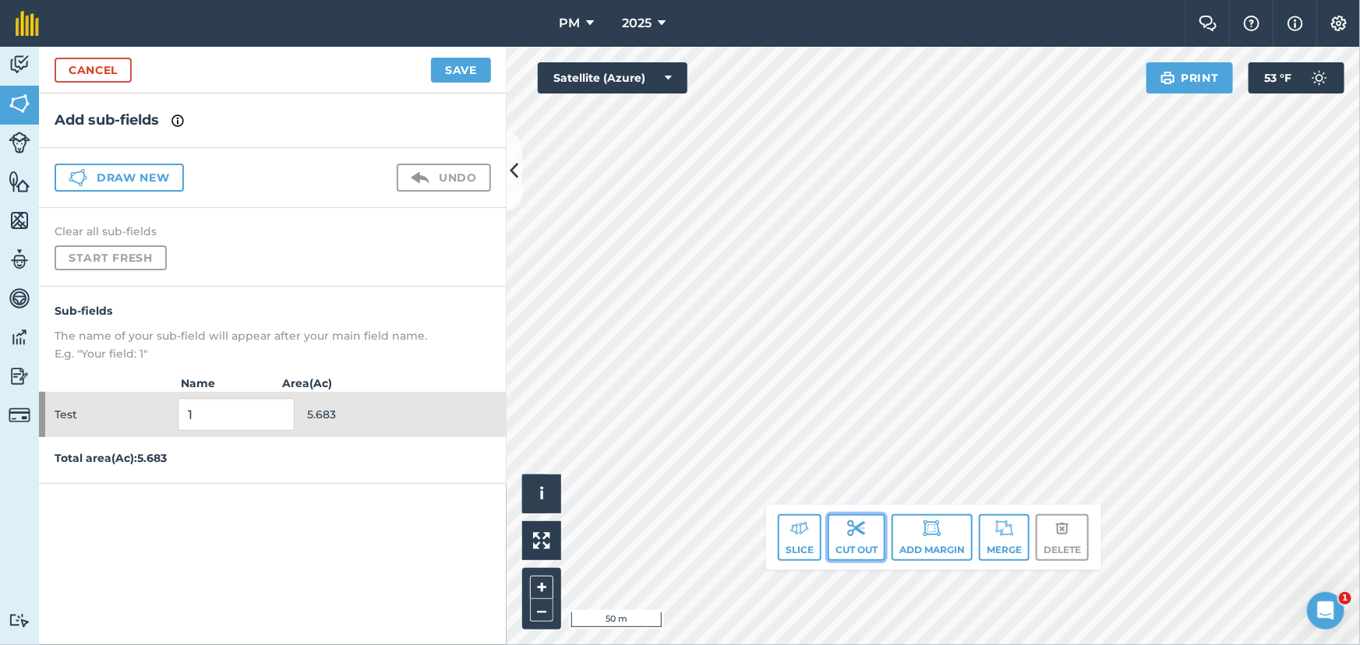
click at [852, 536] on img at bounding box center [856, 528] width 19 height 19
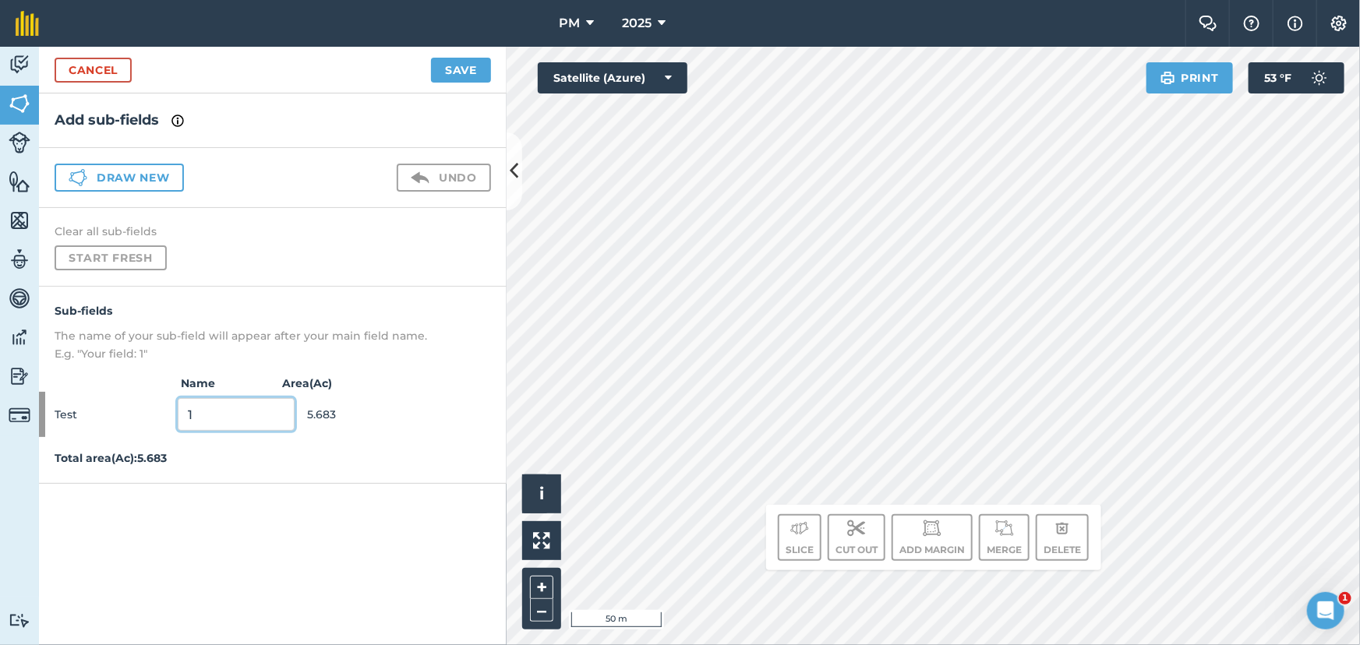
click at [245, 421] on input "1" at bounding box center [236, 414] width 117 height 33
type input "3"
click at [465, 69] on button "Save" at bounding box center [461, 70] width 60 height 25
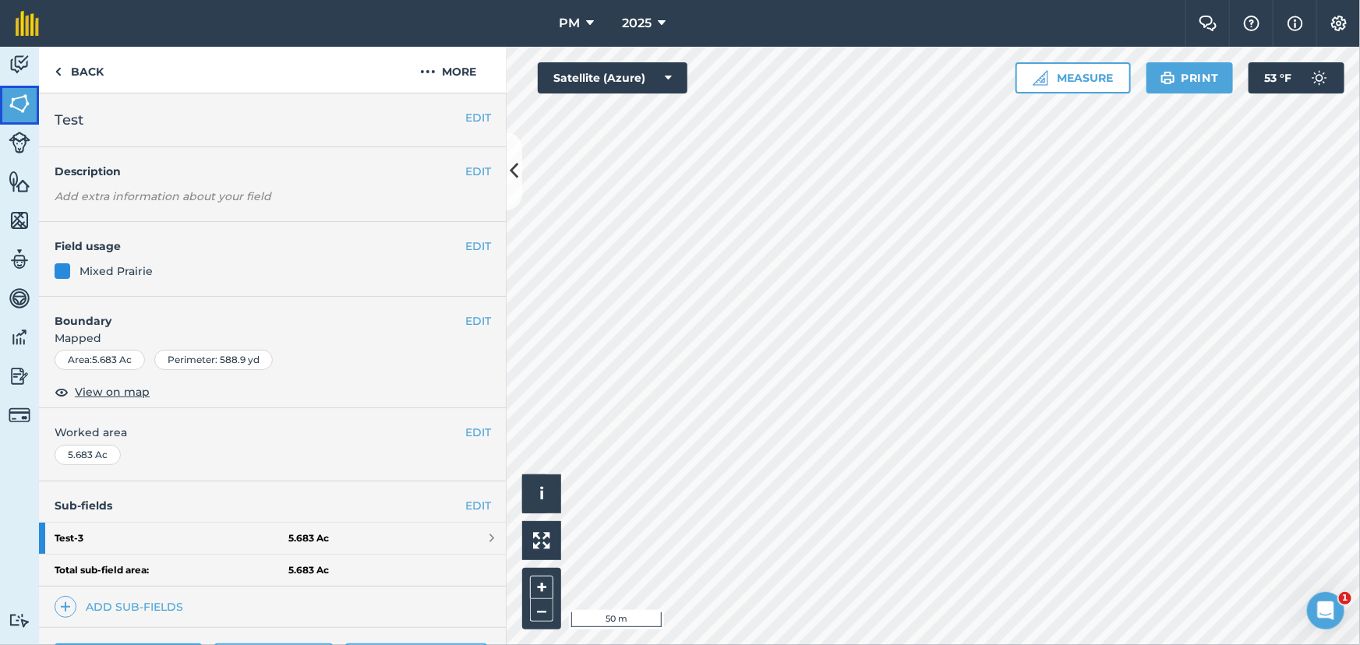
click at [4, 101] on link "Fields" at bounding box center [19, 105] width 39 height 39
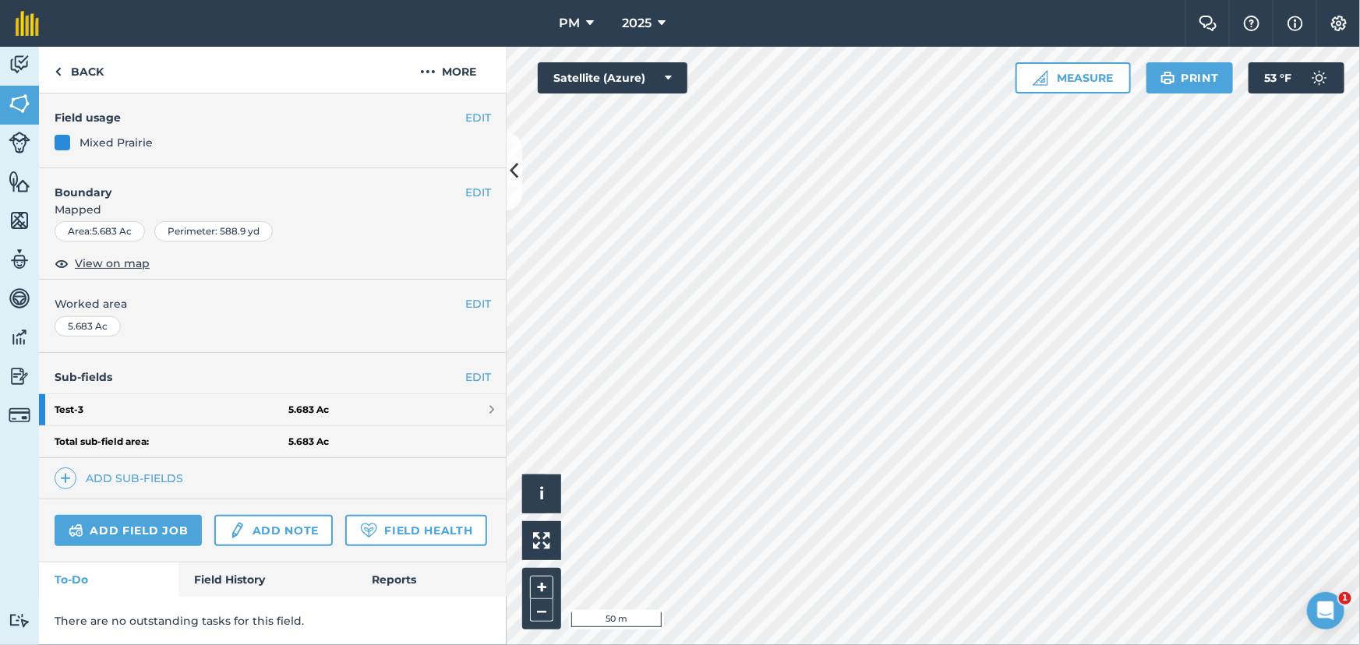
scroll to position [171, 0]
click at [67, 468] on img at bounding box center [65, 477] width 11 height 19
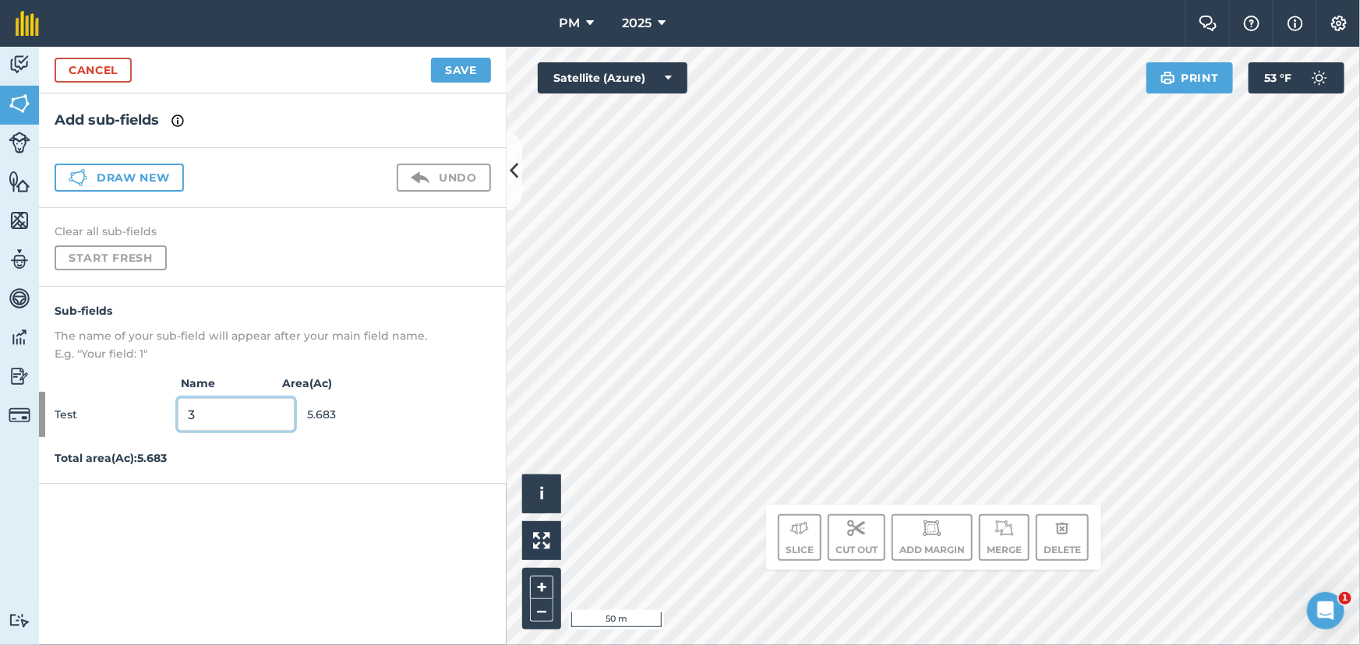
click at [200, 418] on input "3" at bounding box center [236, 414] width 117 height 33
type input "2"
click at [406, 414] on span "5.683" at bounding box center [365, 415] width 117 height 30
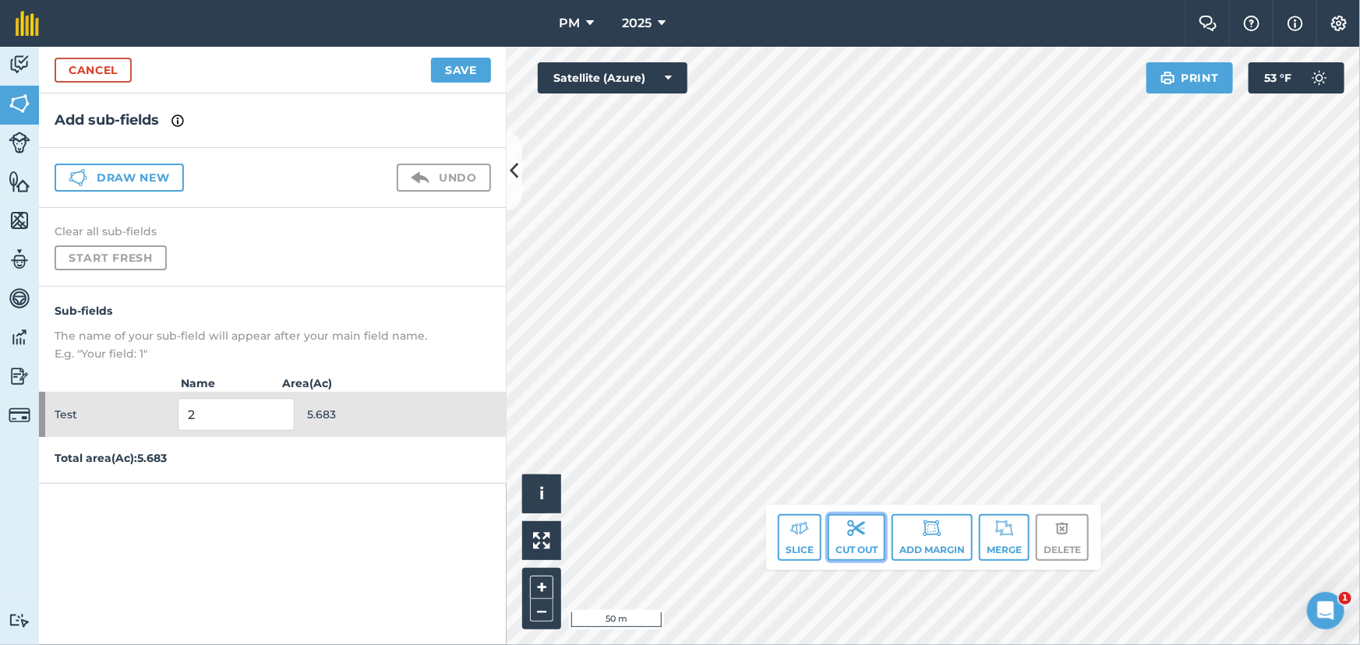
click at [856, 538] on button "Cut out" at bounding box center [857, 537] width 58 height 47
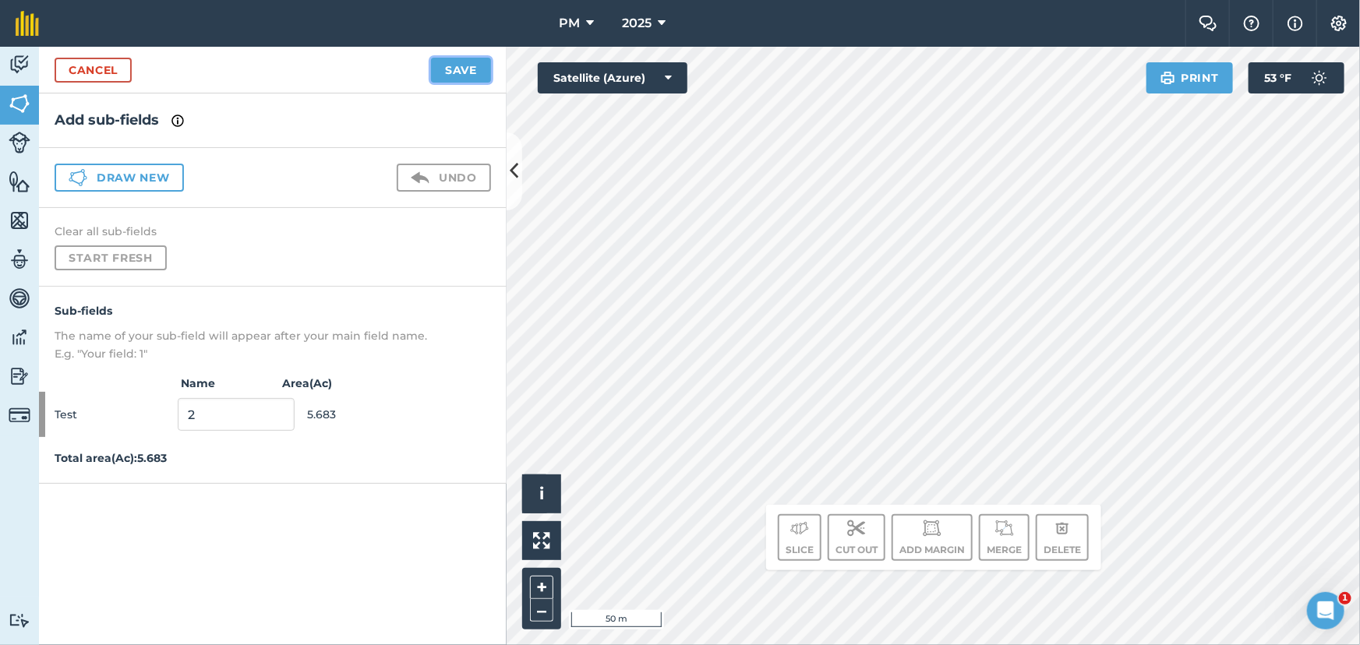
click at [454, 69] on button "Save" at bounding box center [461, 70] width 60 height 25
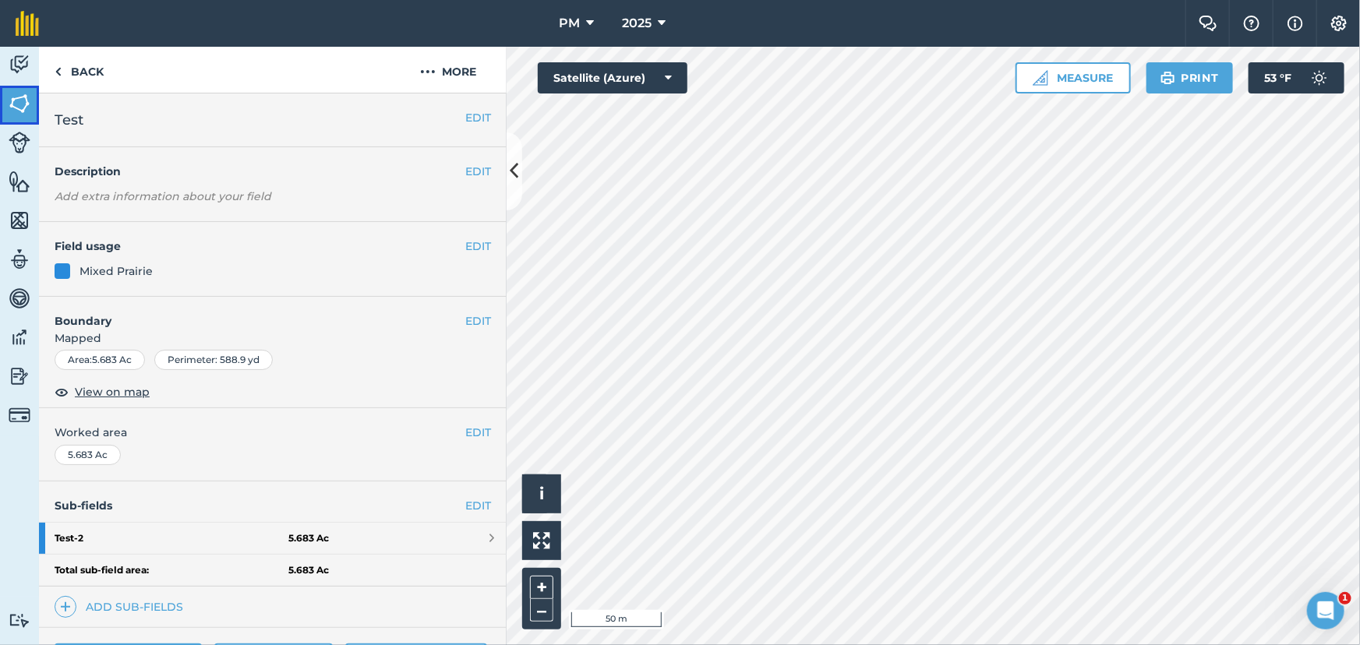
click at [10, 102] on img at bounding box center [20, 103] width 22 height 23
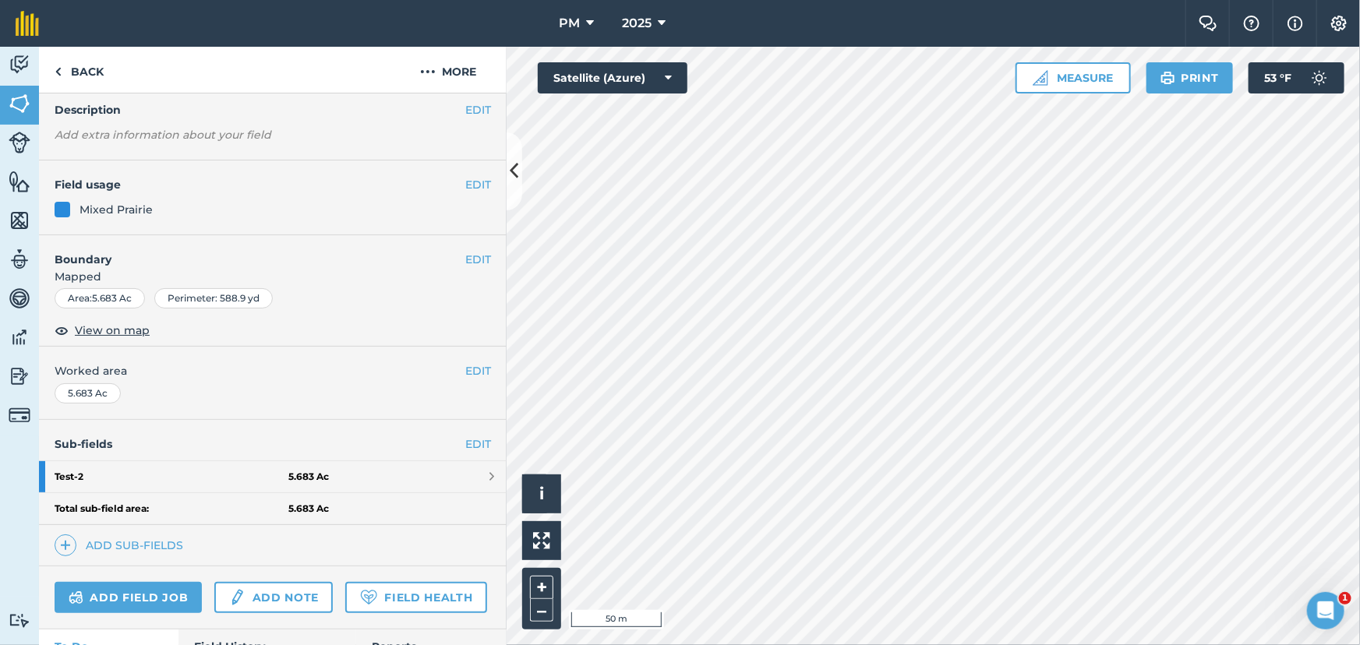
scroll to position [141, 0]
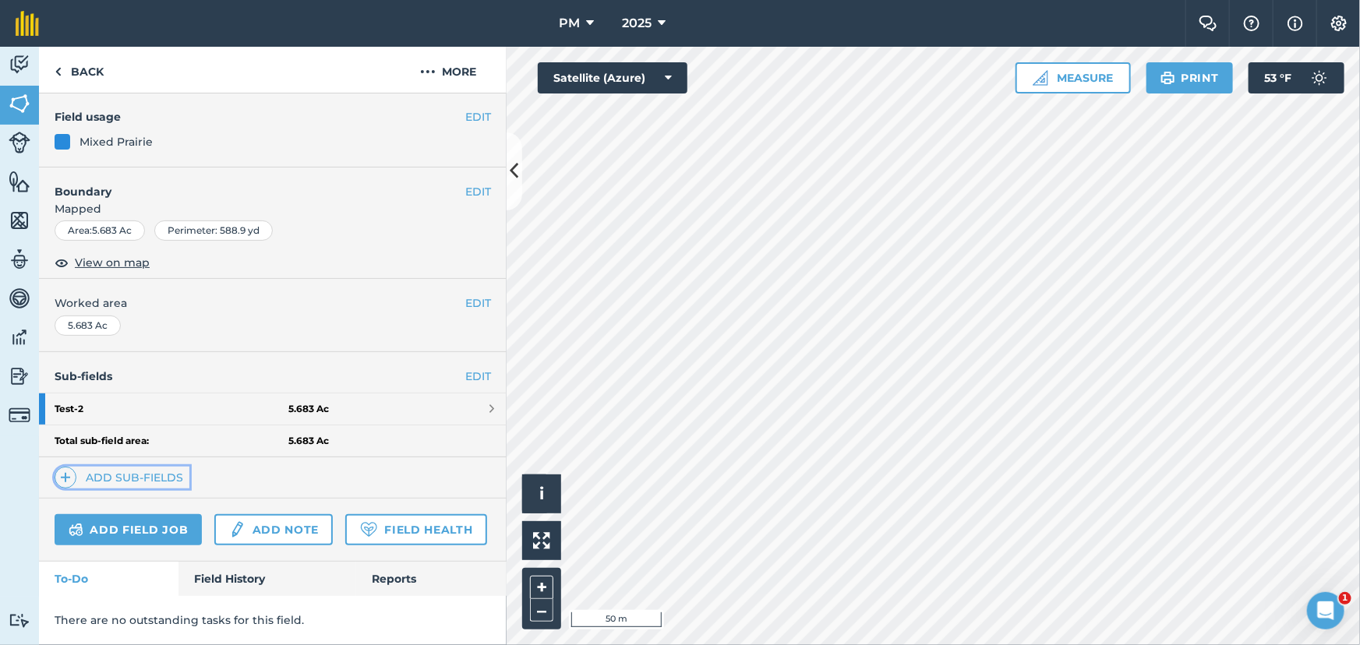
click at [69, 468] on img at bounding box center [65, 477] width 11 height 19
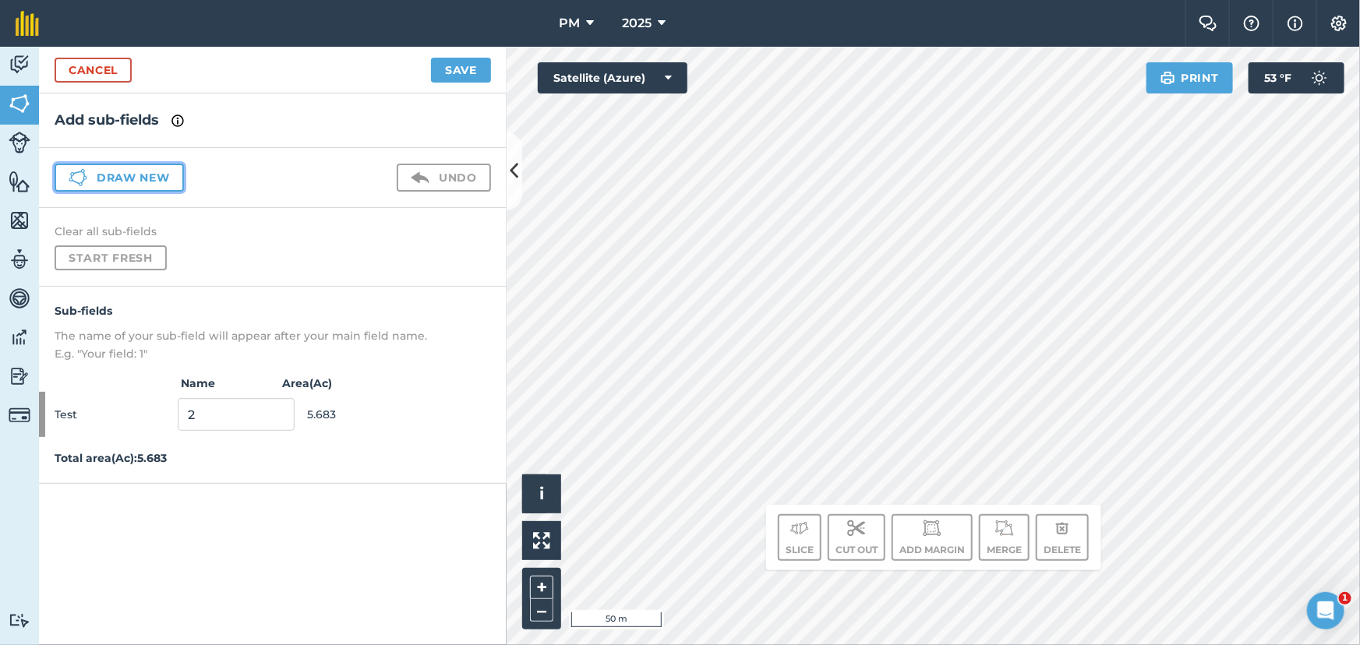
click at [154, 168] on button "Draw new" at bounding box center [119, 178] width 129 height 28
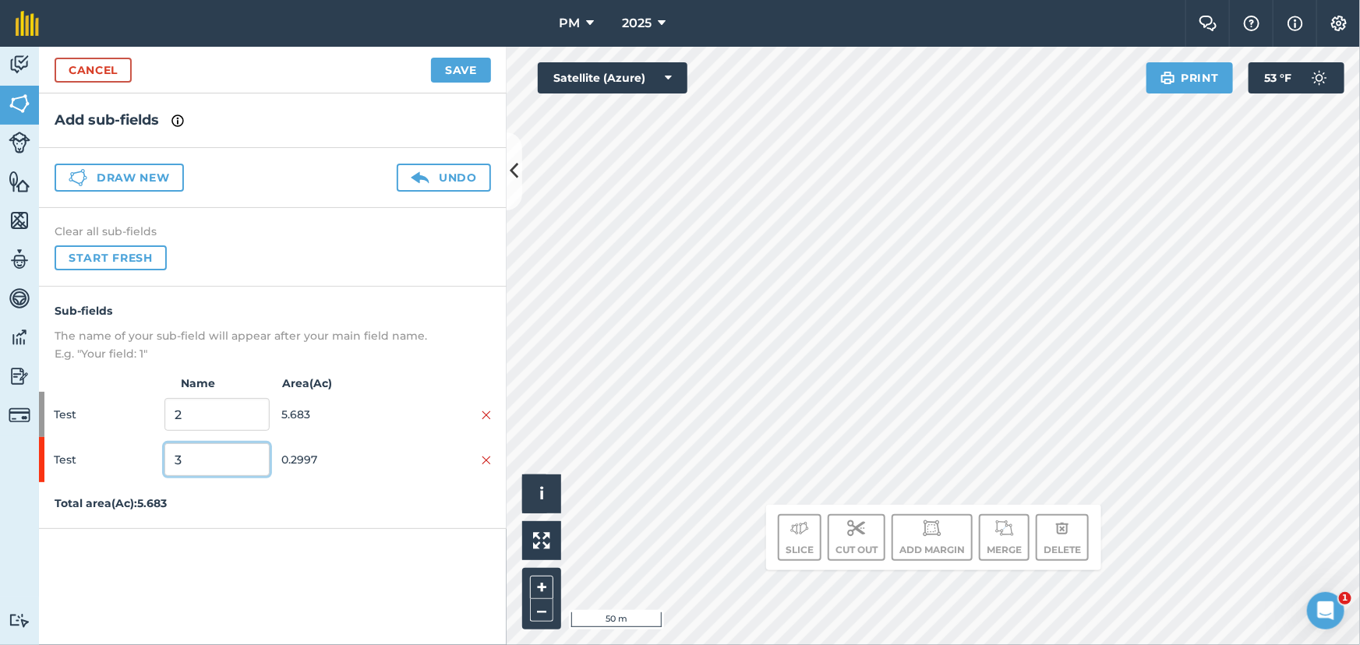
click at [187, 460] on input "3" at bounding box center [216, 459] width 104 height 33
type input "1"
click at [465, 72] on button "Save" at bounding box center [461, 70] width 60 height 25
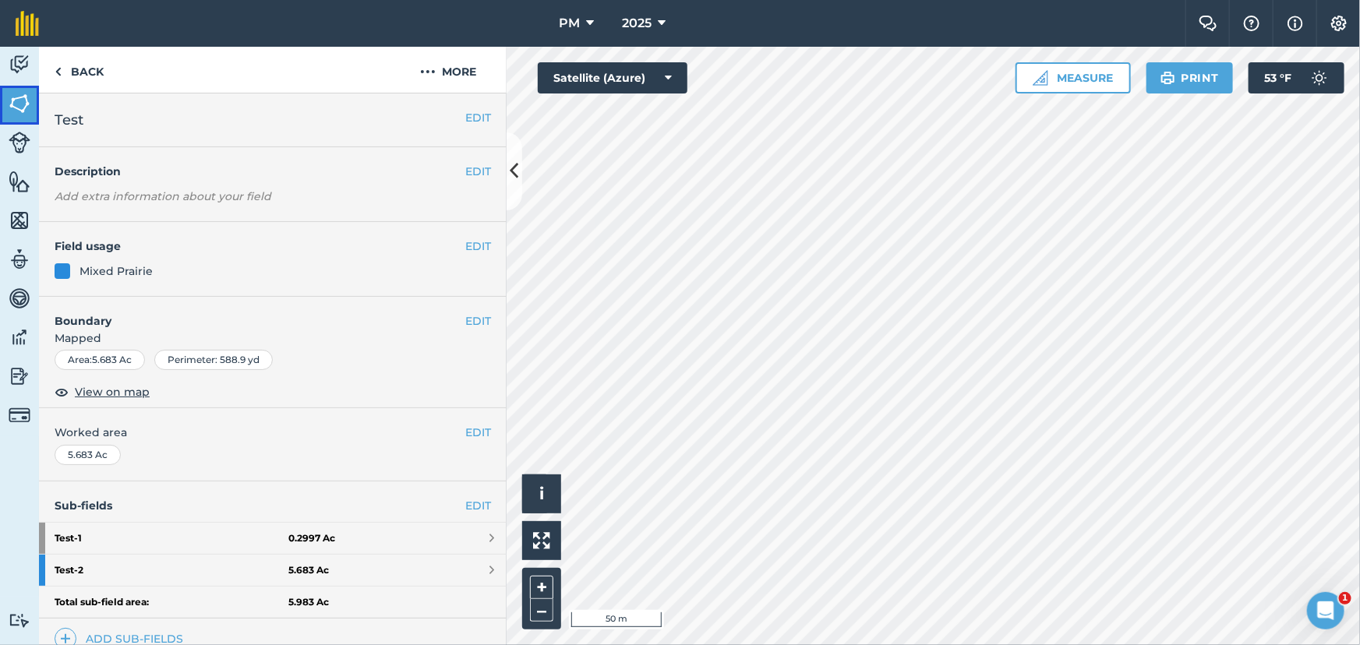
click at [16, 101] on img at bounding box center [20, 103] width 22 height 23
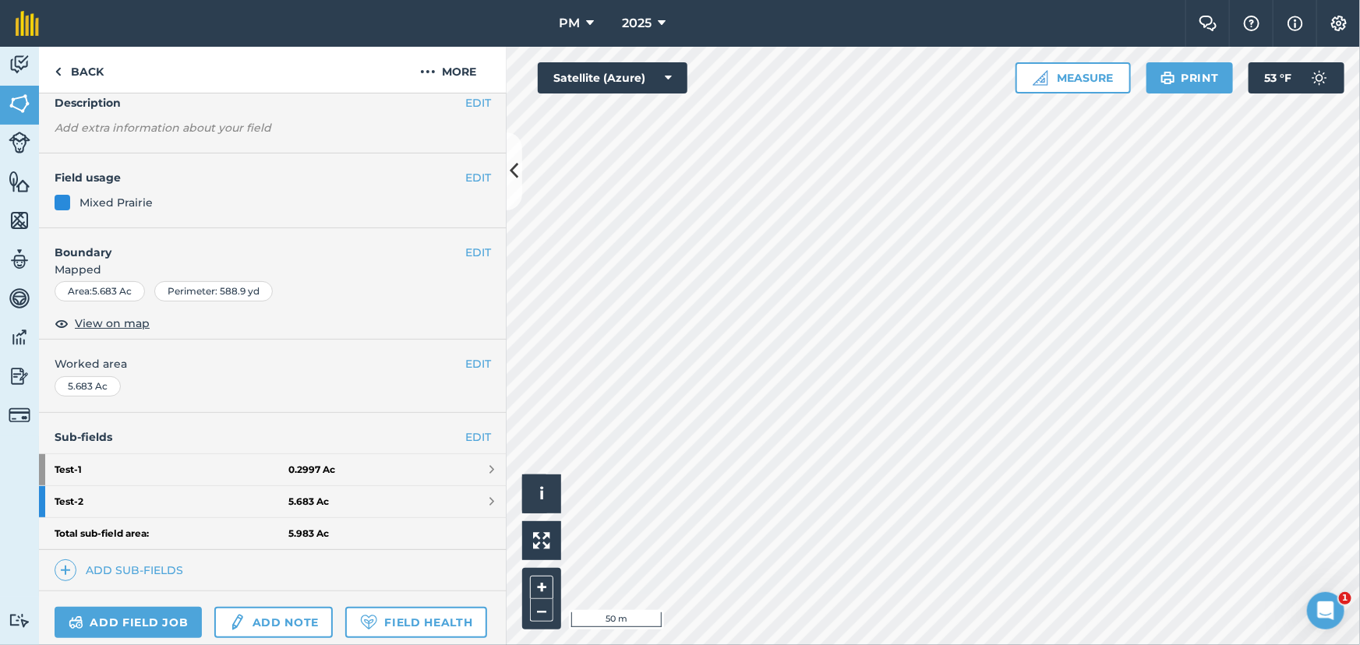
scroll to position [203, 0]
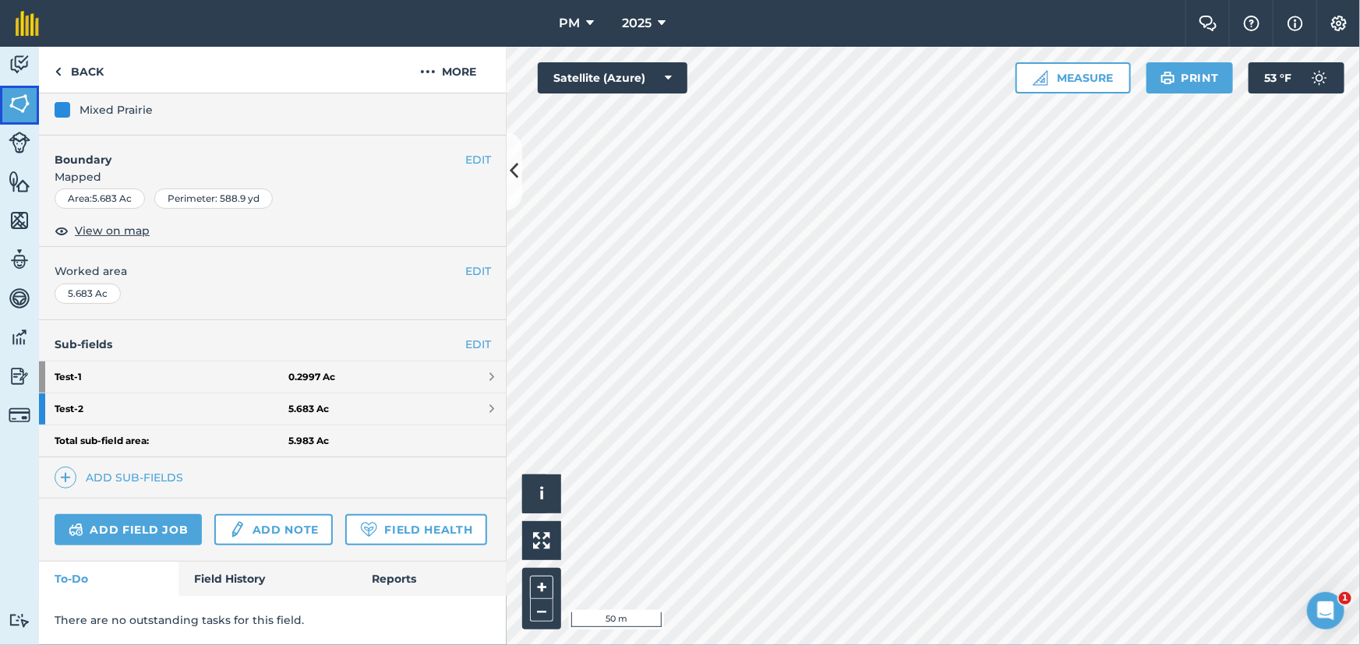
click at [17, 94] on img at bounding box center [20, 103] width 22 height 23
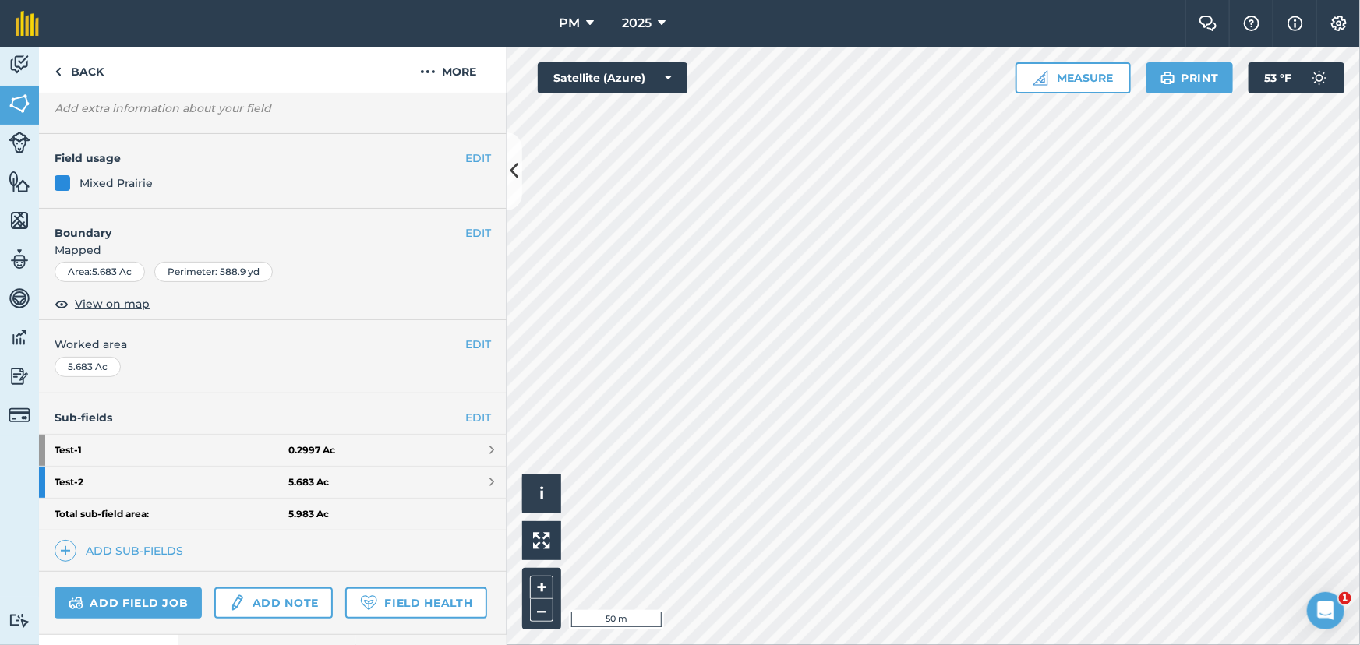
scroll to position [203, 0]
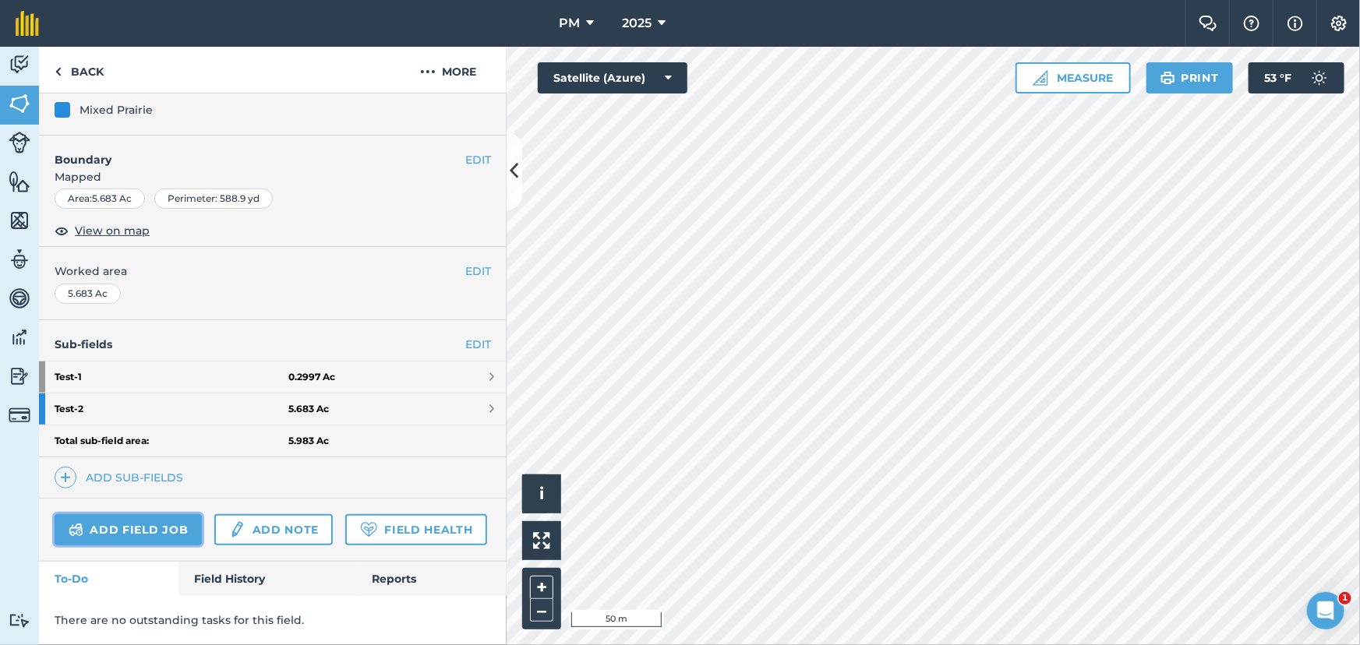
click at [111, 514] on link "Add field job" at bounding box center [128, 529] width 147 height 31
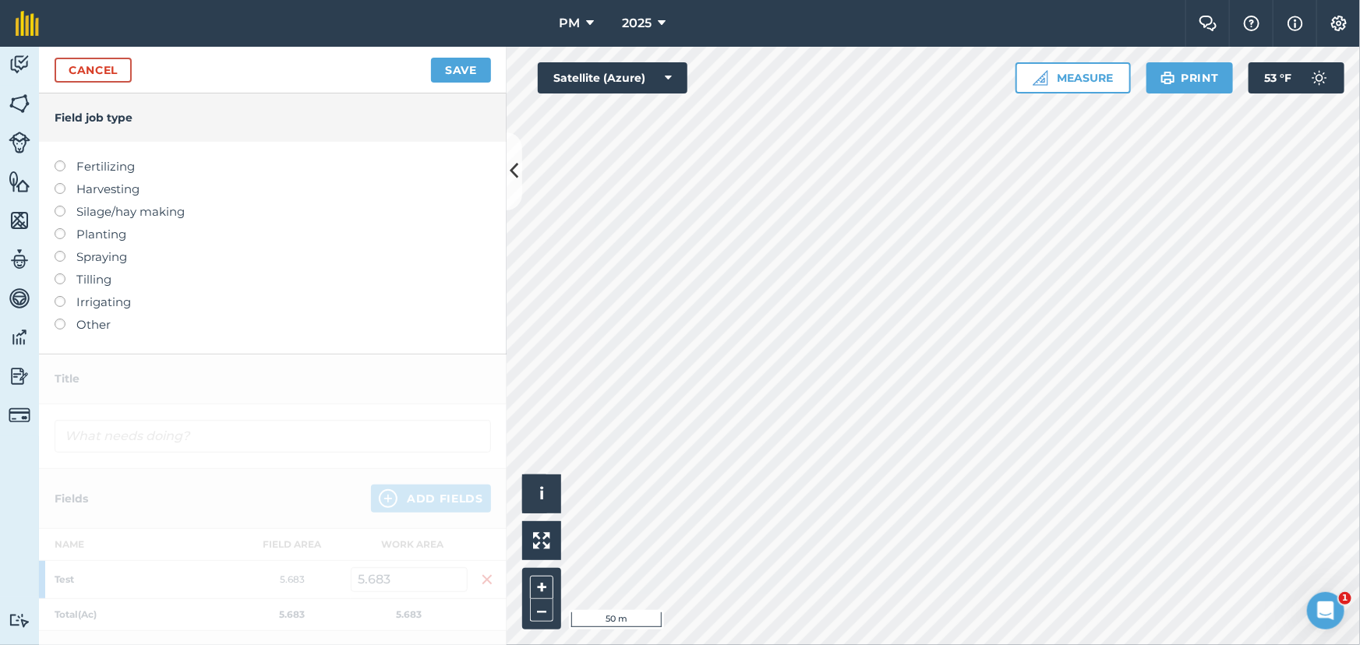
click at [62, 183] on label at bounding box center [66, 183] width 22 height 0
type input "Harvesting"
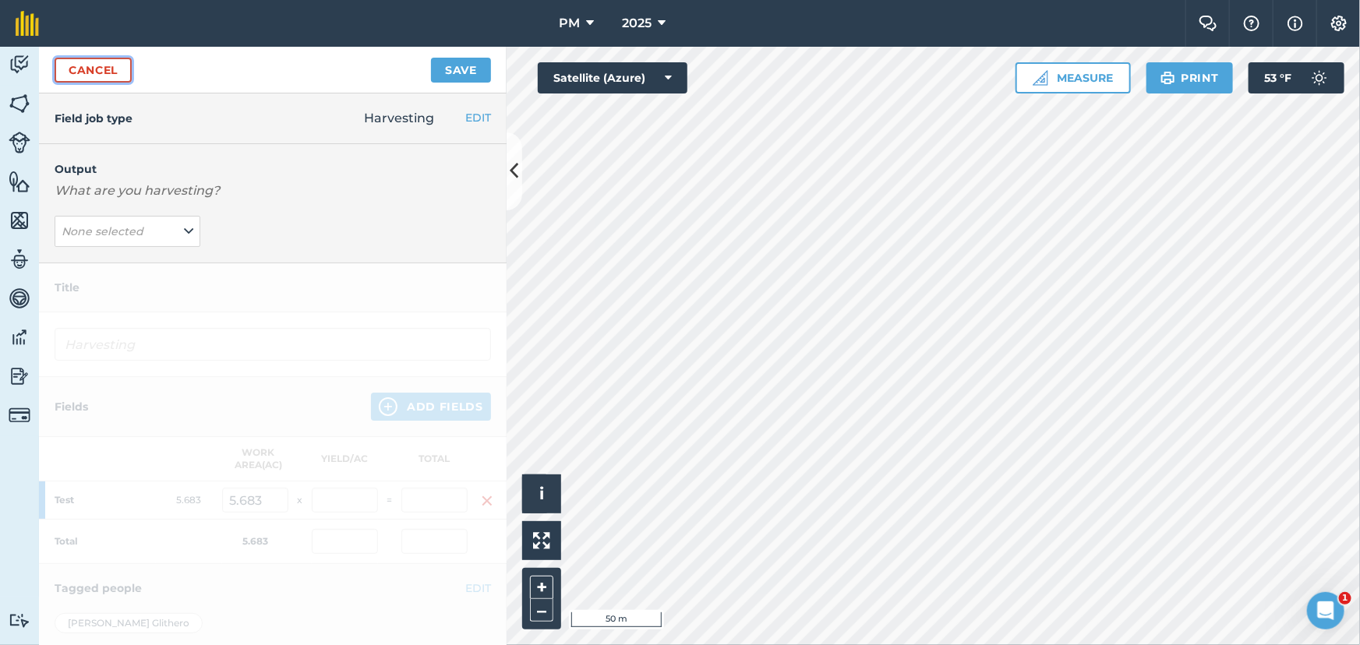
click at [107, 62] on link "Cancel" at bounding box center [93, 70] width 77 height 25
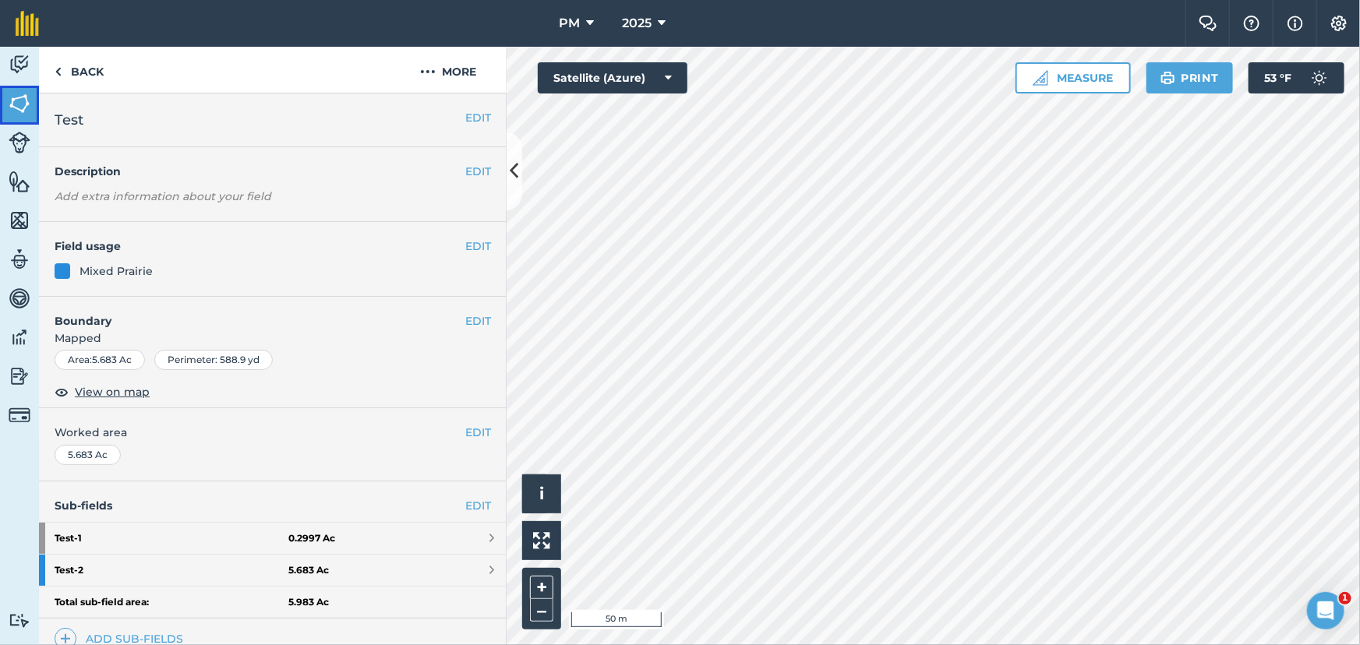
click at [9, 104] on img at bounding box center [20, 103] width 22 height 23
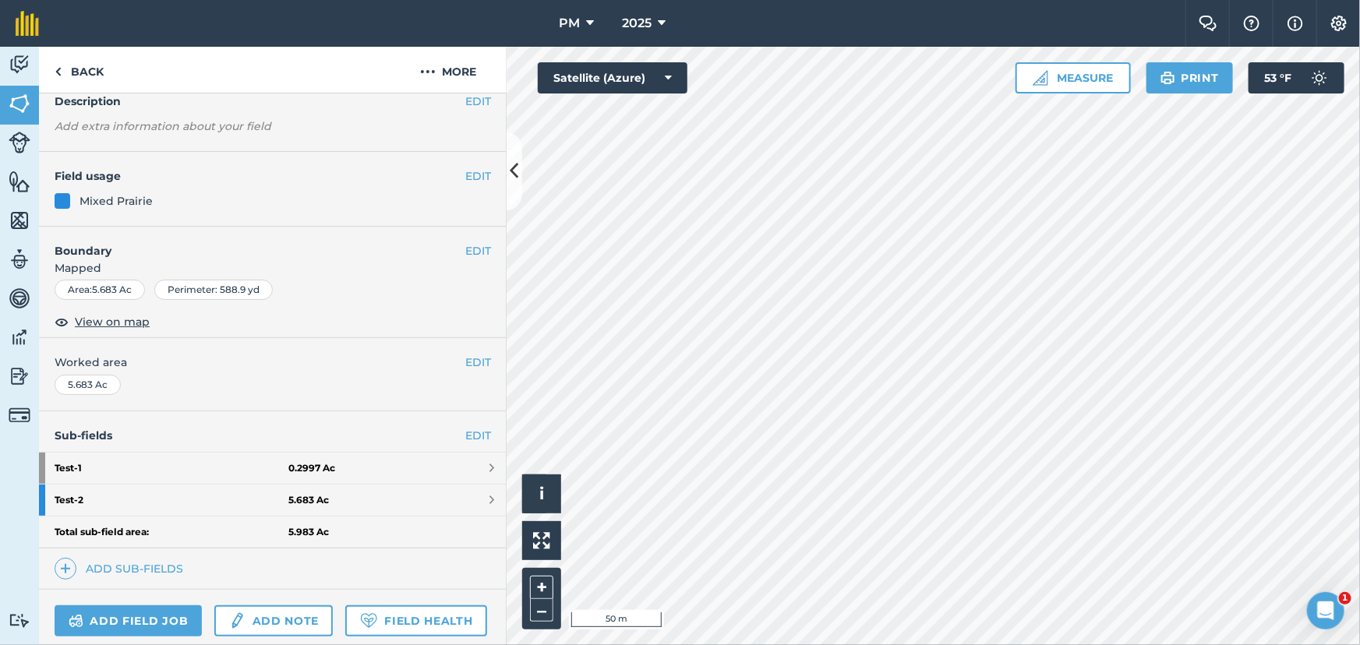
scroll to position [203, 0]
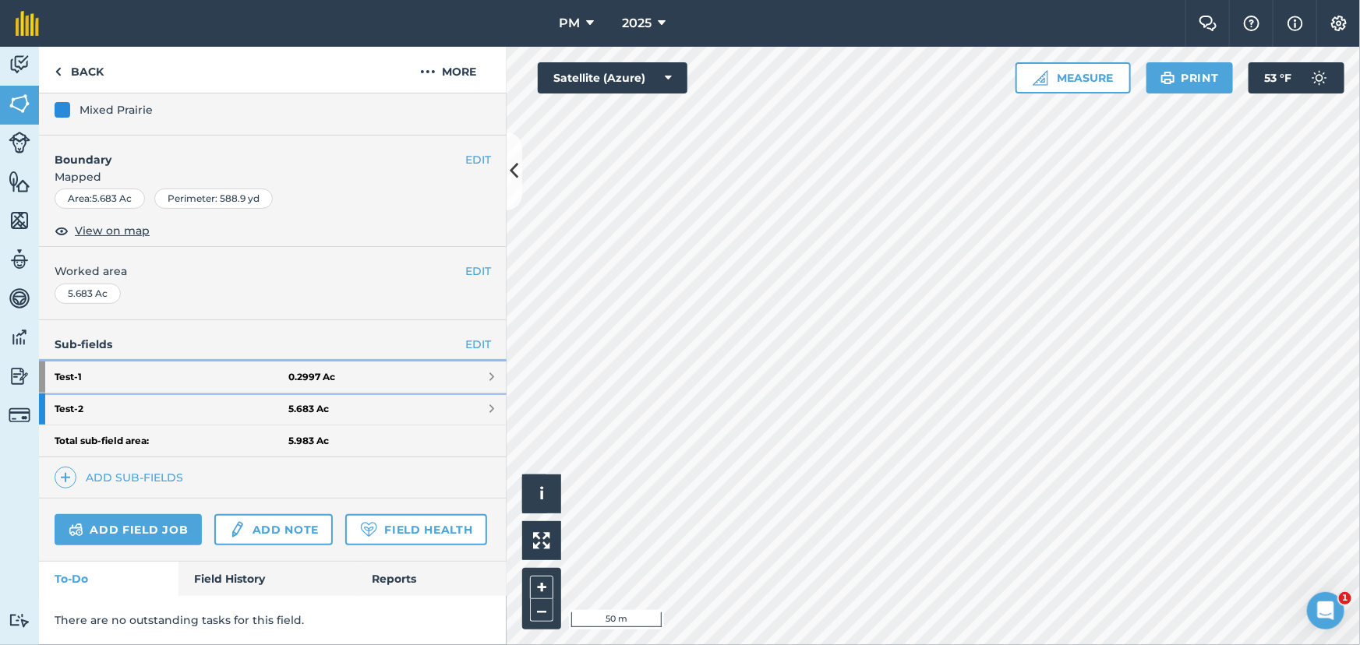
click at [316, 371] on strong "0.2997 Ac" at bounding box center [311, 377] width 47 height 12
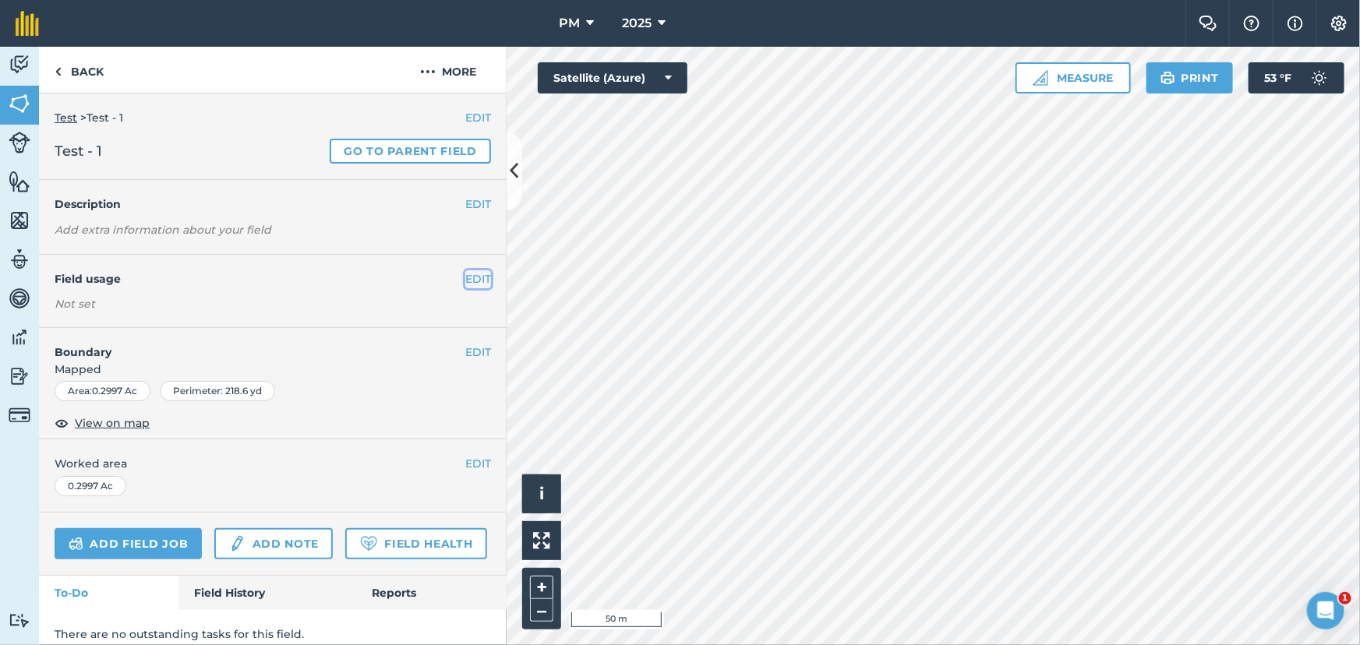
click at [468, 278] on button "EDIT" at bounding box center [478, 278] width 26 height 17
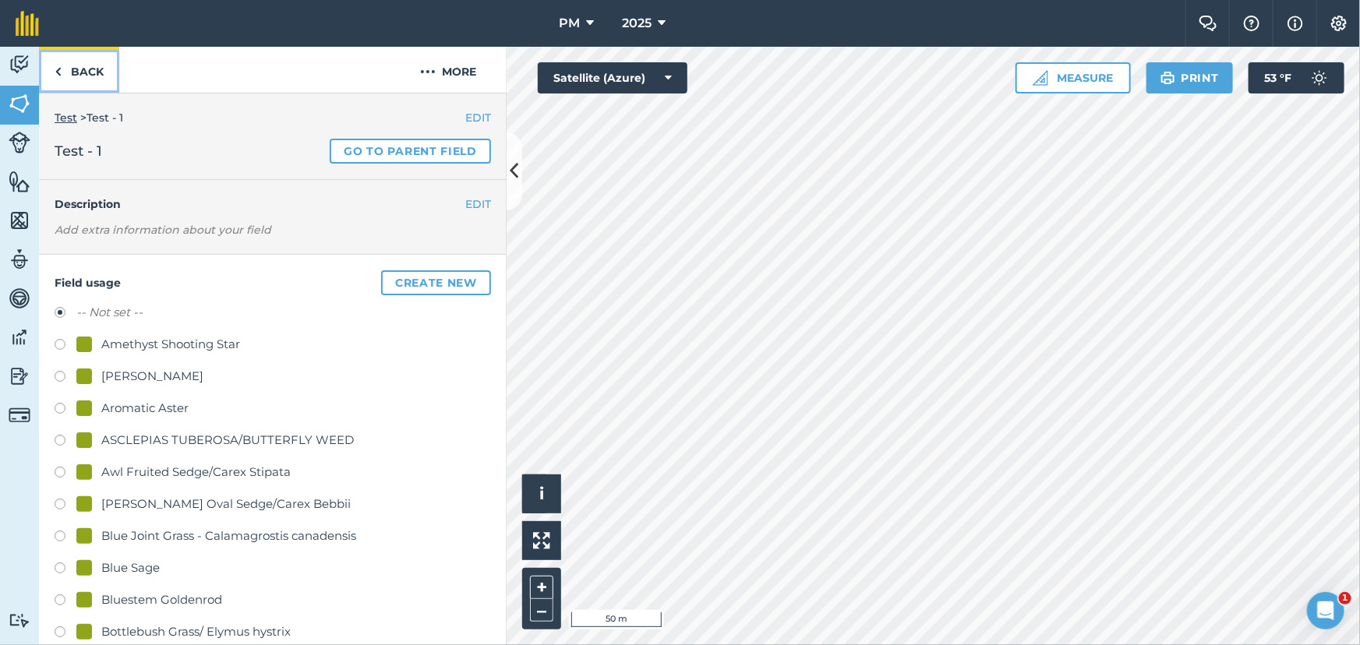
click at [51, 71] on link "Back" at bounding box center [79, 70] width 80 height 46
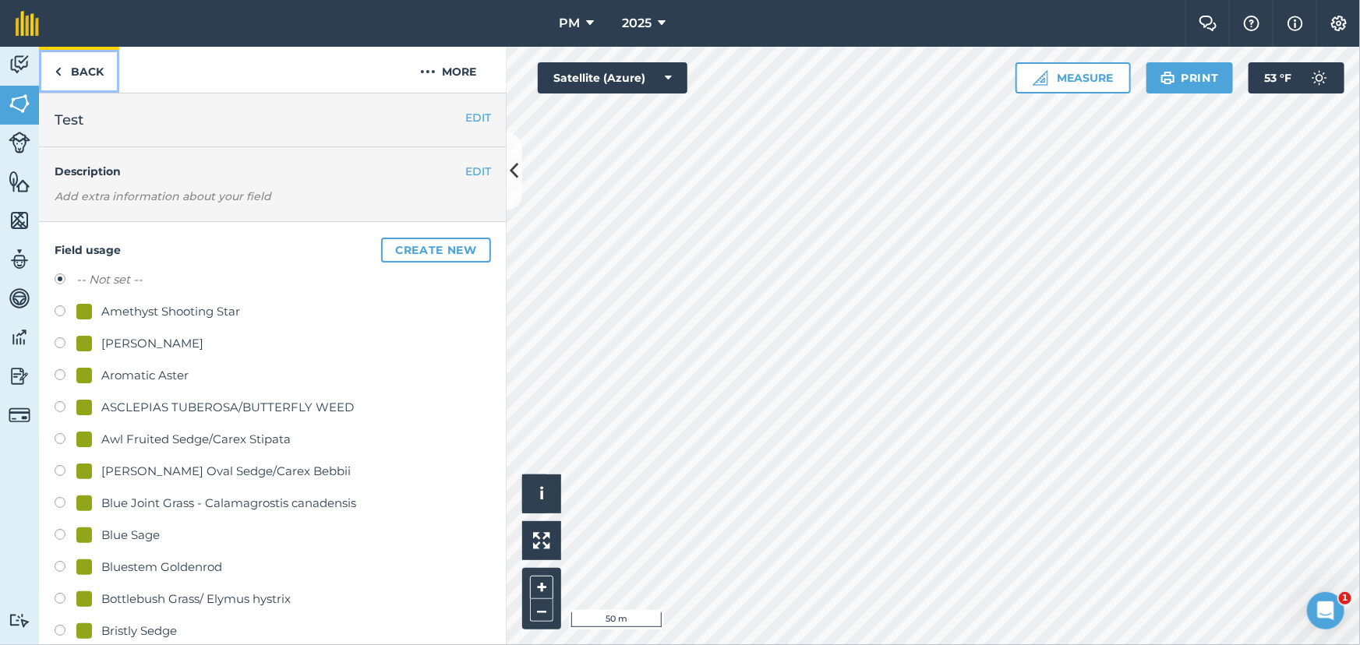
click at [51, 71] on link "Back" at bounding box center [79, 70] width 80 height 46
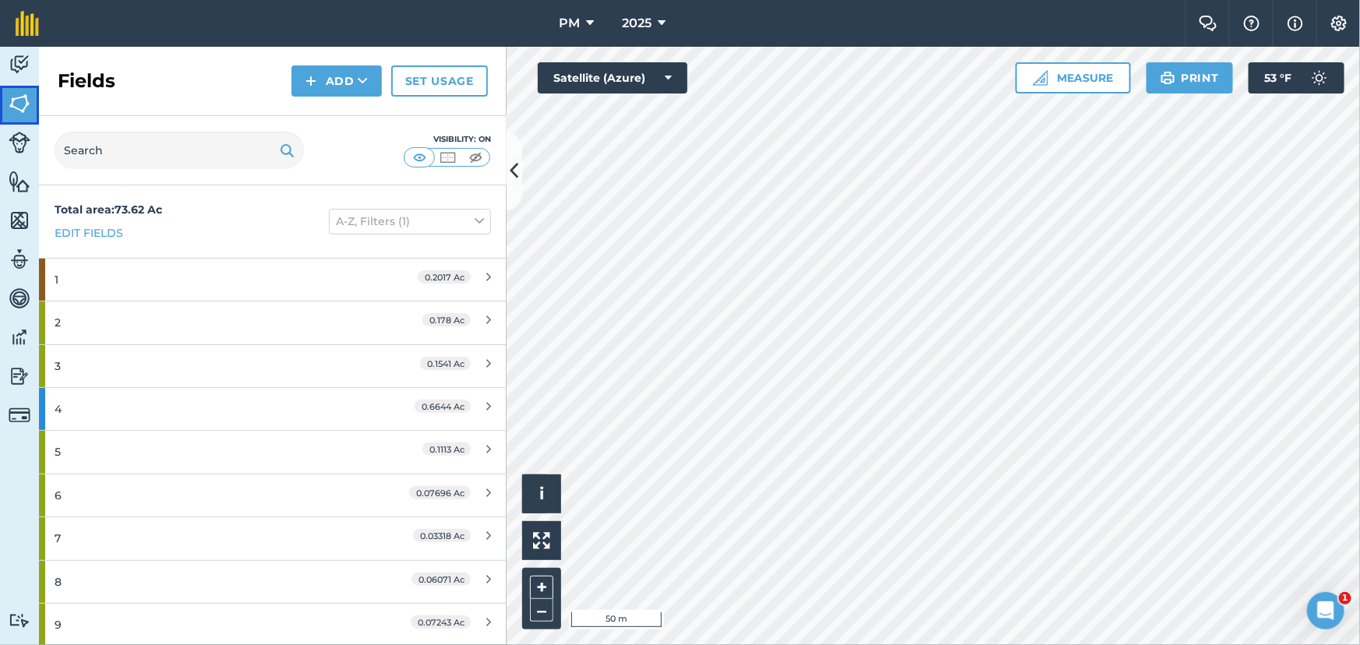
click at [10, 102] on img at bounding box center [20, 103] width 22 height 23
click at [23, 67] on img at bounding box center [20, 64] width 22 height 23
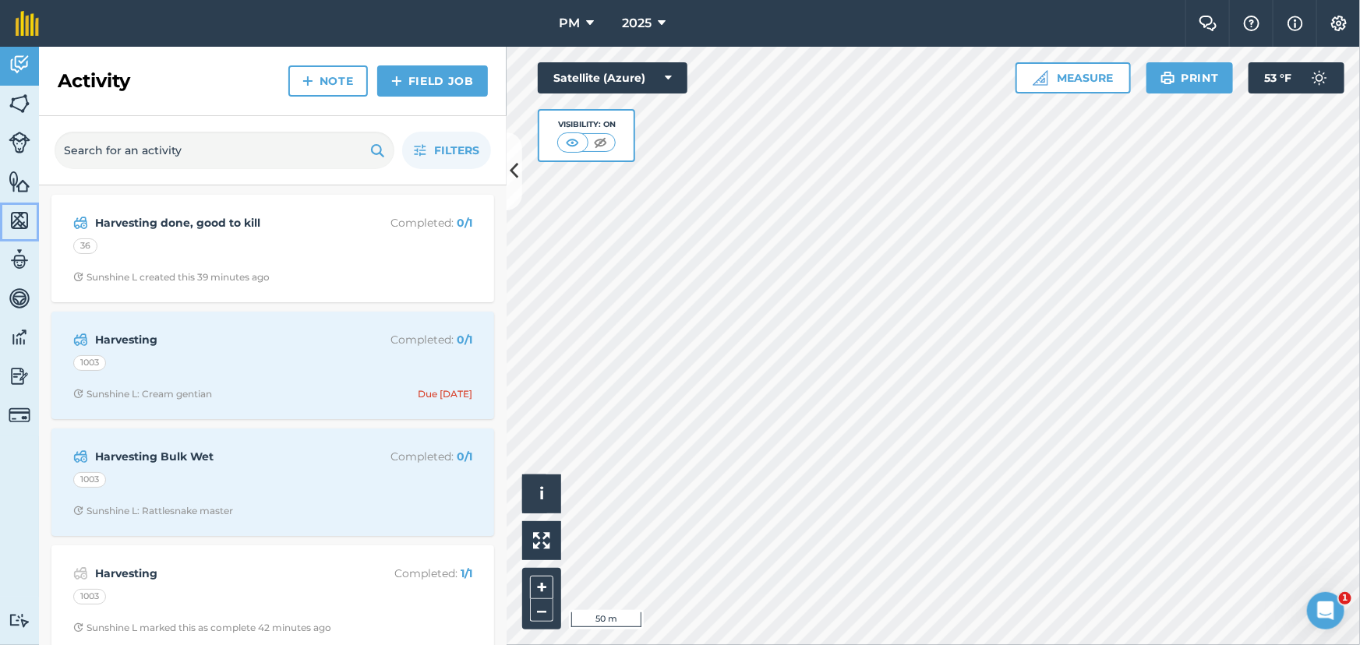
click at [26, 215] on img at bounding box center [20, 220] width 22 height 23
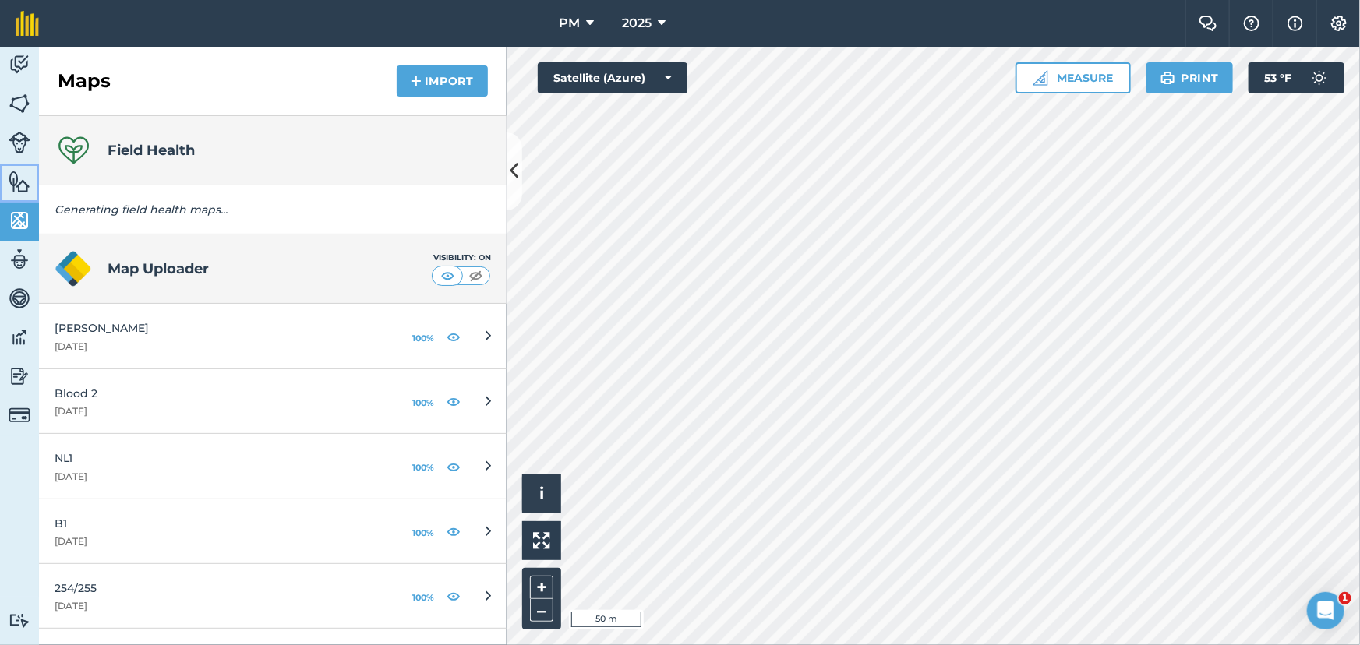
click at [22, 172] on img at bounding box center [20, 181] width 22 height 23
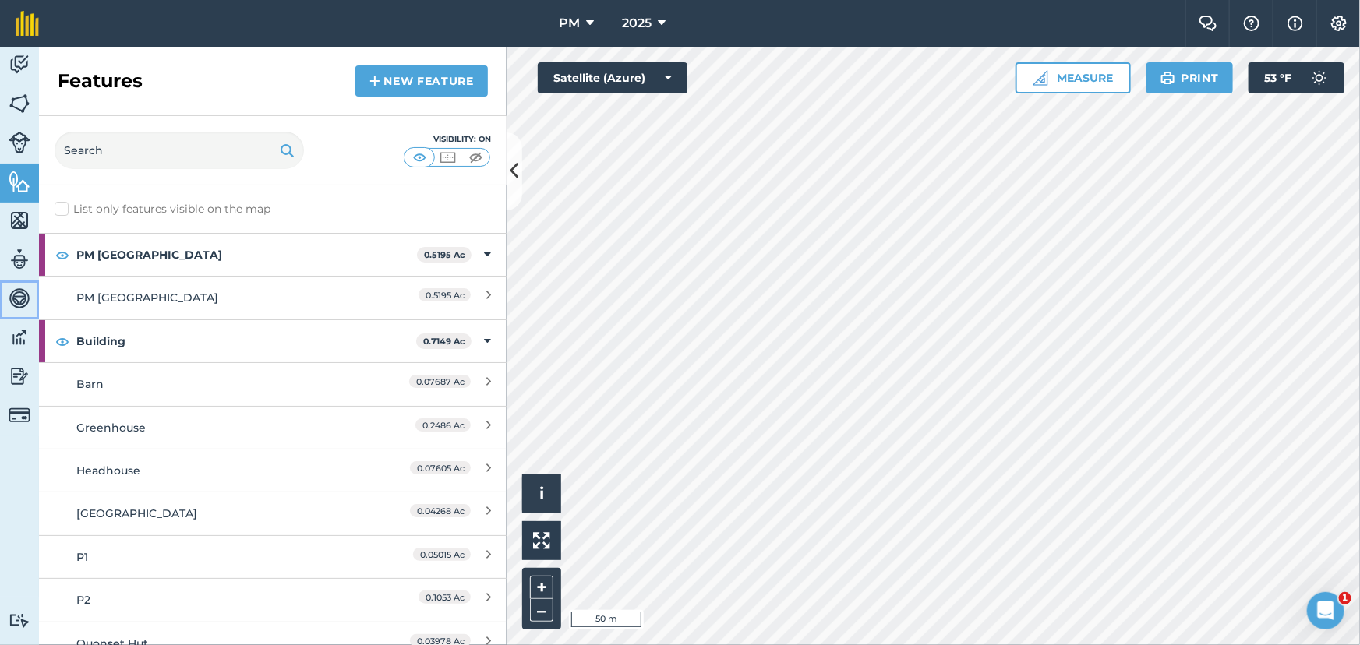
click at [20, 298] on img at bounding box center [20, 298] width 22 height 23
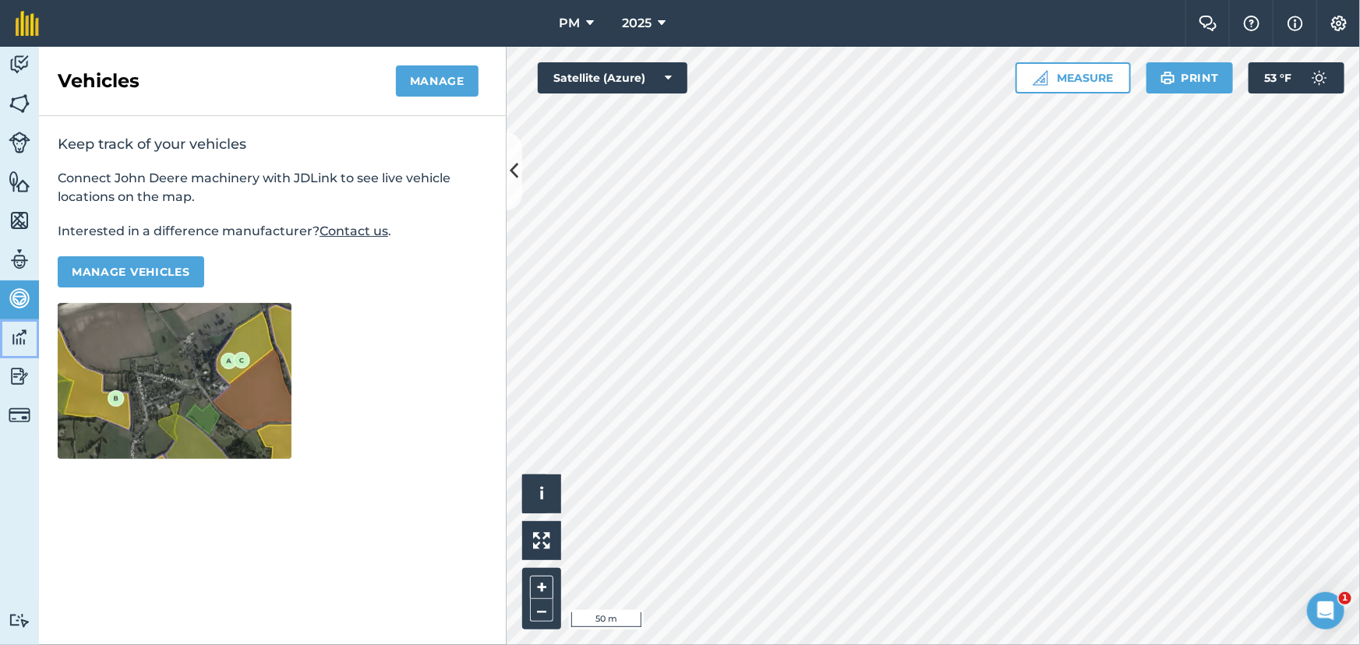
click at [19, 344] on img at bounding box center [20, 337] width 22 height 23
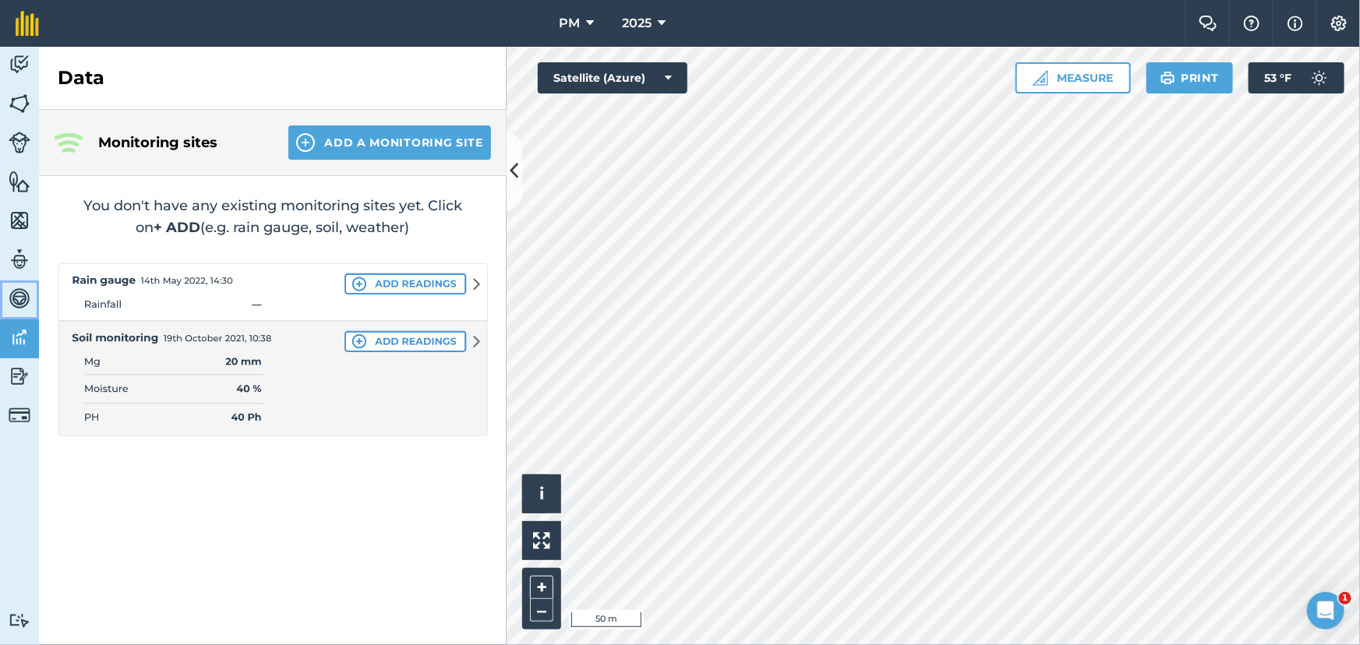
click at [16, 301] on img at bounding box center [20, 298] width 22 height 23
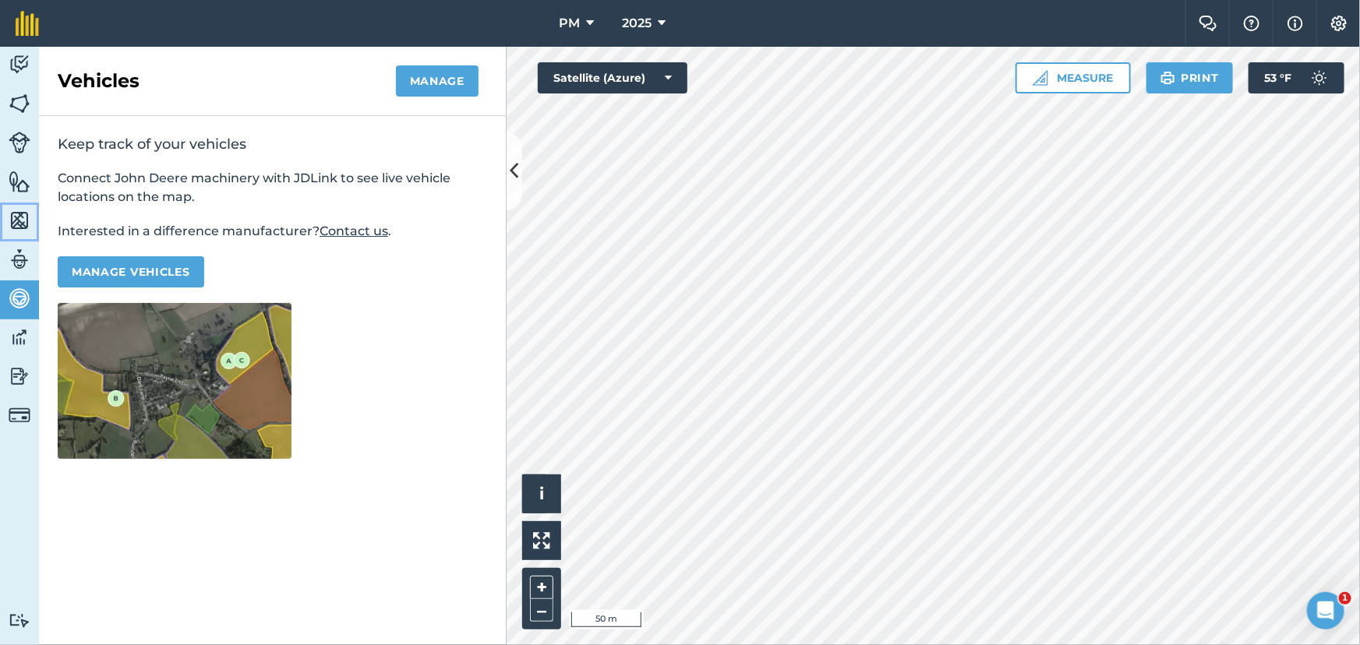
click at [20, 216] on img at bounding box center [20, 220] width 22 height 23
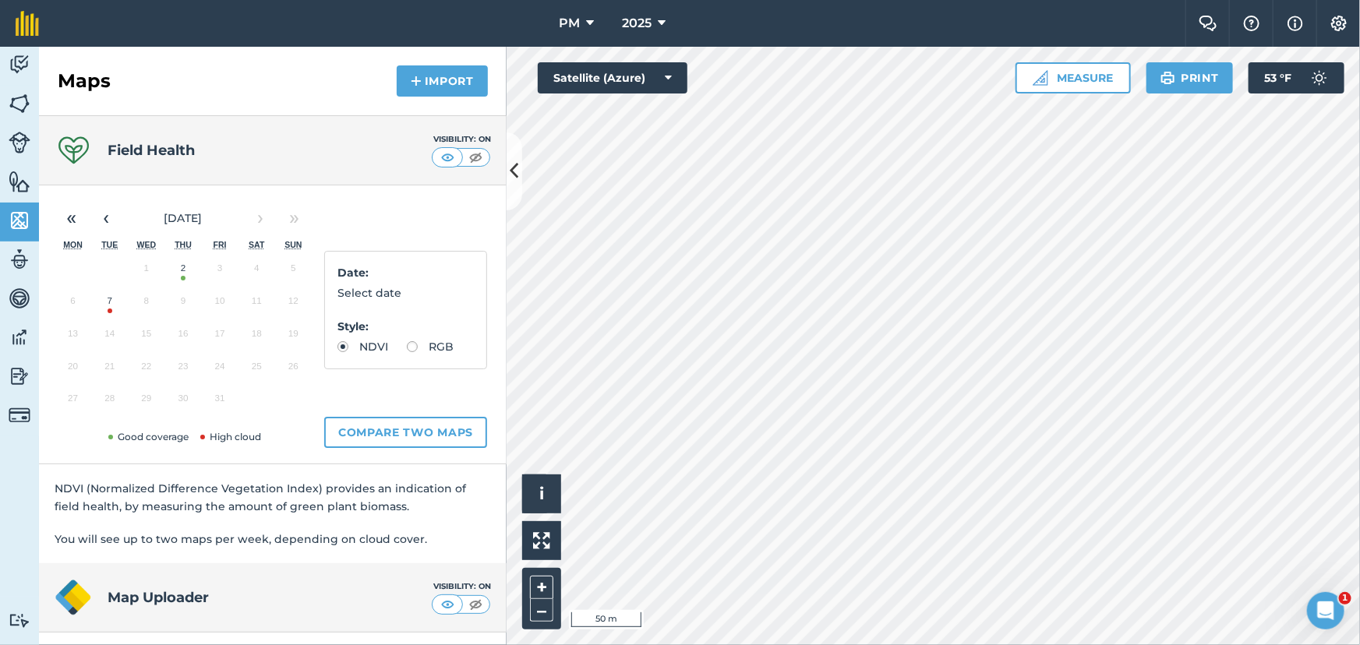
click at [108, 307] on button "7" at bounding box center [109, 304] width 37 height 33
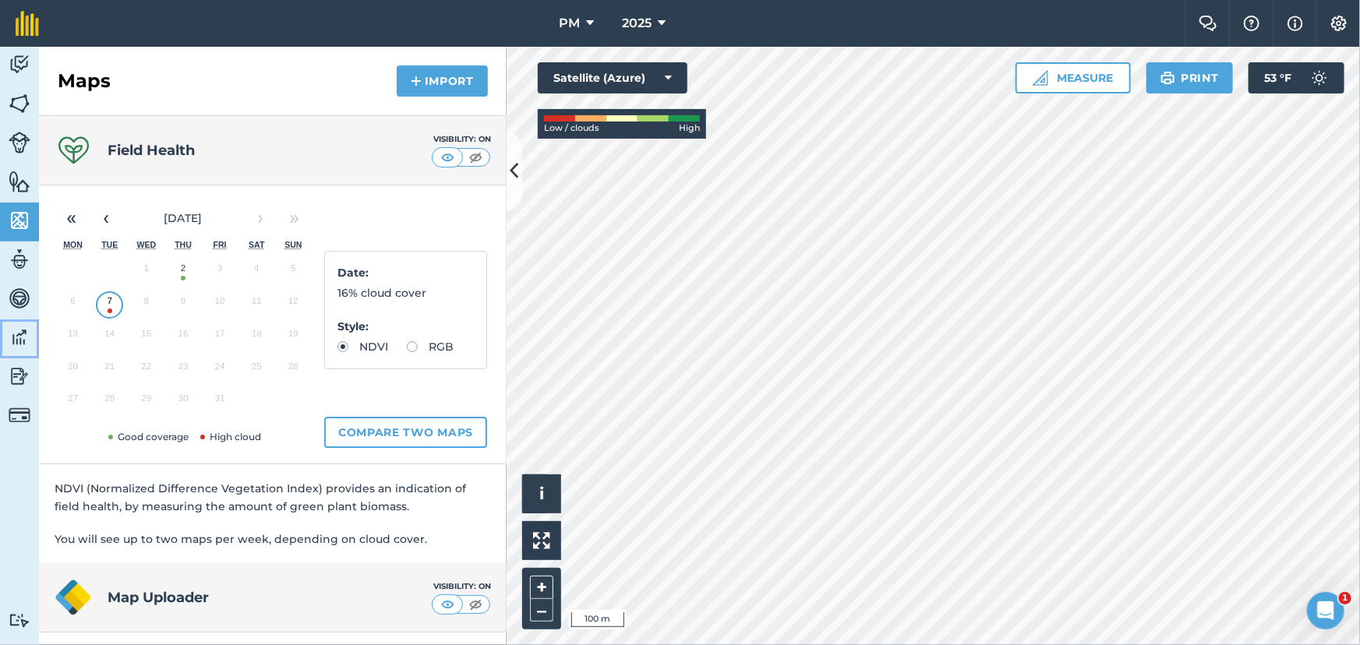
click at [18, 334] on img at bounding box center [20, 337] width 22 height 23
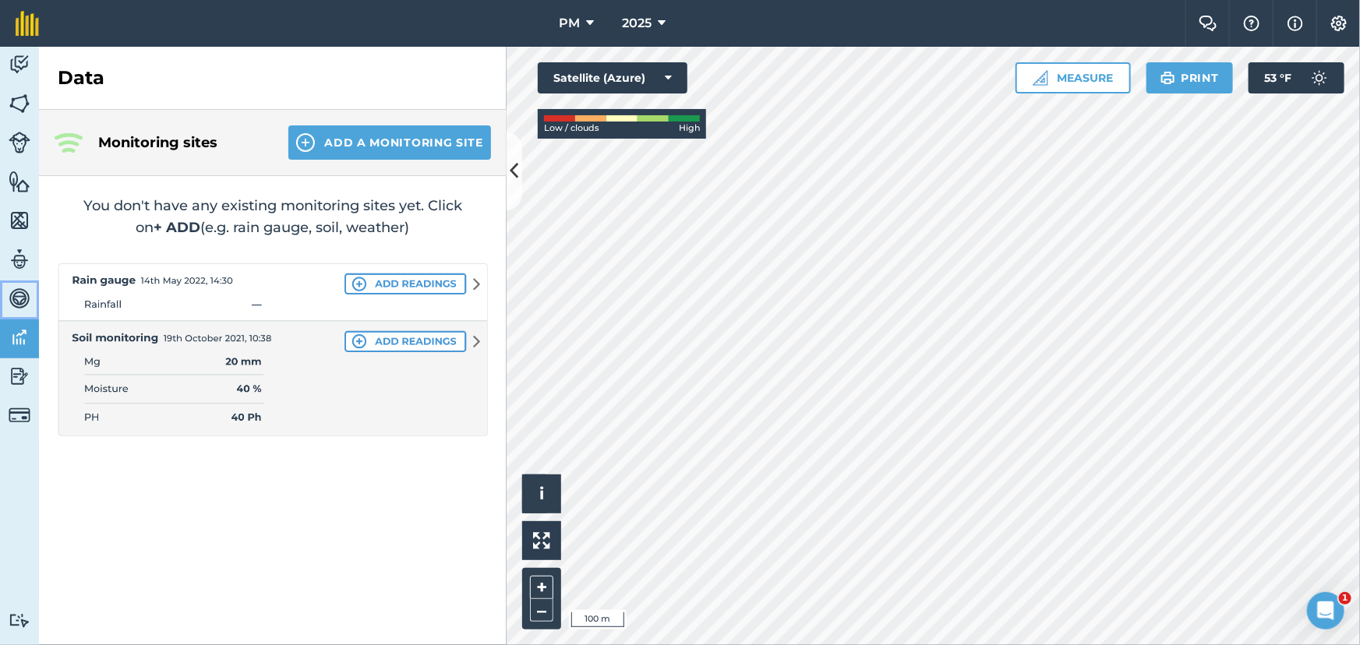
click at [12, 298] on img at bounding box center [20, 298] width 22 height 23
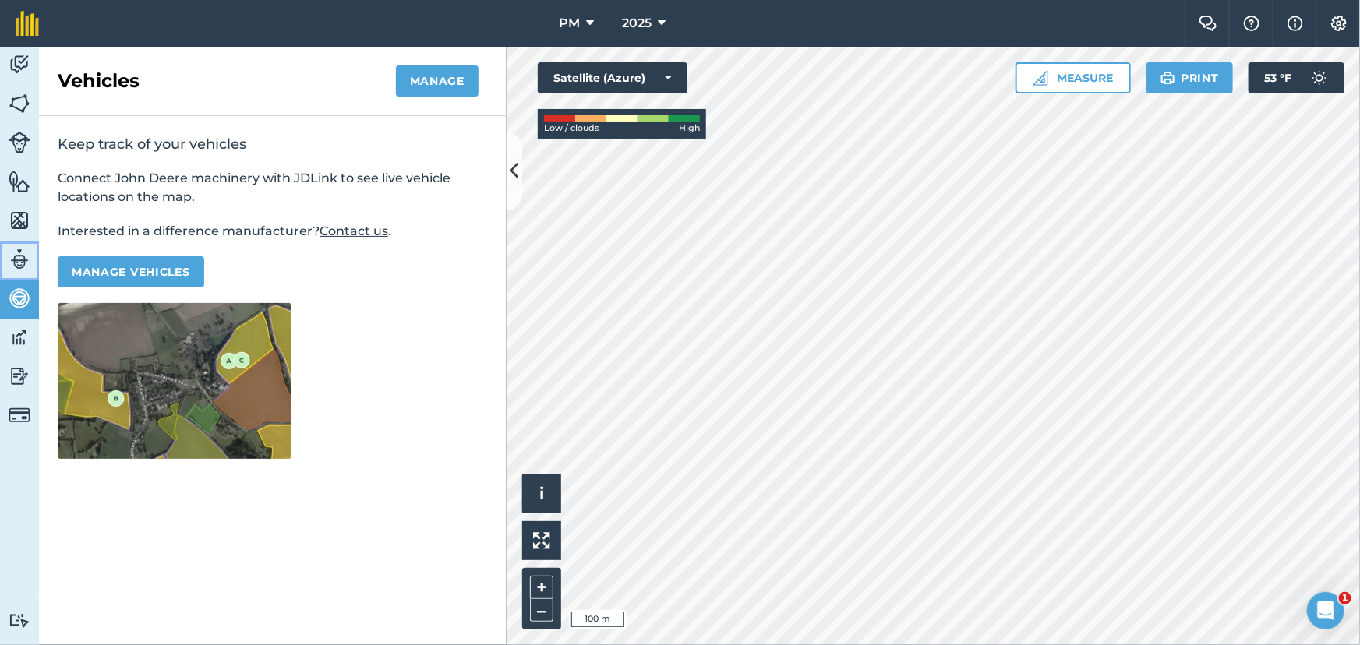
click at [22, 257] on img at bounding box center [20, 259] width 22 height 23
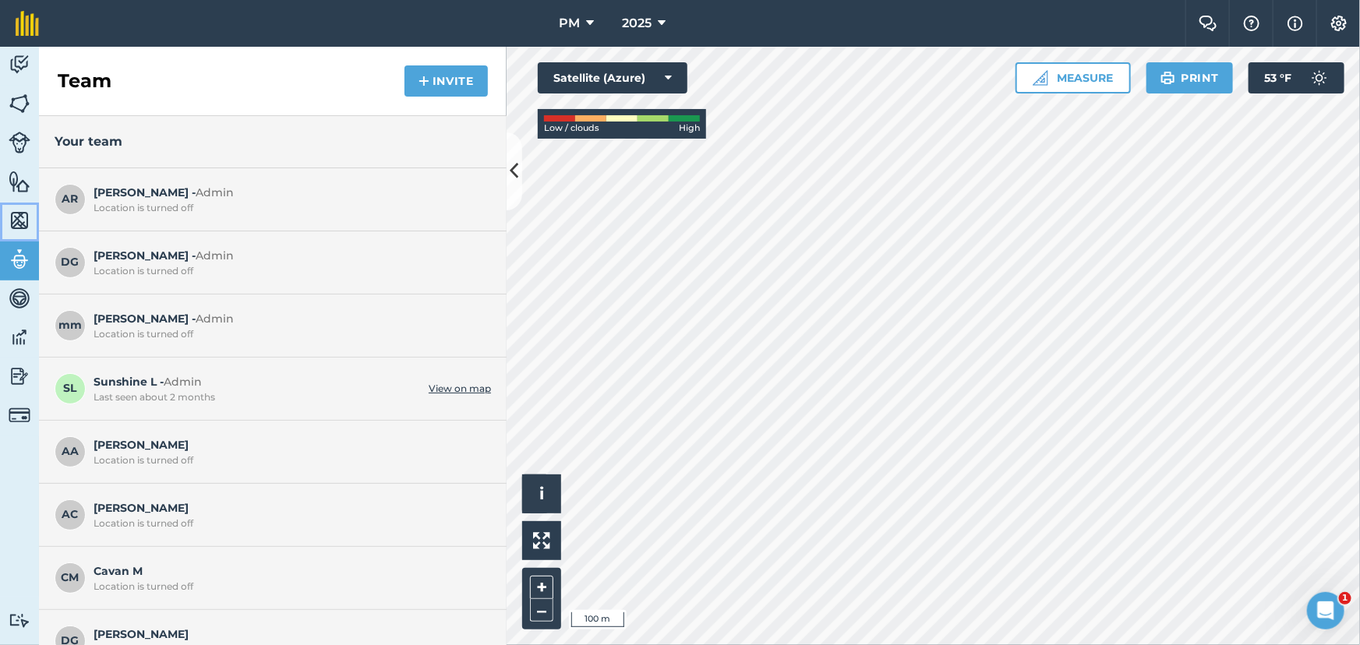
click at [16, 210] on img at bounding box center [20, 220] width 22 height 23
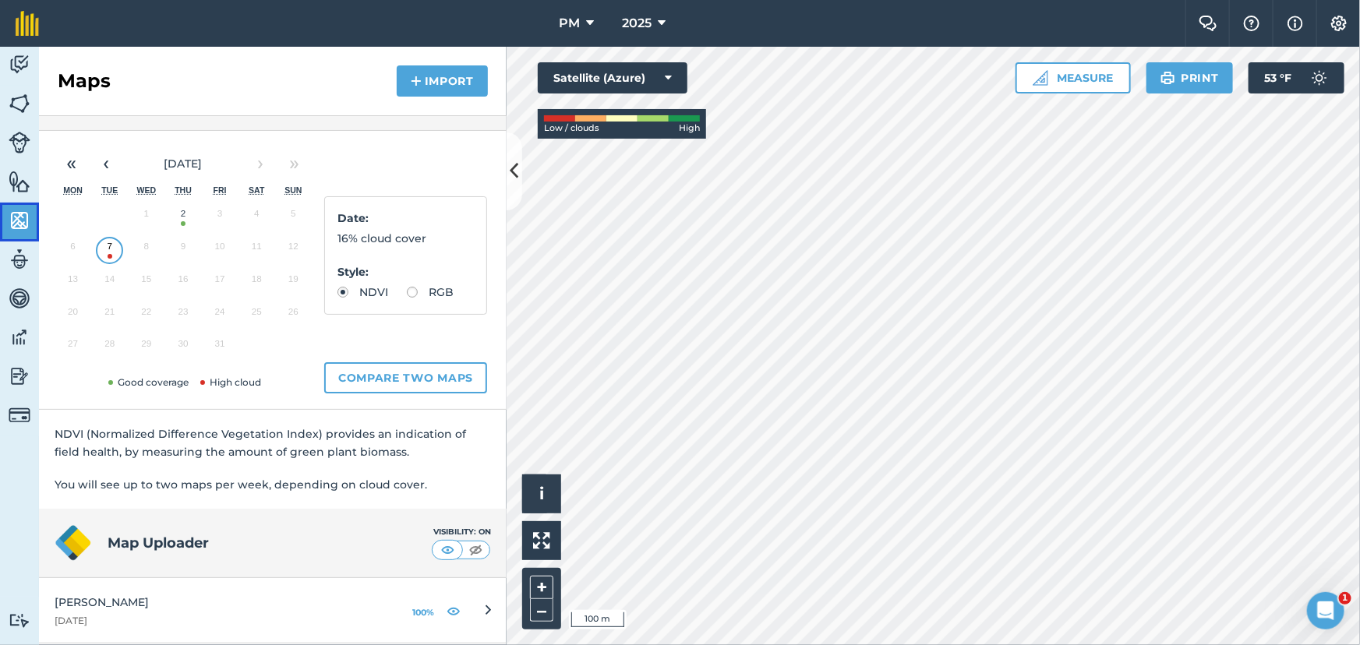
scroll to position [141, 0]
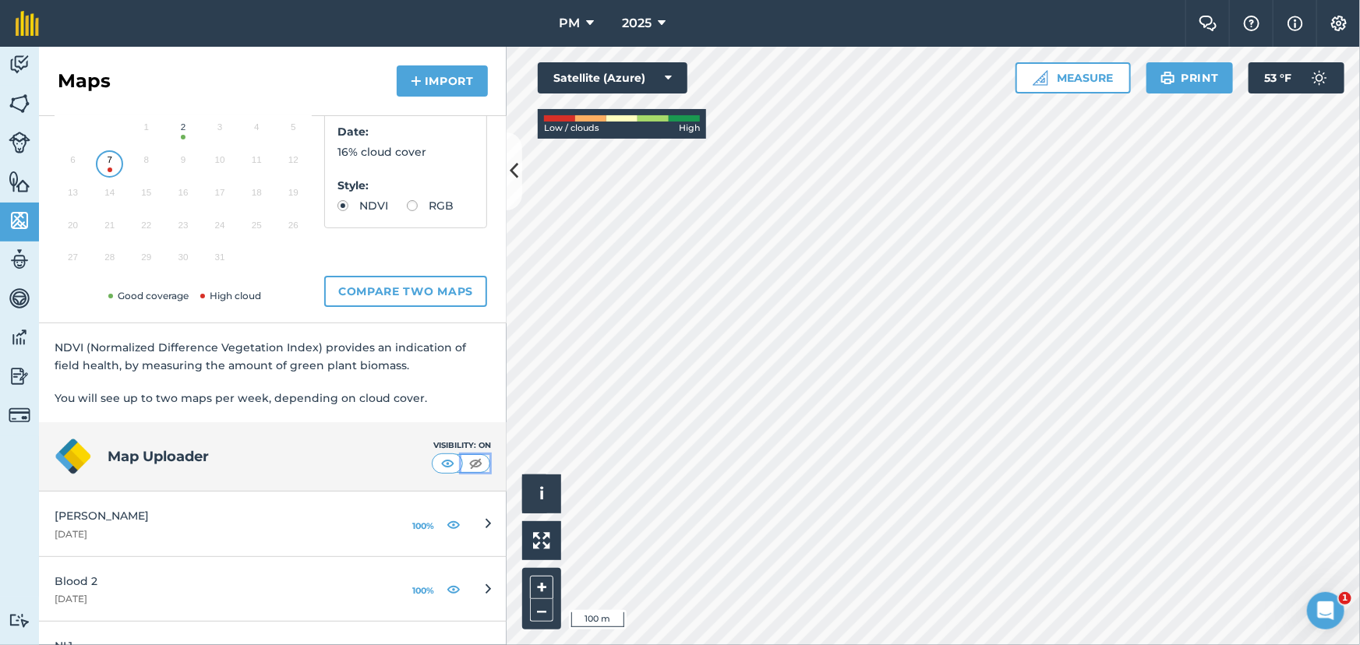
click at [466, 457] on img at bounding box center [475, 464] width 19 height 16
click at [182, 132] on button "2" at bounding box center [182, 131] width 37 height 33
click at [185, 132] on button "2" at bounding box center [182, 131] width 37 height 33
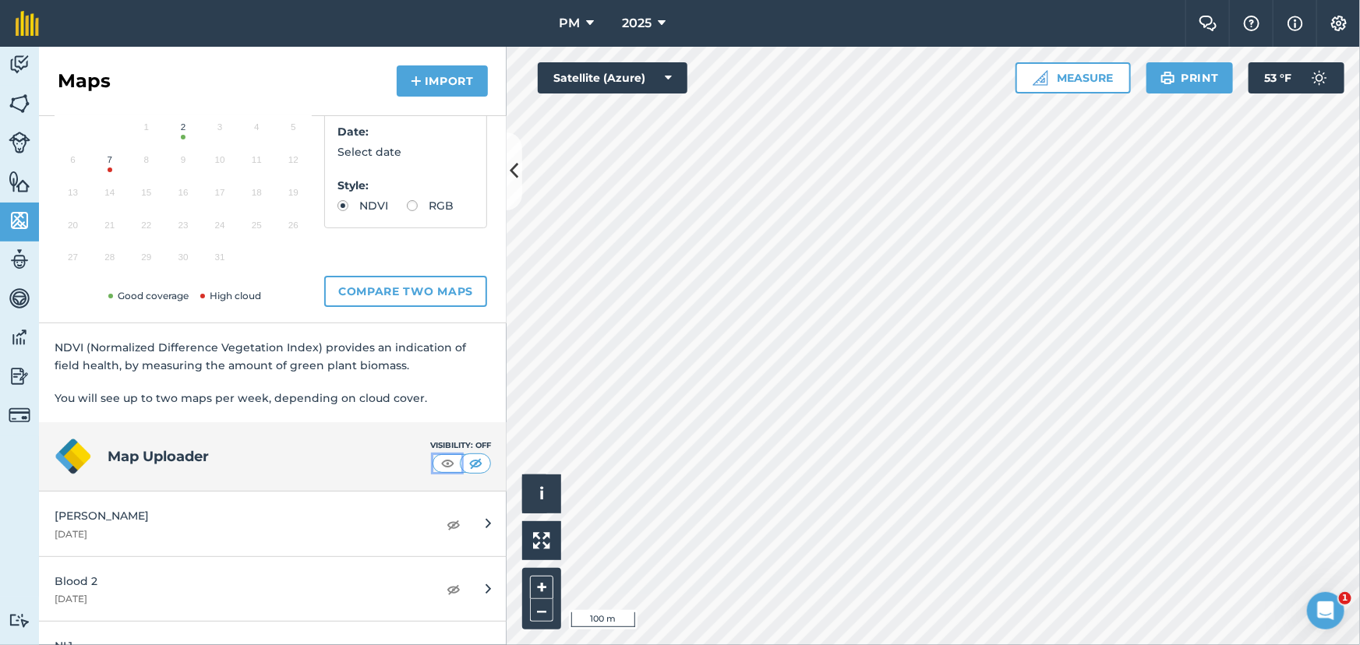
click at [438, 464] on img at bounding box center [447, 464] width 19 height 16
click at [18, 70] on img at bounding box center [20, 64] width 22 height 23
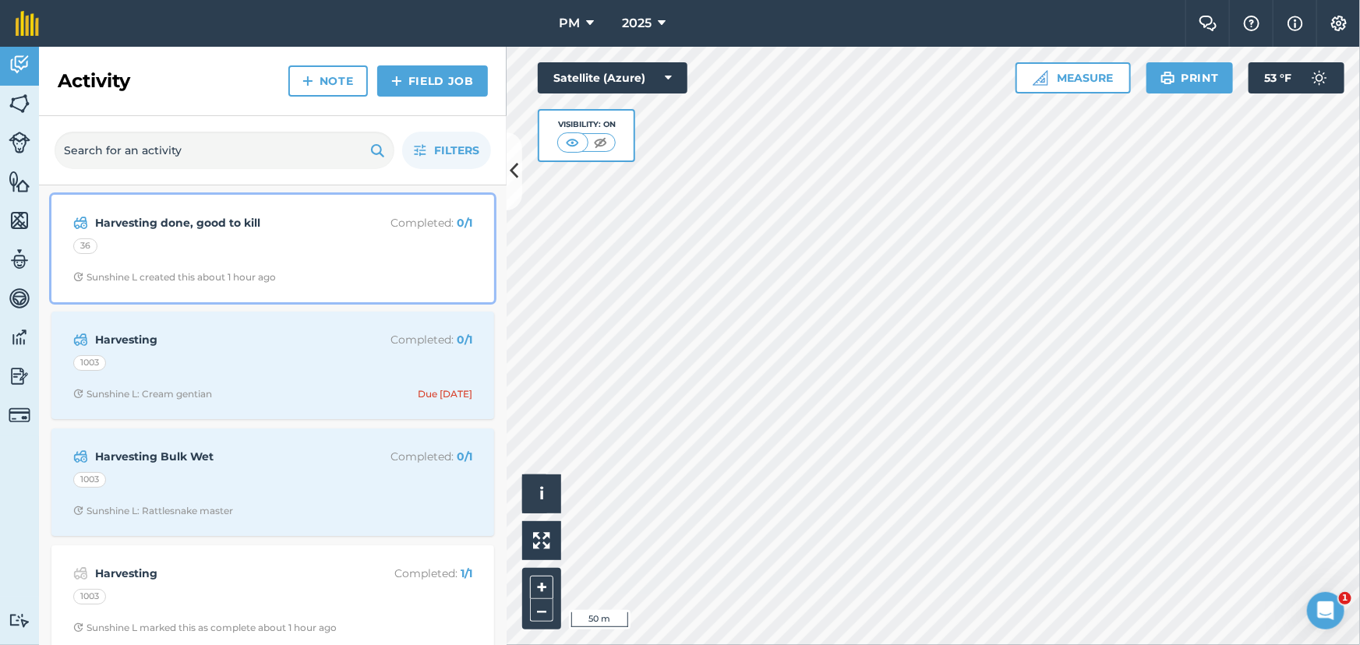
click at [297, 252] on div "36" at bounding box center [272, 248] width 399 height 20
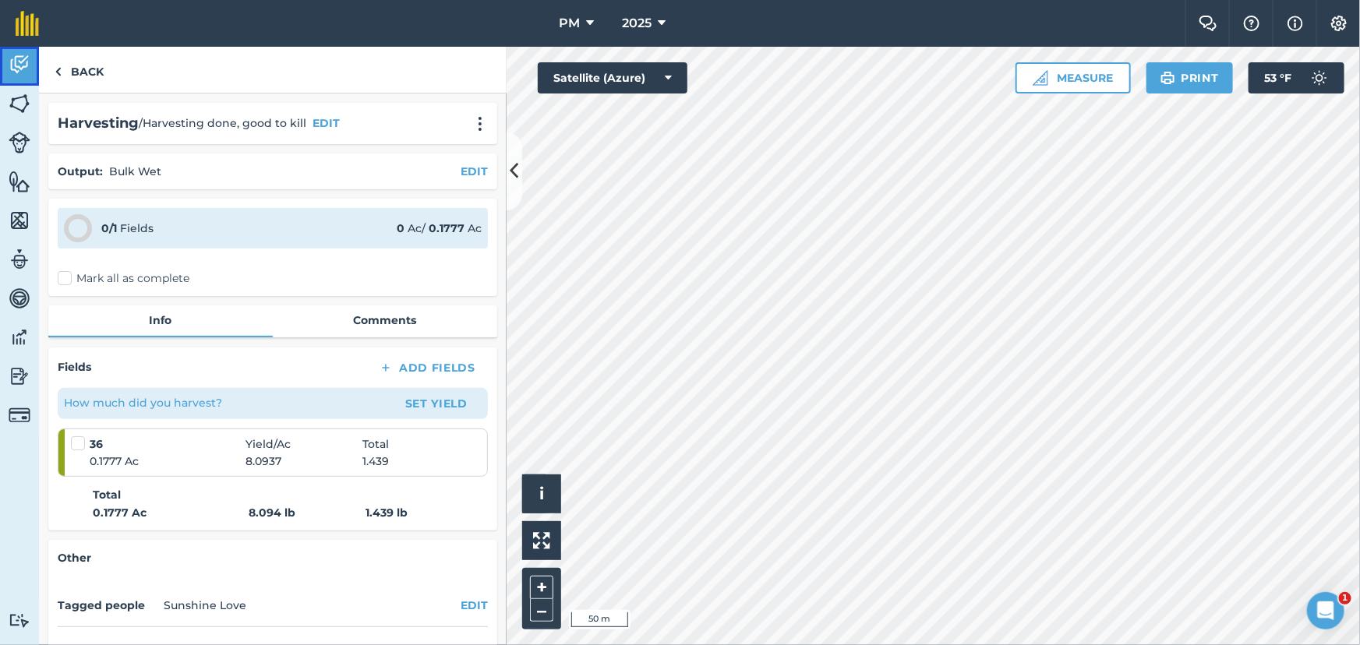
click at [17, 70] on img at bounding box center [20, 64] width 22 height 23
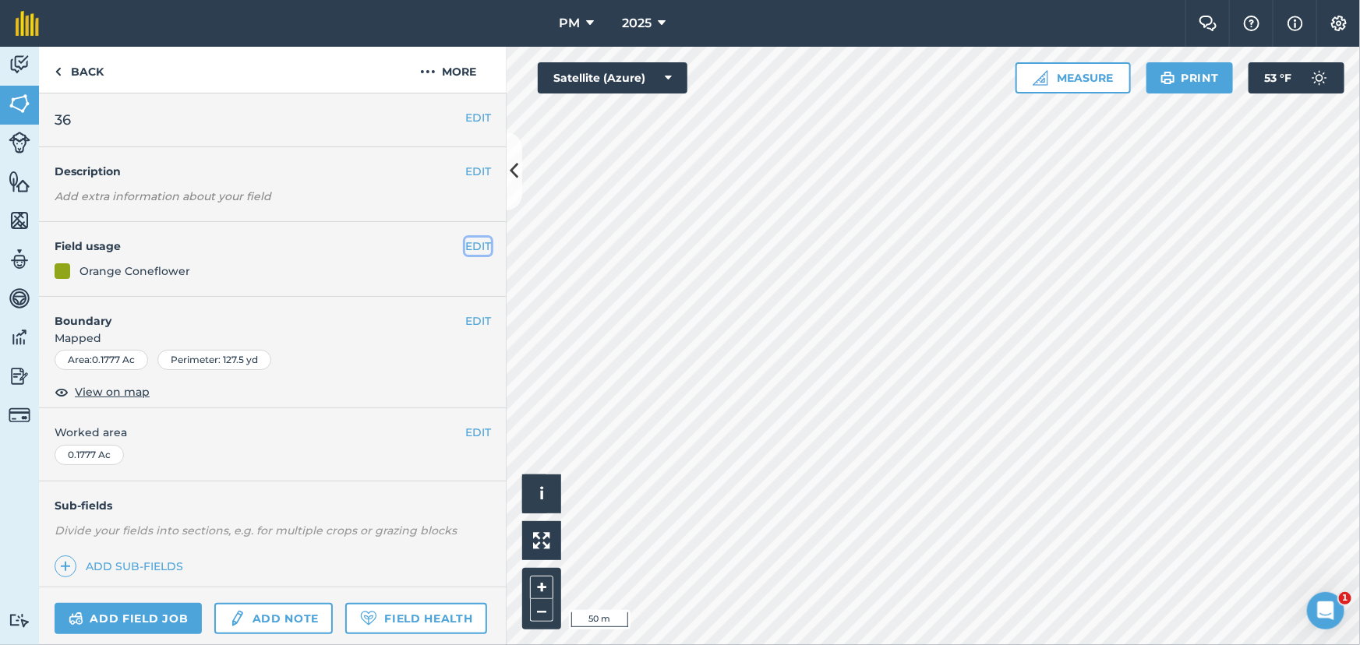
click at [465, 249] on button "EDIT" at bounding box center [478, 246] width 26 height 17
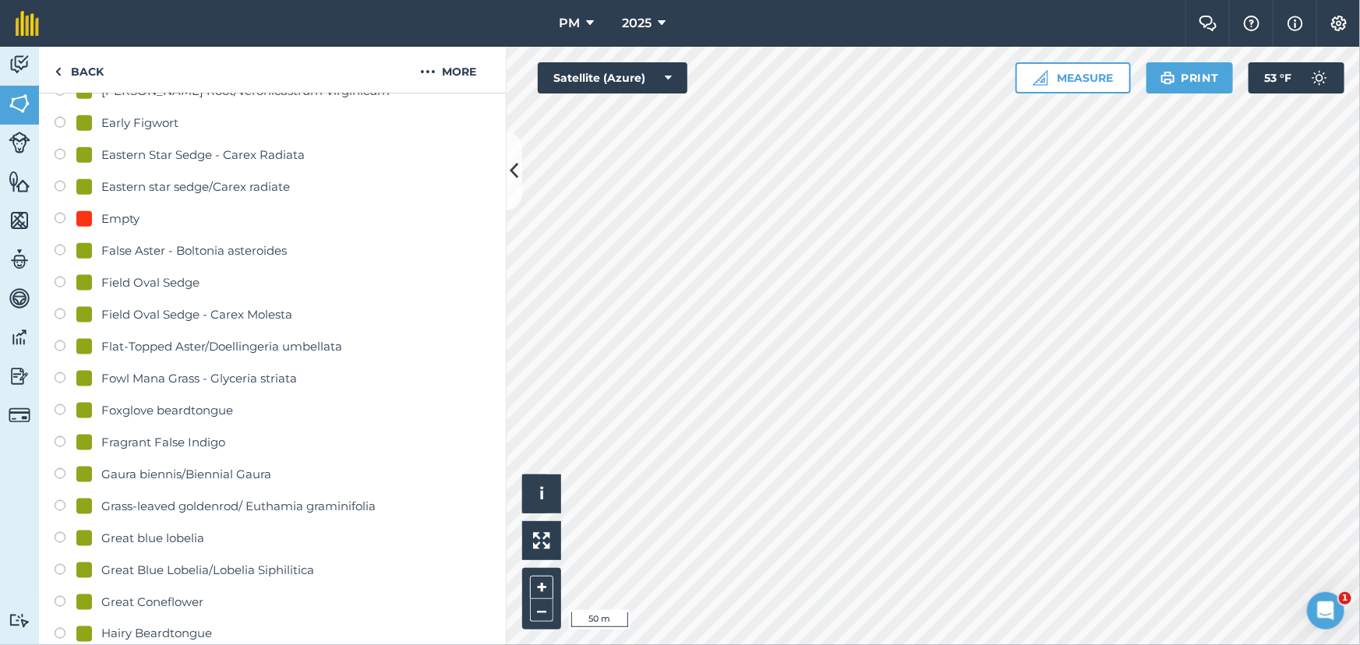
scroll to position [991, 0]
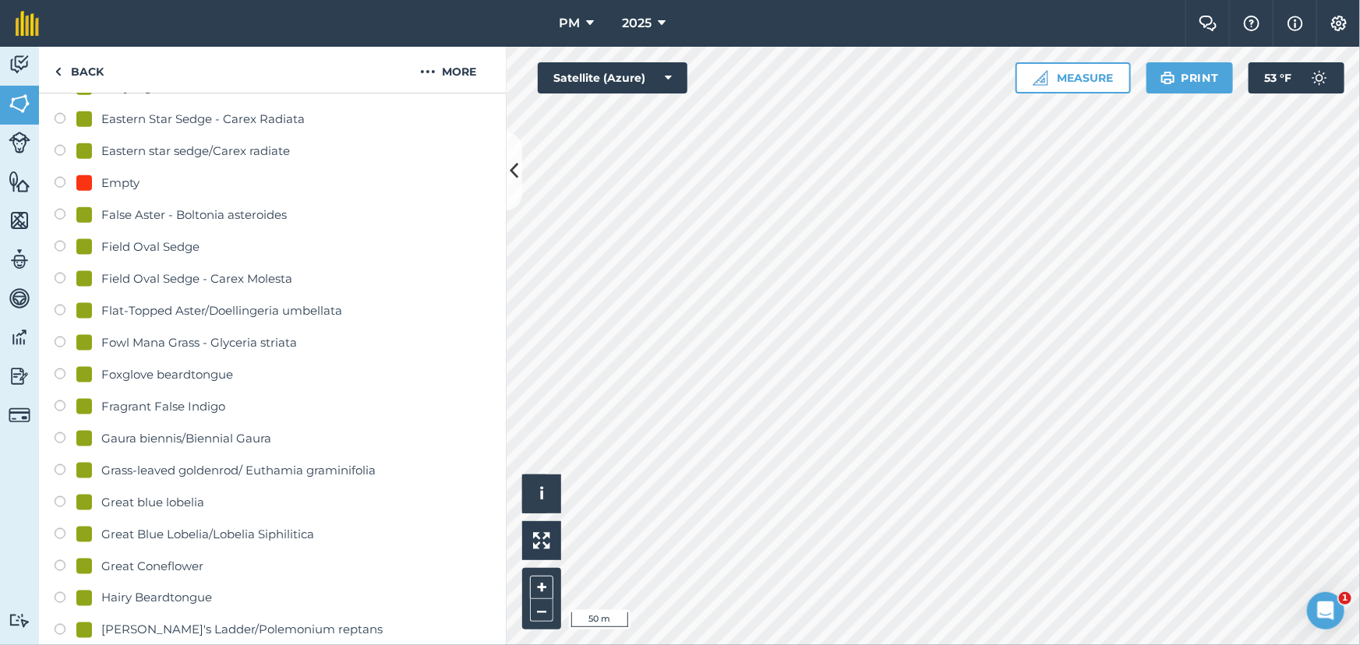
click at [56, 180] on label at bounding box center [66, 185] width 22 height 16
radio input "true"
radio input "false"
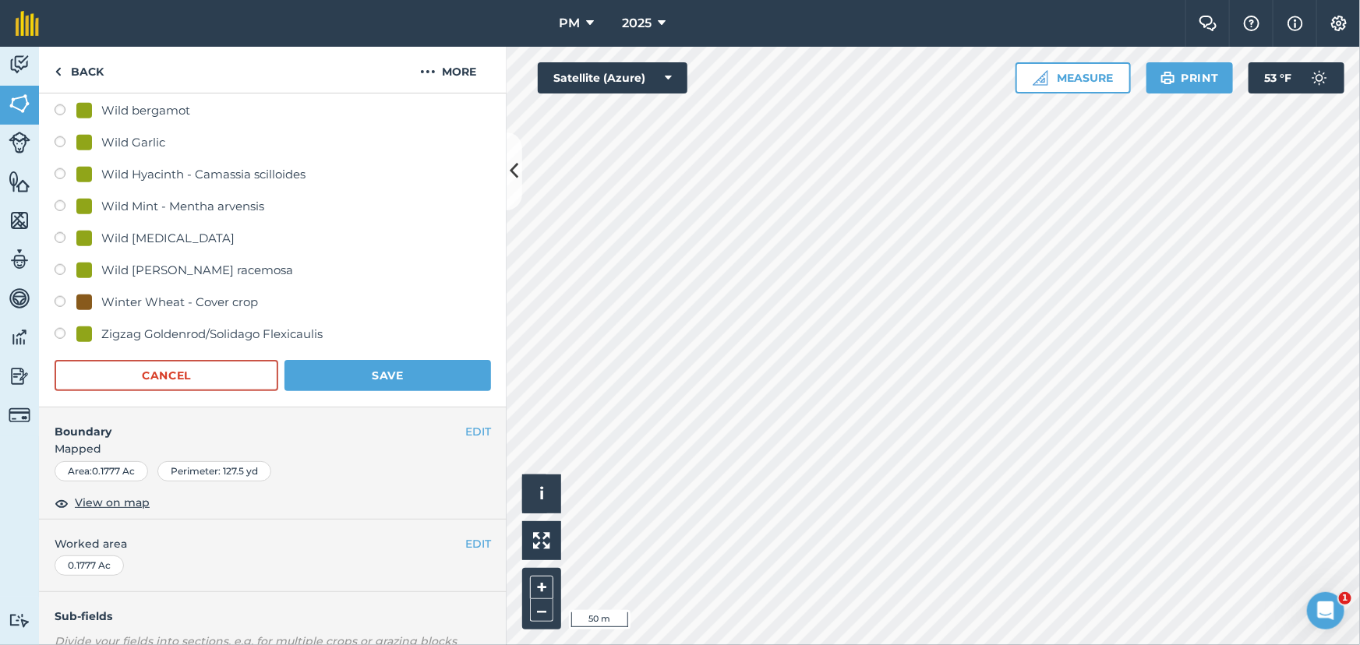
scroll to position [3755, 0]
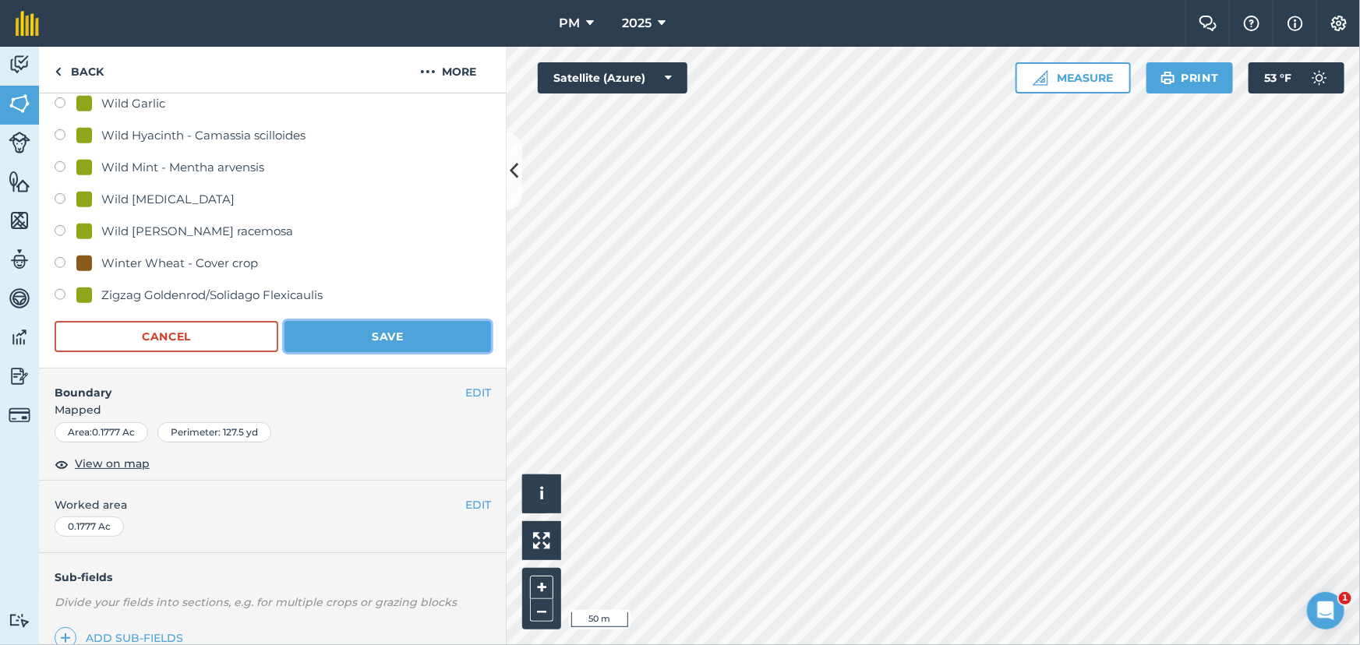
click at [351, 334] on button "Save" at bounding box center [387, 336] width 207 height 31
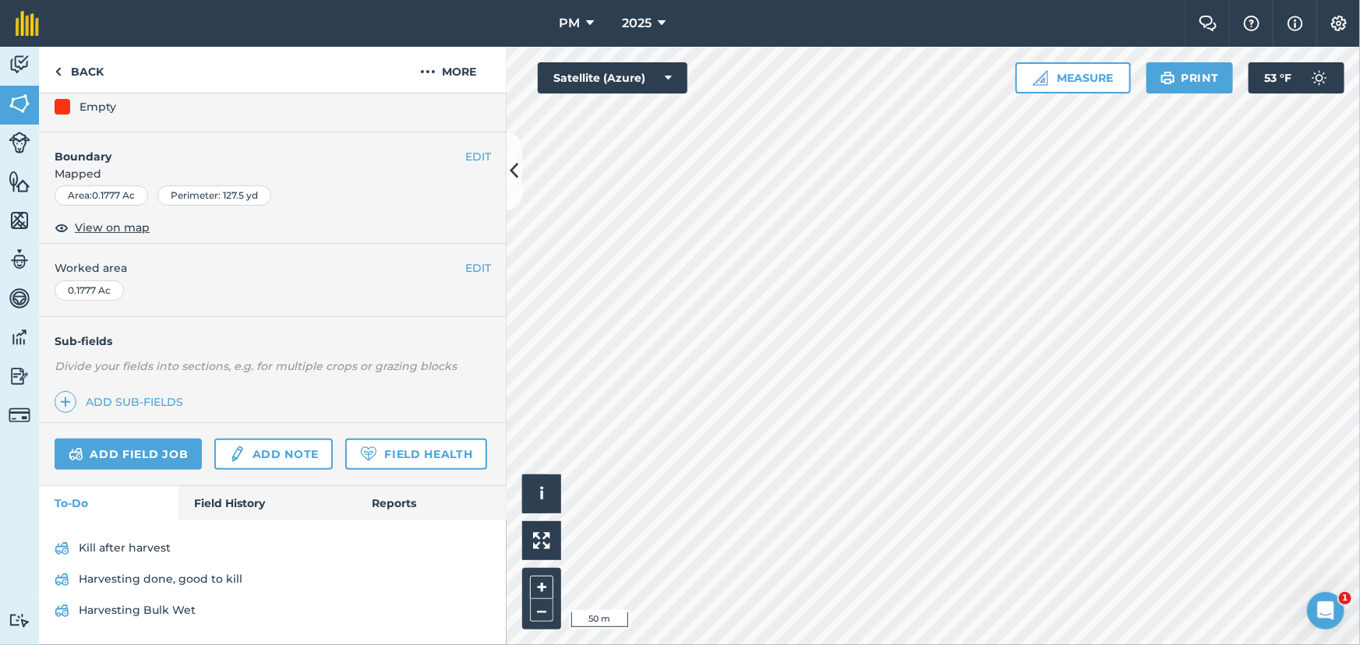
scroll to position [207, 0]
click at [242, 507] on link "Field History" at bounding box center [266, 503] width 177 height 34
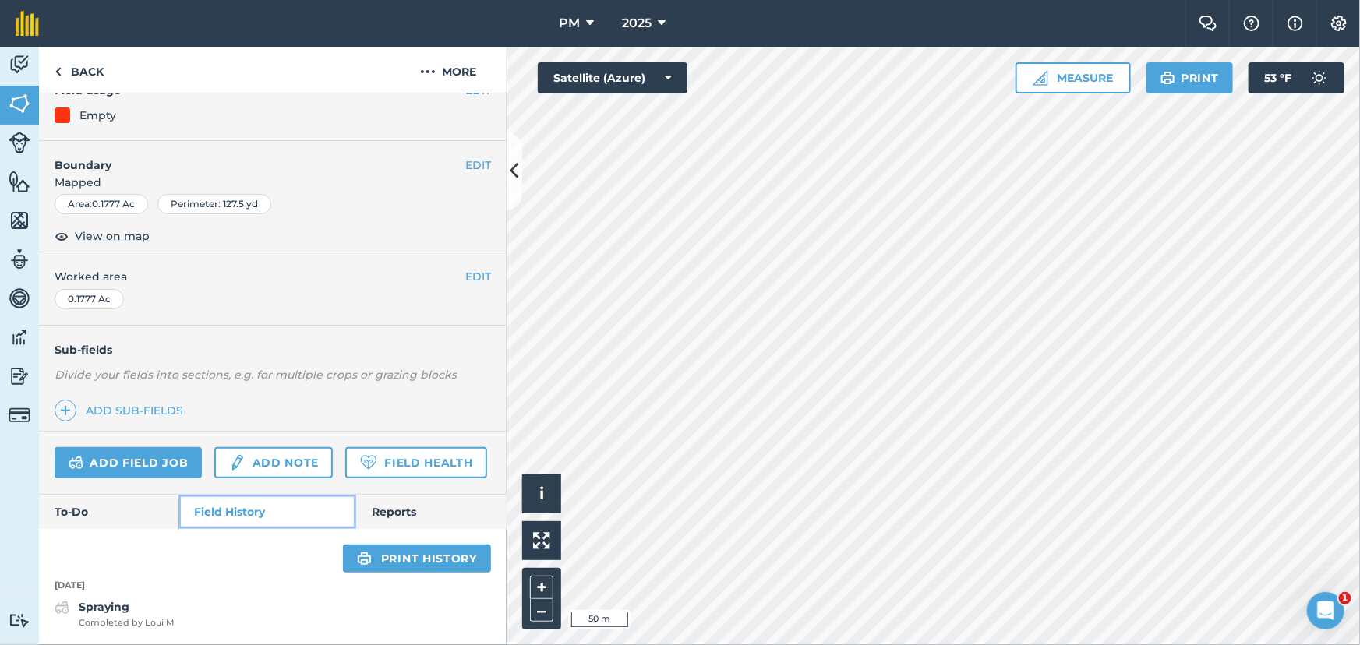
scroll to position [198, 0]
click at [106, 518] on link "To-Do" at bounding box center [108, 512] width 139 height 34
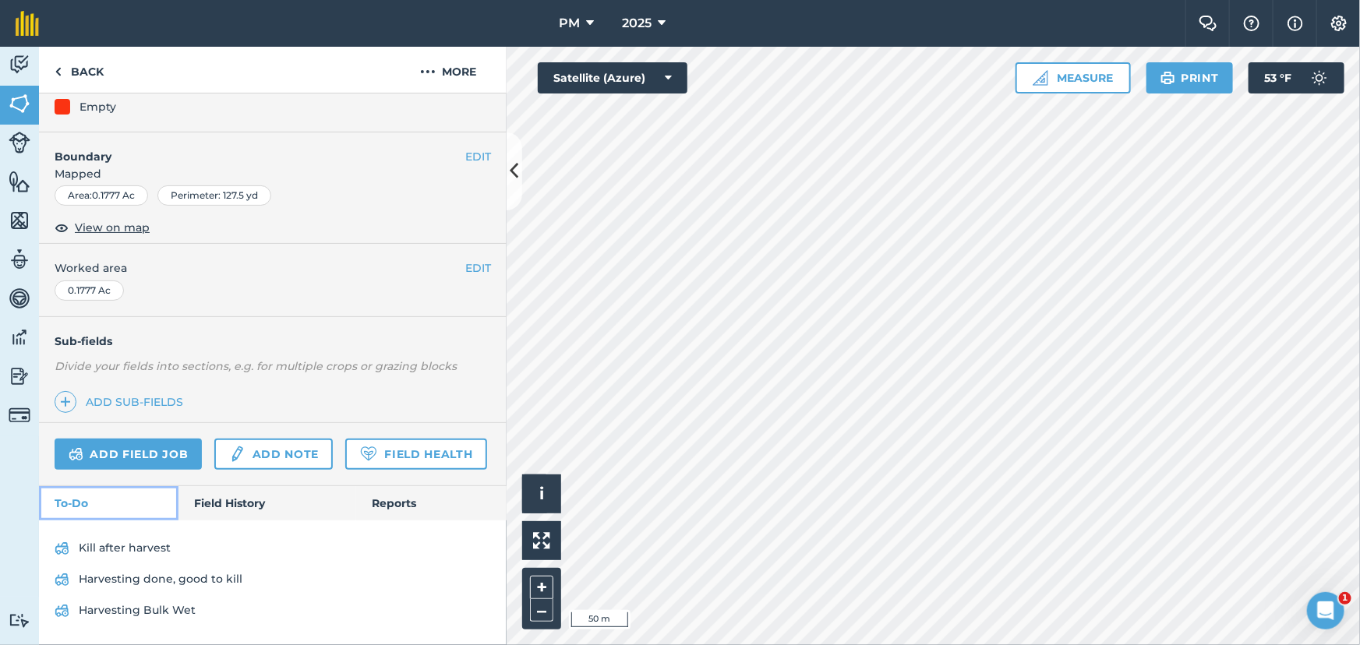
scroll to position [207, 0]
click at [64, 71] on link "Back" at bounding box center [79, 70] width 80 height 46
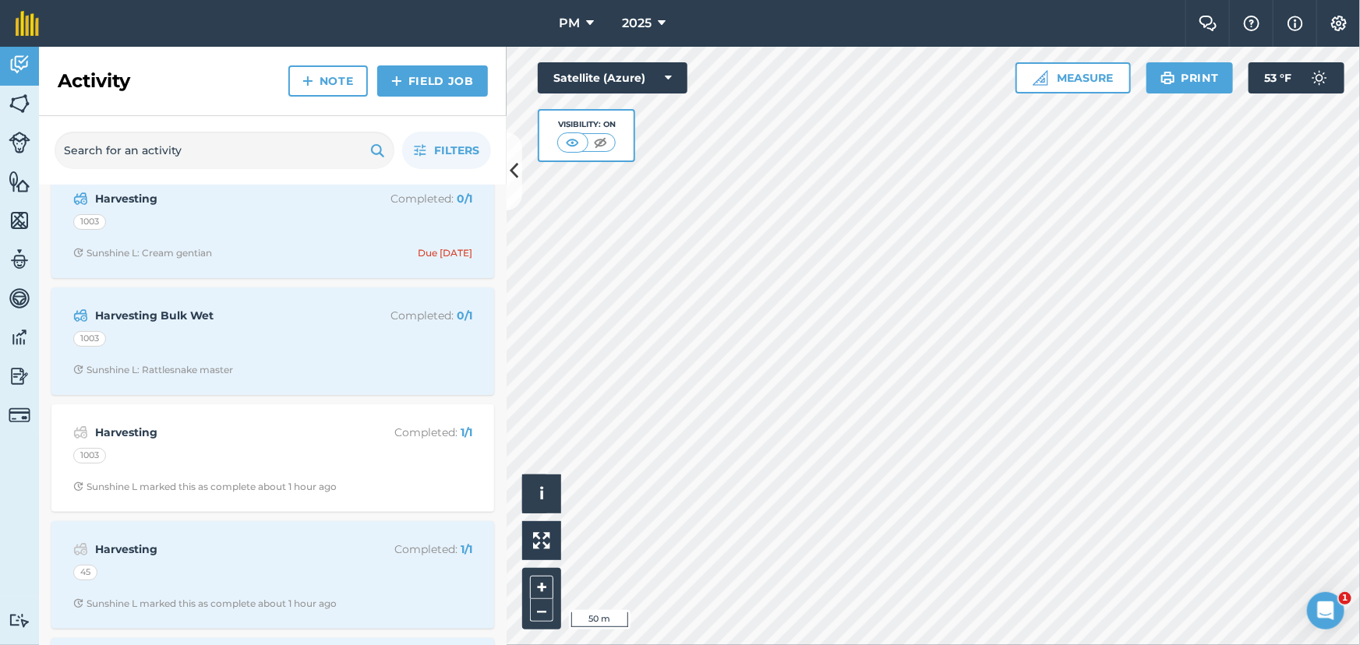
scroll to position [212, 0]
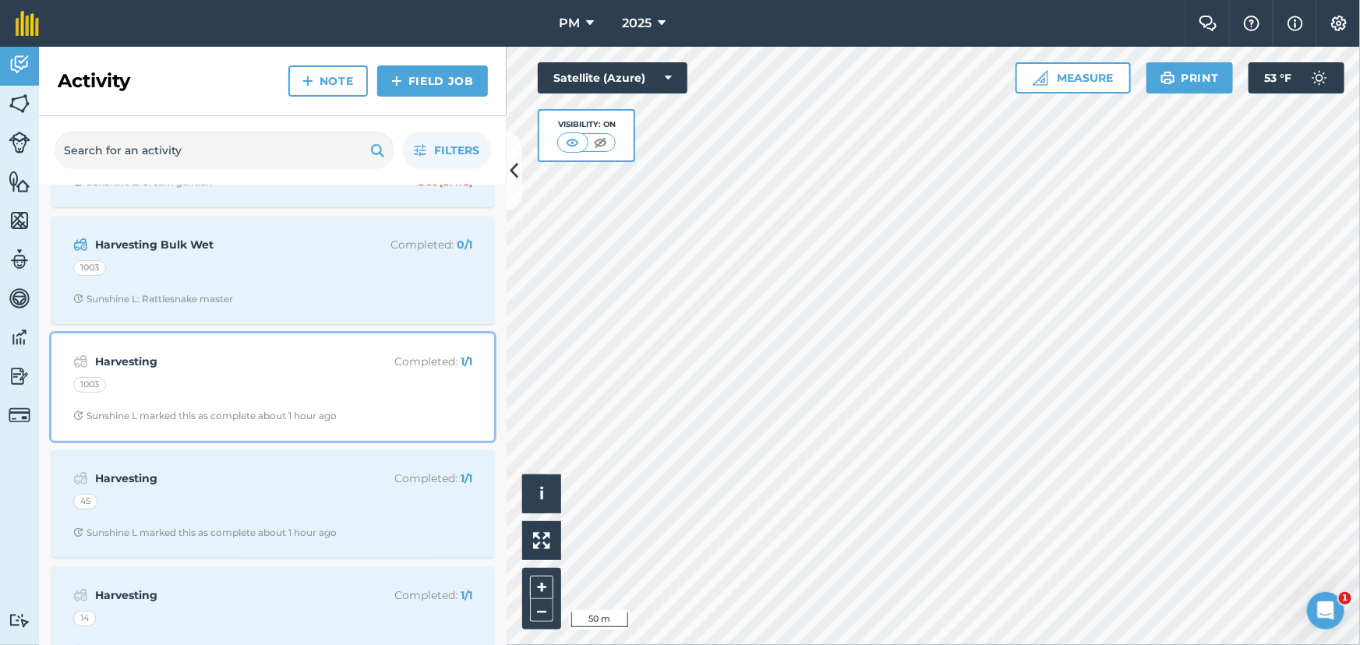
click at [262, 365] on strong "Harvesting" at bounding box center [218, 361] width 247 height 17
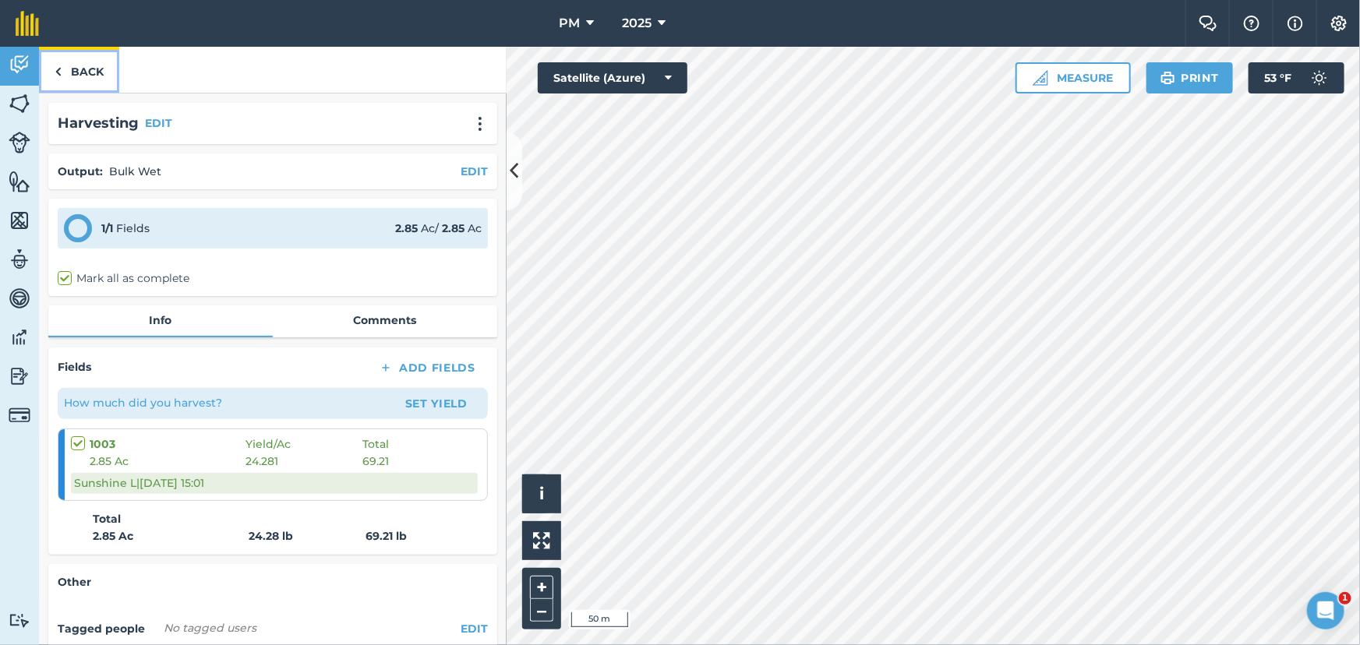
click at [54, 70] on link "Back" at bounding box center [79, 70] width 80 height 46
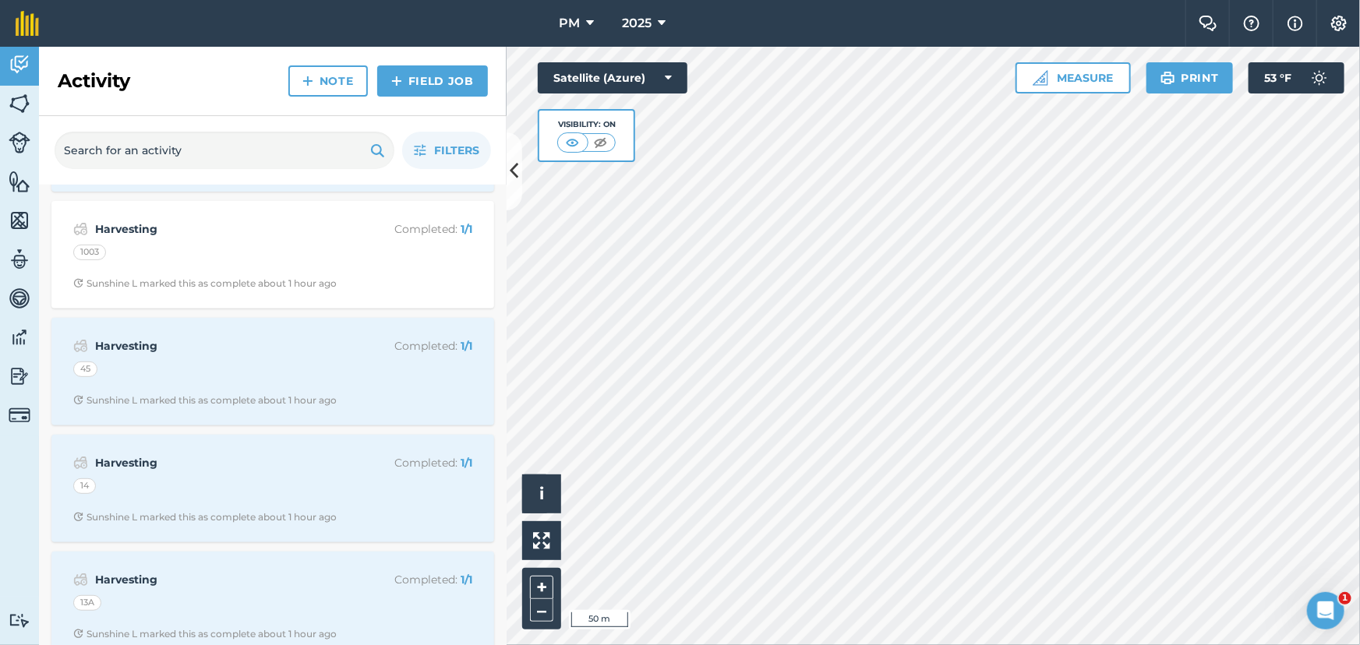
scroll to position [354, 0]
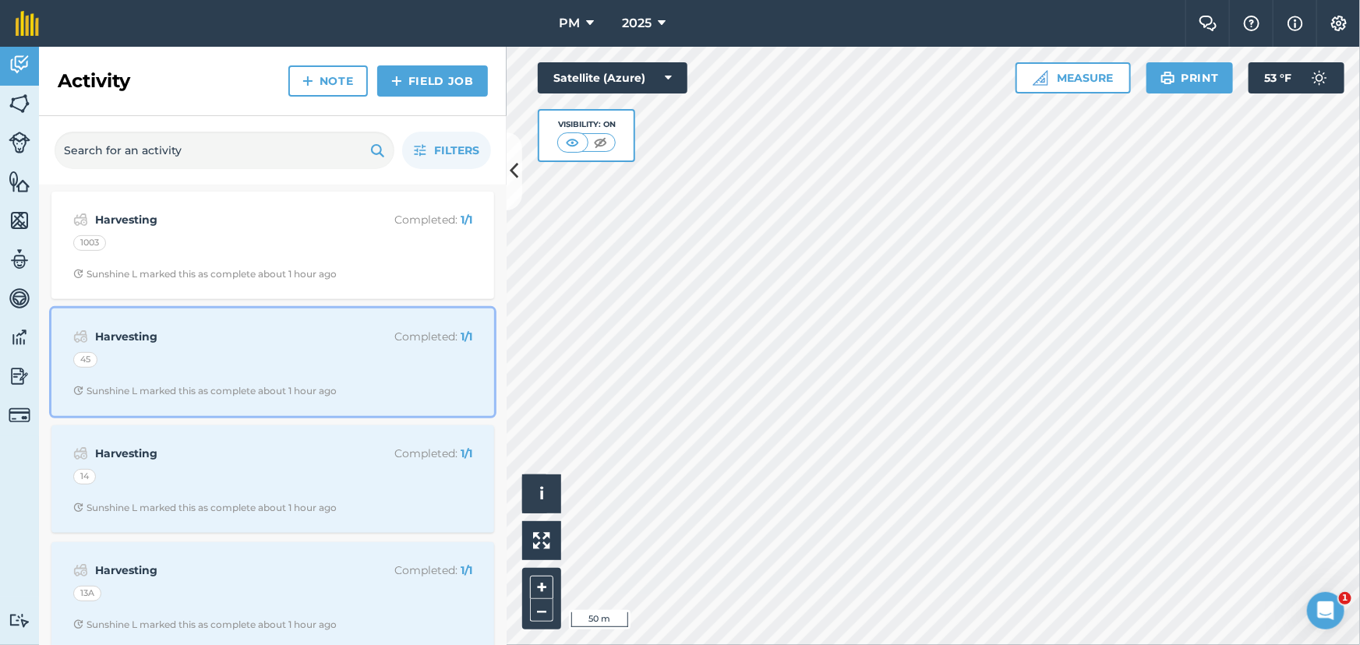
click at [306, 355] on div "45" at bounding box center [272, 362] width 399 height 20
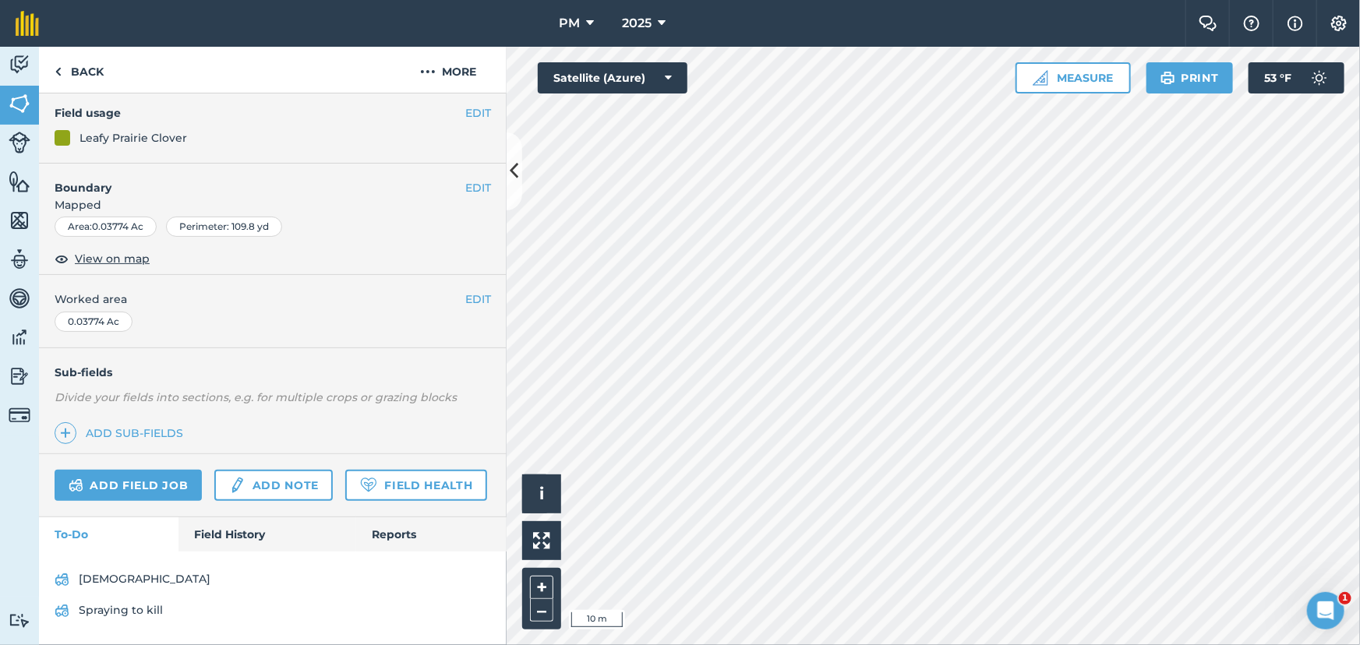
scroll to position [175, 0]
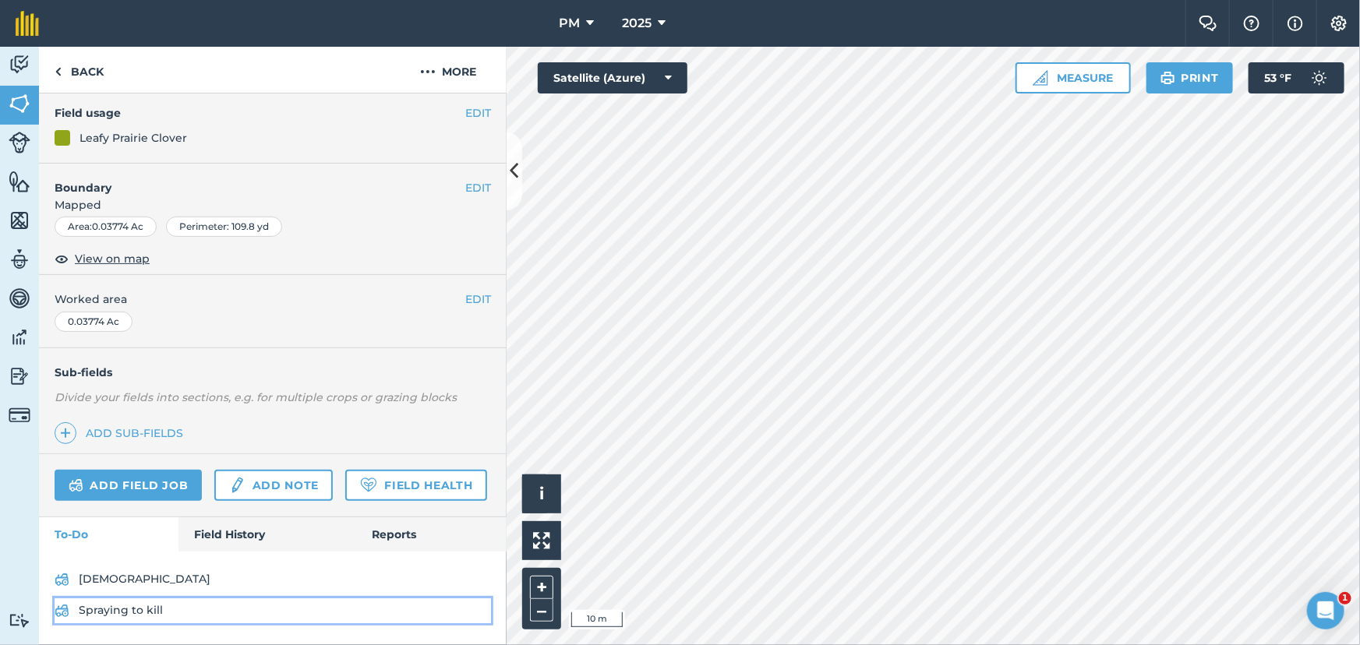
click at [136, 608] on link "Spraying to kill" at bounding box center [273, 611] width 436 height 25
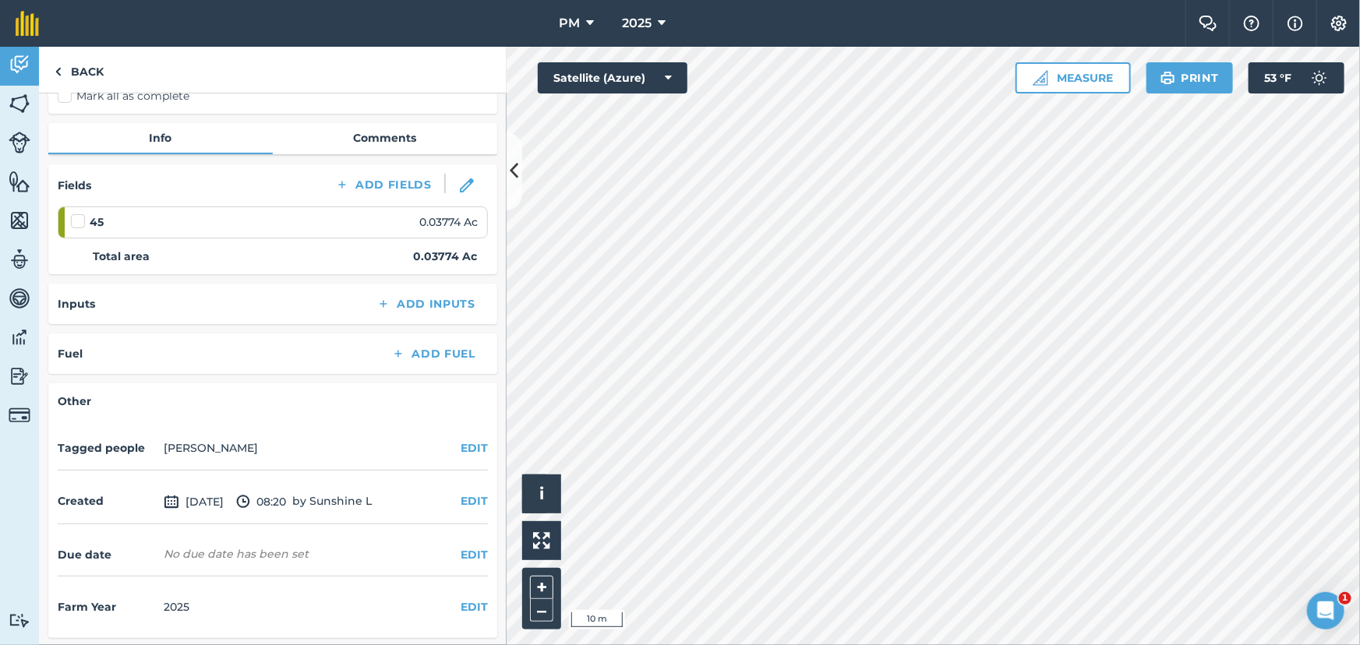
scroll to position [138, 0]
click at [66, 73] on link "Back" at bounding box center [79, 70] width 80 height 46
